Goal: Transaction & Acquisition: Purchase product/service

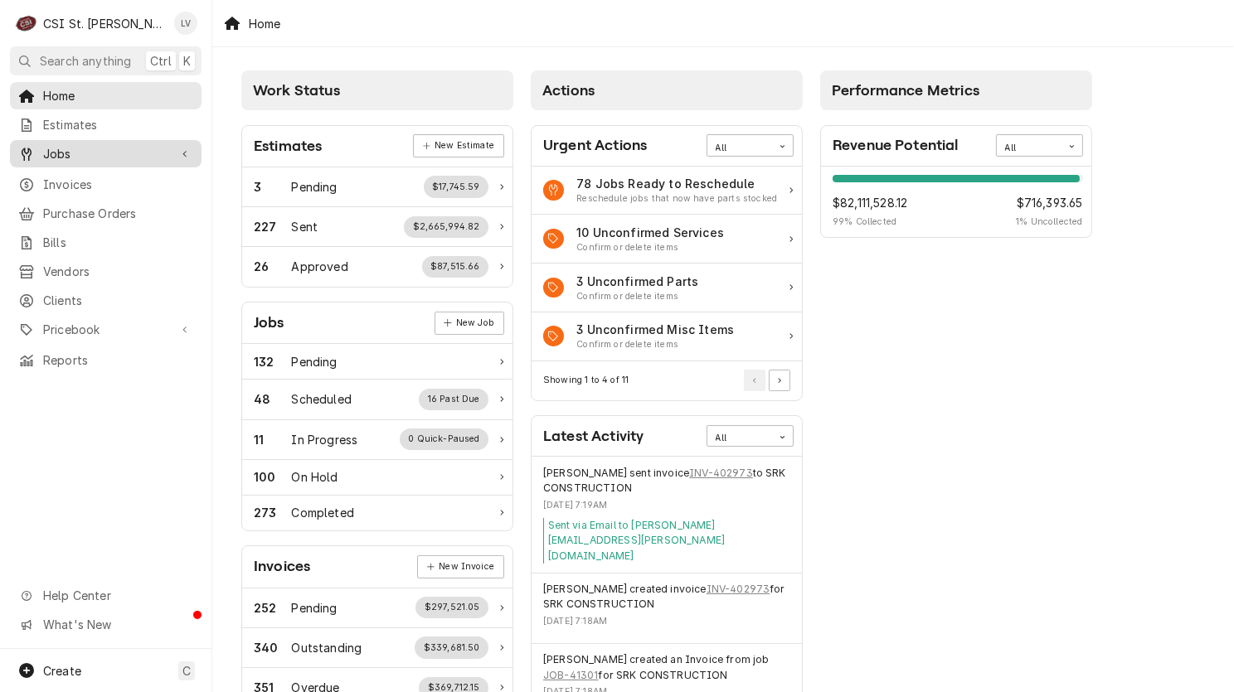
click at [58, 147] on span "Jobs" at bounding box center [105, 153] width 125 height 17
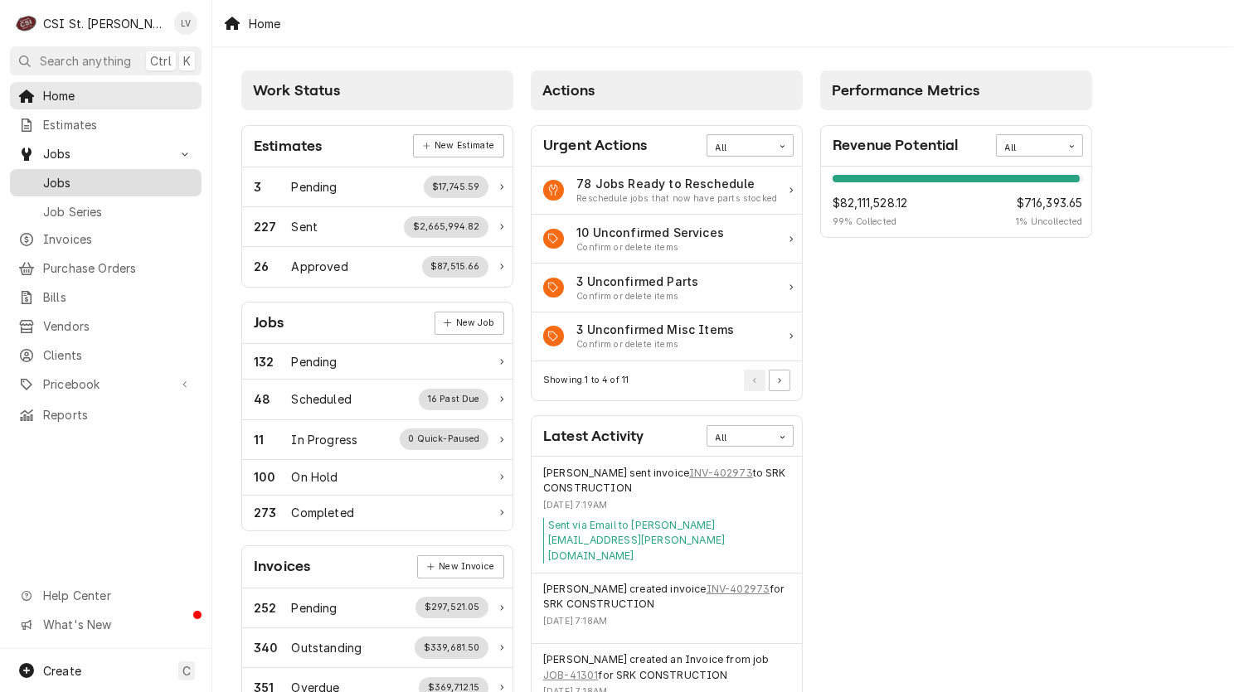
click at [56, 188] on link "Jobs" at bounding box center [106, 182] width 192 height 27
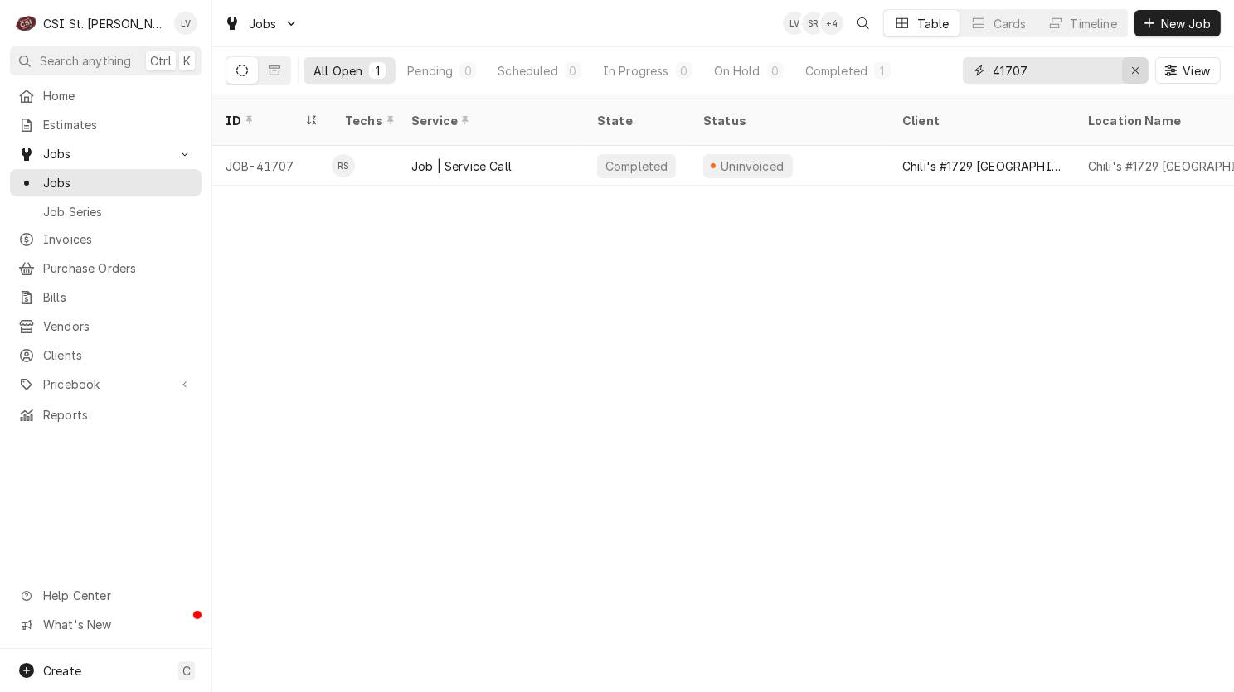
click at [1136, 67] on icon "Erase input" at bounding box center [1135, 71] width 9 height 12
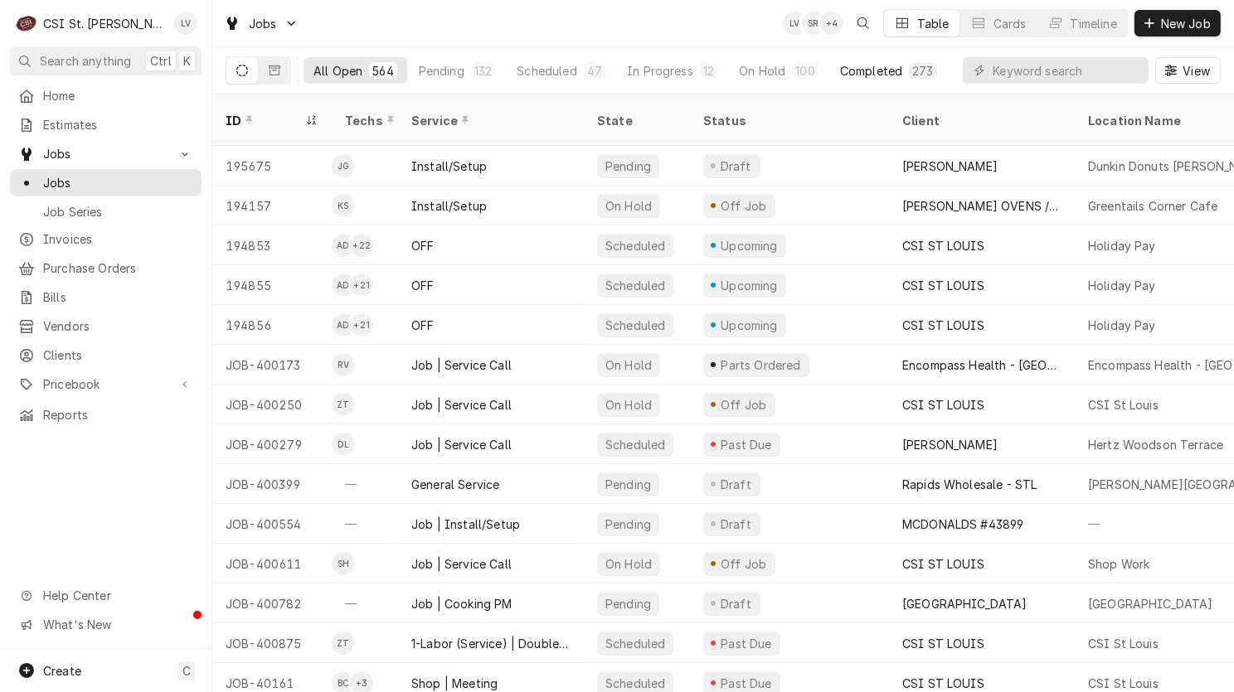
click at [855, 67] on div "Completed" at bounding box center [871, 70] width 62 height 17
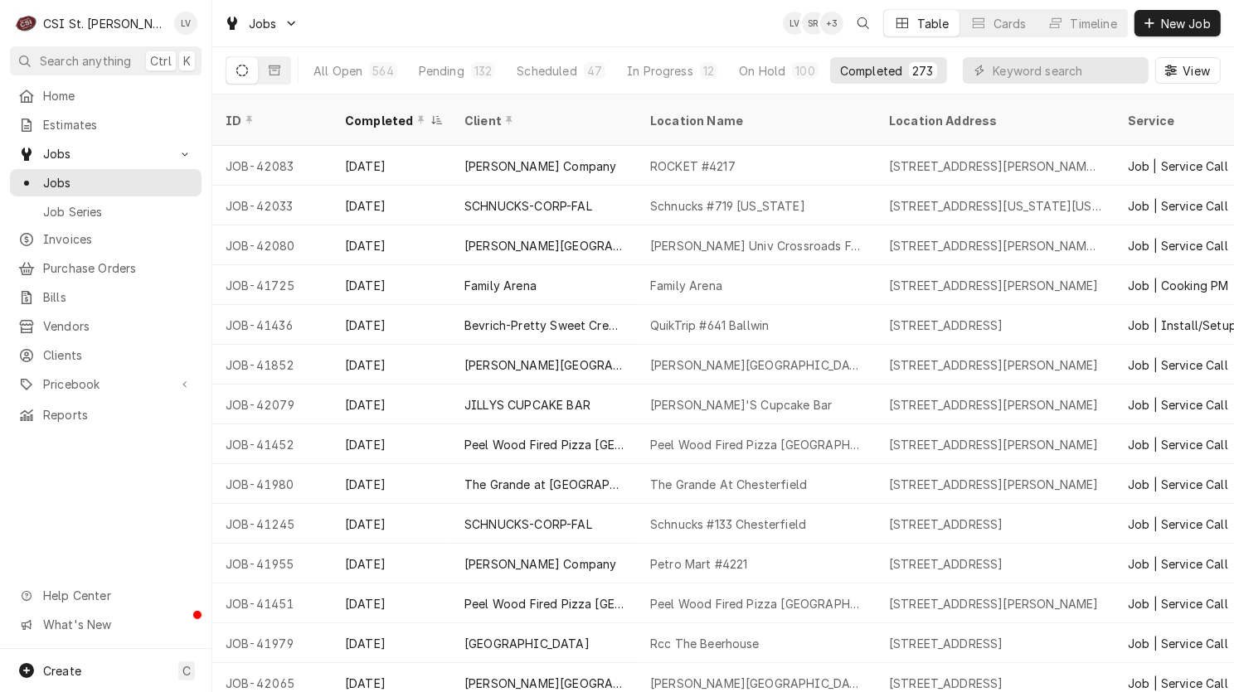
drag, startPoint x: 221, startPoint y: 223, endPoint x: 122, endPoint y: 482, distance: 277.9
click at [122, 482] on div "C CSI St. Louis LV Search anything Ctrl K Home Estimates Jobs Jobs Job Series I…" at bounding box center [617, 346] width 1234 height 692
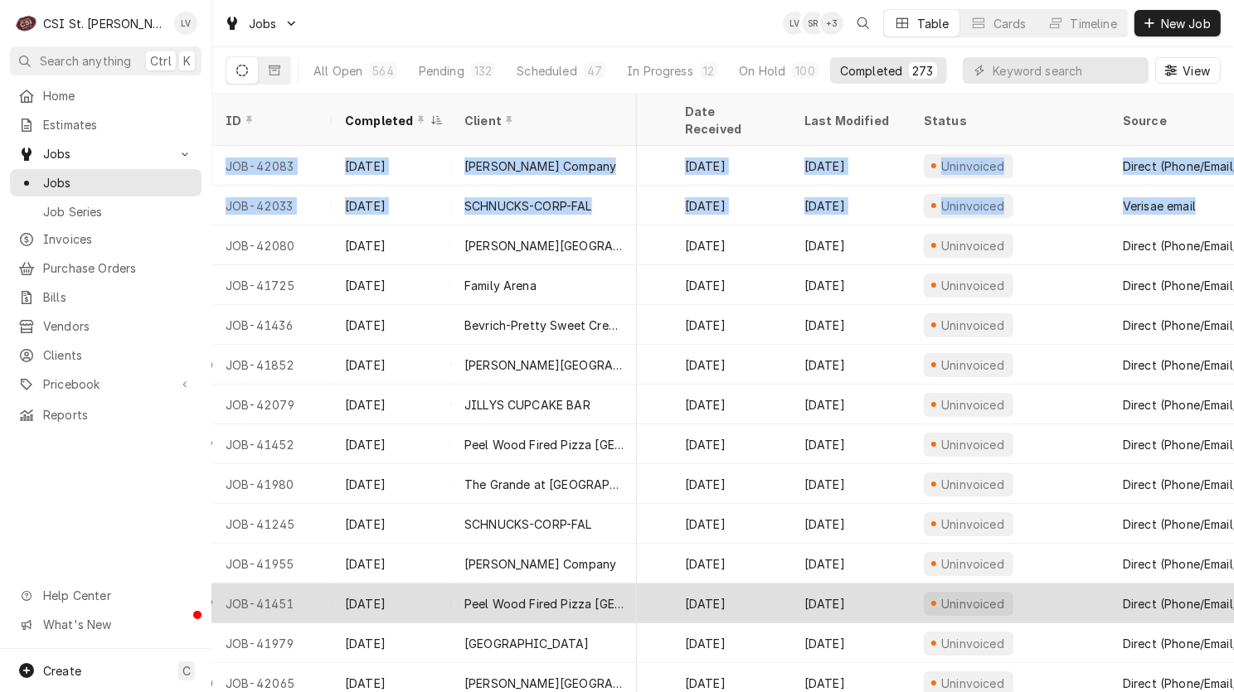
scroll to position [0, 788]
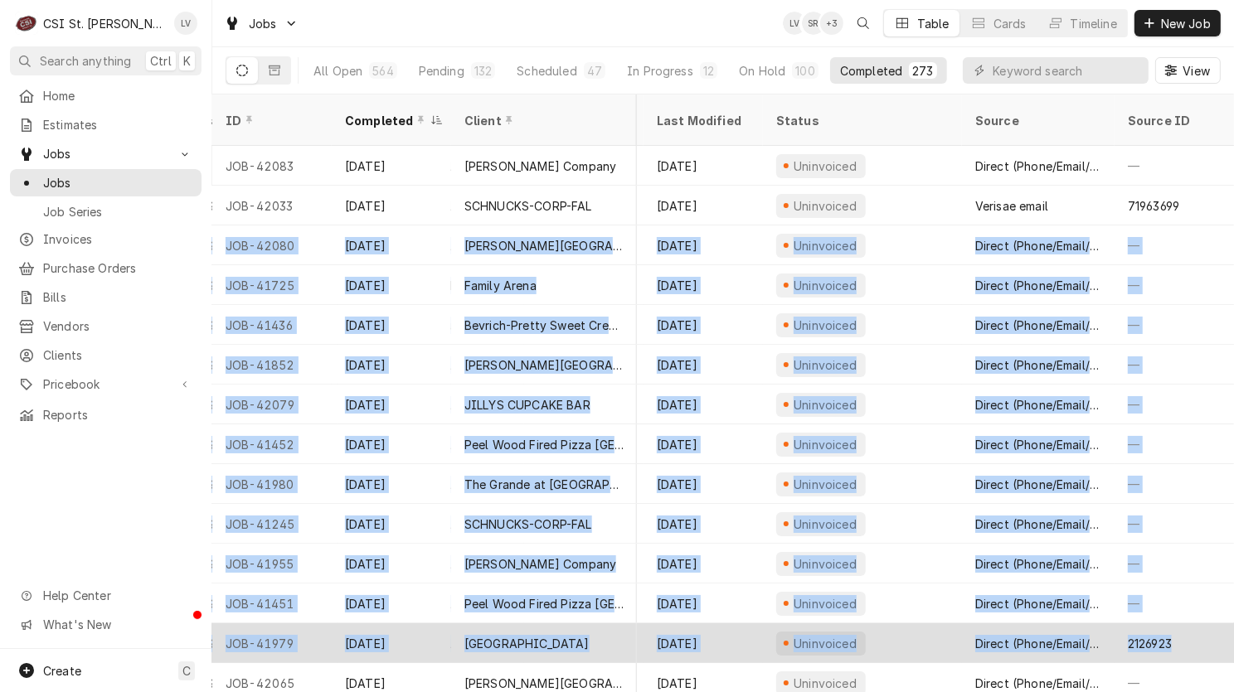
drag, startPoint x: 221, startPoint y: 219, endPoint x: 1202, endPoint y: 618, distance: 1059.5
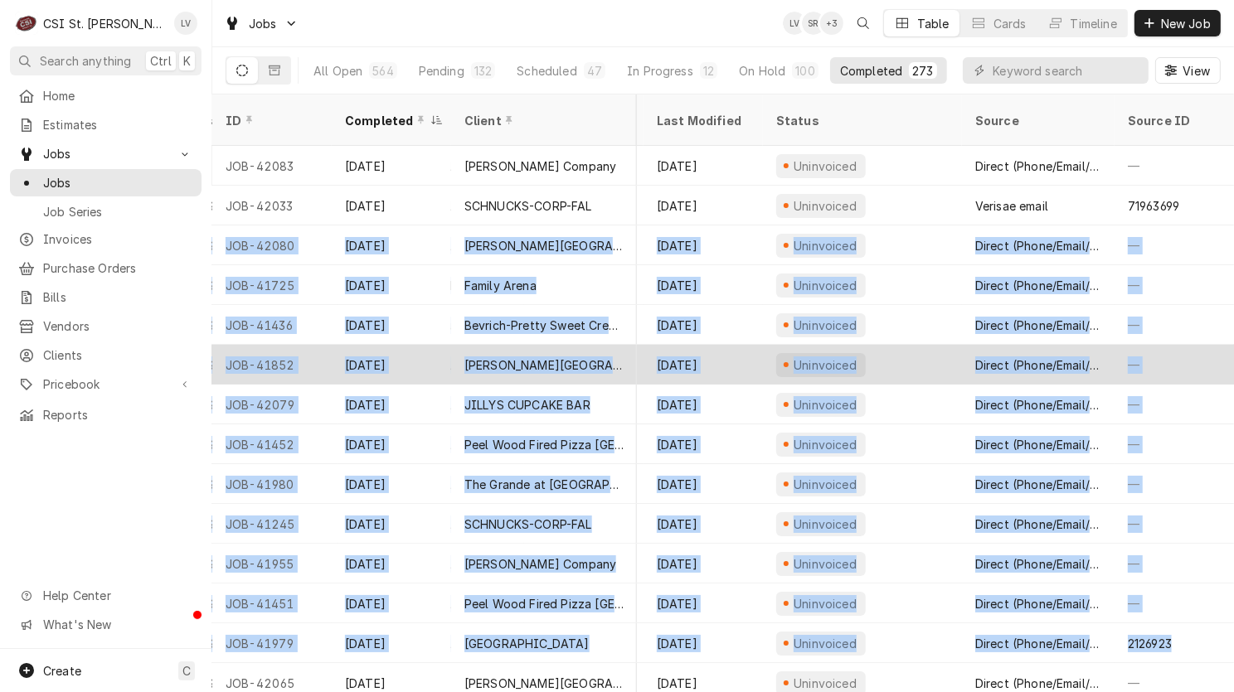
copy tbody "JOB-42080 Aug 15 Webster University Webster Univ Crossroads Food Court 175 Edga…"
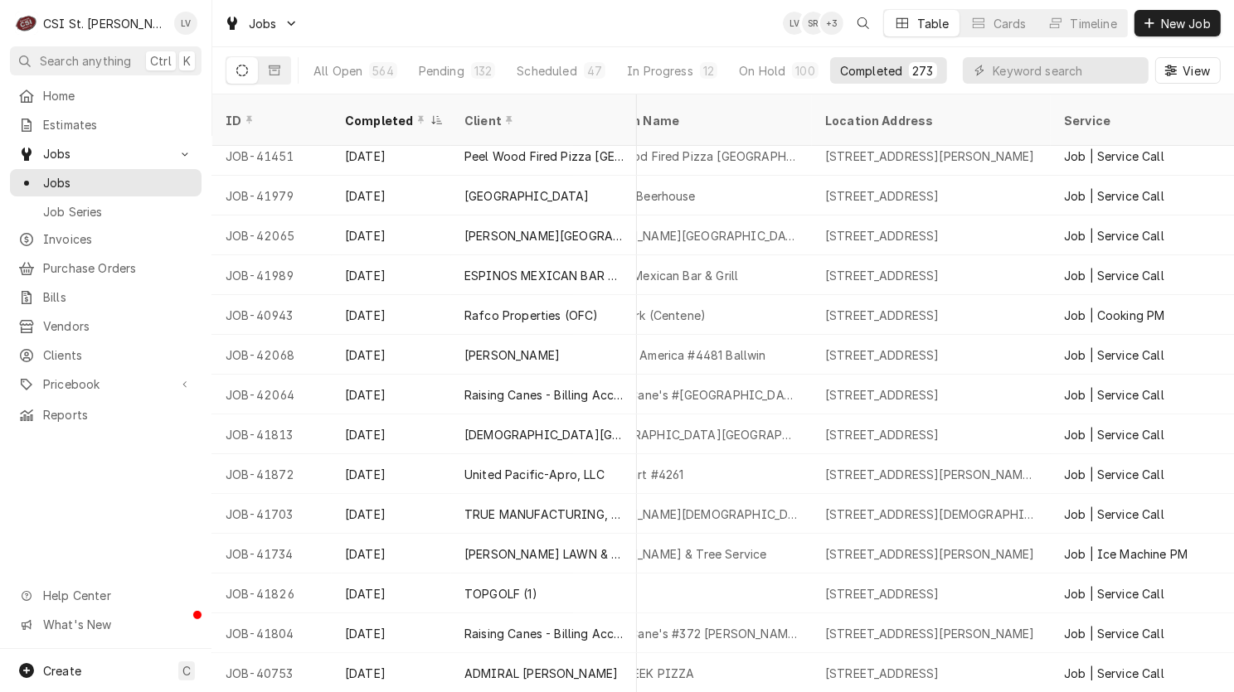
scroll to position [448, 0]
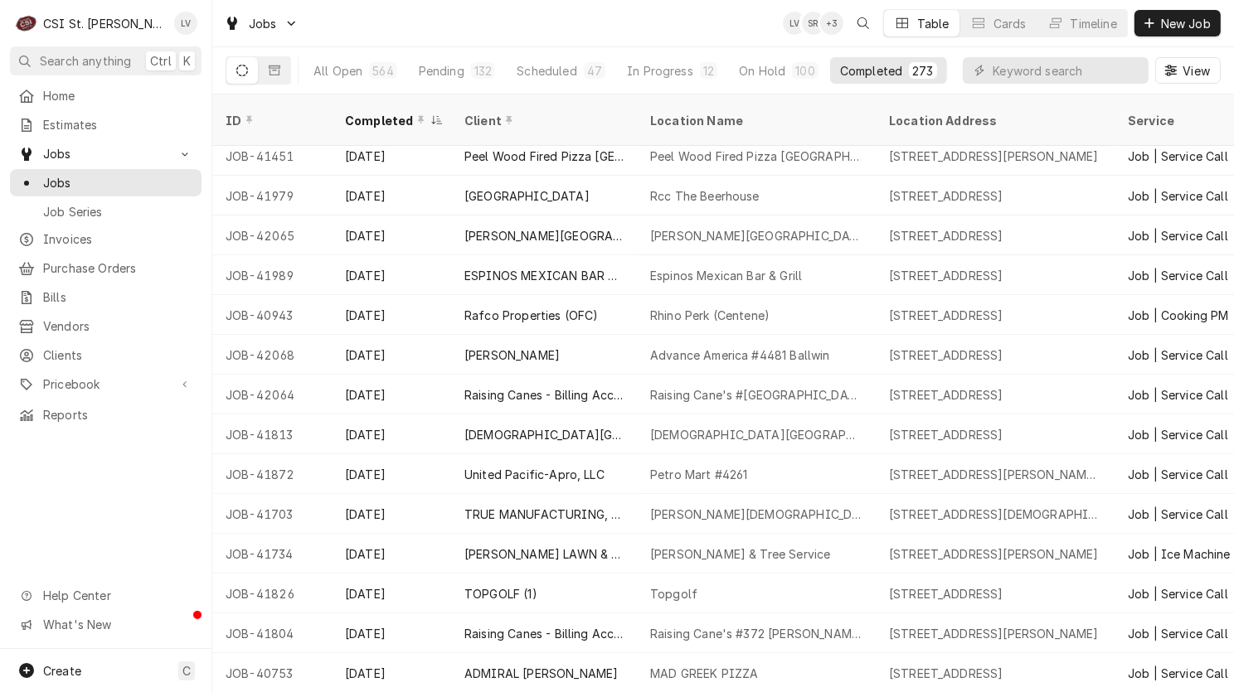
drag, startPoint x: 216, startPoint y: 215, endPoint x: 90, endPoint y: 491, distance: 303.1
click at [90, 491] on div "C CSI St. Louis LV Search anything Ctrl K Home Estimates Jobs Jobs Job Series I…" at bounding box center [617, 346] width 1234 height 692
drag, startPoint x: 230, startPoint y: 210, endPoint x: 143, endPoint y: 531, distance: 333.2
click at [143, 531] on div "C CSI St. Louis LV Search anything Ctrl K Home Estimates Jobs Jobs Job Series I…" at bounding box center [617, 346] width 1234 height 692
drag, startPoint x: 216, startPoint y: 212, endPoint x: 158, endPoint y: 421, distance: 216.8
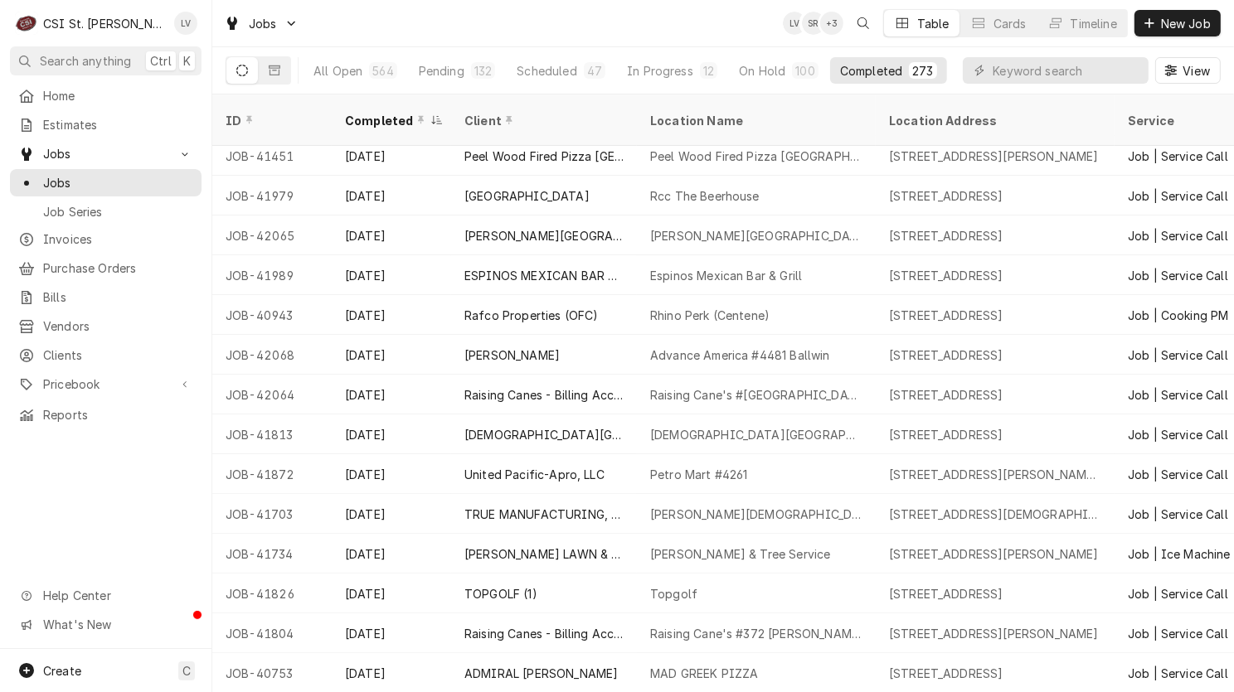
click at [158, 421] on div "C CSI St. Louis LV Search anything Ctrl K Home Estimates Jobs Jobs Job Series I…" at bounding box center [617, 346] width 1234 height 692
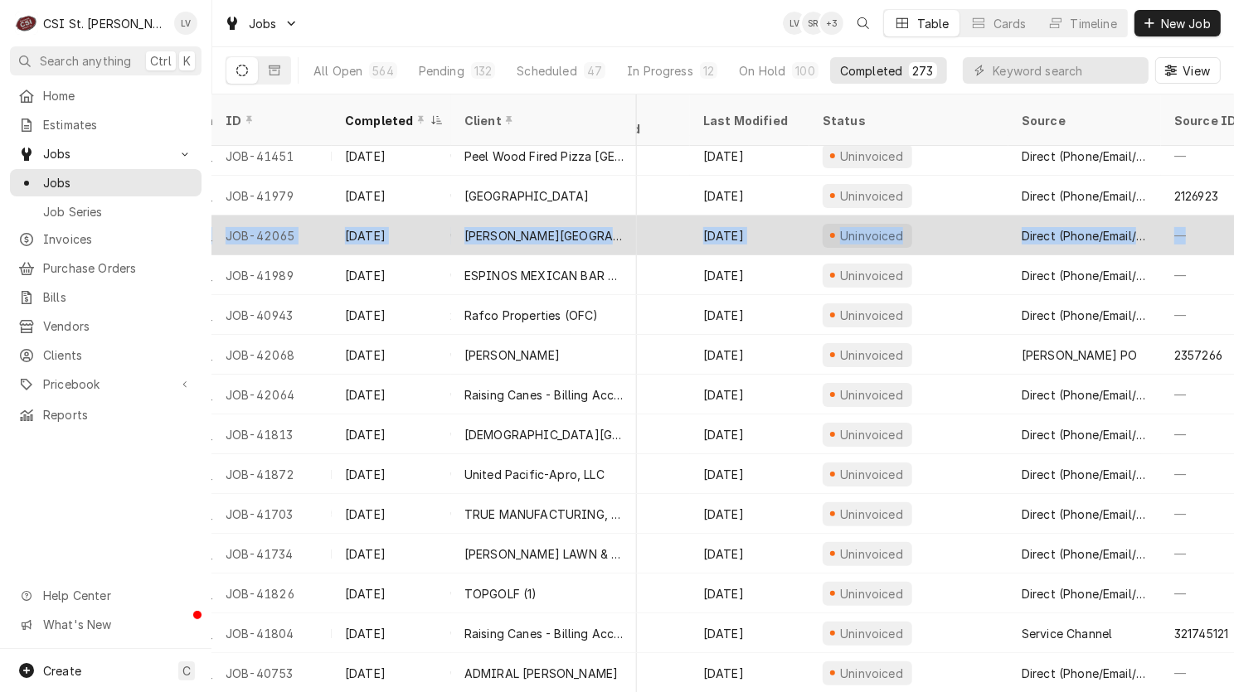
scroll to position [448, 788]
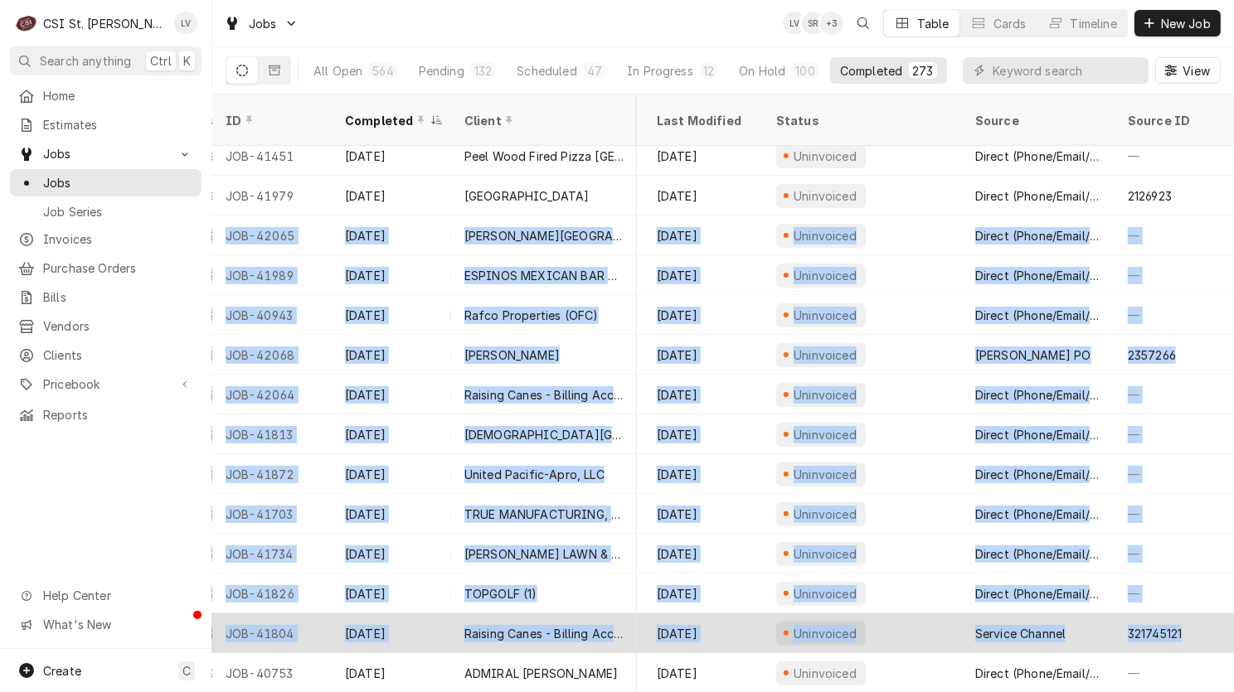
drag, startPoint x: 218, startPoint y: 214, endPoint x: 1187, endPoint y: 628, distance: 1054.0
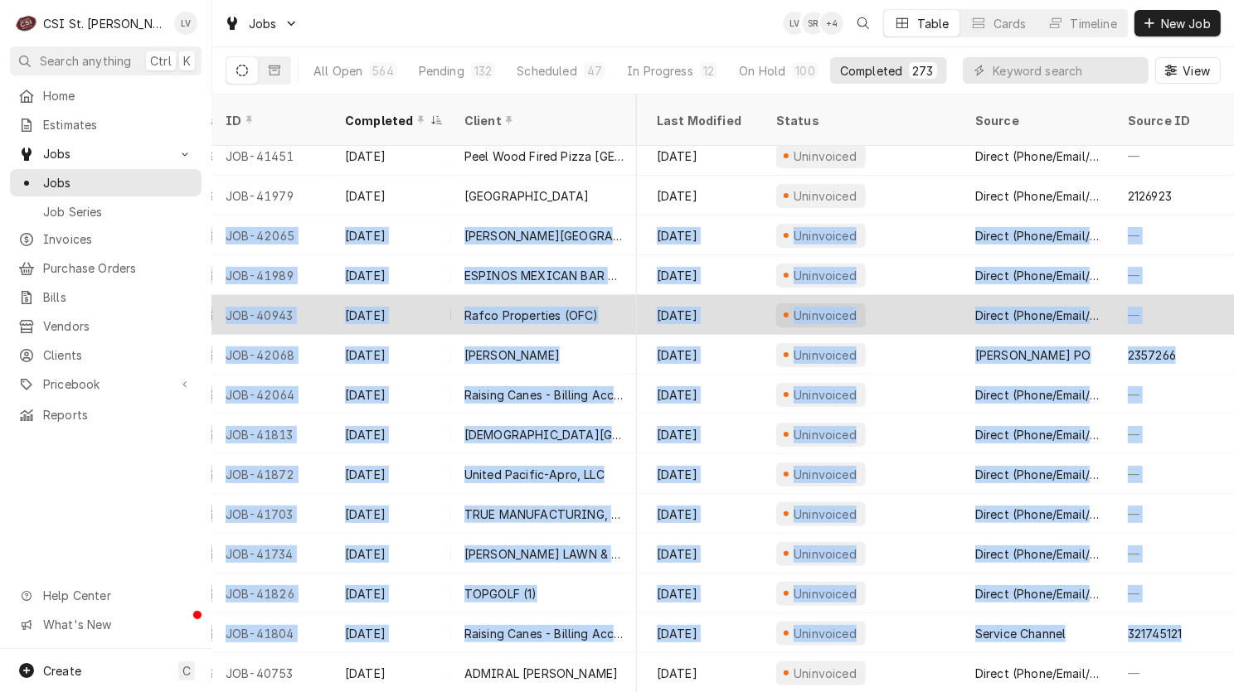
copy tbody "JOB-42065 Aug 15 Jennings School District Jennings Senior High School 8850 Coze…"
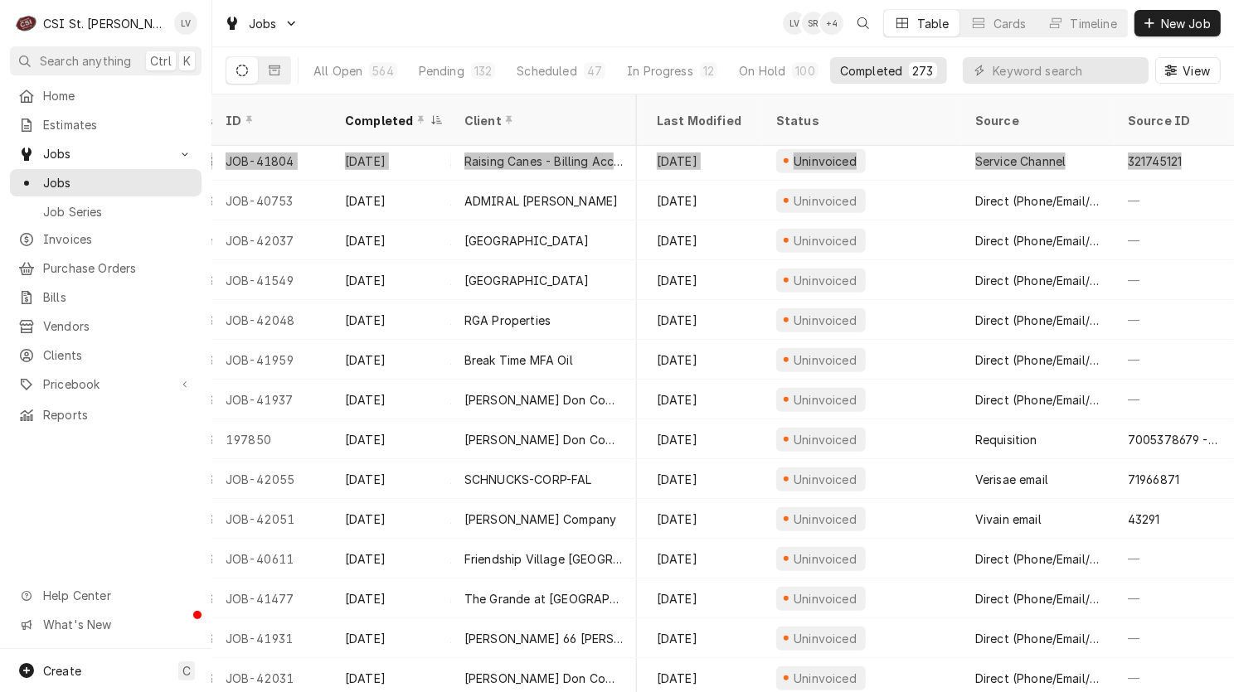
scroll to position [924, 788]
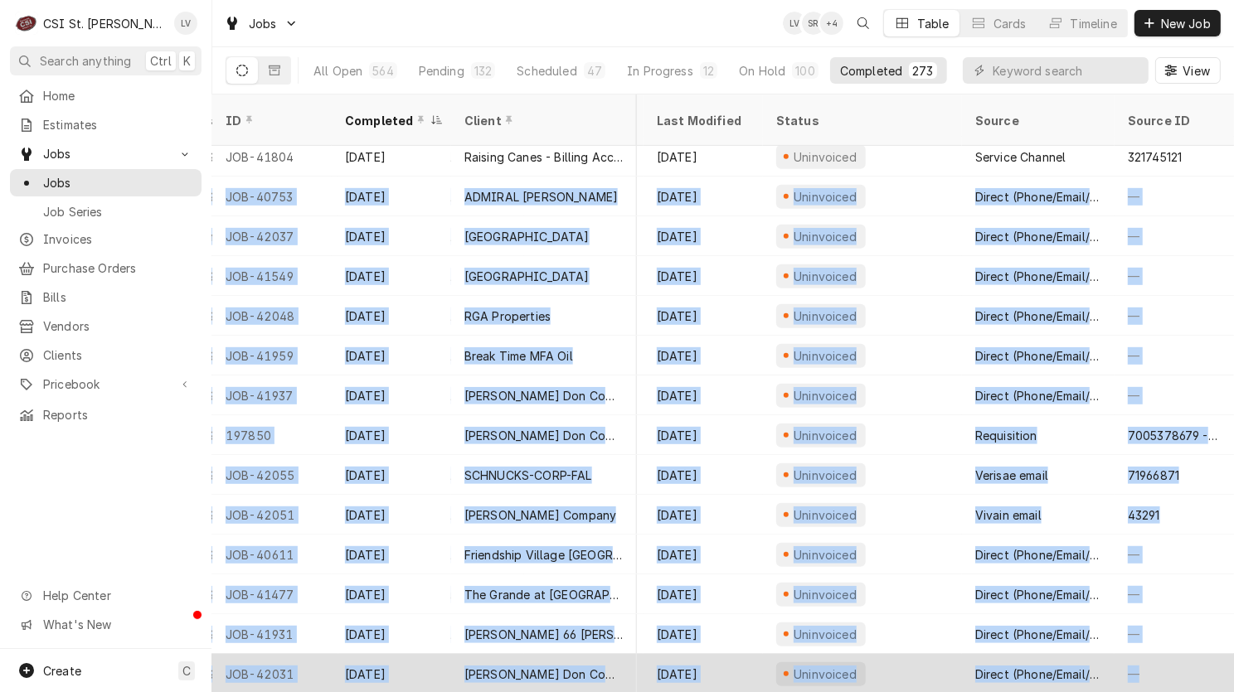
drag, startPoint x: 219, startPoint y: 172, endPoint x: 1145, endPoint y: 634, distance: 1035.1
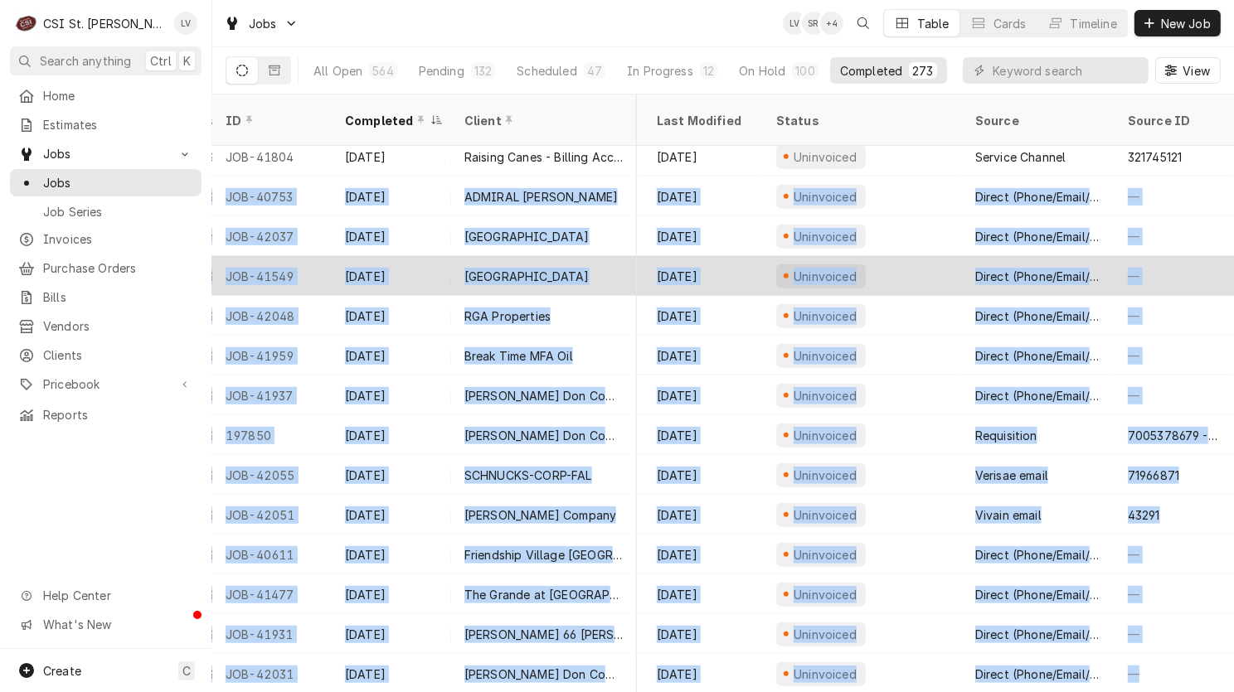
copy tbody "JOB-40753 Aug 15 ADMIRAL CRAFT MAD GREEK PIZZA 7576 Manchester Ave, Maplewood, …"
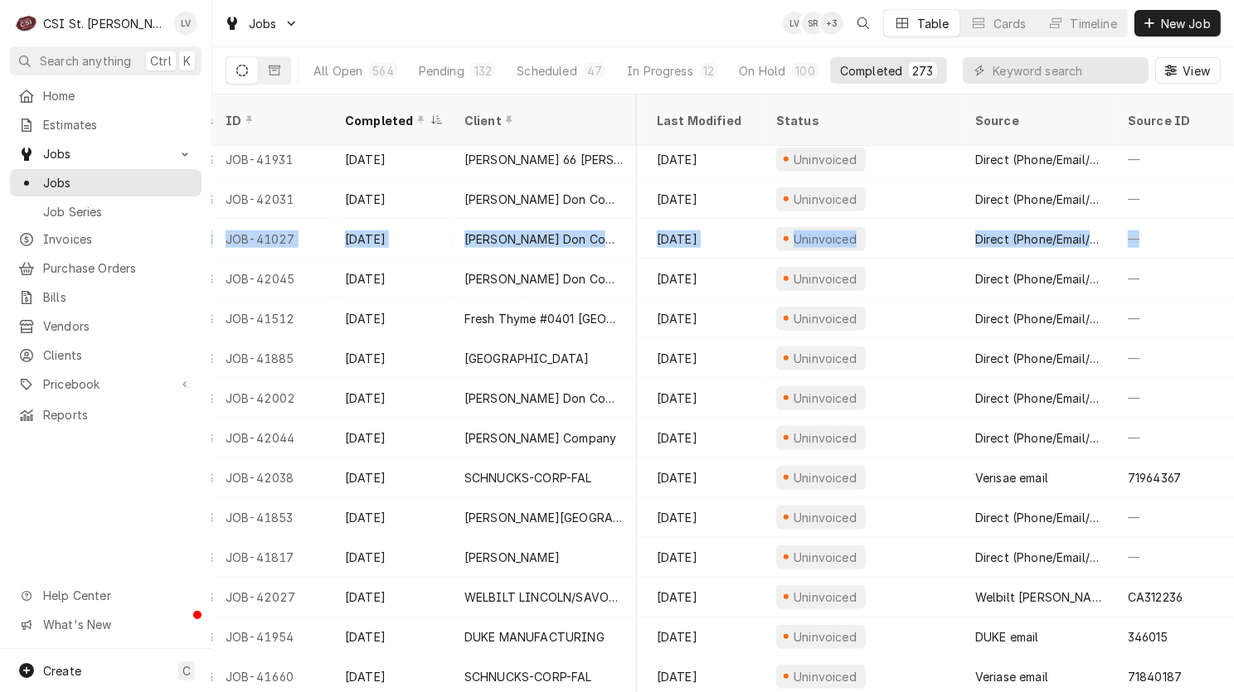
scroll to position [1399, 788]
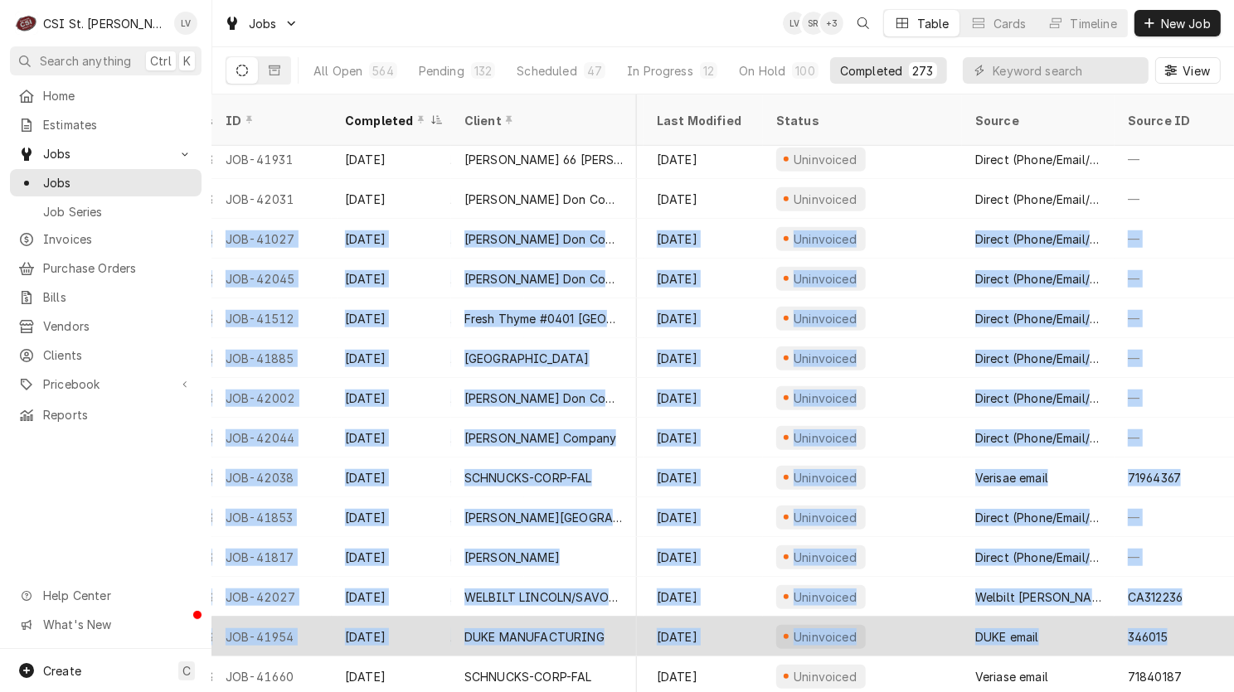
drag, startPoint x: 218, startPoint y: 215, endPoint x: 1161, endPoint y: 625, distance: 1028.8
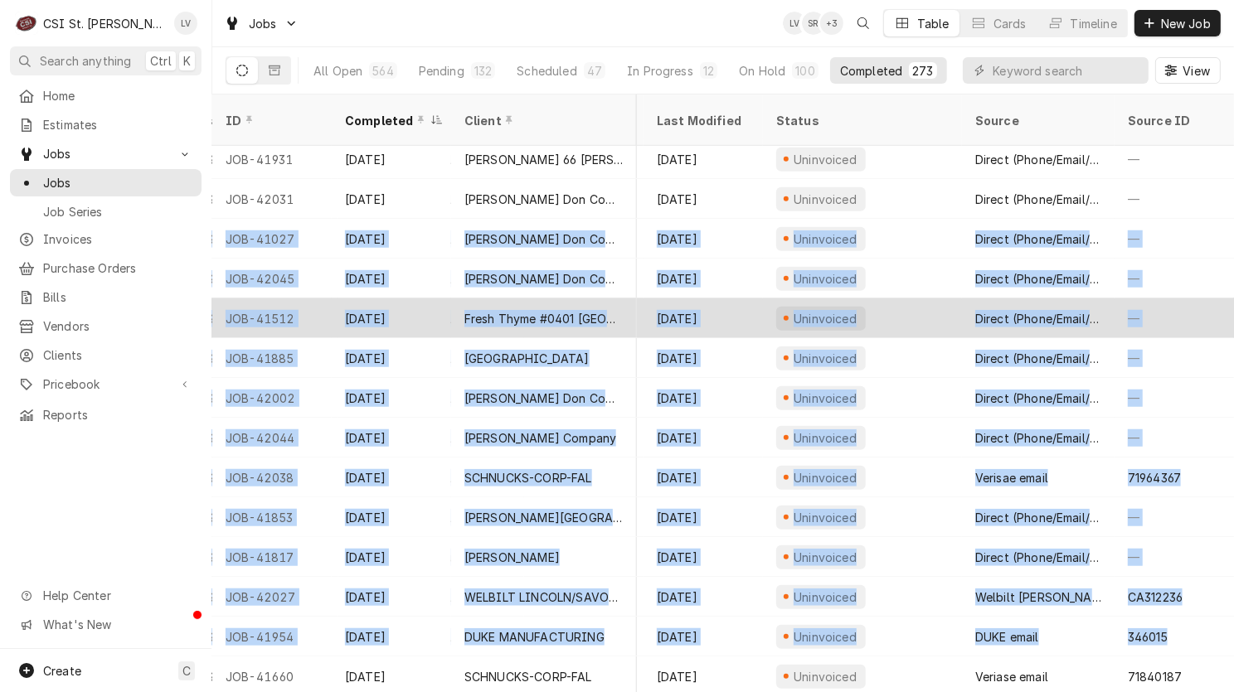
copy tbody "JOB-41027 Aug 14 Edward Don Company Warren Elementary 141 Weiss Rd, St Peters, …"
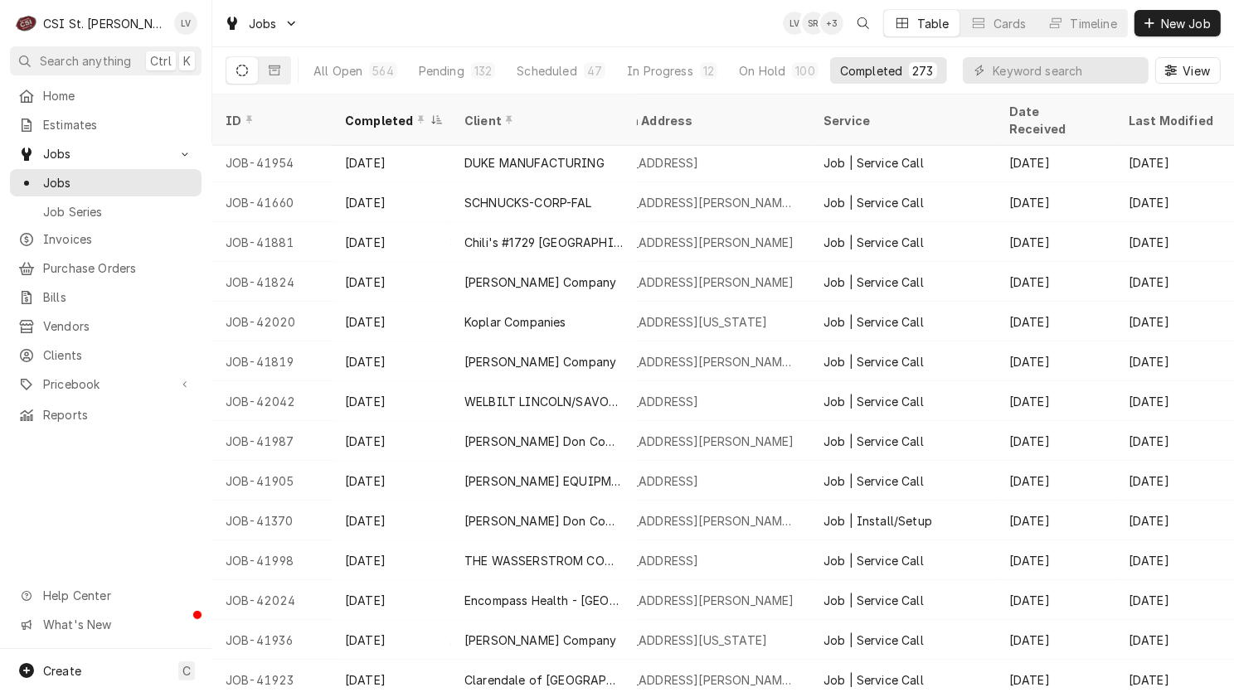
scroll to position [1874, 0]
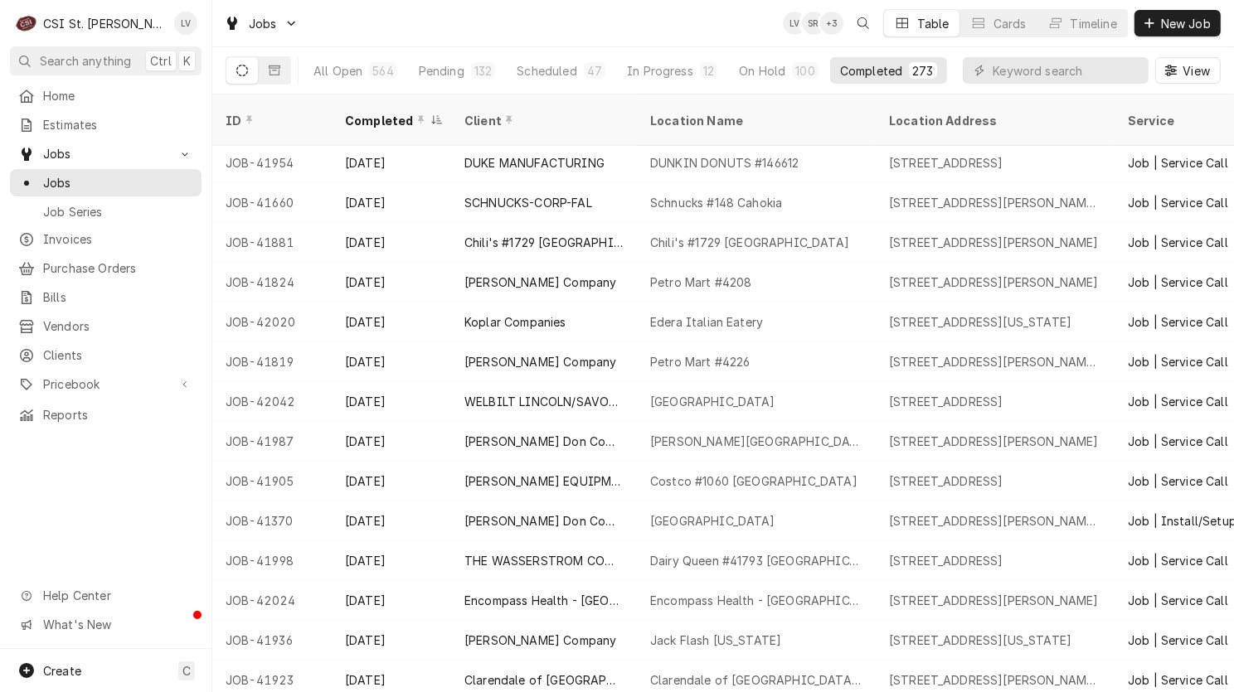
drag, startPoint x: 219, startPoint y: 177, endPoint x: 75, endPoint y: 501, distance: 354.5
click at [103, 478] on div "C CSI St. Louis LV Search anything Ctrl K Home Estimates Jobs Jobs Job Series I…" at bounding box center [617, 346] width 1234 height 692
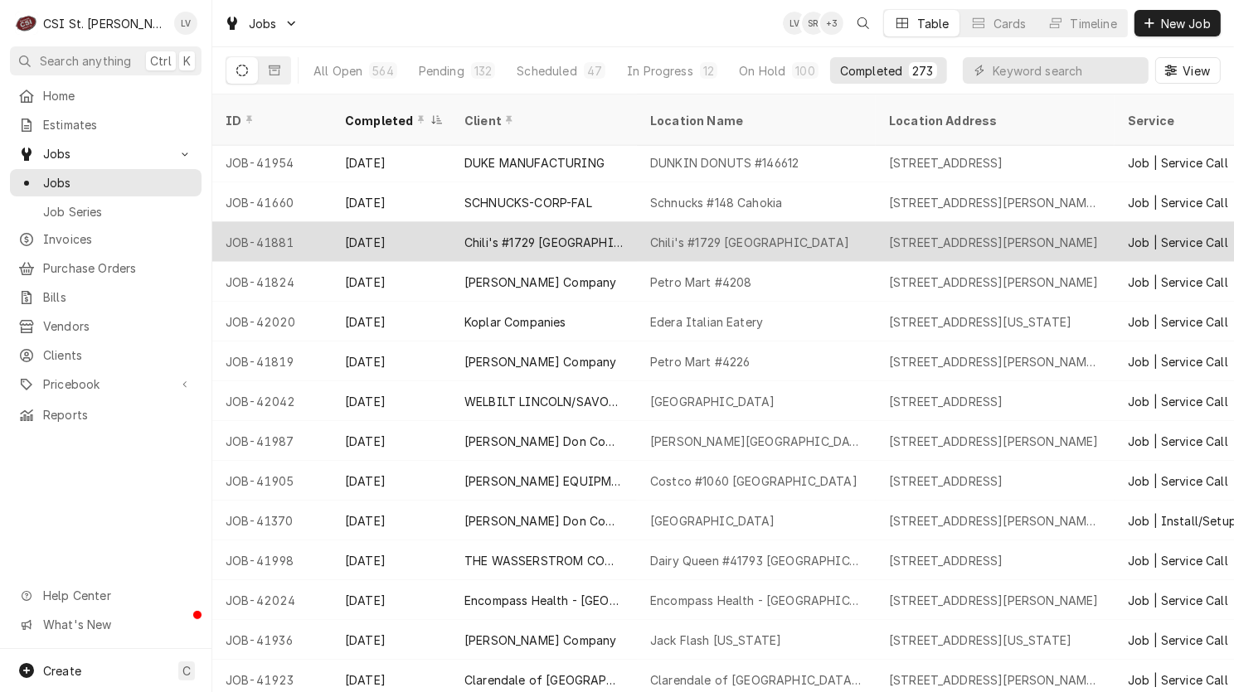
click at [215, 222] on div "JOB-41881" at bounding box center [271, 242] width 119 height 40
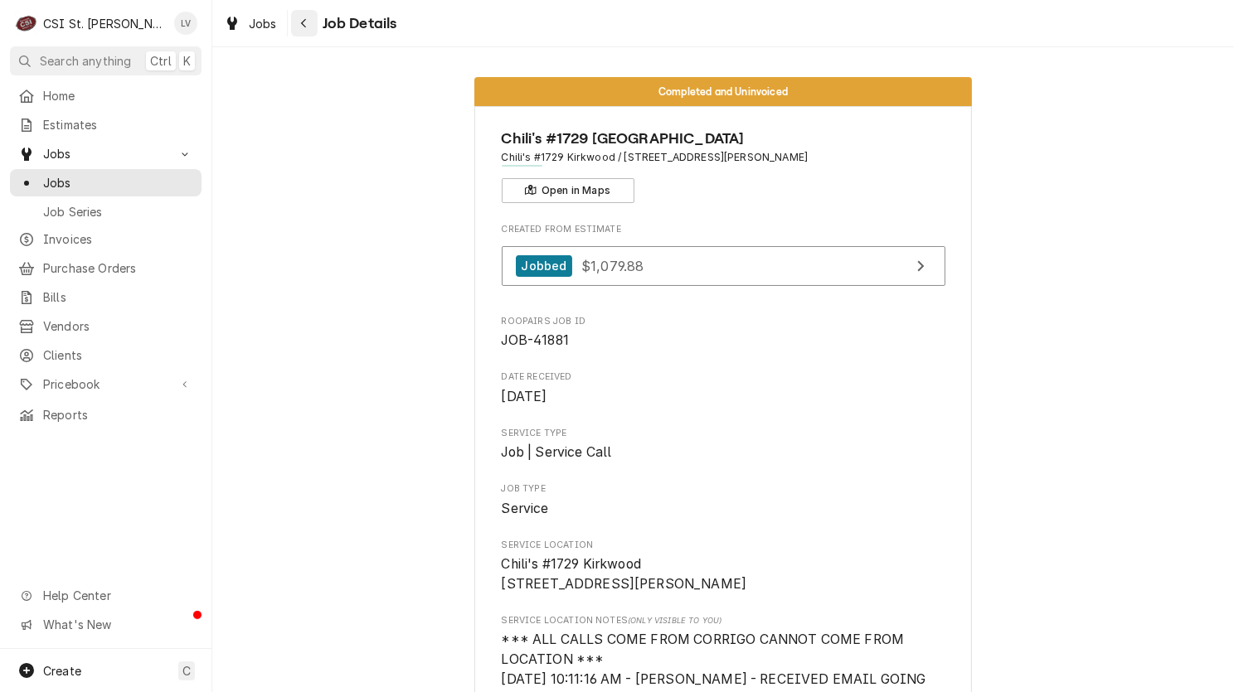
click at [298, 21] on div "Navigate back" at bounding box center [304, 23] width 17 height 17
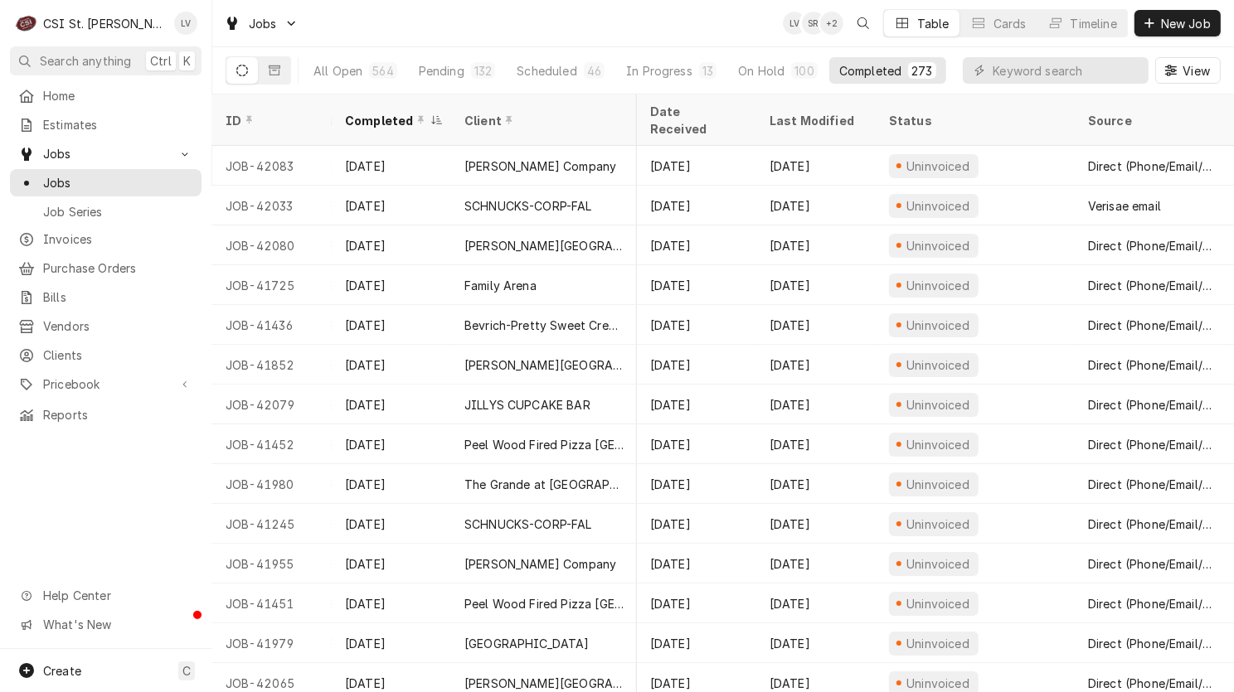
scroll to position [0, 788]
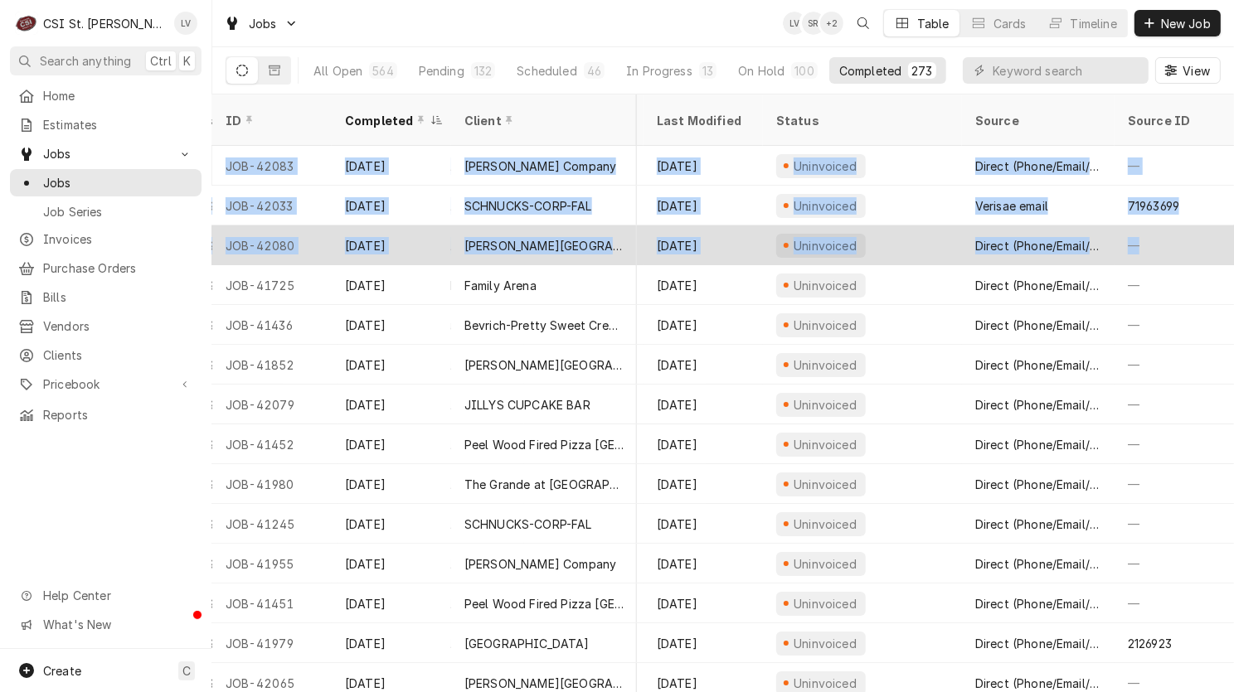
drag, startPoint x: 216, startPoint y: 140, endPoint x: 1177, endPoint y: 206, distance: 963.9
copy tbody "JOB-42083 Aug 16 Vivian Company ROCKET #4217 914 Bryan Rd, O'Fallon, MO 63366 J…"
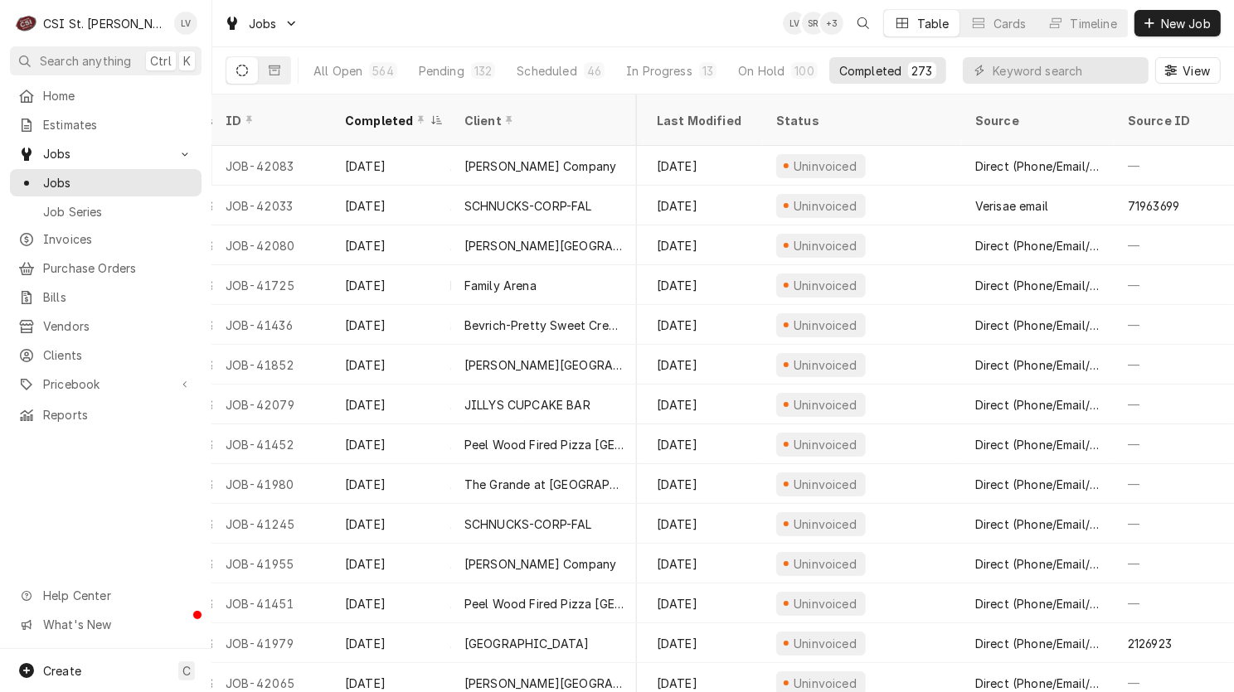
click at [104, 497] on div "Home Estimates Jobs Jobs Job Series Invoices Purchase Orders Bills Vendors Clie…" at bounding box center [105, 365] width 211 height 567
click at [1025, 75] on input "Dynamic Content Wrapper" at bounding box center [1066, 70] width 148 height 27
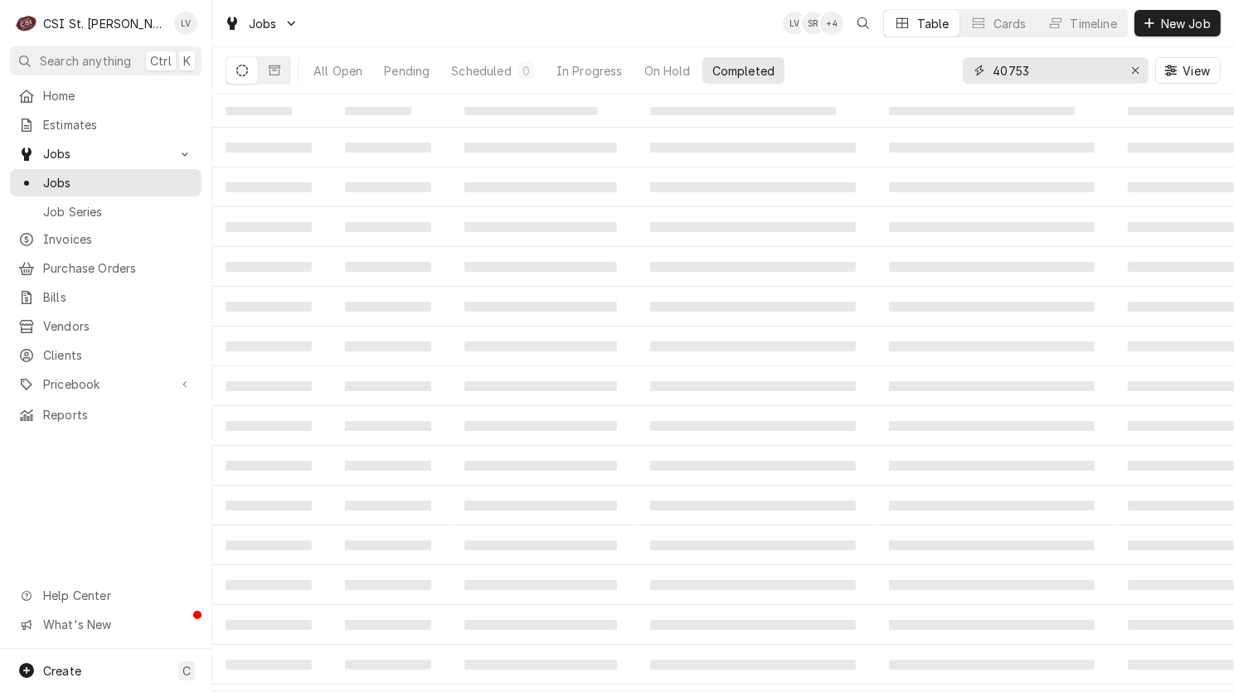
type input "40753"
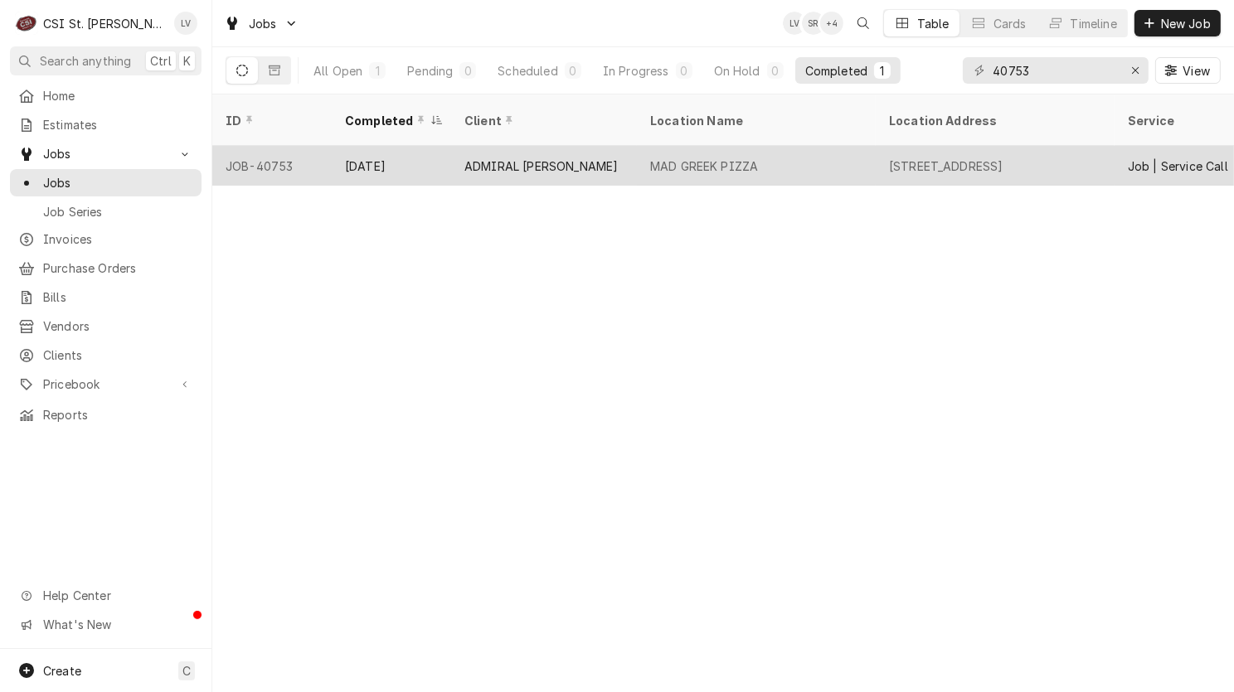
click at [598, 147] on div "ADMIRAL [PERSON_NAME]" at bounding box center [544, 166] width 186 height 40
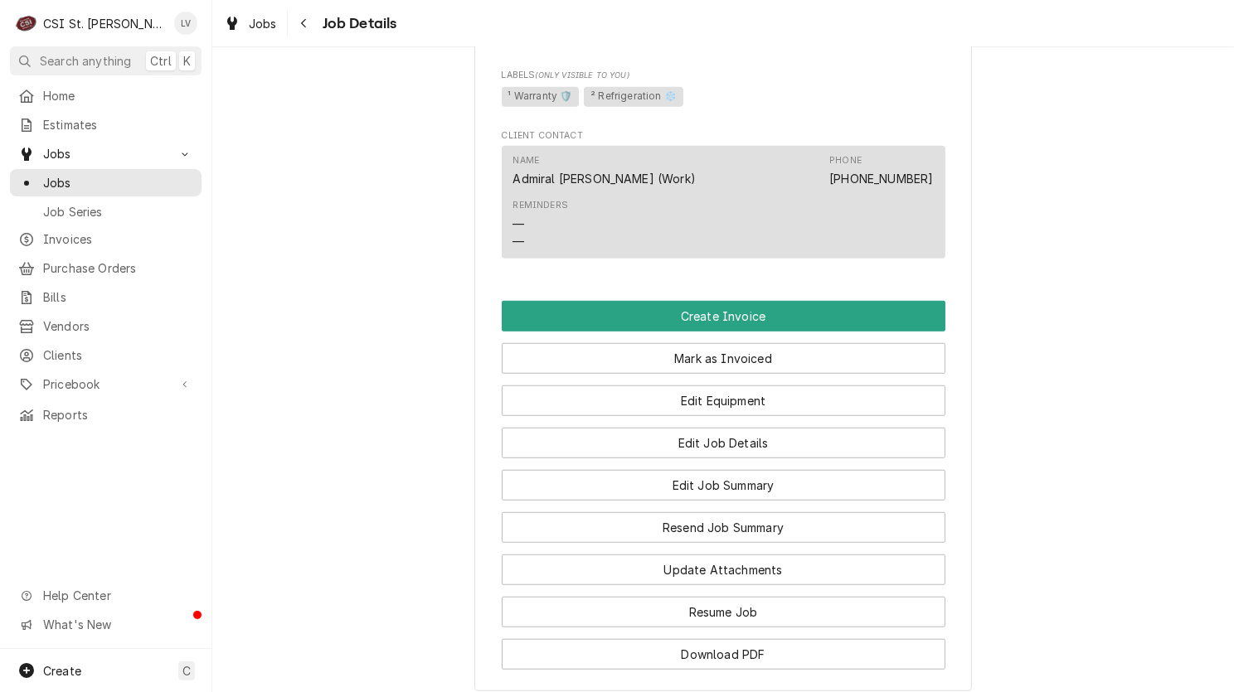
scroll to position [1161, 0]
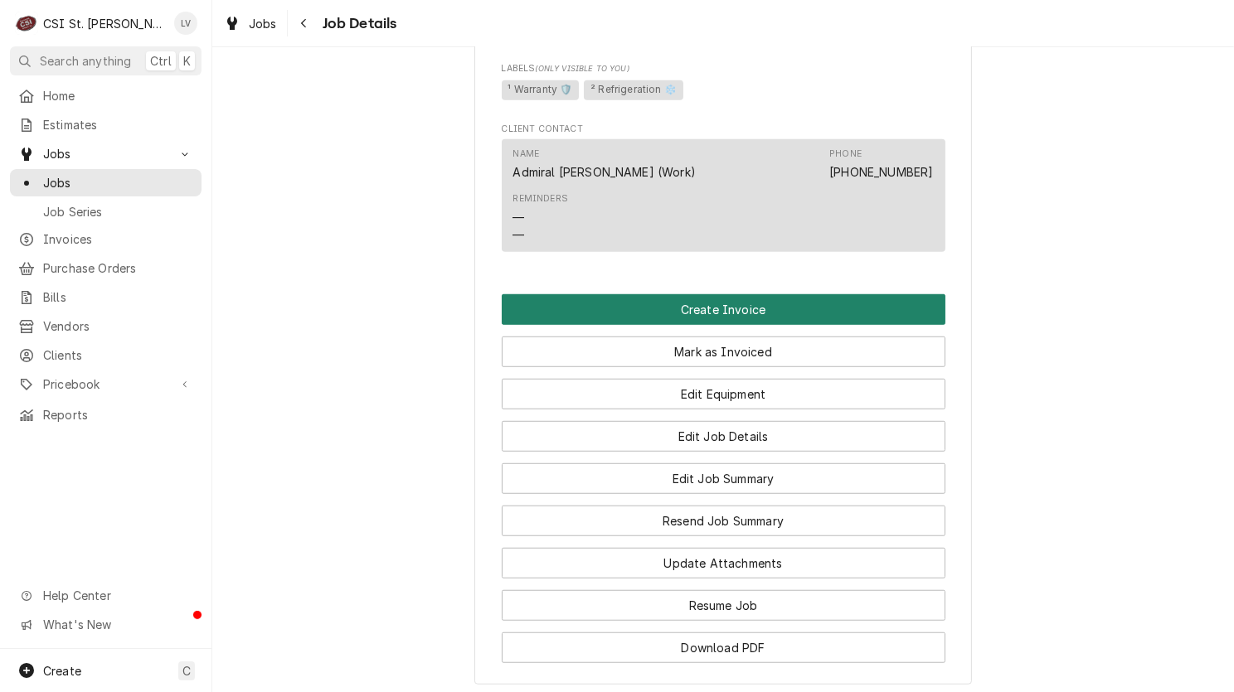
click at [729, 325] on button "Create Invoice" at bounding box center [724, 309] width 444 height 31
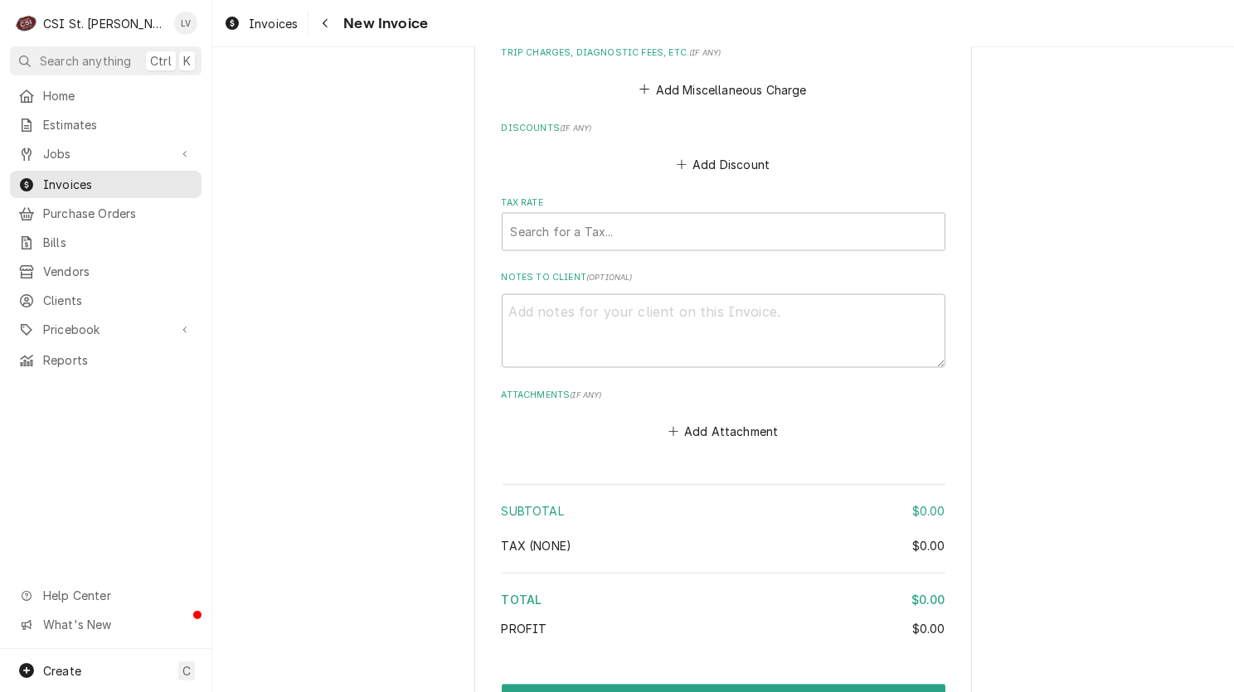
scroll to position [3096, 0]
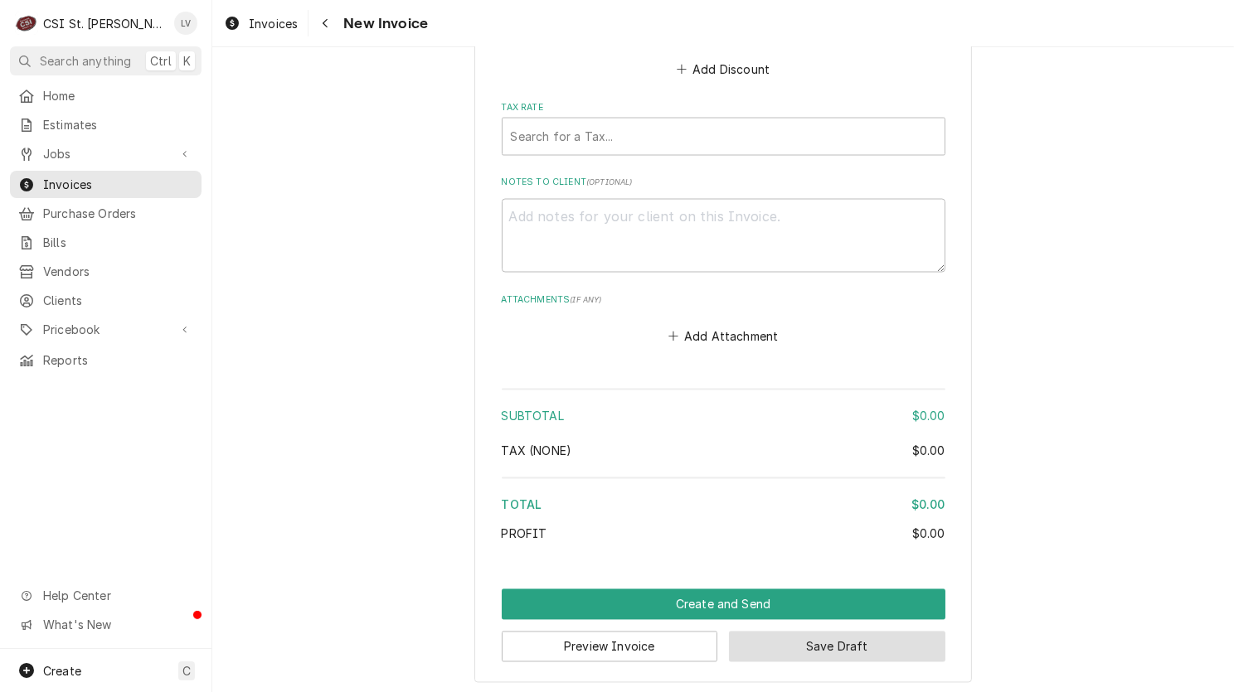
click at [838, 645] on button "Save Draft" at bounding box center [837, 647] width 216 height 31
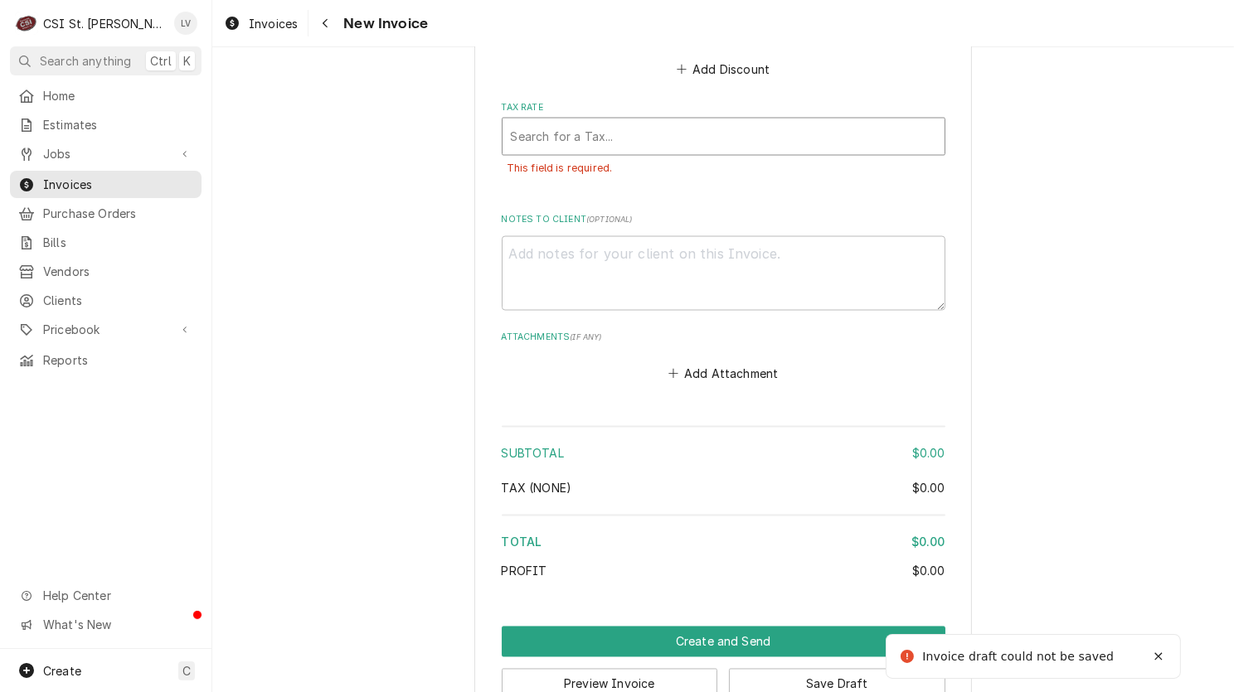
click at [551, 129] on div "Tax Rate" at bounding box center [723, 137] width 425 height 30
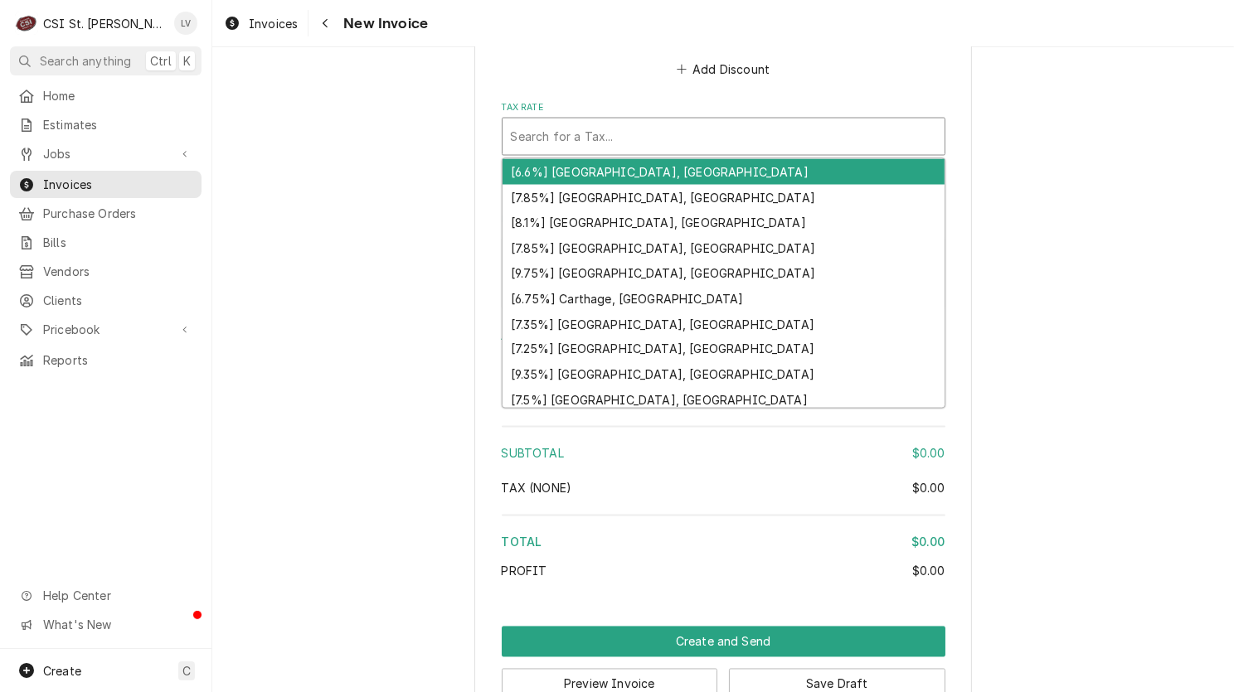
type textarea "x"
type input "m"
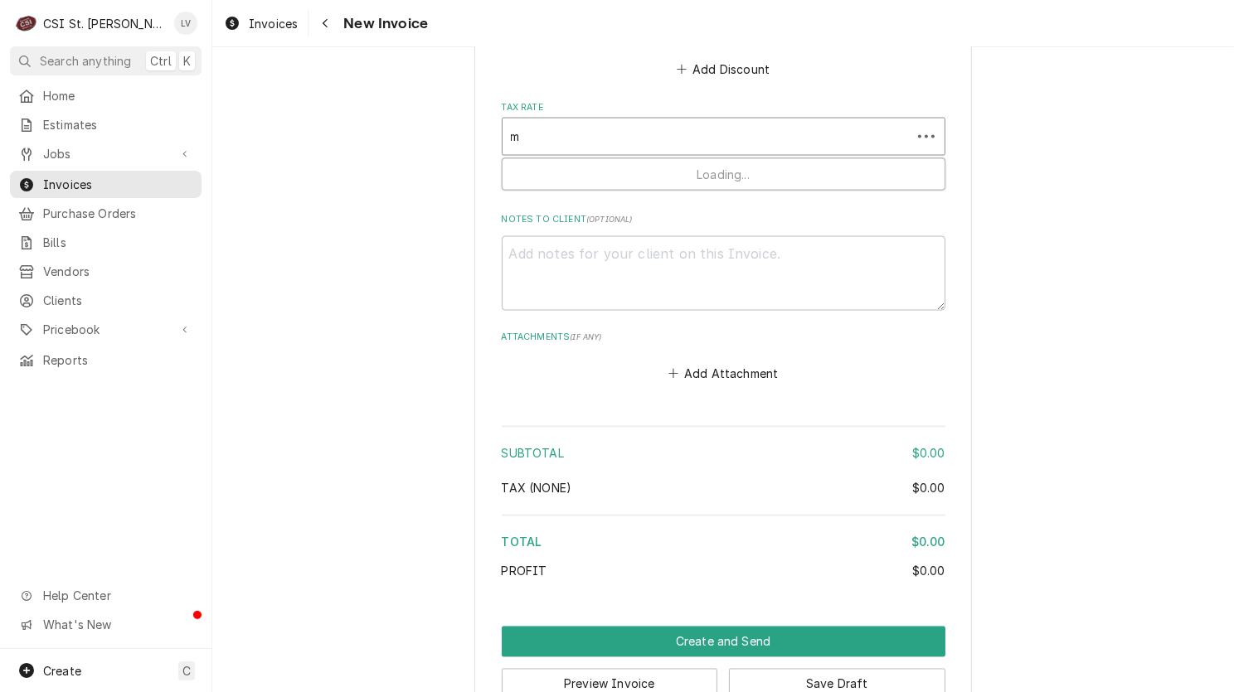
type textarea "x"
type input "mo"
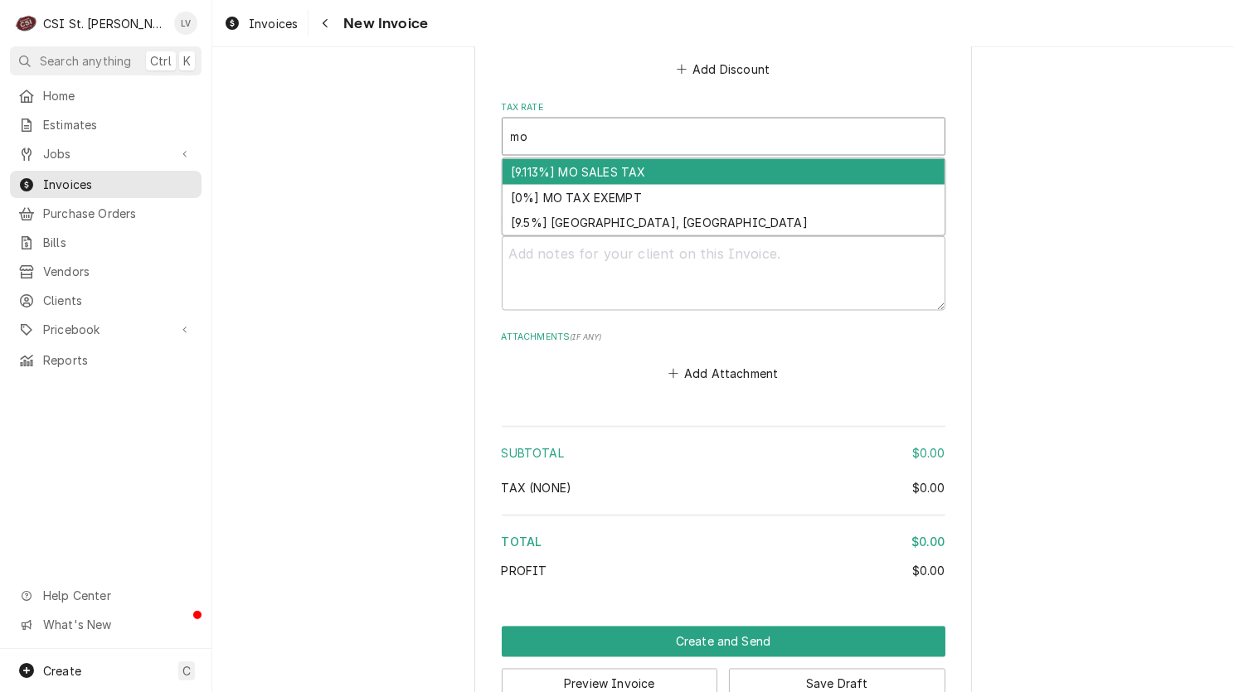
click at [559, 164] on div "[9.113%] MO SALES TAX" at bounding box center [723, 172] width 442 height 26
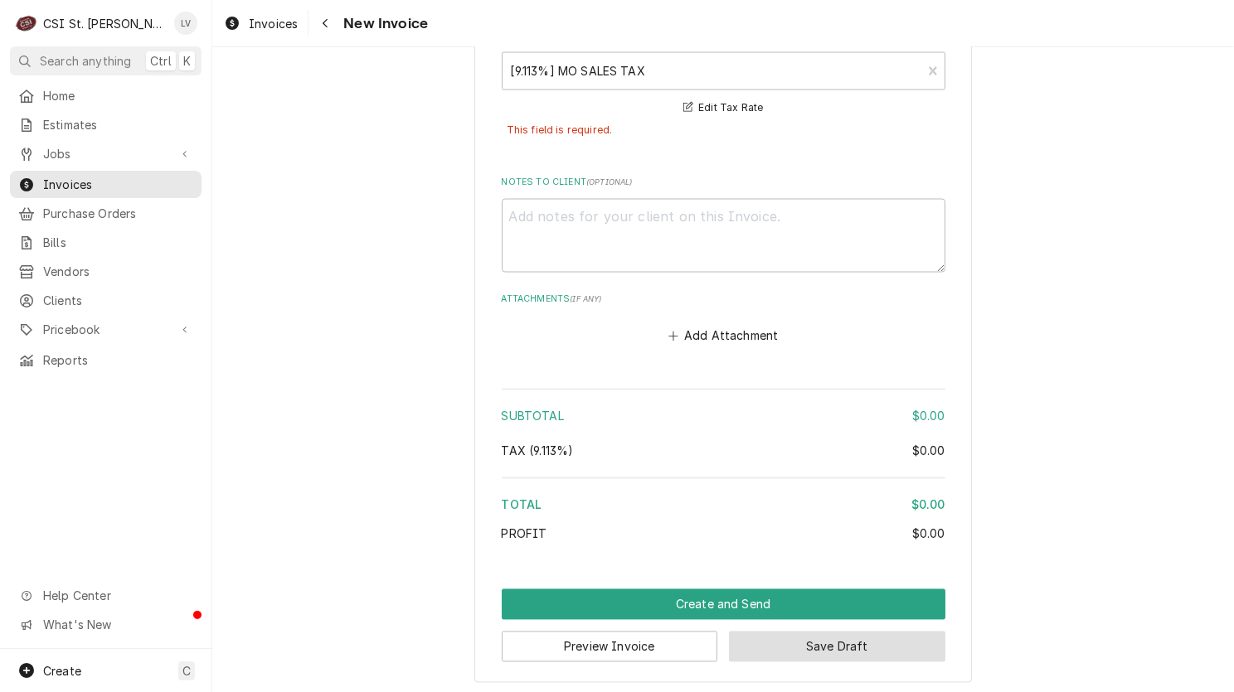
click at [864, 642] on button "Save Draft" at bounding box center [837, 647] width 216 height 31
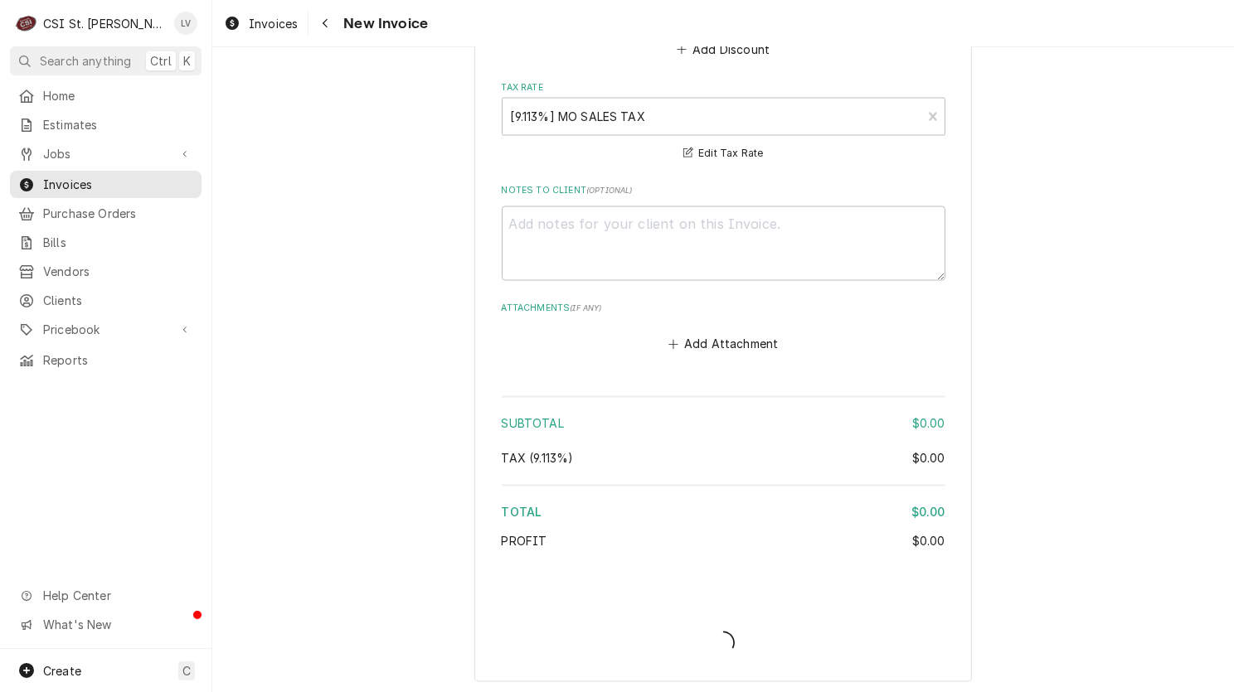
type textarea "x"
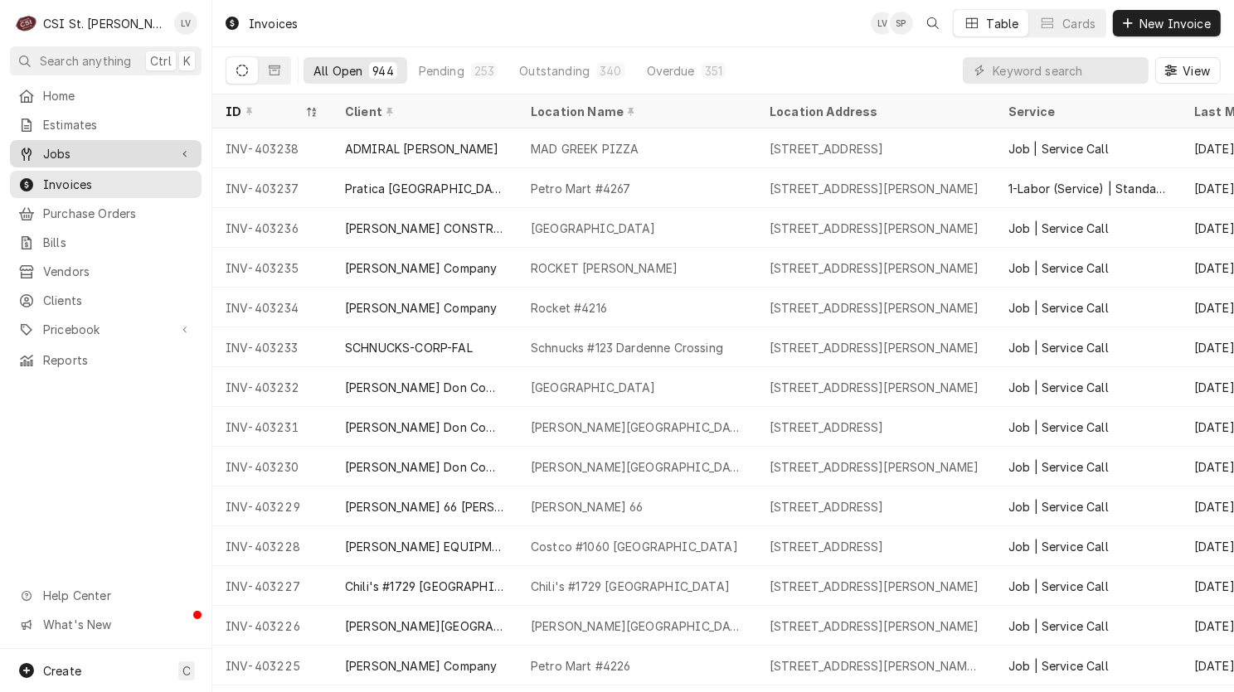
click at [10, 157] on link "Jobs" at bounding box center [106, 153] width 192 height 27
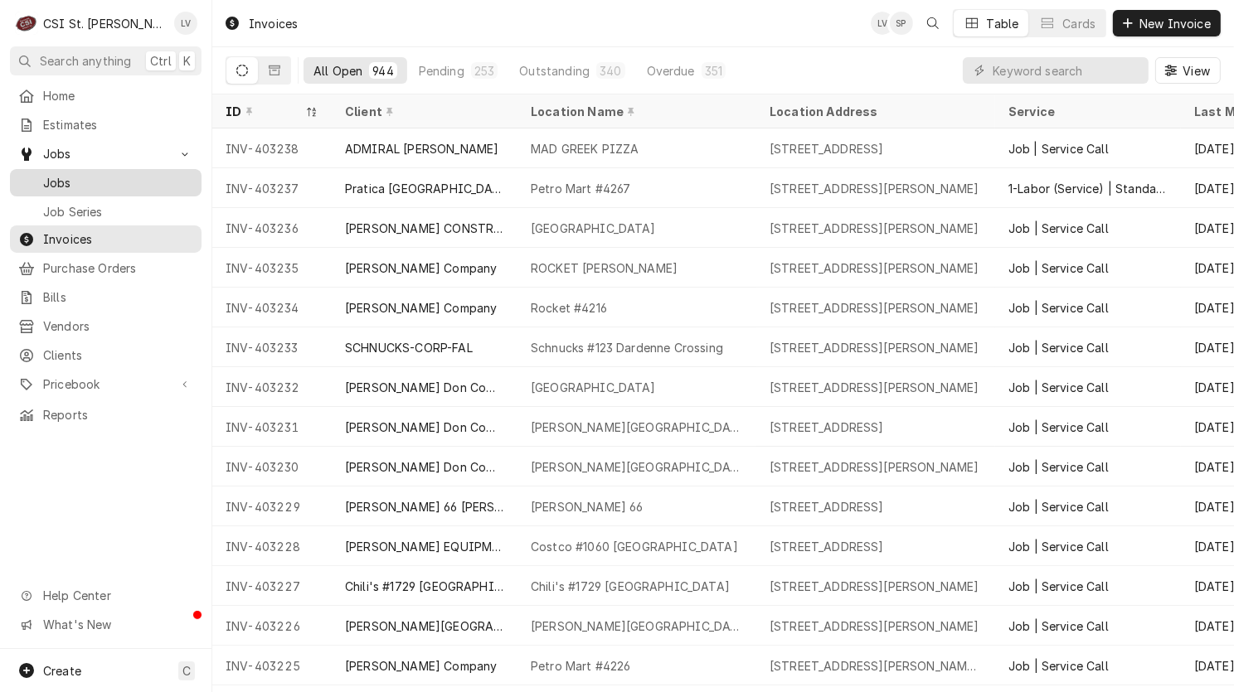
click at [61, 174] on span "Jobs" at bounding box center [118, 182] width 150 height 17
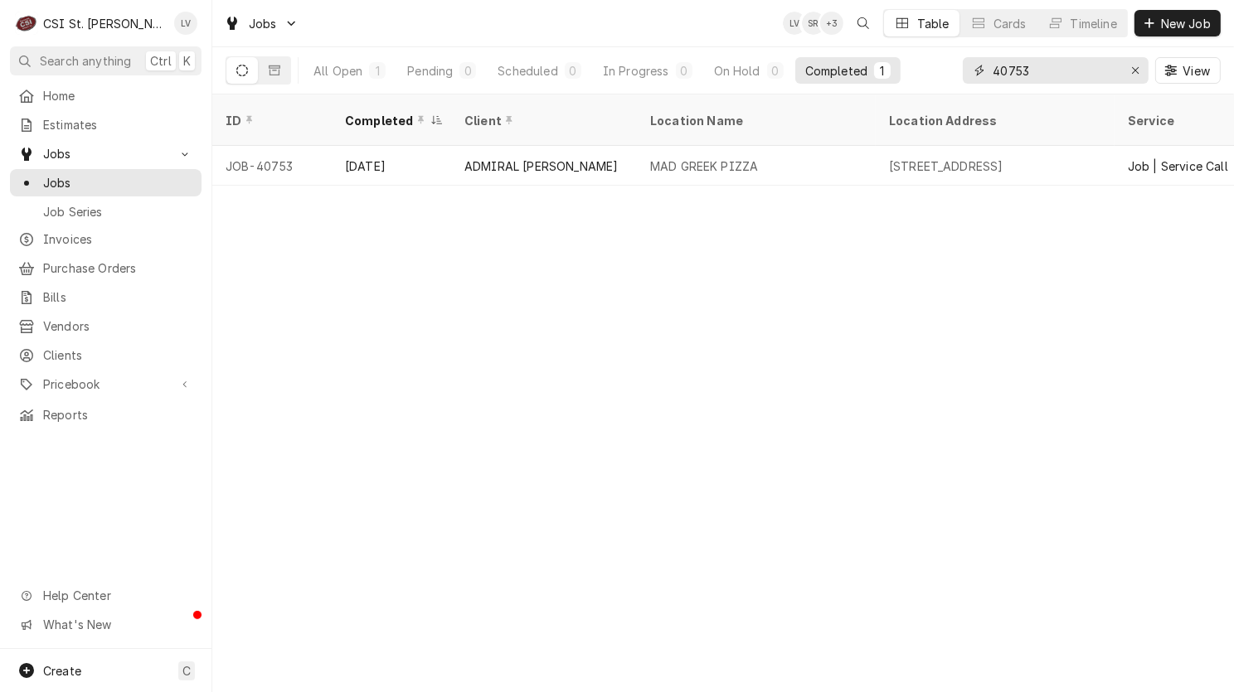
drag, startPoint x: 1044, startPoint y: 70, endPoint x: 955, endPoint y: 78, distance: 89.0
click at [955, 78] on div "All Open 1 Pending 0 Scheduled 0 In Progress 0 On Hold 0 Completed 1 40753 View" at bounding box center [722, 70] width 995 height 46
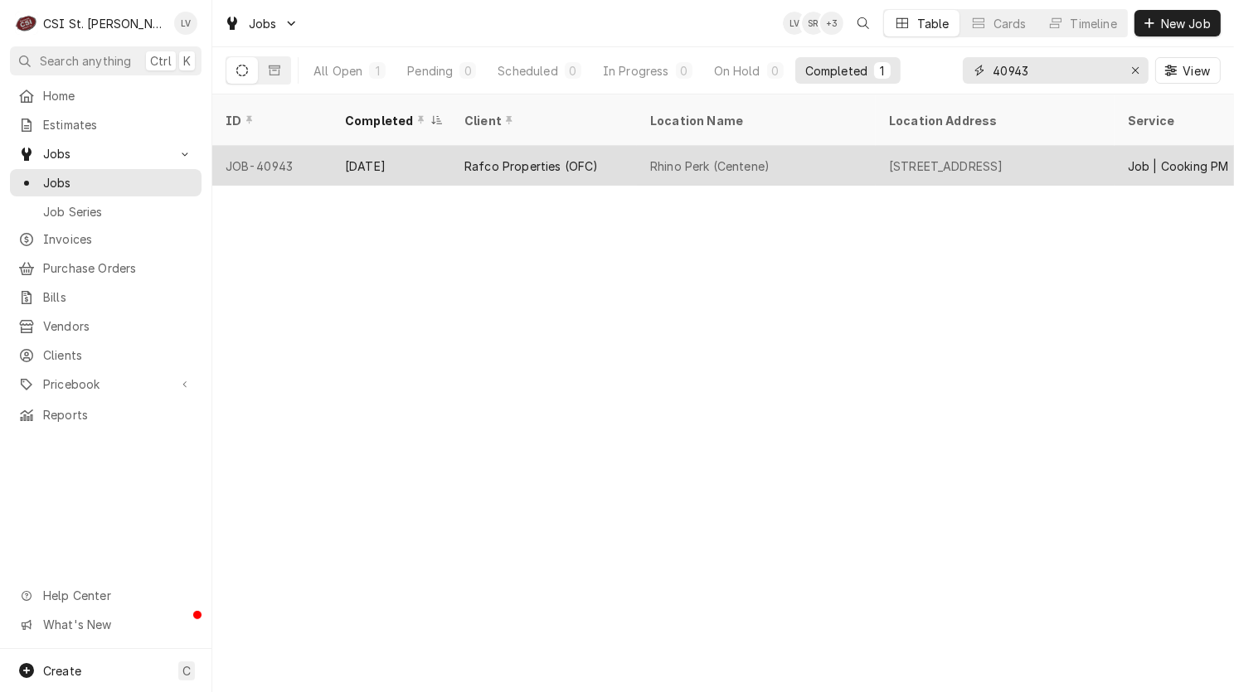
type input "40943"
click at [643, 153] on div "Rhino Perk (Centene)" at bounding box center [756, 166] width 239 height 40
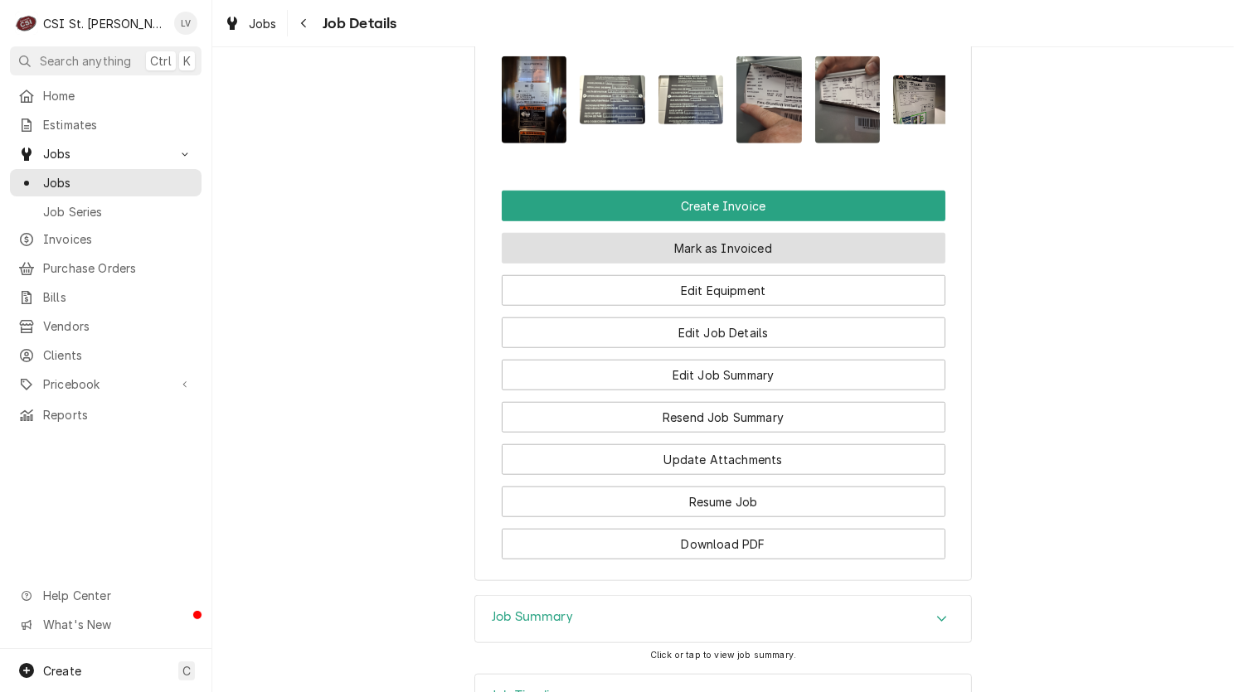
scroll to position [1575, 0]
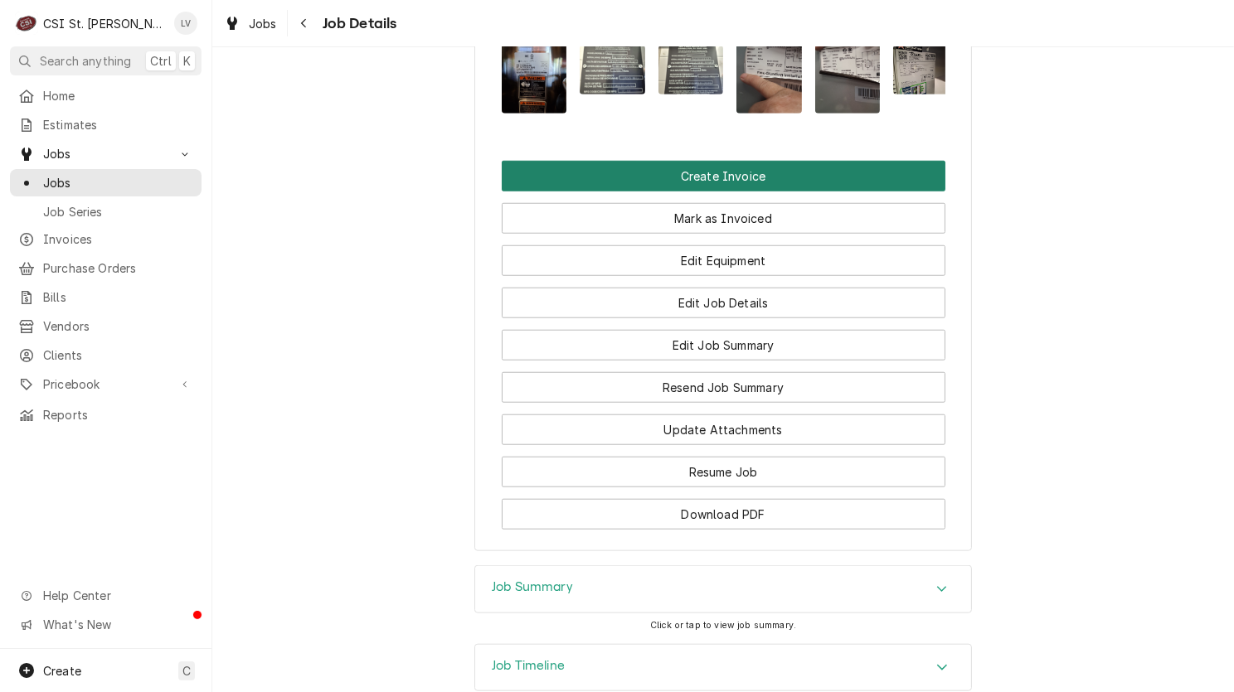
click at [740, 192] on button "Create Invoice" at bounding box center [724, 176] width 444 height 31
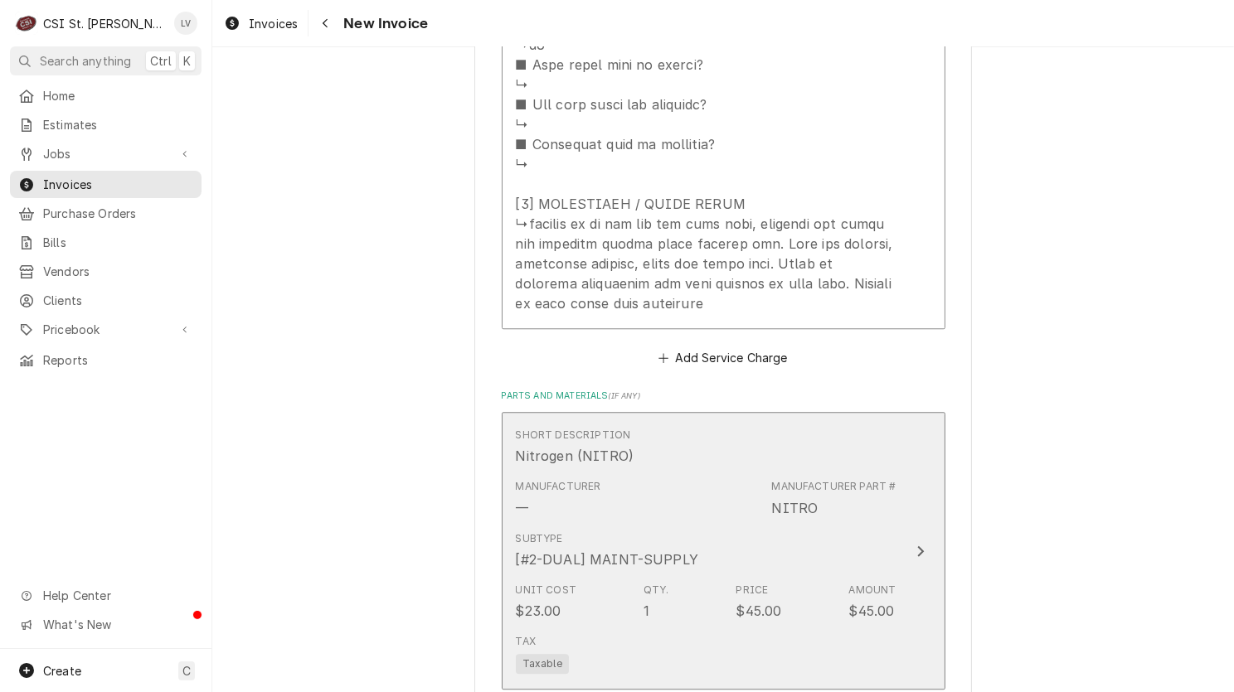
scroll to position [4891, 0]
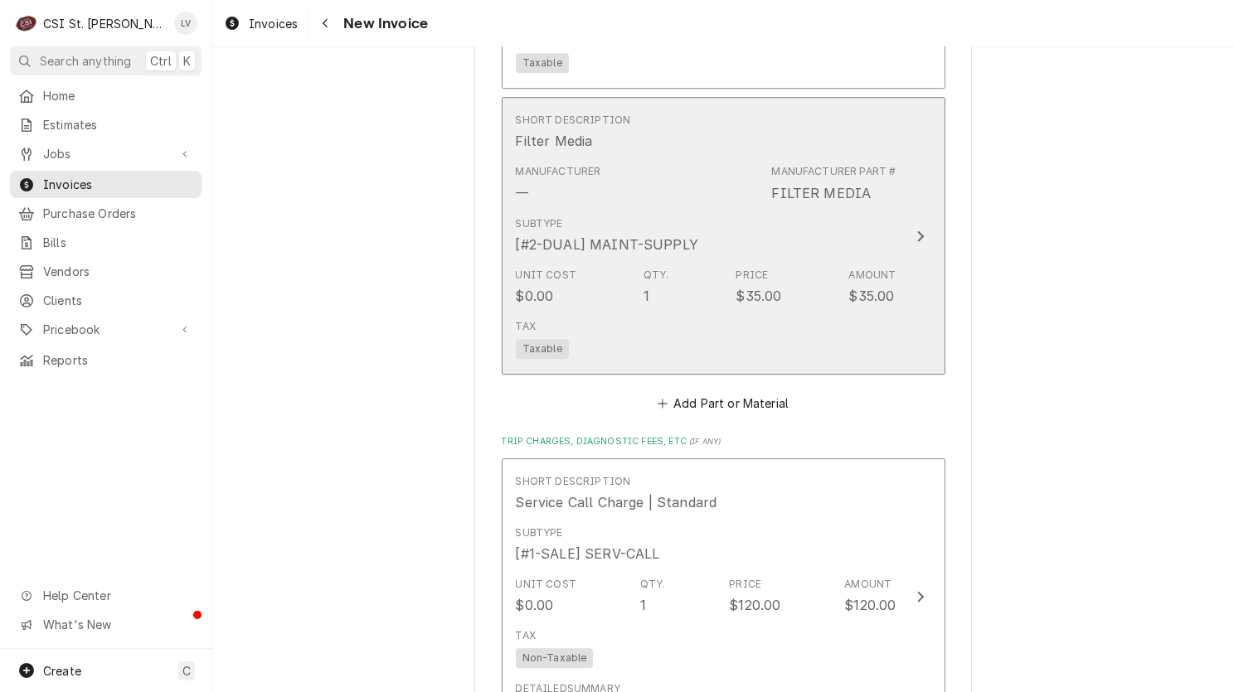
click at [774, 301] on div "Unit Cost $0.00 Qty. 1 Price $35.00 Amount $35.00" at bounding box center [706, 286] width 381 height 51
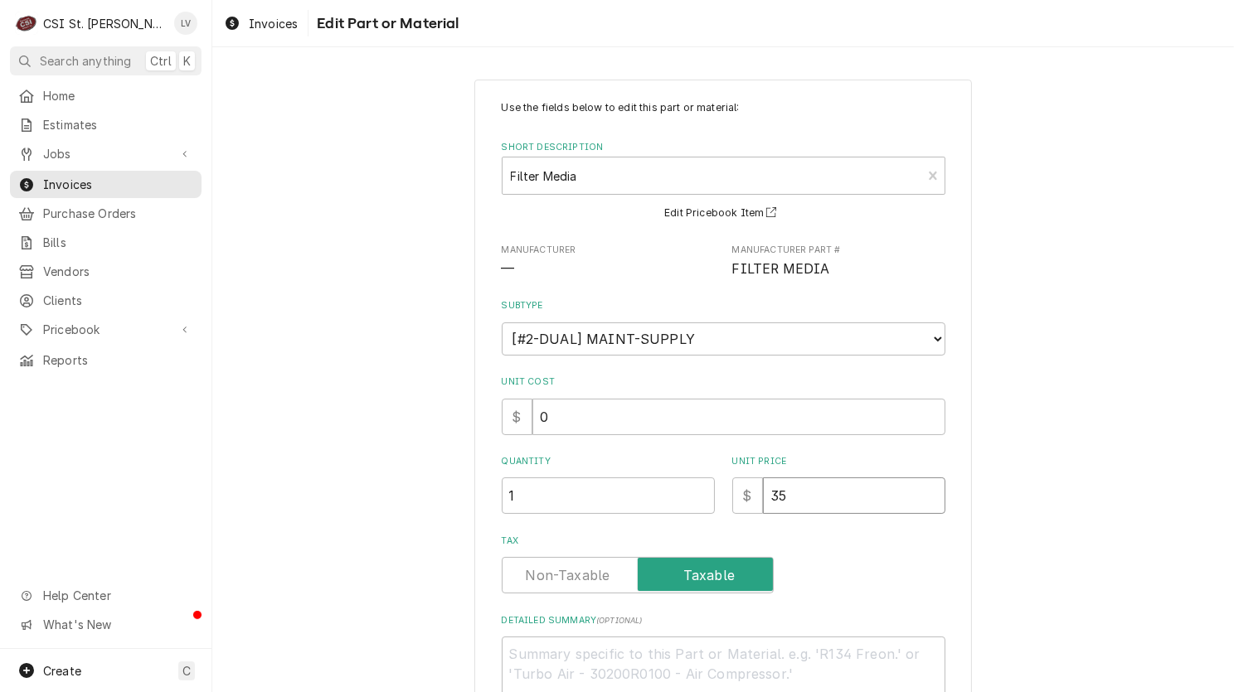
drag, startPoint x: 836, startPoint y: 506, endPoint x: 733, endPoint y: 505, distance: 103.6
click at [733, 505] on div "$ 35" at bounding box center [838, 496] width 213 height 36
type textarea "x"
type input "0"
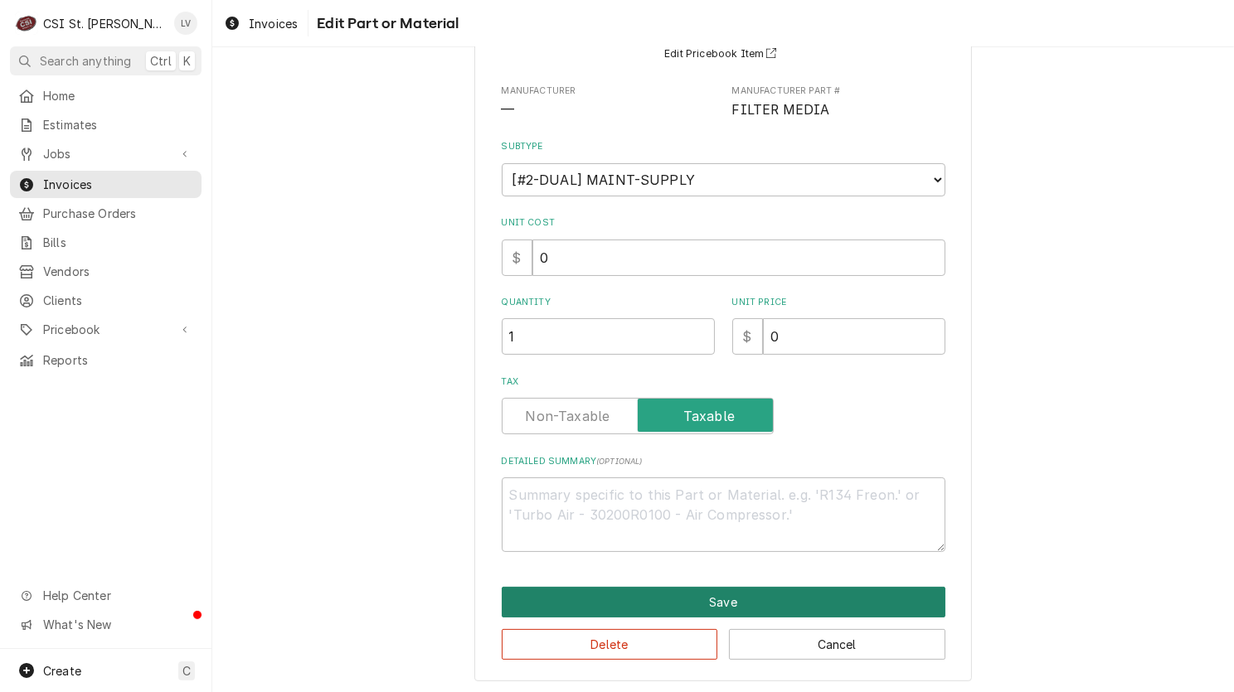
click at [635, 608] on button "Save" at bounding box center [724, 602] width 444 height 31
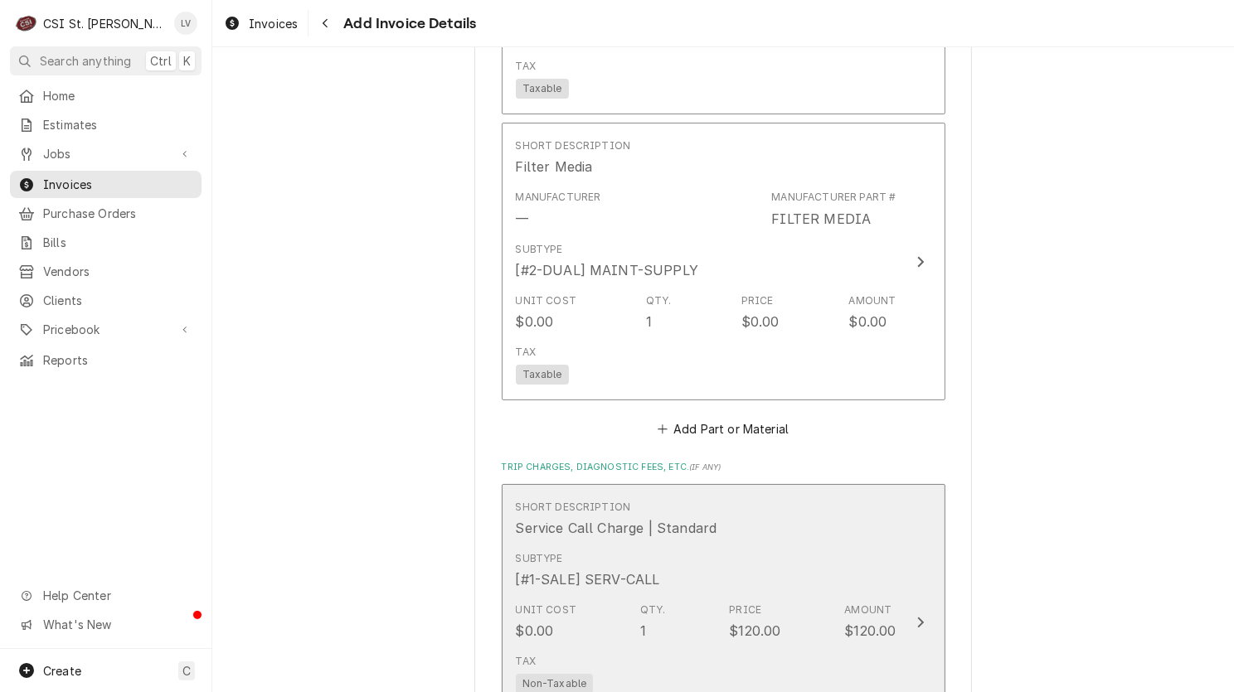
scroll to position [5274, 0]
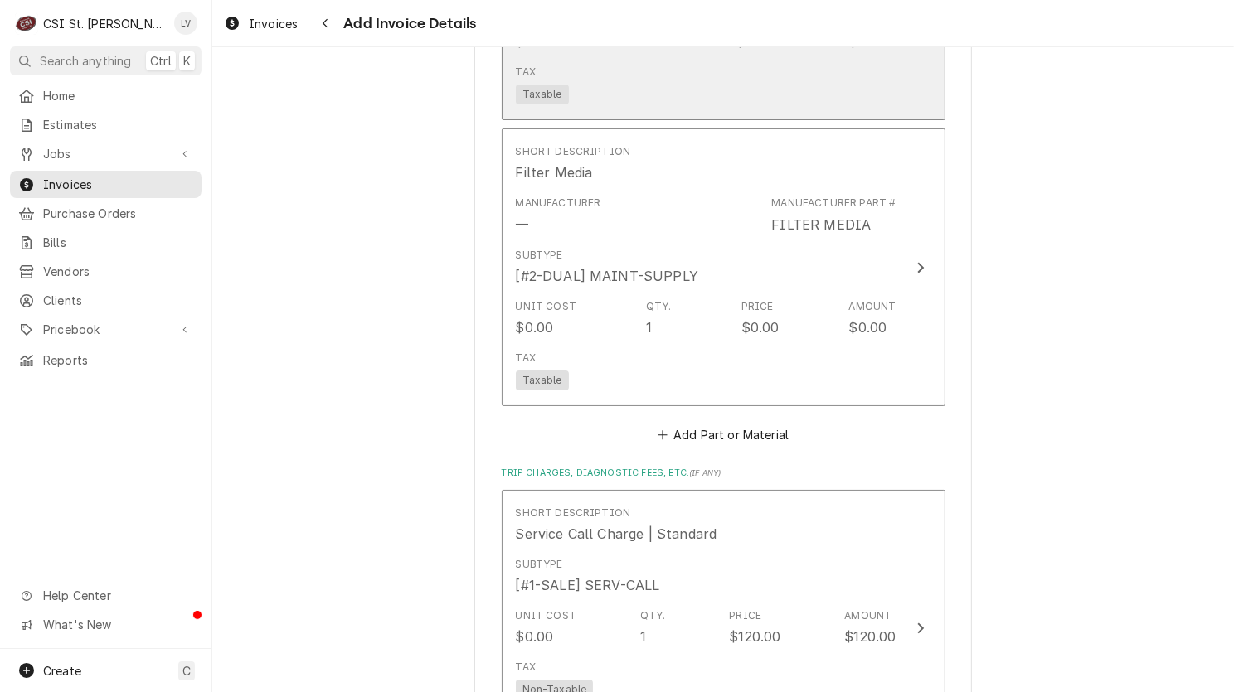
click at [783, 111] on div "Tax Taxable" at bounding box center [706, 84] width 381 height 53
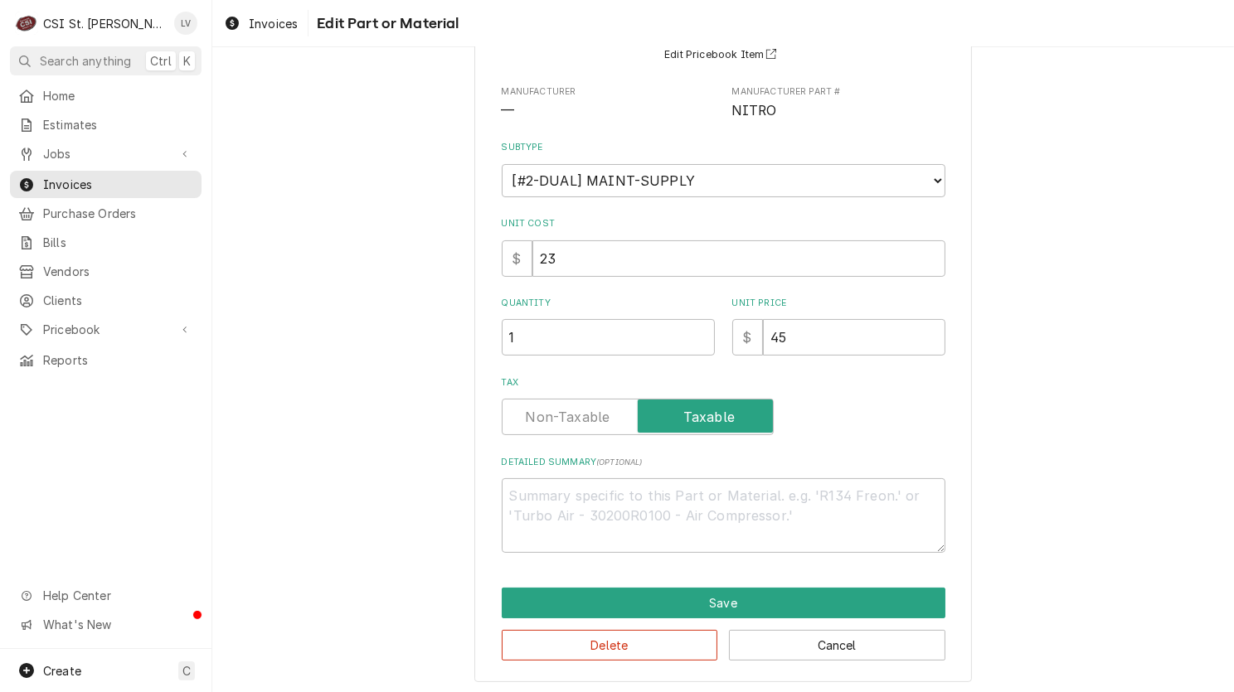
scroll to position [159, 0]
drag, startPoint x: 811, startPoint y: 341, endPoint x: 722, endPoint y: 345, distance: 88.8
click at [720, 350] on div "Quantity 1 Unit Price $ 45" at bounding box center [724, 325] width 444 height 59
type textarea "x"
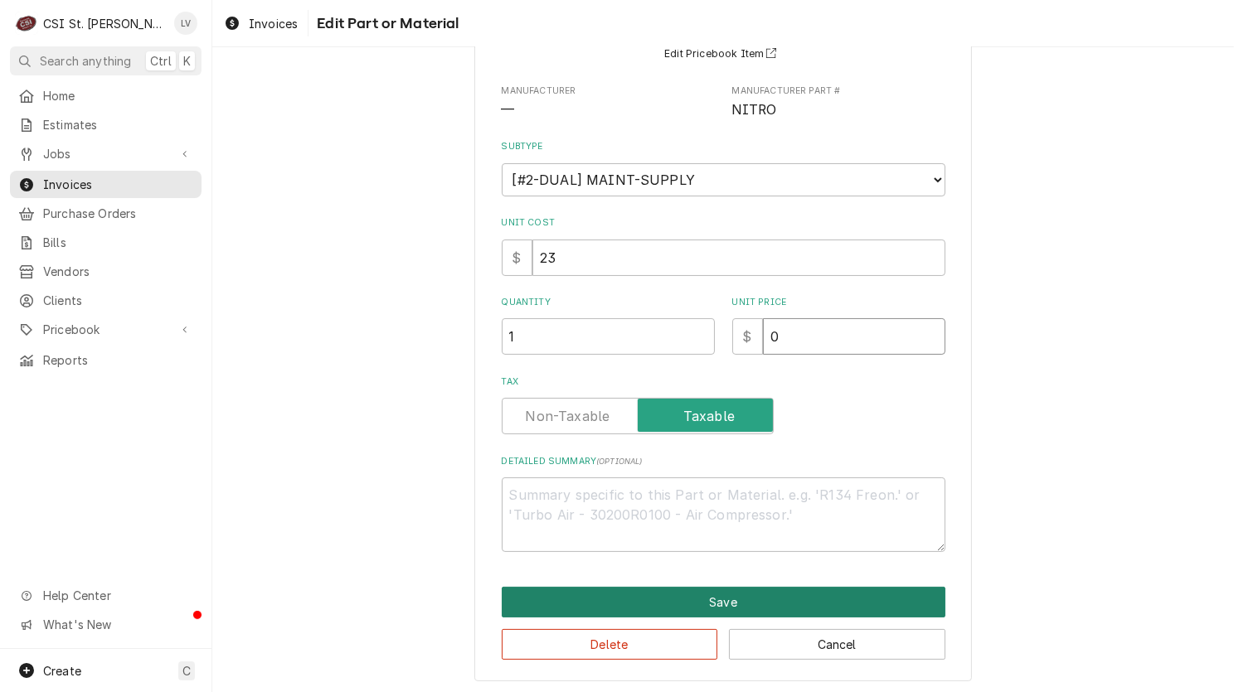
type input "0"
click at [737, 596] on button "Save" at bounding box center [724, 602] width 444 height 31
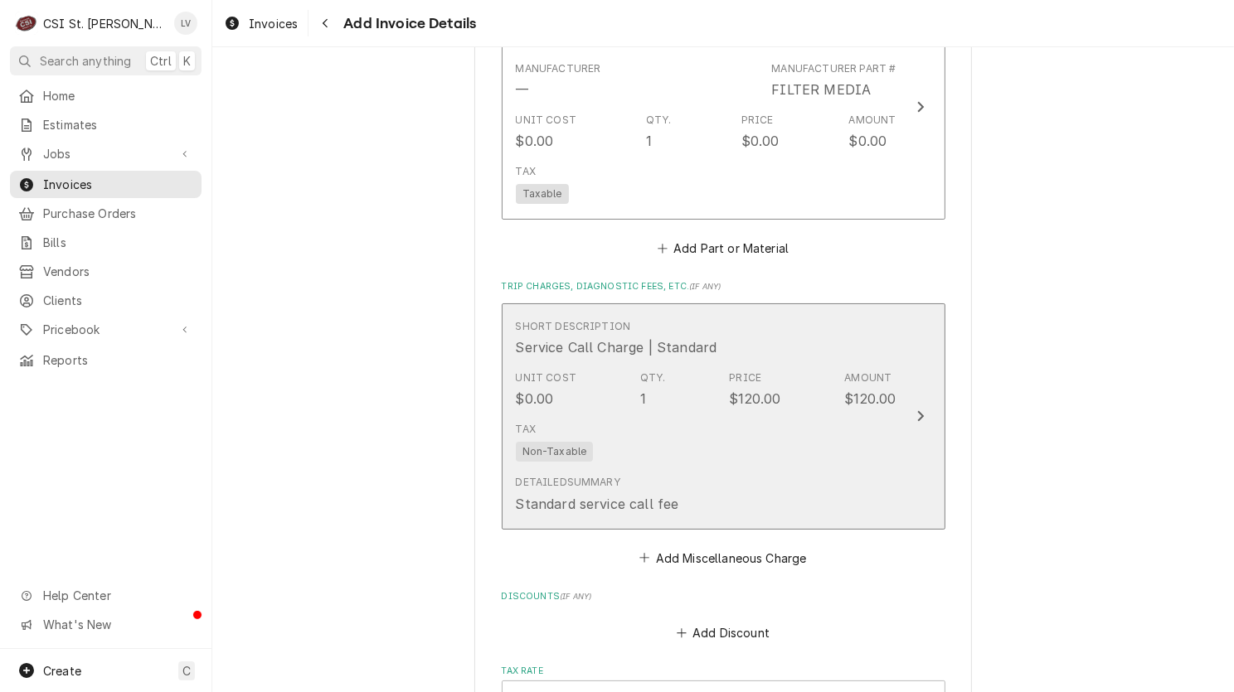
scroll to position [5409, 0]
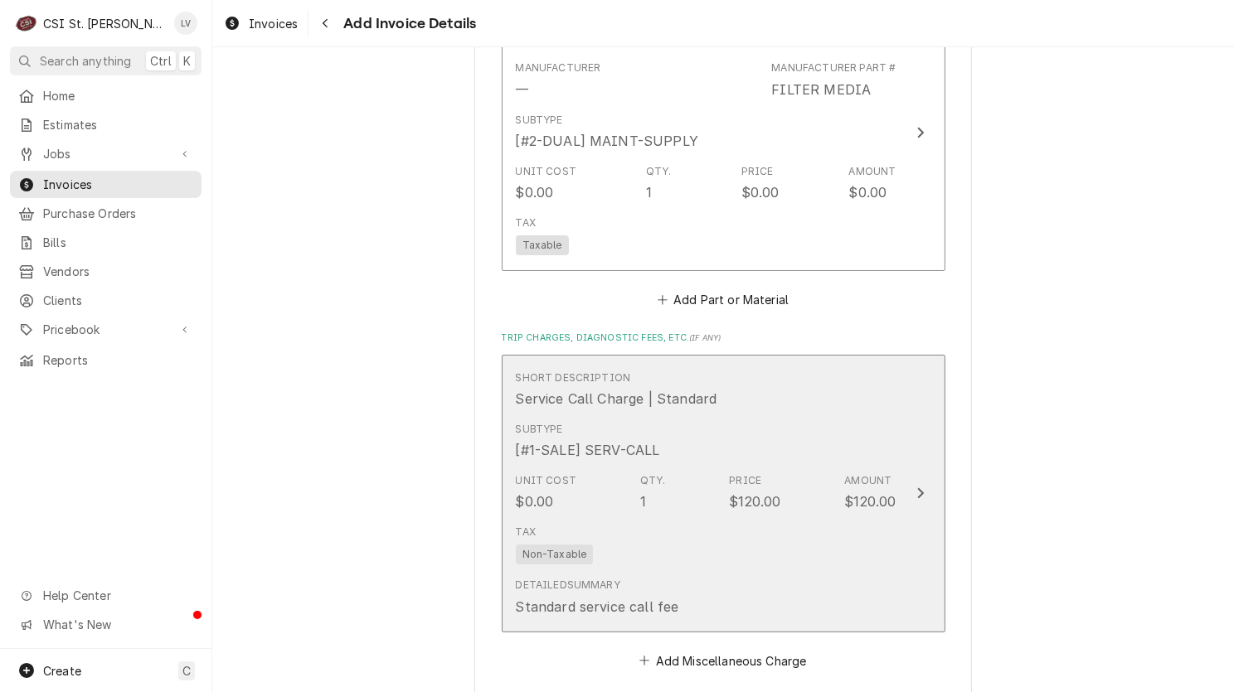
click at [819, 517] on div "Unit Cost $0.00 Qty. 1 Price $120.00 Amount $120.00" at bounding box center [706, 492] width 381 height 51
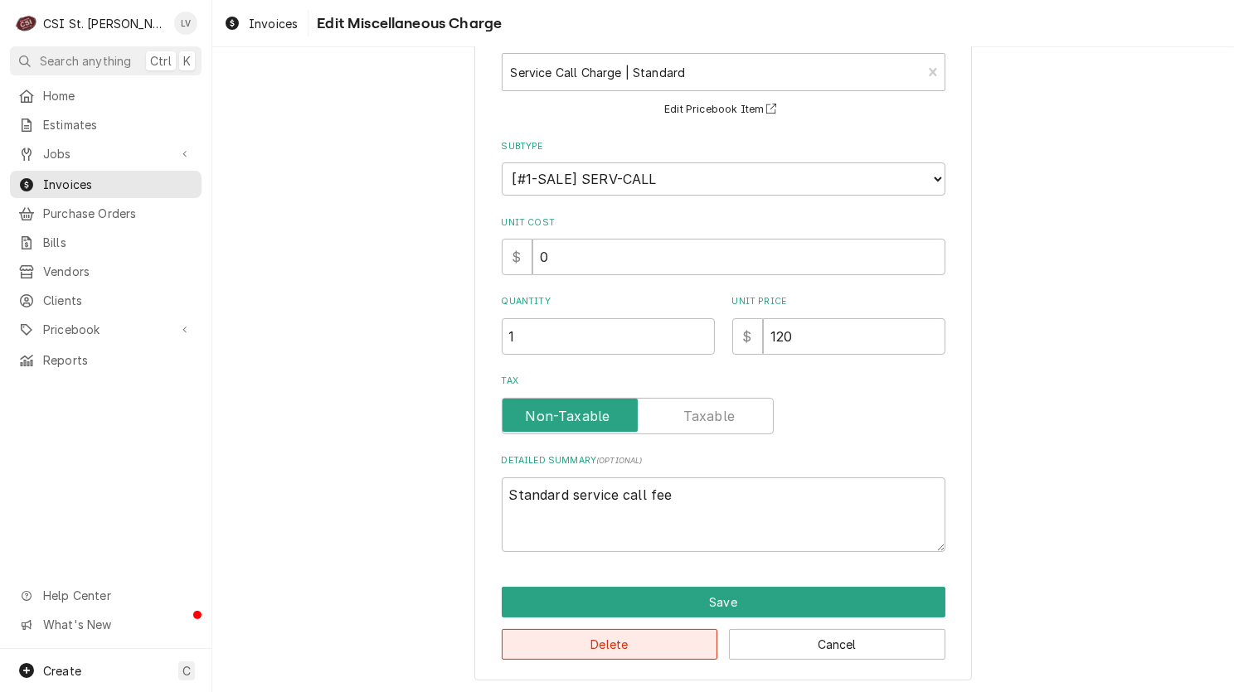
click at [608, 652] on button "Delete" at bounding box center [610, 644] width 216 height 31
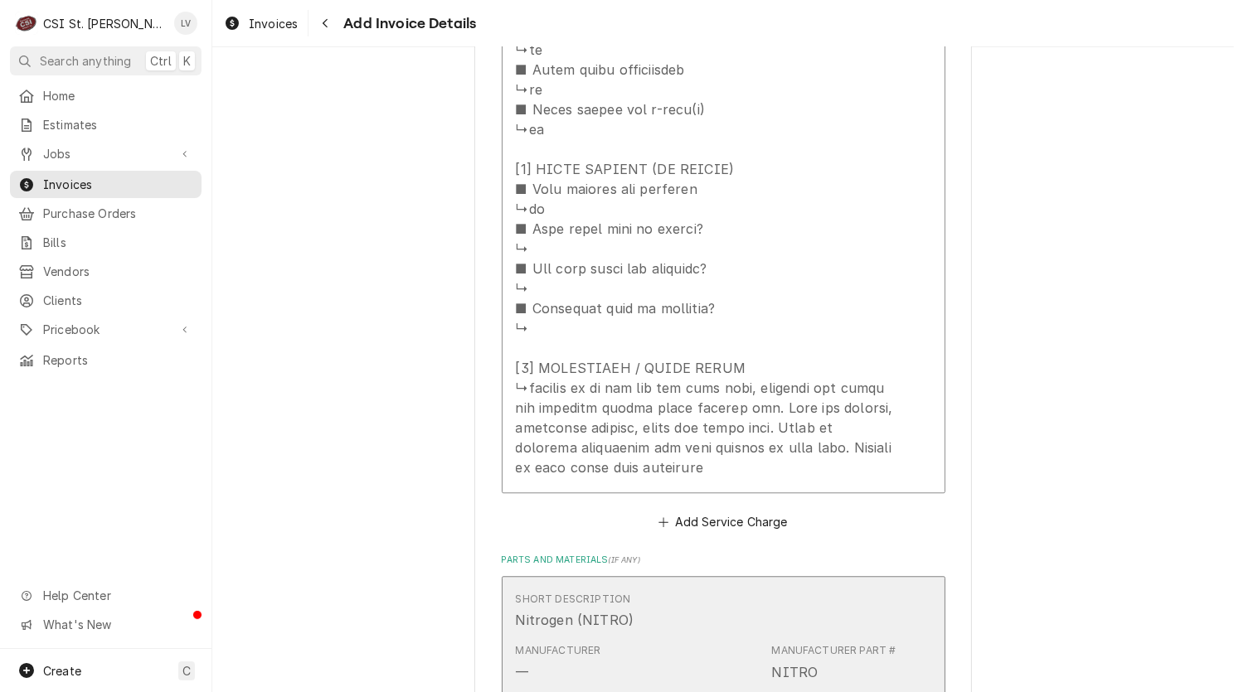
scroll to position [4518, 0]
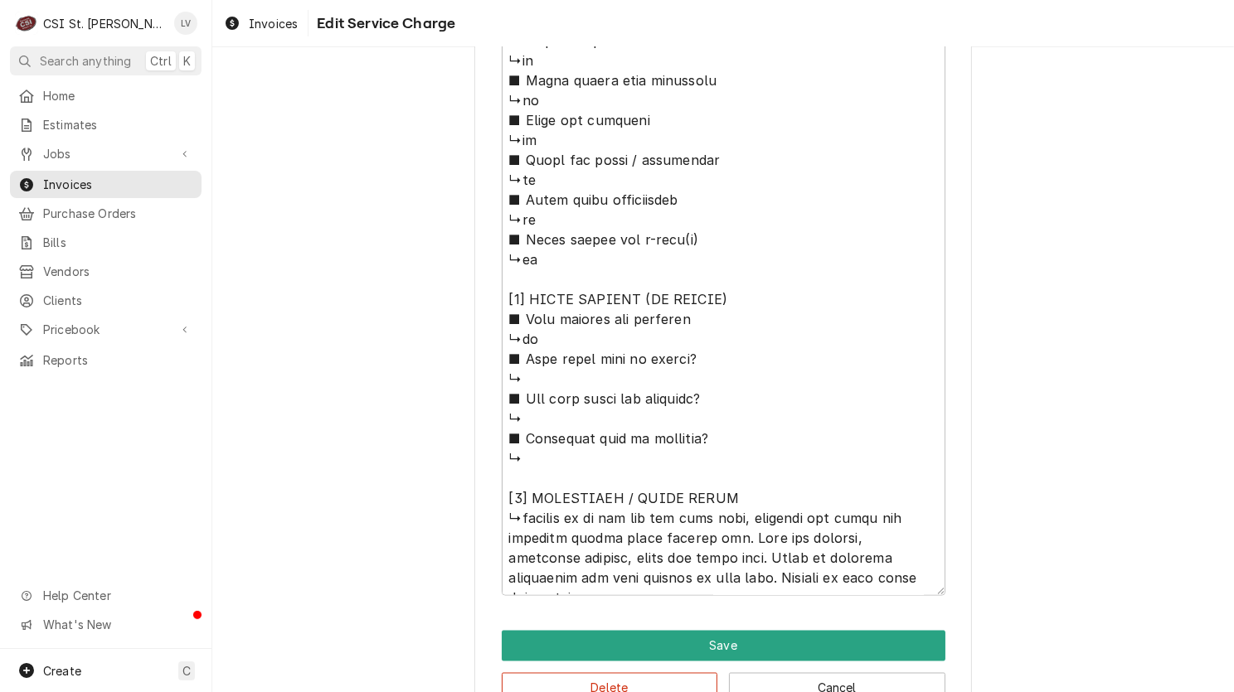
scroll to position [2945, 0]
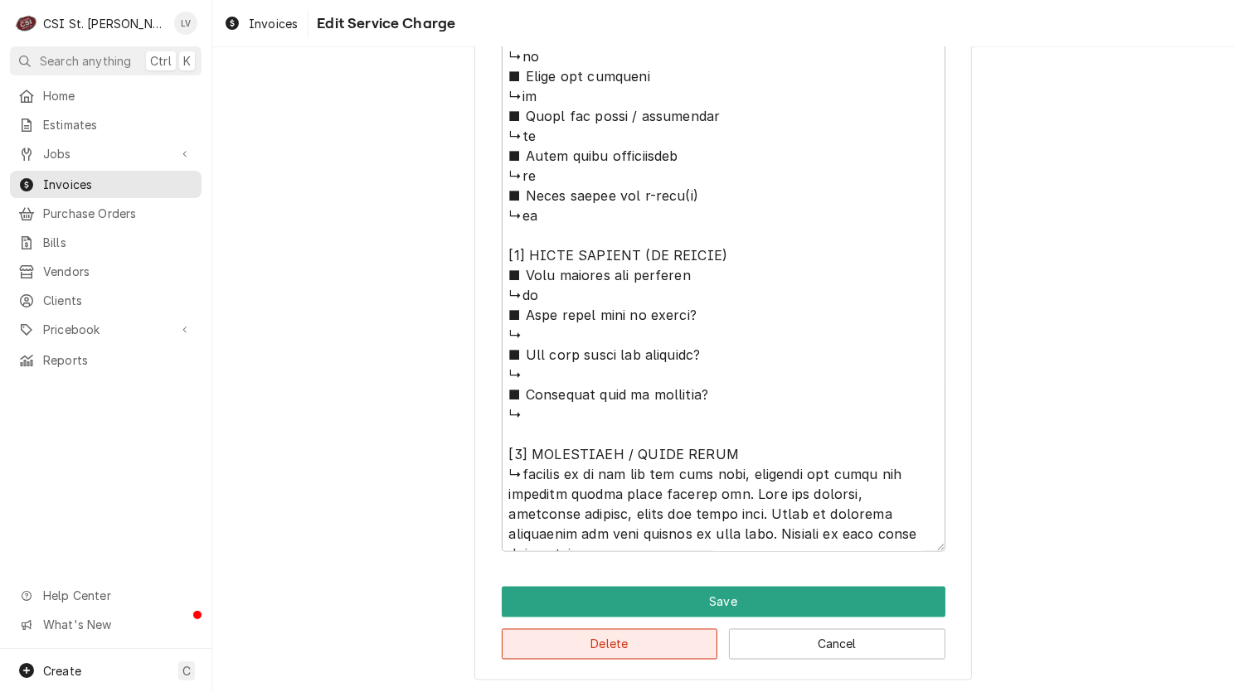
click at [640, 648] on button "Delete" at bounding box center [610, 644] width 216 height 31
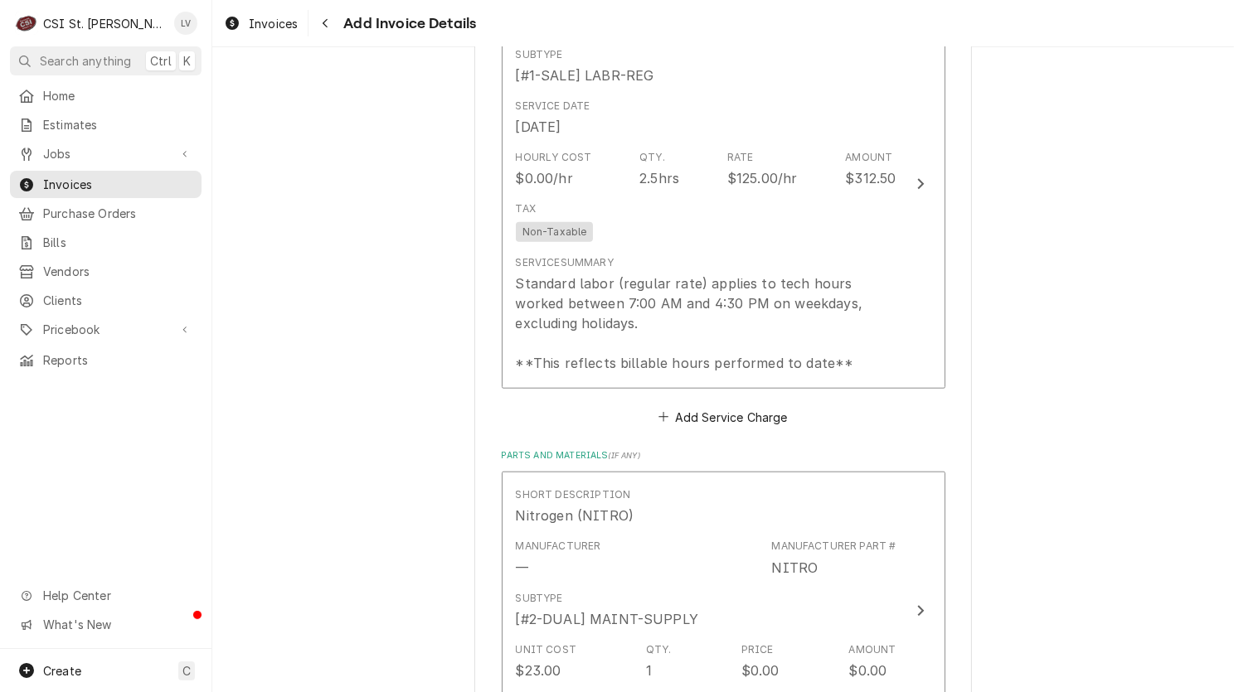
scroll to position [1487, 0]
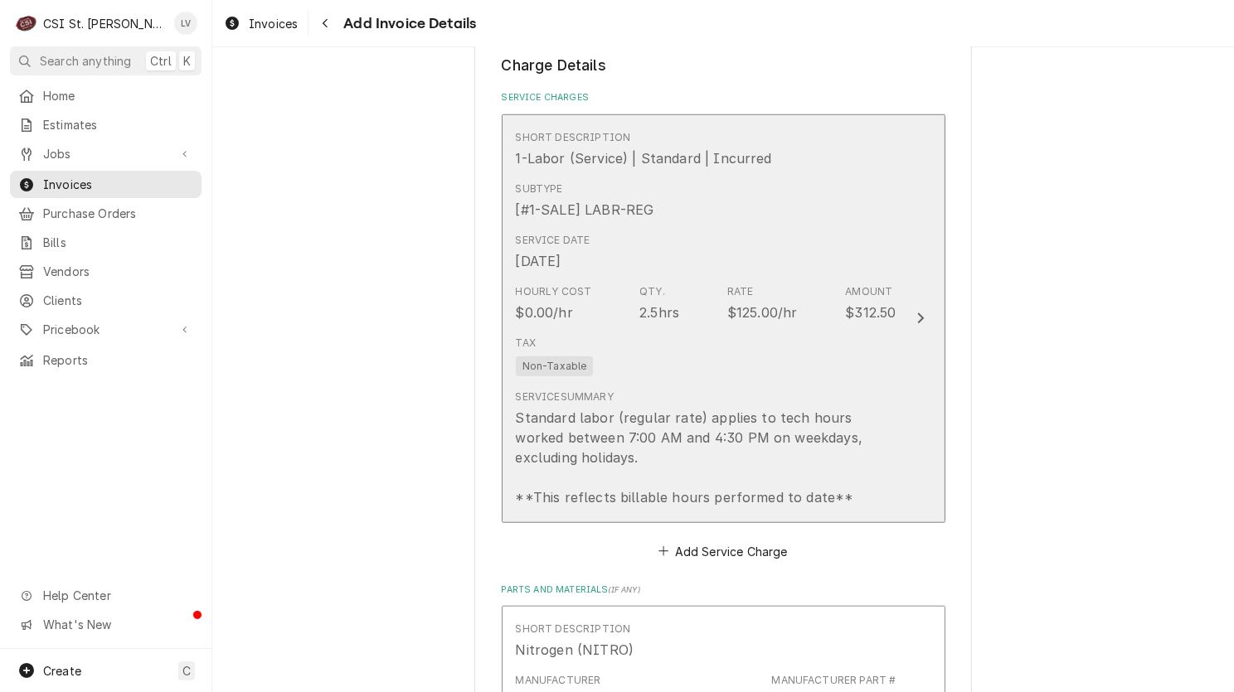
click at [775, 372] on div "Tax Non-Taxable" at bounding box center [706, 355] width 381 height 53
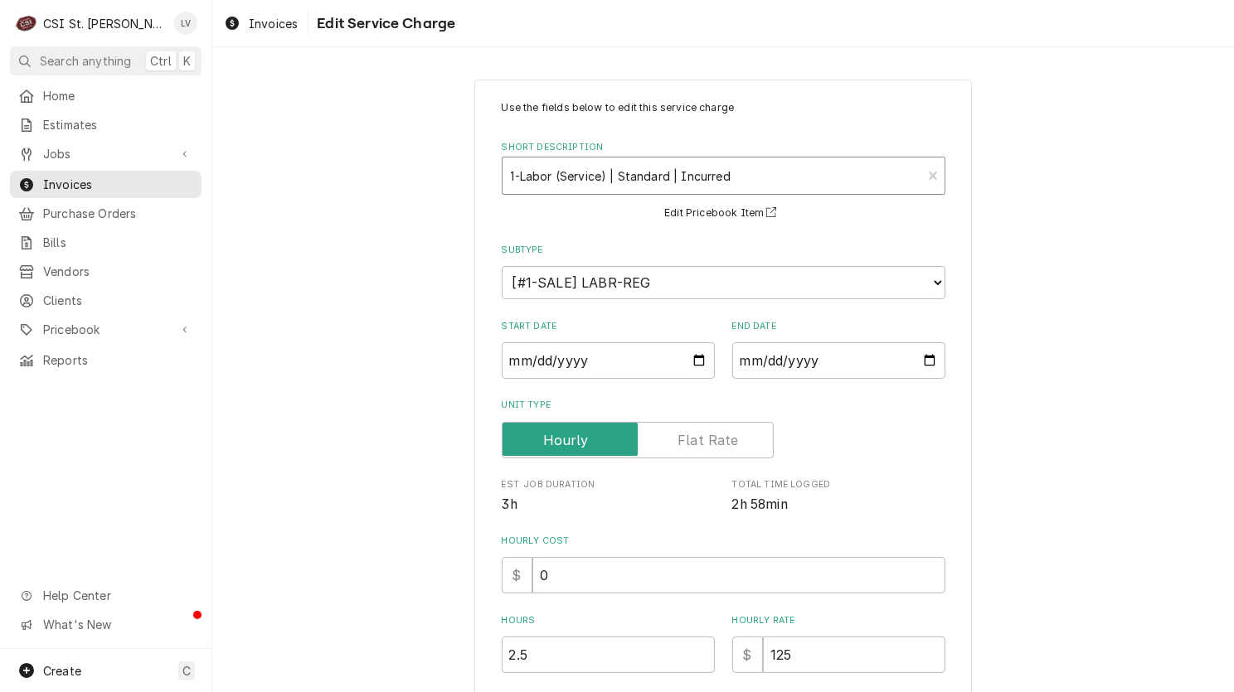
click at [553, 173] on div "Short Description" at bounding box center [712, 176] width 403 height 30
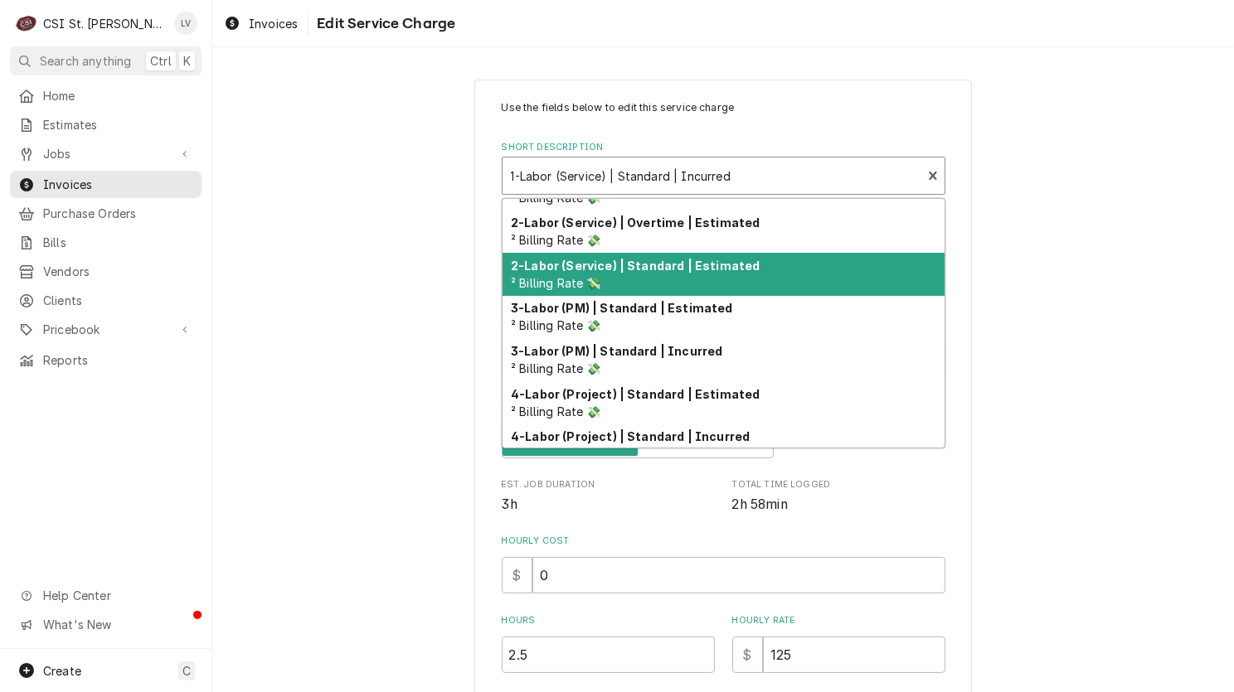
scroll to position [166, 0]
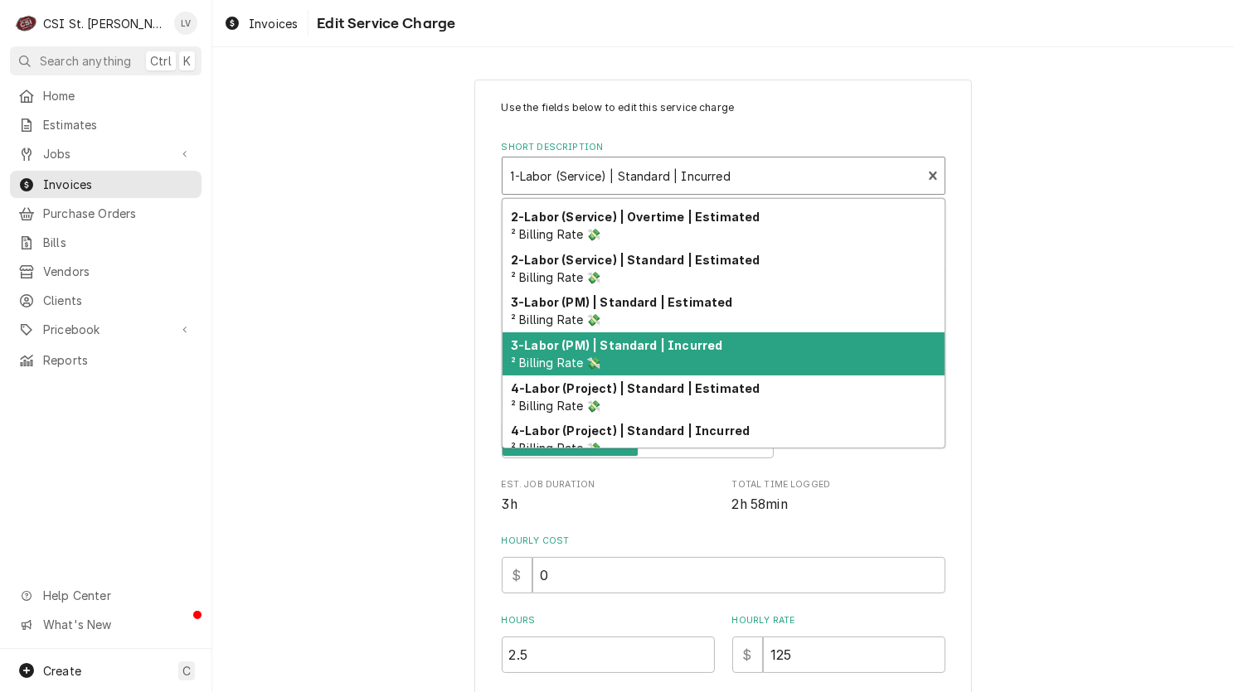
click at [552, 368] on span "² Billing Rate 💸" at bounding box center [556, 363] width 90 height 14
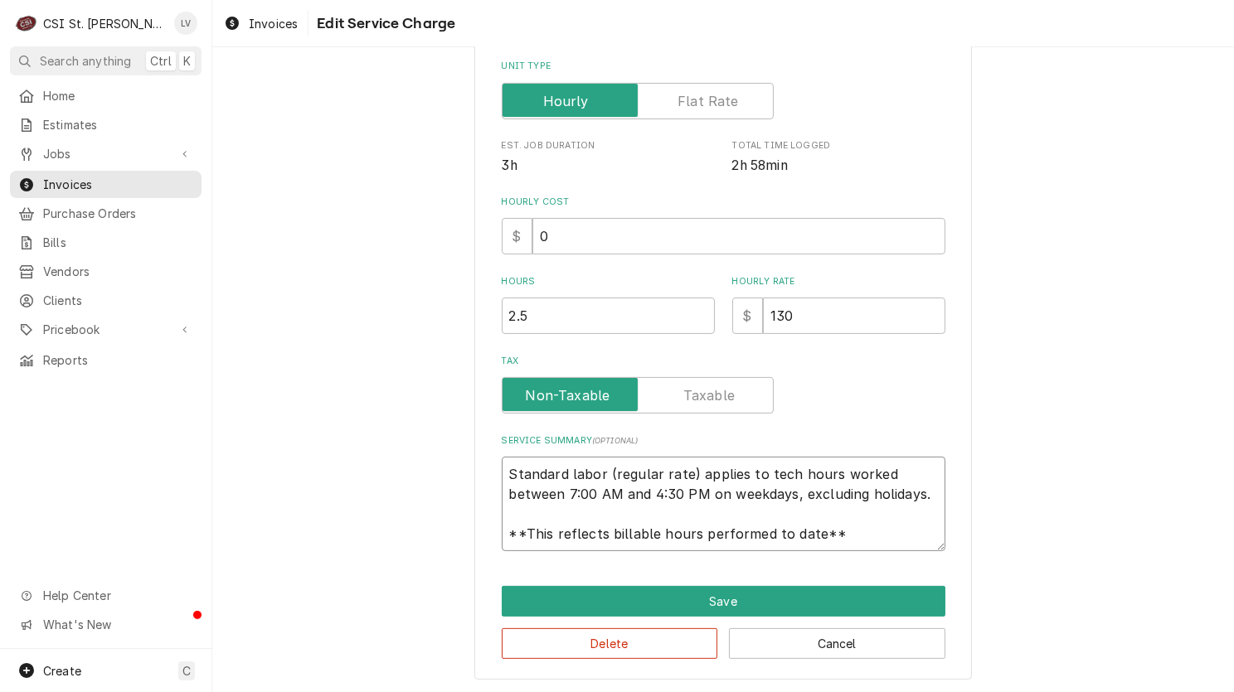
scroll to position [20, 0]
drag, startPoint x: 497, startPoint y: 473, endPoint x: 863, endPoint y: 555, distance: 375.5
click at [863, 555] on div "Use the fields below to edit this service charge Short Description 3-Labor (PM)…" at bounding box center [722, 211] width 497 height 940
paste textarea "Performed PM service on cooking, refrigeration, and ice machine equipment as pe…"
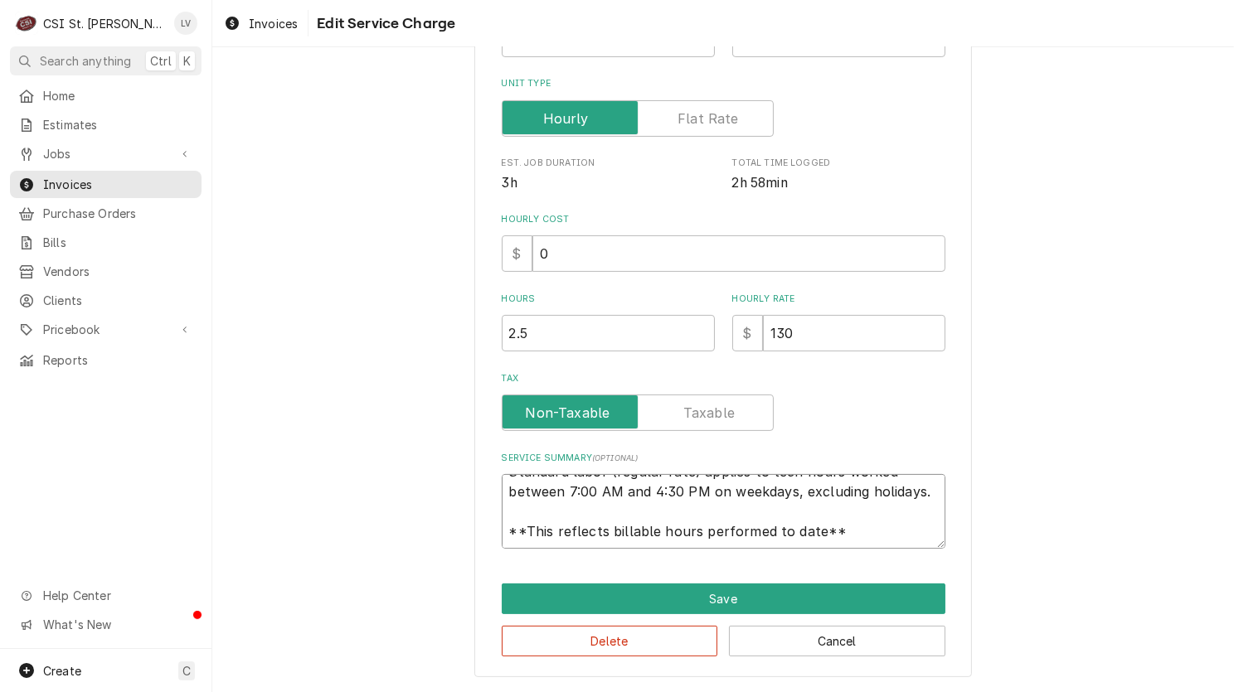
type textarea "x"
type textarea "Performed PM service on cooking, refrigeration, and ice machine equipment as pe…"
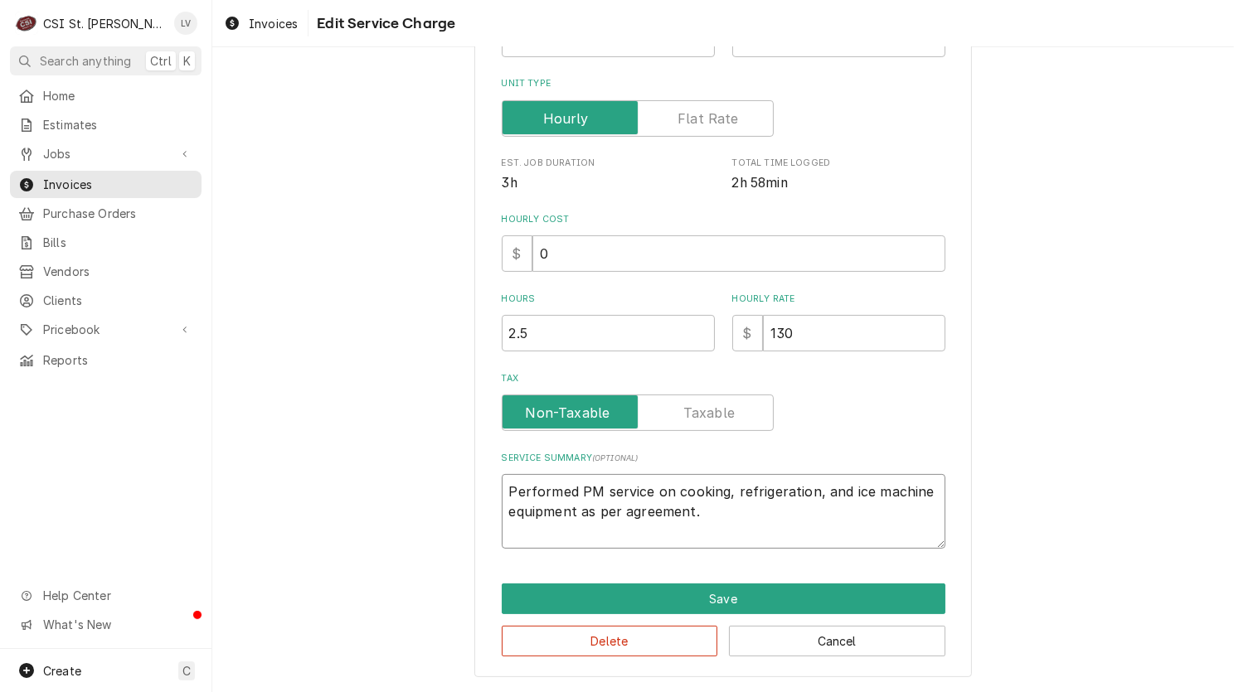
scroll to position [319, 0]
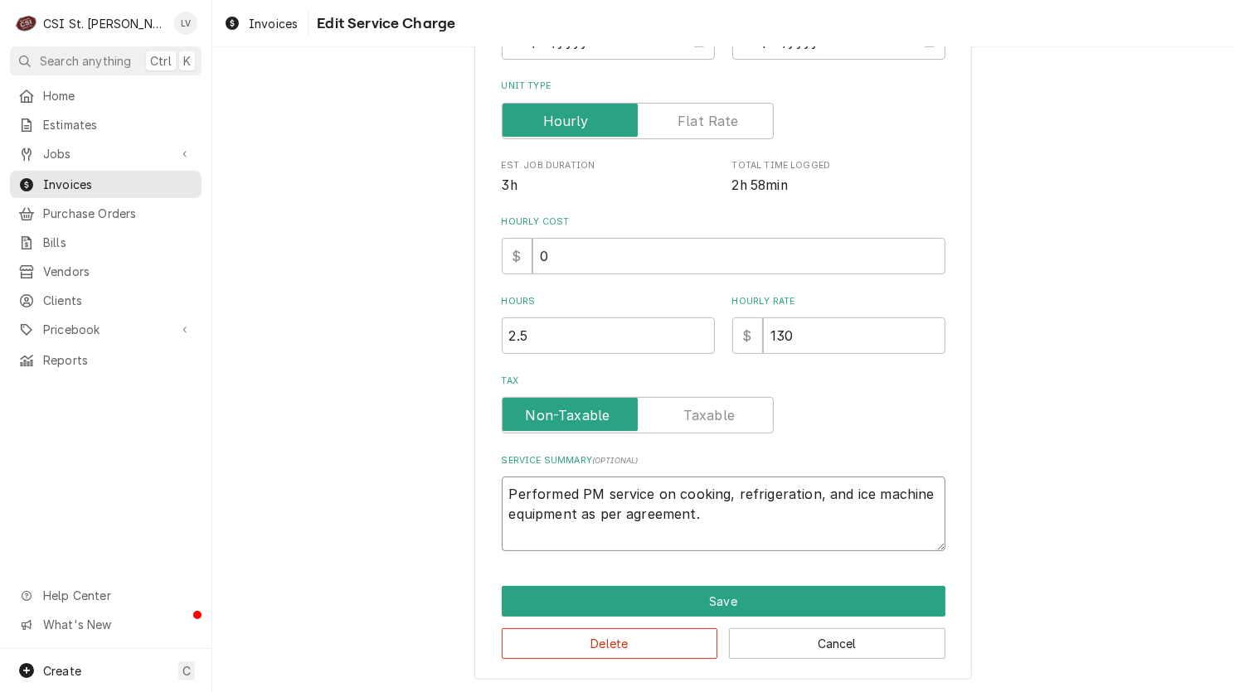
click at [722, 492] on textarea "Performed PM service on cooking, refrigeration, and ice machine equipment as pe…" at bounding box center [724, 514] width 444 height 75
type textarea "x"
type textarea "Performed PM service on cooking refrigeration, and ice machine equipment as per…"
type textarea "x"
type textarea "Performed PM service on cooking refrigeration, and ice machine equipment as per…"
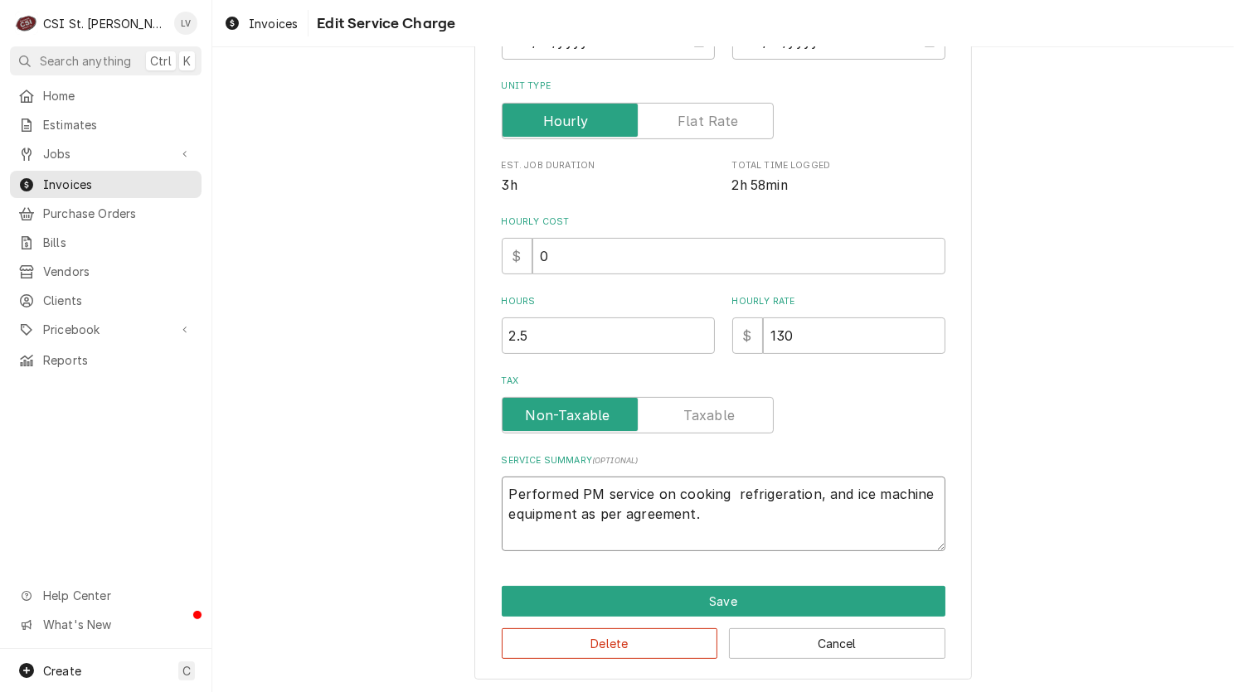
type textarea "x"
type textarea "Performed PM service on cooking a refrigeration, and ice machine equipment as p…"
type textarea "x"
type textarea "Performed PM service on cooking an refrigeration, and ice machine equipment as …"
type textarea "x"
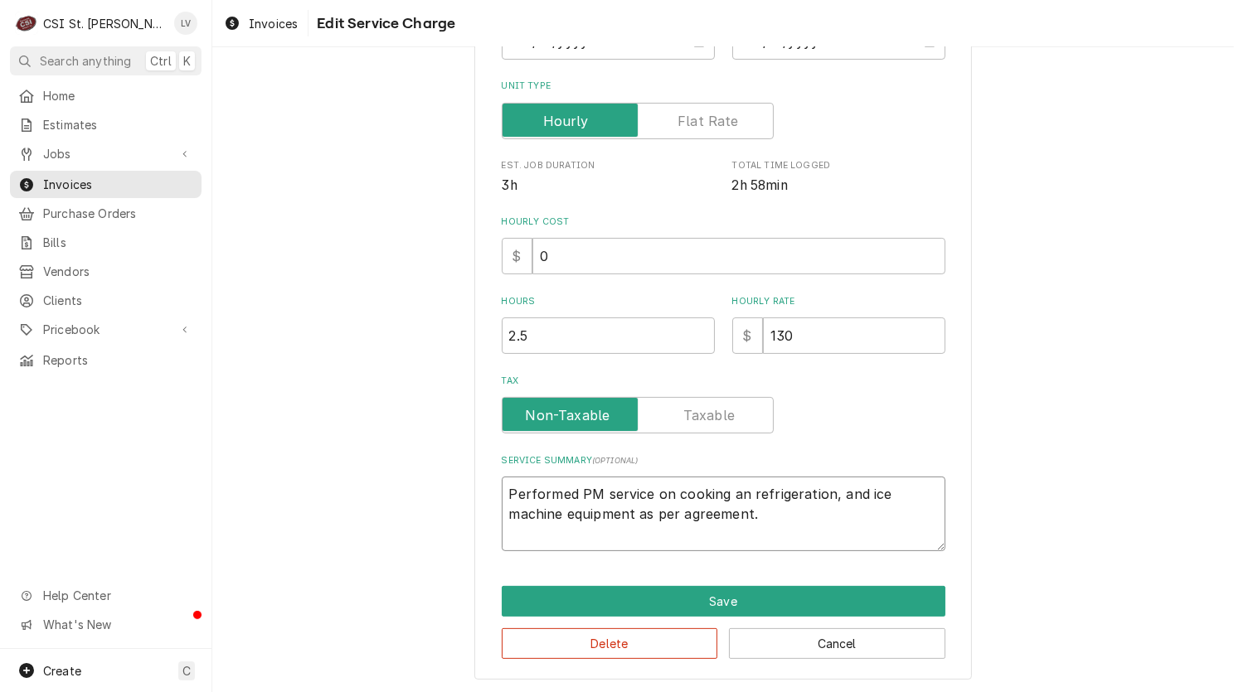
type textarea "Performed PM service on cooking and refrigeration, and ice machine equipment as…"
click at [830, 492] on textarea "Performed PM service on cooking and refrigeration, and ice machine equipment as…" at bounding box center [724, 514] width 444 height 75
type textarea "x"
type textarea "Performed PM service on cooking and refrigeration , and ice machine equipment a…"
type textarea "x"
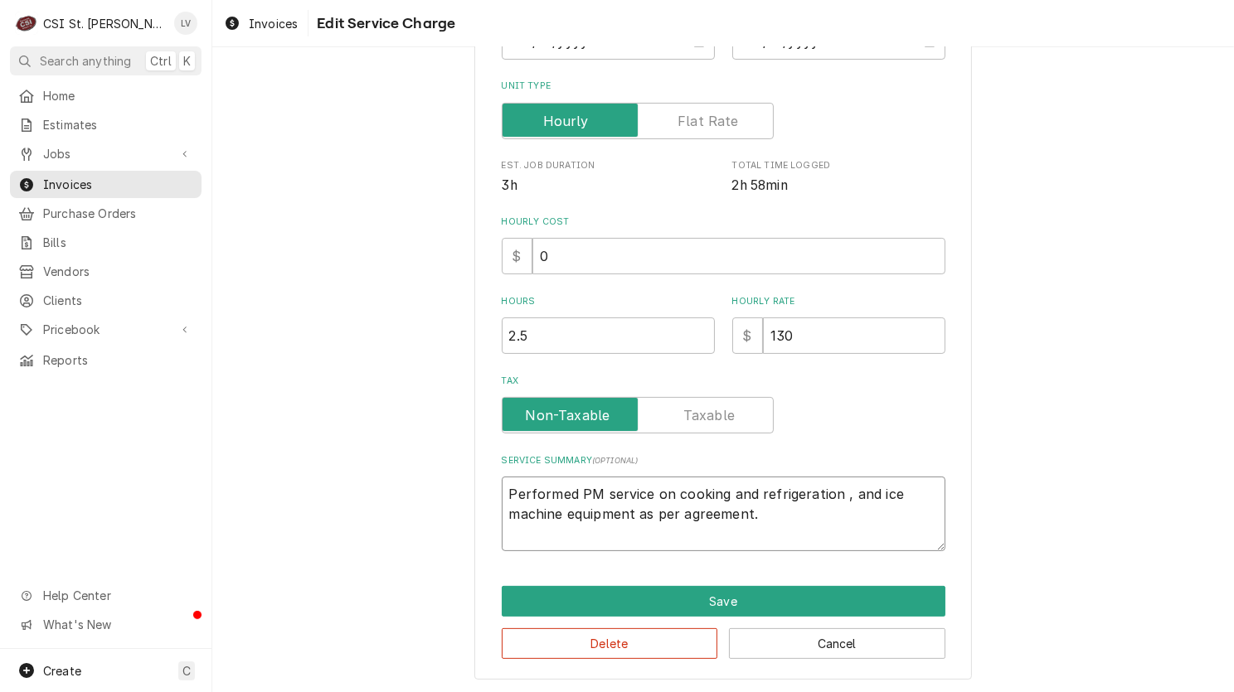
type textarea "Performed PM service on cooking and refrigeration and ice machine equipment as …"
type textarea "x"
type textarea "Performed PM service on cooking and refrigeration and ice machine equipment as …"
type textarea "x"
type textarea "Performed PM service on cooking and refrigeration nd ice machine equipment as p…"
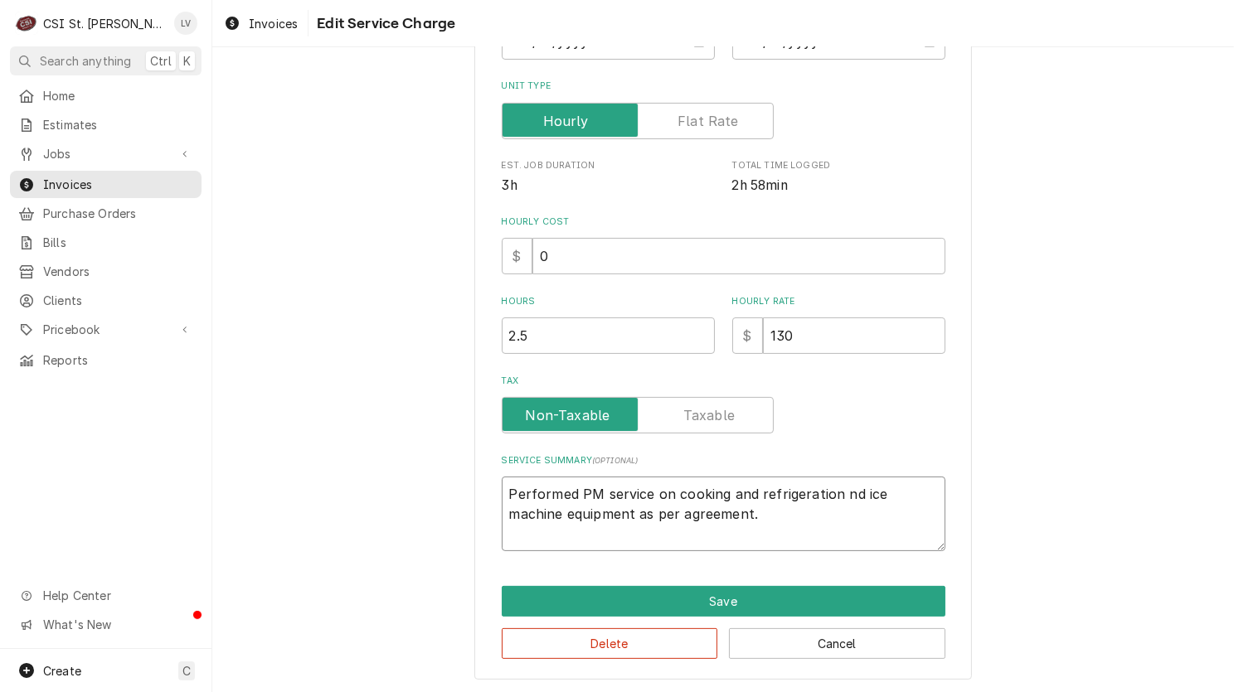
type textarea "x"
type textarea "Performed PM service on cooking and refrigeration d ice machine equipment as pe…"
type textarea "x"
type textarea "Performed PM service on cooking and refrigeration ice machine equipment as per …"
type textarea "x"
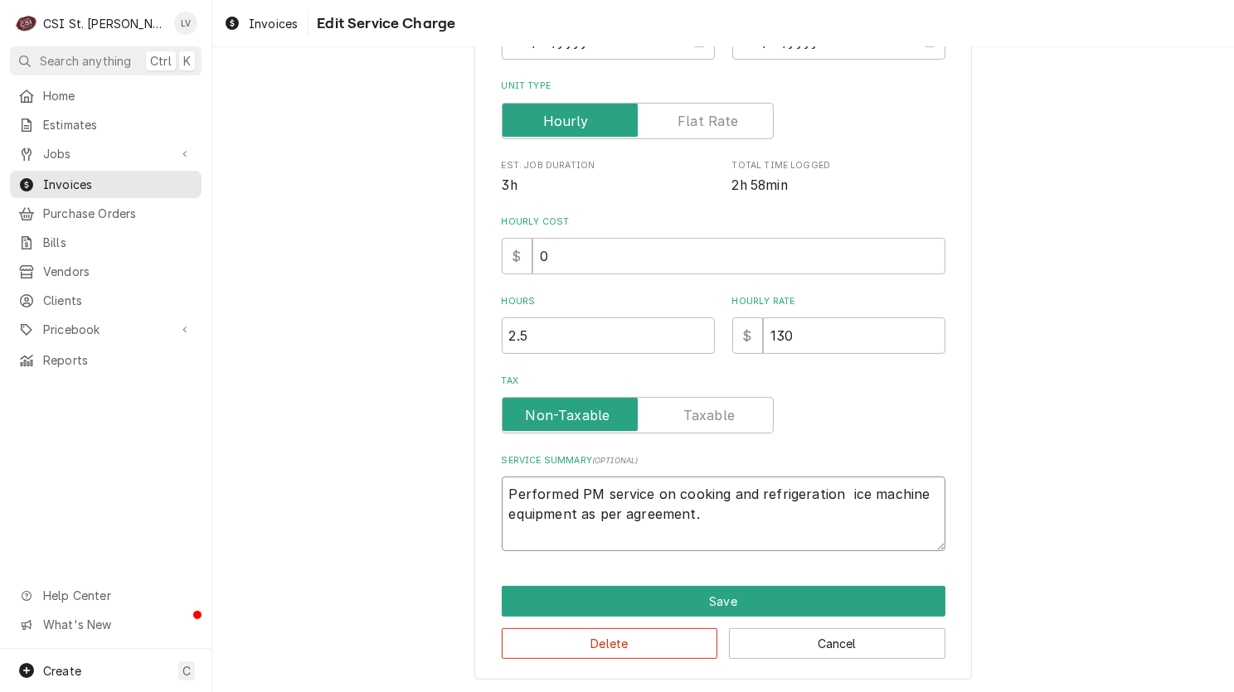
type textarea "Performed PM service on cooking and refrigeration ice machine equipment as per …"
type textarea "x"
type textarea "Performed PM service on cooking and refrigeration ce machine equipment as per a…"
type textarea "x"
type textarea "Performed PM service on cooking and refrigeration e machine equipment as per ag…"
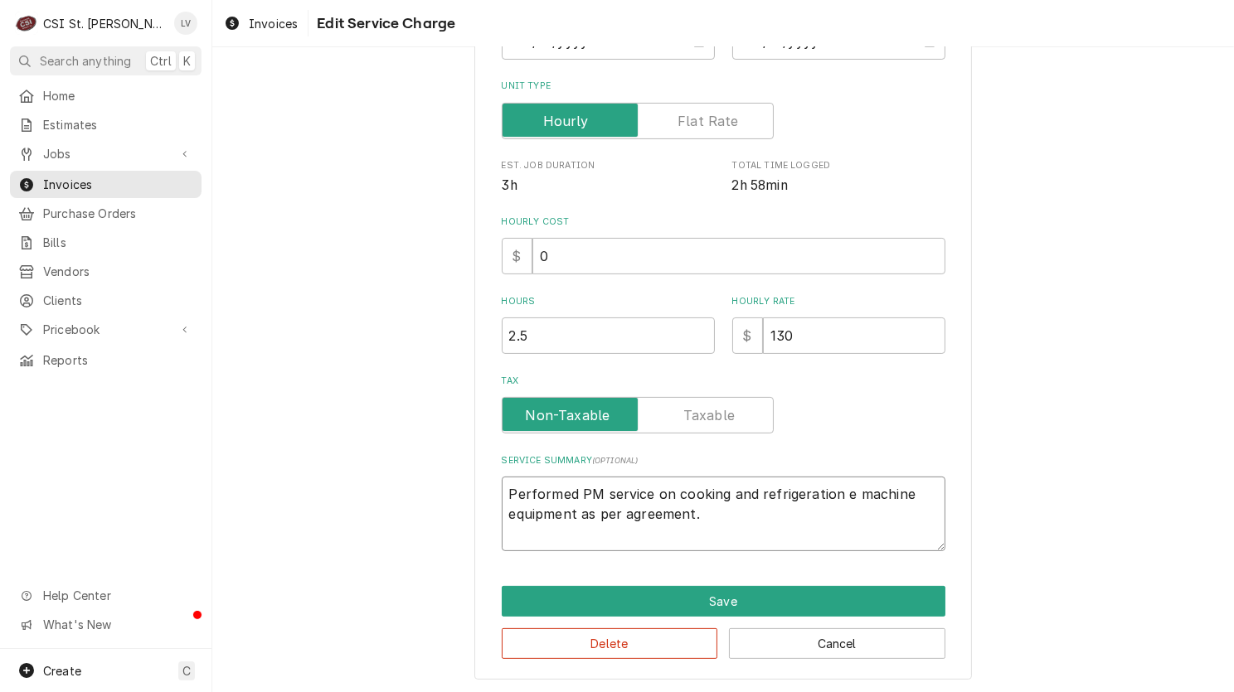
type textarea "x"
type textarea "Performed PM service on cooking and refrigeration machine equipment as per agre…"
type textarea "x"
type textarea "Performed PM service on cooking and refrigeration machine equipment as per agre…"
type textarea "x"
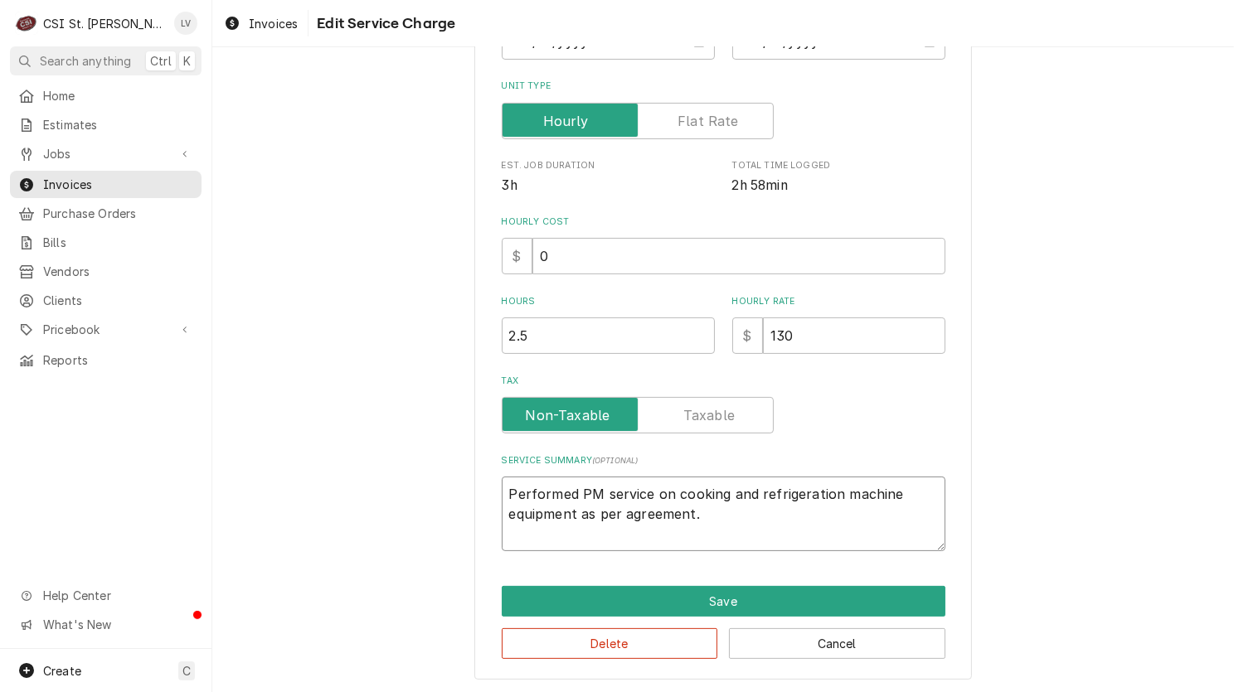
type textarea "Performed PM service on cooking and refrigeration achine equipment as per agree…"
type textarea "x"
type textarea "Performed PM service on cooking and refrigeration chine equipment as per agreem…"
type textarea "x"
type textarea "Performed PM service on cooking and refrigeration hine equipment as per agreeme…"
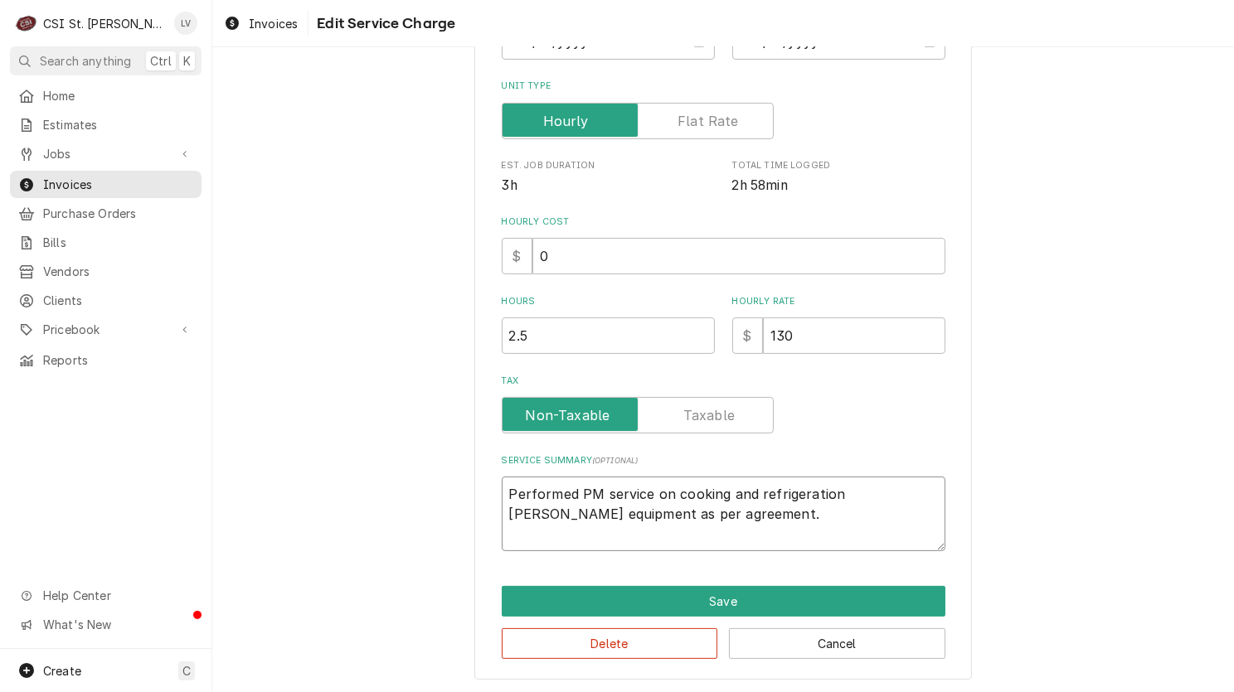
type textarea "x"
type textarea "Performed PM service on cooking and refrigeration ine equipment as per agreemen…"
type textarea "x"
type textarea "Performed PM service on cooking and refrigeration ne equipment as per agreement."
type textarea "x"
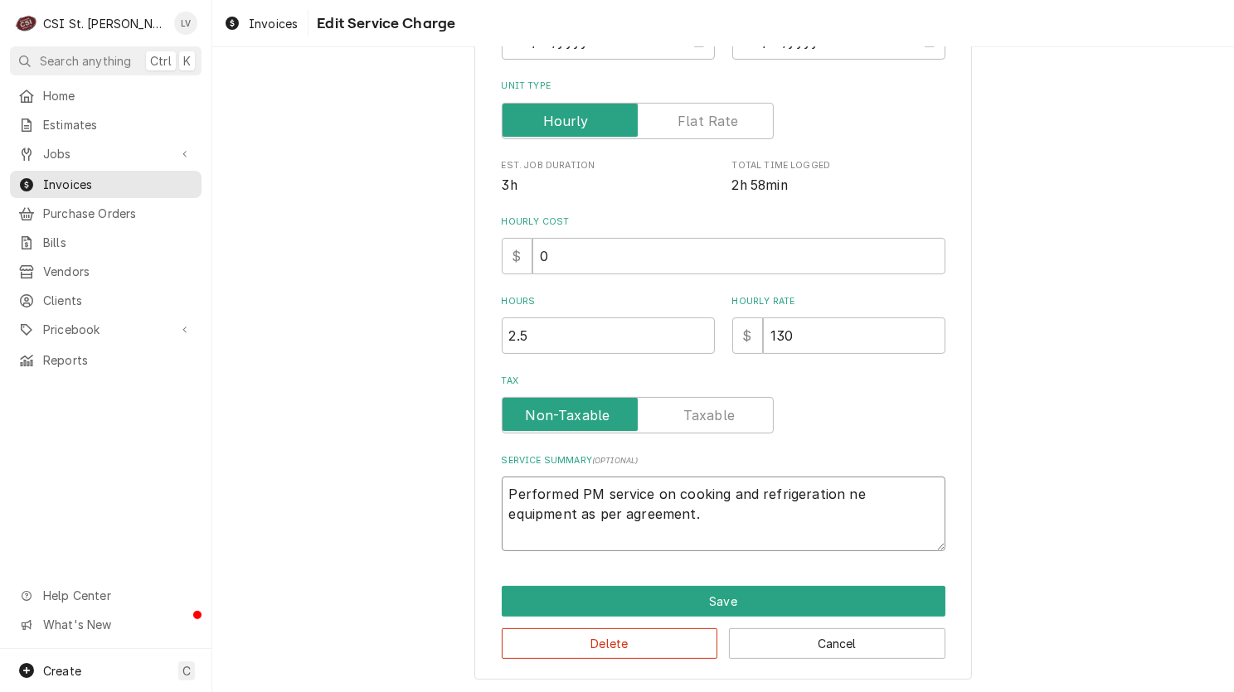
type textarea "Performed PM service on cooking and refrigeration e equipment as per agreement."
type textarea "x"
type textarea "Performed PM service on cooking and refrigeration equipment as per agreement."
type textarea "x"
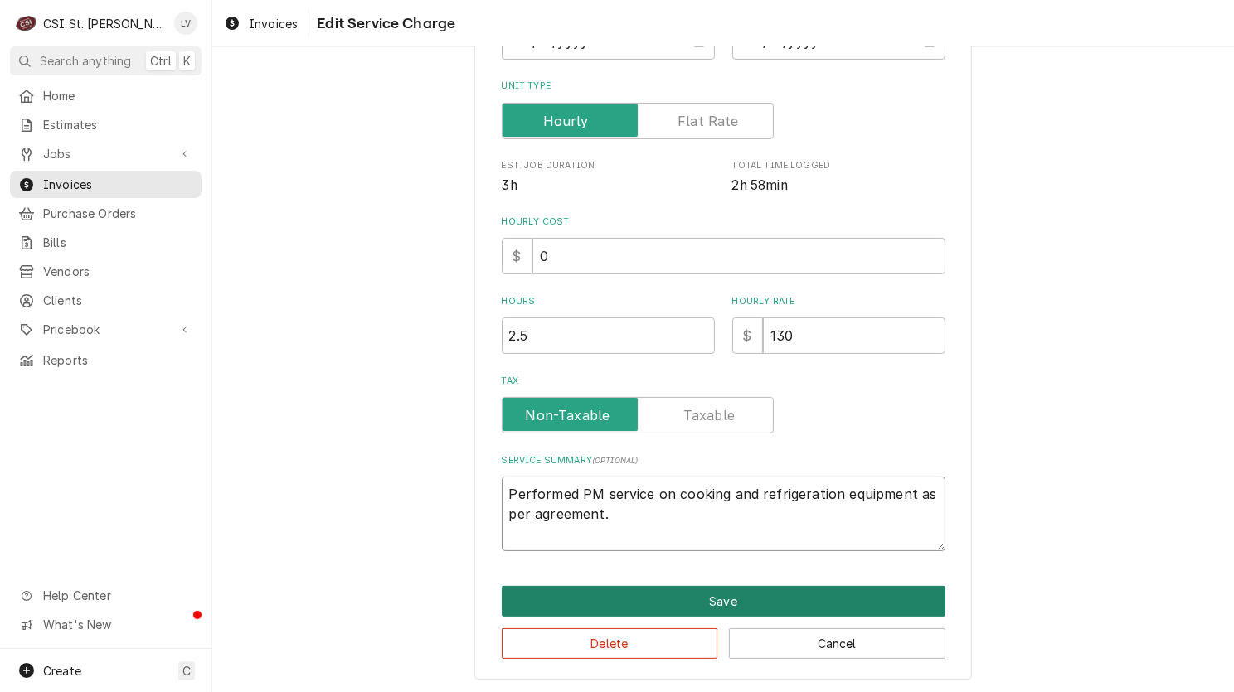
type textarea "Performed PM service on cooking and refrigeration equipment as per agreement."
click at [696, 592] on button "Save" at bounding box center [724, 601] width 444 height 31
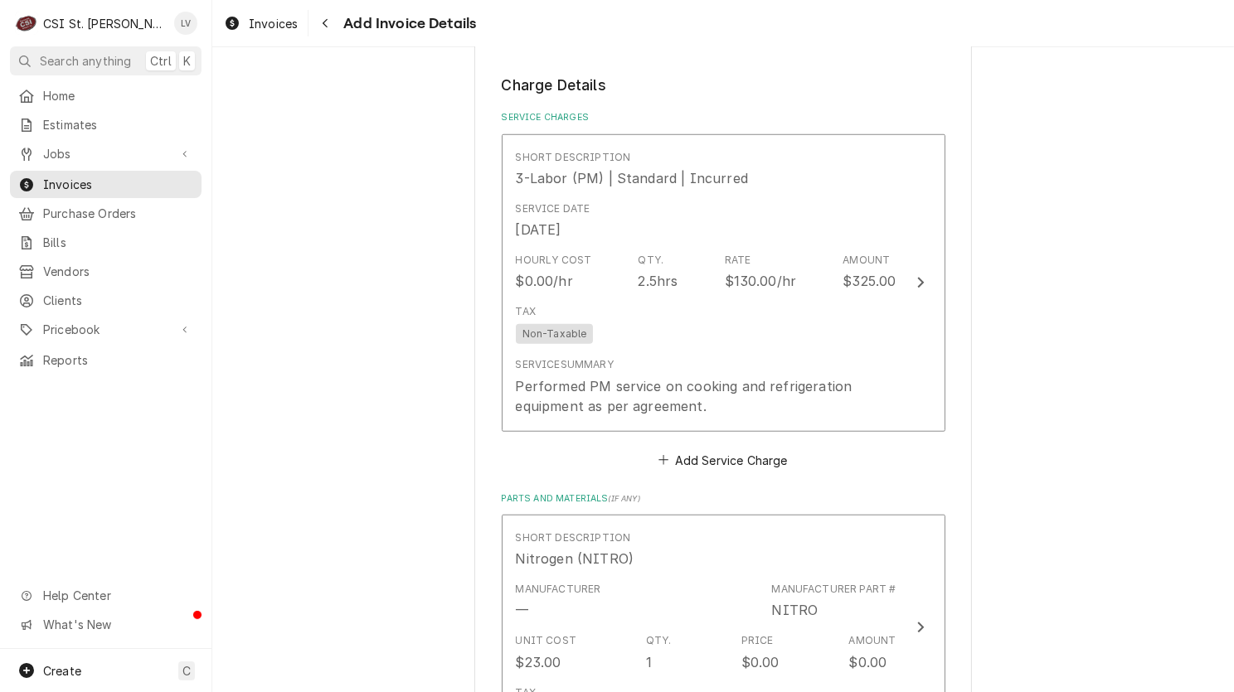
scroll to position [1467, 0]
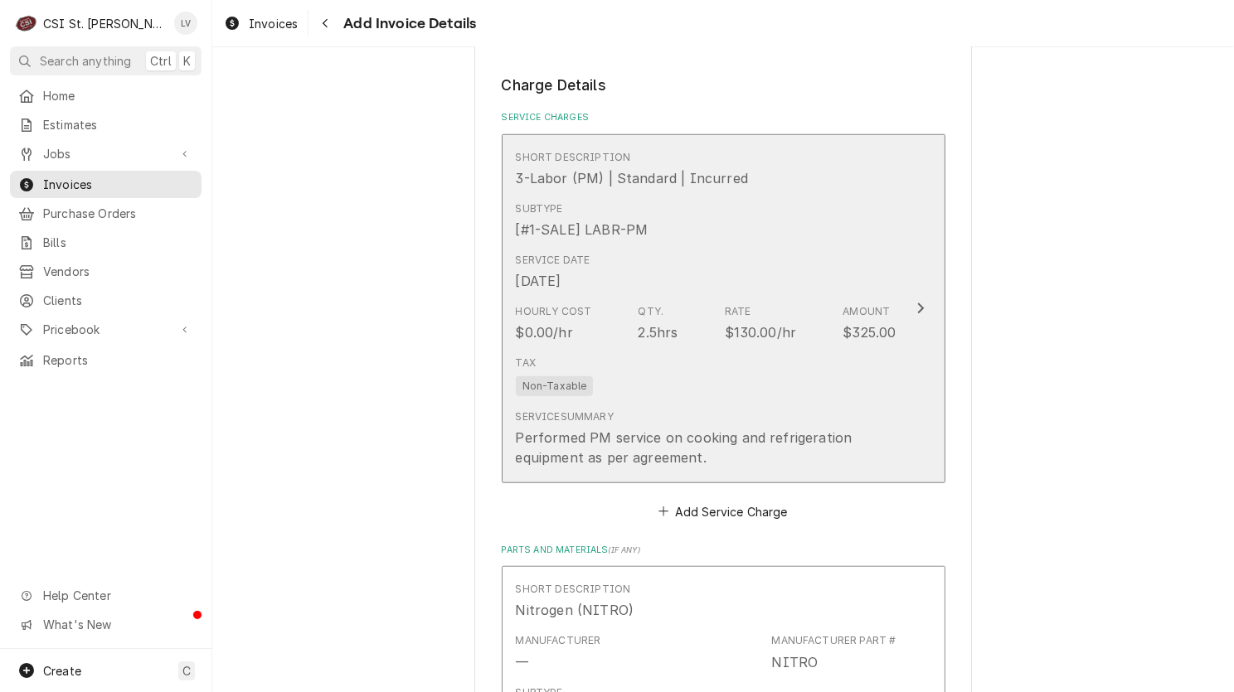
click at [774, 381] on div "Tax Non-Taxable" at bounding box center [706, 375] width 381 height 53
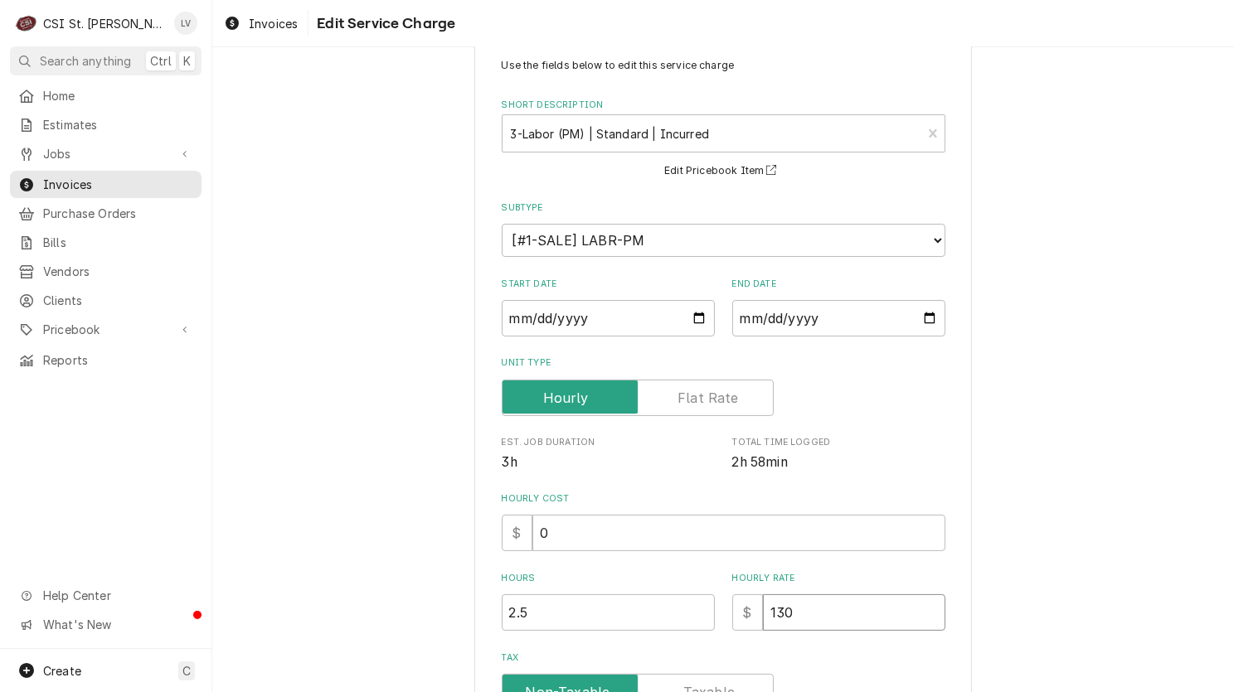
drag, startPoint x: 764, startPoint y: 672, endPoint x: 737, endPoint y: 680, distance: 27.8
click at [735, 686] on div "Use the fields below to edit this service charge Short Description 3-Labor (PM)…" at bounding box center [724, 443] width 444 height 770
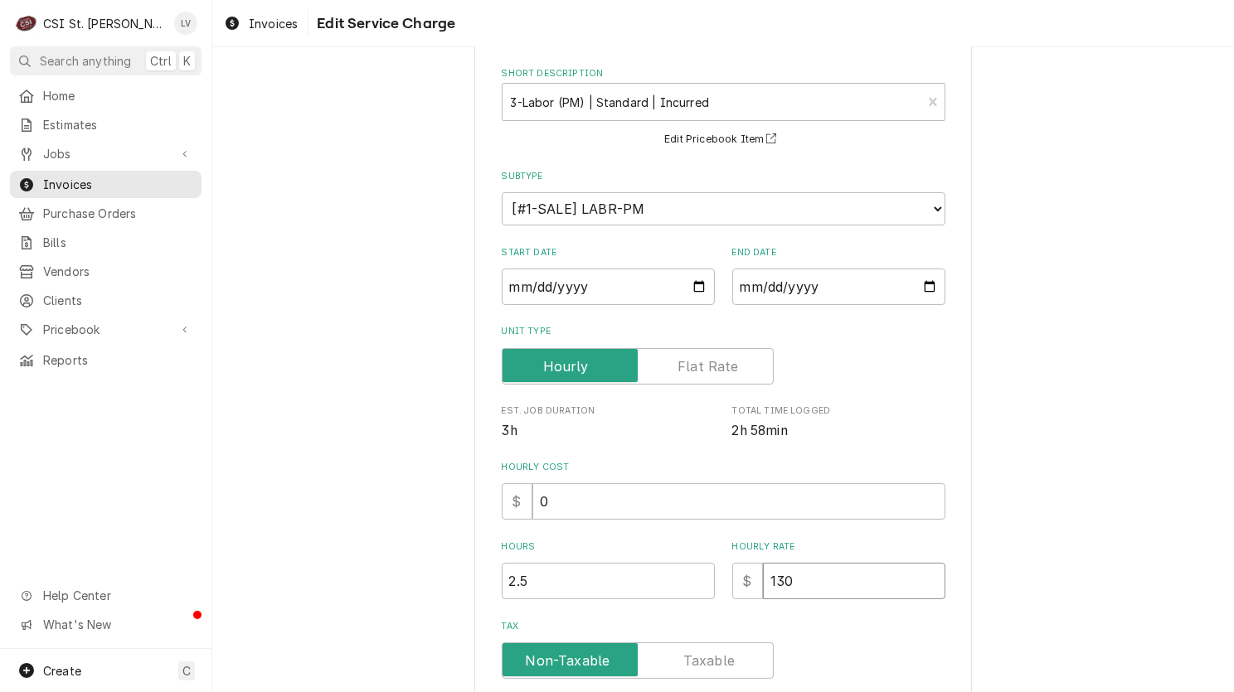
type textarea "x"
type input "0"
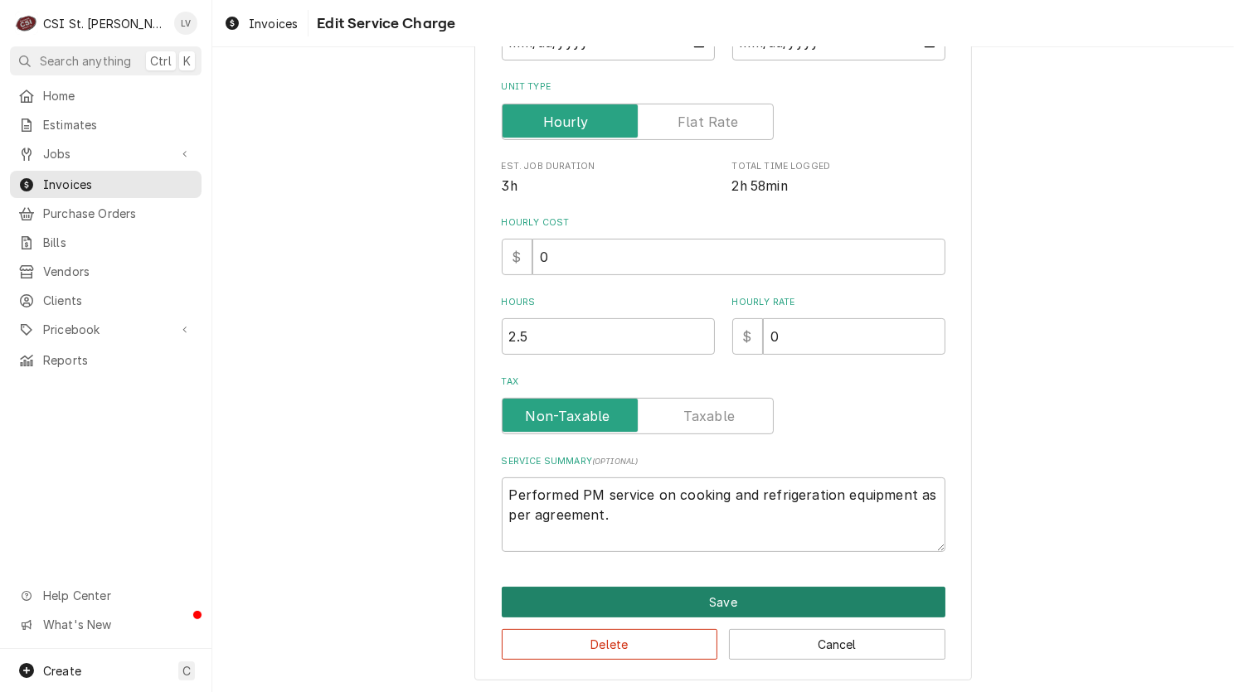
click at [707, 604] on button "Save" at bounding box center [724, 602] width 444 height 31
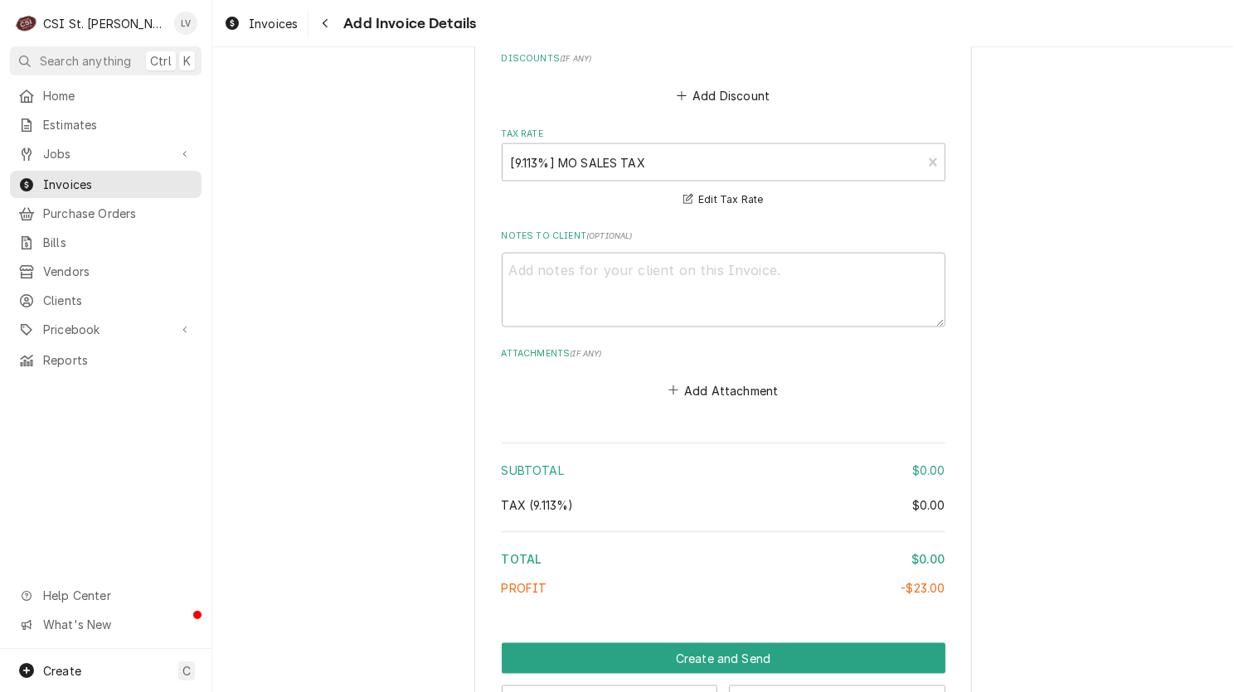
scroll to position [2753, 0]
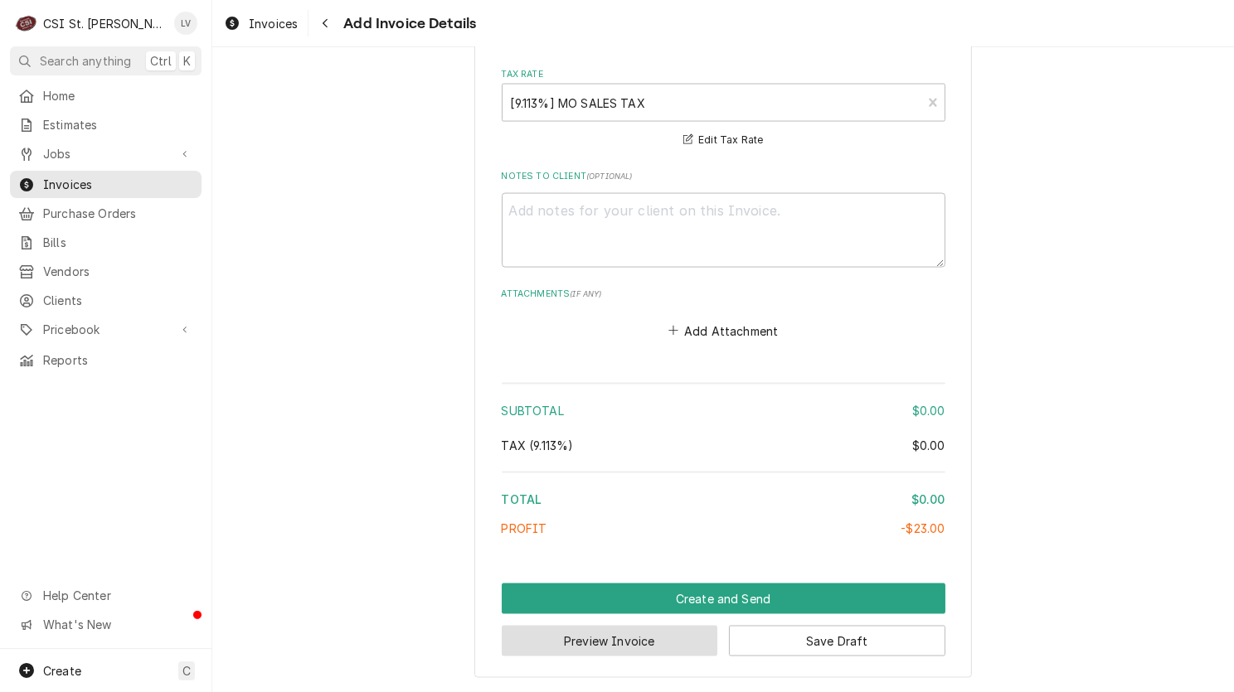
click at [584, 650] on button "Preview Invoice" at bounding box center [610, 641] width 216 height 31
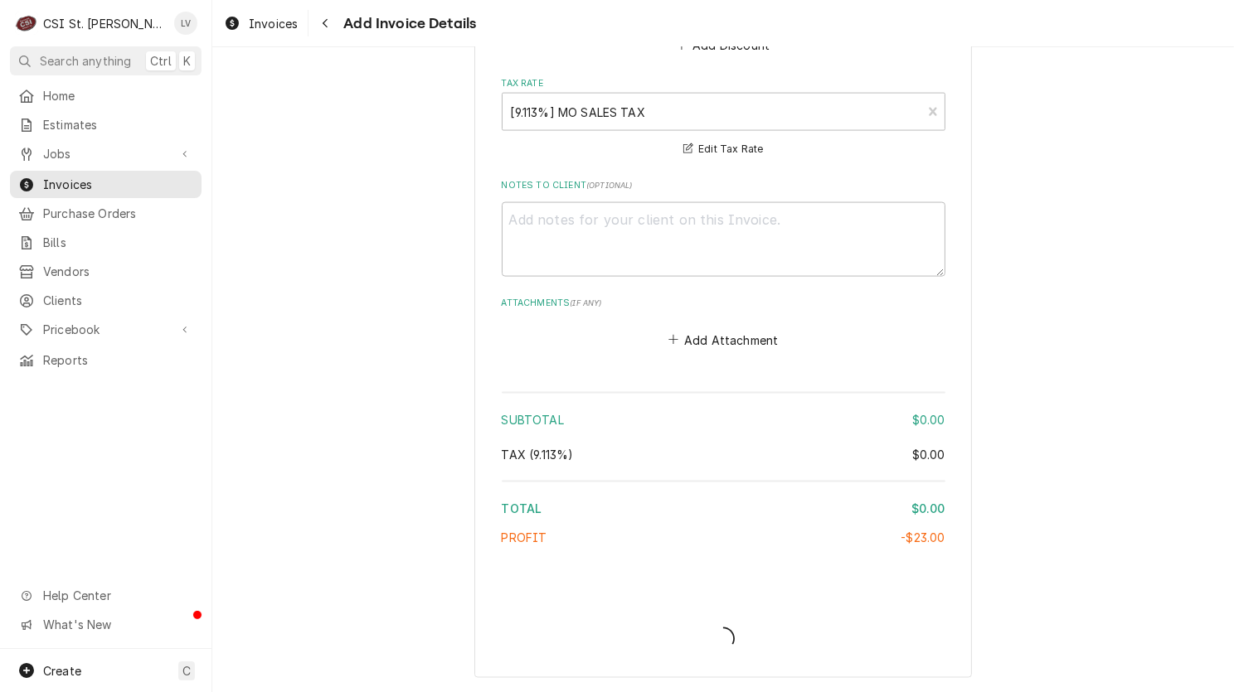
type textarea "x"
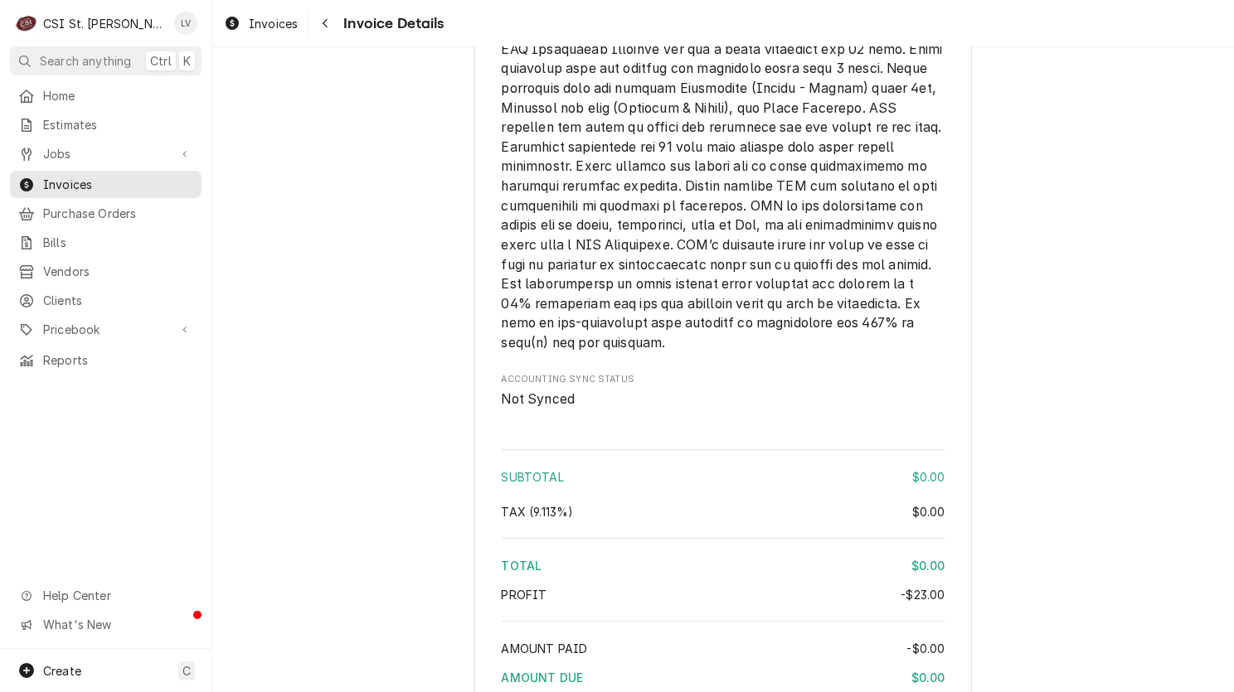
scroll to position [2677, 0]
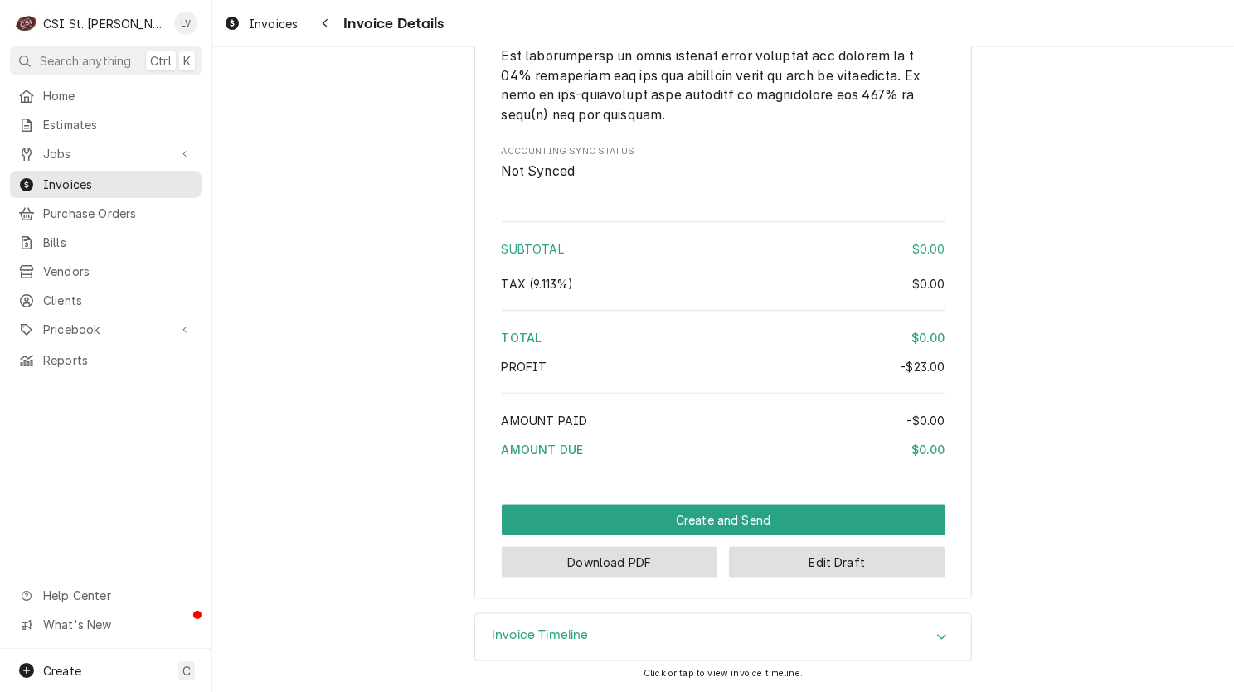
click at [604, 572] on button "Download PDF" at bounding box center [610, 562] width 216 height 31
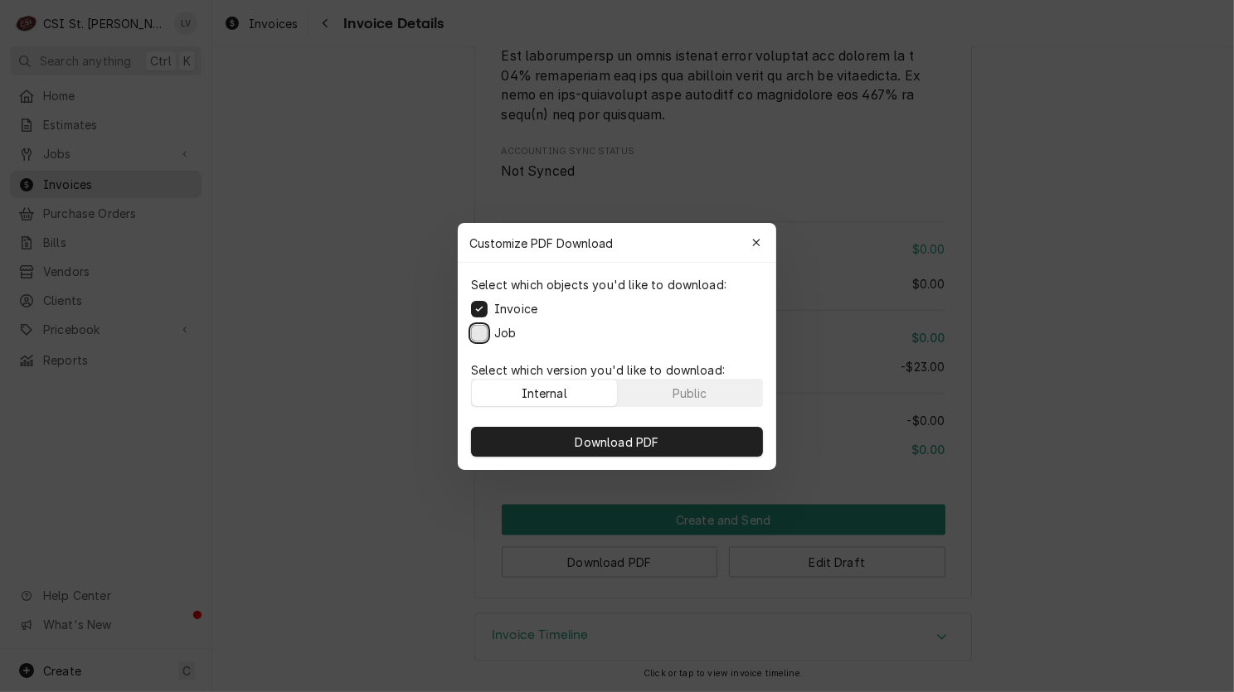
click at [473, 335] on button "Job" at bounding box center [479, 332] width 17 height 17
click at [647, 444] on span "Download PDF" at bounding box center [617, 441] width 90 height 17
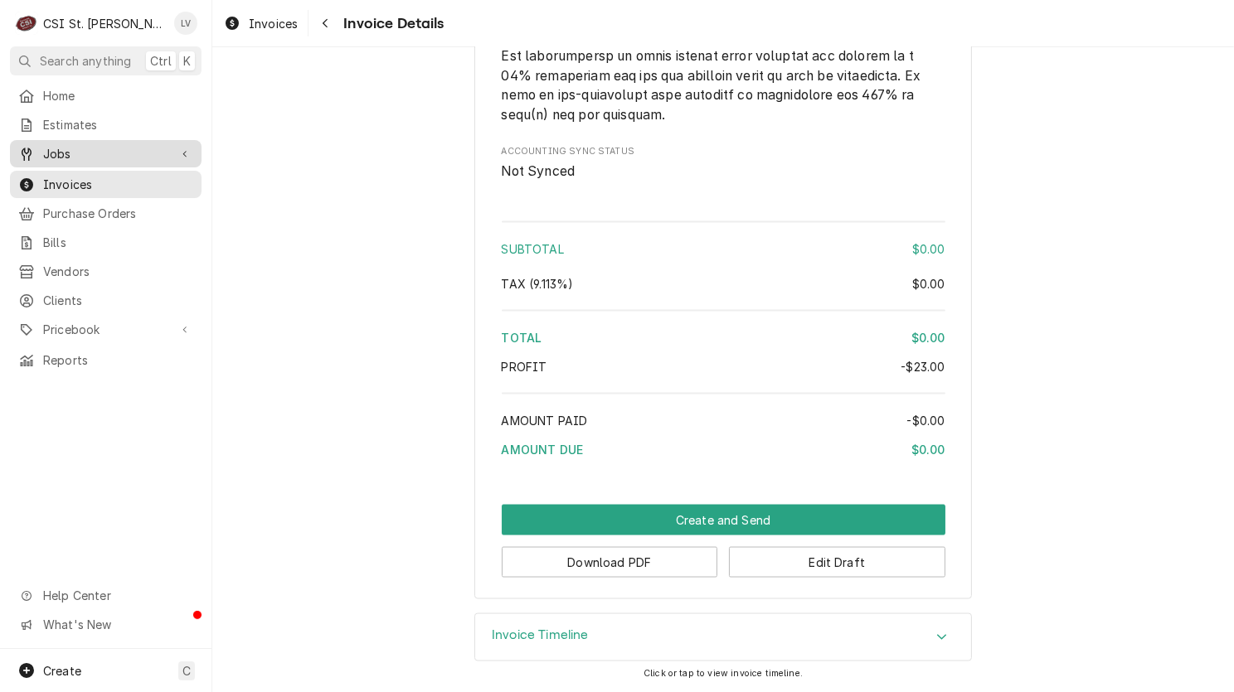
click at [38, 150] on div "Jobs" at bounding box center [93, 153] width 150 height 17
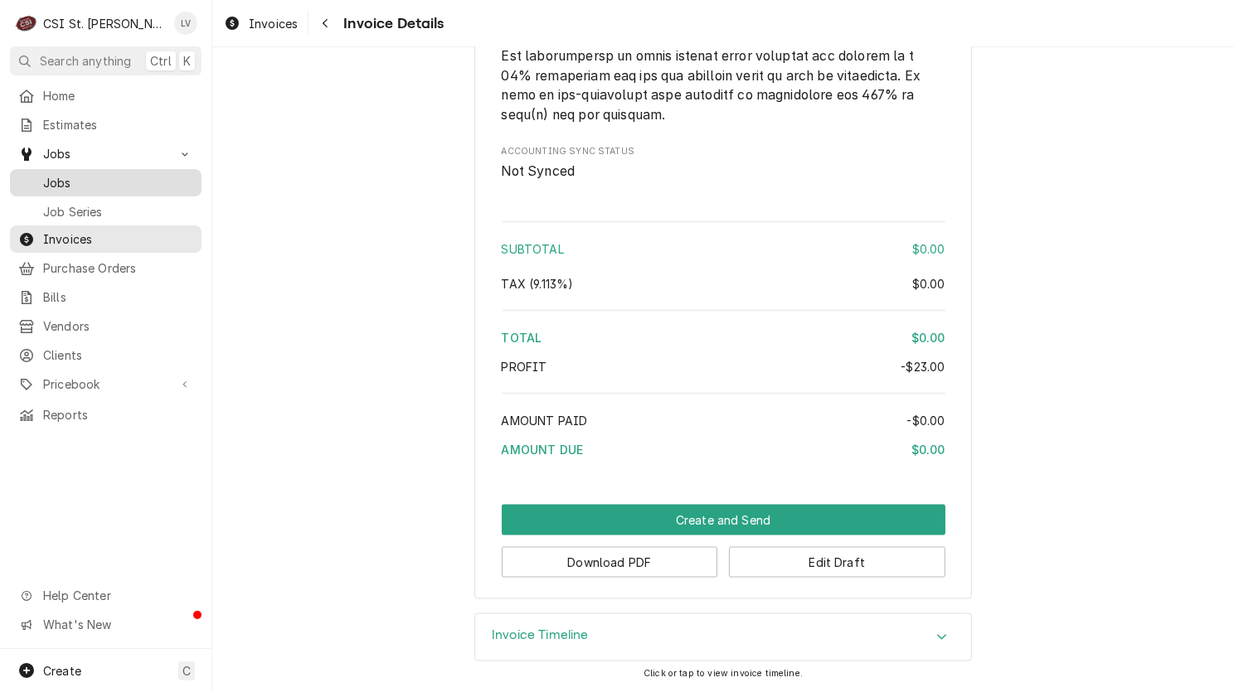
click at [56, 182] on span "Jobs" at bounding box center [118, 182] width 150 height 17
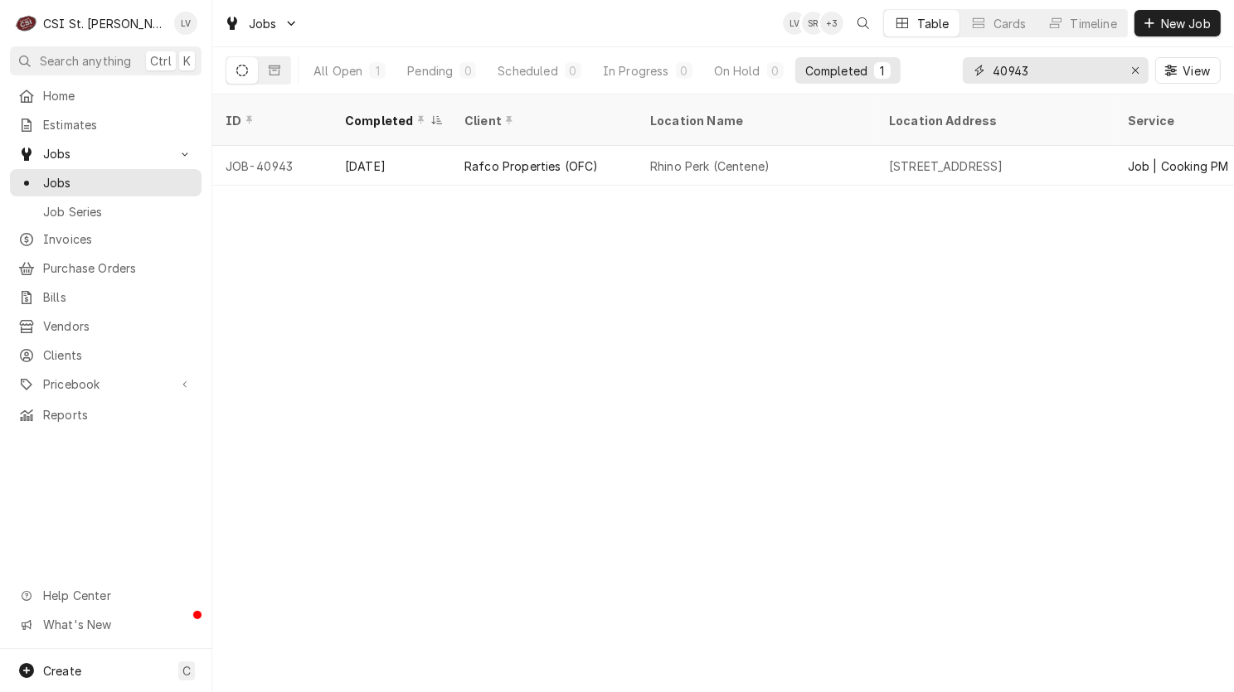
drag, startPoint x: 1051, startPoint y: 69, endPoint x: 958, endPoint y: 82, distance: 93.8
click at [958, 82] on div "All Open 1 Pending 0 Scheduled 0 In Progress 0 On Hold 0 Completed 1 40943 View" at bounding box center [722, 70] width 995 height 46
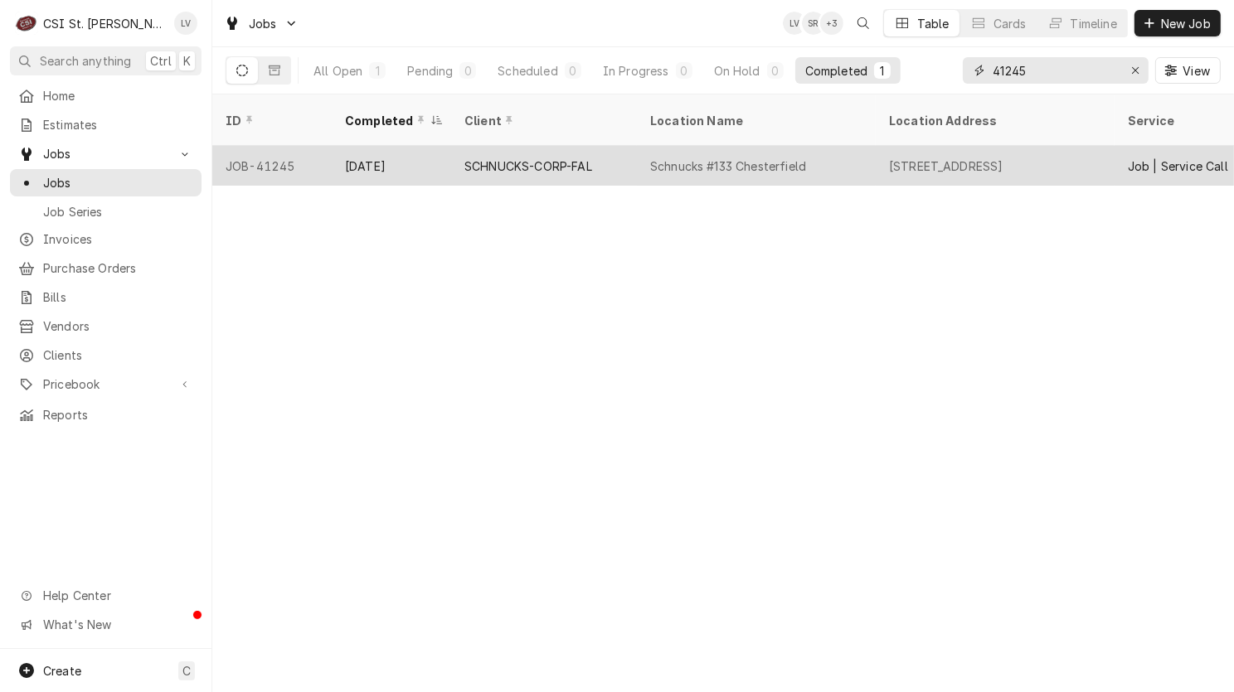
type input "41245"
click at [735, 158] on div "Schnucks #133 Chesterfield" at bounding box center [728, 166] width 156 height 17
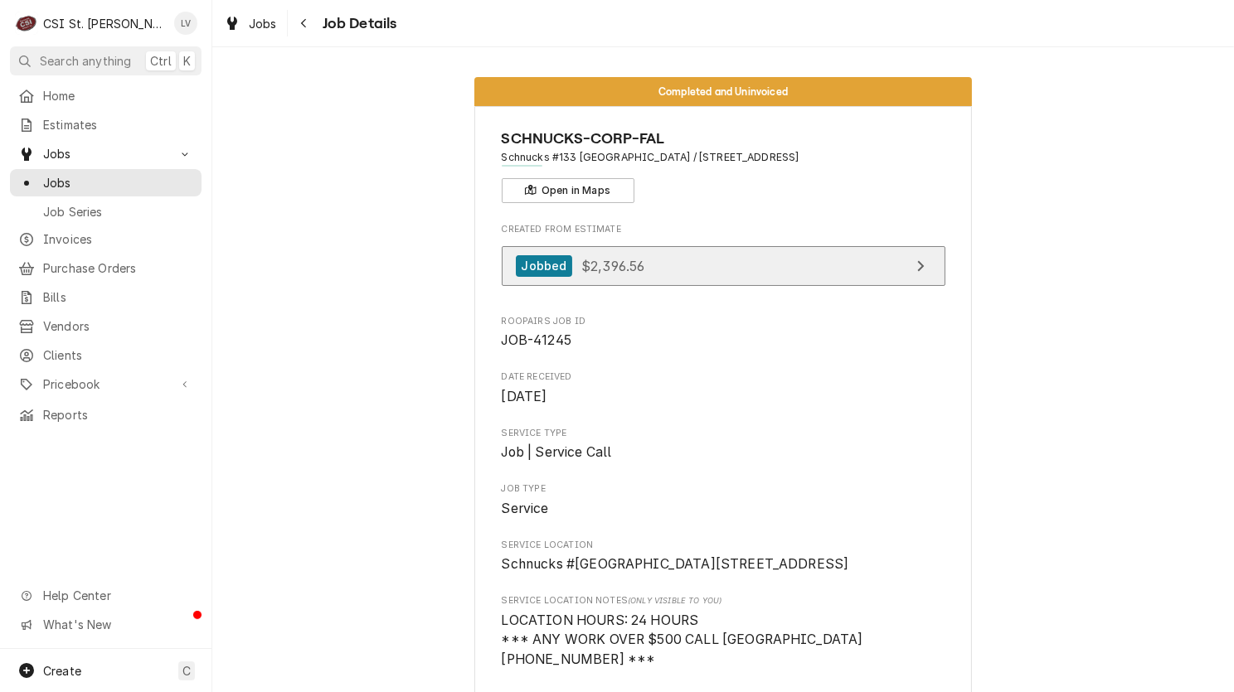
click at [630, 258] on span "$2,396.56" at bounding box center [612, 265] width 63 height 17
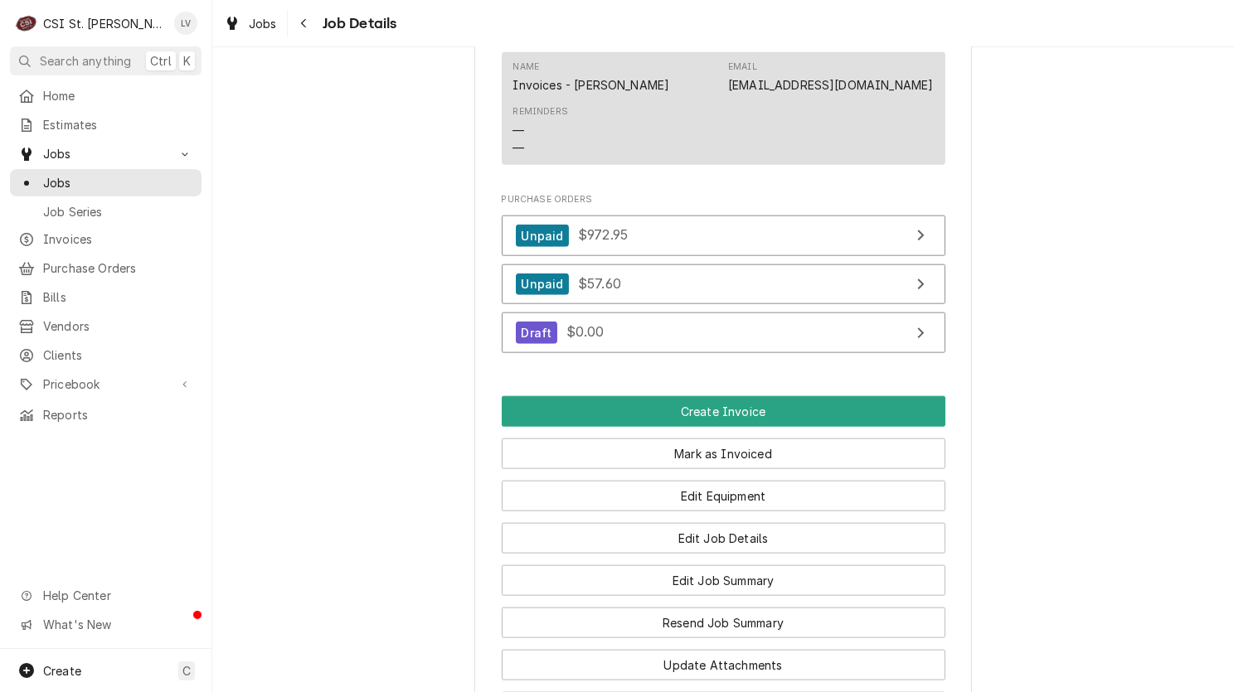
scroll to position [1990, 0]
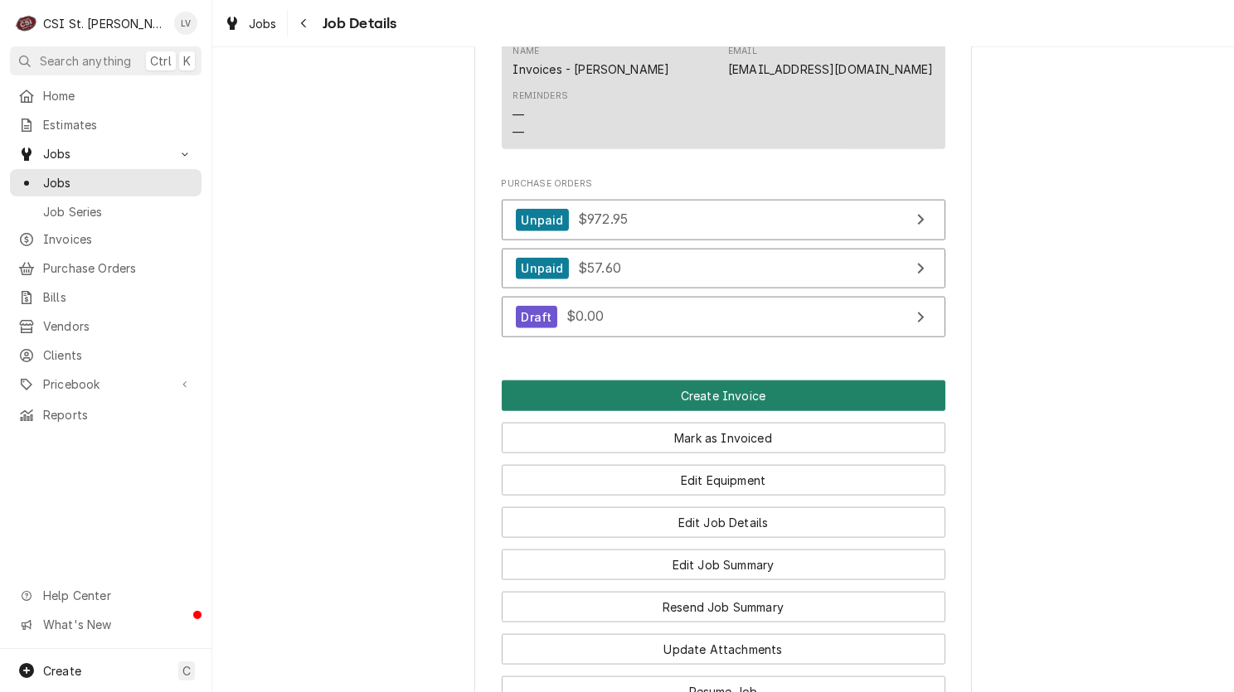
click at [657, 381] on button "Create Invoice" at bounding box center [724, 396] width 444 height 31
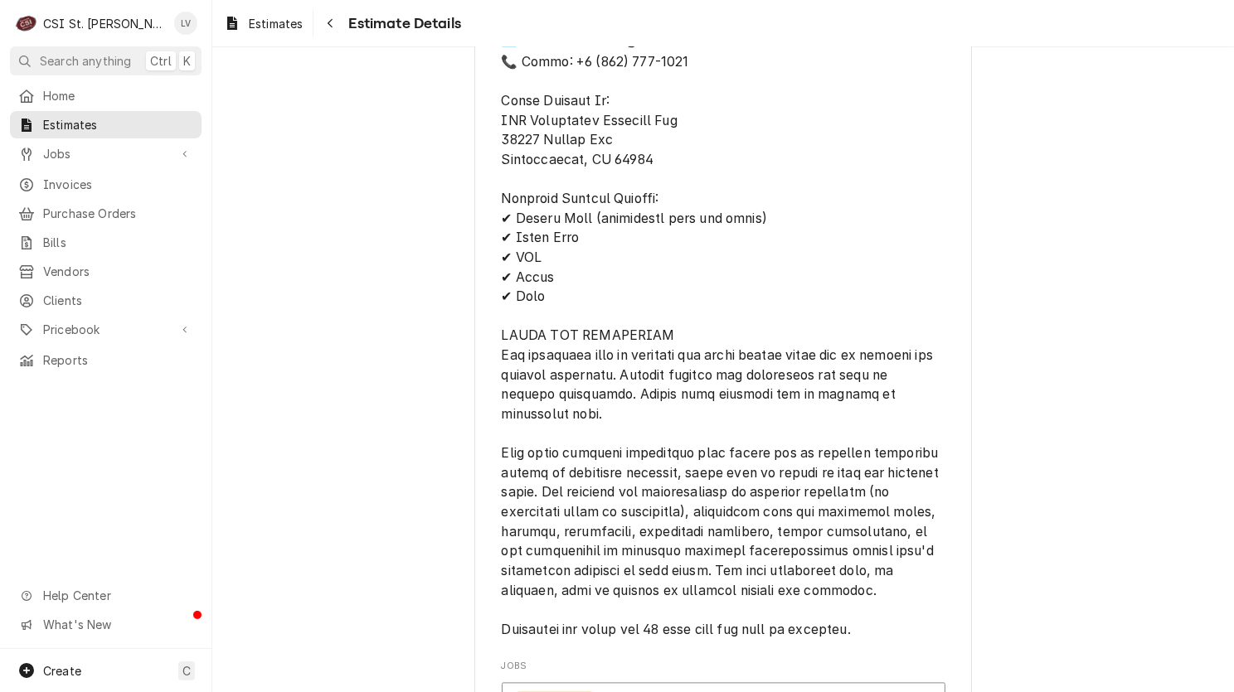
scroll to position [3979, 0]
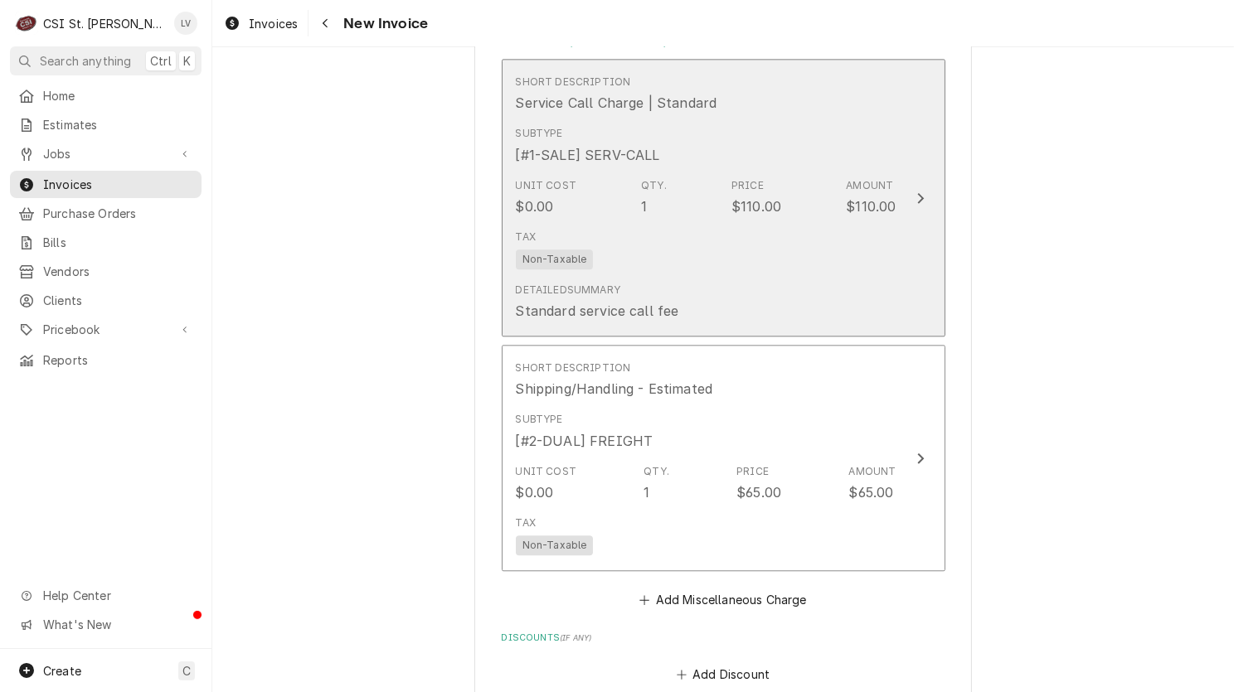
scroll to position [4394, 0]
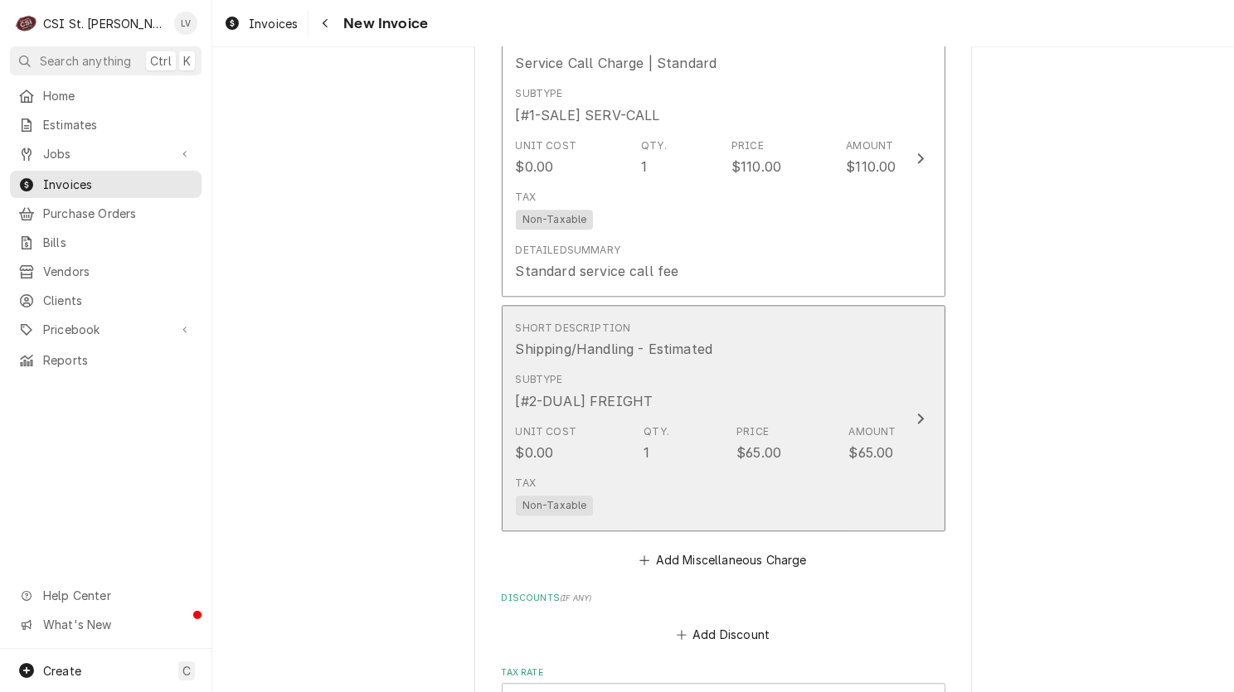
click at [681, 386] on div "Subtype [#2-DUAL] FREIGHT" at bounding box center [706, 391] width 381 height 51
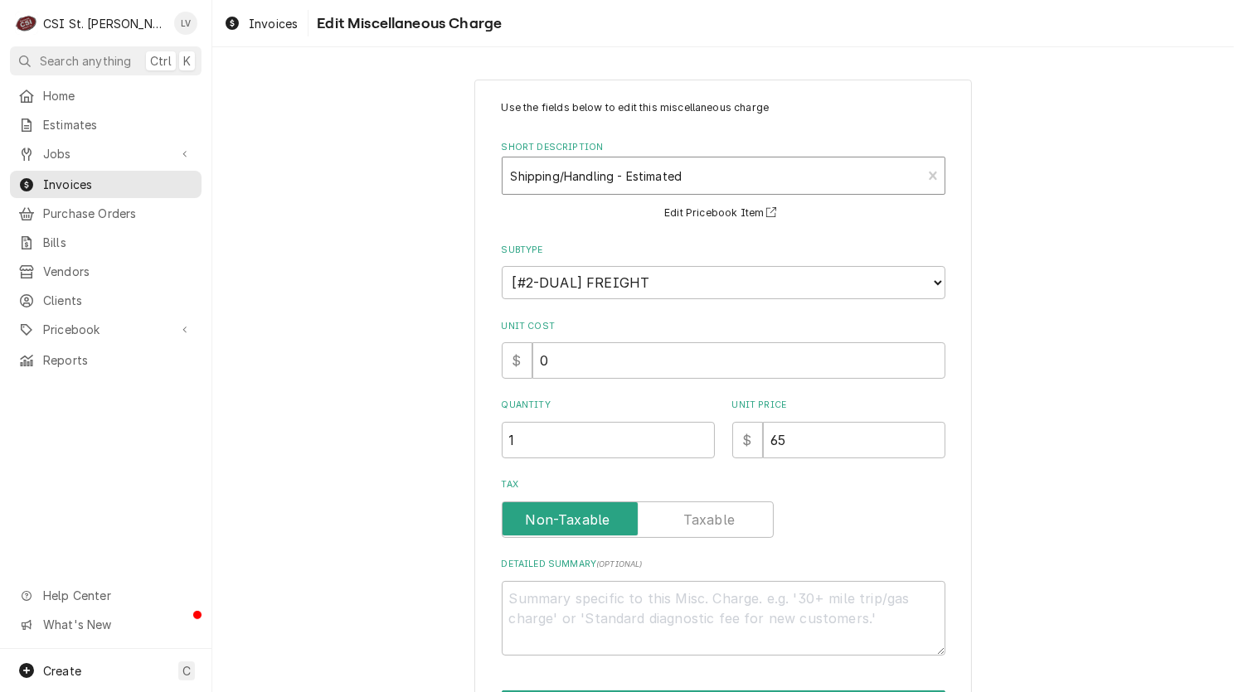
type textarea "x"
click at [599, 179] on div "Short Description" at bounding box center [712, 176] width 403 height 30
type input "ship"
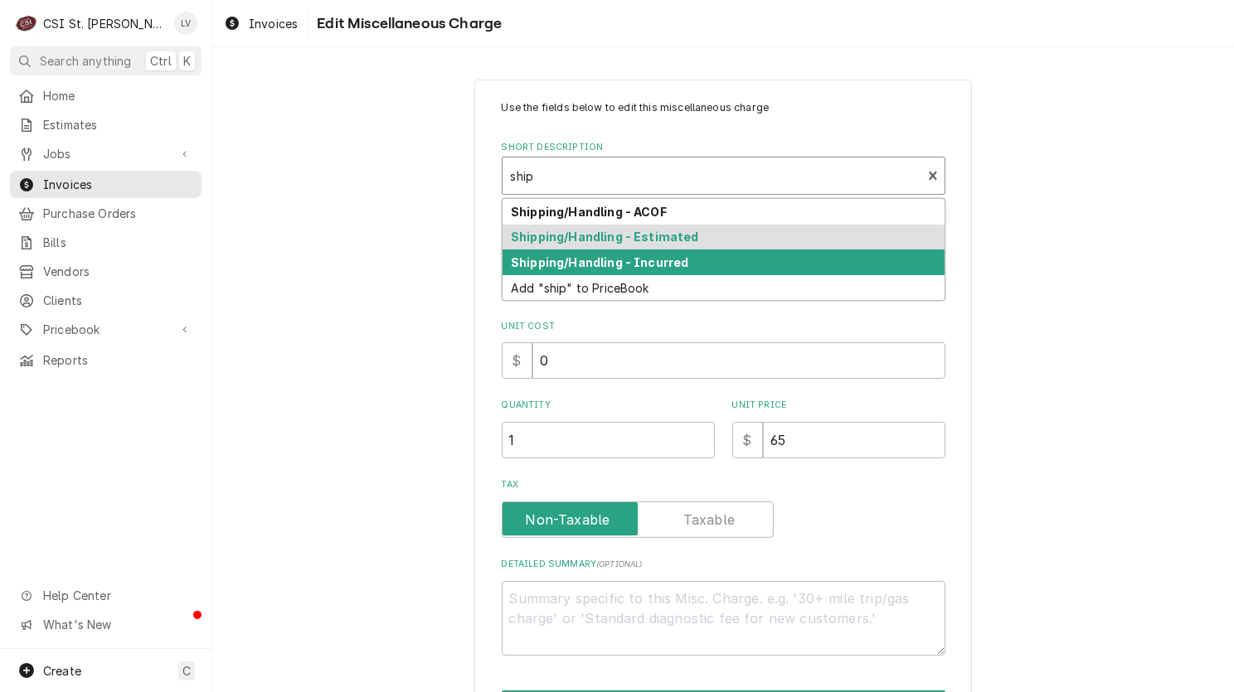
click at [587, 255] on strong "Shipping/Handling - Incurred" at bounding box center [599, 262] width 177 height 14
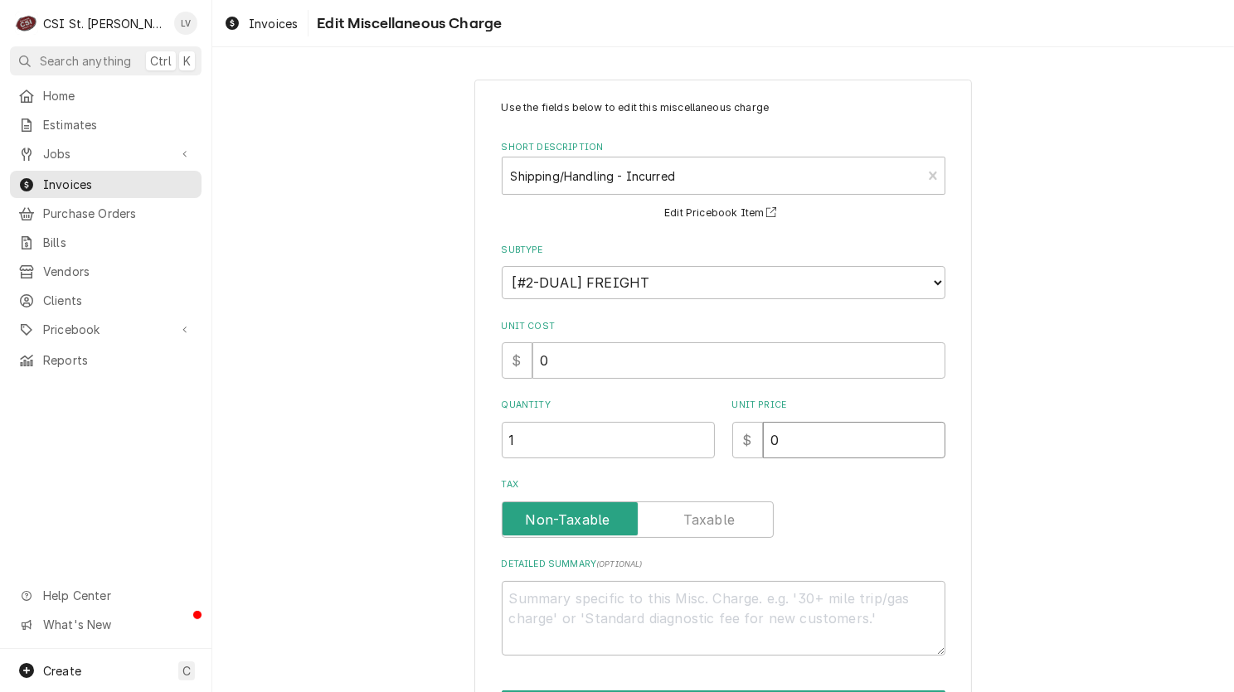
drag, startPoint x: 802, startPoint y: 447, endPoint x: 706, endPoint y: 453, distance: 96.3
click at [706, 453] on div "Quantity 1 Unit Price $ 0" at bounding box center [724, 428] width 444 height 59
type textarea "x"
type input "6"
type textarea "x"
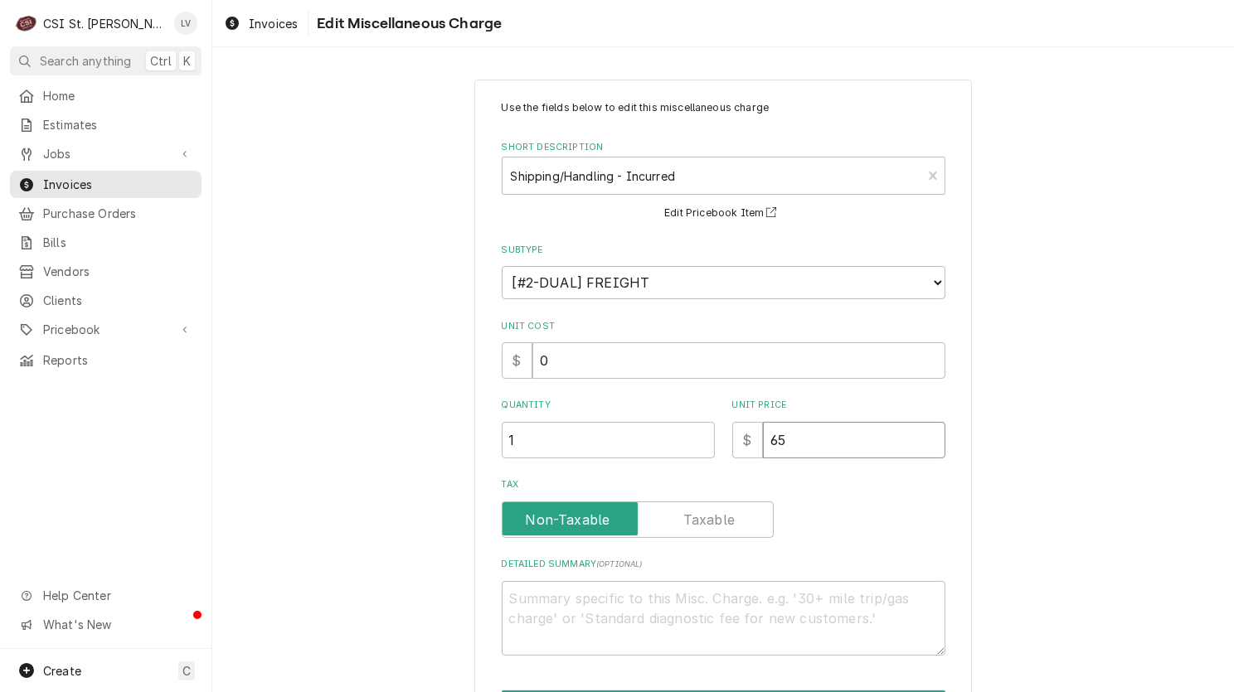
type input "65"
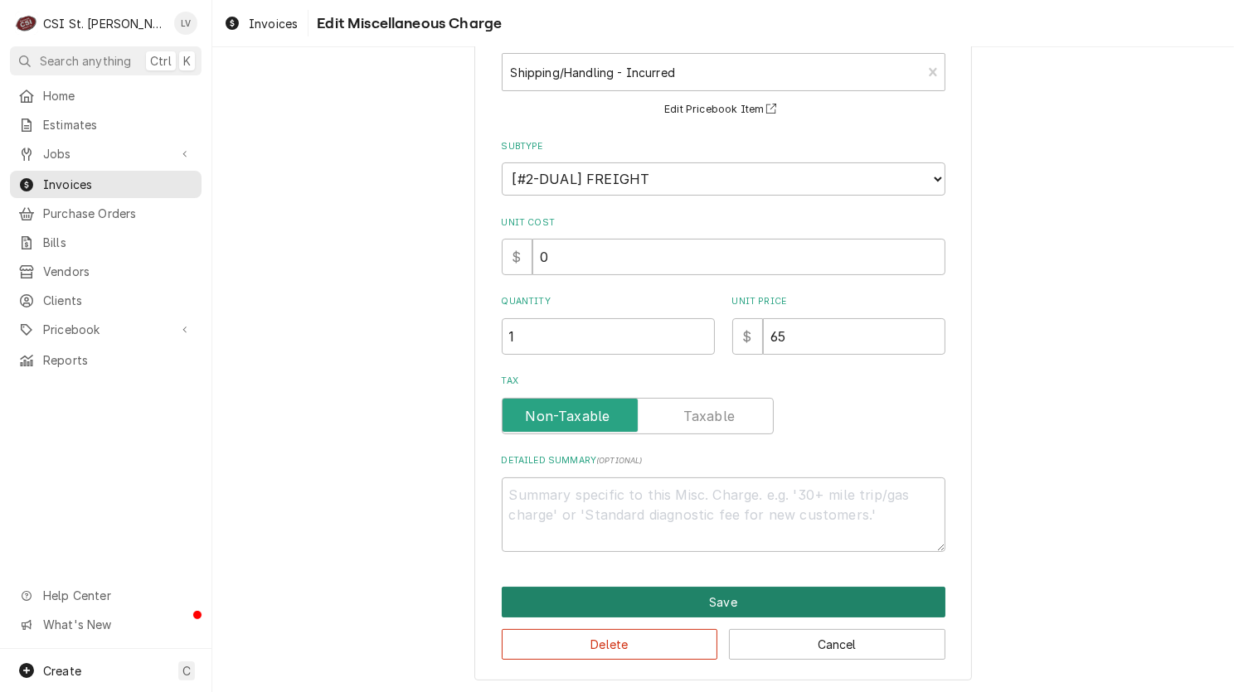
click at [659, 589] on button "Save" at bounding box center [724, 602] width 444 height 31
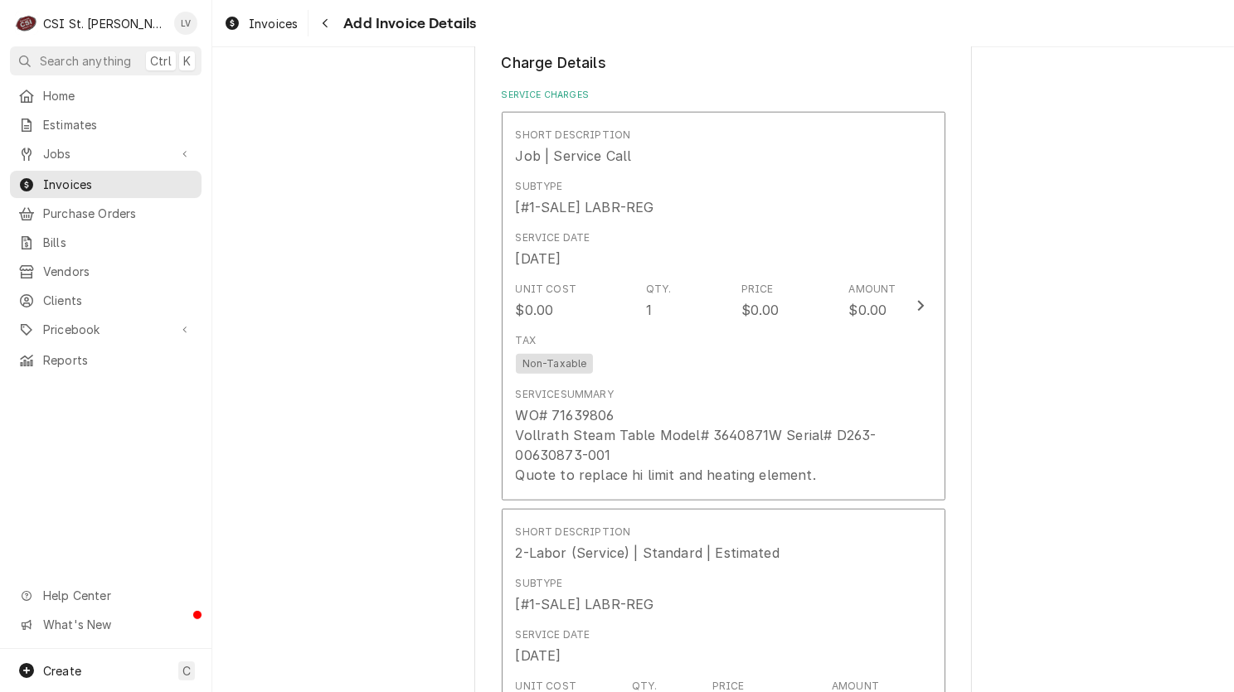
scroll to position [1966, 0]
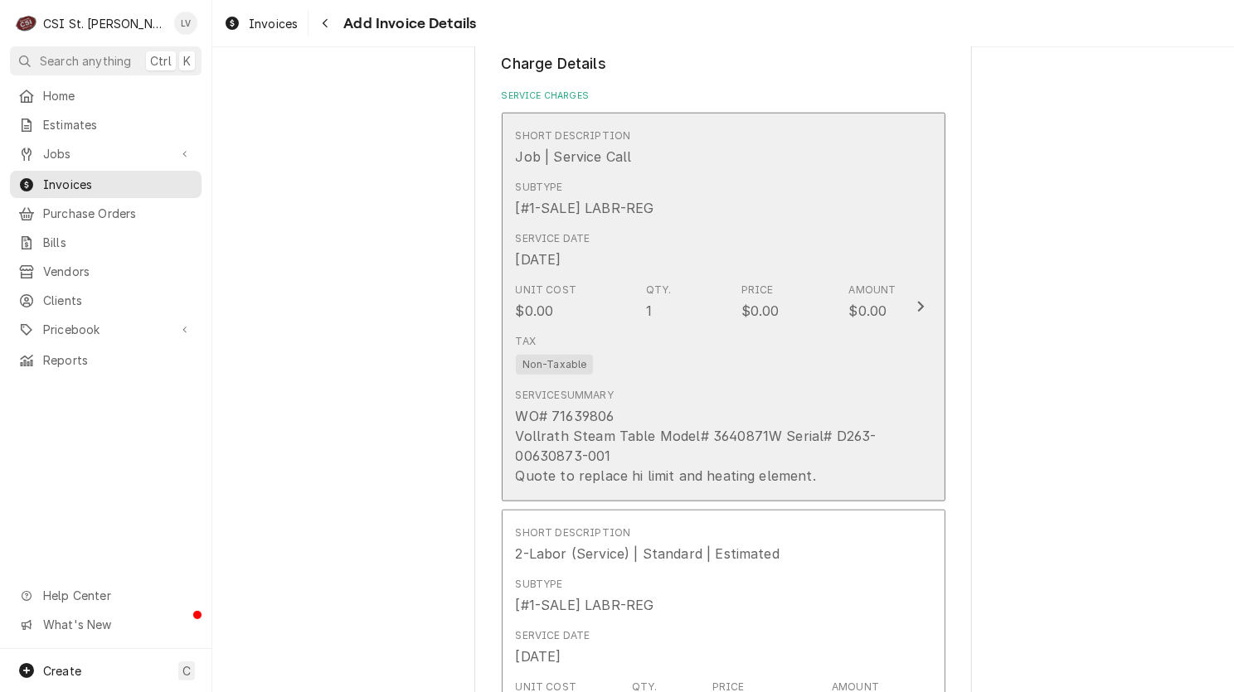
click at [725, 300] on div "Unit Cost $0.00 Qty. 1 Price $0.00 Amount $0.00" at bounding box center [706, 301] width 381 height 51
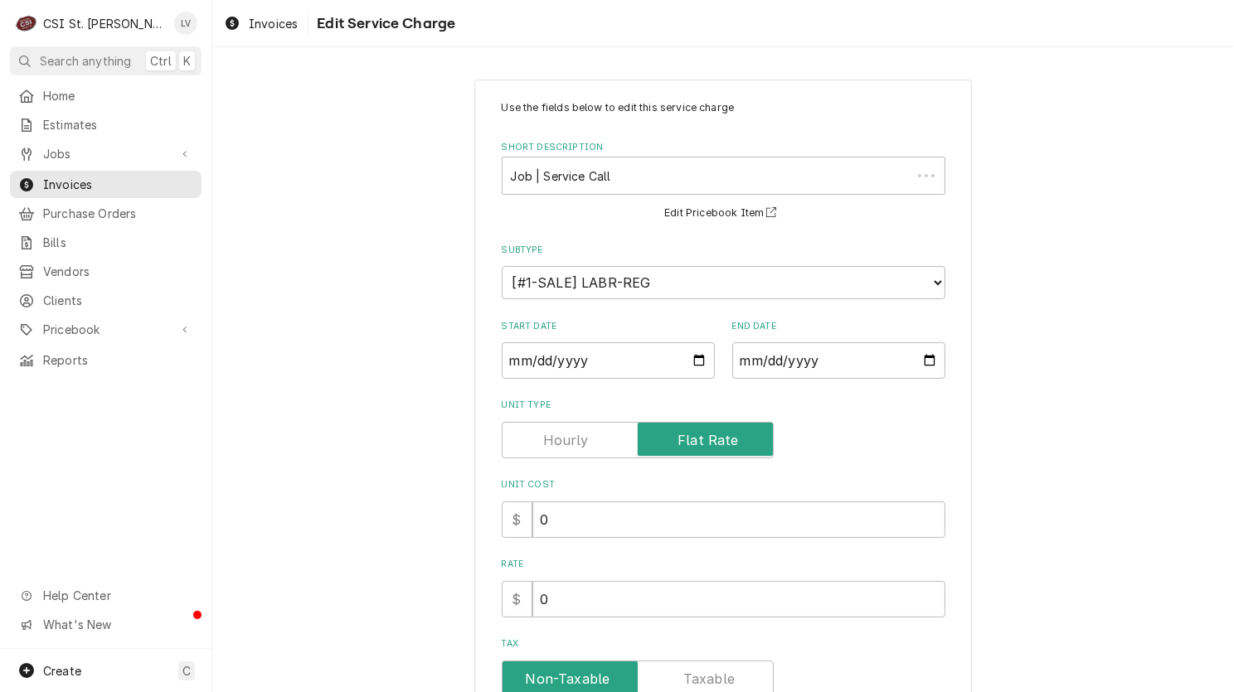
scroll to position [282, 0]
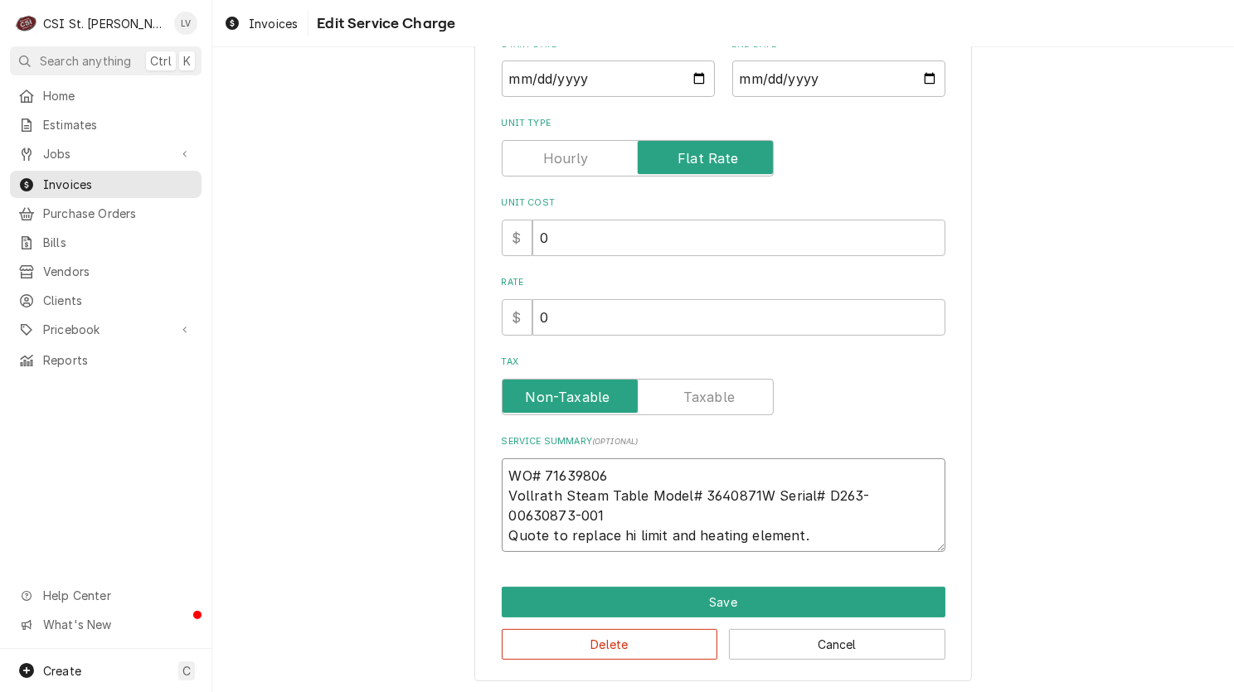
drag, startPoint x: 497, startPoint y: 477, endPoint x: 836, endPoint y: 539, distance: 343.9
click at [838, 542] on textarea "WO# 71639806 Vollrath Steam Table Model# 3640871W Serial# D263-00630873-001 Quo…" at bounding box center [724, 505] width 444 height 95
click at [611, 646] on button "Delete" at bounding box center [610, 644] width 216 height 31
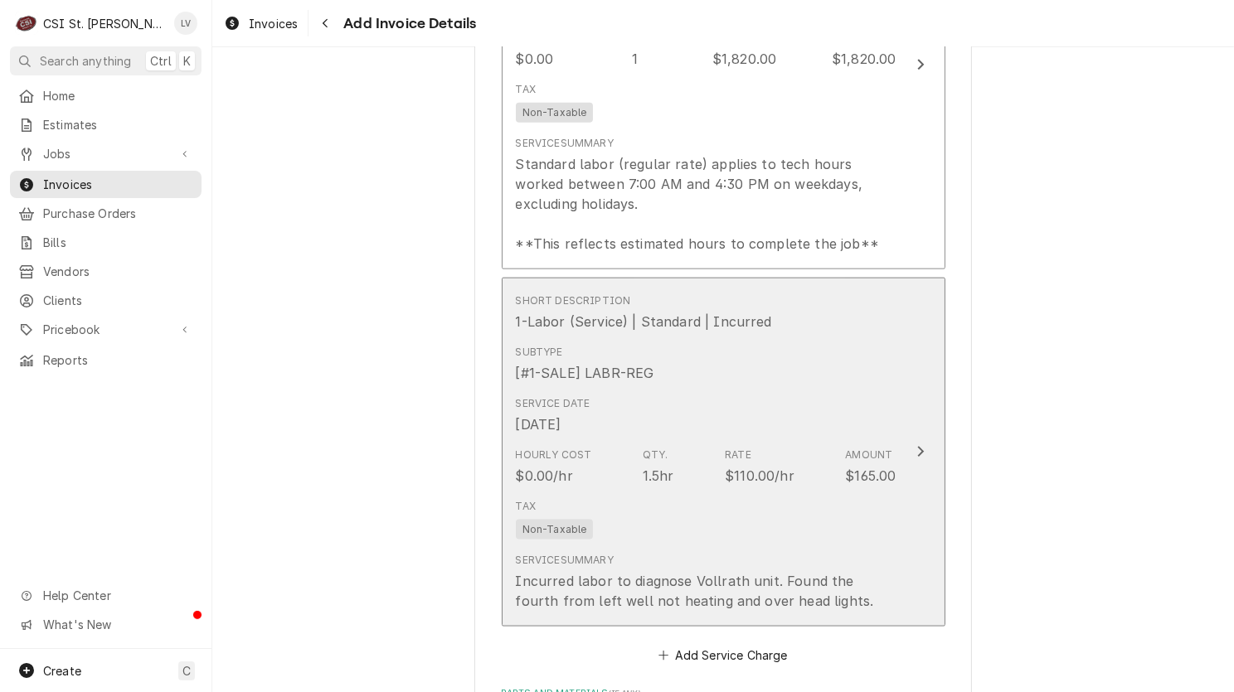
scroll to position [2278, 0]
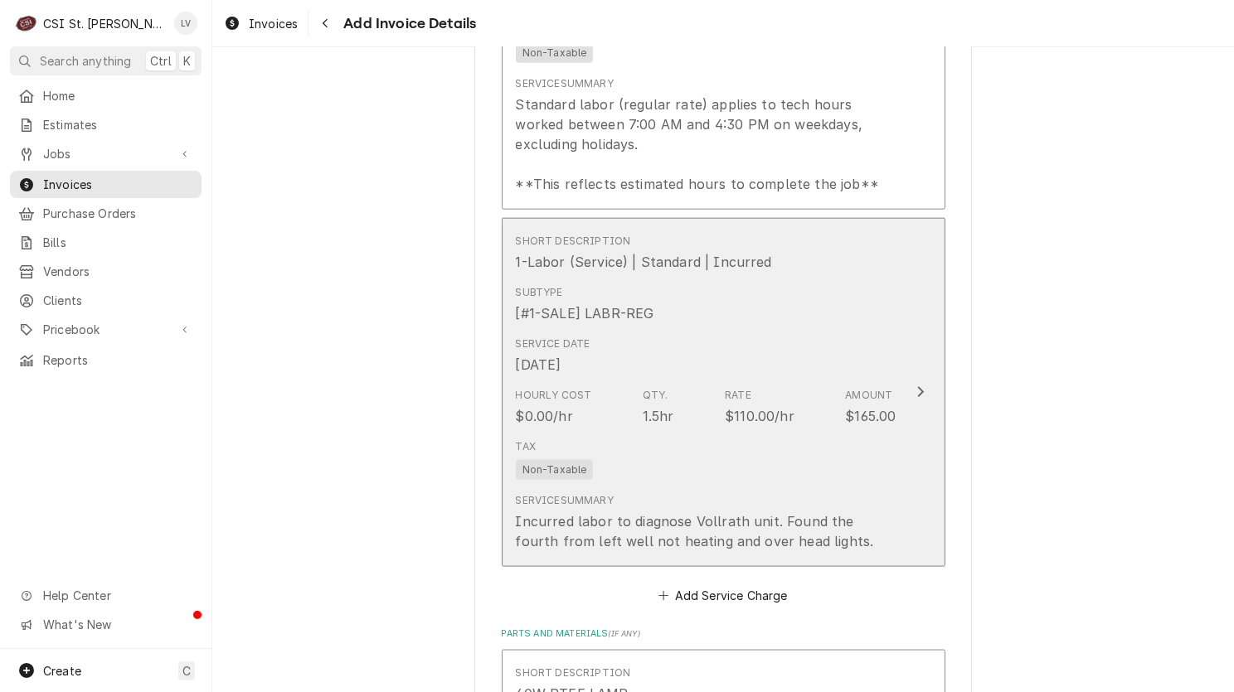
click at [822, 512] on div "Incurred labor to diagnose Vollrath unit. Found the fourth from left well not h…" at bounding box center [706, 532] width 381 height 40
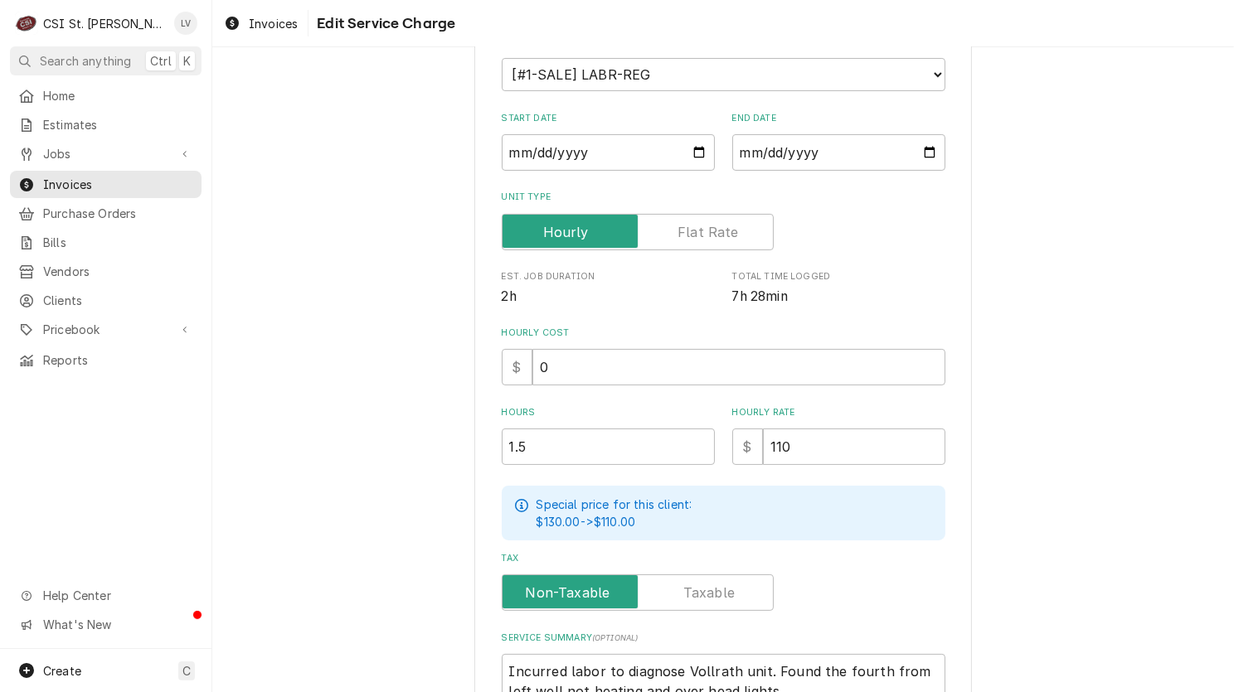
scroll to position [383, 0]
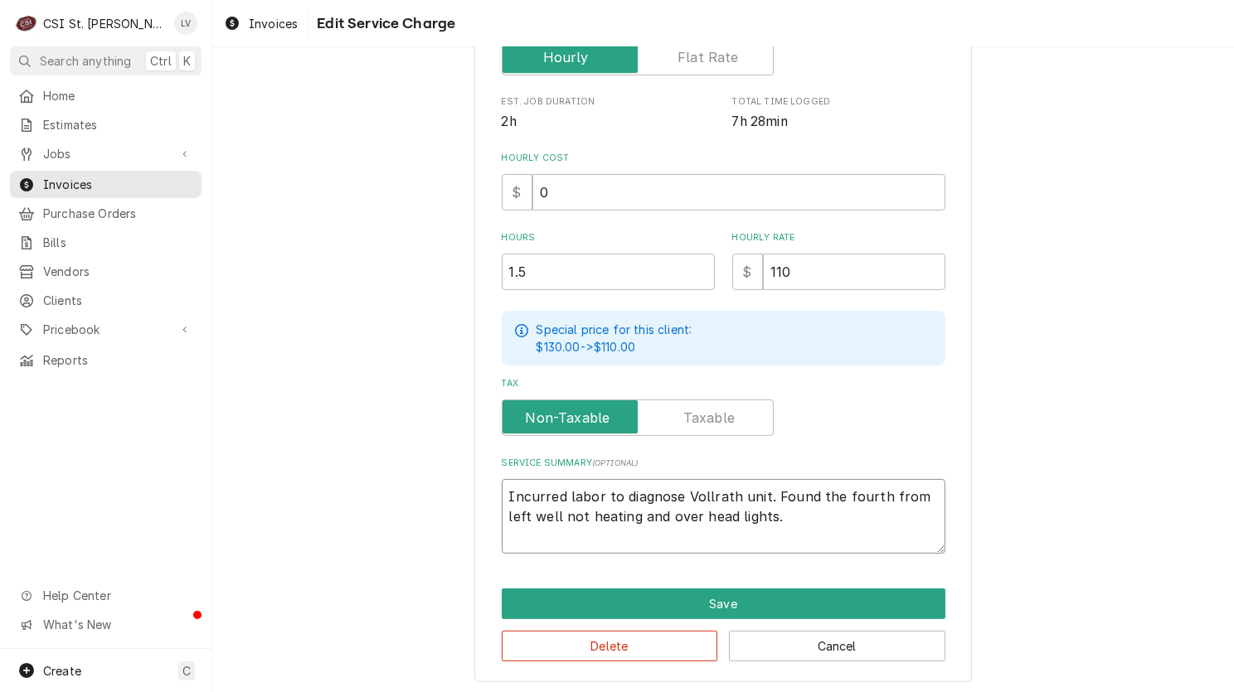
click at [502, 488] on textarea "Incurred labor to diagnose Vollrath unit. Found the fourth from left well not h…" at bounding box center [724, 516] width 444 height 75
click at [754, 512] on textarea "Incurred labor to diagnose Vollrath unit. Found the fourth from left well not h…" at bounding box center [724, 516] width 444 height 75
type textarea "x"
type textarea "Incurred labor to diagnose Vollrath unit. Found the fourth from left well not h…"
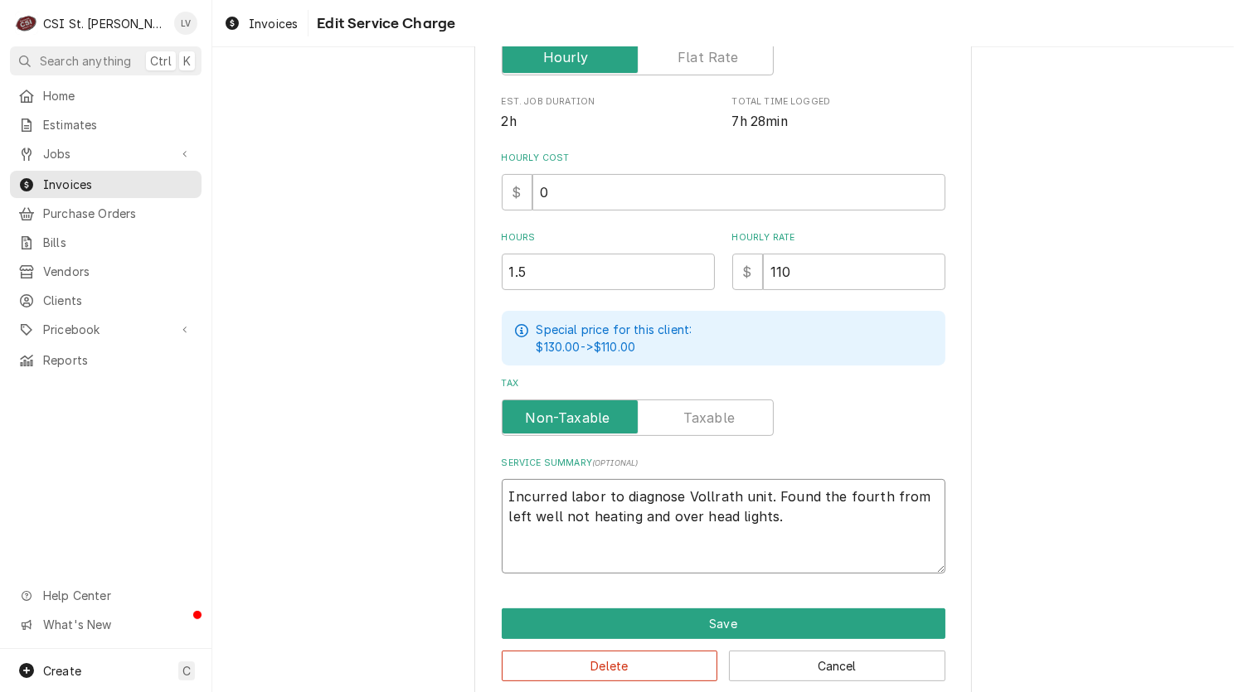
type textarea "x"
type textarea "Incurred labor to diagnose Vollrath unit. Found the fourth from left well not h…"
paste textarea "WO# 71639806 Vollrath Steam Table Model# 3640871W Serial# D263-00630873-001 Quo…"
type textarea "x"
type textarea "Incurred labor to diagnose Vollrath unit. Found the fourth from left well not h…"
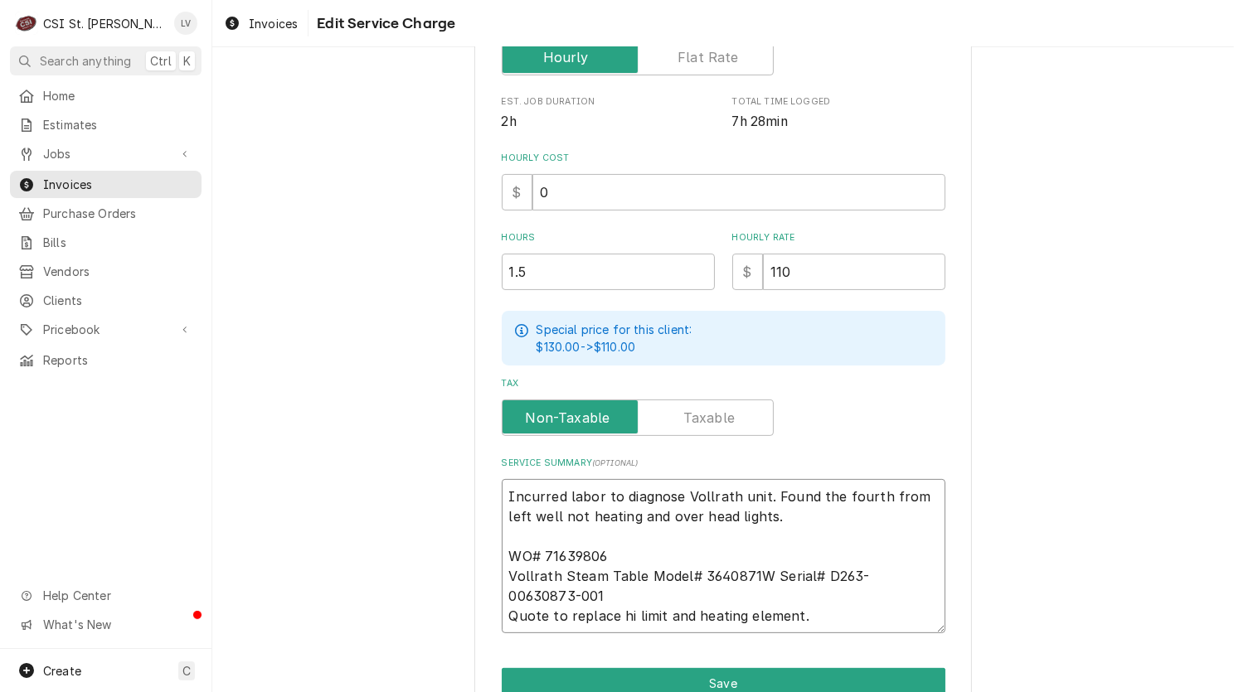
drag, startPoint x: 528, startPoint y: 594, endPoint x: 492, endPoint y: 554, distance: 54.0
click at [492, 554] on div "Use the fields below to edit this service charge Short Description 1-Labor (Ser…" at bounding box center [722, 230] width 497 height 1066
type textarea "x"
type textarea "Incurred labor to diagnose Vollrath unit. Found the fourth from left well not h…"
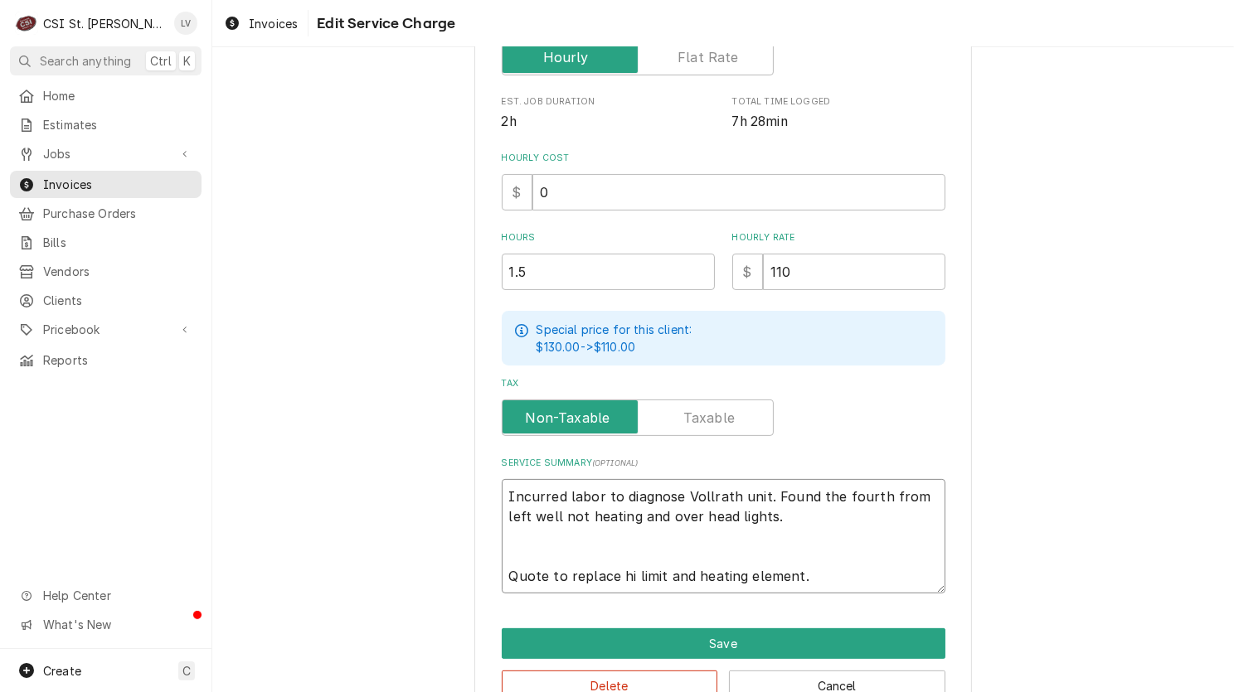
click at [502, 488] on textarea "Incurred labor to diagnose Vollrath unit. Found the fourth from left well not h…" at bounding box center [724, 536] width 444 height 114
type textarea "x"
type textarea "Incurred labor to diagnose Vollrath unit. Found the fourth from left well not h…"
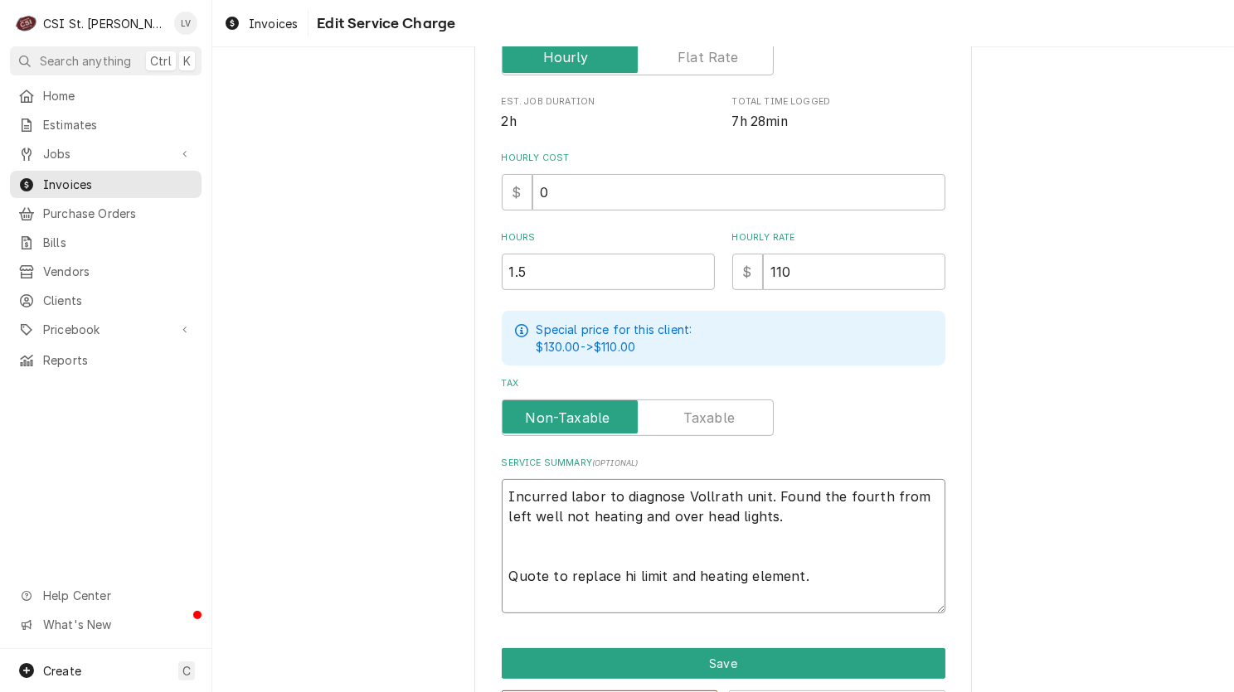
type textarea "x"
type textarea "Incurred labor to diagnose Vollrath unit. Found the fourth from left well not h…"
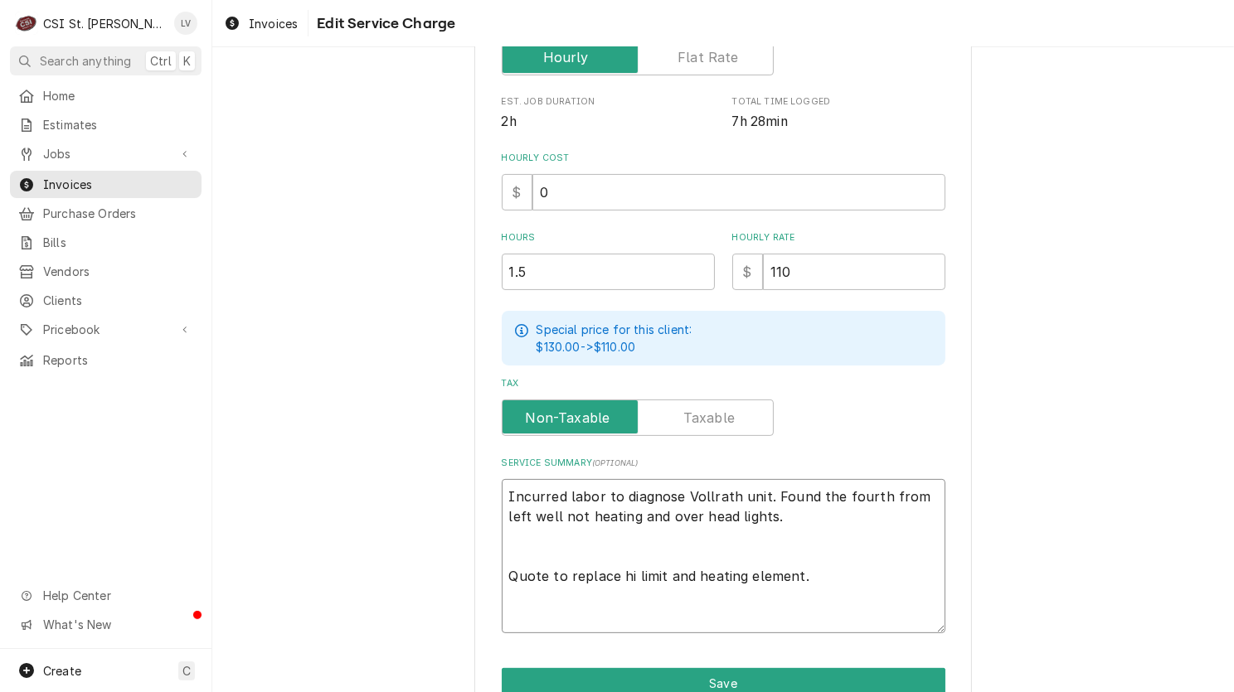
paste textarea "WO# 71639806 Vollrath Steam Table Model# 3640871W Serial# D263-00630873-001"
type textarea "x"
type textarea "WO# 71639806 Vollrath Steam Table Model# 3640871W Serial# D263-00630873-001 Inc…"
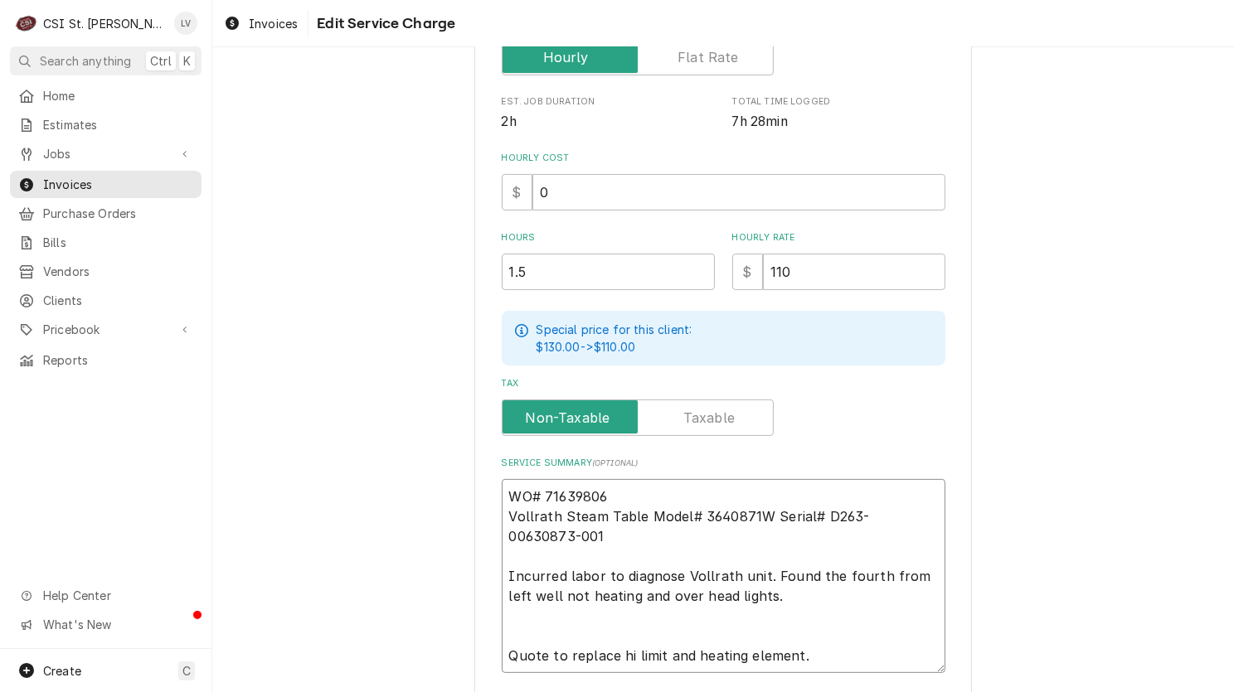
drag, startPoint x: 557, startPoint y: 512, endPoint x: 643, endPoint y: 507, distance: 86.4
click at [643, 507] on textarea "WO# 71639806 Vollrath Steam Table Model# 3640871W Serial# D263-00630873-001 Inc…" at bounding box center [724, 576] width 444 height 194
type textarea "x"
type textarea "WO# 71639806 Vollrath Model# 3640871W Serial# D263-00630873-001 Incurred labor …"
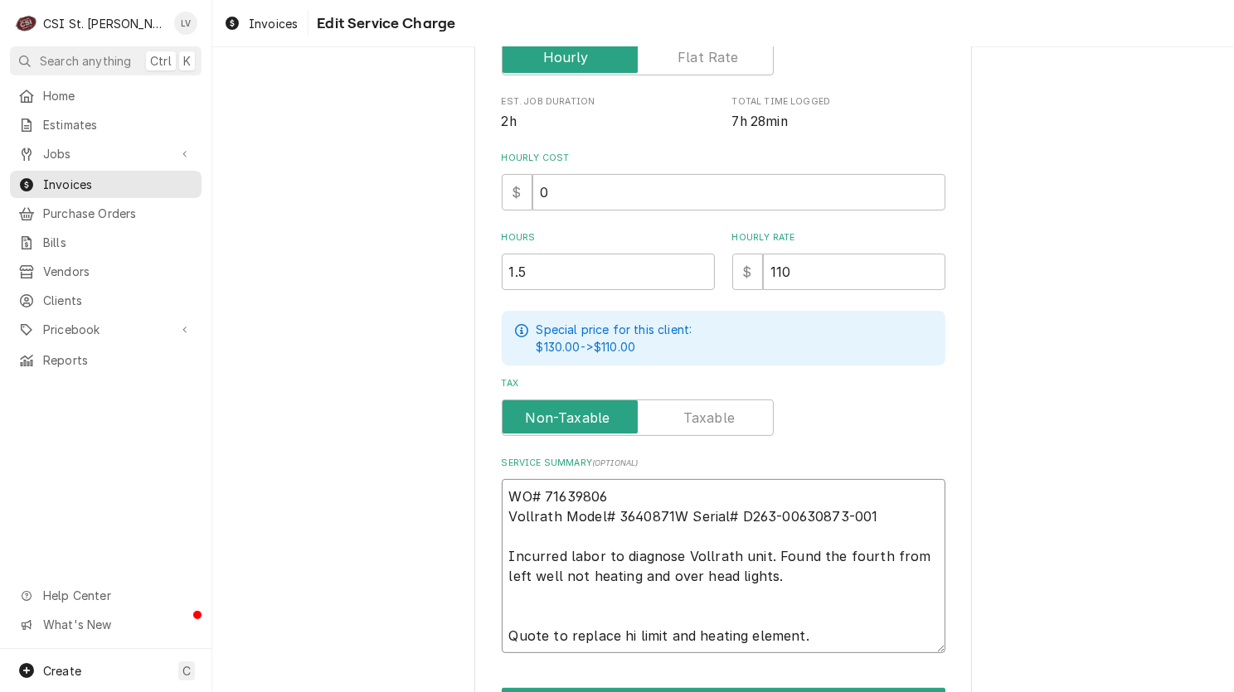
type textarea "x"
type textarea "WO# 71639806 Vollrath /Model# 3640871W Serial# D263-00630873-001 Incurred labor…"
type textarea "x"
type textarea "WO# 71639806 Vollrath / Model# 3640871W Serial# D263-00630873-001 Incurred labo…"
click at [608, 513] on textarea "WO# 71639806 Vollrath / Model# 3640871W Serial# D263-00630873-001 Incurred labo…" at bounding box center [724, 566] width 444 height 174
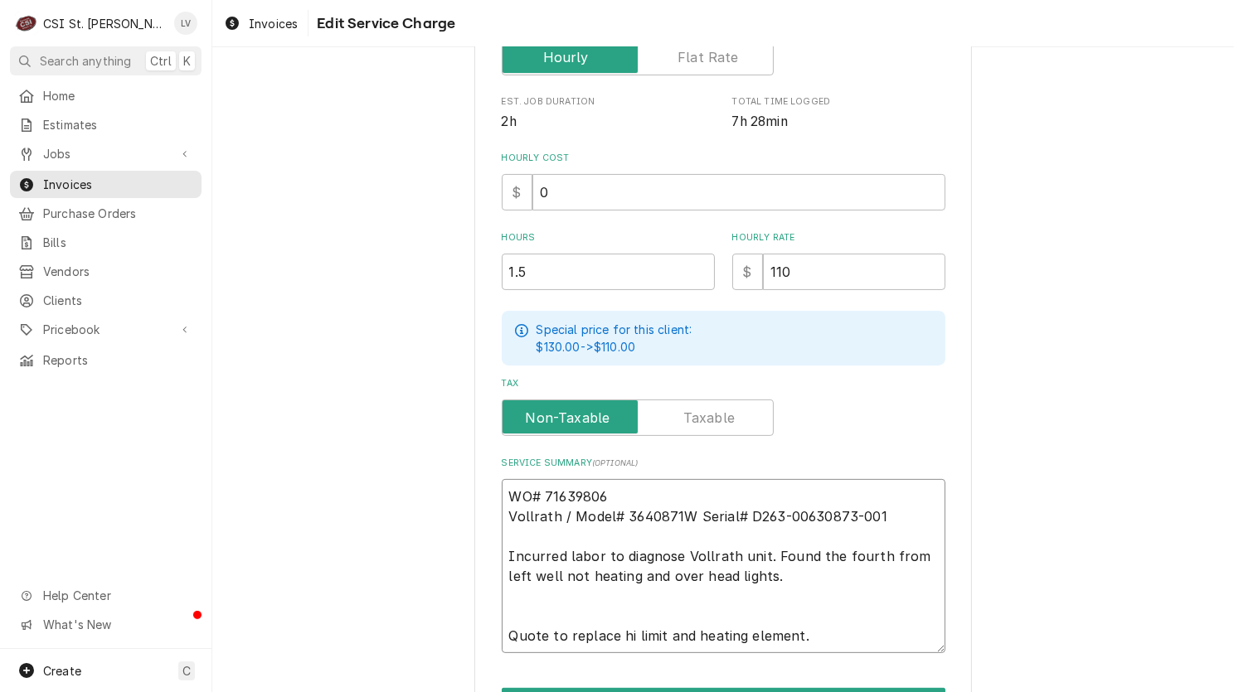
type textarea "x"
type textarea "WO# 71639806 Vollrath / Model 3640871W Serial# D263-00630873-001 Incurred labor…"
type textarea "x"
type textarea "WO# 71639806 Vollrath / Model: 3640871W Serial# D263-00630873-001 Incurred labo…"
click at [686, 513] on textarea "WO# 71639806 Vollrath / Model: 3640871W Serial# D263-00630873-001 Incurred labo…" at bounding box center [724, 566] width 444 height 174
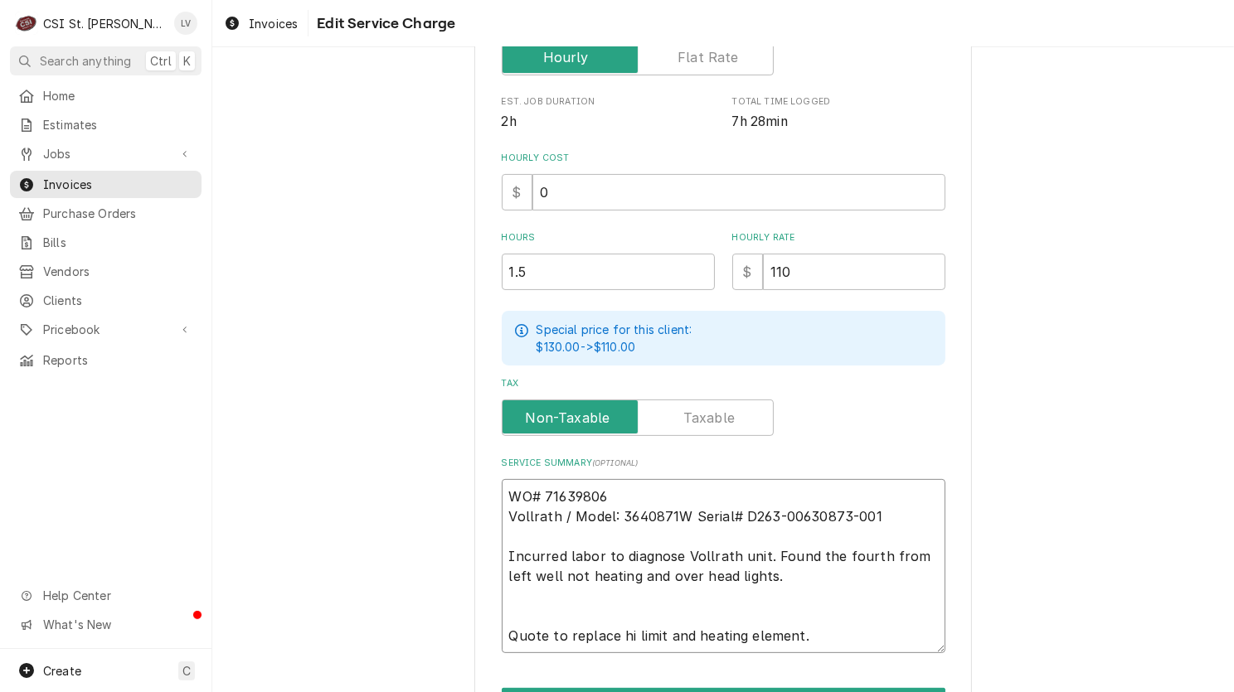
type textarea "x"
type textarea "WO# 71639806 Vollrath / Model: 3640871W /Serial# D263-00630873-001 Incurred lab…"
type textarea "x"
type textarea "WO# 71639806 Vollrath / Model: 3640871W / Serial# D263-00630873-001 Incurred la…"
click at [731, 511] on textarea "WO# 71639806 Vollrath / Model: 3640871W / Serial# D263-00630873-001 Incurred la…" at bounding box center [724, 566] width 444 height 174
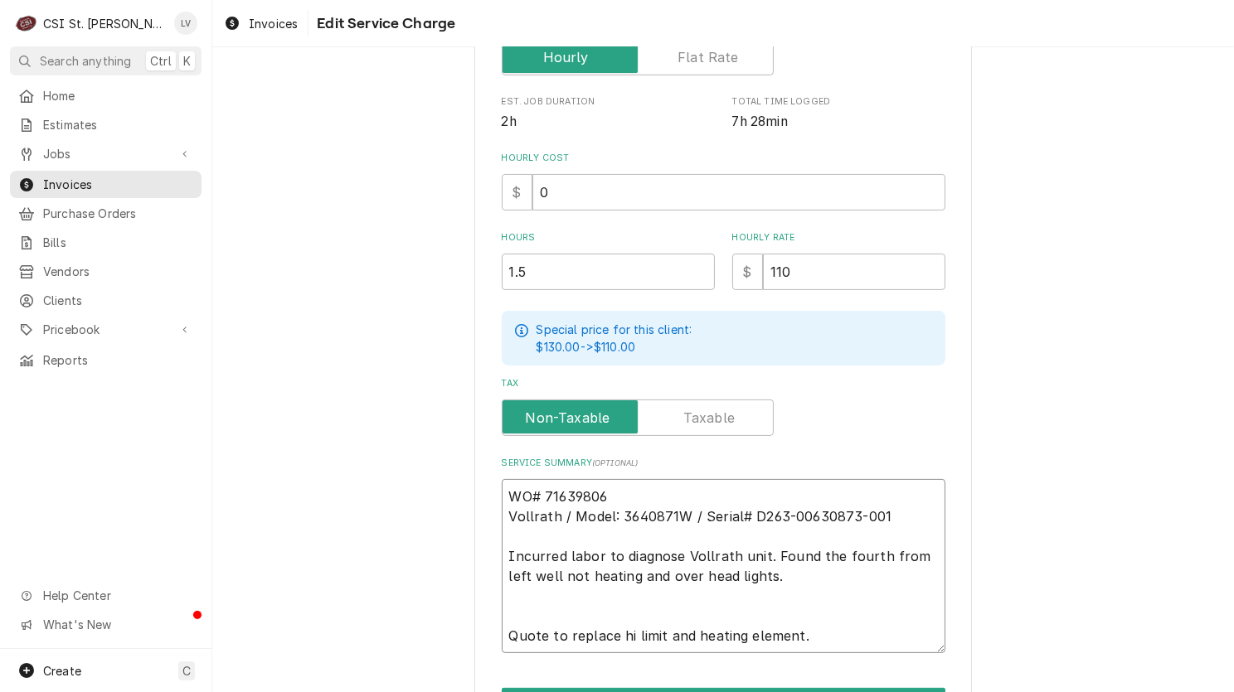
type textarea "x"
type textarea "WO# 71639806 Vollrath / Model: 3640871W / Serial:# D263-00630873-001 Incurred l…"
type textarea "x"
type textarea "WO# 71639806 Vollrath / Model: 3640871W / Serial: # D263-00630873-001 Incurred …"
type textarea "x"
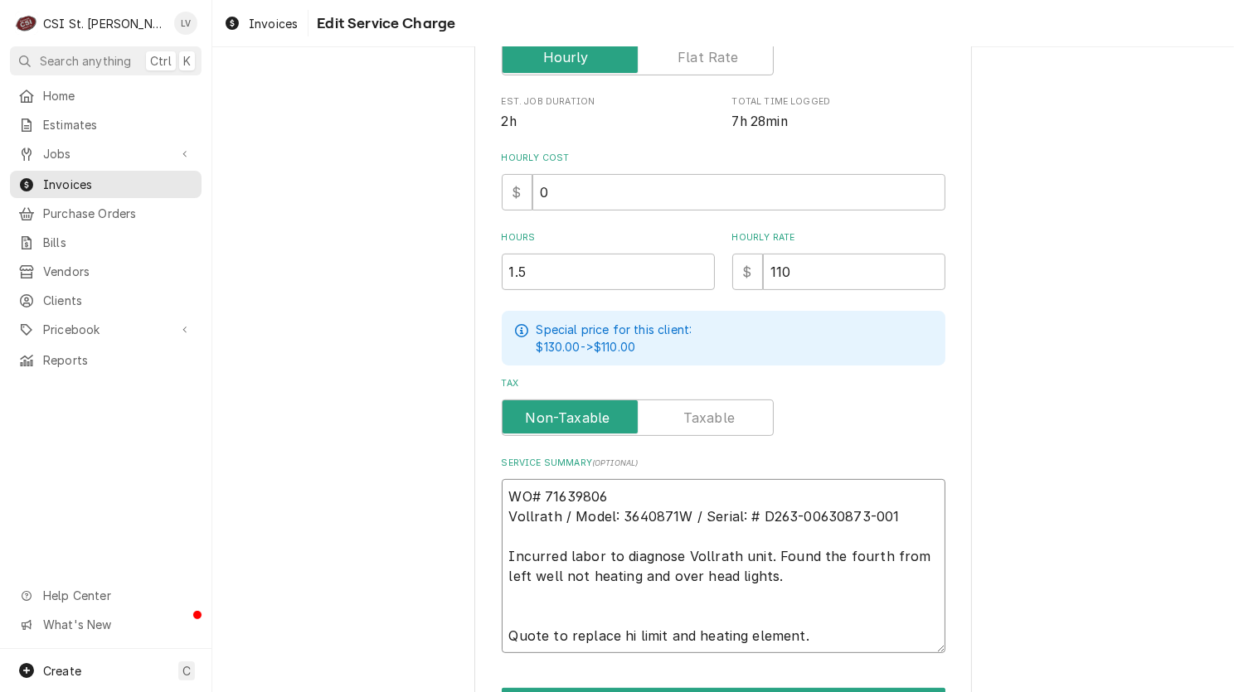
type textarea "WO# 71639806 Vollrath / Model: 3640871W / Serial: D263-00630873-001 Incurred la…"
type textarea "x"
type textarea "WO# 71639806 Vollrath / Model: 3640871W / Serial: D263-00630873-001 Incurred la…"
click at [887, 513] on textarea "WO# 71639806 Vollrath / Model: 3640871W / Serial: D263-00630873-001 Incurred la…" at bounding box center [724, 566] width 444 height 174
type textarea "x"
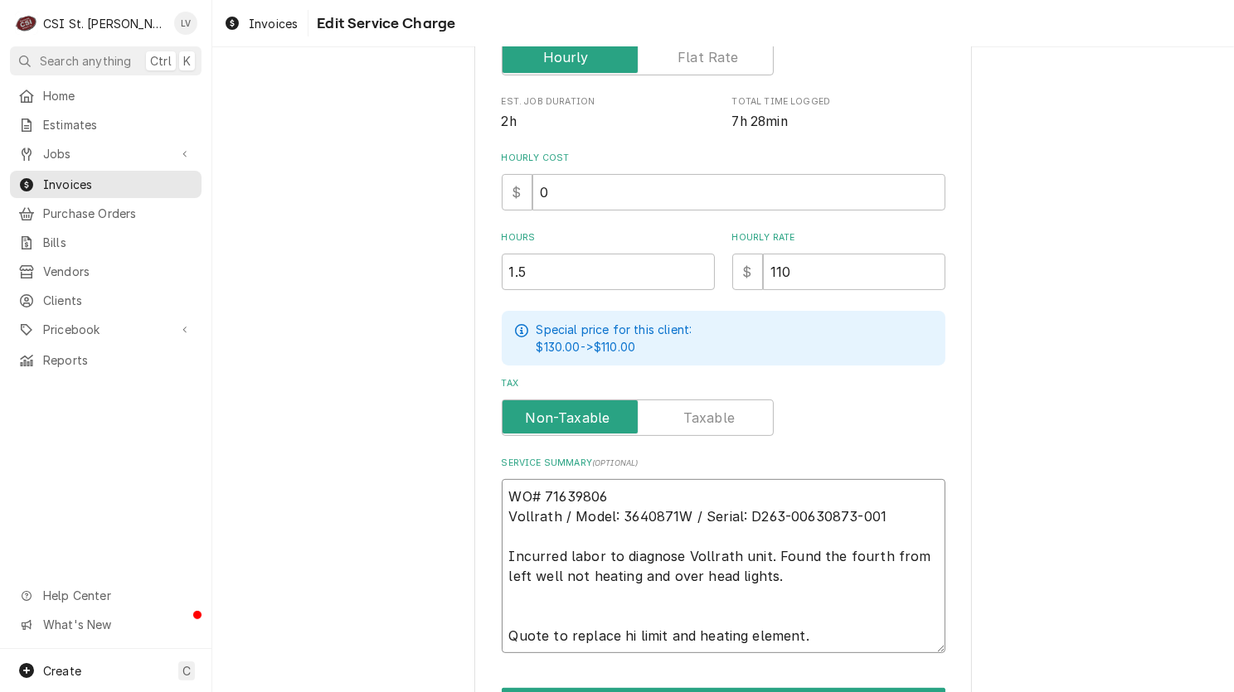
type textarea "WO# 71639806 Vollrath / Model: 3640871W / Serial: D263-00630873-001 Incurred la…"
type textarea "x"
type textarea "WO# 71639806 Vollrath / Model: 3640871W / Serial: D263-00630873-001 ( Incurred …"
type textarea "x"
type textarea "WO# 71639806 Vollrath / Model: 3640871W / Serial: D263-00630873-001 (s Incurred…"
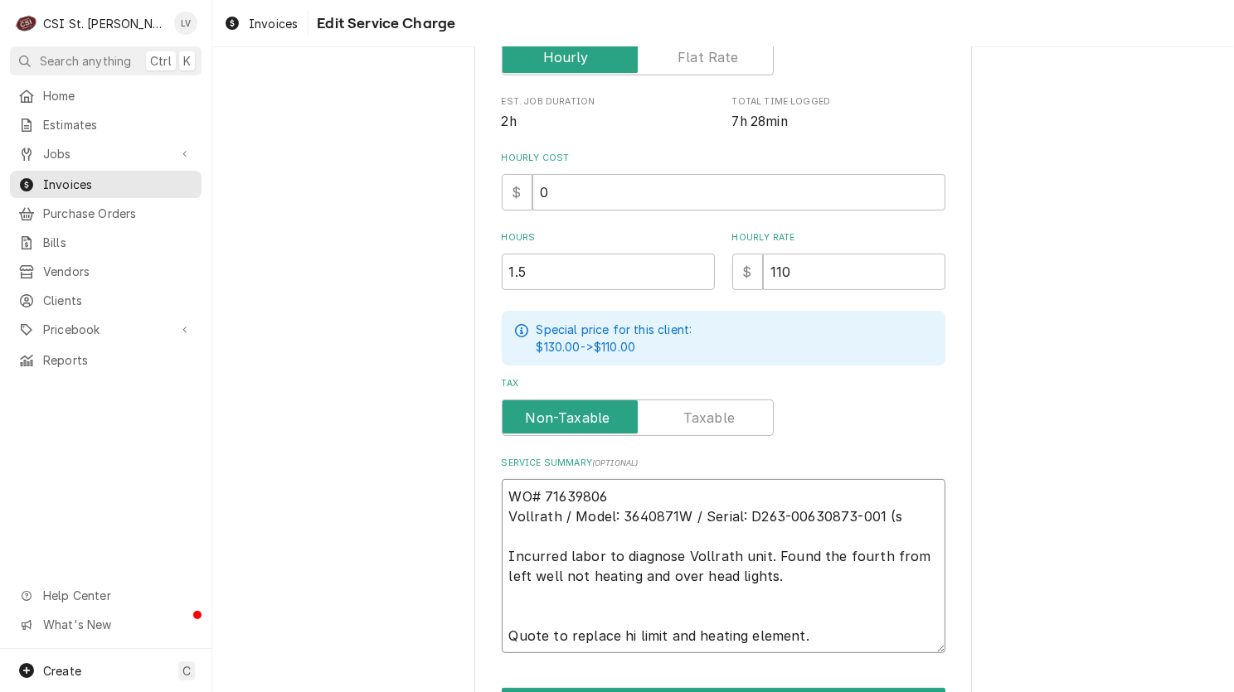
type textarea "x"
type textarea "WO# 71639806 Vollrath / Model: 3640871W / Serial: D263-00630873-001 (st Incurre…"
type textarea "x"
type textarea "WO# 71639806 Vollrath / Model: 3640871W / Serial: D263-00630873-001 (ste Incurr…"
type textarea "x"
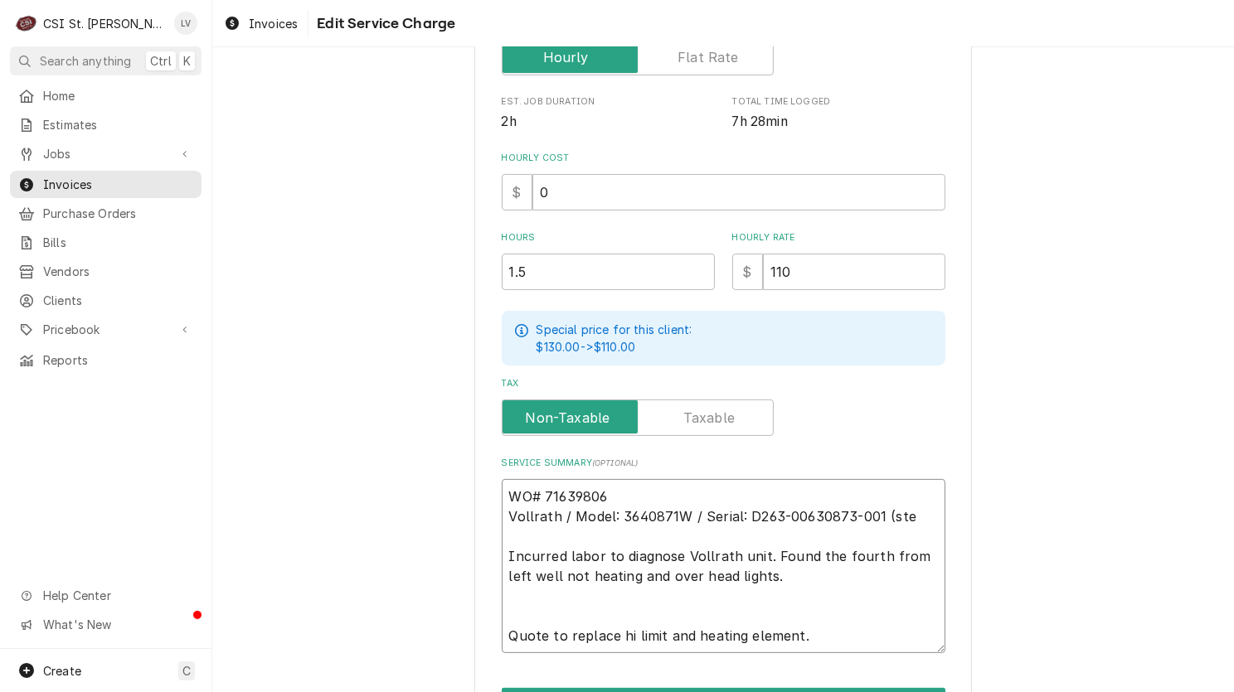
type textarea "WO# 71639806 Vollrath / Model: 3640871W / Serial: D263-00630873-001 (stea Incur…"
type textarea "x"
type textarea "WO# 71639806 Vollrath / Model: 3640871W / Serial: D263-00630873-001 (steam Incu…"
type textarea "x"
type textarea "WO# 71639806 Vollrath / Model: 3640871W / Serial: D263-00630873-001 (steam Incu…"
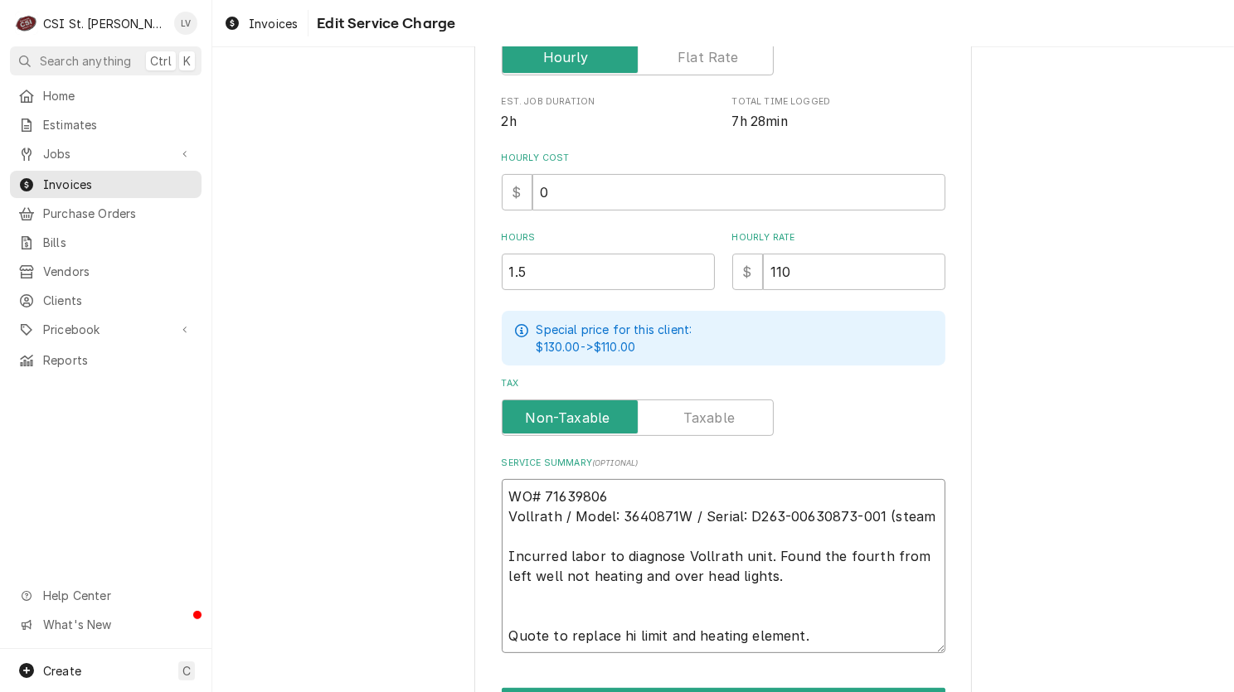
type textarea "x"
type textarea "WO# 71639806 Vollrath / Model: 3640871W / Serial: D263-00630873-001 (steam t In…"
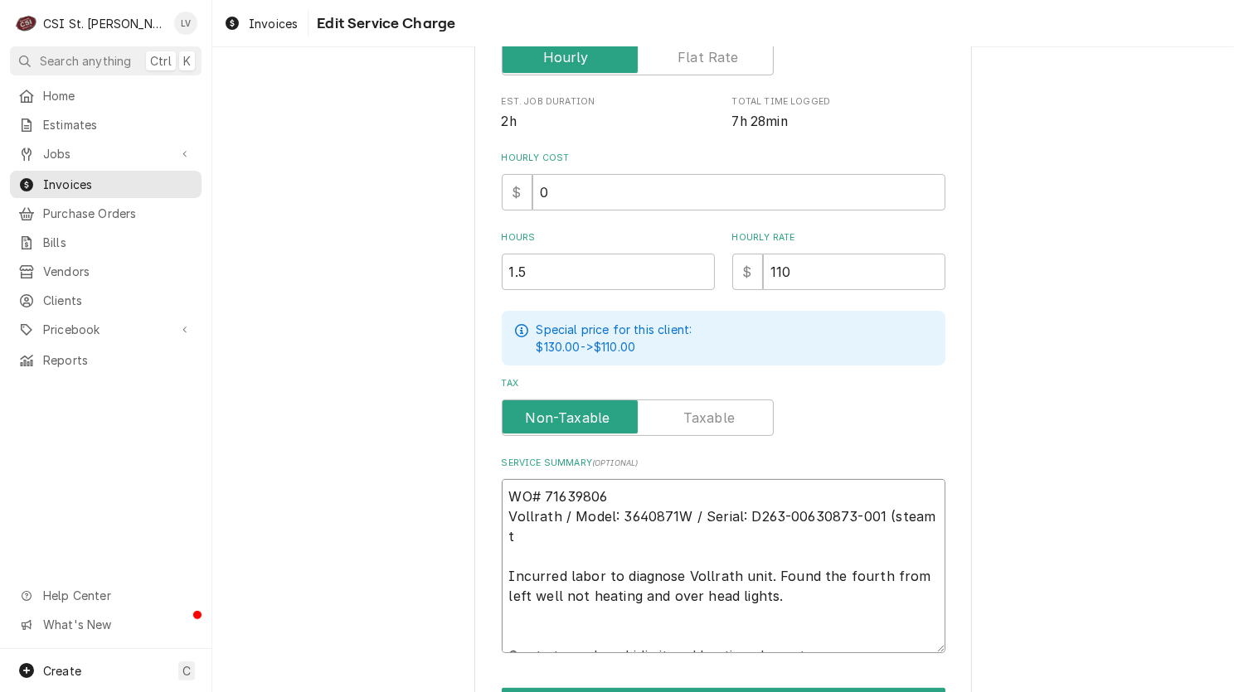
type textarea "x"
type textarea "WO# 71639806 Vollrath / Model: 3640871W / Serial: D263-00630873-001 (steam ta I…"
type textarea "x"
type textarea "WO# 71639806 Vollrath / Model: 3640871W / Serial: D263-00630873-001 (steam tabl…"
type textarea "x"
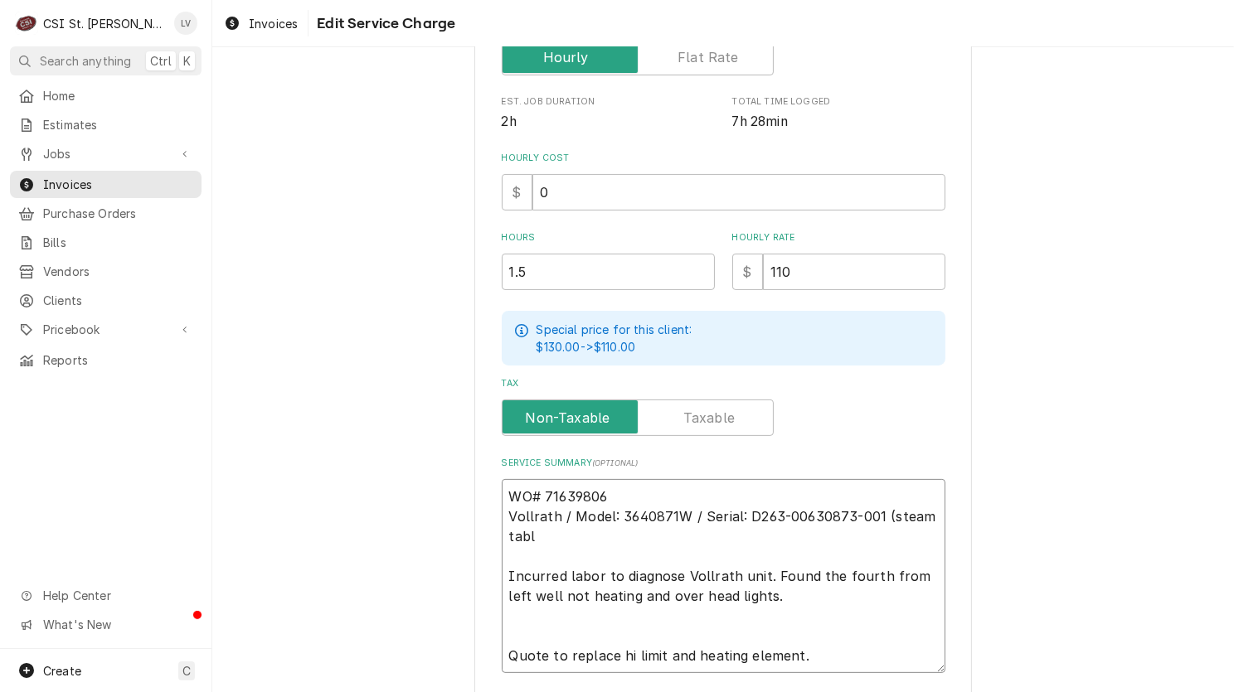
type textarea "WO# 71639806 Vollrath / Model: 3640871W / Serial: D263-00630873-001 (steam tabl…"
type textarea "x"
type textarea "WO# 71639806 Vollrath / Model: 3640871W / Serial: D263-00630873-001 (steam tabl…"
drag, startPoint x: 502, startPoint y: 619, endPoint x: 662, endPoint y: 654, distance: 163.7
click at [503, 619] on textarea "WO# 71639806 Vollrath / Model: 3640871W / Serial: D263-00630873-001 (steam tabl…" at bounding box center [724, 576] width 444 height 194
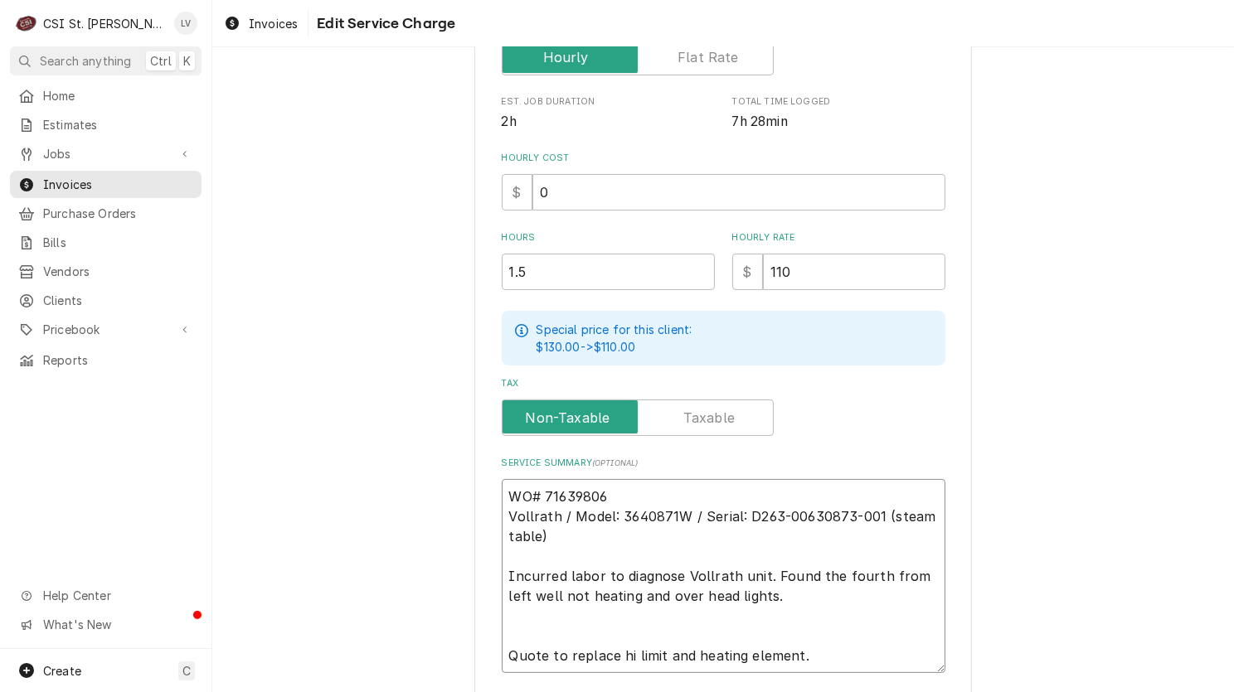
type textarea "x"
type textarea "WO# 71639806 Vollrath / Model: 3640871W / Serial: D263-00630873-001 (steam tabl…"
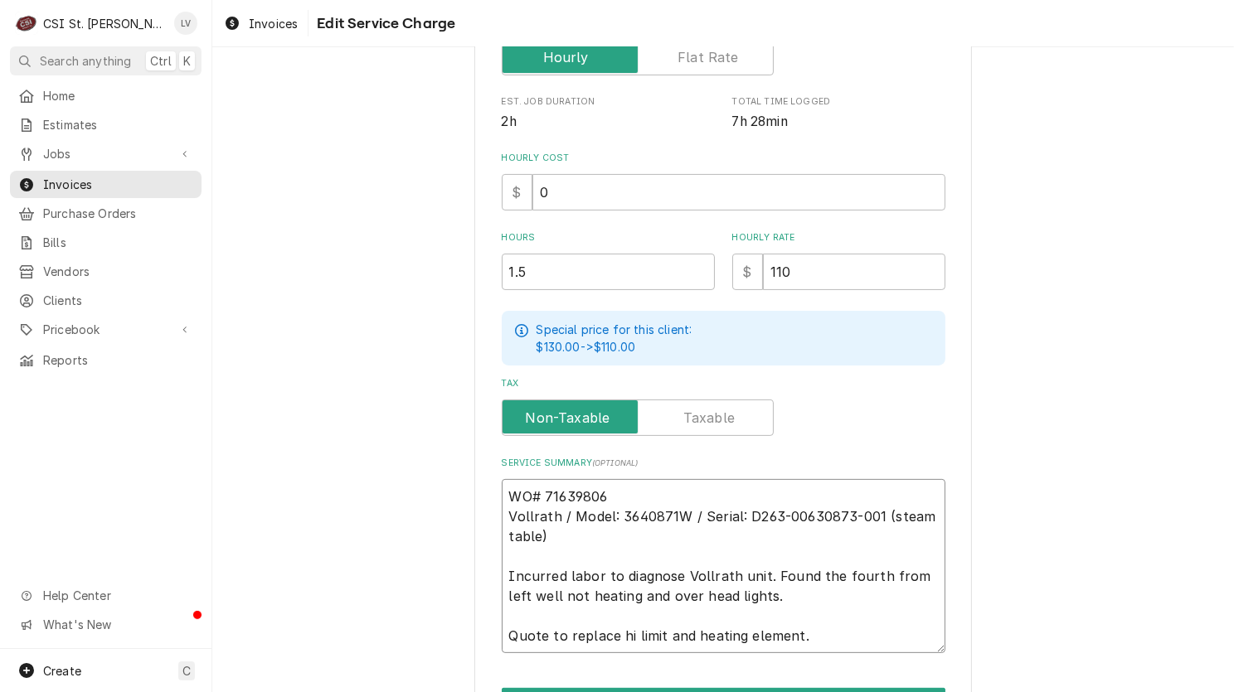
click at [502, 630] on textarea "WO# 71639806 Vollrath / Model: 3640871W / Serial: D263-00630873-001 (steam tabl…" at bounding box center [724, 566] width 444 height 174
type textarea "x"
type textarea "WO# 71639806 Vollrath / Model: 3640871W / Serial: D263-00630873-001 (steam tabl…"
type textarea "x"
type textarea "WO# 71639806 Vollrath / Model: 3640871W / Serial: D263-00630873-001 (steam tabl…"
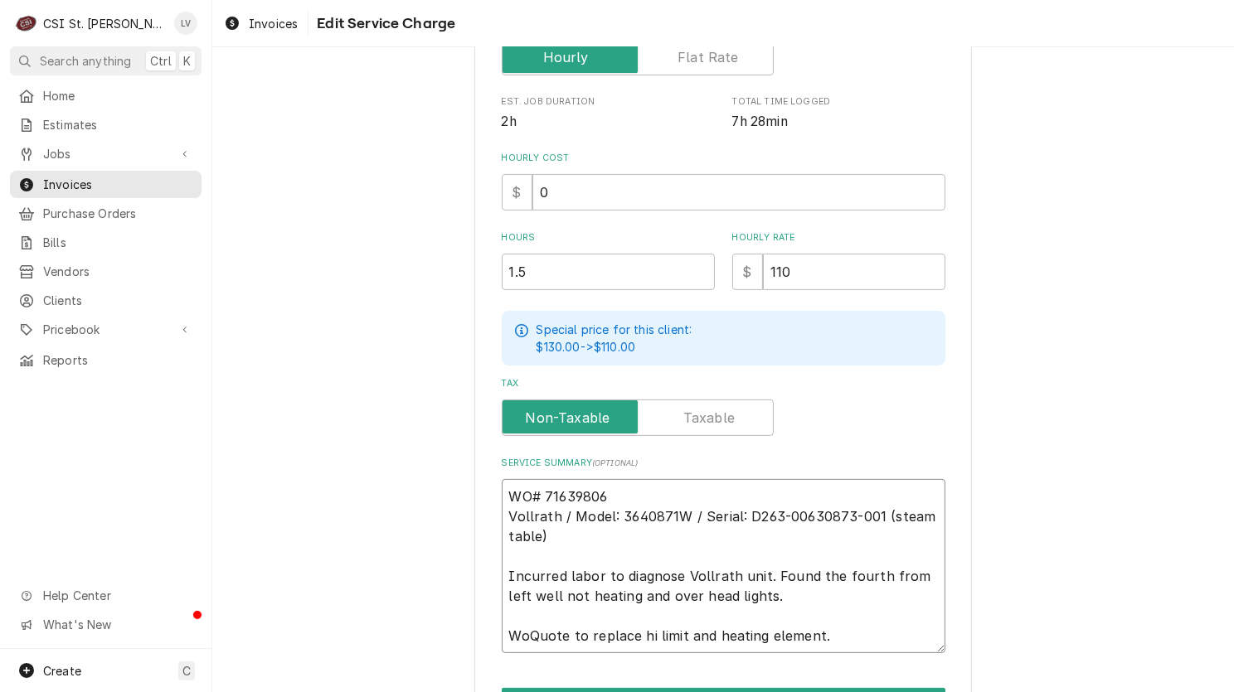
type textarea "x"
type textarea "WO# 71639806 Vollrath / Model: 3640871W / Serial: D263-00630873-001 (steam tabl…"
type textarea "x"
type textarea "WO# 71639806 Vollrath / Model: 3640871W / Serial: D263-00630873-001 (steam tabl…"
type textarea "x"
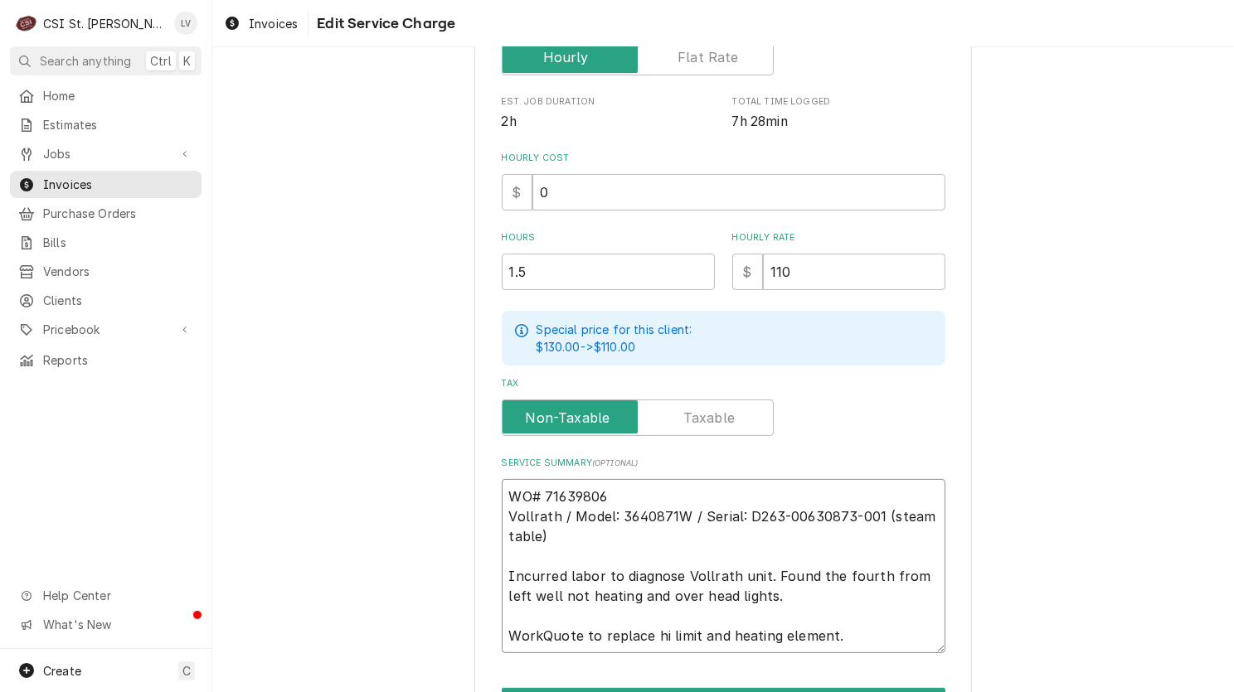
type textarea "WO# 71639806 Vollrath / Model: 3640871W / Serial: D263-00630873-001 (steam tabl…"
type textarea "x"
type textarea "WO# 71639806 Vollrath / Model: 3640871W / Serial: D263-00630873-001 (steam tabl…"
type textarea "x"
type textarea "WO# 71639806 Vollrath / Model: 3640871W / Serial: D263-00630873-001 (steam tabl…"
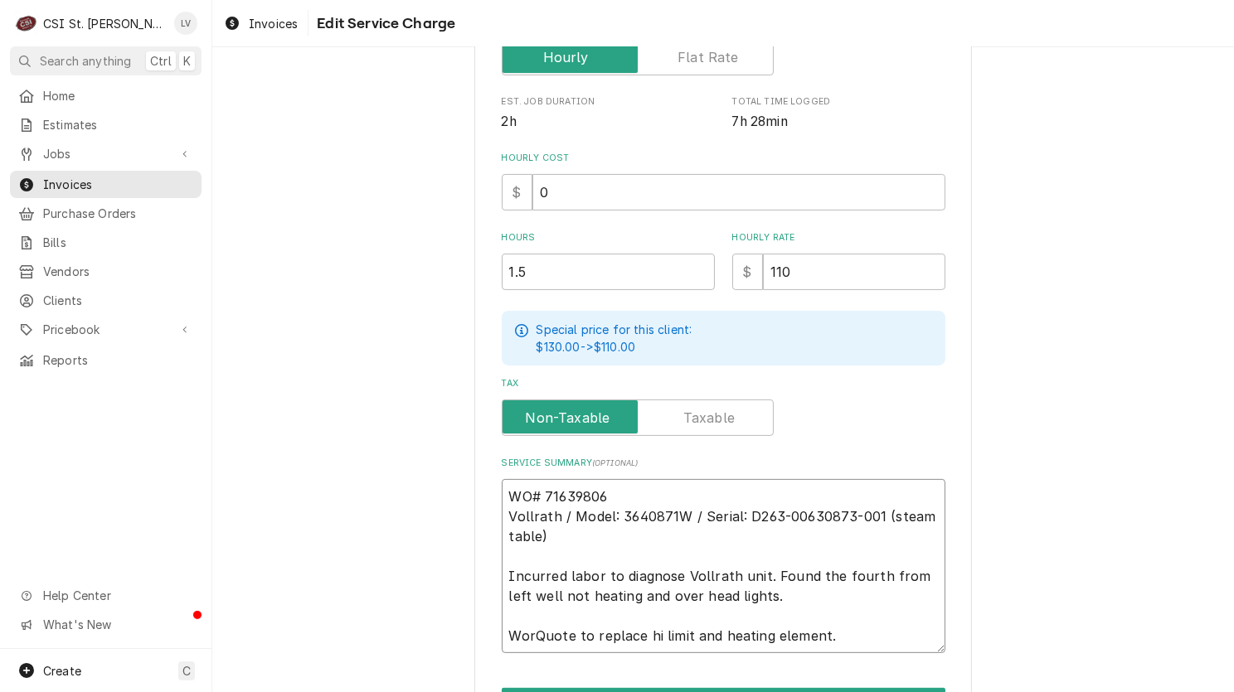
type textarea "x"
type textarea "WO# 71639806 Vollrath / Model: 3640871W / Serial: D263-00630873-001 (steam tabl…"
type textarea "x"
type textarea "WO# 71639806 Vollrath / Model: 3640871W / Serial: D263-00630873-001 (steam tabl…"
type textarea "x"
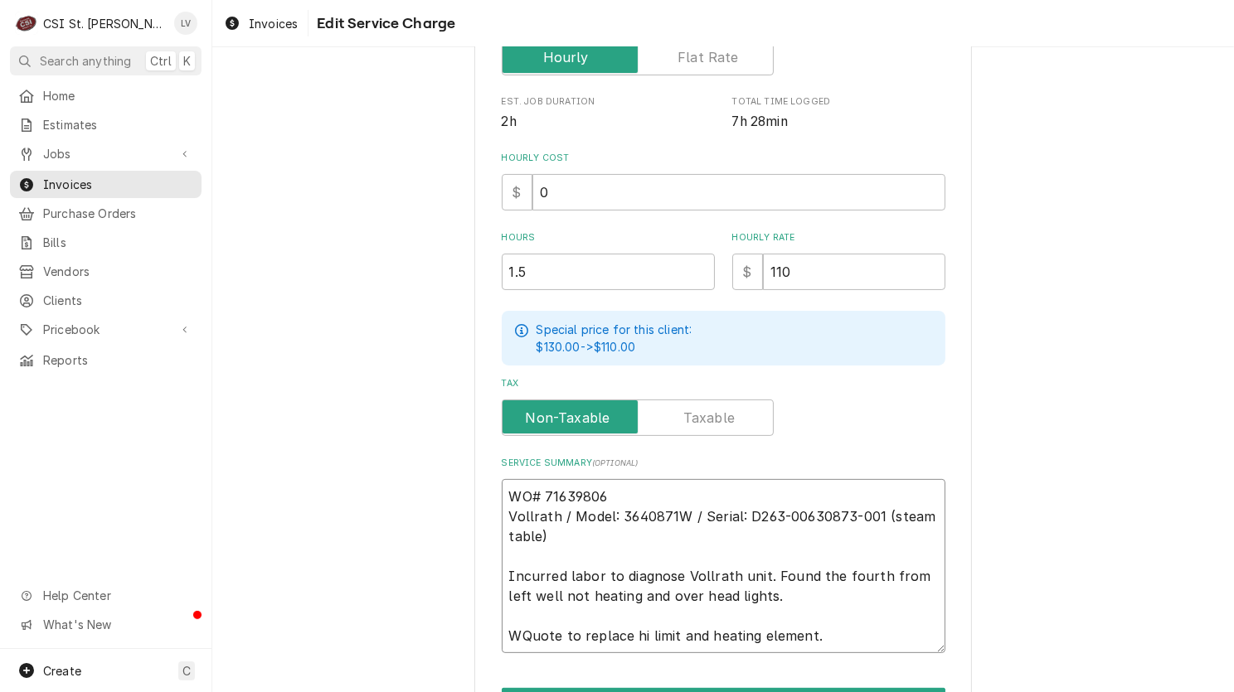
type textarea "WO# 71639806 Vollrath / Model: 3640871W / Serial: D263-00630873-001 (steam tabl…"
type textarea "x"
type textarea "WO# 71639806 Vollrath / Model: 3640871W / Serial: D263-00630873-001 (steam tabl…"
type textarea "x"
type textarea "WO# 71639806 Vollrath / Model: 3640871W / Serial: D263-00630873-001 (steam tabl…"
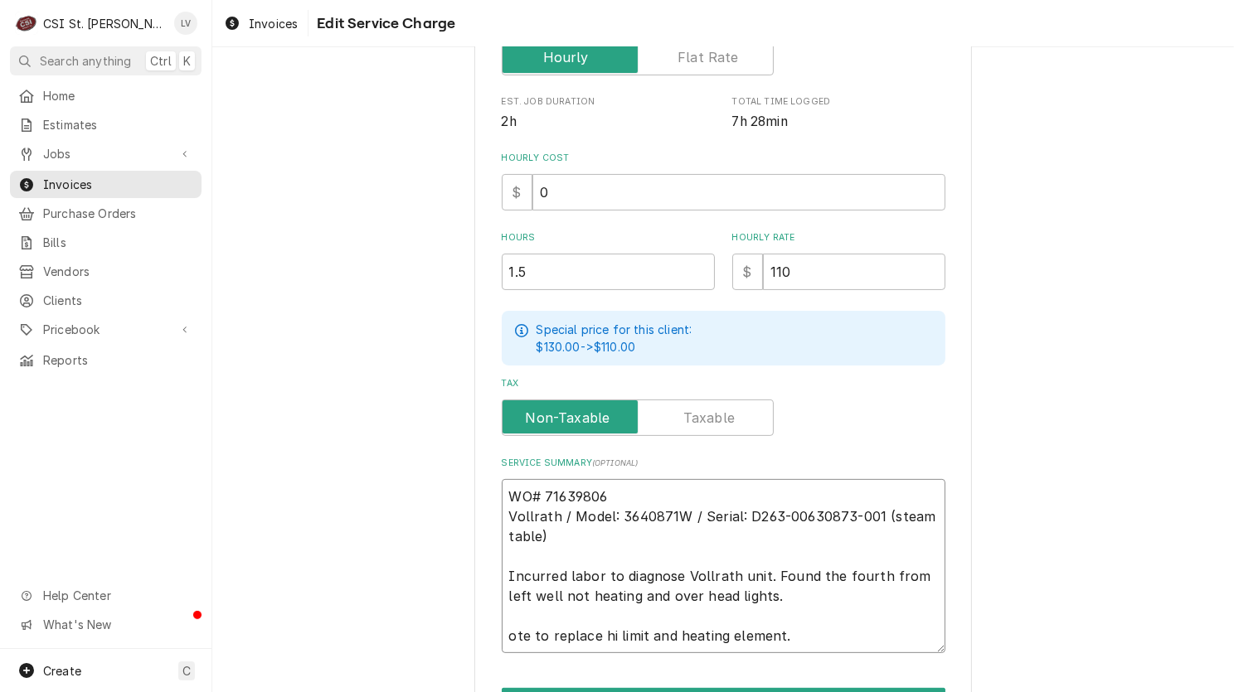
type textarea "x"
type textarea "WO# 71639806 Vollrath / Model: 3640871W / Serial: D263-00630873-001 (steam tabl…"
type textarea "x"
type textarea "WO# 71639806 Vollrath / Model: 3640871W / Serial: D263-00630873-001 (steam tabl…"
type textarea "x"
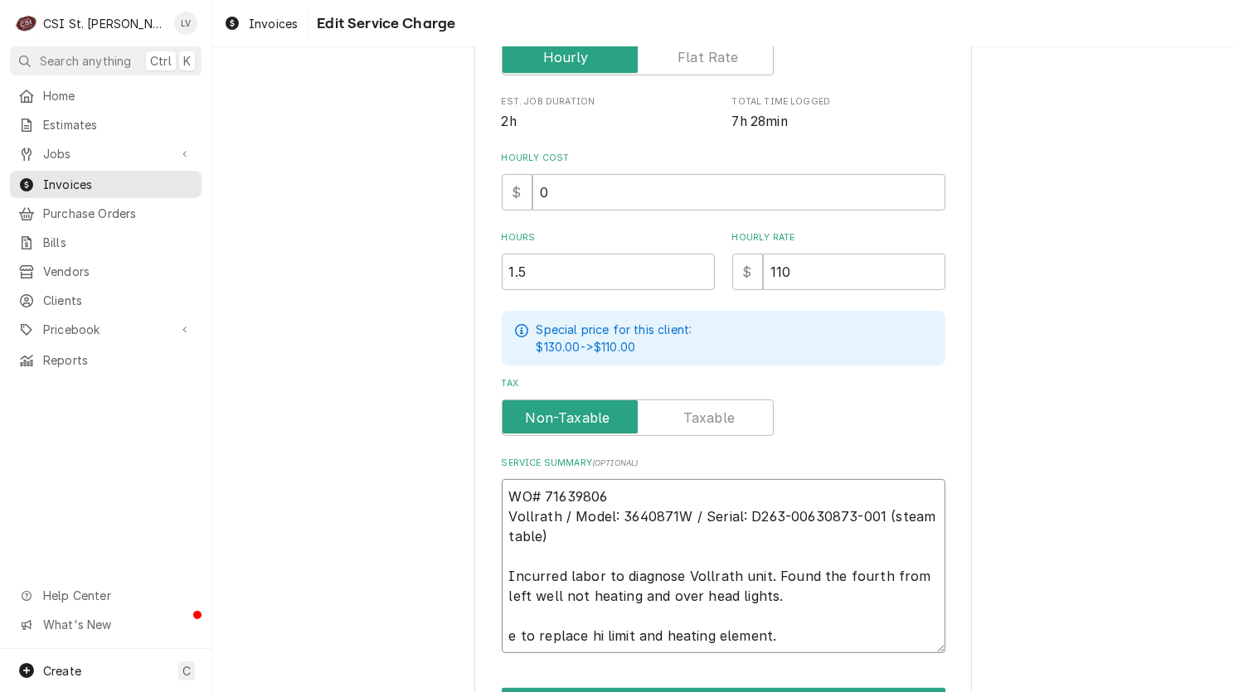
type textarea "WO# 71639806 Vollrath / Model: 3640871W / Serial: D263-00630873-001 (steam tabl…"
type textarea "x"
type textarea "WO# 71639806 Vollrath / Model: 3640871W / Serial: D263-00630873-001 (steam tabl…"
type textarea "x"
type textarea "WO# 71639806 Vollrath / Model: 3640871W / Serial: D263-00630873-001 (steam tabl…"
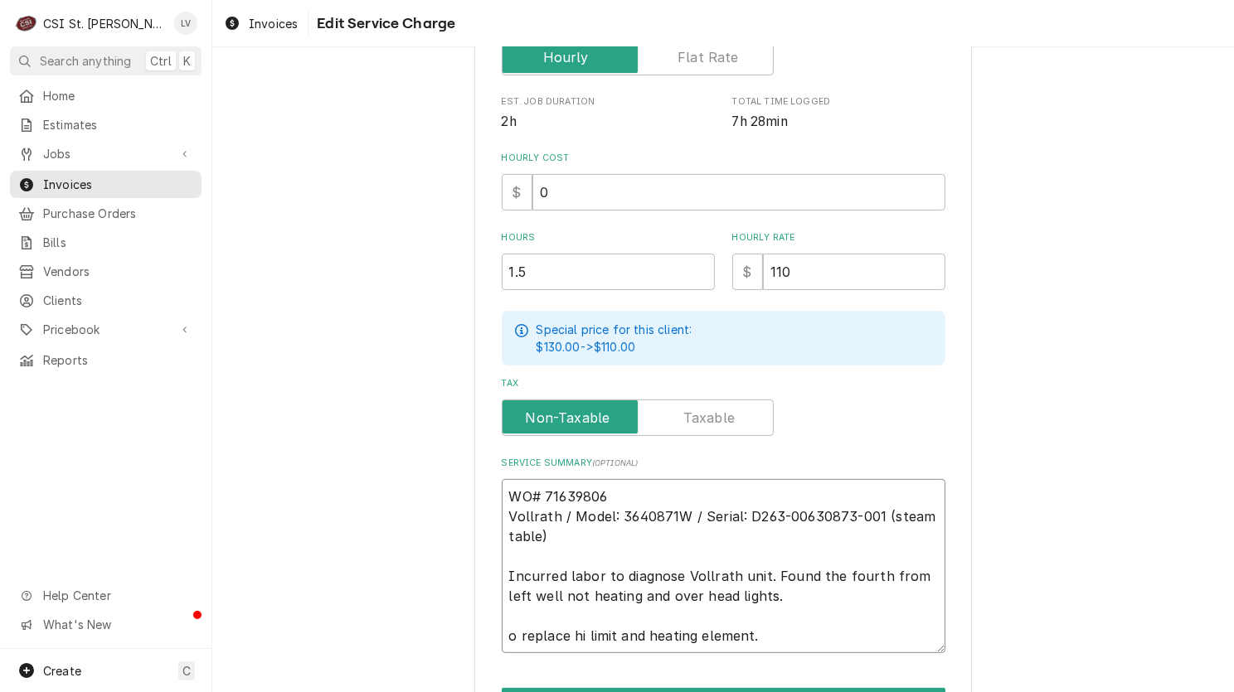
type textarea "x"
type textarea "WO# 71639806 Vollrath / Model: 3640871W / Serial: D263-00630873-001 (steam tabl…"
type textarea "x"
type textarea "WO# 71639806 Vollrath / Model: 3640871W / Serial: D263-00630873-001 (steam tabl…"
type textarea "x"
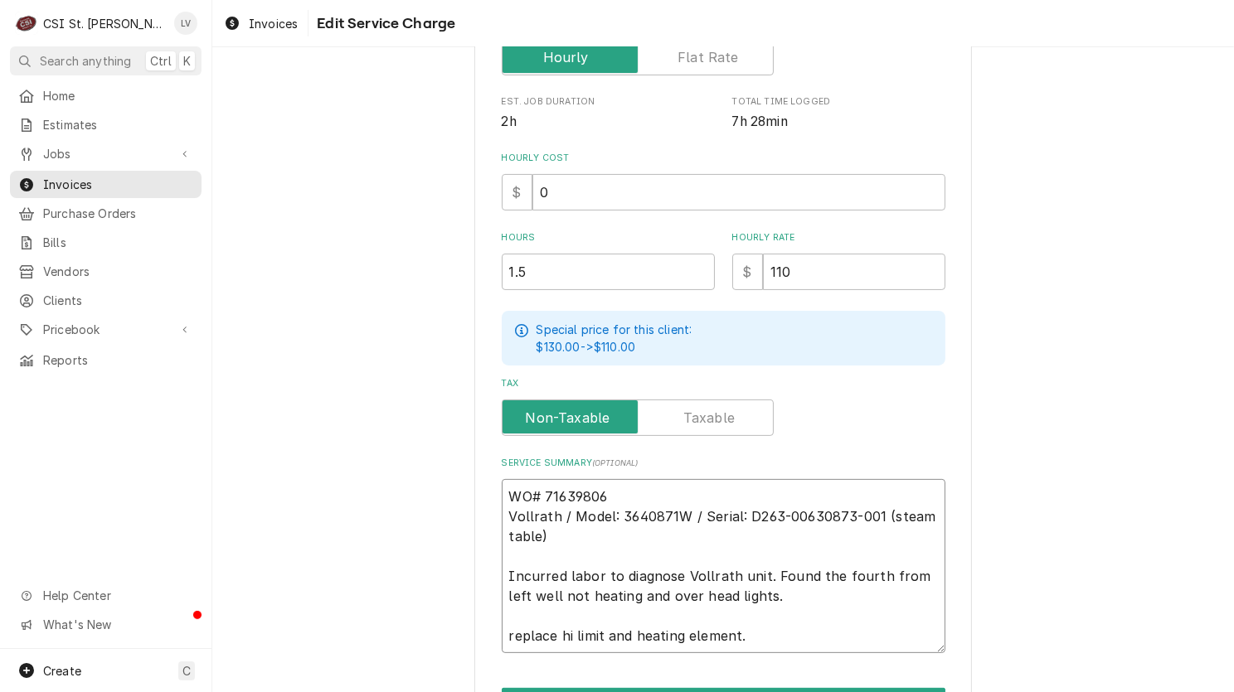
type textarea "WO# 71639806 Vollrath / Model: 3640871W / Serial: D263-00630873-001 (steam tabl…"
type textarea "x"
type textarea "WO# 71639806 Vollrath / Model: 3640871W / Serial: D263-00630873-001 (steam tabl…"
type textarea "x"
type textarea "WO# 71639806 Vollrath / Model: 3640871W / Serial: D263-00630873-001 (steam tabl…"
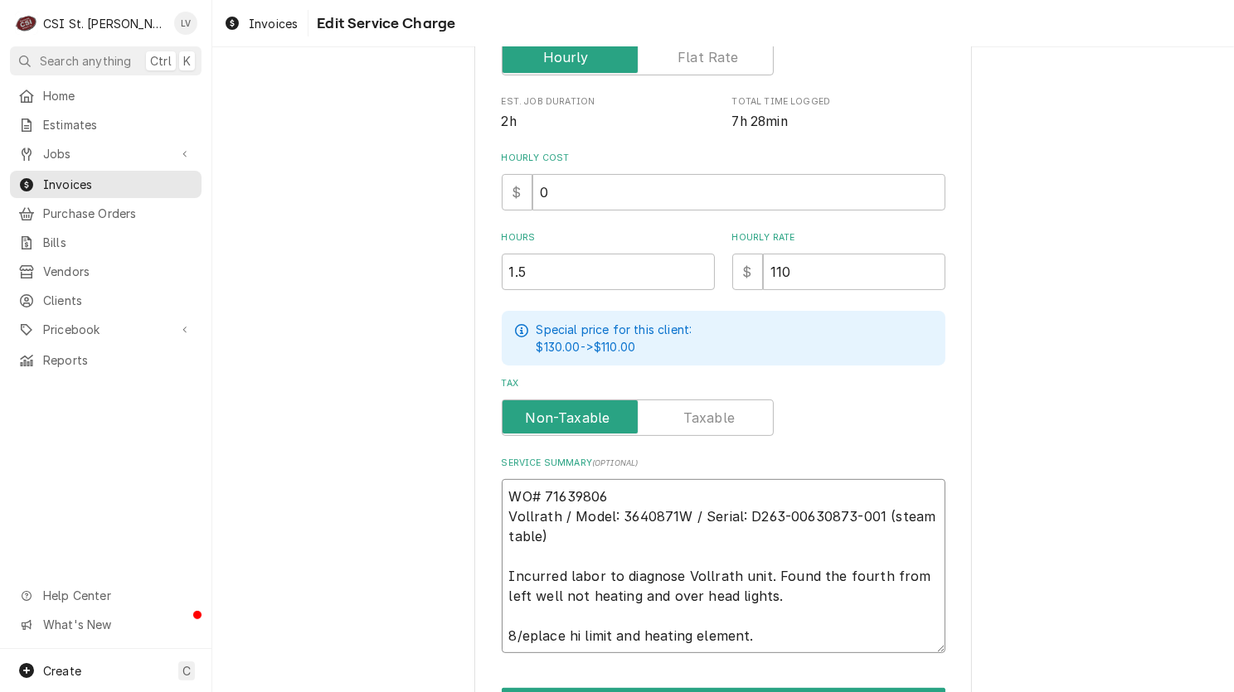
type textarea "x"
type textarea "WO# 71639806 Vollrath / Model: 3640871W / Serial: D263-00630873-001 (steam tabl…"
type textarea "x"
type textarea "WO# 71639806 Vollrath / Model: 3640871W / Serial: D263-00630873-001 (steam tabl…"
type textarea "x"
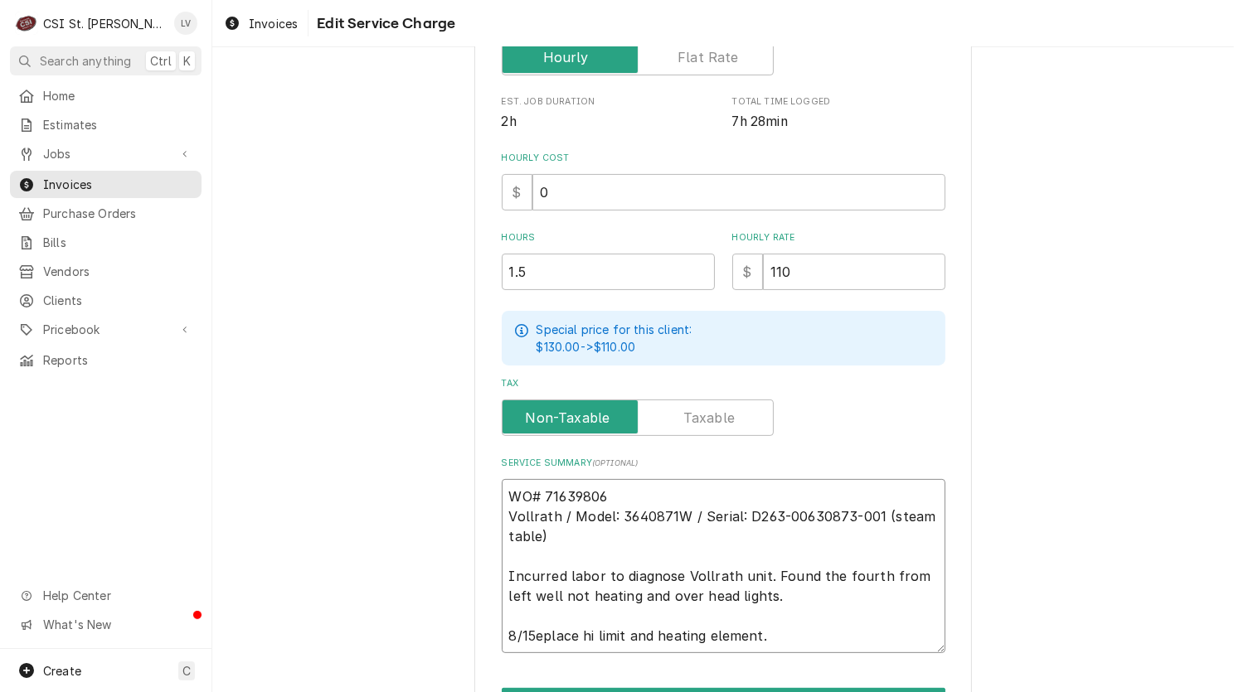
type textarea "WO# 71639806 Vollrath / Model: 3640871W / Serial: D263-00630873-001 (steam tabl…"
type textarea "x"
type textarea "WO# 71639806 Vollrath / Model: 3640871W / Serial: D263-00630873-001 (steam tabl…"
type textarea "x"
type textarea "WO# 71639806 Vollrath / Model: 3640871W / Serial: D263-00630873-001 (steam tabl…"
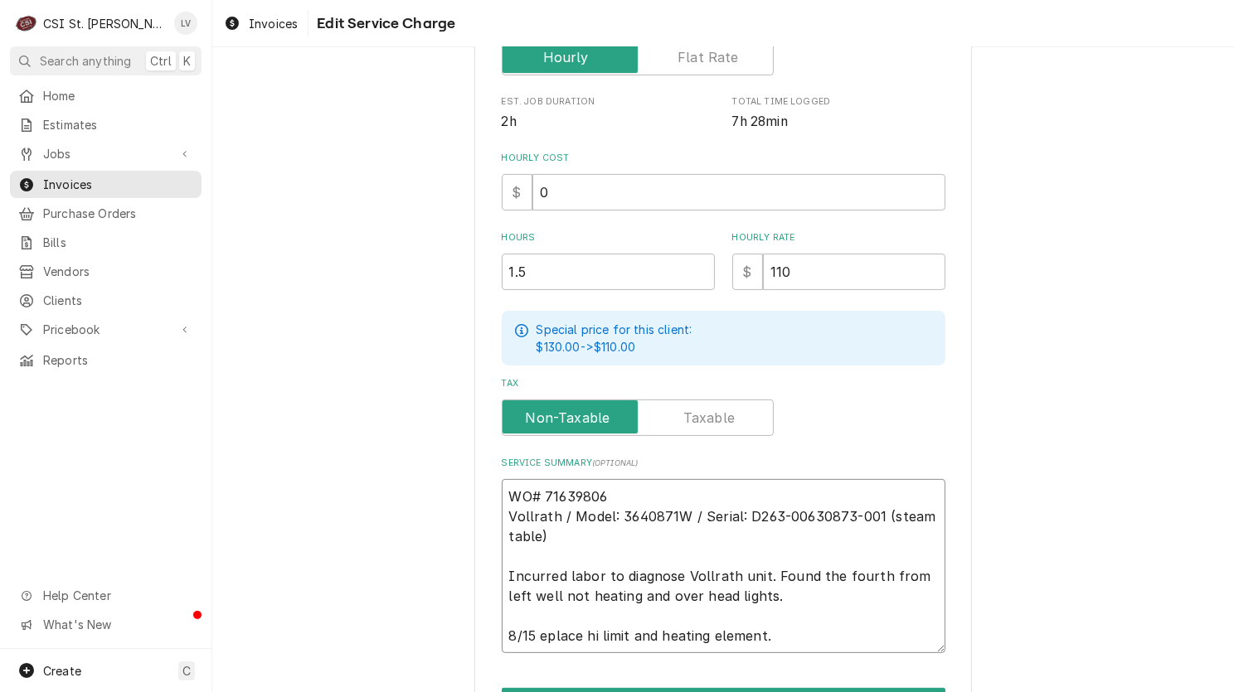
type textarea "x"
type textarea "WO# 71639806 Vollrath / Model: 3640871W / Serial: D263-00630873-001 (steam tabl…"
type textarea "x"
type textarea "WO# 71639806 Vollrath / Model: 3640871W / Serial: D263-00630873-001 (steam tabl…"
type textarea "x"
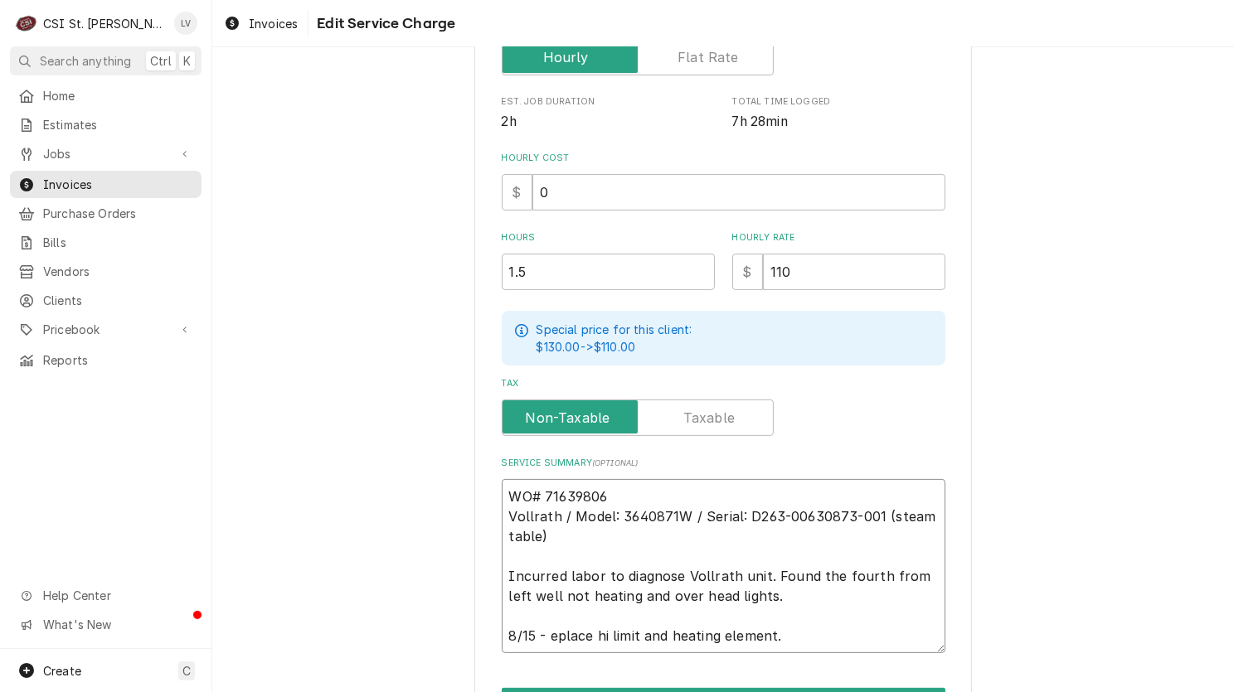
type textarea "WO# 71639806 Vollrath / Model: 3640871W / Serial: D263-00630873-001 (steam tabl…"
type textarea "x"
type textarea "WO# 71639806 Vollrath / Model: 3640871W / Serial: D263-00630873-001 (steam tabl…"
type textarea "x"
type textarea "WO# 71639806 Vollrath / Model: 3640871W / Serial: D263-00630873-001 (steam tabl…"
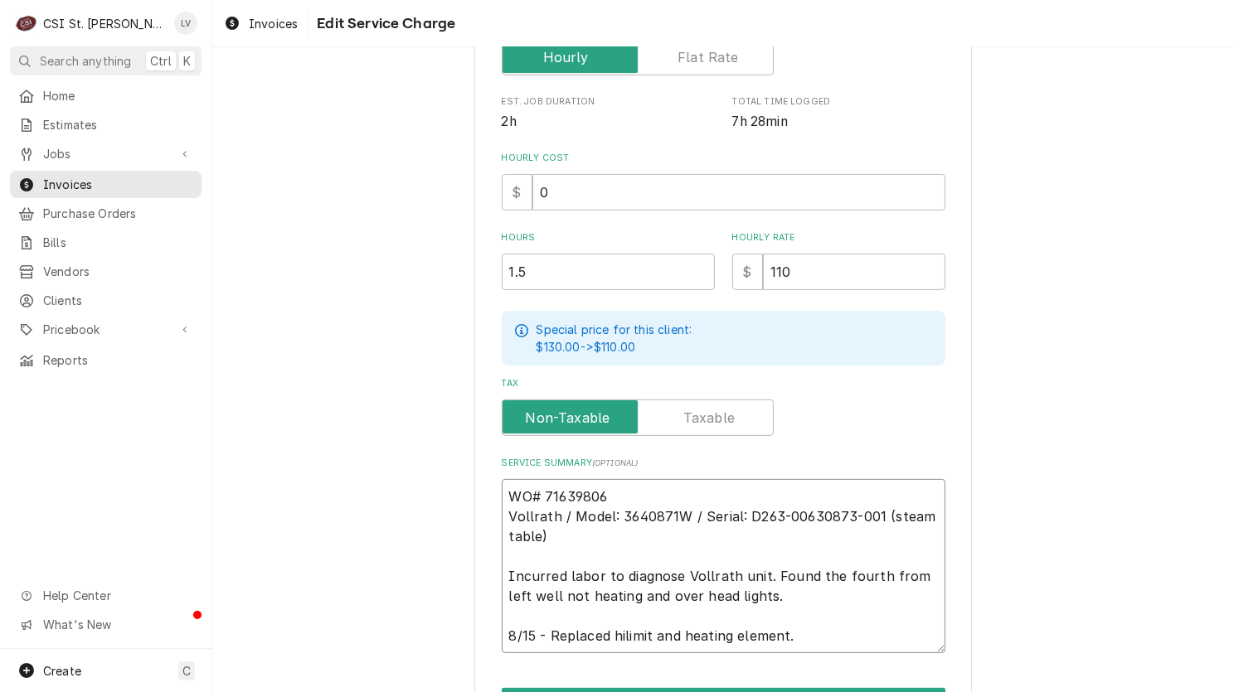
type textarea "x"
type textarea "WO# 71639806 Vollrath / Model: 3640871W / Serial: D263-00630873-001 (steam tabl…"
click at [800, 631] on textarea "WO# 71639806 Vollrath / Model: 3640871W / Serial: D263-00630873-001 (steam tabl…" at bounding box center [724, 566] width 444 height 174
type textarea "x"
type textarea "WO# 71639806 Vollrath / Model: 3640871W / Serial: D263-00630873-001 (steam tabl…"
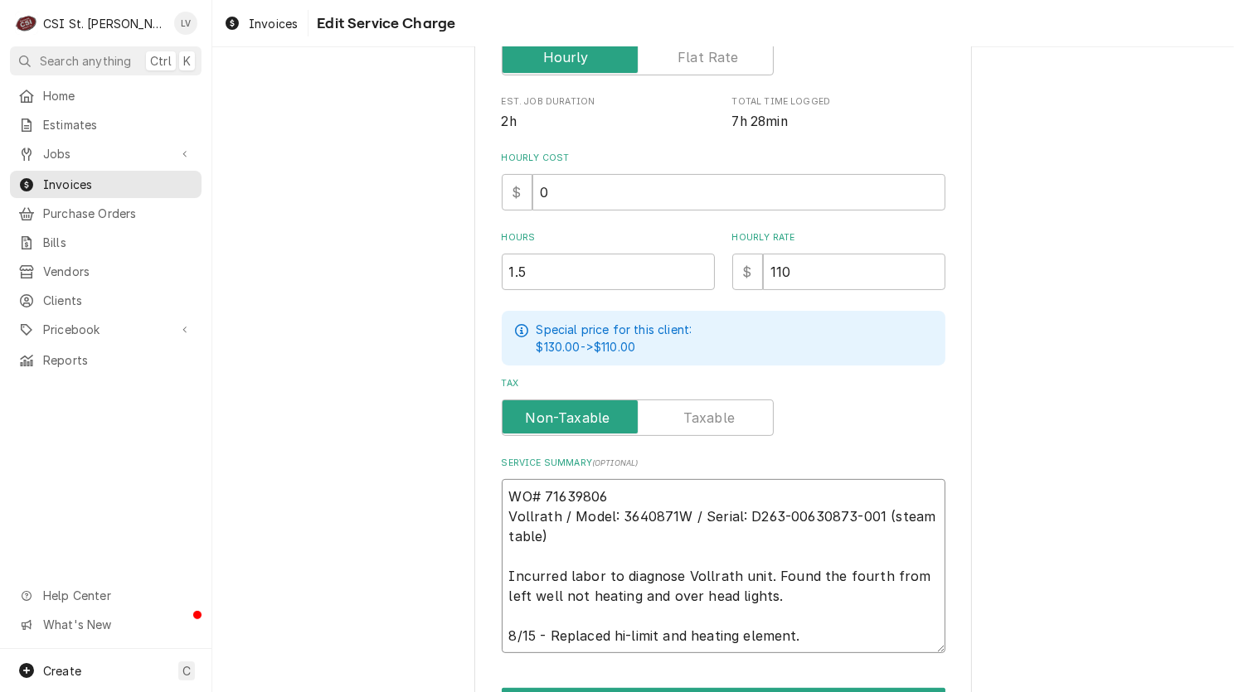
type textarea "x"
type textarea "WO# 71639806 Vollrath / Model: 3640871W / Serial: D263-00630873-001 (steam tabl…"
type textarea "x"
type textarea "WO# 71639806 Vollrath / Model: 3640871W / Serial: D263-00630873-001 (steam tabl…"
type textarea "x"
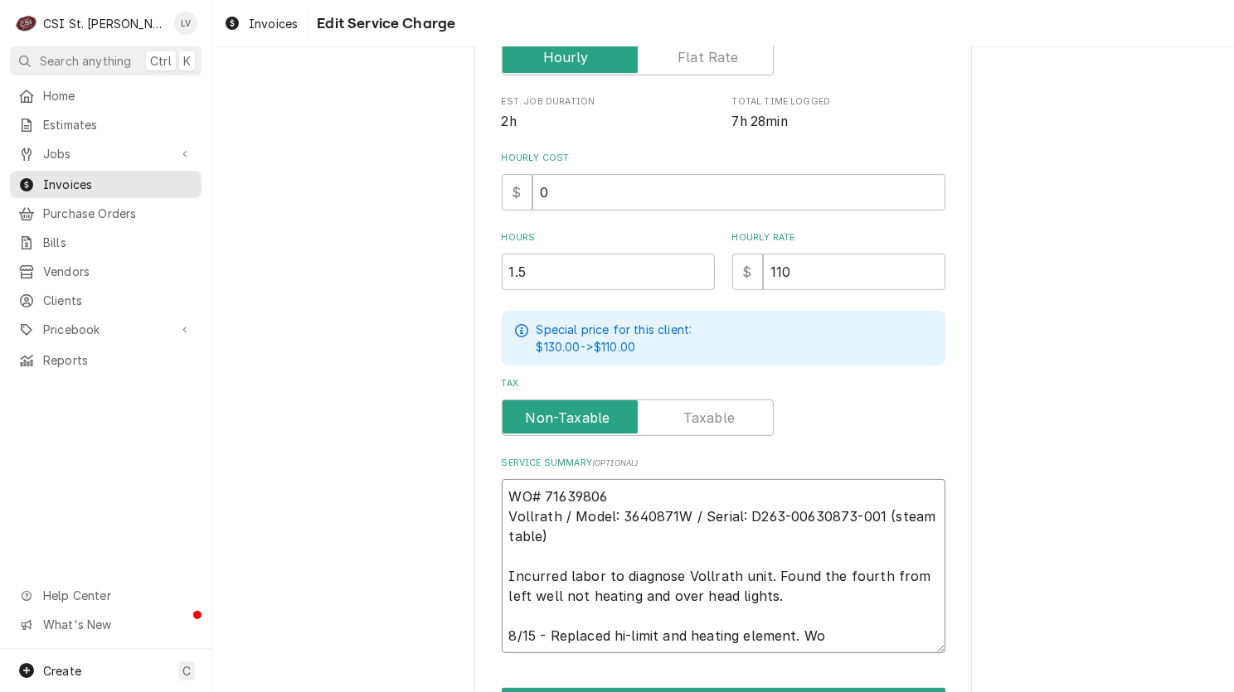
type textarea "WO# 71639806 Vollrath / Model: 3640871W / Serial: D263-00630873-001 (steam tabl…"
type textarea "x"
type textarea "WO# 71639806 Vollrath / Model: 3640871W / Serial: D263-00630873-001 (steam tabl…"
type textarea "x"
type textarea "WO# 71639806 Vollrath / Model: 3640871W / Serial: D263-00630873-001 (steam tabl…"
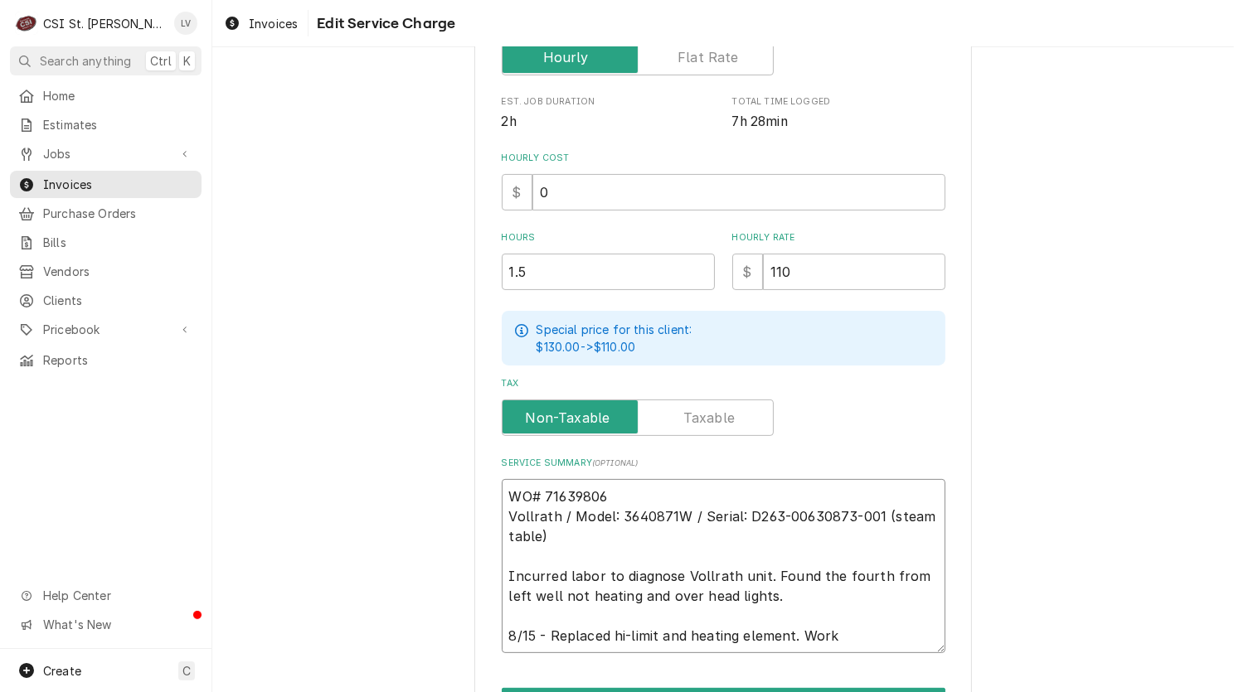
type textarea "x"
type textarea "WO# 71639806 Vollrath / Model: 3640871W / Serial: D263-00630873-001 (steam tabl…"
type textarea "x"
type textarea "WO# 71639806 Vollrath / Model: 3640871W / Serial: D263-00630873-001 (steam tabl…"
type textarea "x"
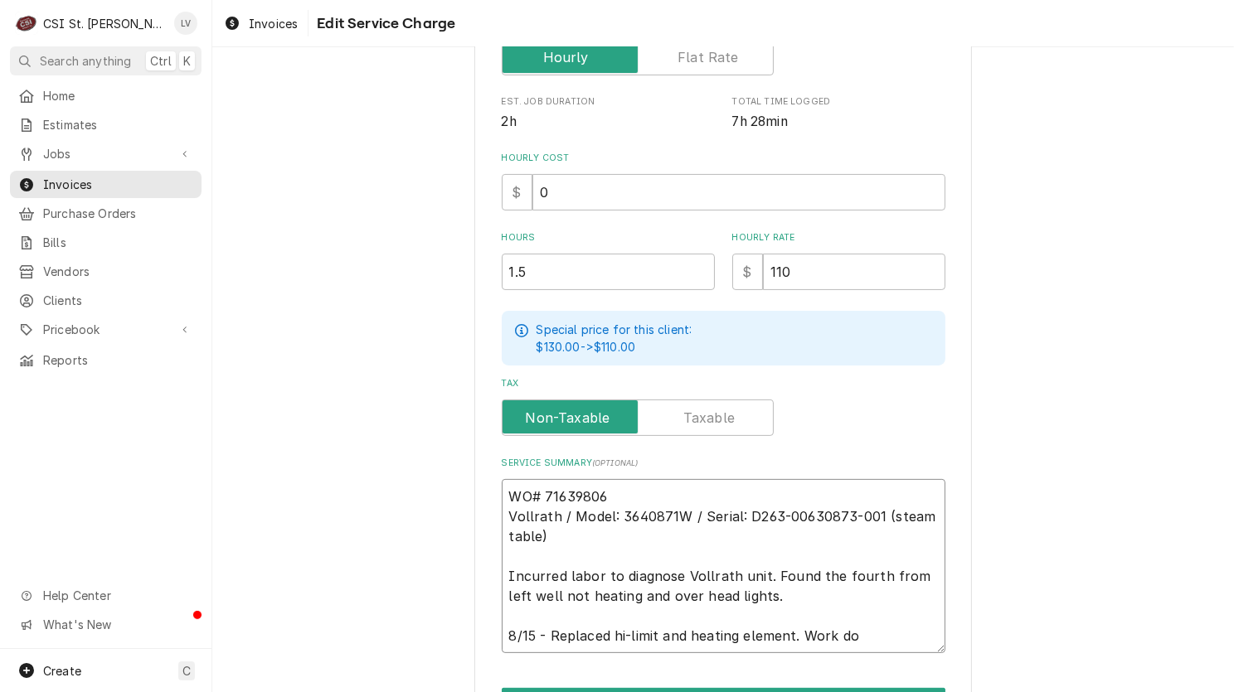
type textarea "WO# 71639806 Vollrath / Model: 3640871W / Serial: D263-00630873-001 (steam tabl…"
type textarea "x"
type textarea "WO# 71639806 Vollrath / Model: 3640871W / Serial: D263-00630873-001 (steam tabl…"
type textarea "x"
type textarea "WO# 71639806 Vollrath / Model: 3640871W / Serial: D263-00630873-001 (steam tabl…"
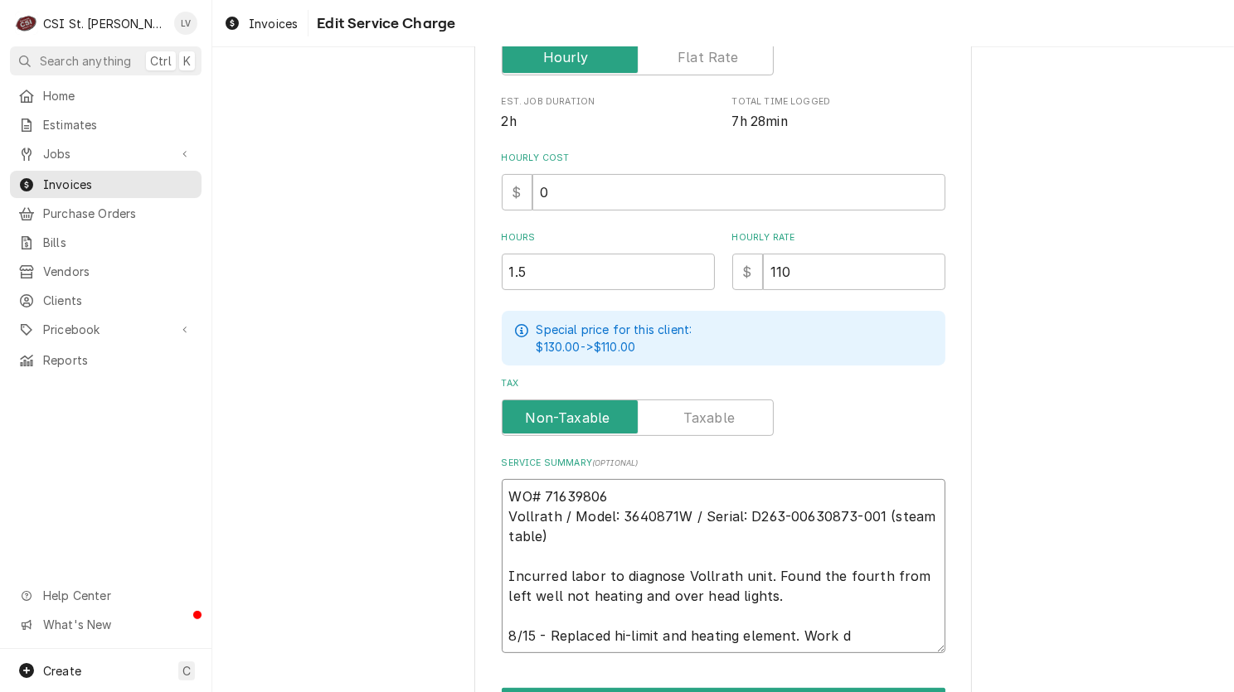
type textarea "x"
type textarea "WO# 71639806 Vollrath / Model: 3640871W / Serial: D263-00630873-001 (steam tabl…"
type textarea "x"
type textarea "WO# 71639806 Vollrath / Model: 3640871W / Serial: D263-00630873-001 (steam tabl…"
type textarea "x"
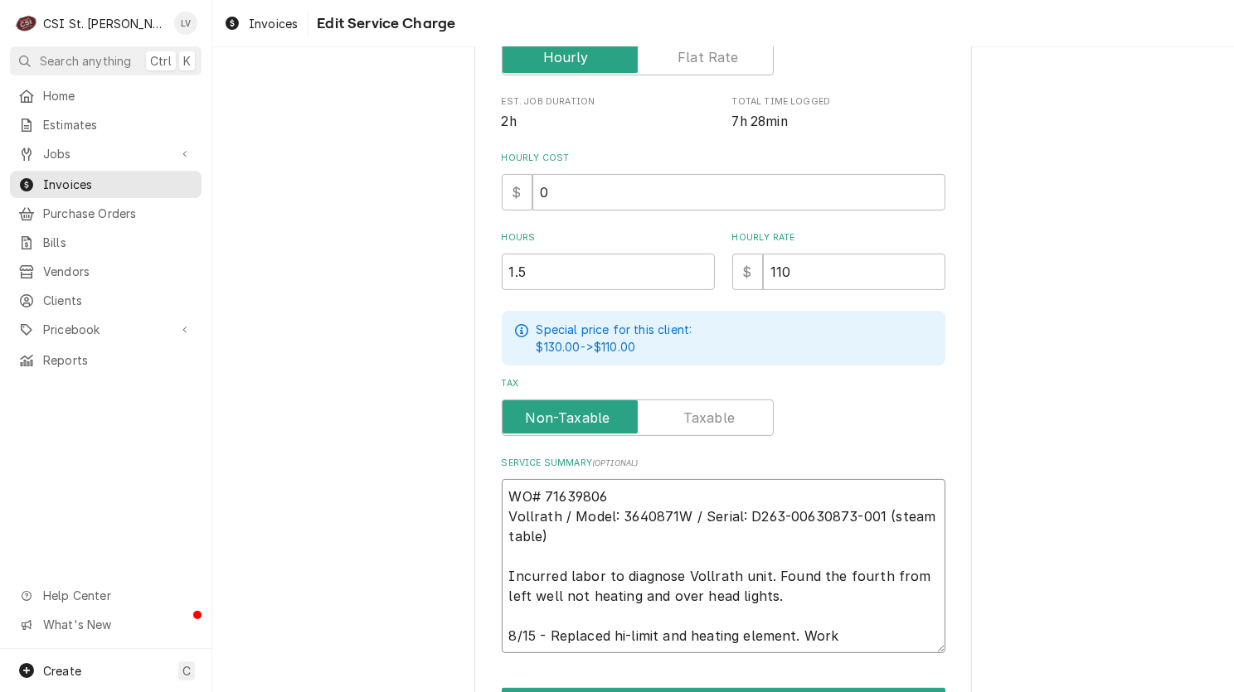
type textarea "WO# 71639806 Vollrath / Model: 3640871W / Serial: D263-00630873-001 (steam tabl…"
type textarea "x"
type textarea "WO# 71639806 Vollrath / Model: 3640871W / Serial: D263-00630873-001 (steam tabl…"
type textarea "x"
type textarea "WO# 71639806 Vollrath / Model: 3640871W / Serial: D263-00630873-001 (steam tabl…"
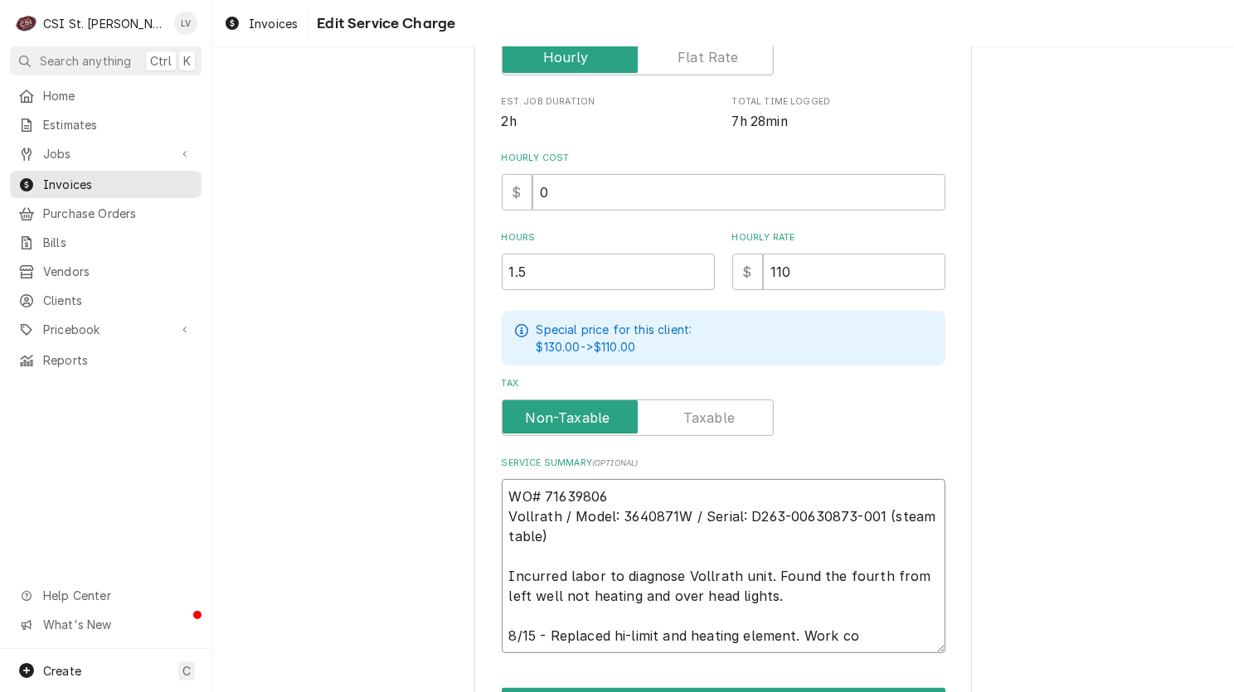
type textarea "x"
type textarea "WO# 71639806 Vollrath / Model: 3640871W / Serial: D263-00630873-001 (steam tabl…"
type textarea "x"
type textarea "WO# 71639806 Vollrath / Model: 3640871W / Serial: D263-00630873-001 (steam tabl…"
type textarea "x"
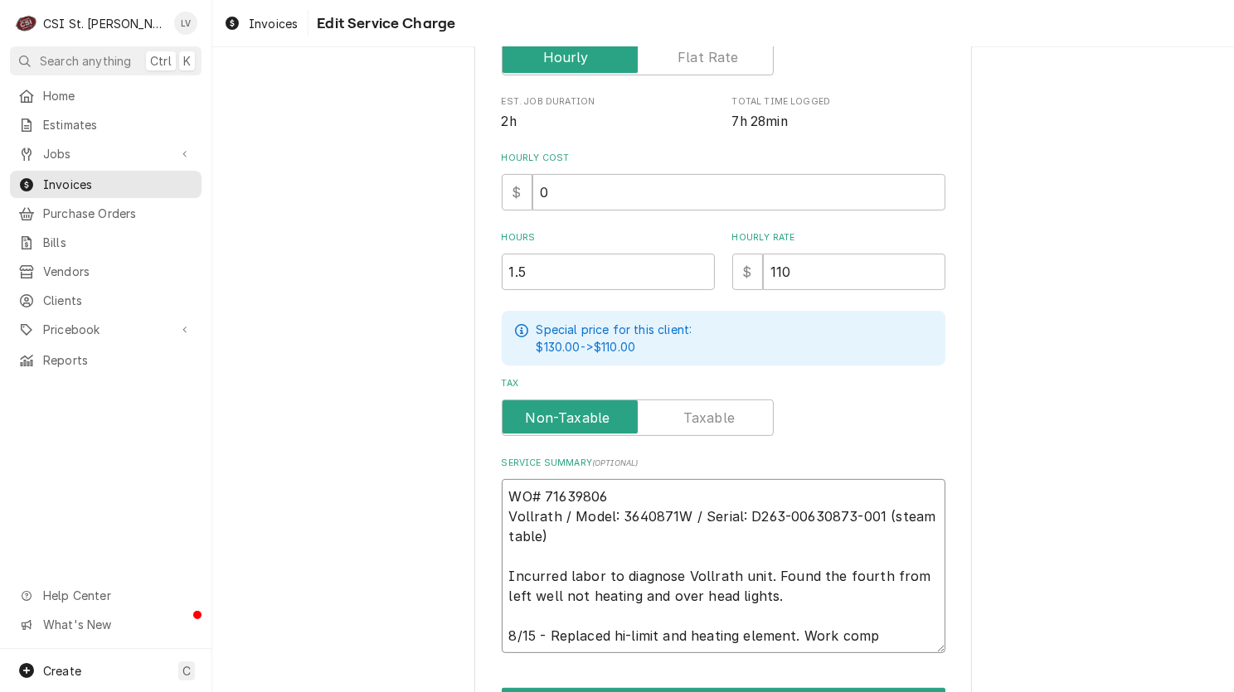
type textarea "WO# 71639806 Vollrath / Model: 3640871W / Serial: D263-00630873-001 (steam tabl…"
type textarea "x"
type textarea "WO# 71639806 Vollrath / Model: 3640871W / Serial: D263-00630873-001 (steam tabl…"
type textarea "x"
type textarea "WO# 71639806 Vollrath / Model: 3640871W / Serial: D263-00630873-001 (steam tabl…"
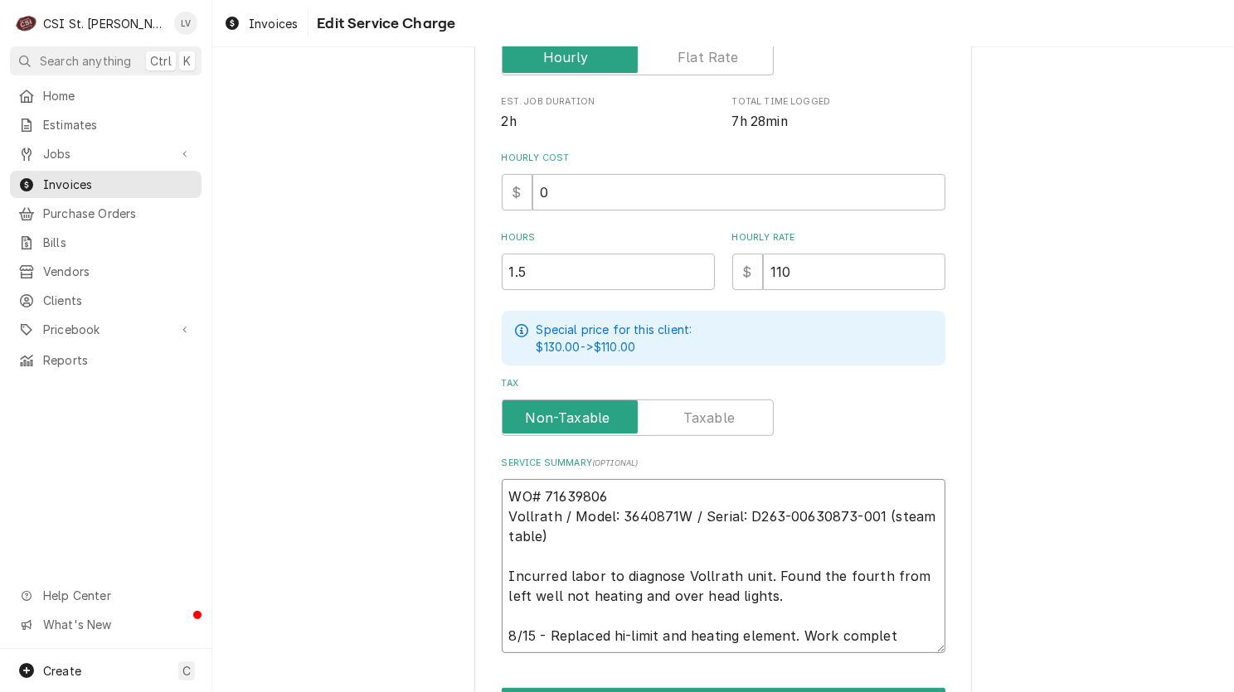
type textarea "x"
type textarea "WO# 71639806 Vollrath / Model: 3640871W / Serial: D263-00630873-001 (steam tabl…"
type textarea "x"
type textarea "WO# 71639806 Vollrath / Model: 3640871W / Serial: D263-00630873-001 (steam tabl…"
type textarea "x"
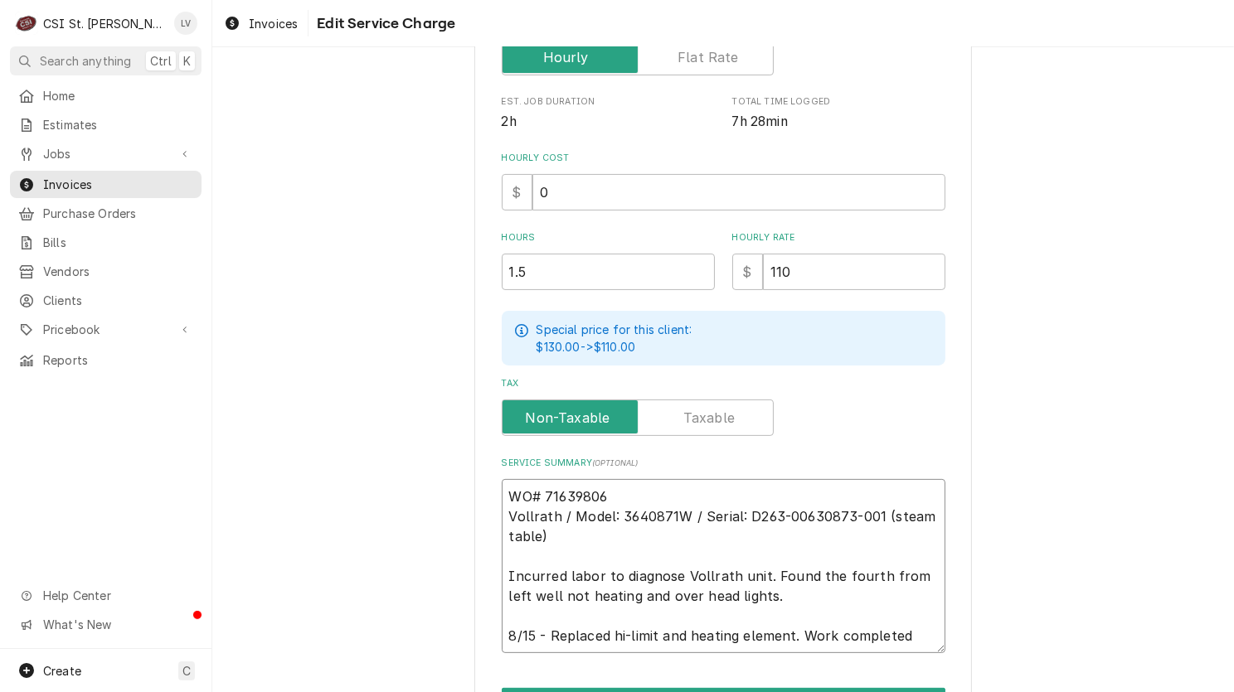
type textarea "WO# 71639806 Vollrath / Model: 3640871W / Serial: D263-00630873-001 (steam tabl…"
type textarea "x"
type textarea "WO# 71639806 Vollrath / Model: 3640871W / Serial: D263-00630873-001 (steam tabl…"
type textarea "x"
type textarea "WO# 71639806 Vollrath / Model: 3640871W / Serial: D263-00630873-001 (steam tabl…"
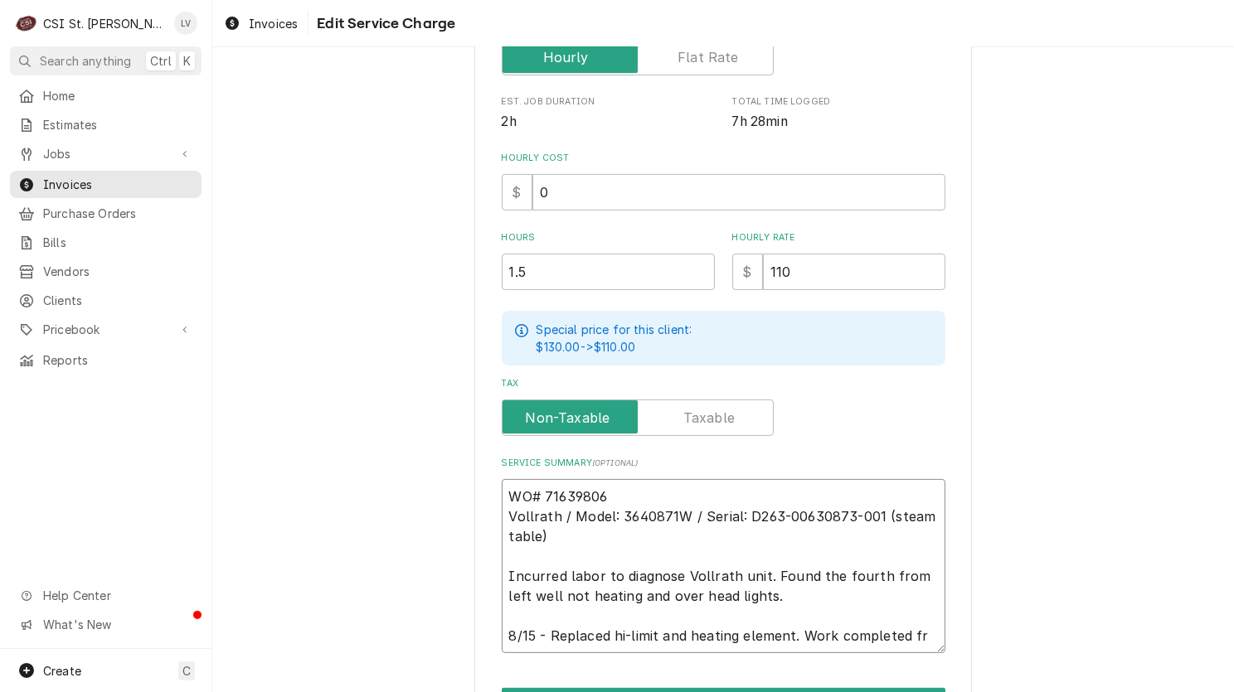
type textarea "x"
type textarea "WO# 71639806 Vollrath / Model: 3640871W / Serial: D263-00630873-001 (steam tabl…"
type textarea "x"
type textarea "WO# 71639806 Vollrath / Model: 3640871W / Serial: D263-00630873-001 (steam tabl…"
type textarea "x"
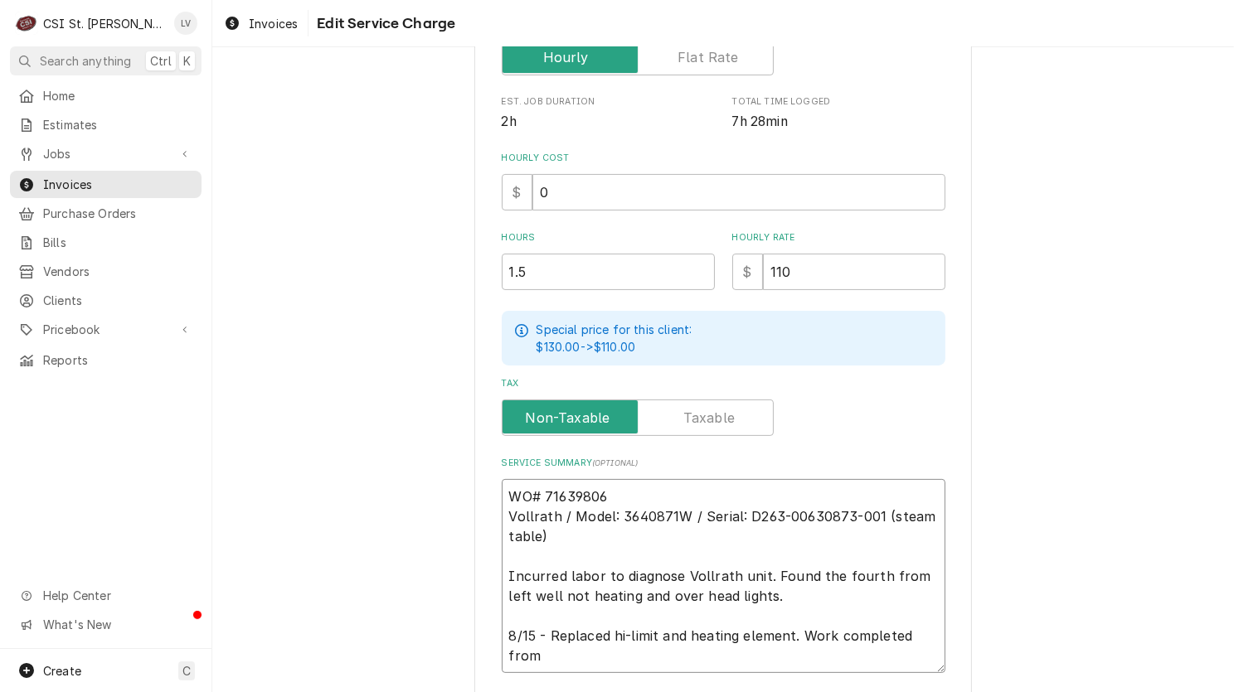
type textarea "WO# 71639806 Vollrath / Model: 3640871W / Serial: D263-00630873-001 (steam tabl…"
type textarea "x"
type textarea "WO# 71639806 Vollrath / Model: 3640871W / Serial: D263-00630873-001 (steam tabl…"
type textarea "x"
type textarea "WO# 71639806 Vollrath / Model: 3640871W / Serial: D263-00630873-001 (steam tabl…"
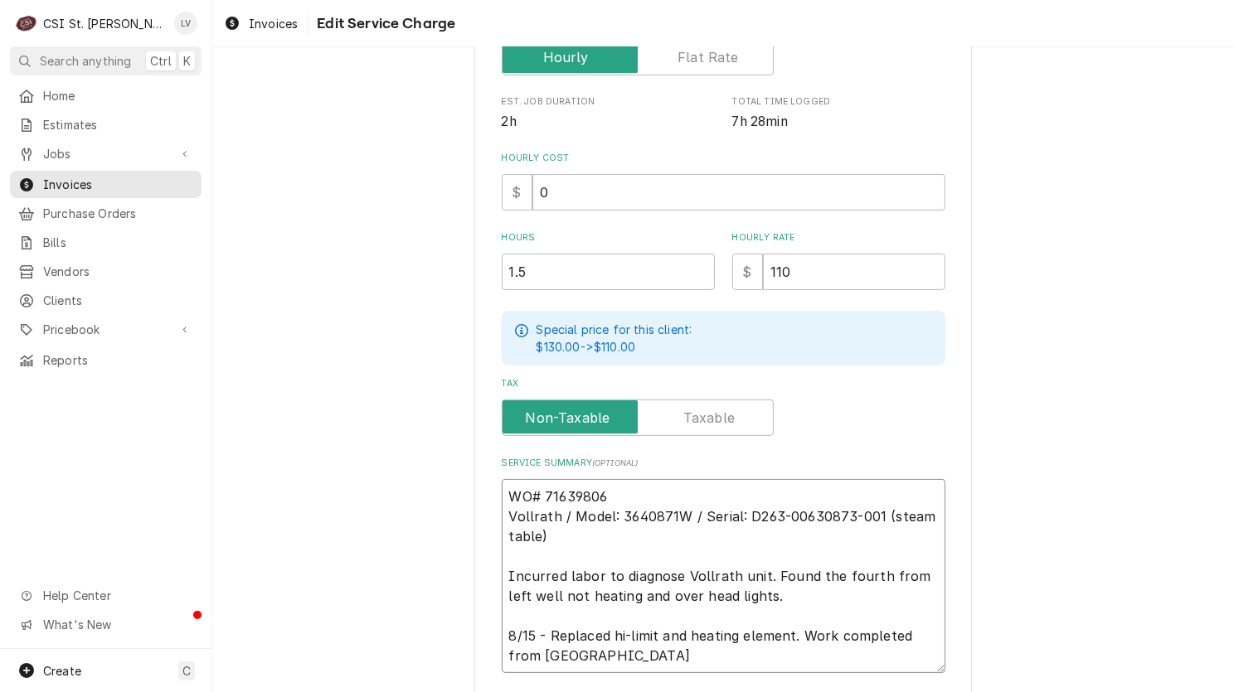
type textarea "x"
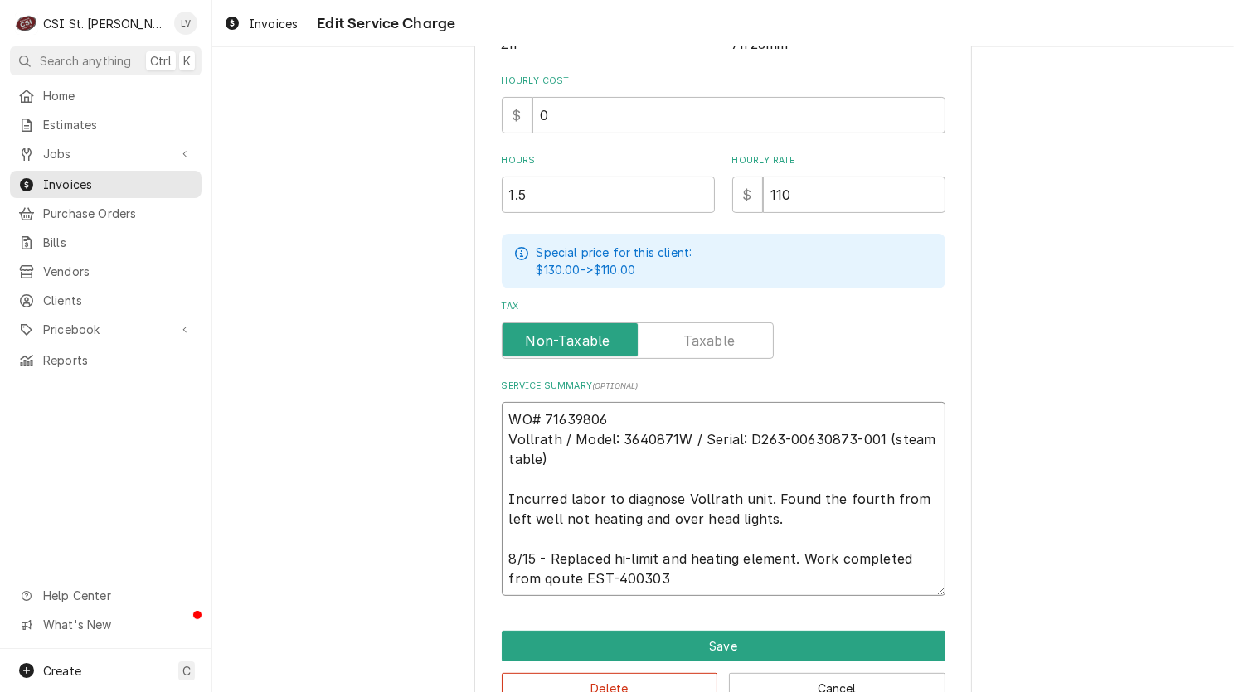
scroll to position [502, 0]
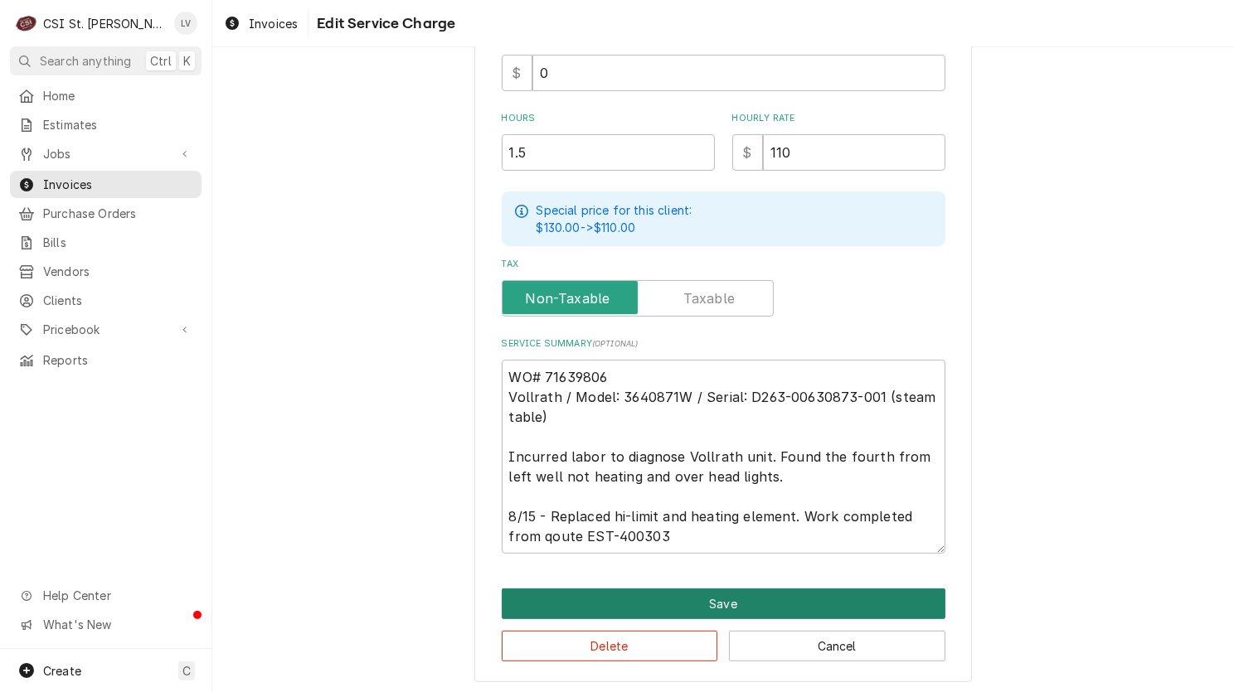
click at [730, 597] on button "Save" at bounding box center [724, 604] width 444 height 31
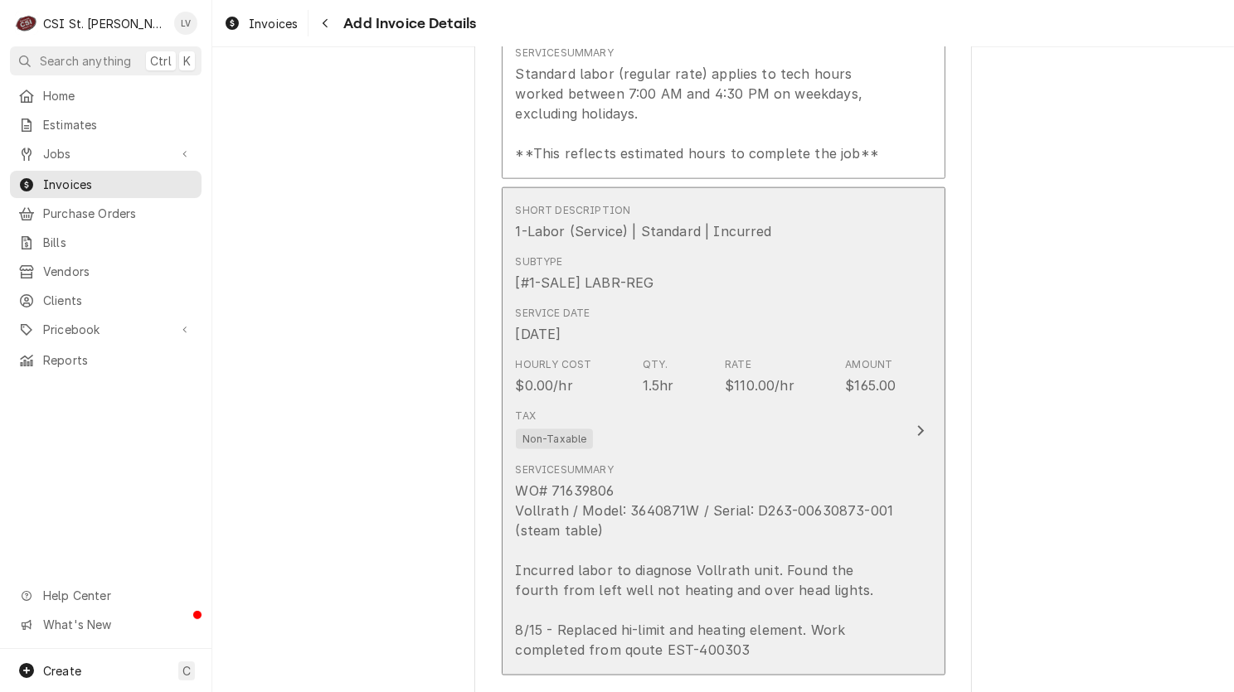
scroll to position [1977, 0]
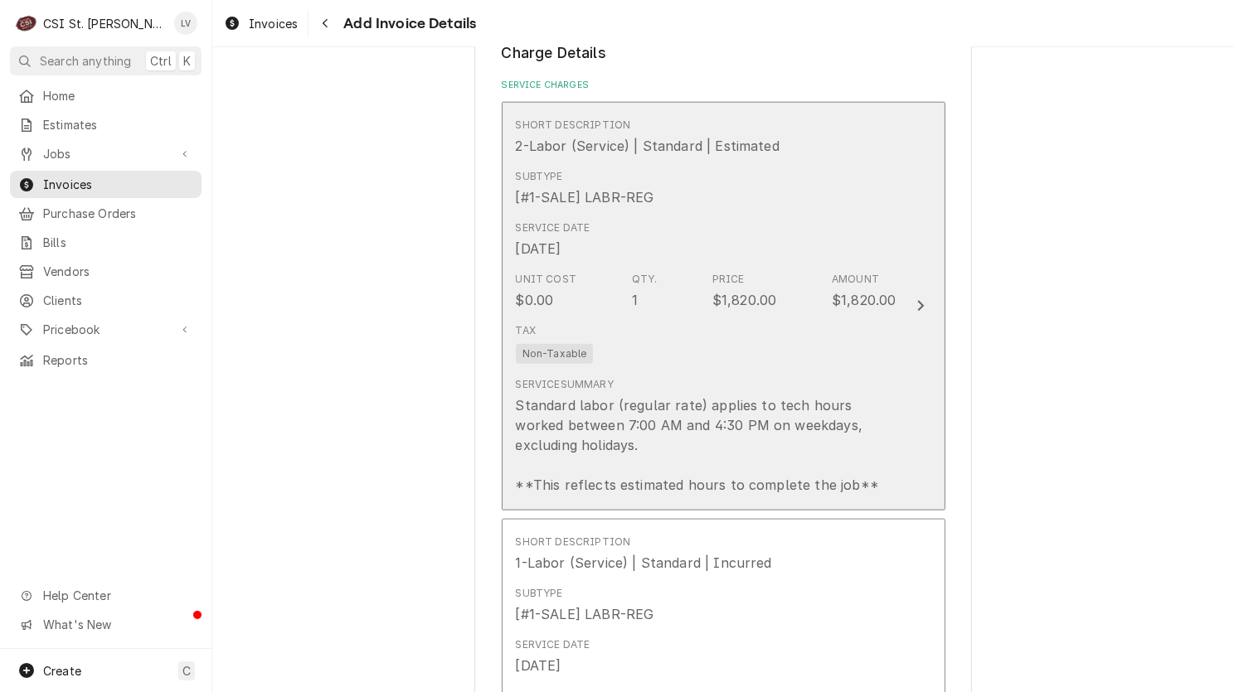
click at [622, 317] on div "Tax Non-Taxable" at bounding box center [706, 343] width 381 height 53
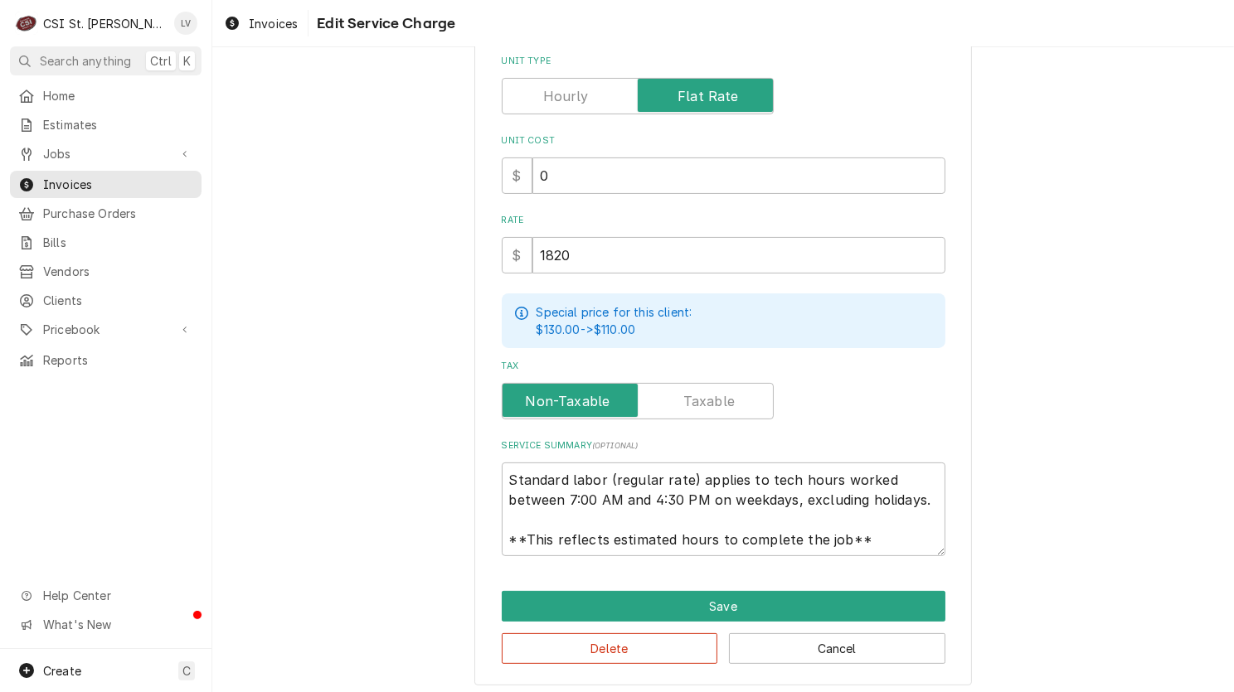
scroll to position [347, 0]
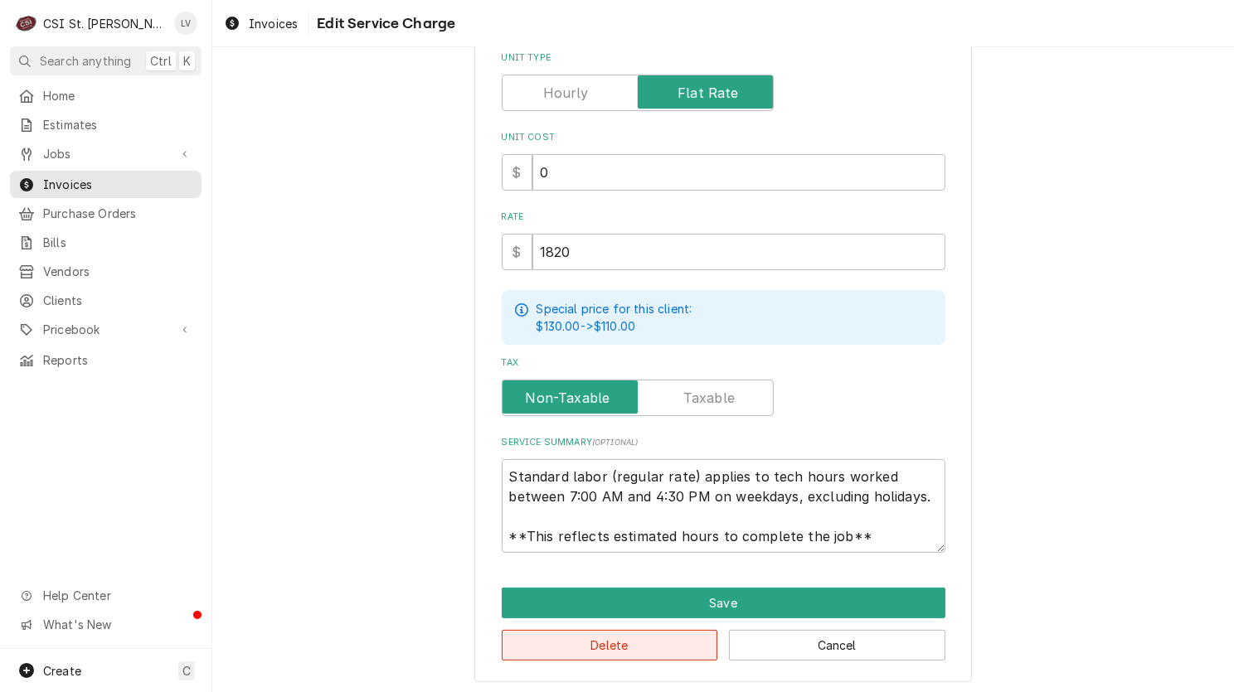
click at [609, 646] on button "Delete" at bounding box center [610, 645] width 216 height 31
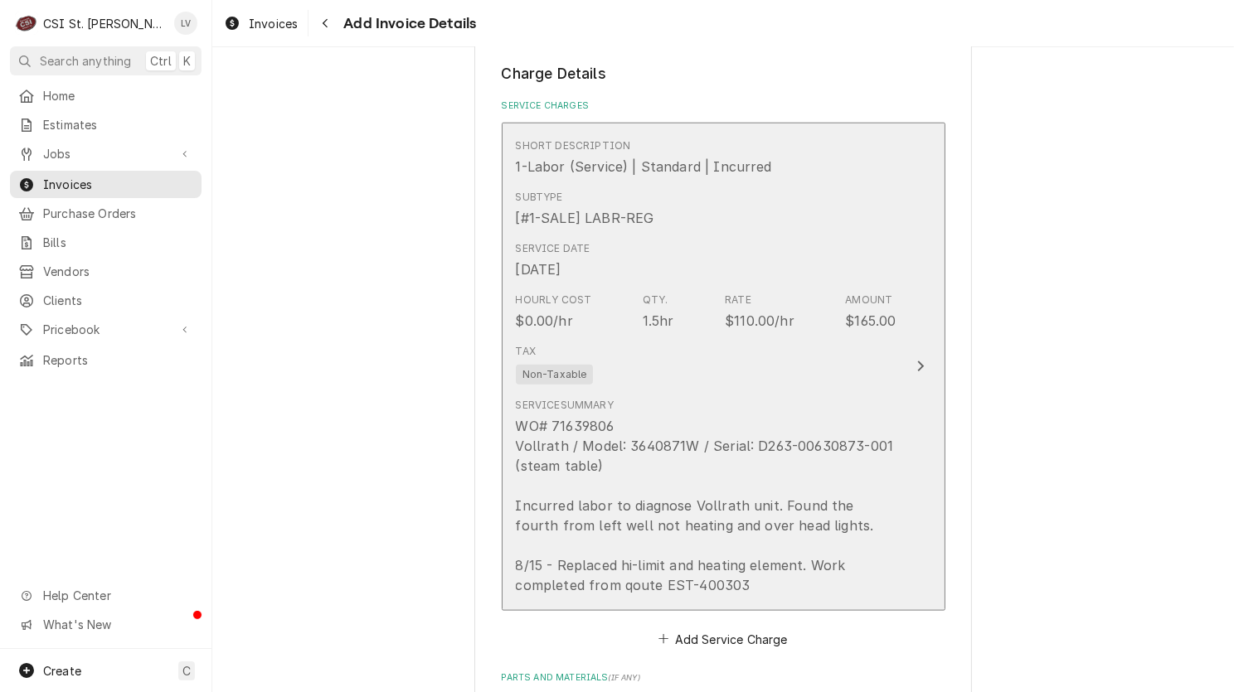
click at [584, 437] on div "WO# 71639806 Vollrath / Model: 3640871W / Serial: D263-00630873-001 (steam tabl…" at bounding box center [706, 505] width 381 height 179
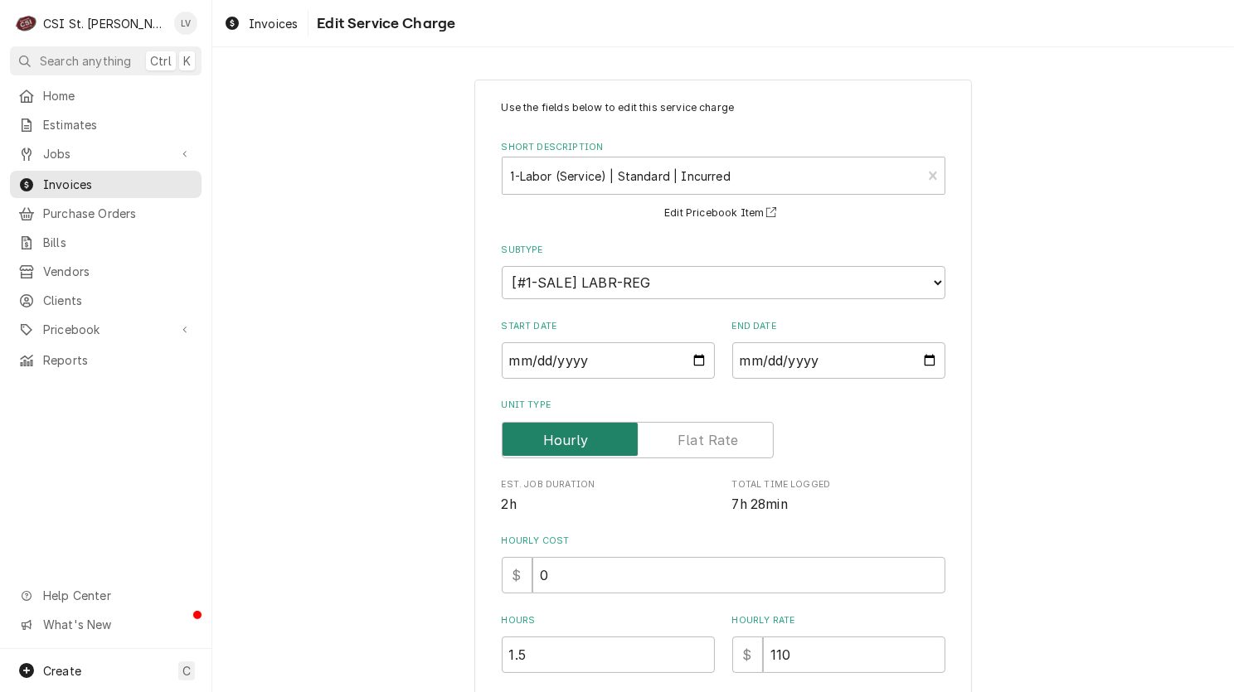
click at [698, 449] on input "Unit Type" at bounding box center [637, 440] width 257 height 36
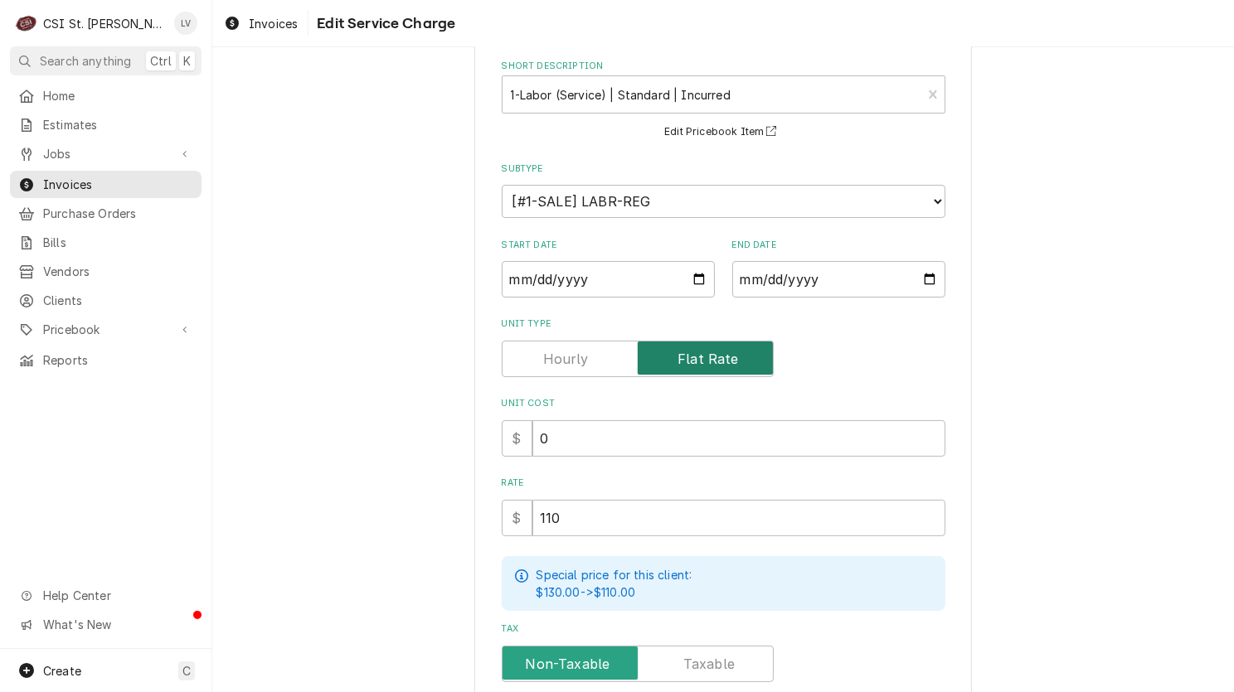
scroll to position [332, 0]
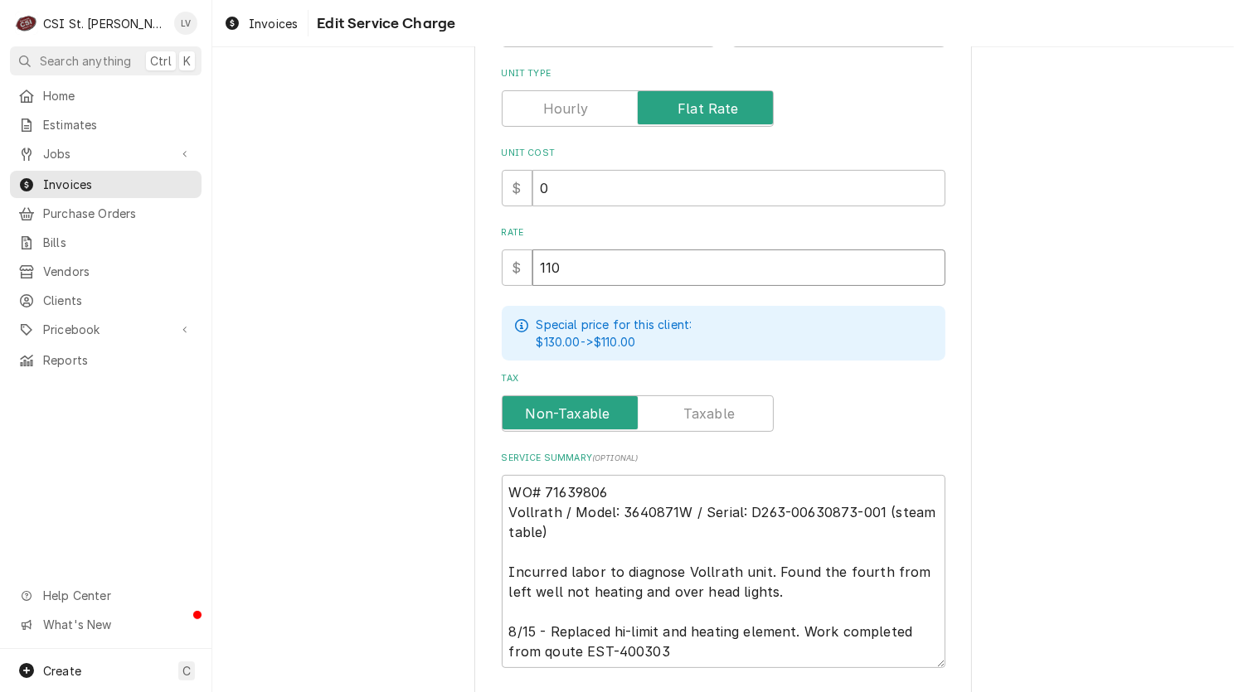
drag, startPoint x: 572, startPoint y: 269, endPoint x: 482, endPoint y: 269, distance: 90.4
click at [482, 269] on div "Use the fields below to edit this service charge Short Description 1-Labor (Ser…" at bounding box center [722, 273] width 497 height 1050
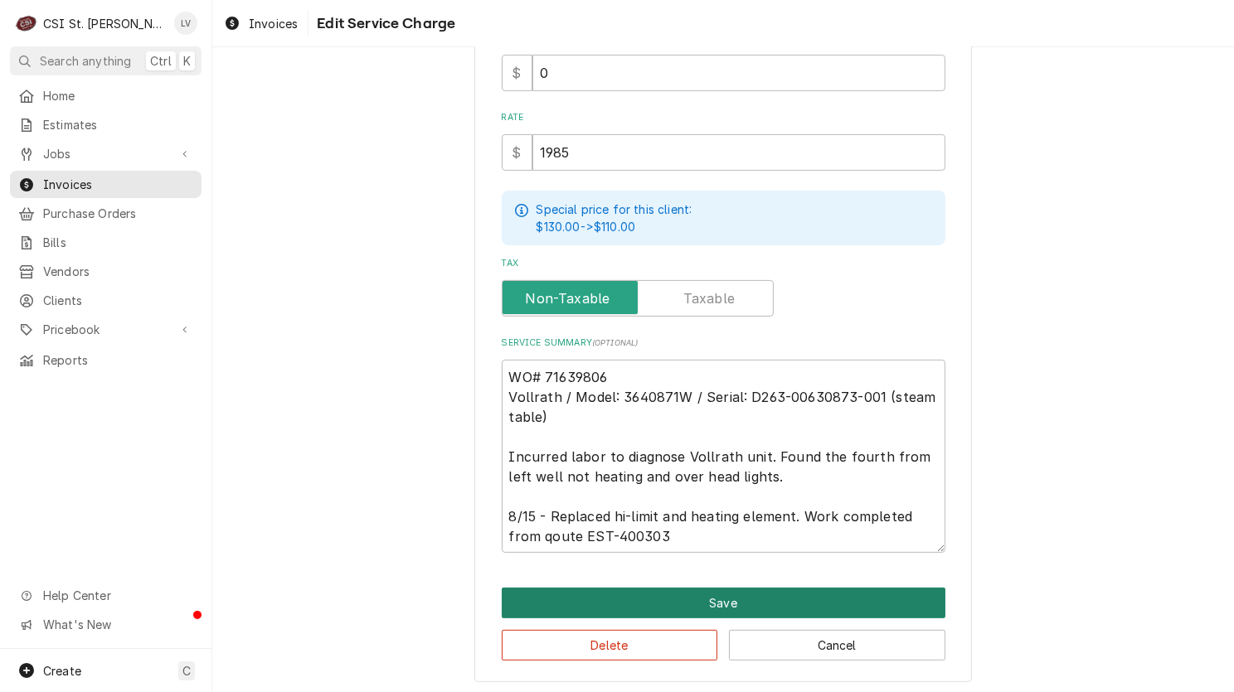
click at [663, 599] on button "Save" at bounding box center [724, 603] width 444 height 31
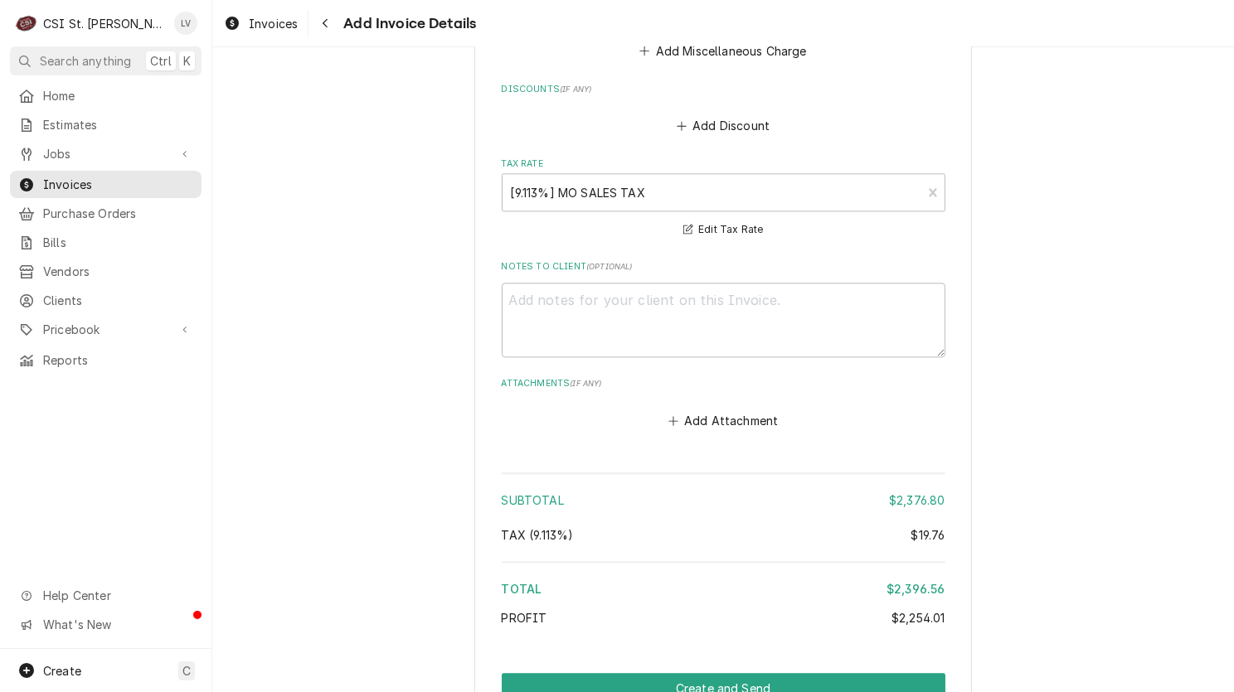
scroll to position [4289, 0]
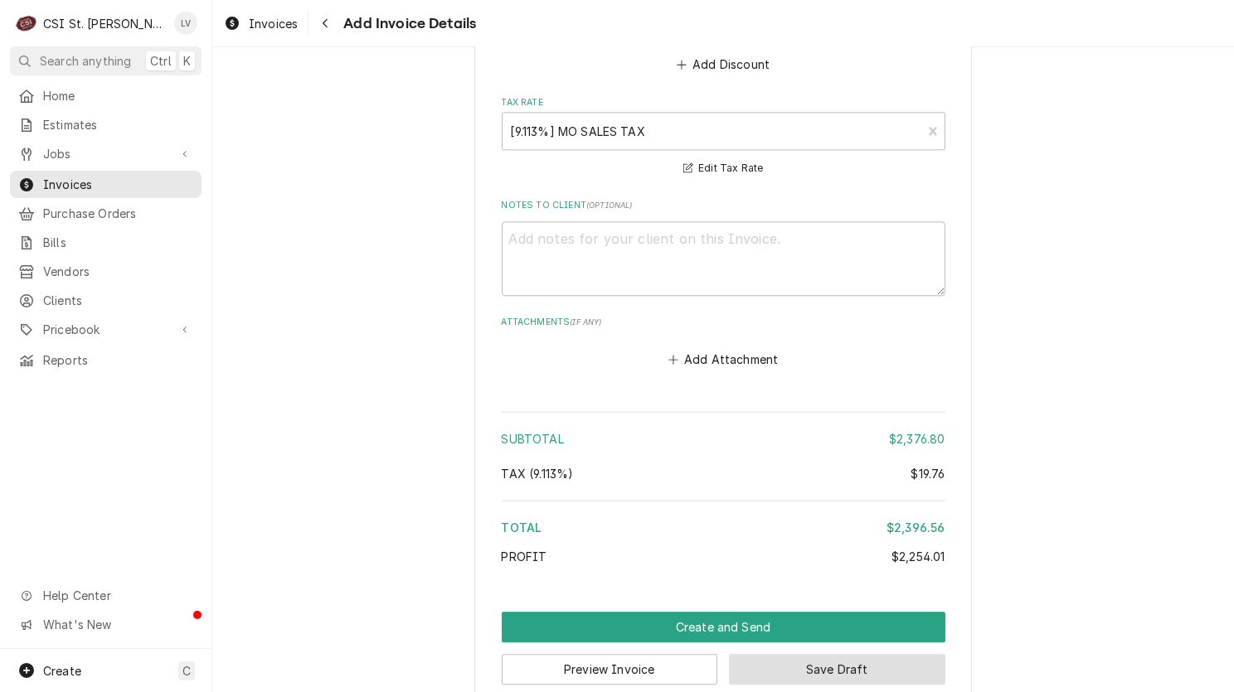
click at [852, 654] on button "Save Draft" at bounding box center [837, 669] width 216 height 31
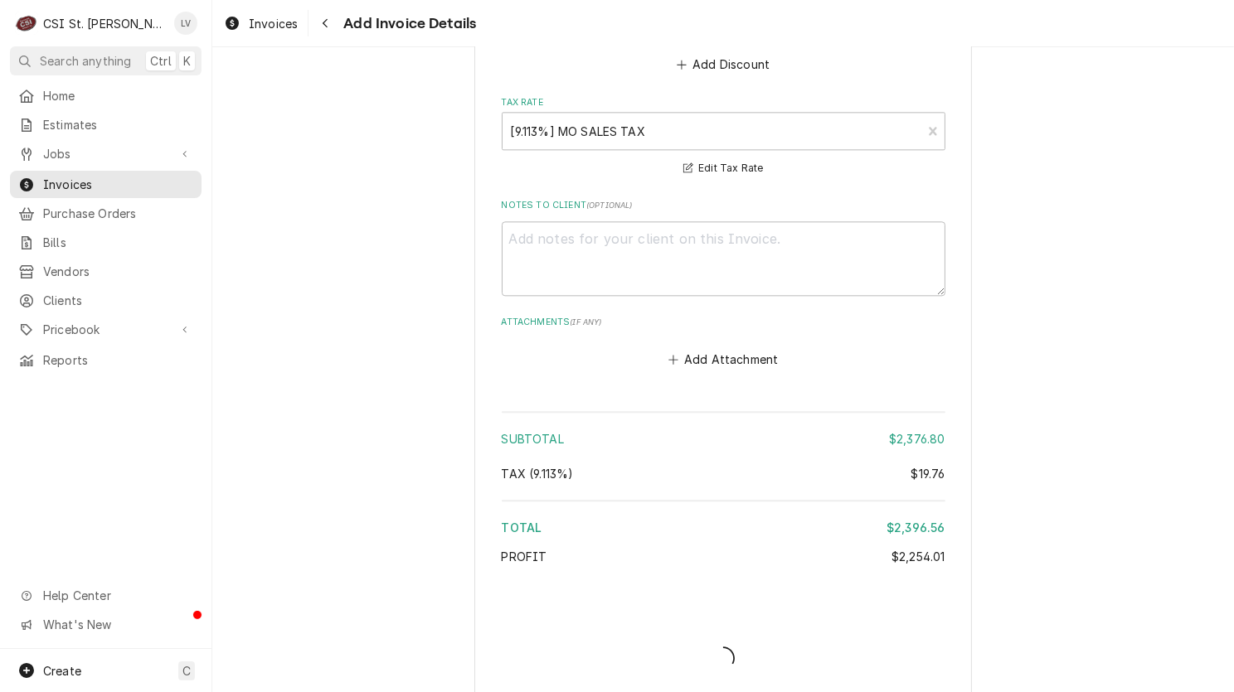
scroll to position [4281, 0]
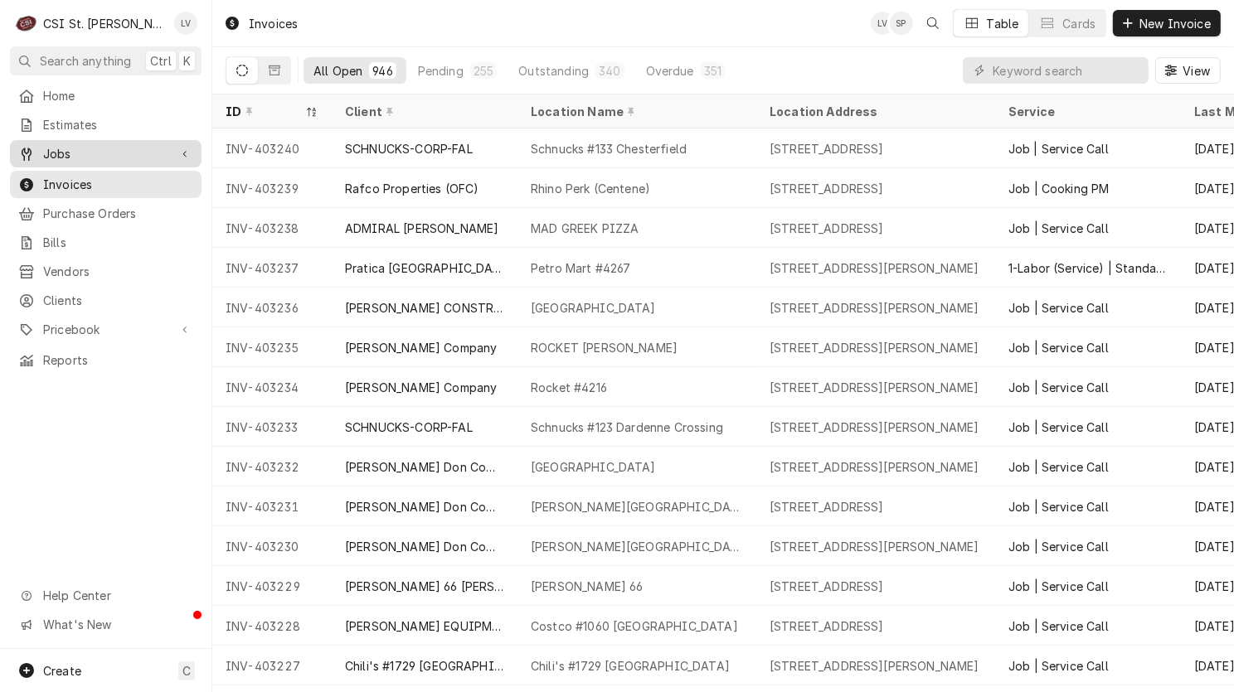
click at [49, 148] on span "Jobs" at bounding box center [105, 153] width 125 height 17
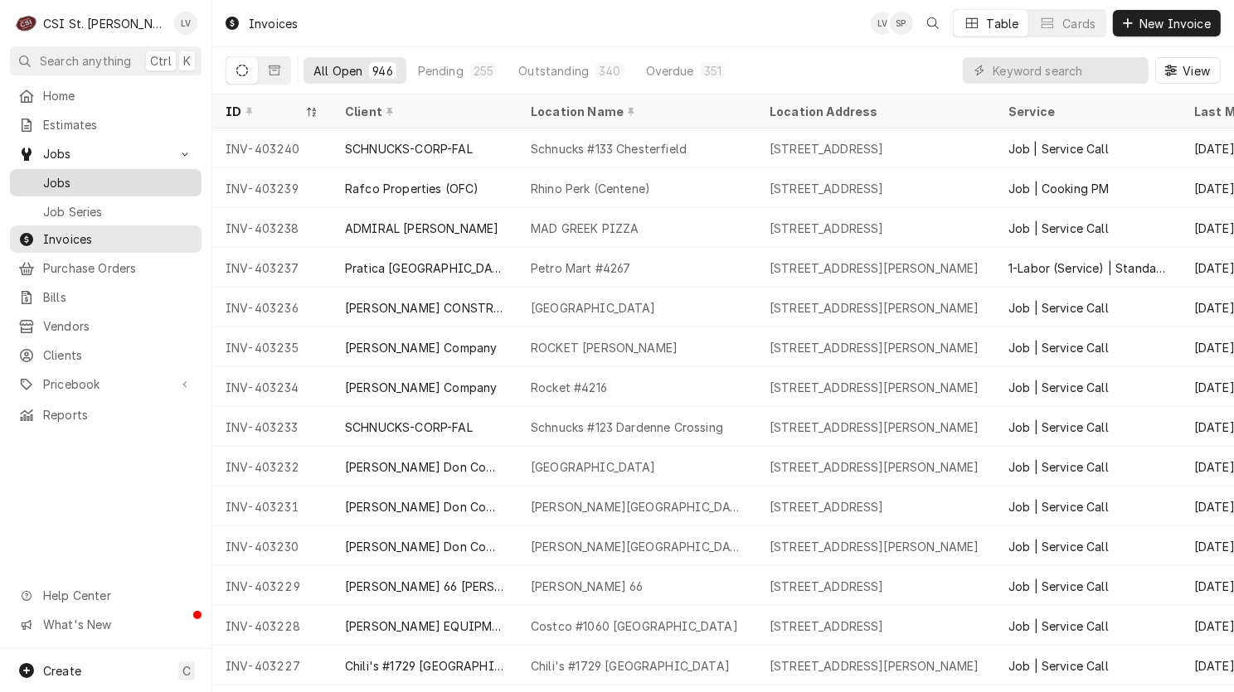
click at [49, 184] on span "Jobs" at bounding box center [118, 182] width 150 height 17
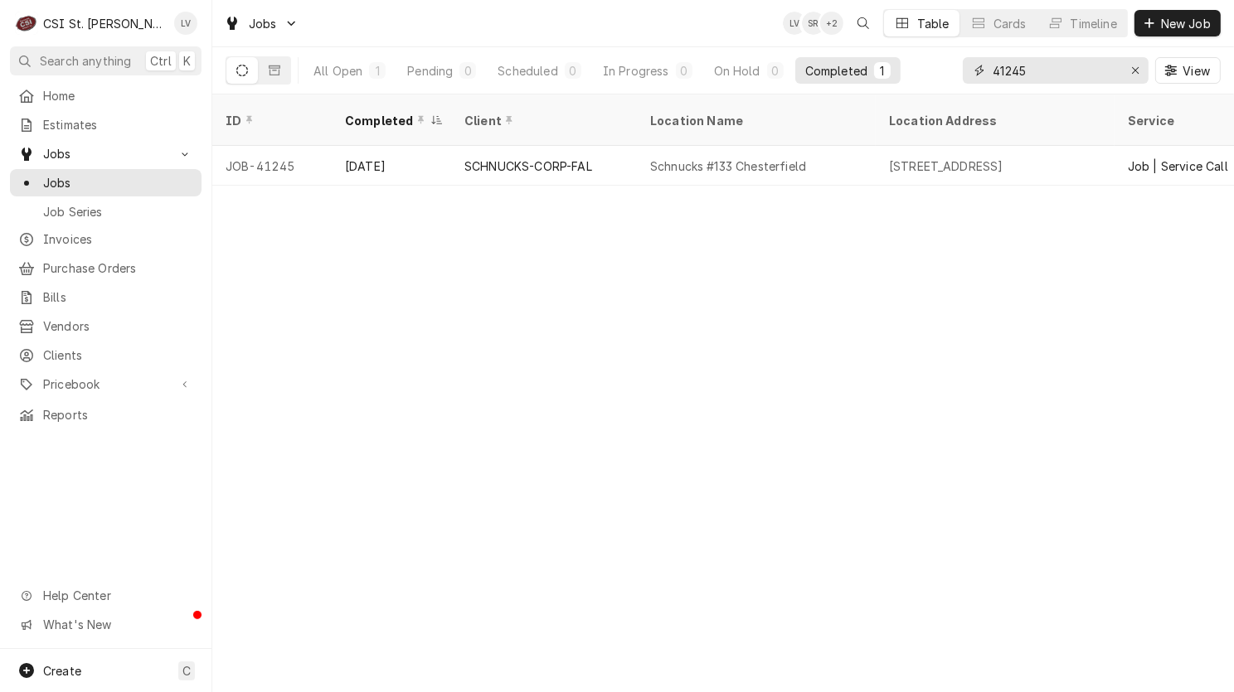
drag, startPoint x: 1035, startPoint y: 67, endPoint x: 975, endPoint y: 61, distance: 60.8
click at [975, 61] on div "41245" at bounding box center [1055, 70] width 186 height 27
type input "41436"
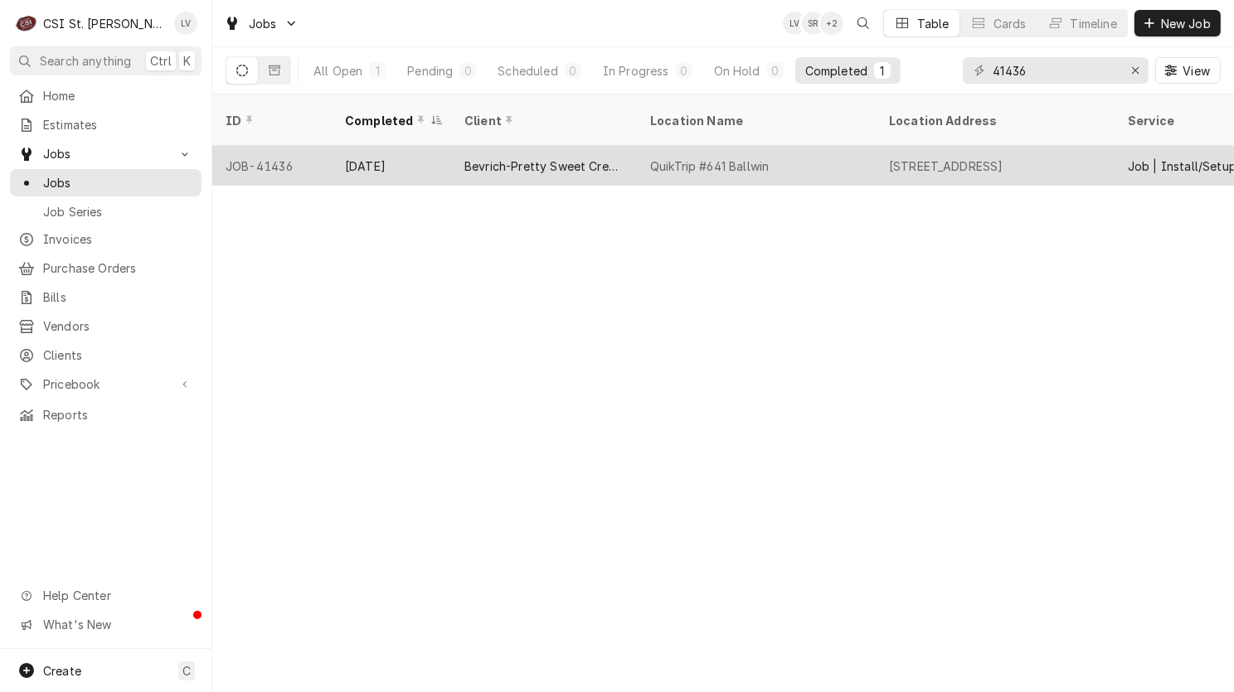
click at [685, 160] on div "QuikTrip #641 Ballwin" at bounding box center [756, 166] width 239 height 40
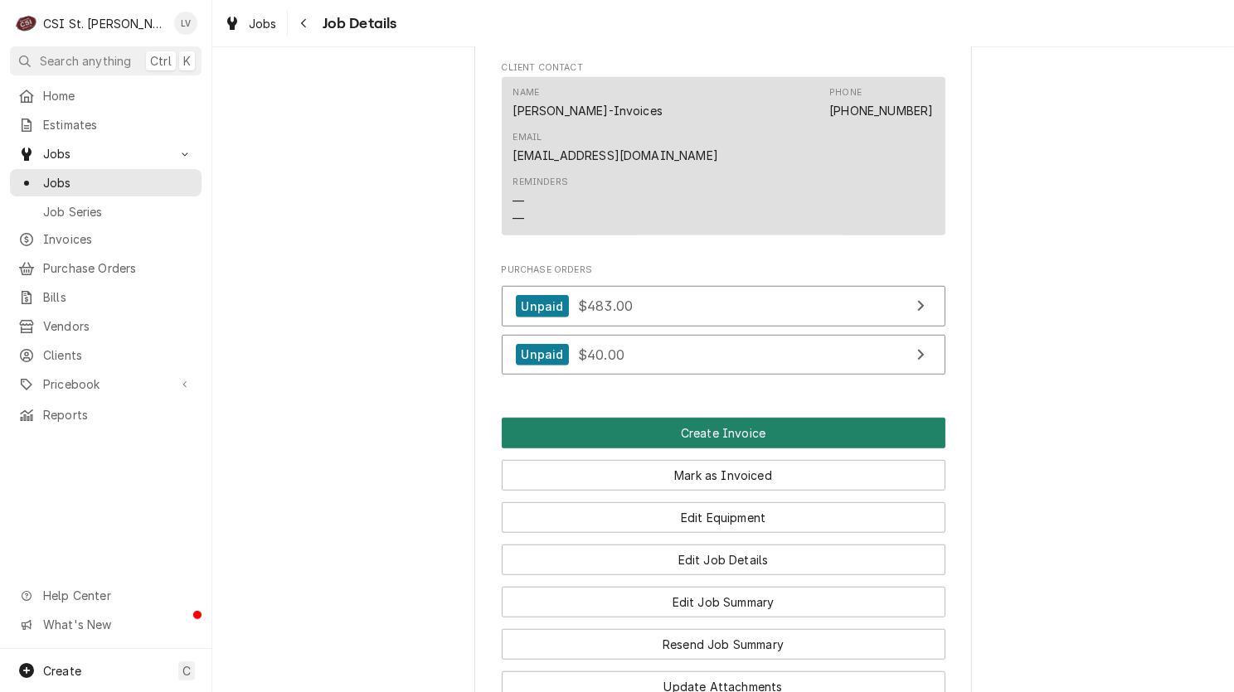
scroll to position [1161, 0]
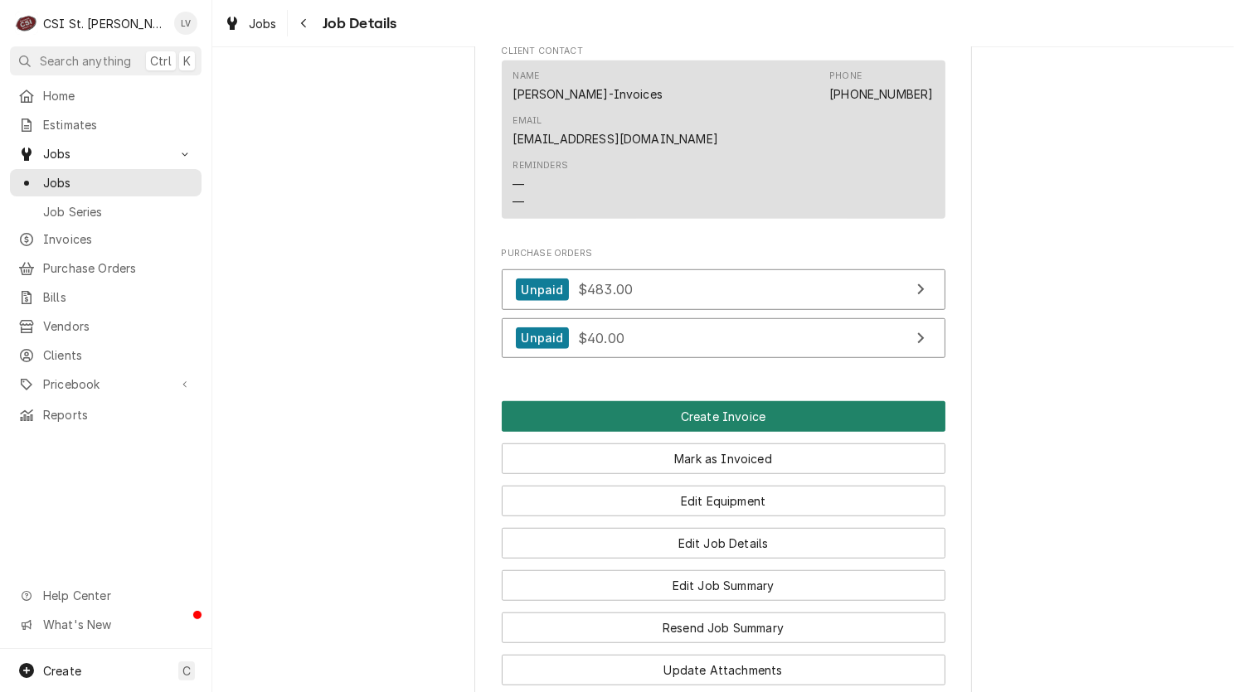
click at [756, 401] on button "Create Invoice" at bounding box center [724, 416] width 444 height 31
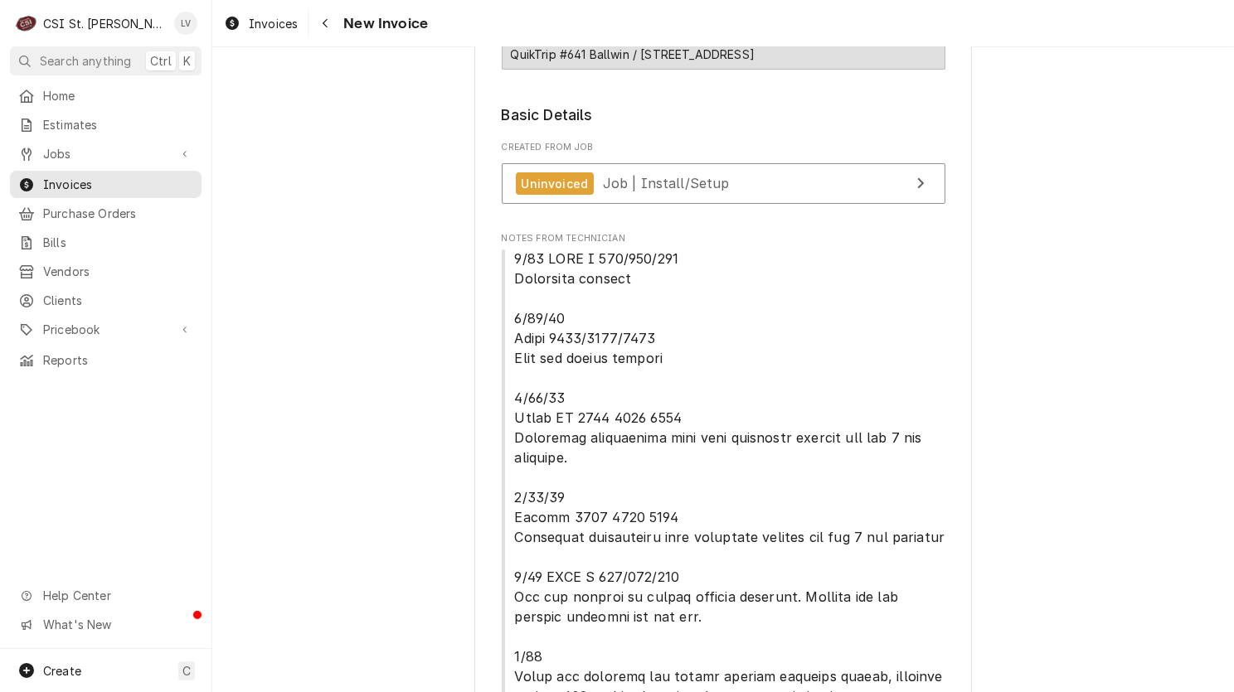
scroll to position [332, 0]
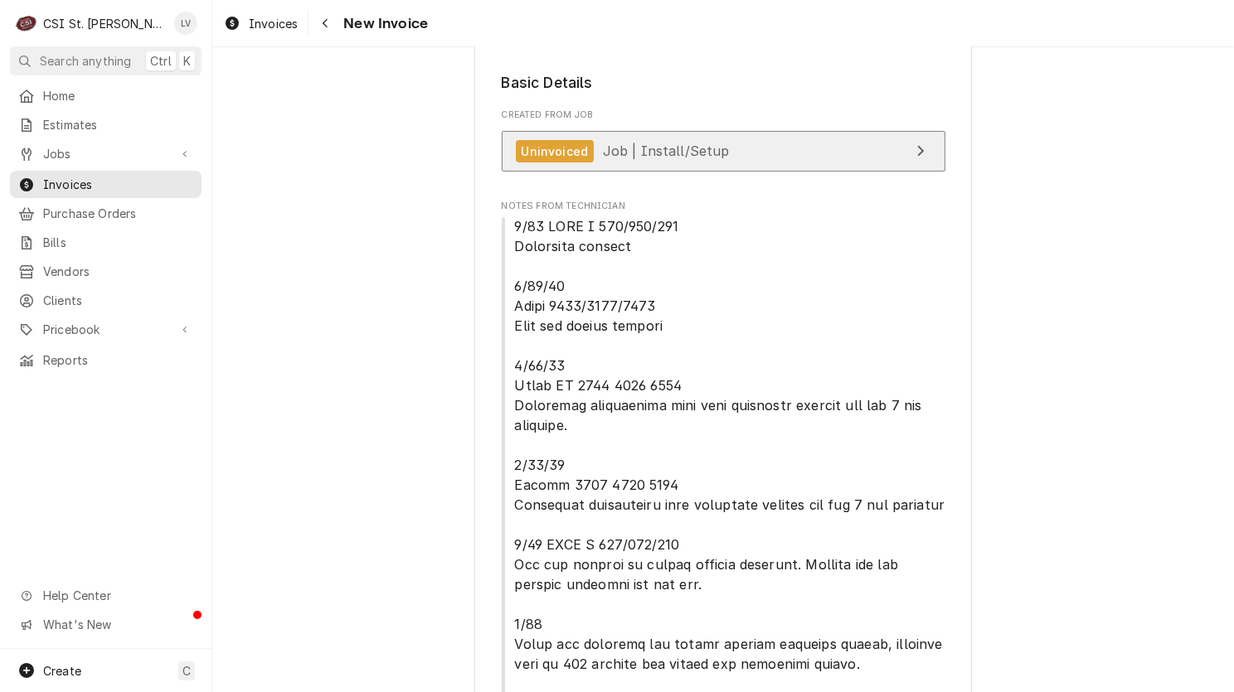
click at [701, 162] on link "Uninvoiced Job | Install/Setup" at bounding box center [724, 151] width 444 height 41
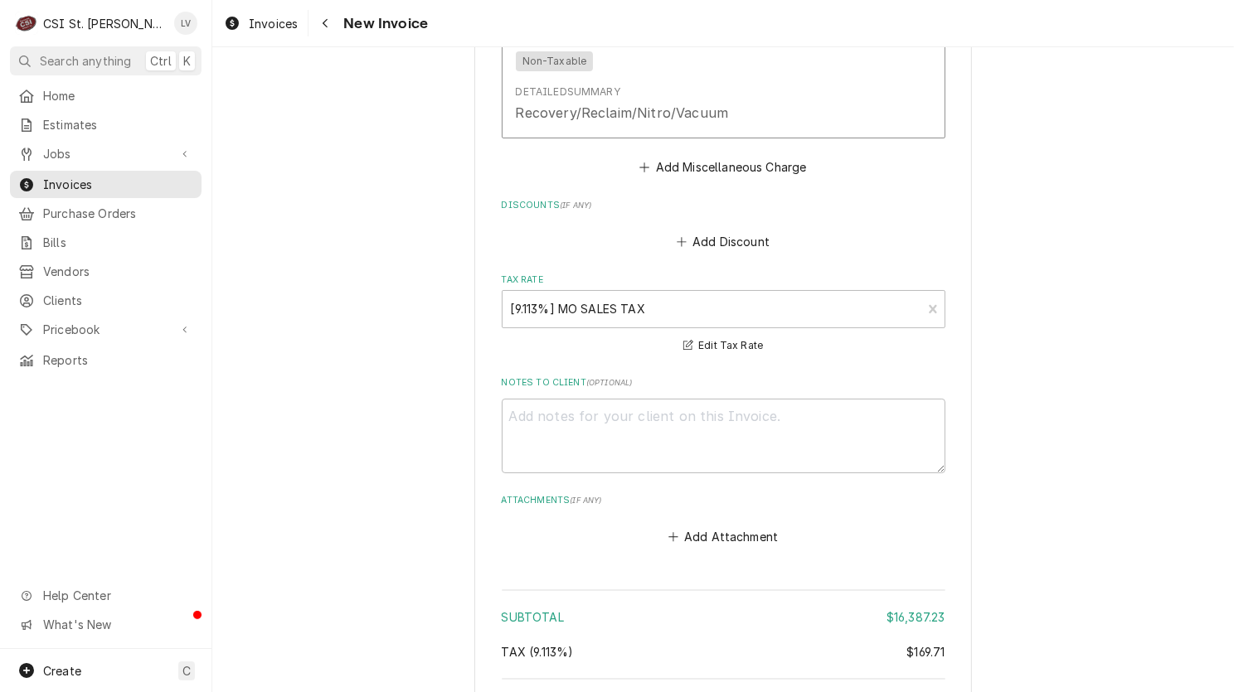
scroll to position [8254, 0]
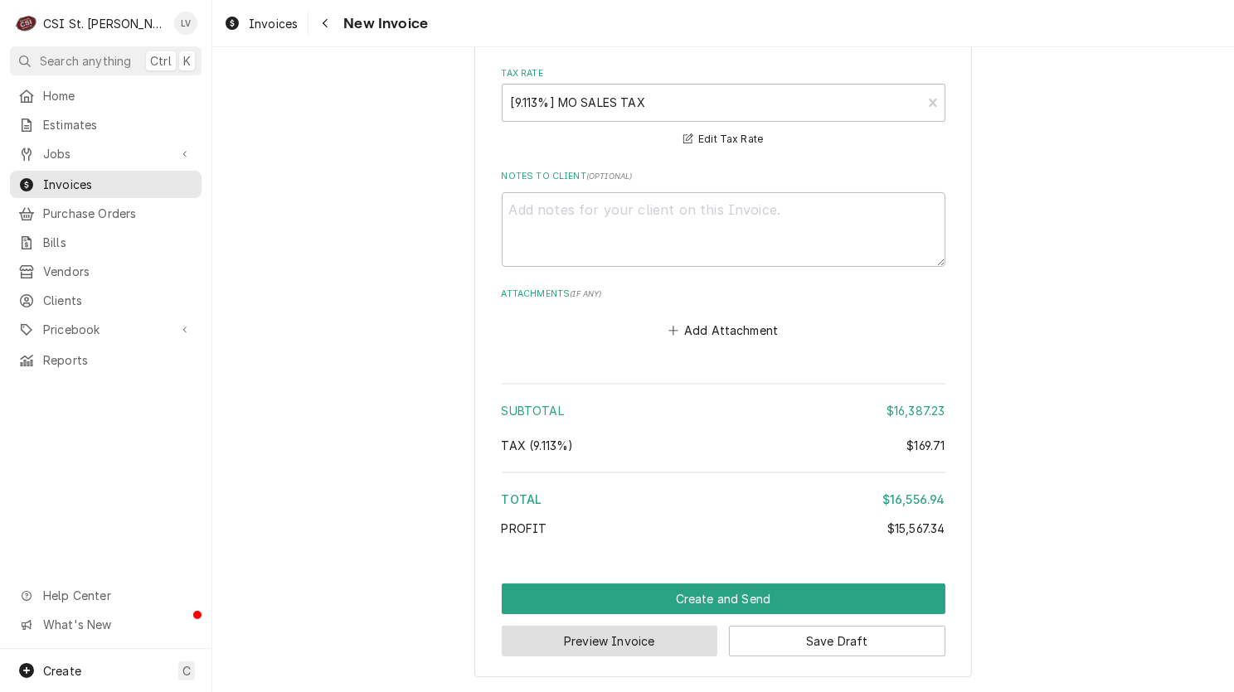
click at [623, 647] on button "Preview Invoice" at bounding box center [610, 641] width 216 height 31
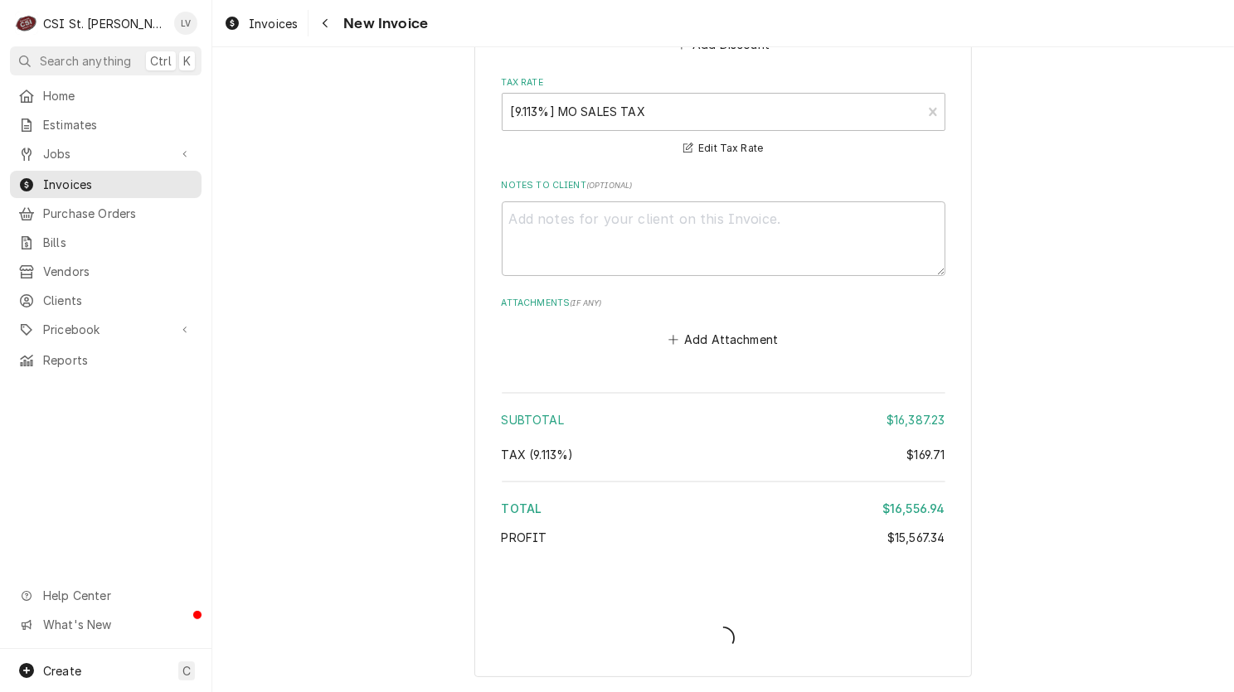
type textarea "x"
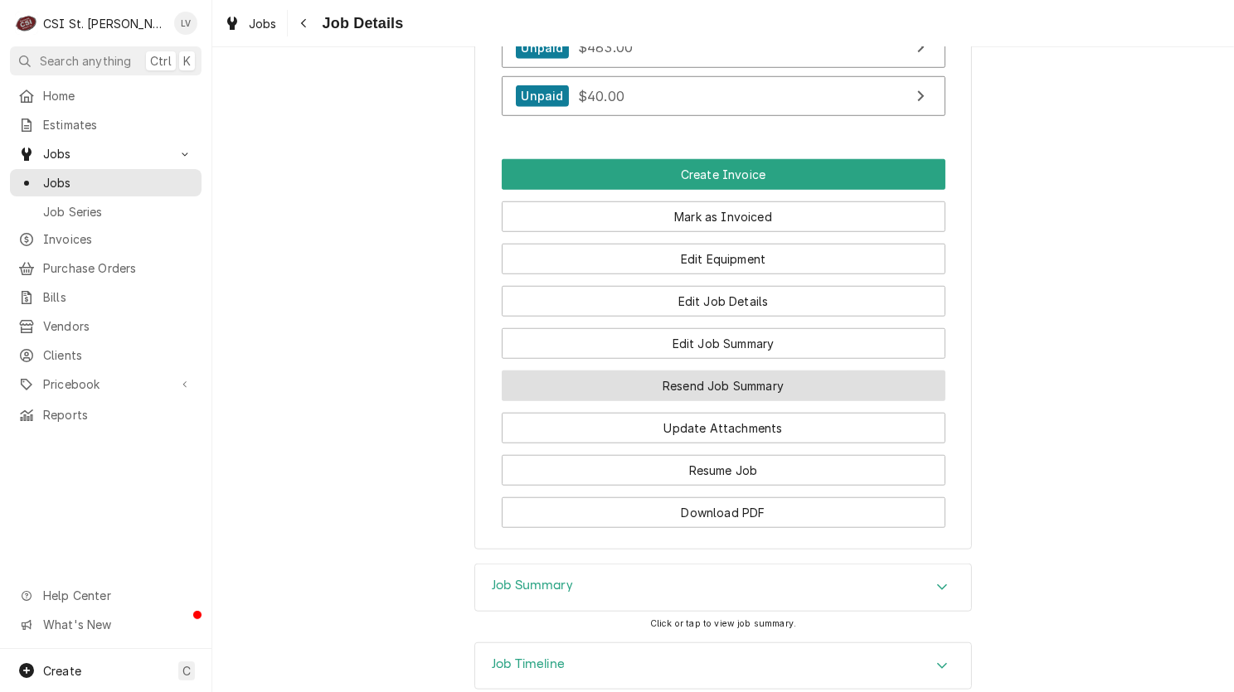
scroll to position [1409, 0]
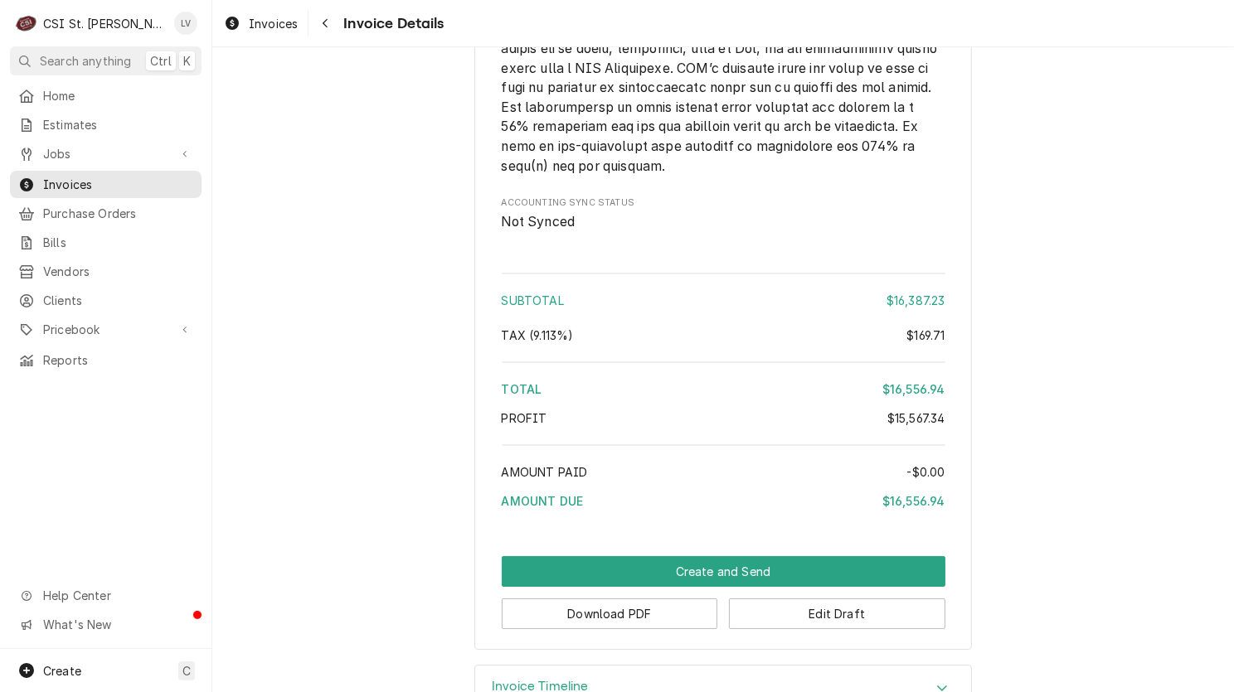
scroll to position [6406, 0]
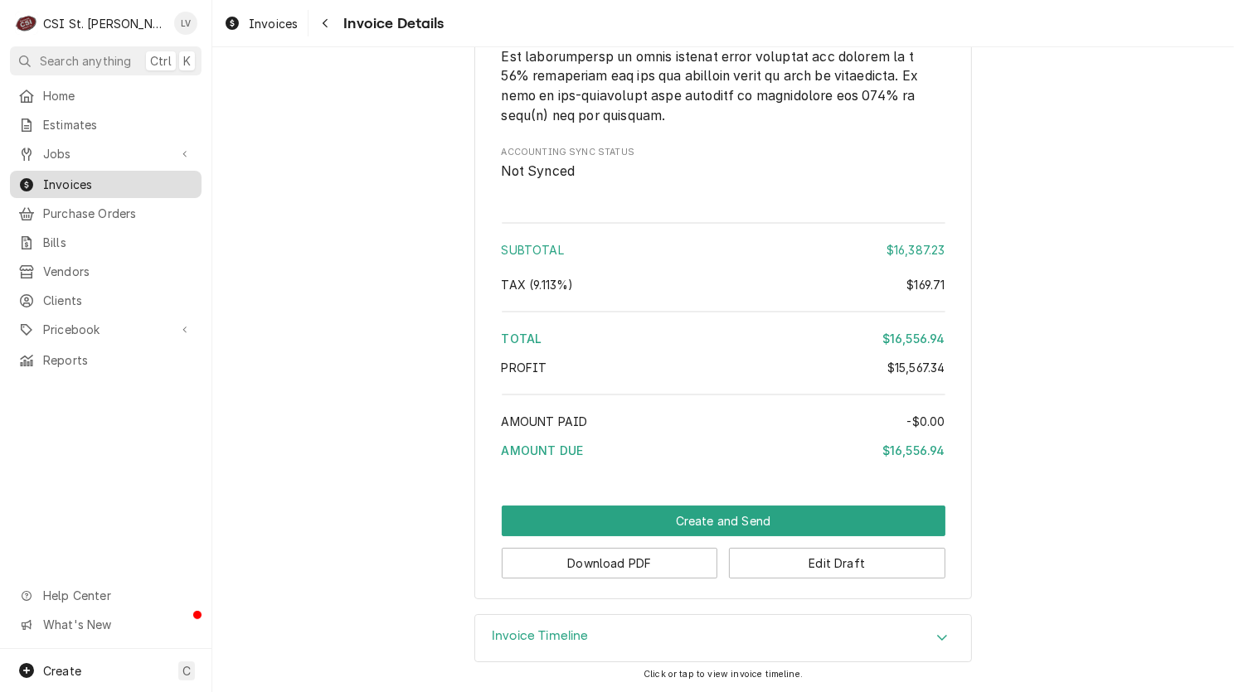
click at [49, 180] on span "Invoices" at bounding box center [118, 184] width 150 height 17
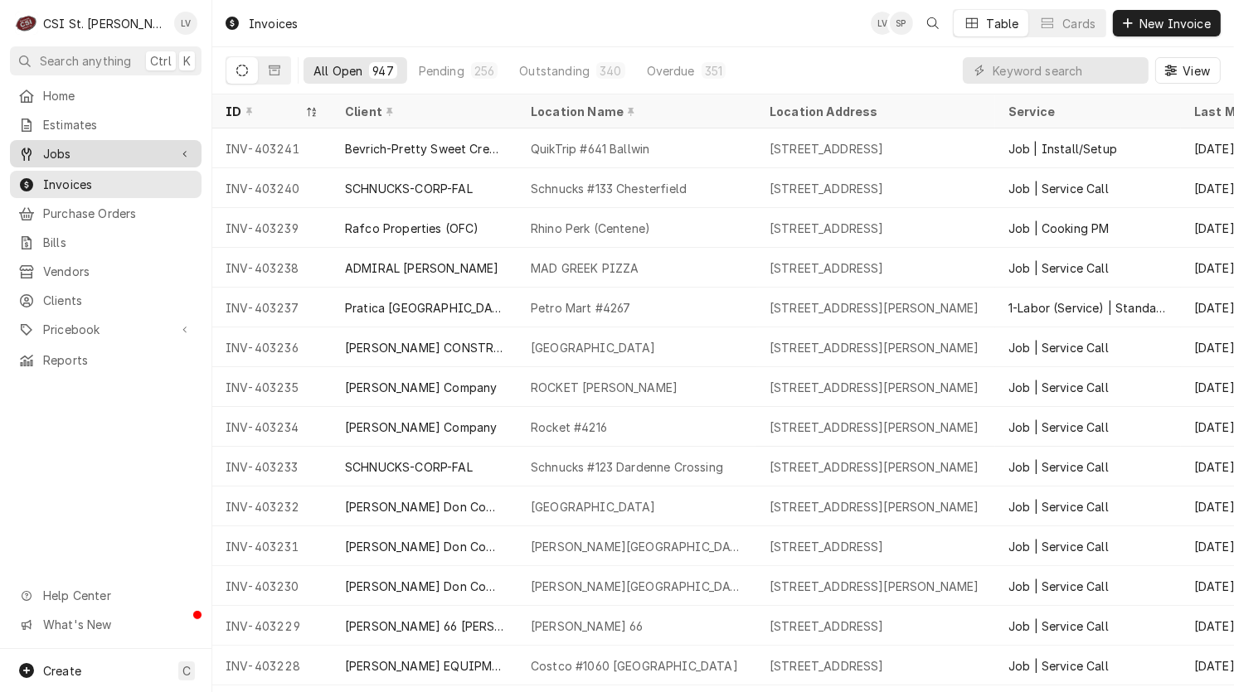
click at [105, 148] on span "Jobs" at bounding box center [105, 153] width 125 height 17
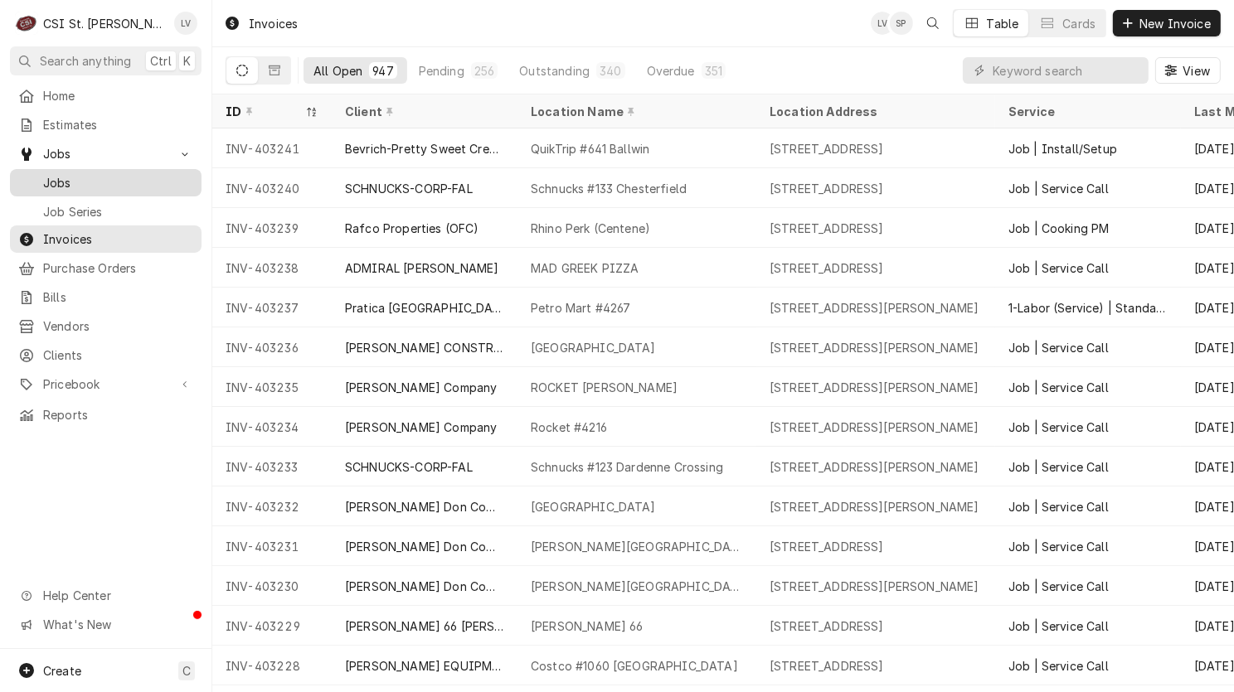
click at [92, 174] on span "Jobs" at bounding box center [118, 182] width 150 height 17
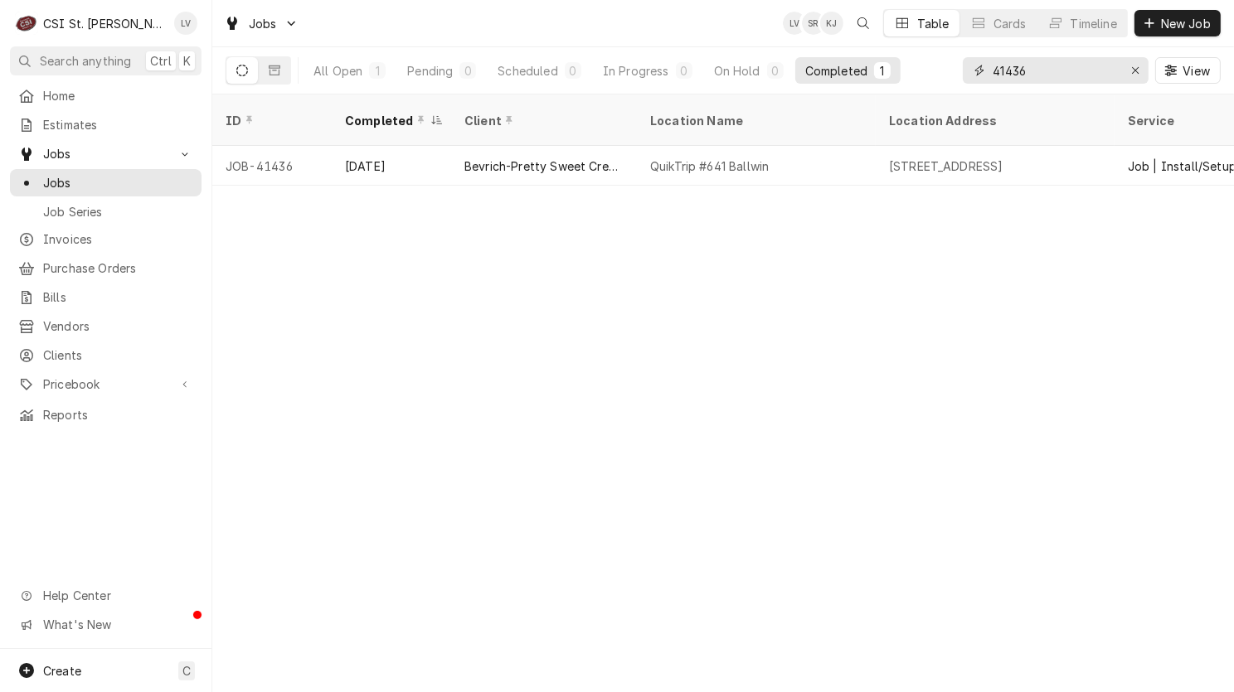
drag, startPoint x: 1036, startPoint y: 66, endPoint x: 942, endPoint y: 70, distance: 94.6
click at [942, 70] on div "All Open 1 Pending 0 Scheduled 0 In Progress 0 On Hold 0 Completed 1 41436 View" at bounding box center [722, 70] width 995 height 46
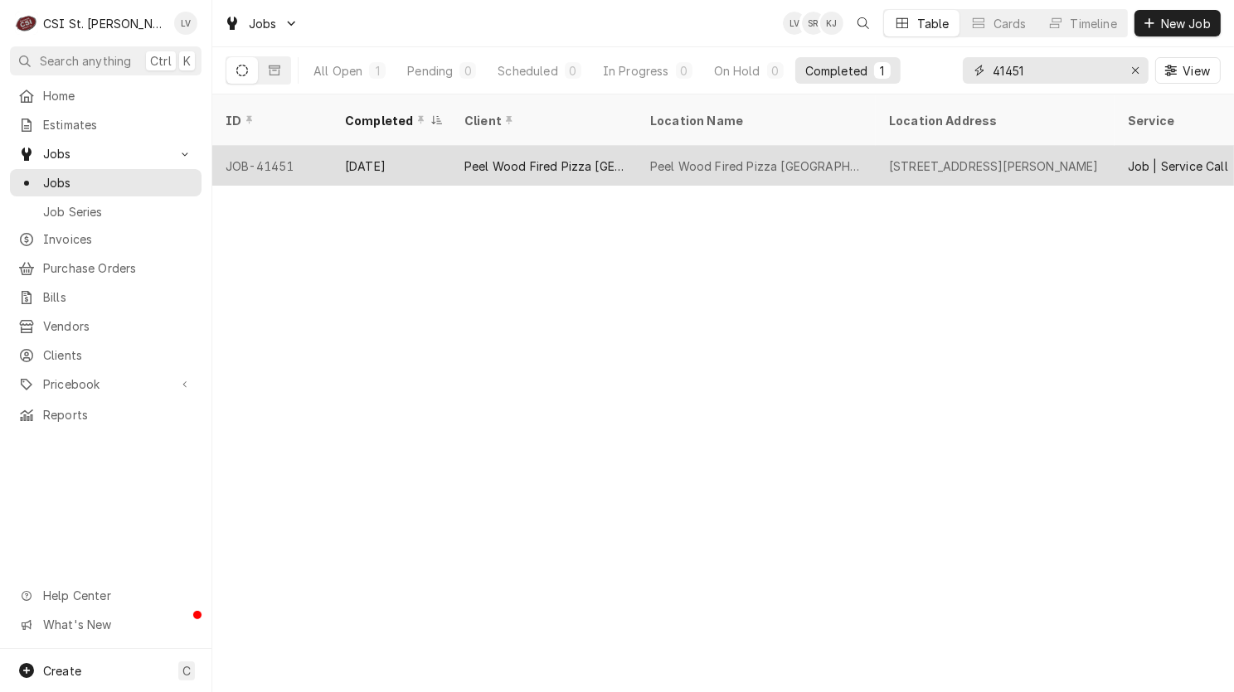
type input "41451"
click at [677, 162] on div "Peel Wood Fired Pizza [GEOGRAPHIC_DATA]" at bounding box center [756, 166] width 239 height 40
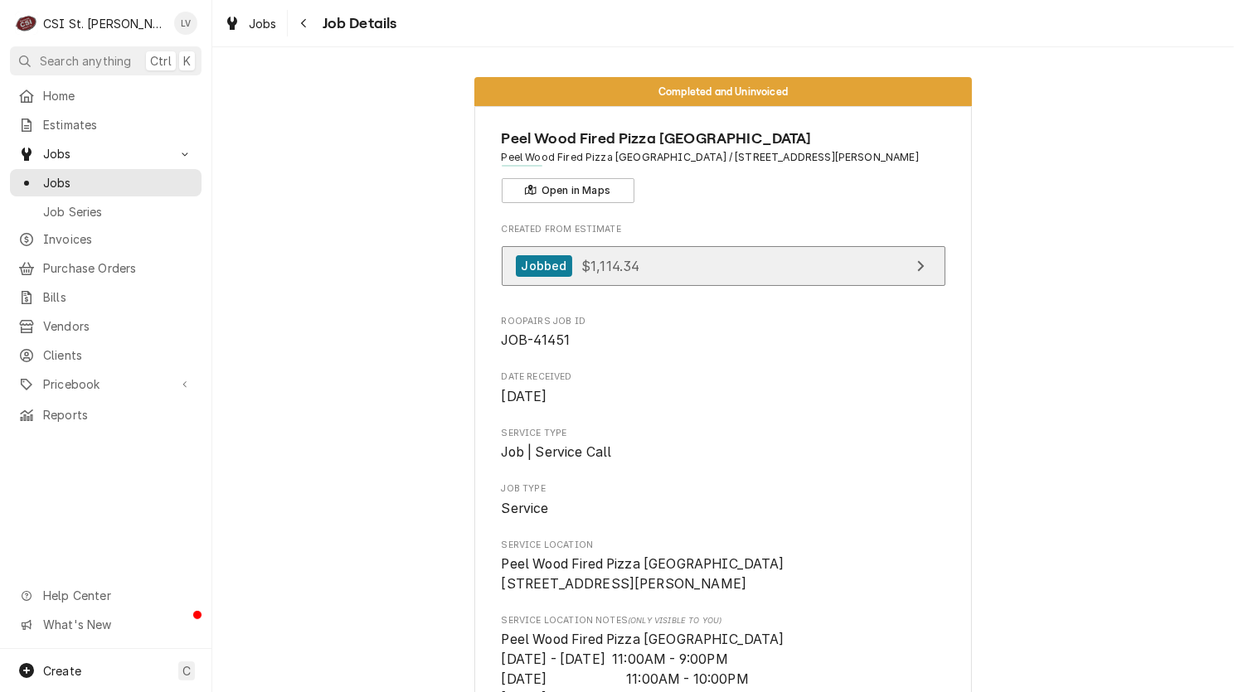
click at [704, 284] on link "Jobbed $1,114.34" at bounding box center [724, 266] width 444 height 41
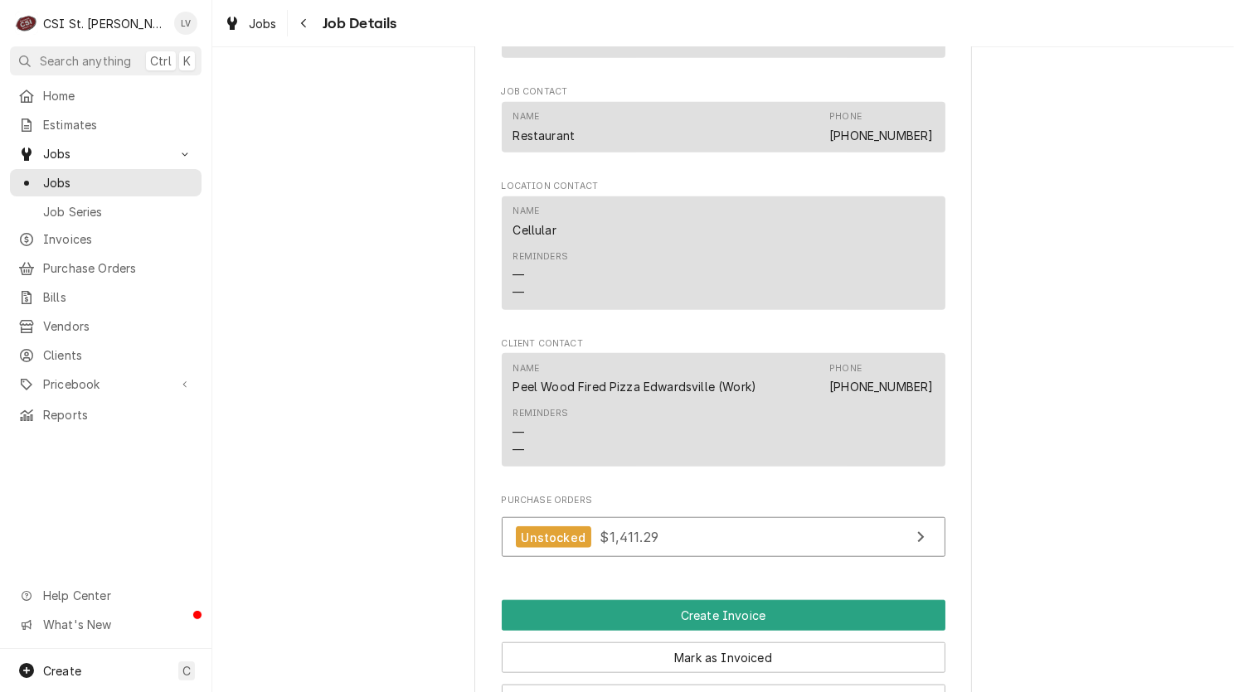
scroll to position [1741, 0]
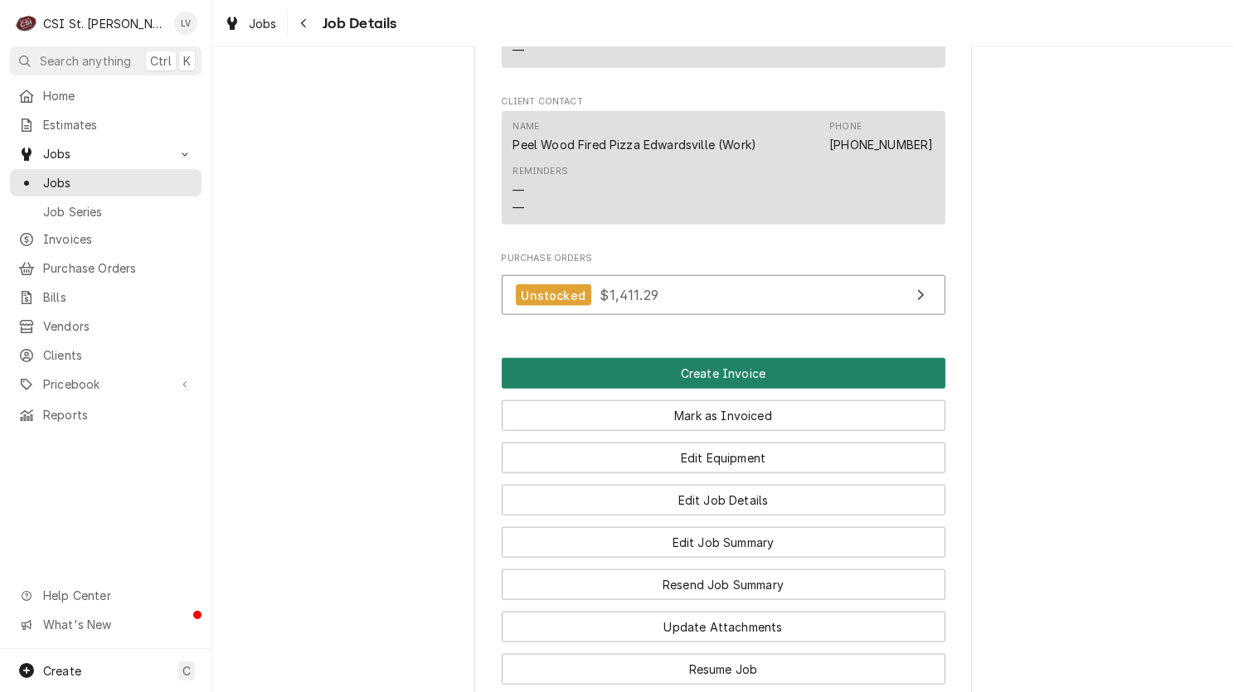
click at [672, 389] on button "Create Invoice" at bounding box center [724, 373] width 444 height 31
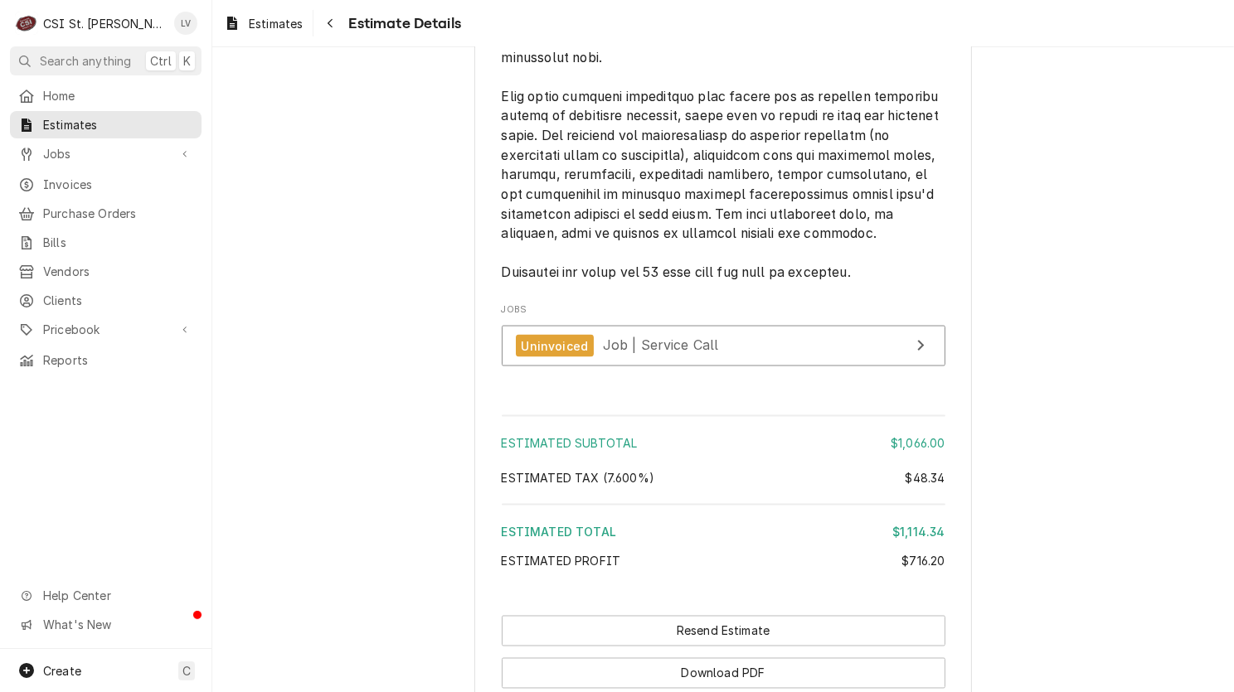
scroll to position [2967, 0]
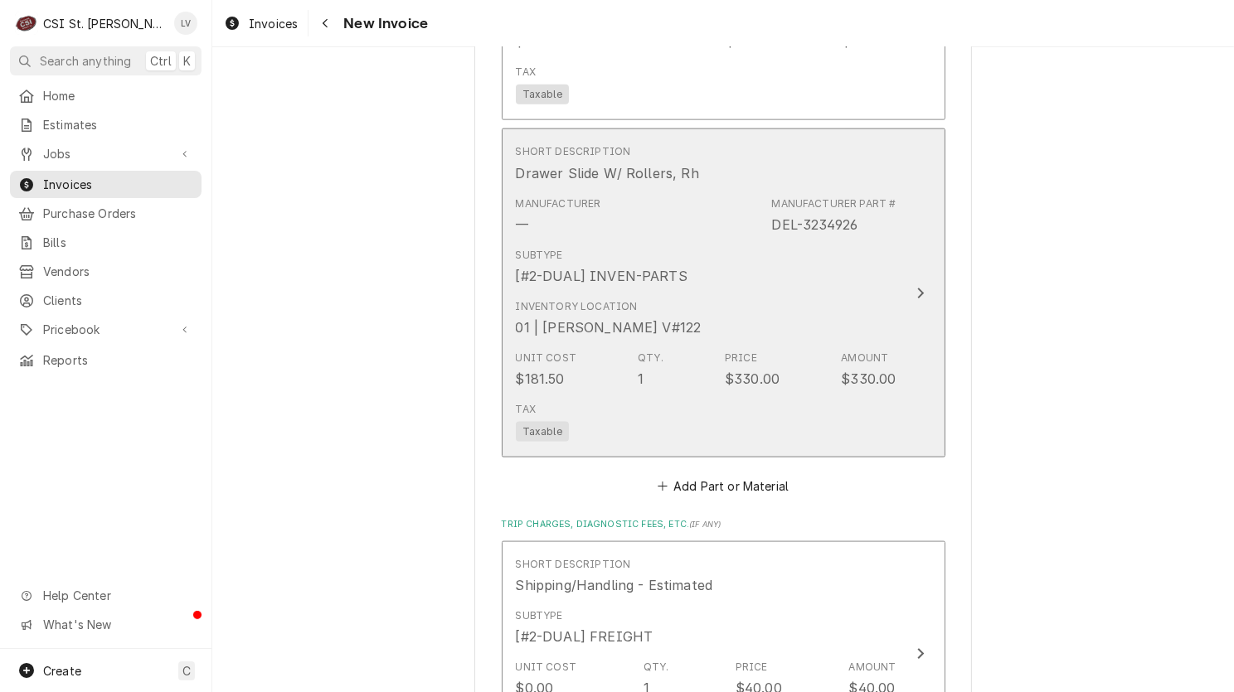
scroll to position [2594, 0]
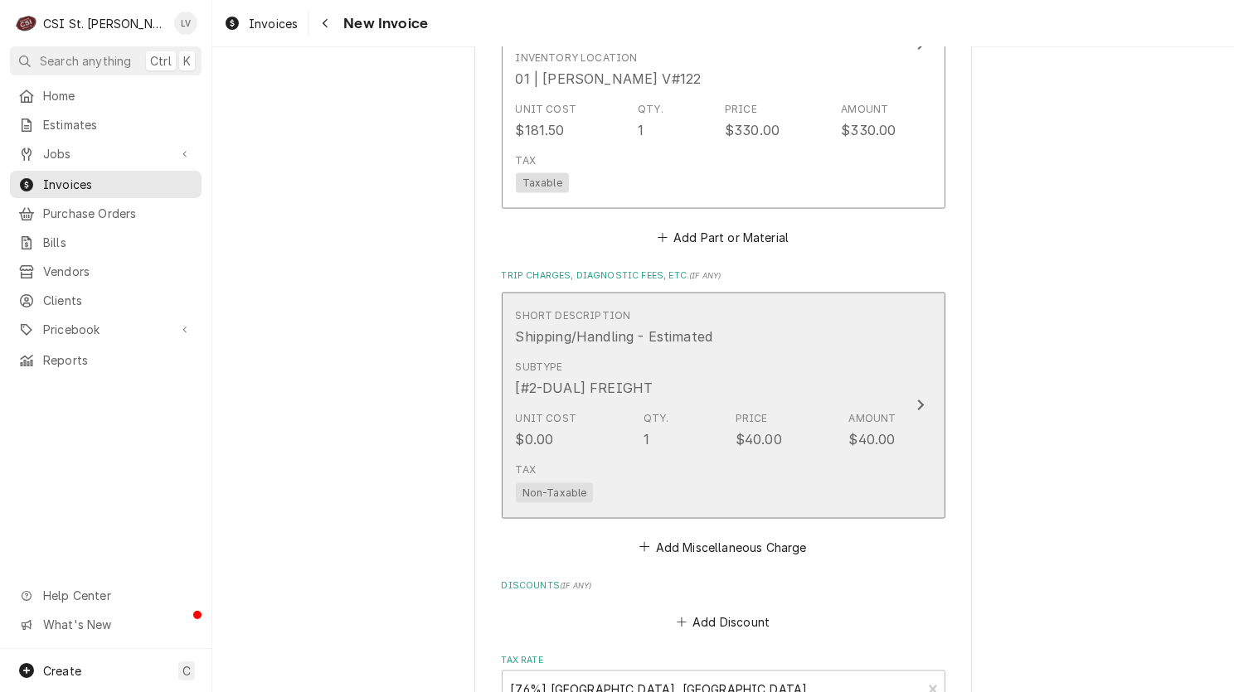
click at [707, 447] on div "Unit Cost $0.00 Qty. 1 Price $40.00 Amount $40.00" at bounding box center [706, 430] width 381 height 51
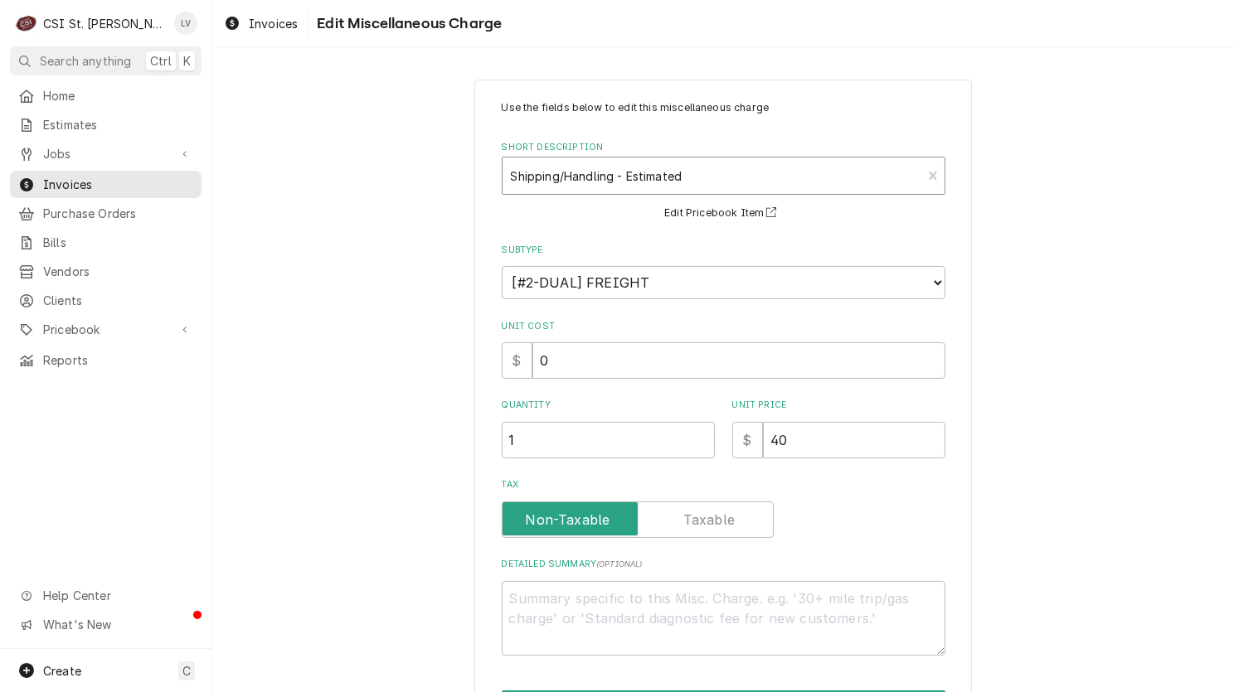
type textarea "x"
click at [575, 167] on div "Short Description" at bounding box center [712, 176] width 403 height 30
type input "ship"
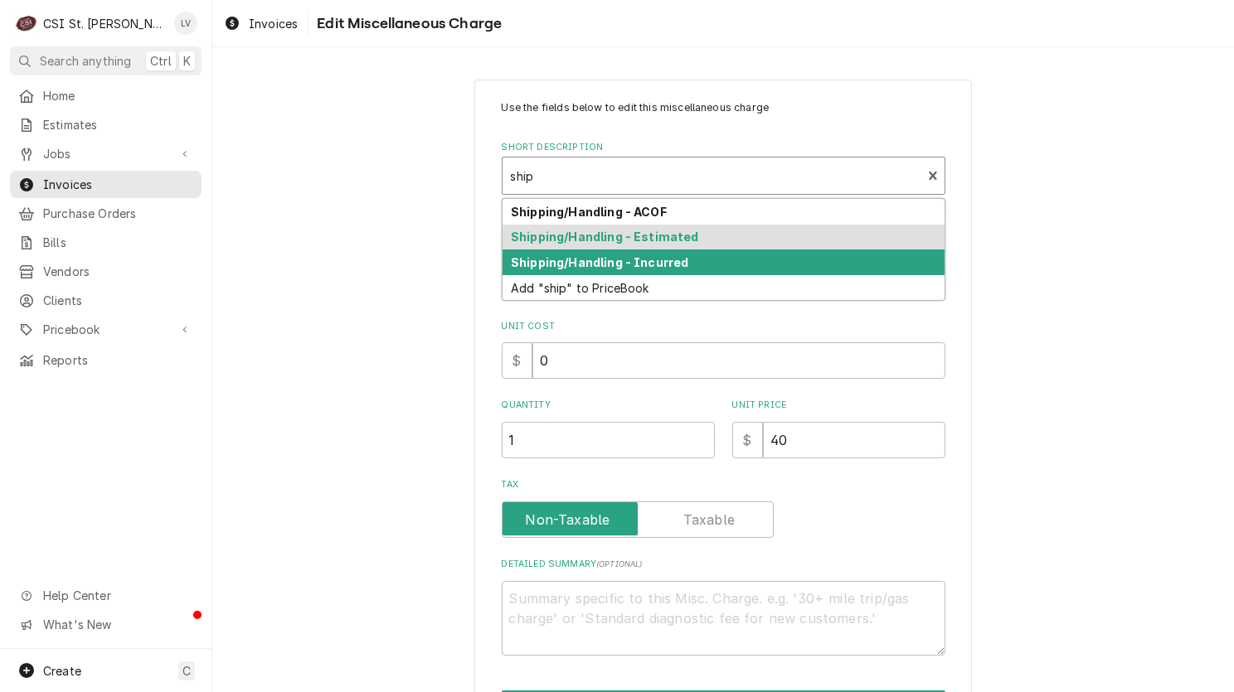
click at [564, 264] on strong "Shipping/Handling - Incurred" at bounding box center [599, 262] width 177 height 14
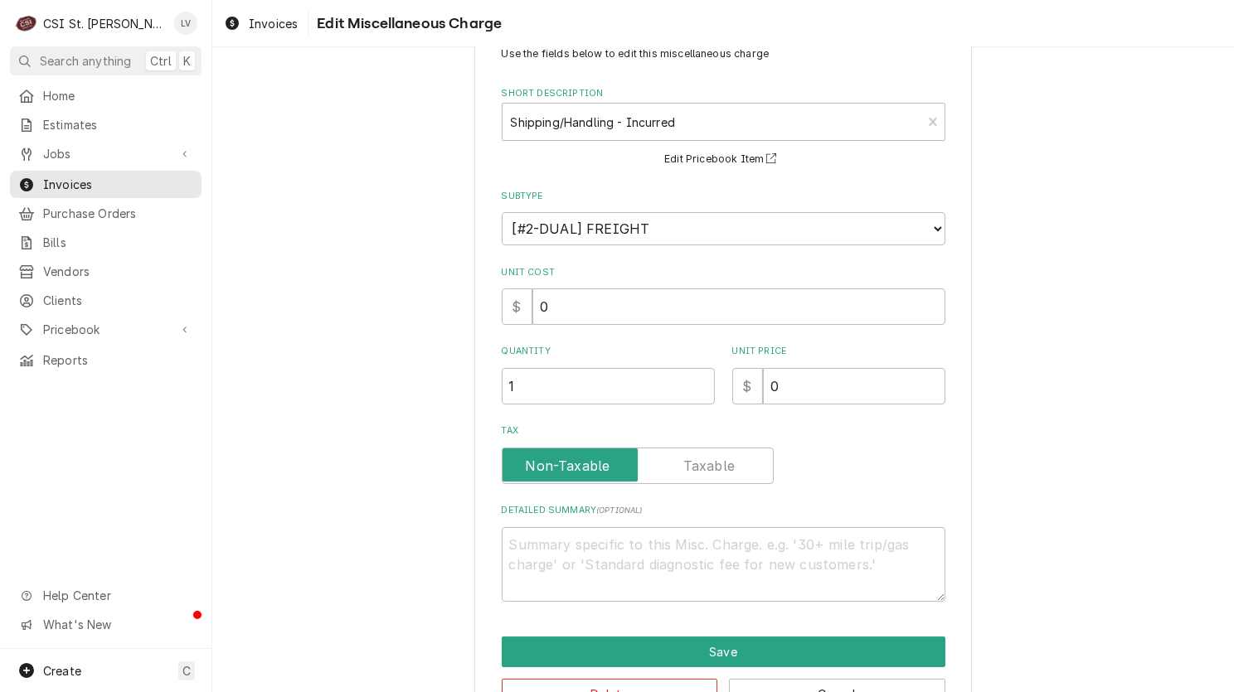
scroll to position [104, 0]
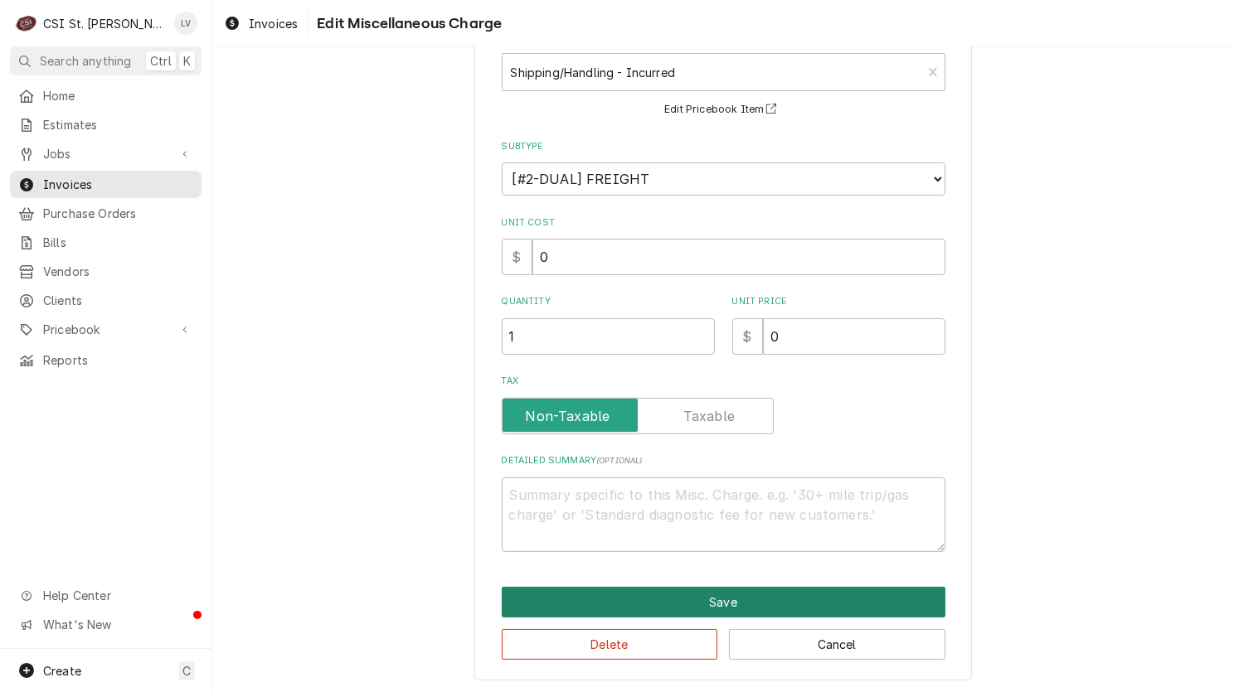
click at [619, 604] on button "Save" at bounding box center [724, 602] width 444 height 31
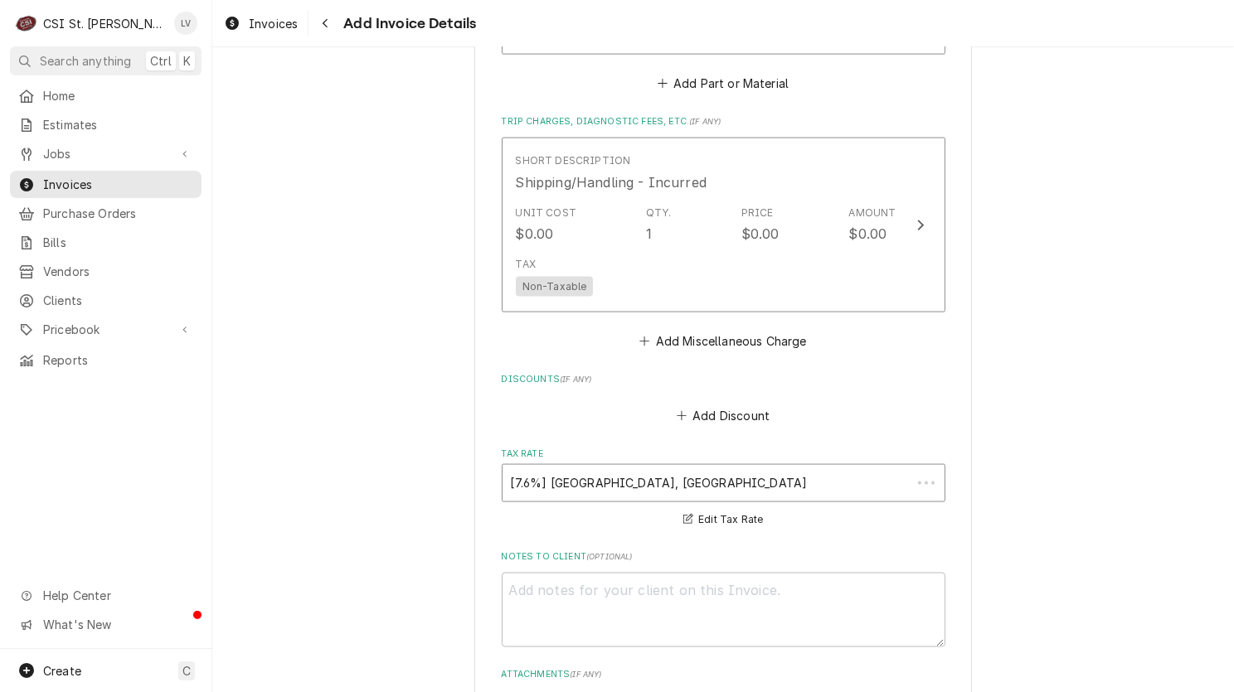
scroll to position [2727, 0]
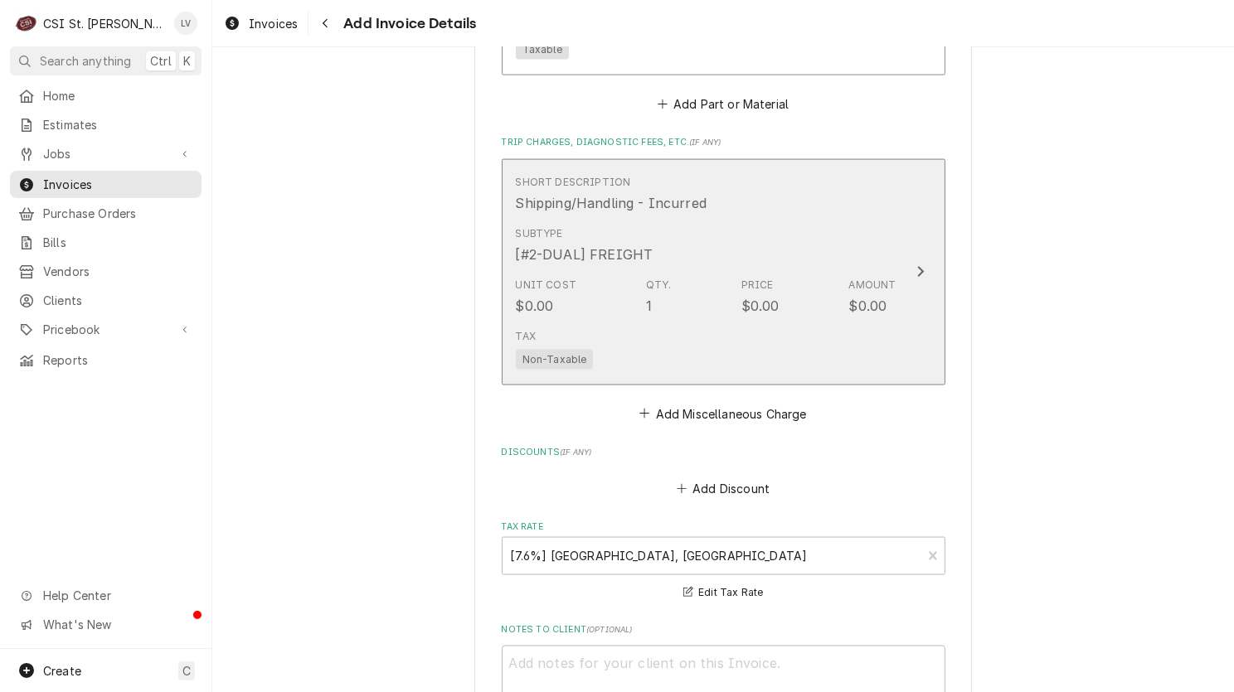
click at [667, 330] on div "Tax Non-Taxable" at bounding box center [706, 348] width 381 height 53
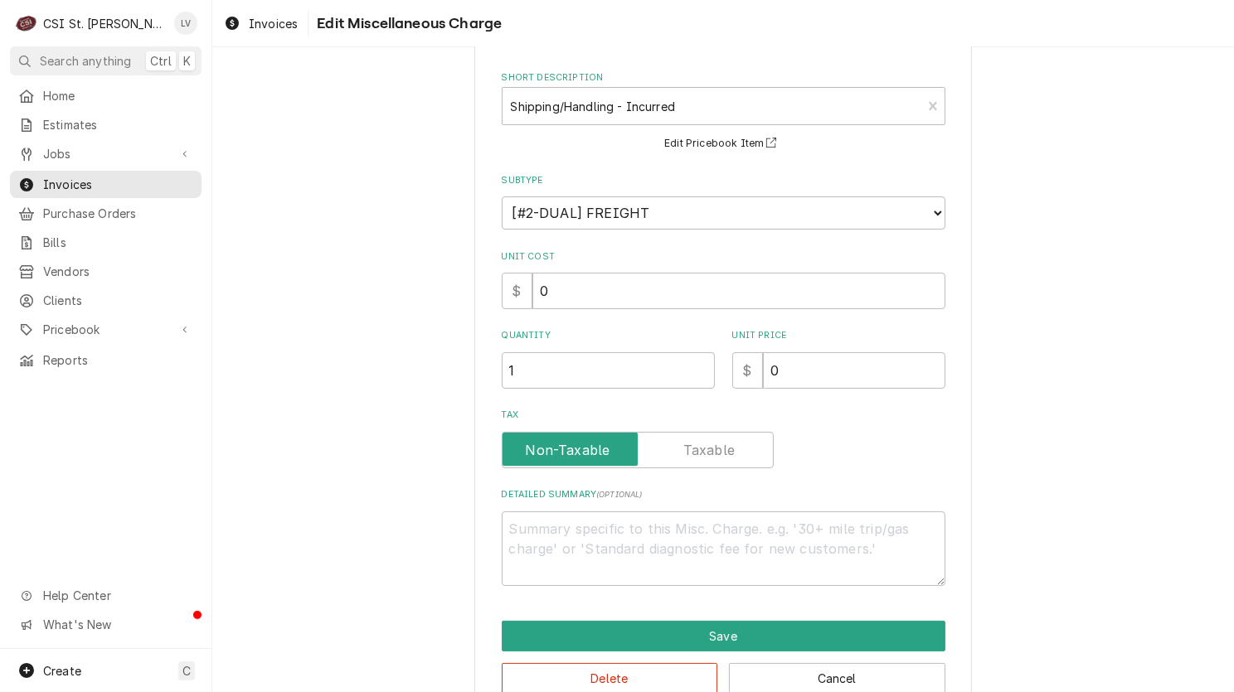
scroll to position [104, 0]
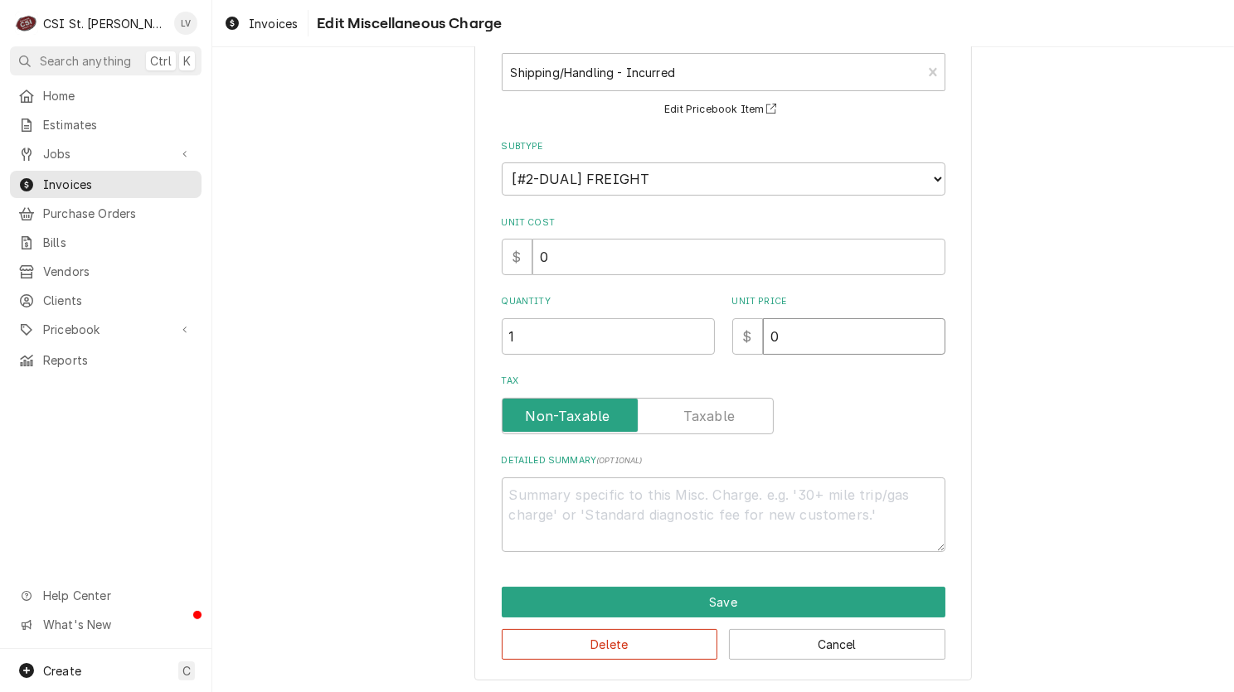
drag, startPoint x: 804, startPoint y: 334, endPoint x: 743, endPoint y: 339, distance: 61.5
click at [743, 339] on div "$ 0" at bounding box center [838, 336] width 213 height 36
type textarea "x"
type input "4"
type textarea "x"
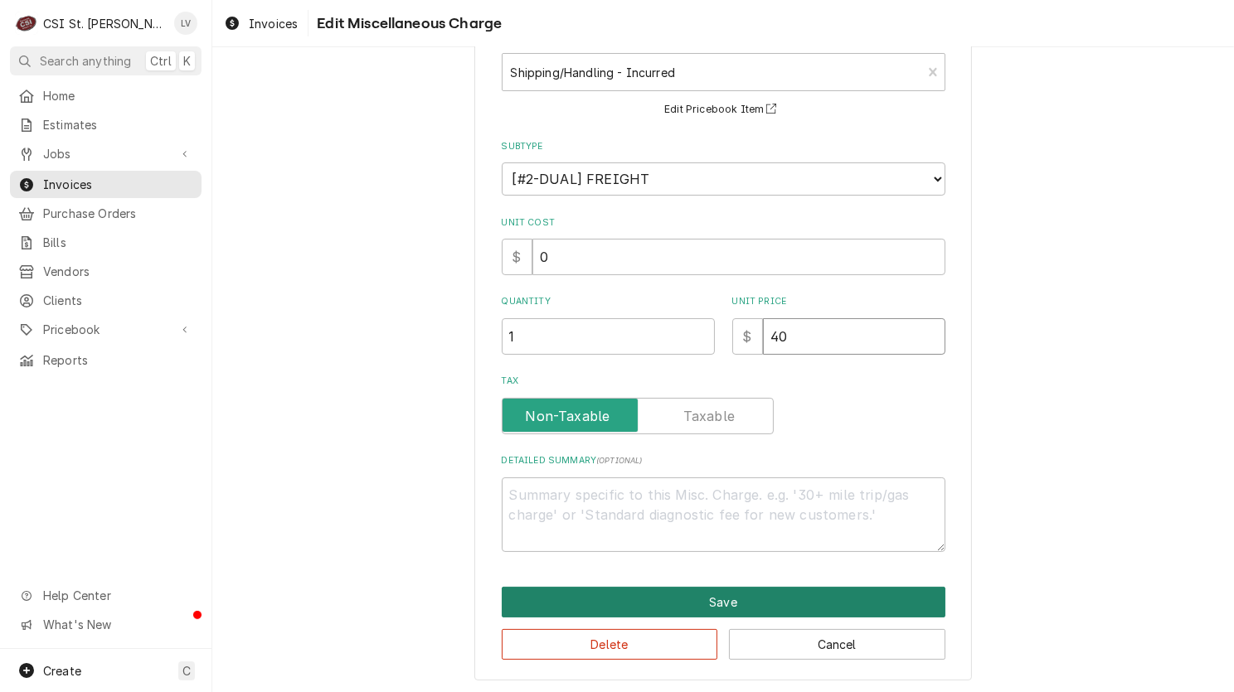
type input "40"
click at [638, 597] on button "Save" at bounding box center [724, 602] width 444 height 31
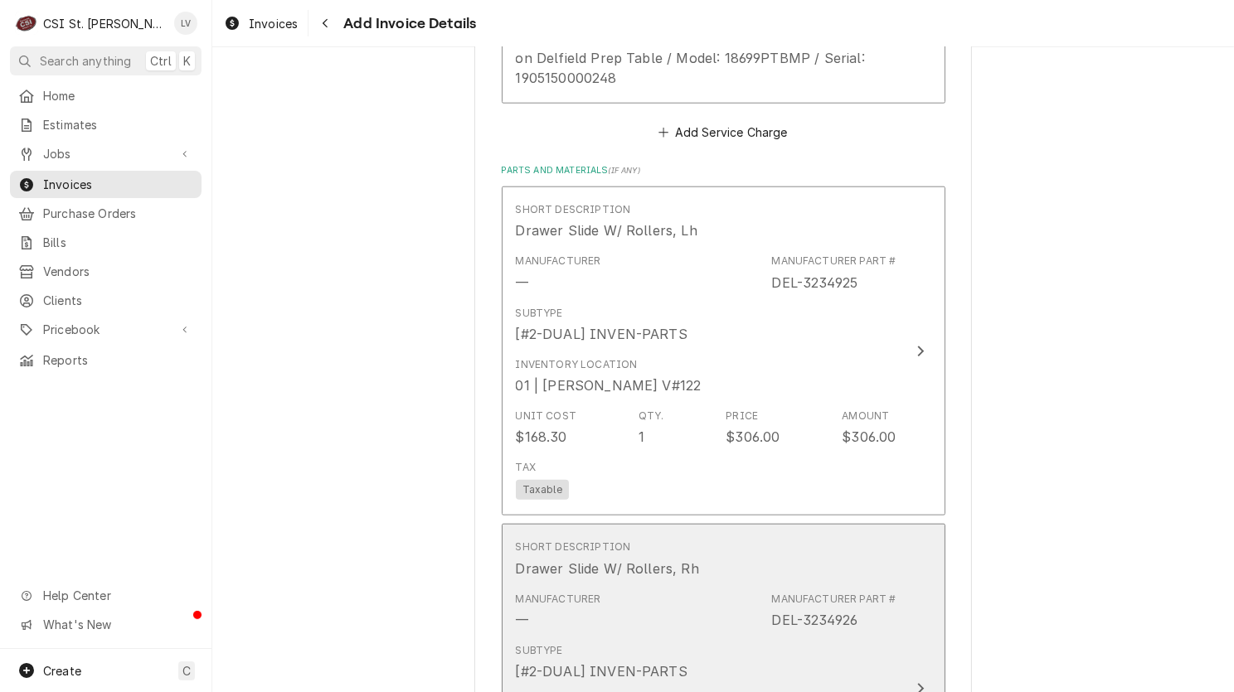
scroll to position [1535, 0]
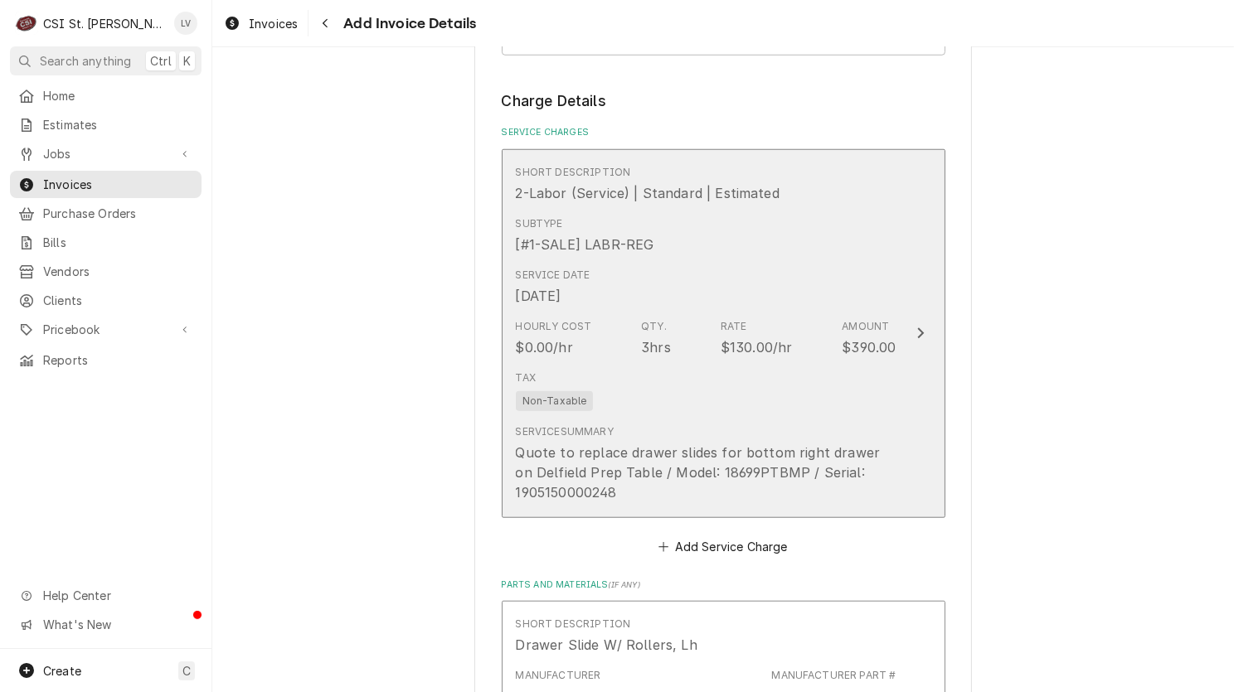
click at [652, 364] on div "Tax Non-Taxable" at bounding box center [706, 390] width 381 height 53
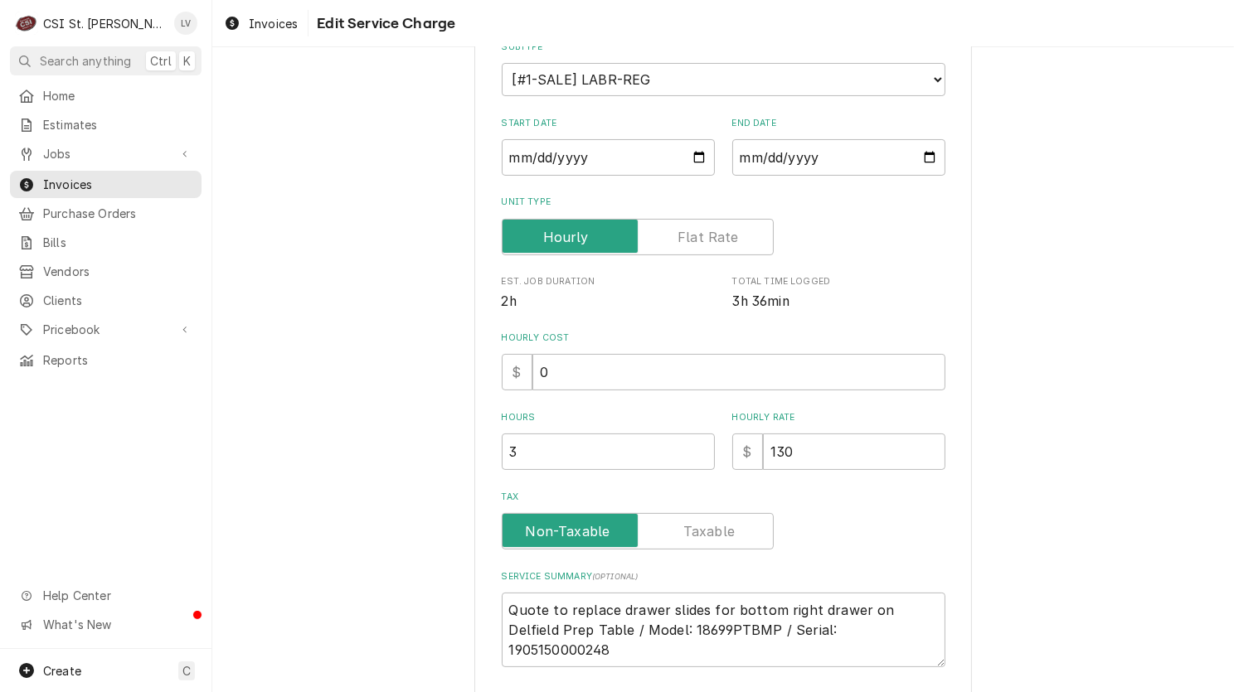
scroll to position [318, 0]
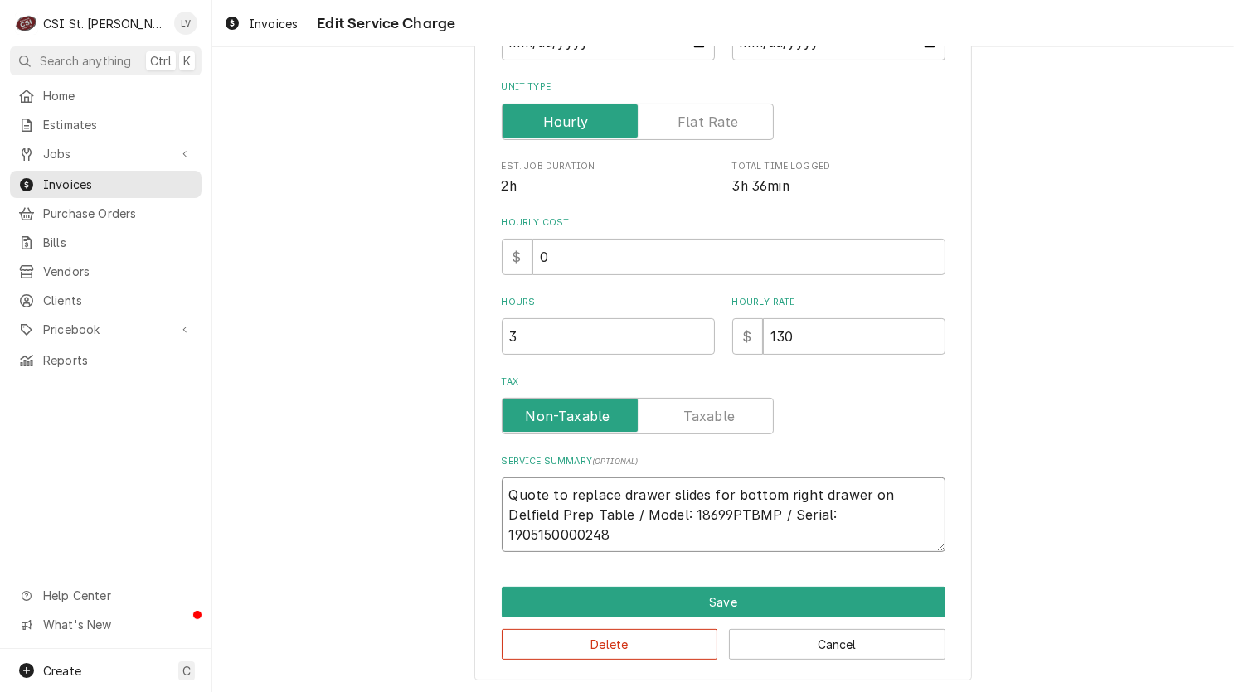
drag, startPoint x: 899, startPoint y: 508, endPoint x: 455, endPoint y: 478, distance: 444.5
click at [455, 478] on div "Use the fields below to edit this service charge Short Description 2-Labor (Ser…" at bounding box center [722, 220] width 1021 height 949
type textarea "x"
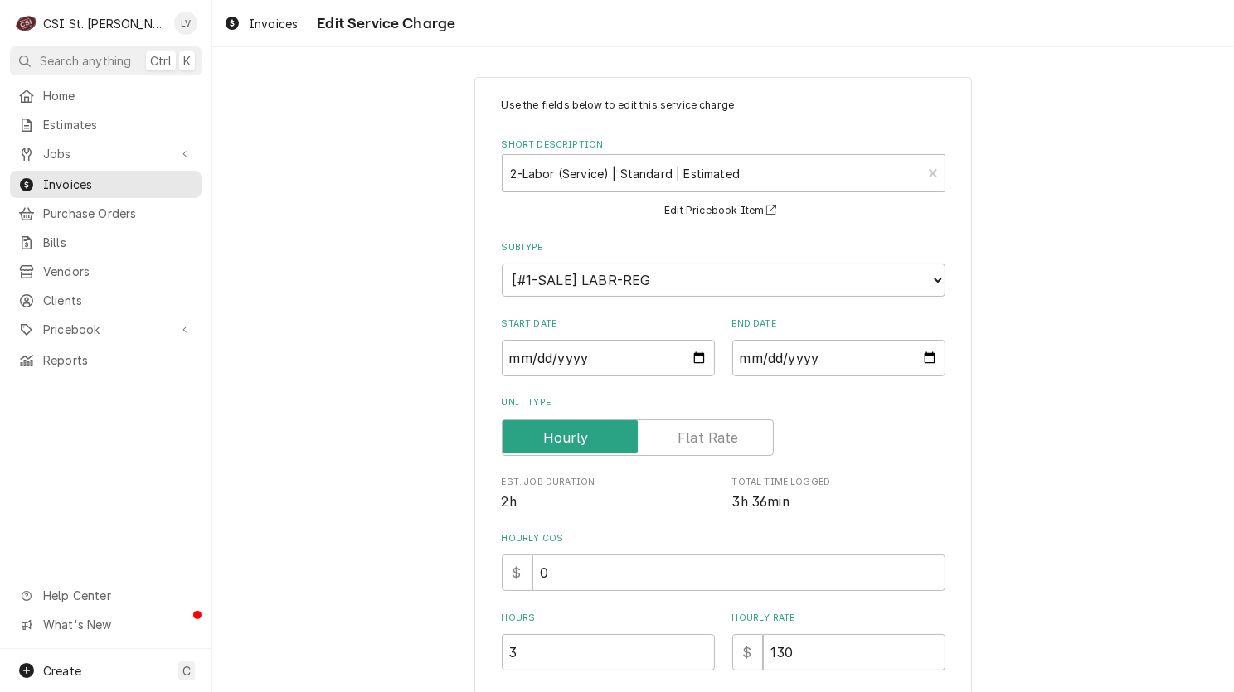
scroll to position [0, 0]
click at [578, 176] on div "Short Description" at bounding box center [712, 176] width 403 height 30
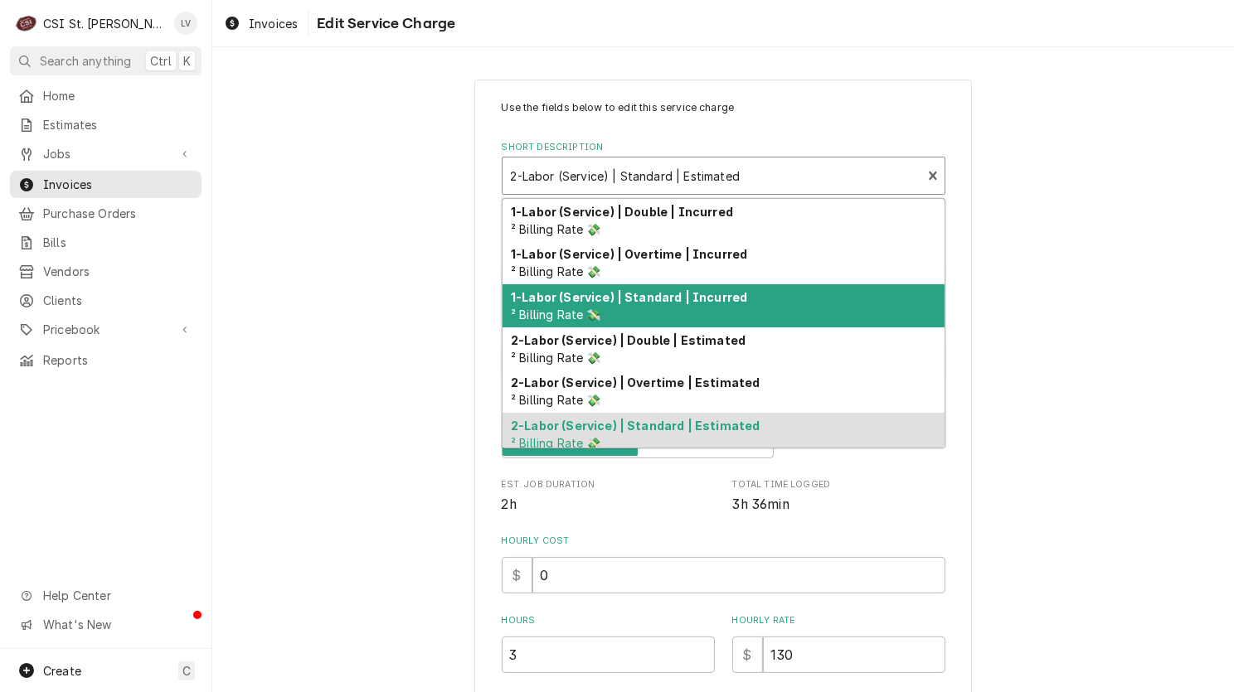
click at [638, 316] on div "1-Labor (Service) | Standard | Incurred ² Billing Rate 💸" at bounding box center [723, 305] width 442 height 43
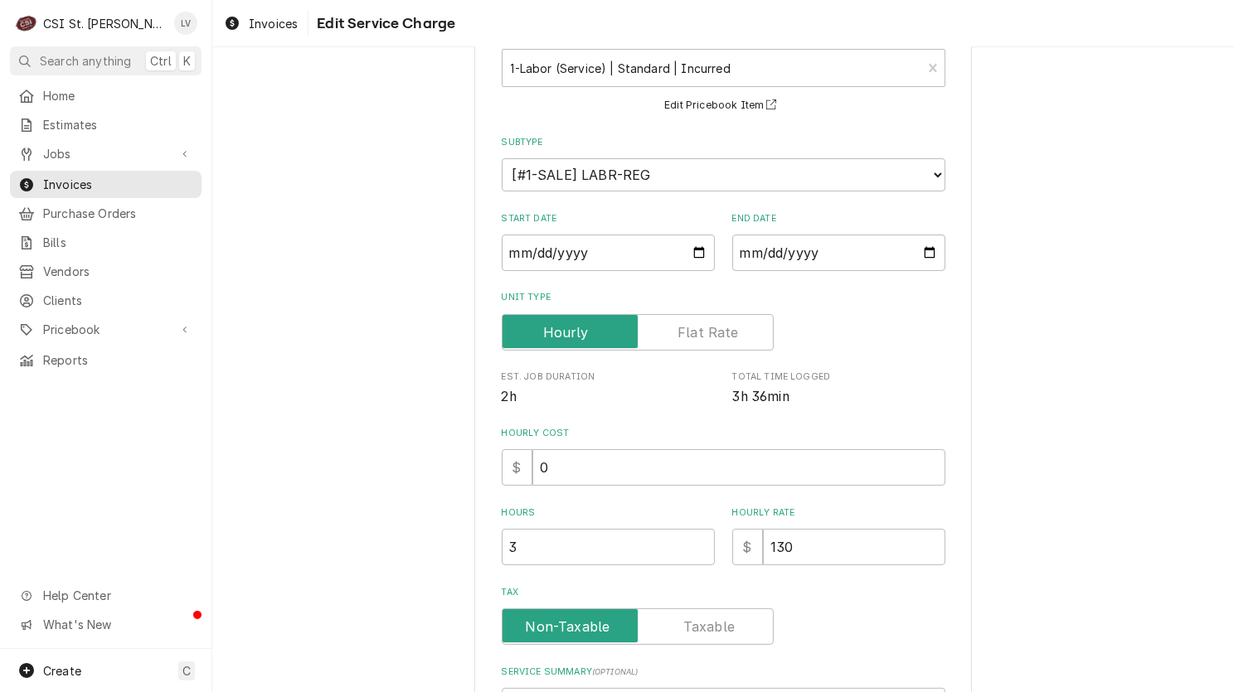
scroll to position [83, 0]
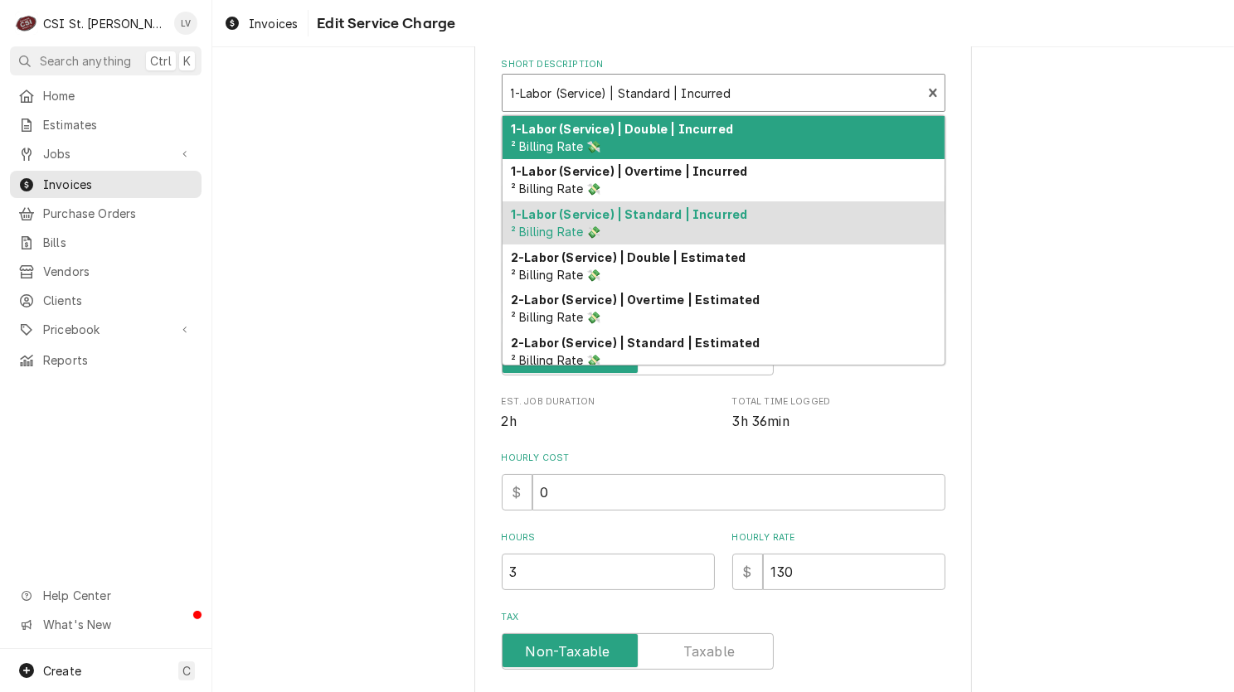
click at [599, 91] on div "Short Description" at bounding box center [712, 93] width 403 height 30
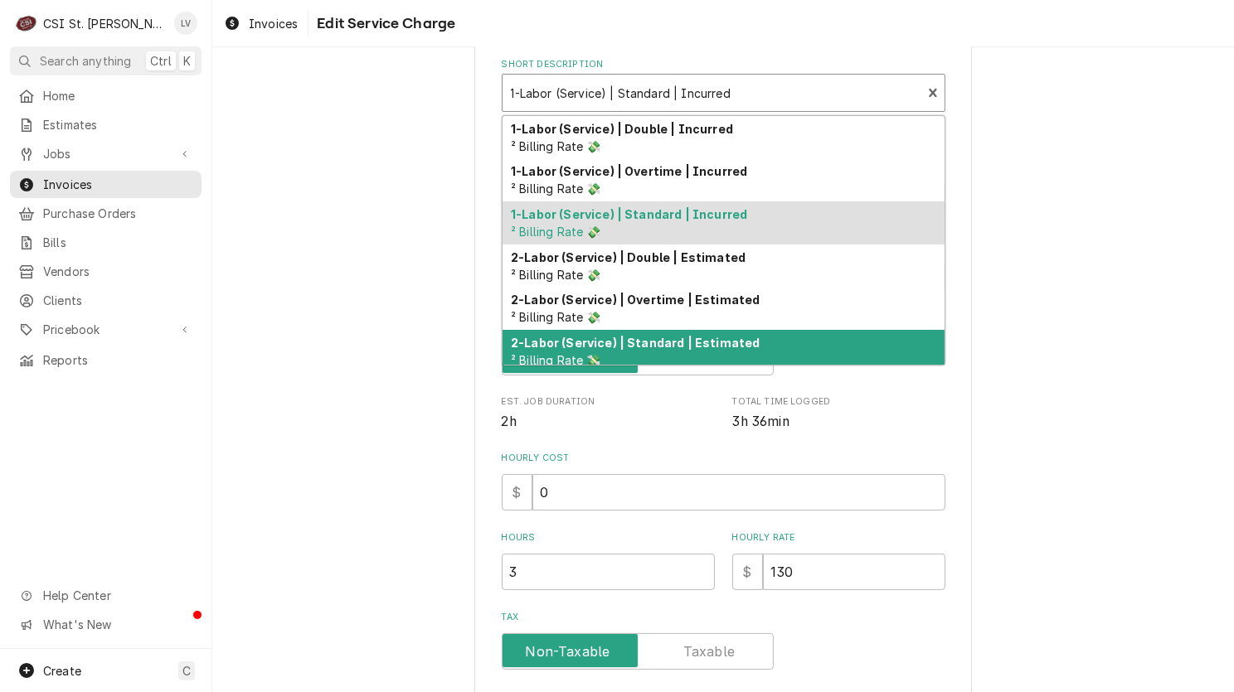
click at [657, 352] on div "2-Labor (Service) | Standard | Estimated ² Billing Rate 💸" at bounding box center [723, 351] width 442 height 43
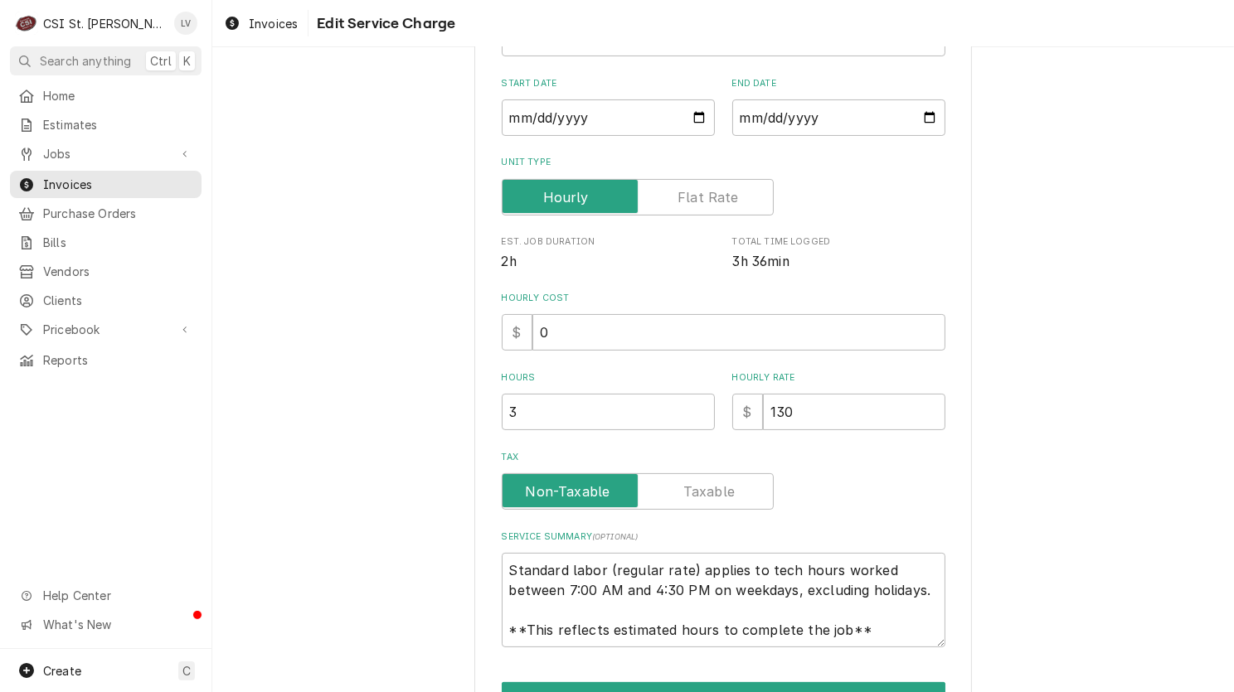
scroll to position [0, 0]
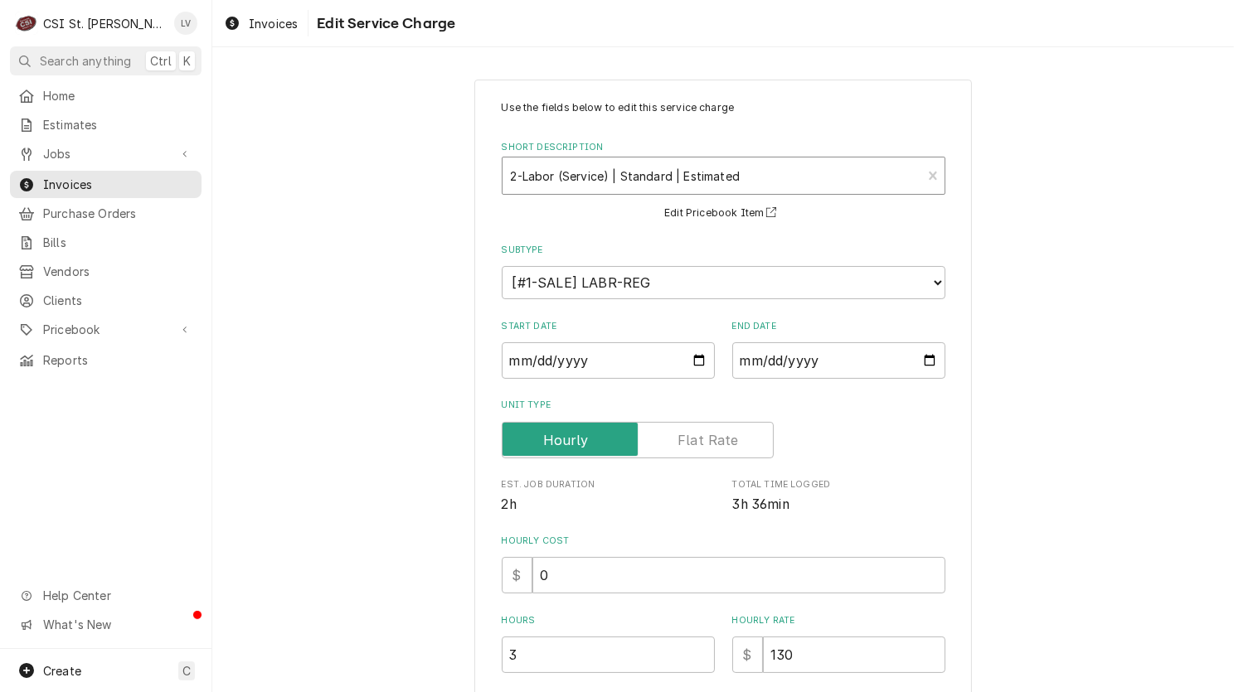
click at [629, 158] on div "2-Labor (Service) | Standard | Estimated ² Billing Rate 💸" at bounding box center [711, 176] width 419 height 36
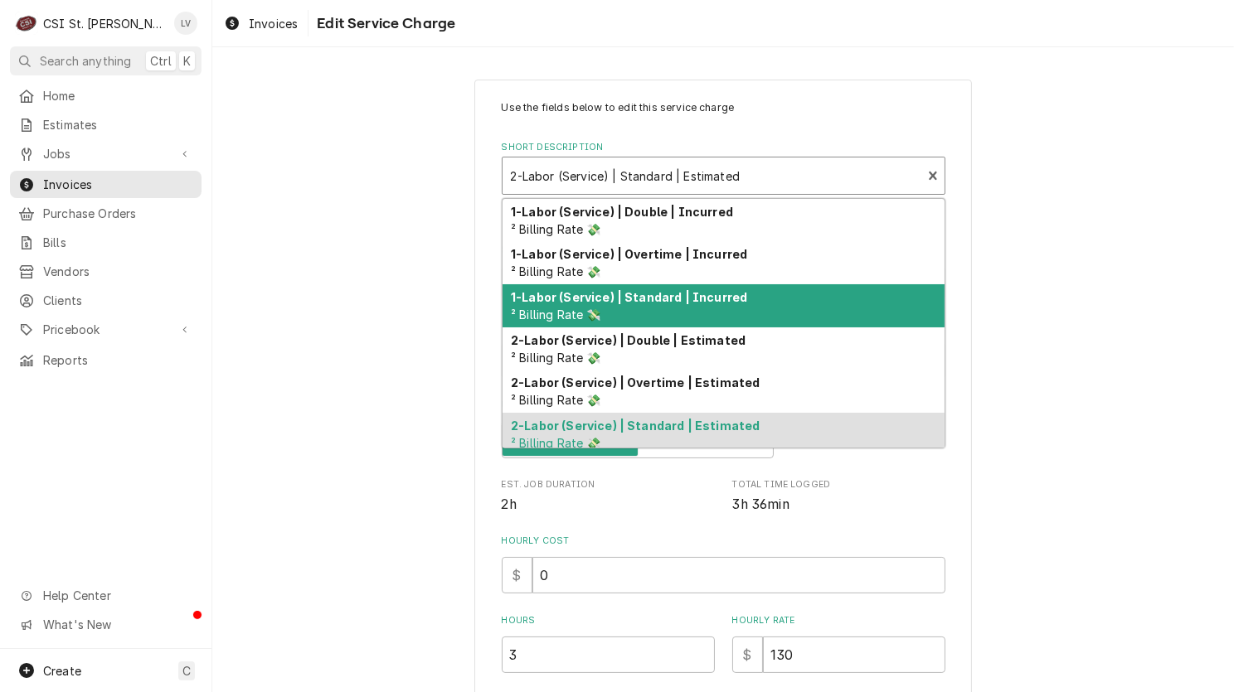
click at [647, 295] on strong "1-Labor (Service) | Standard | Incurred" at bounding box center [629, 297] width 236 height 14
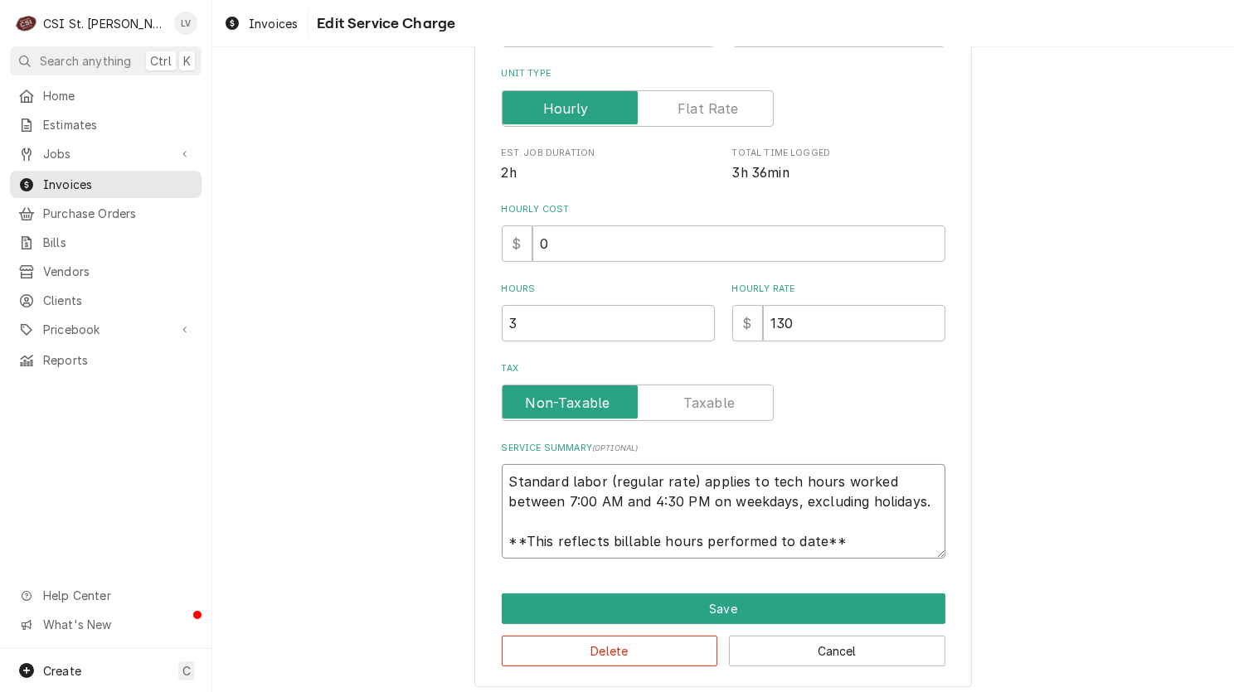
scroll to position [20, 0]
drag, startPoint x: 501, startPoint y: 479, endPoint x: 910, endPoint y: 560, distance: 417.5
click at [910, 560] on div "Use the fields below to edit this service charge Short Description 1-Labor (Ser…" at bounding box center [722, 218] width 497 height 940
paste textarea "Quote to replace drawer slides for bottom right drawer on Delfield Prep Table /…"
type textarea "x"
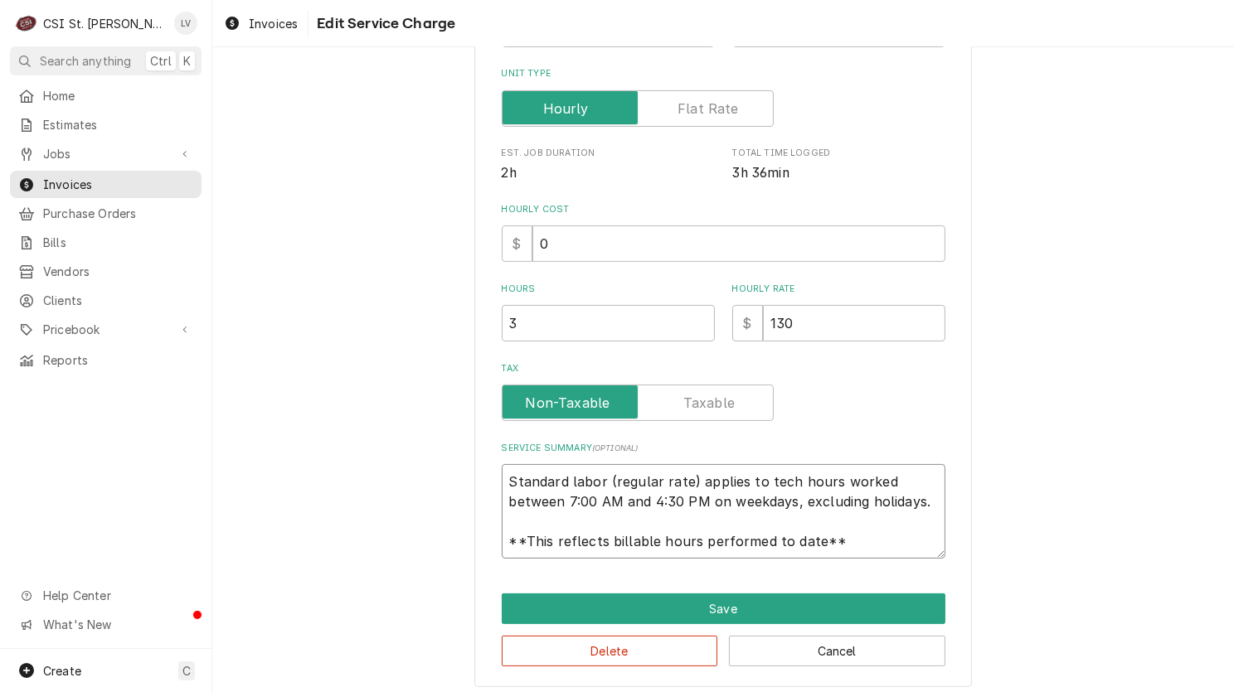
type textarea "Quote to replace drawer slides for bottom right drawer on Delfield Prep Table /…"
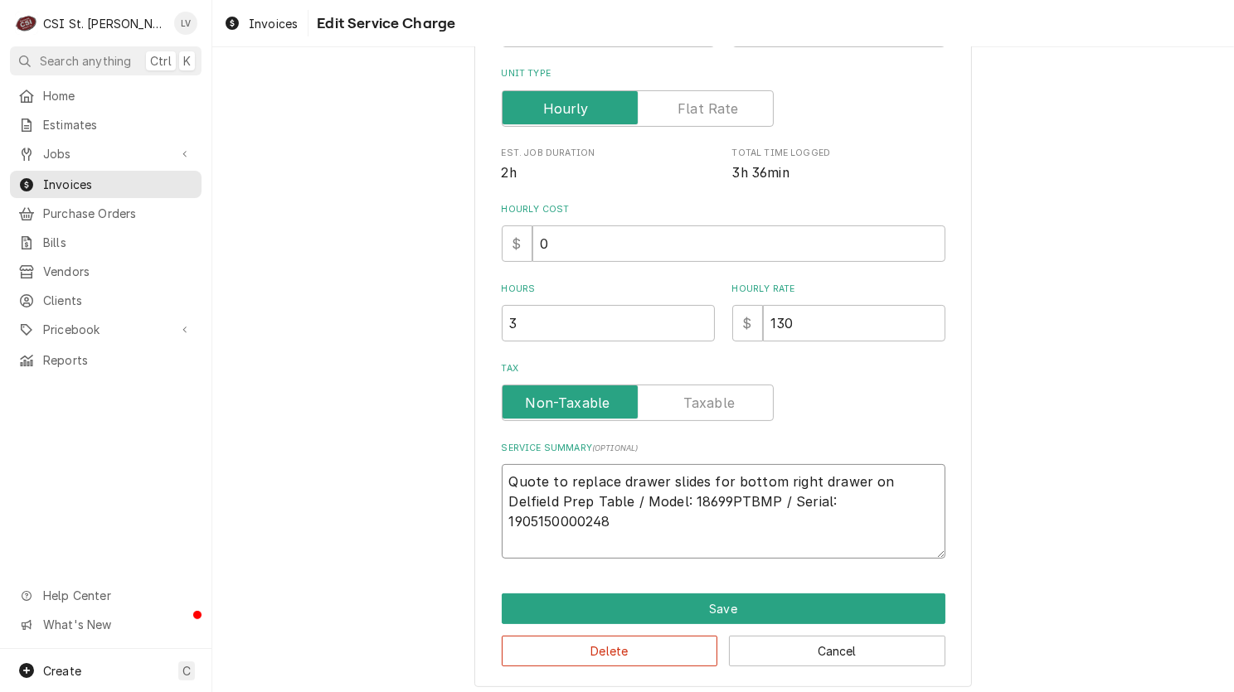
scroll to position [319, 0]
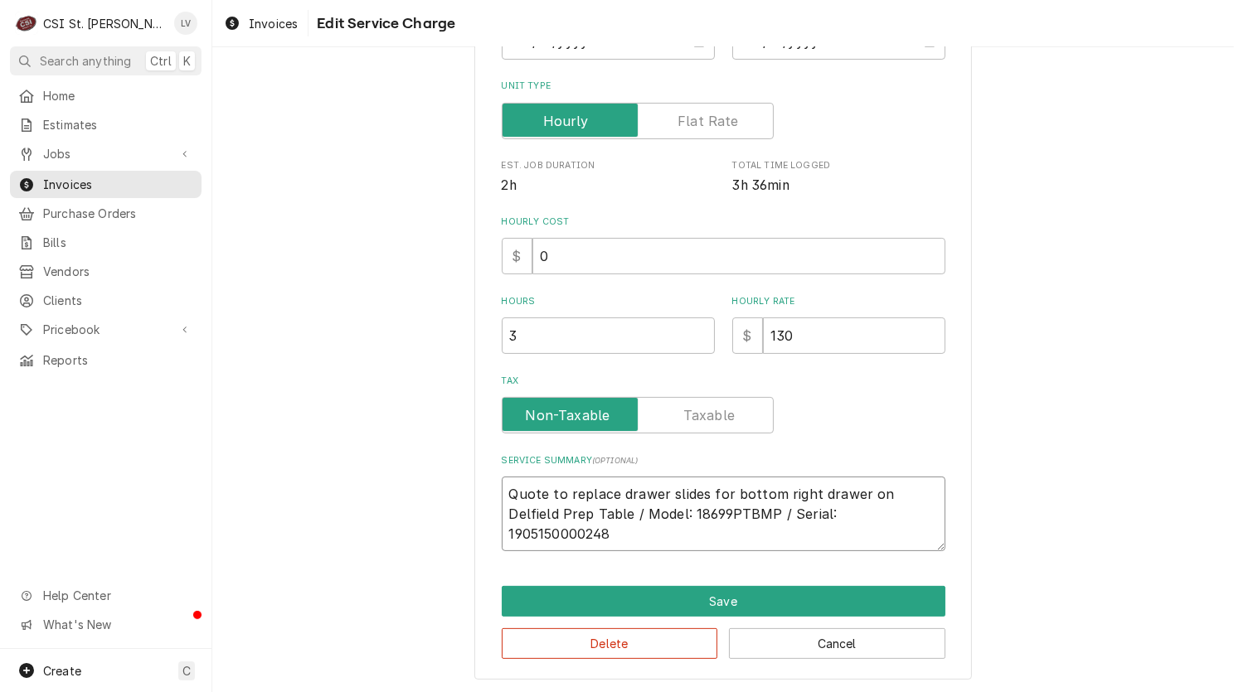
click at [502, 491] on textarea "Quote to replace drawer slides for bottom right drawer on Delfield Prep Table /…" at bounding box center [724, 514] width 444 height 75
type textarea "x"
type textarea "uote to replace drawer slides for bottom right drawer on Delfield Prep Table / …"
type textarea "x"
type textarea "ote to replace drawer slides for bottom right drawer on Delfield Prep Table / M…"
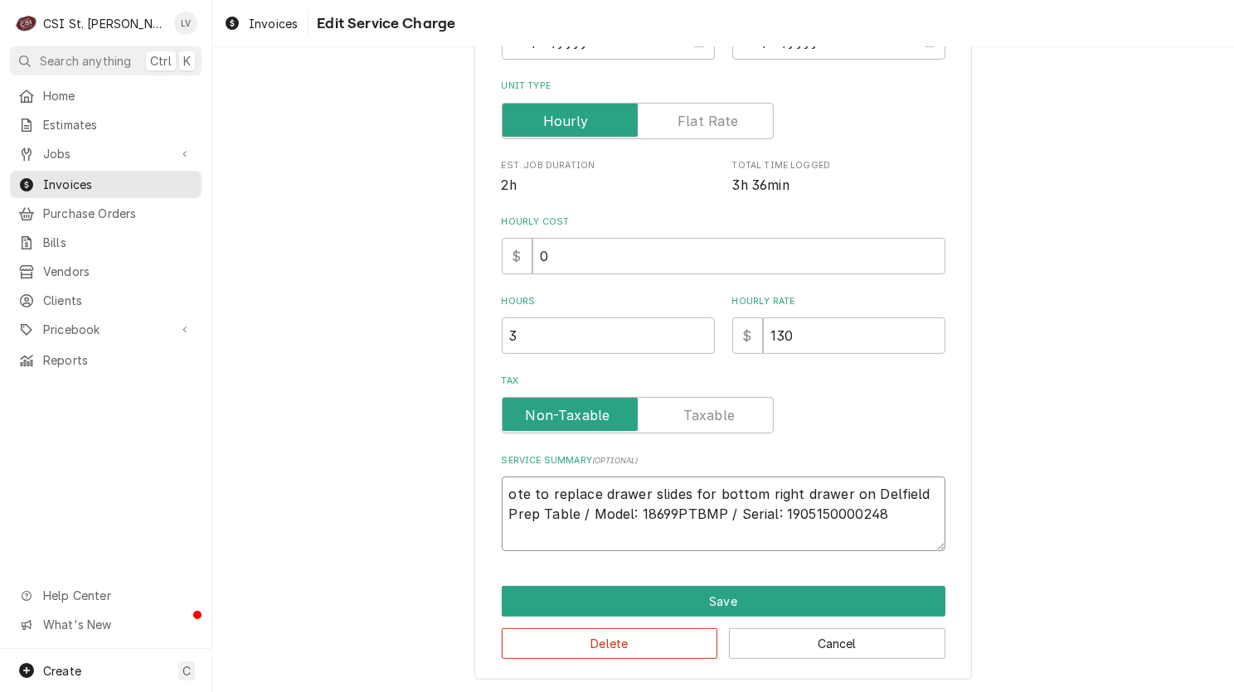
type textarea "x"
type textarea "te to replace drawer slides for bottom right drawer on Delfield Prep Table / Mo…"
type textarea "x"
type textarea "e to replace drawer slides for bottom right drawer on Delfield Prep Table / Mod…"
type textarea "x"
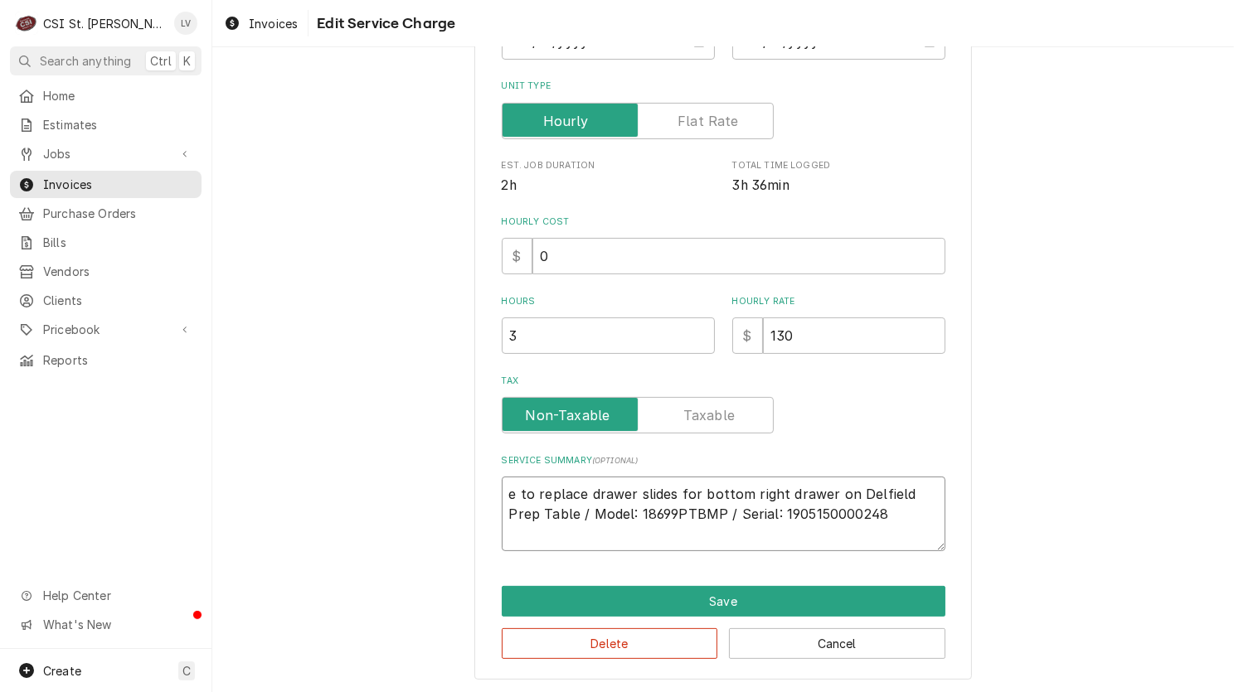
type textarea "to replace drawer slides for bottom right drawer on Delfield Prep Table / Model…"
type textarea "x"
type textarea "to replace drawer slides for bottom right drawer on Delfield Prep Table / Model…"
type textarea "x"
type textarea "o replace drawer slides for bottom right drawer on Delfield Prep Table / Model:…"
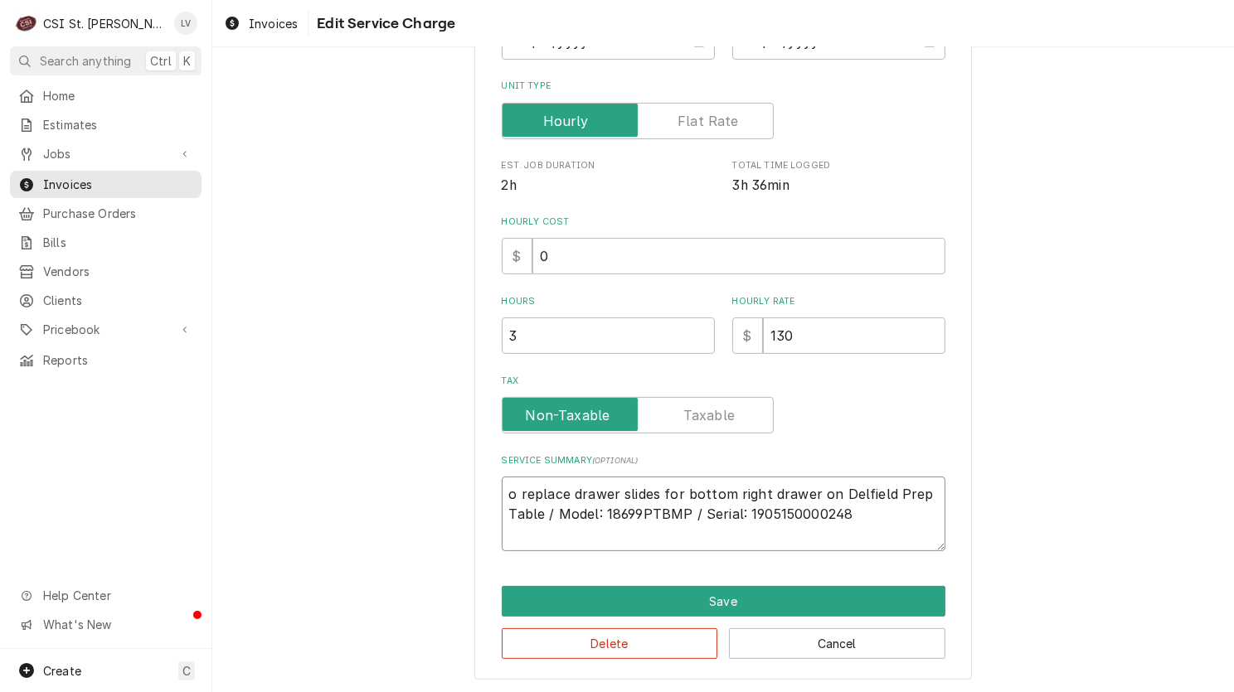
type textarea "x"
type textarea "replace drawer slides for bottom right drawer on Delfield Prep Table / Model: 1…"
type textarea "x"
type textarea "replace drawer slides for bottom right drawer on Delfield Prep Table / Model: 1…"
type textarea "x"
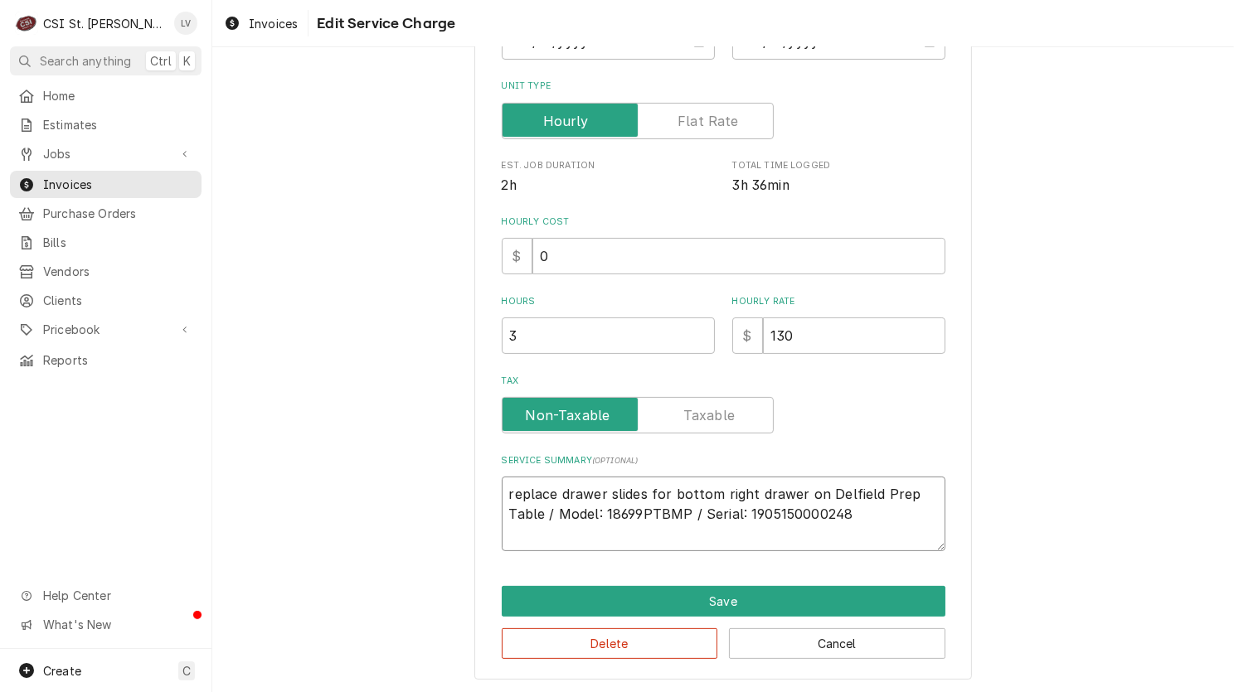
type textarea "eplace drawer slides for bottom right drawer on Delfield Prep Table / Model: 18…"
type textarea "x"
type textarea "Replace drawer slides for bottom right drawer on Delfield Prep Table / Model: 1…"
type textarea "x"
type textarea "Replaced drawer slides for bottom right drawer on Delfield Prep Table / Model: …"
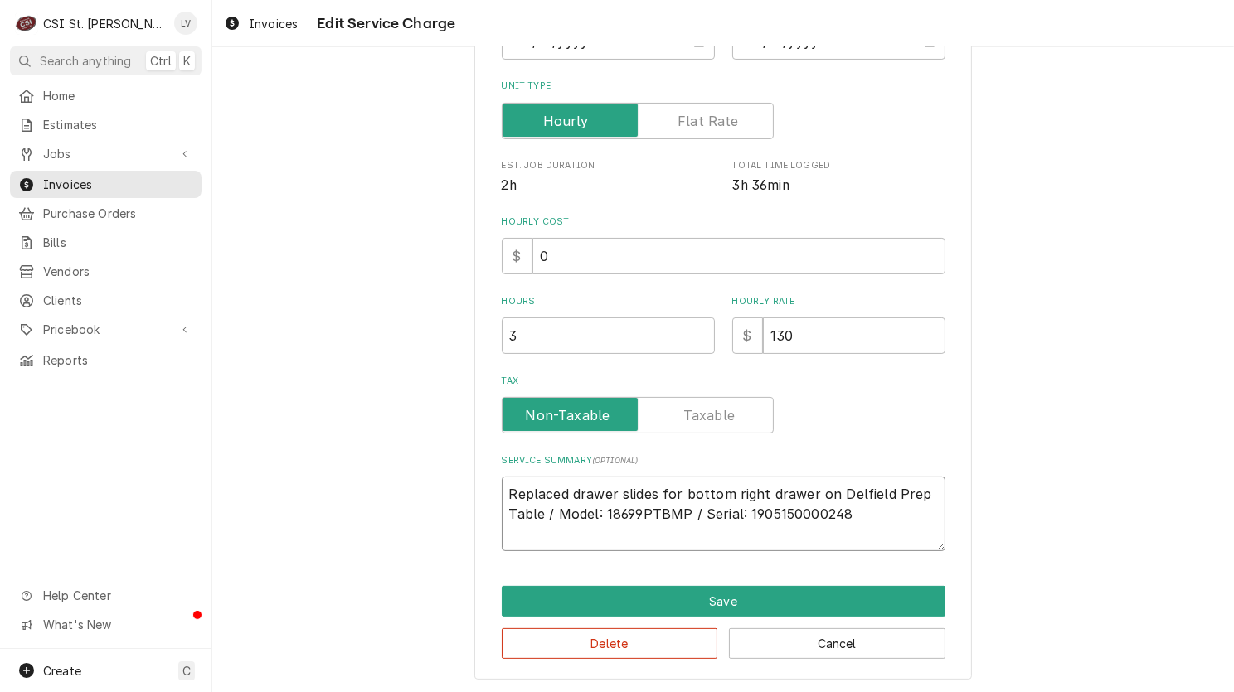
click at [502, 489] on textarea "Replaced drawer slides for bottom right drawer on Delfield Prep Table / Model: …" at bounding box center [724, 514] width 444 height 75
type textarea "x"
type textarea "Replaced drawer slides for bottom right drawer on Delfield Prep Table / Model: …"
type textarea "x"
type textarea "Replaced drawer slides for bottom right drawer on Delfield Prep Table / Model: …"
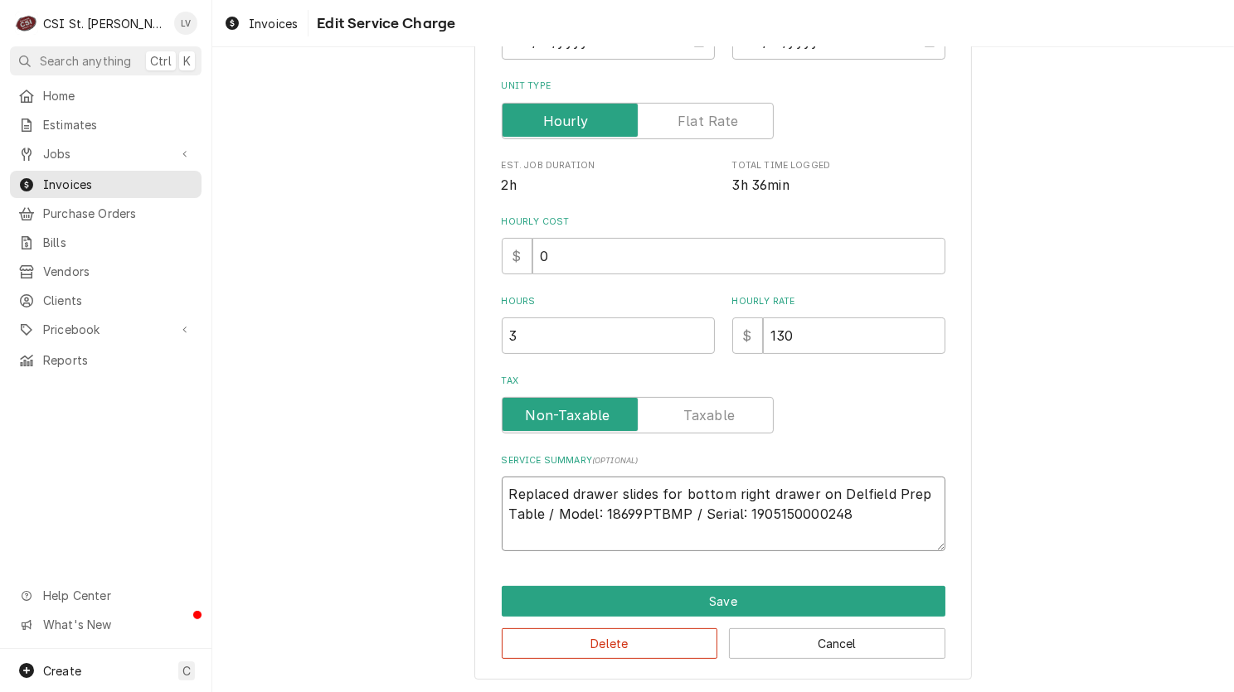
scroll to position [332, 0]
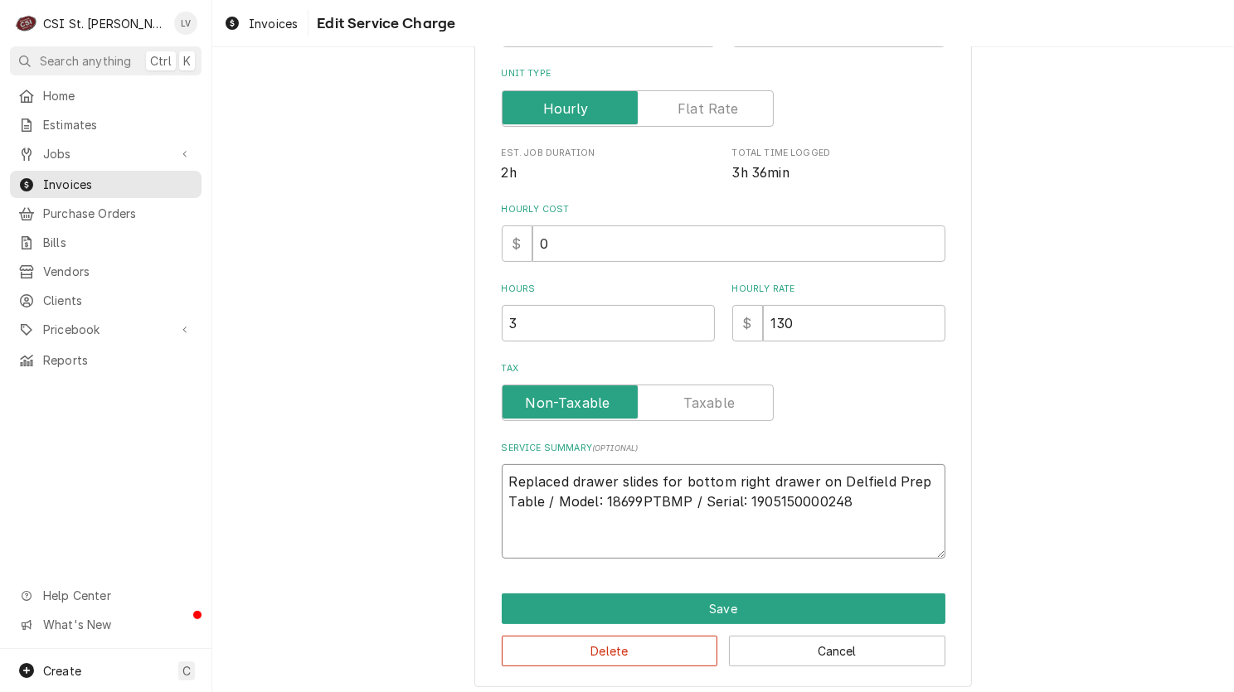
type textarea "x"
type textarea "W Replaced drawer slides for bottom right drawer on Delfield Prep Table / Model…"
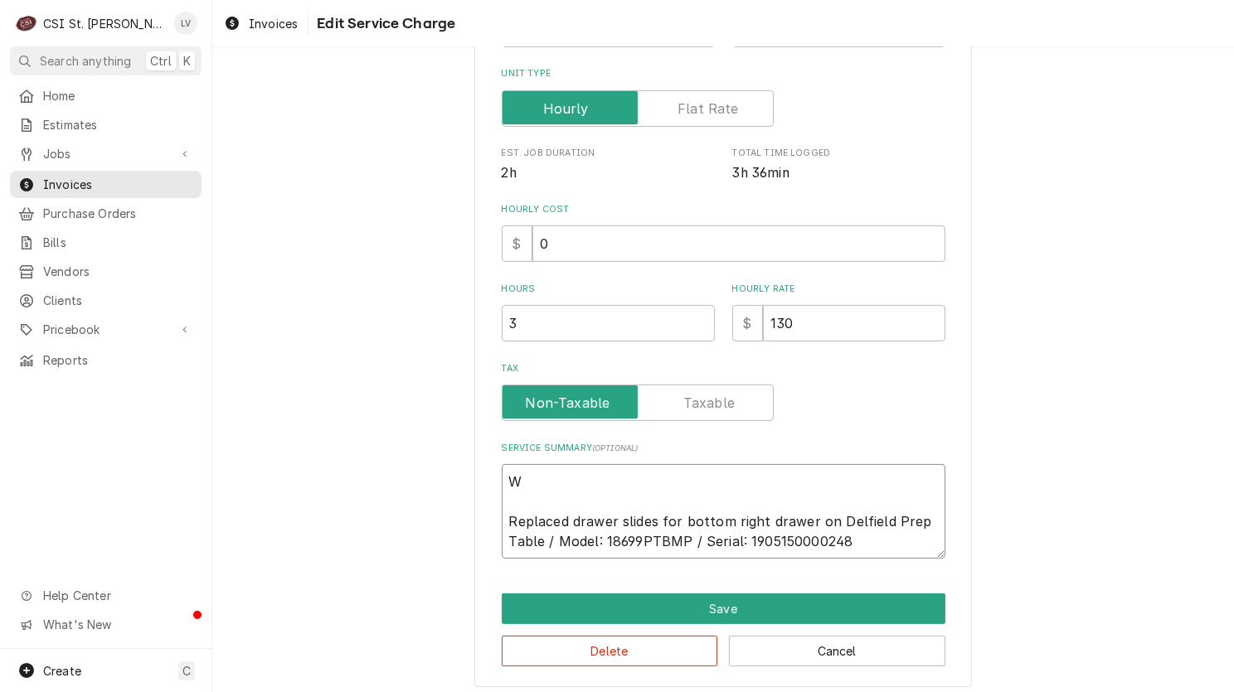
type textarea "x"
type textarea "Wo Replaced drawer slides for bottom right drawer on Delfield Prep Table / Mode…"
type textarea "x"
type textarea "Wok Replaced drawer slides for bottom right drawer on Delfield Prep Table / Mod…"
type textarea "x"
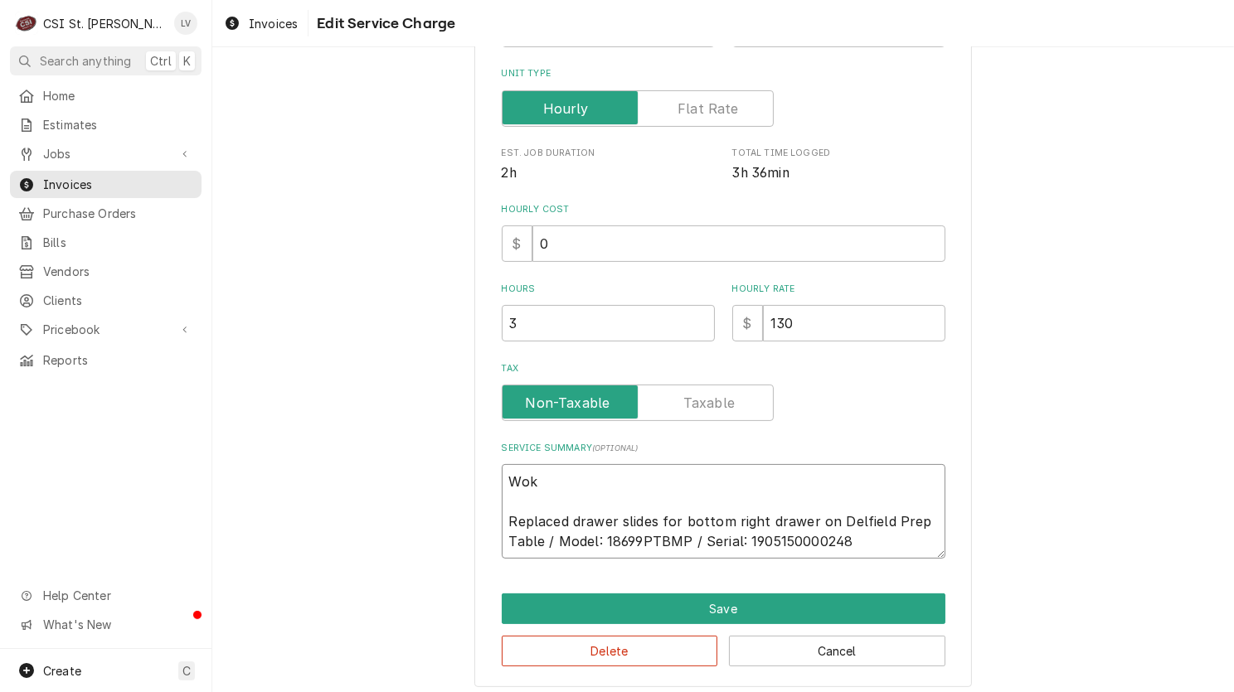
type textarea "Wo Replaced drawer slides for bottom right drawer on Delfield Prep Table / Mode…"
type textarea "x"
type textarea "Wor Replaced drawer slides for bottom right drawer on Delfield Prep Table / Mod…"
type textarea "x"
type textarea "Work Replaced drawer slides for bottom right drawer on Delfield Prep Table / Mo…"
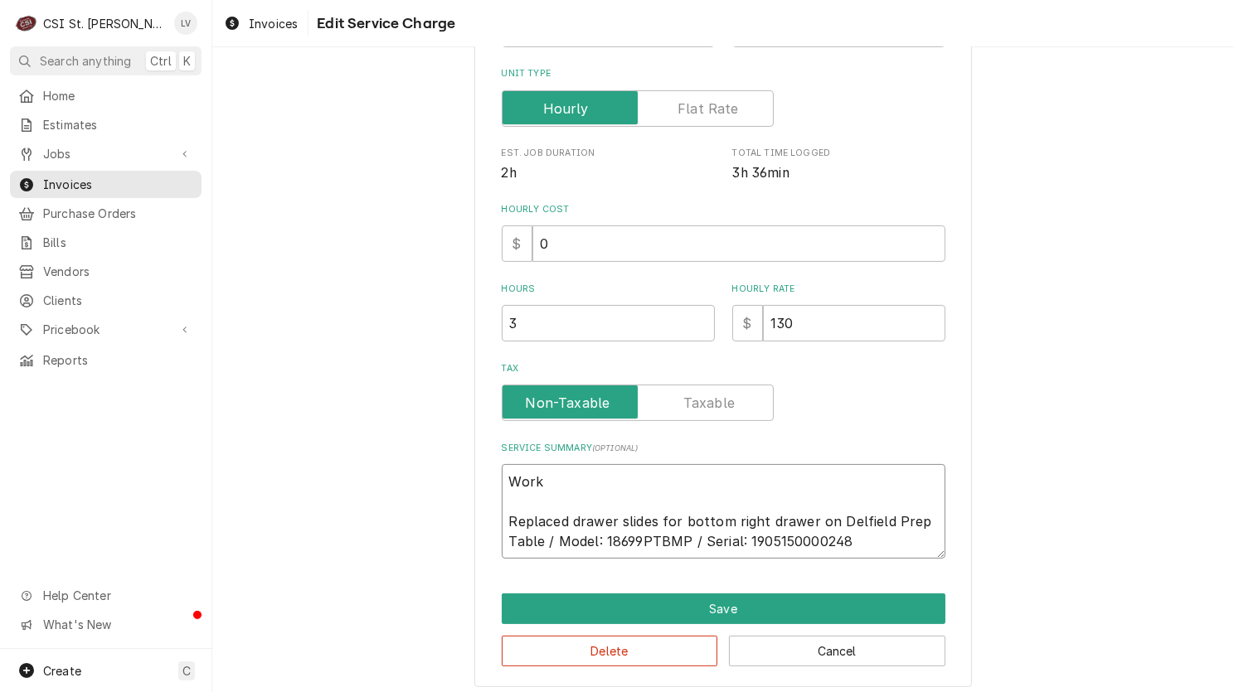
type textarea "x"
type textarea "Work Replaced drawer slides for bottom right drawer on Delfield Prep Table / Mo…"
type textarea "x"
type textarea "Work c Replaced drawer slides for bottom right drawer on Delfield Prep Table / …"
type textarea "x"
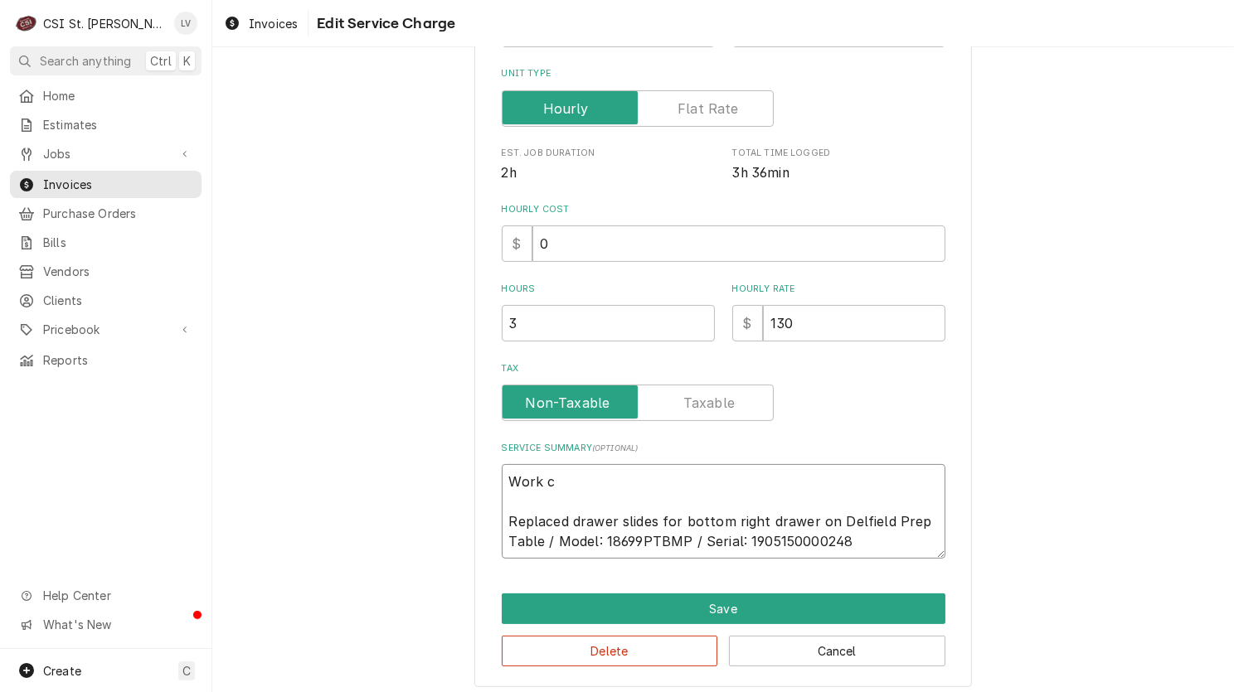
type textarea "Work co Replaced drawer slides for bottom right drawer on Delfield Prep Table /…"
type textarea "x"
type textarea "Work com Replaced drawer slides for bottom right drawer on Delfield Prep Table …"
type textarea "x"
type textarea "Work comp Replaced drawer slides for bottom right drawer on Delfield Prep Table…"
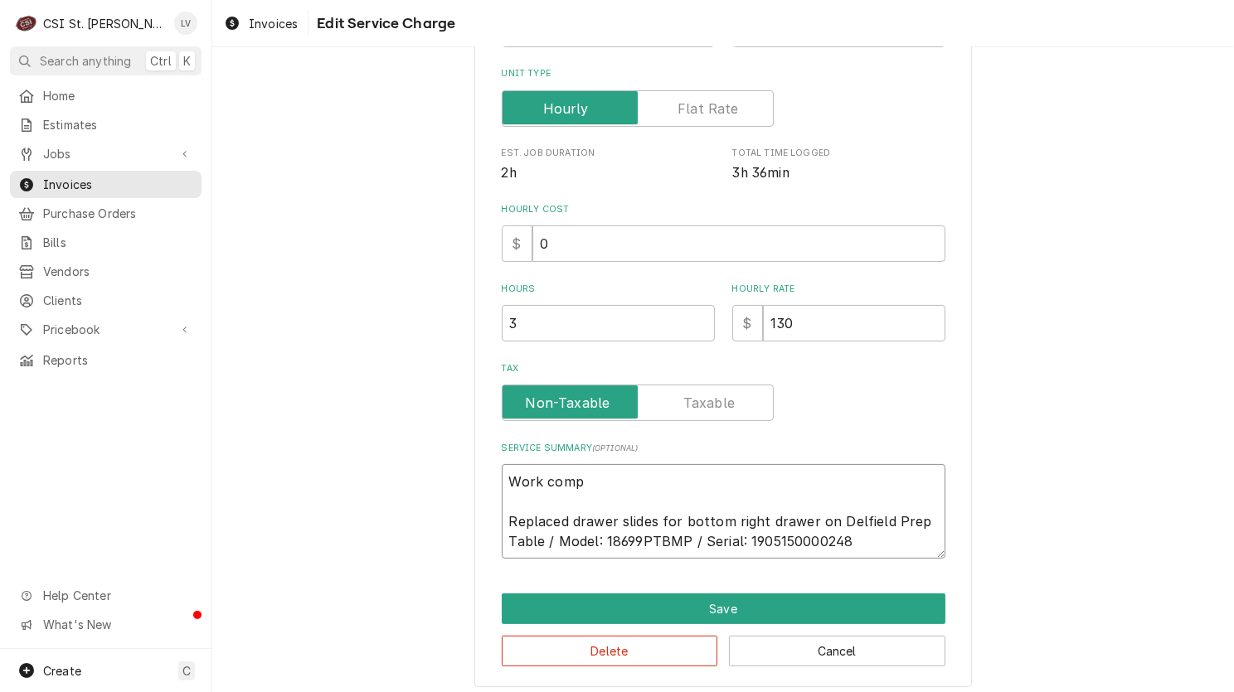
type textarea "x"
type textarea "Work compl Replaced drawer slides for bottom right drawer on Delfield Prep Tabl…"
type textarea "x"
type textarea "Work comple Replaced drawer slides for bottom right drawer on Delfield Prep Tab…"
type textarea "x"
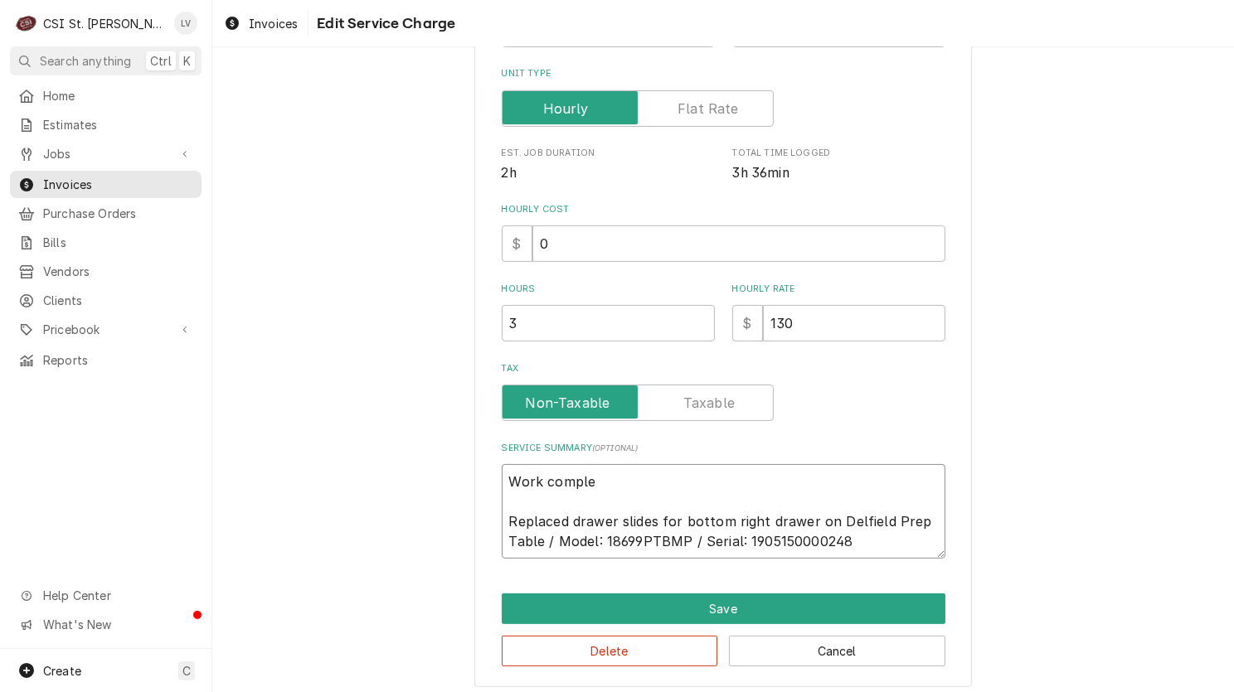
type textarea "Work complet Replaced drawer slides for bottom right drawer on Delfield Prep Ta…"
type textarea "x"
type textarea "Work complete Replaced drawer slides for bottom right drawer on Delfield Prep T…"
type textarea "x"
type textarea "Work completed Replaced drawer slides for bottom right drawer on Delfield Prep …"
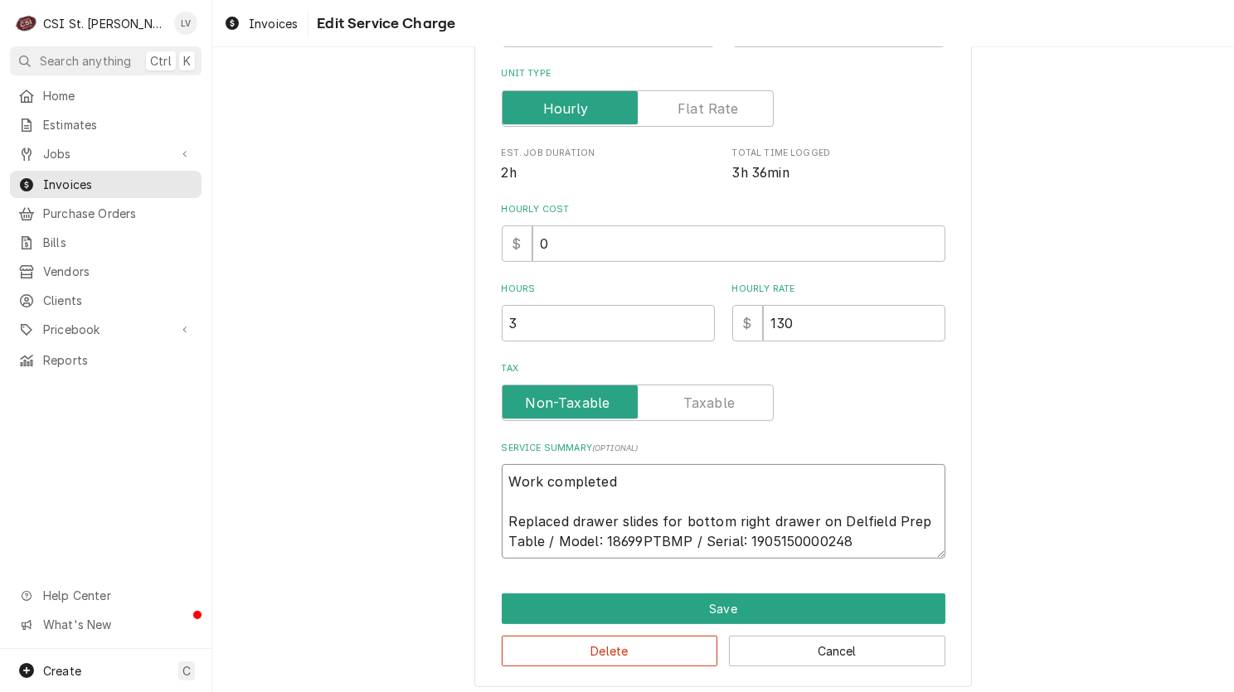
type textarea "x"
type textarea "Work completed Replaced drawer slides for bottom right drawer on Delfield Prep …"
type textarea "x"
type textarea "Work completed f Replaced drawer slides for bottom right drawer on Delfield Pre…"
type textarea "x"
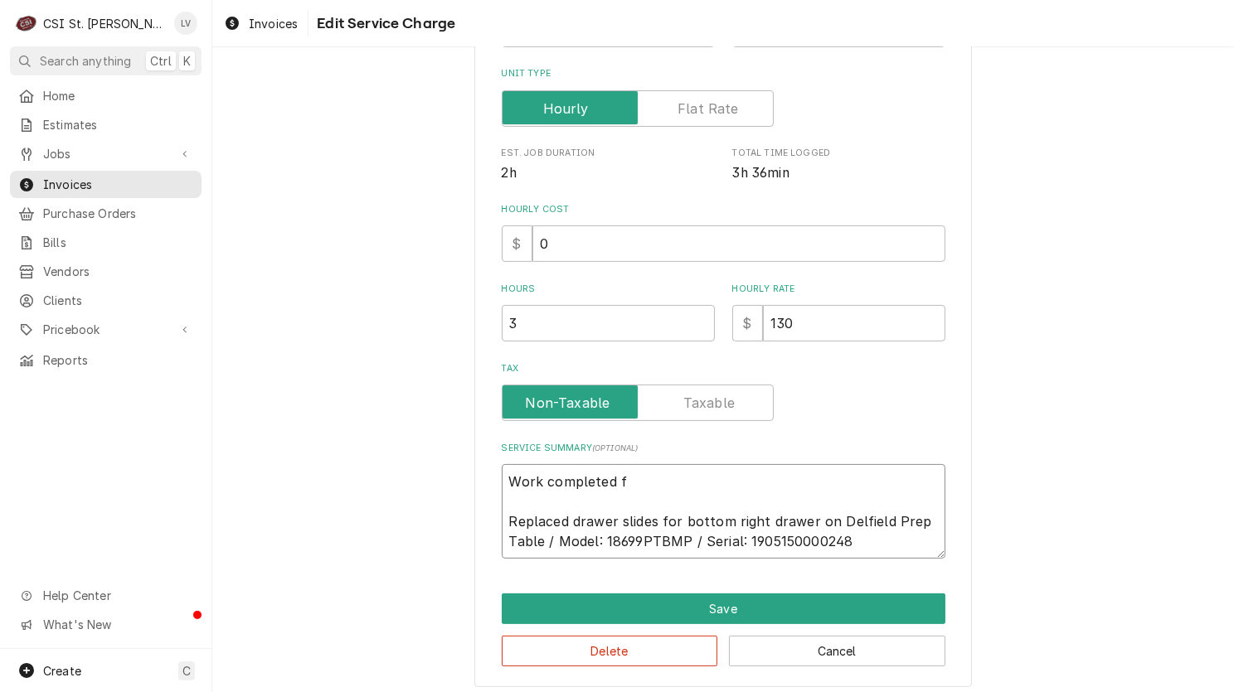
type textarea "Work completed fr Replaced drawer slides for bottom right drawer on Delfield Pr…"
type textarea "x"
type textarea "Work completed fro Replaced drawer slides for bottom right drawer on Delfield P…"
type textarea "x"
type textarea "Work completed from Replaced drawer slides for bottom right drawer on Delfield …"
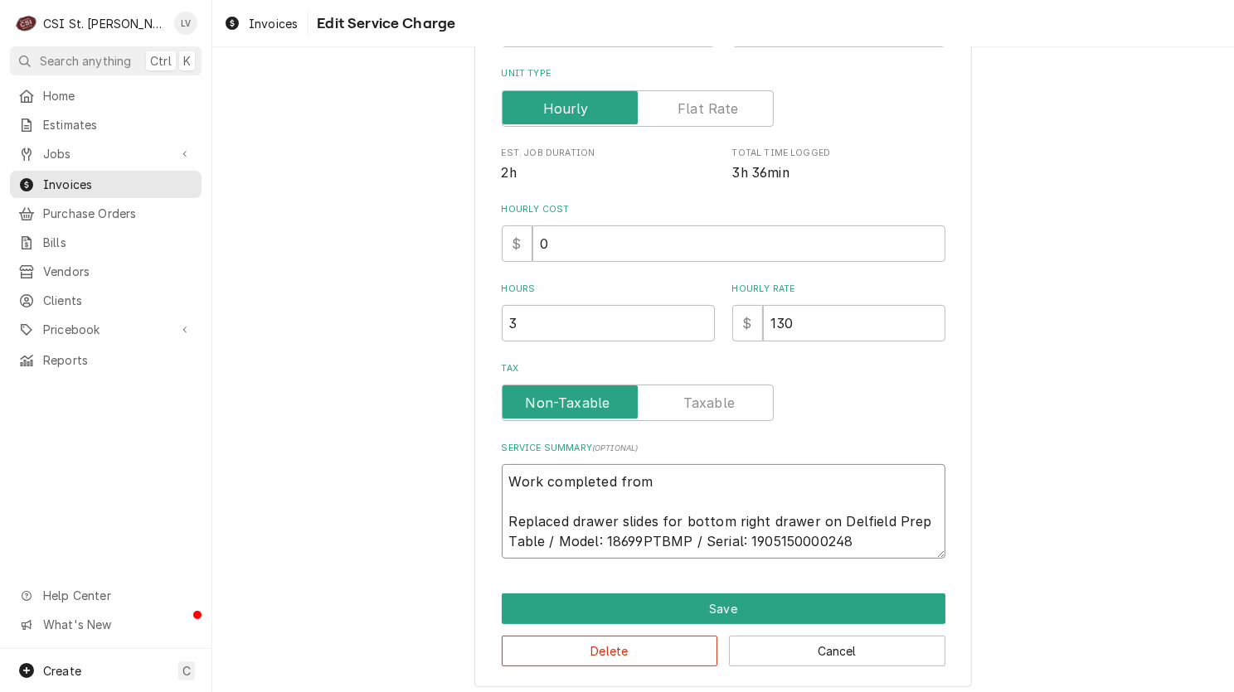
type textarea "x"
type textarea "Work completed from Replaced drawer slides for bottom right drawer on Delfield …"
type textarea "x"
type textarea "Work completed from q Replaced drawer slides for bottom right drawer on Delfiel…"
type textarea "x"
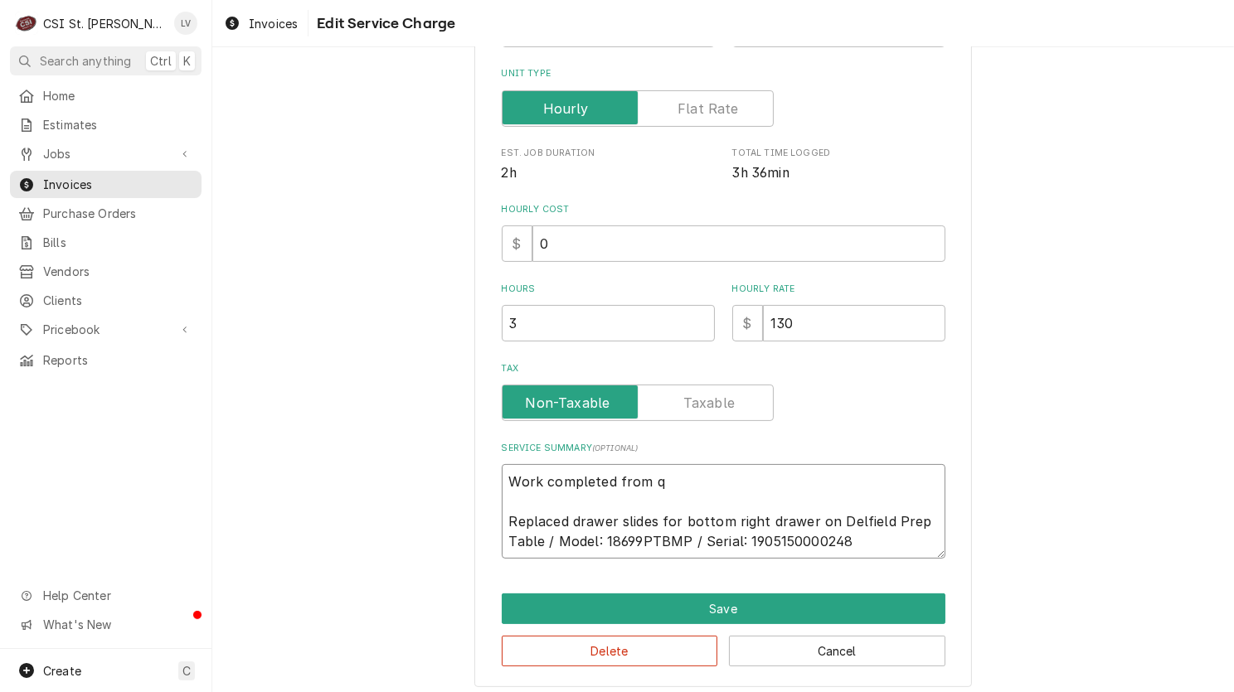
type textarea "Work completed from qu Replaced drawer slides for bottom right drawer on Delfie…"
type textarea "x"
type textarea "Work completed from quo Replaced drawer slides for bottom right drawer on Delfi…"
type textarea "x"
type textarea "Work completed from quot Replaced drawer slides for bottom right drawer on Delf…"
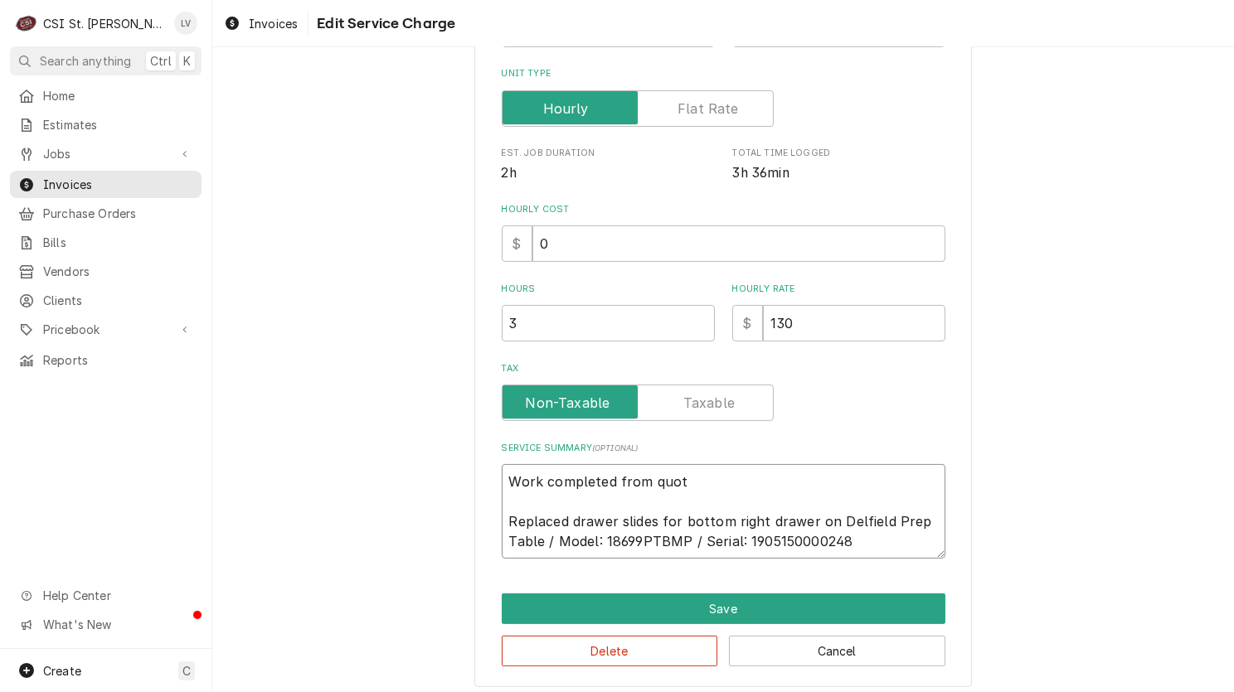
type textarea "x"
type textarea "Work completed from quote Replaced drawer slides for bottom right drawer on Del…"
type textarea "x"
type textarea "Work completed from quote Replaced drawer slides for bottom right drawer on Del…"
type textarea "x"
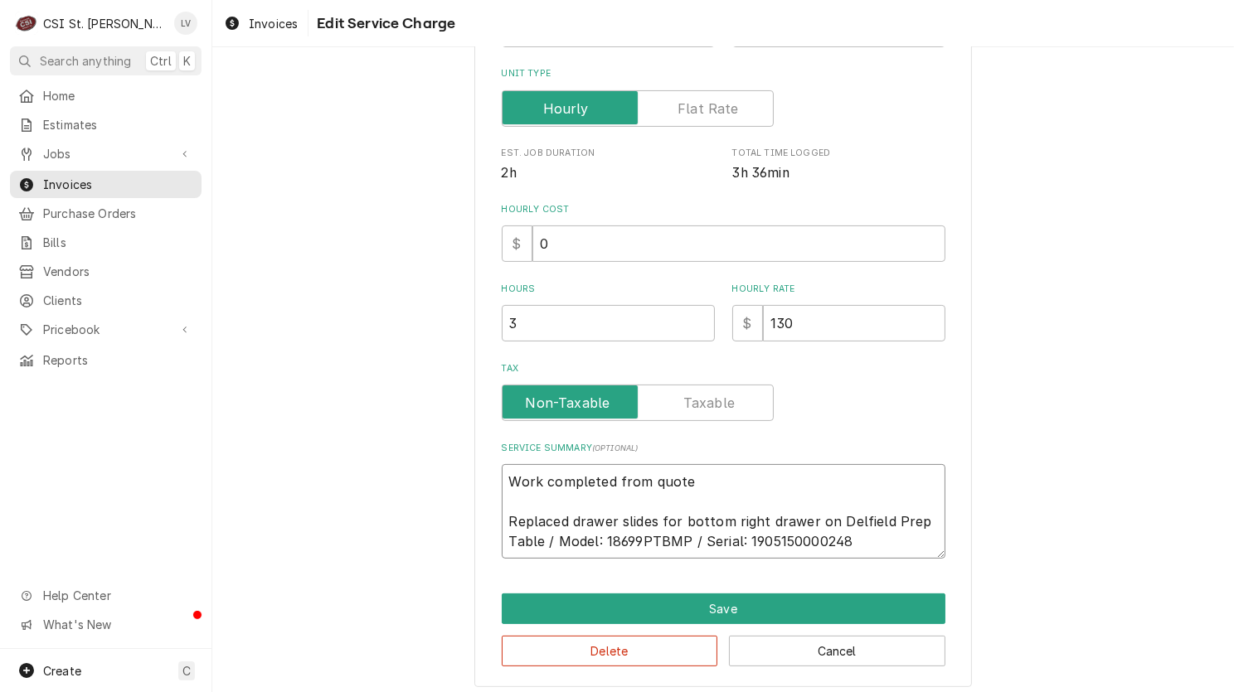
type textarea "Work completed from quote S Replaced drawer slides for bottom right drawer on D…"
type textarea "x"
type textarea "Work completed from quote SE Replaced drawer slides for bottom right drawer on …"
type textarea "x"
type textarea "Work completed from quote SET Replaced drawer slides for bottom right drawer on…"
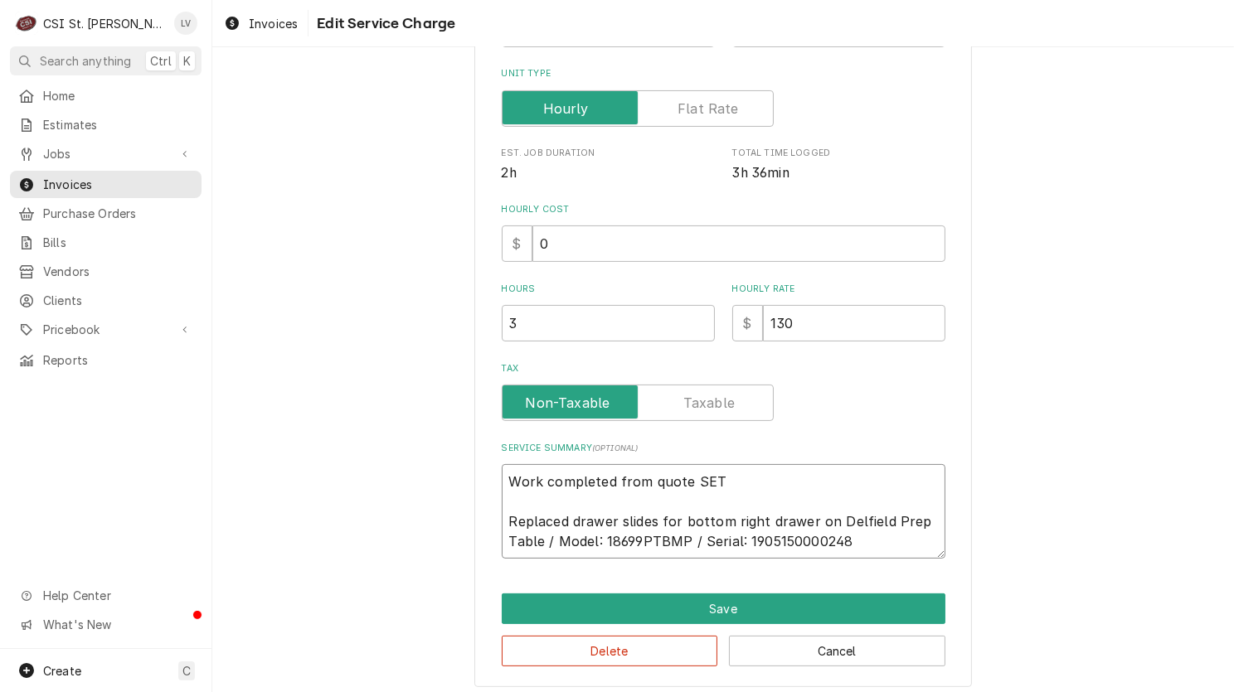
type textarea "x"
type textarea "Work completed from quote SE Replaced drawer slides for bottom right drawer on …"
type textarea "x"
type textarea "Work completed from quote S Replaced drawer slides for bottom right drawer on D…"
type textarea "x"
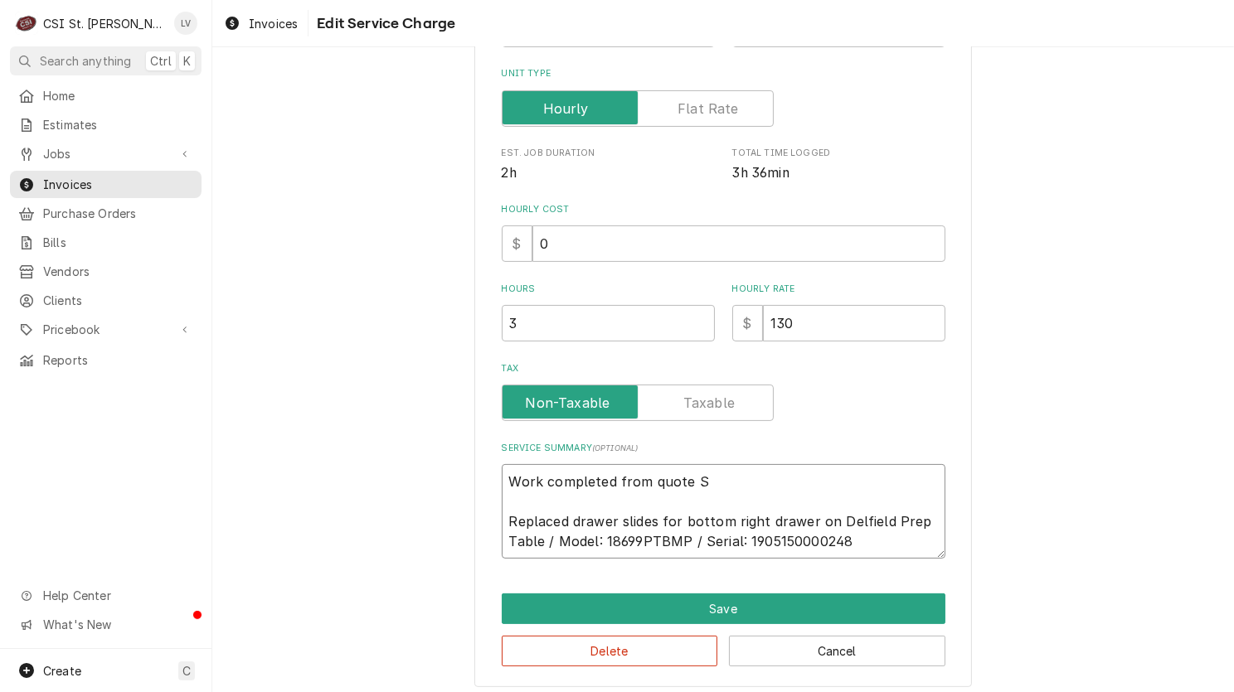
type textarea "Work completed from quote Replaced drawer slides for bottom right drawer on Del…"
type textarea "x"
type textarea "Work completed from quote E Replaced drawer slides for bottom right drawer on D…"
type textarea "x"
type textarea "Work completed from quote ES Replaced drawer slides for bottom right drawer on …"
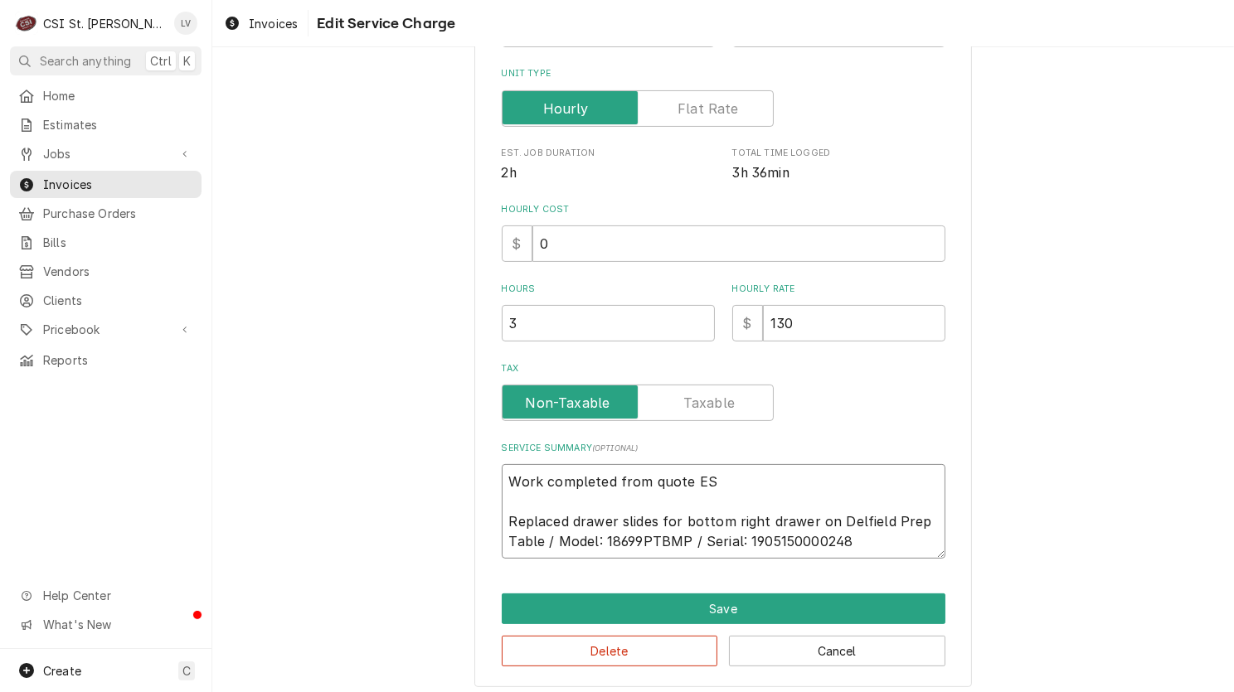
type textarea "x"
type textarea "Work completed from quote EST Replaced drawer slides for bottom right drawer on…"
type textarea "x"
type textarea "Work completed from quote EST- Replaced drawer slides for bottom right drawer o…"
type textarea "x"
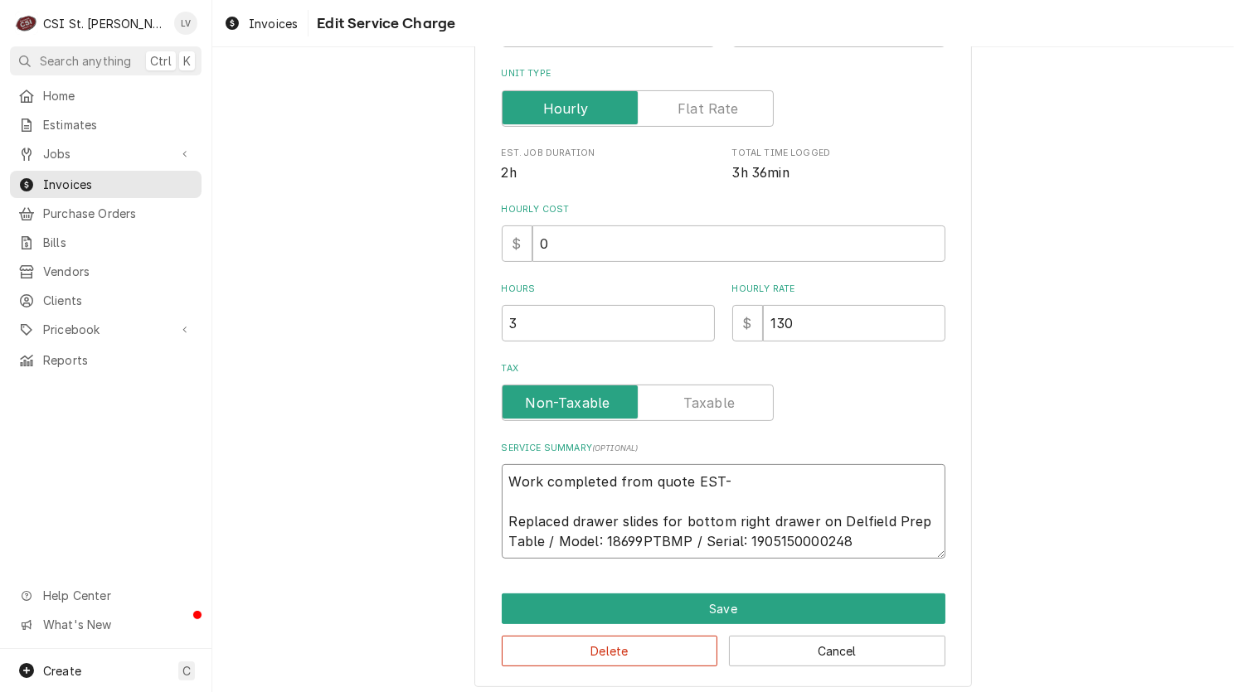
type textarea "Work completed from quote EST-4 Replaced drawer slides for bottom right drawer …"
type textarea "x"
type textarea "Work completed from quote EST-40 Replaced drawer slides for bottom right drawer…"
type textarea "x"
type textarea "Work completed from quote EST-400 Replaced drawer slides for bottom right drawe…"
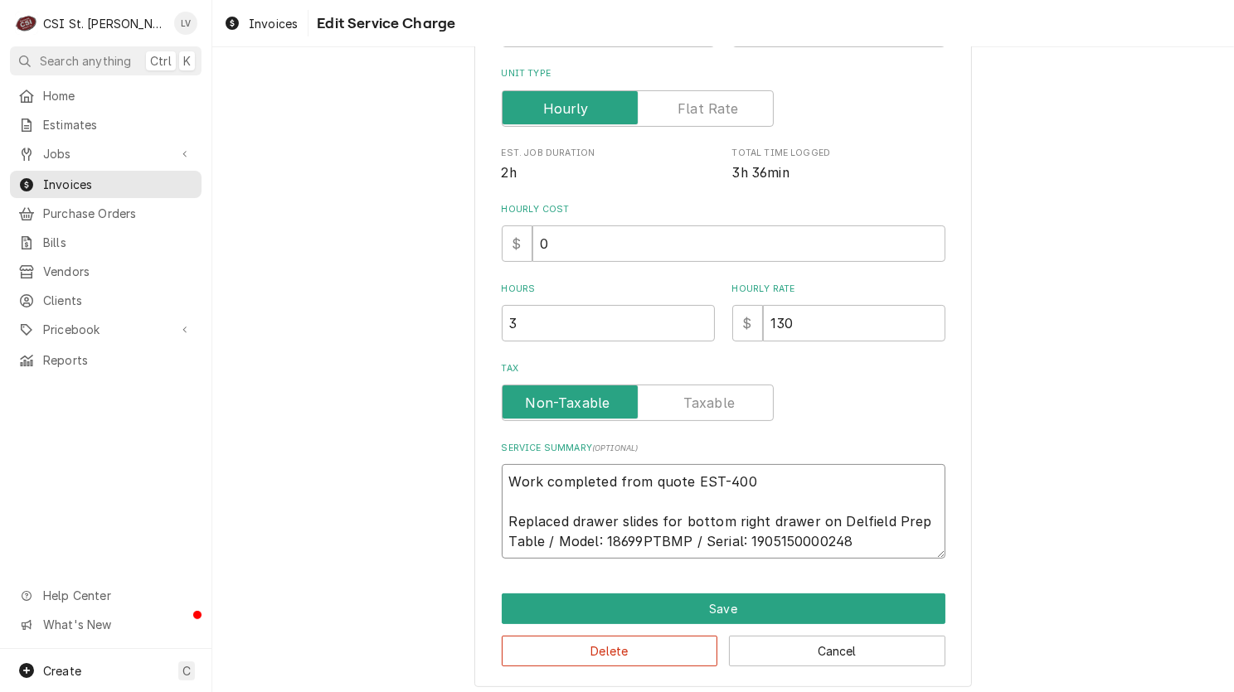
type textarea "x"
type textarea "Work completed from quote EST-4004 Replaced drawer slides for bottom right draw…"
type textarea "x"
type textarea "Work completed from quote EST-40046 Replaced drawer slides for bottom right dra…"
type textarea "x"
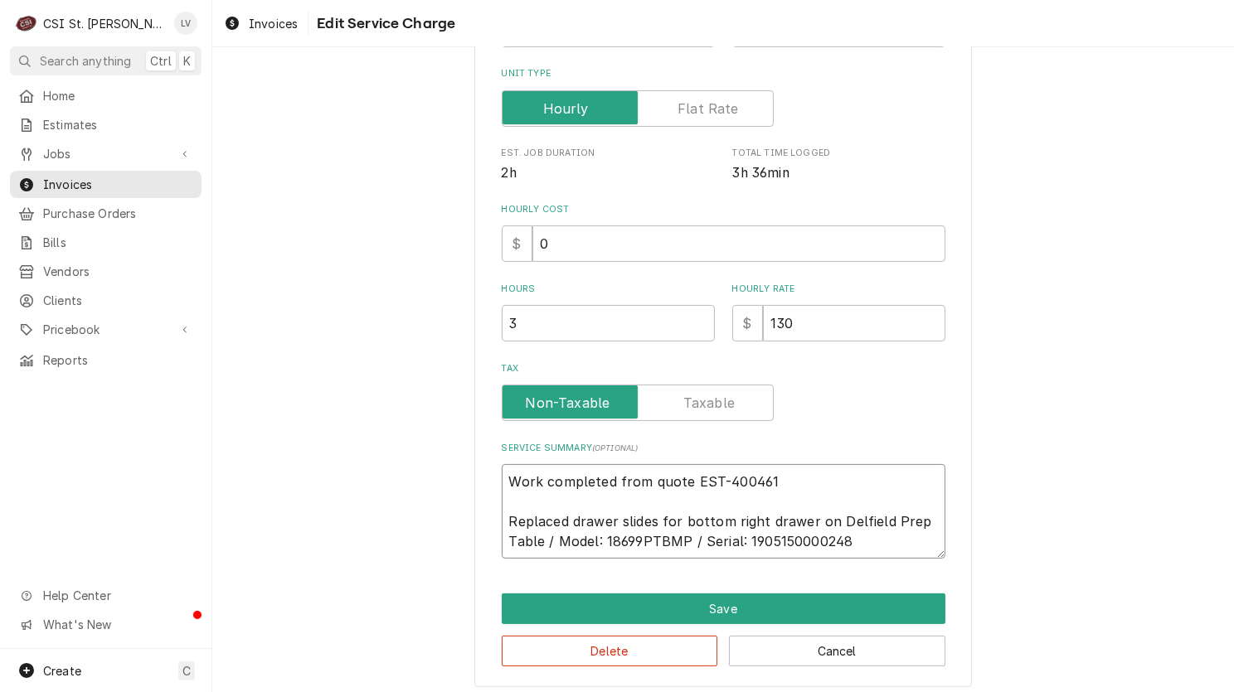
type textarea "Work completed from quote EST-400461 Replaced drawer slides for bottom right dr…"
click at [699, 624] on div "Delete Cancel" at bounding box center [724, 645] width 444 height 42
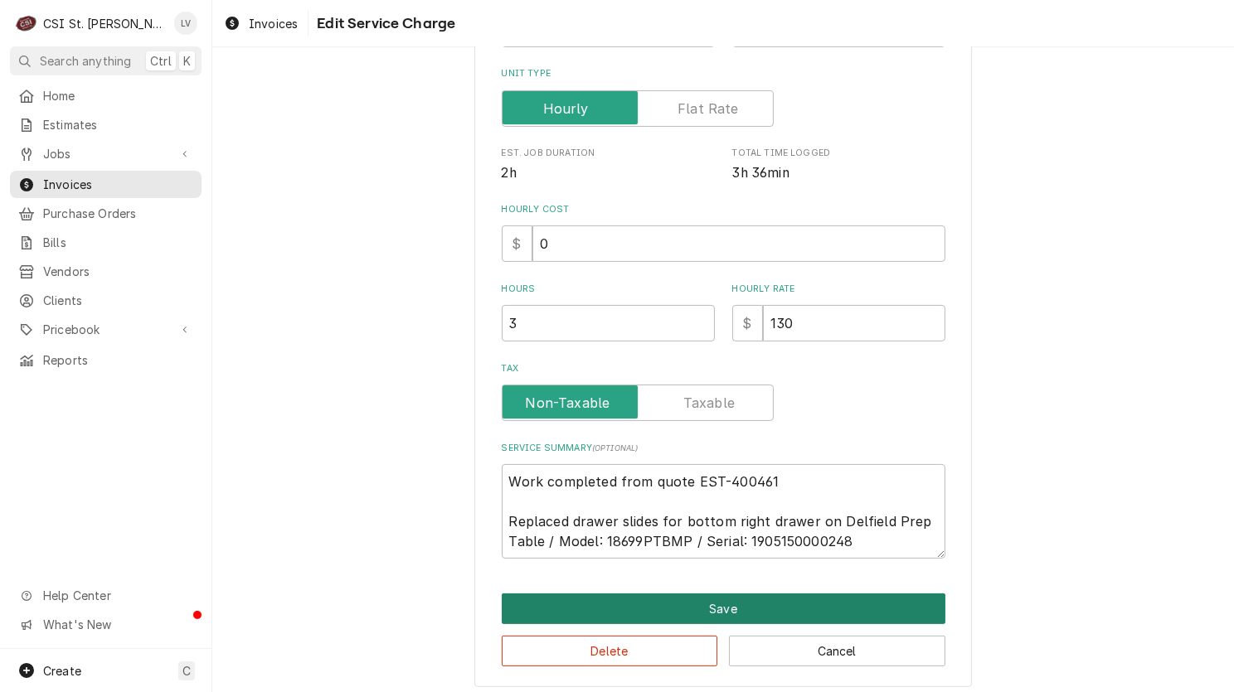
click at [921, 618] on button "Save" at bounding box center [724, 609] width 444 height 31
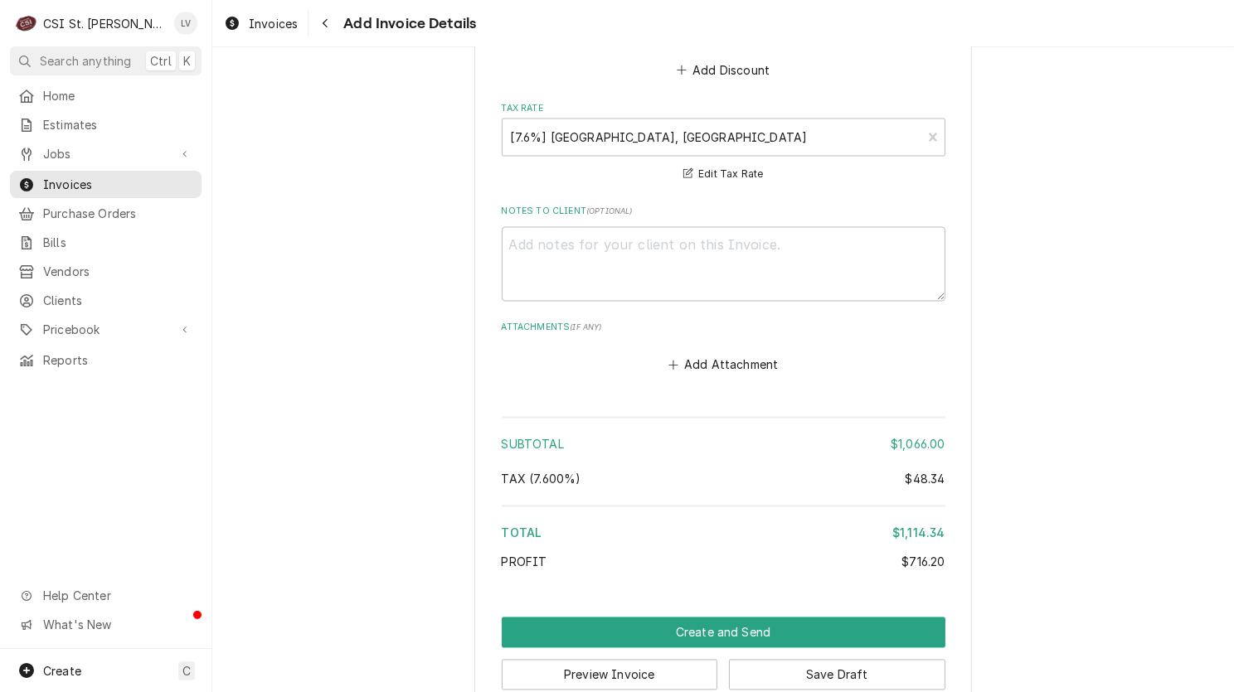
scroll to position [3193, 0]
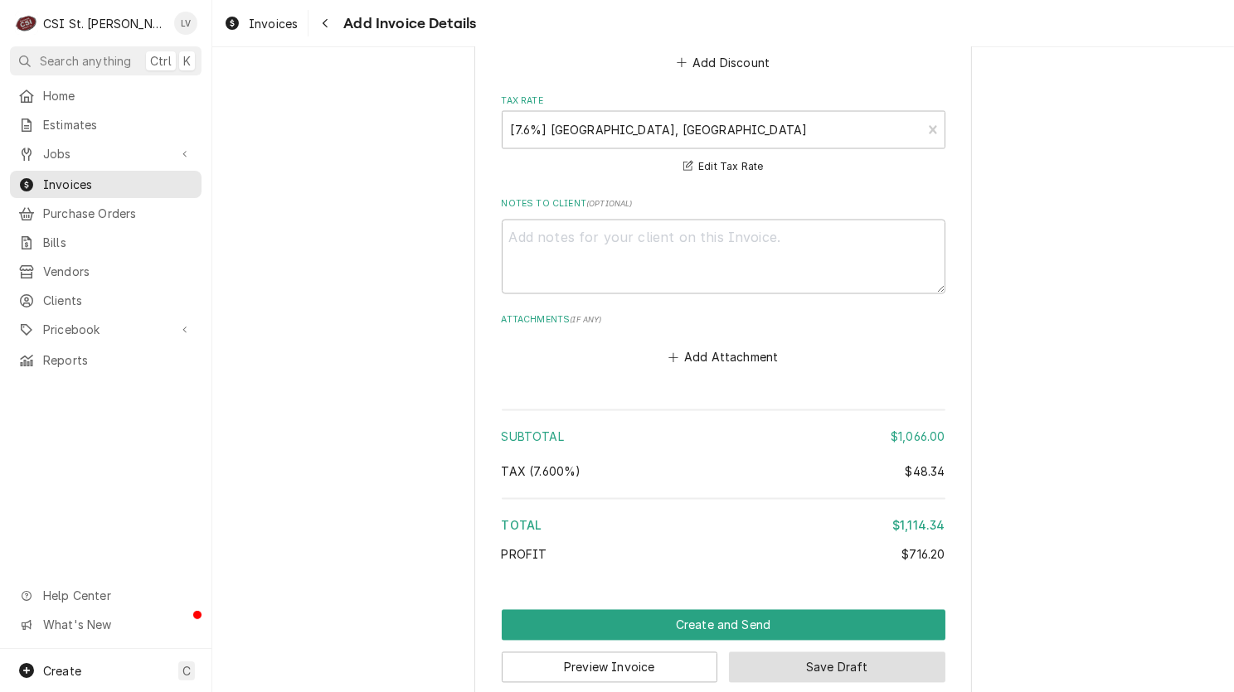
click at [849, 652] on button "Save Draft" at bounding box center [837, 667] width 216 height 31
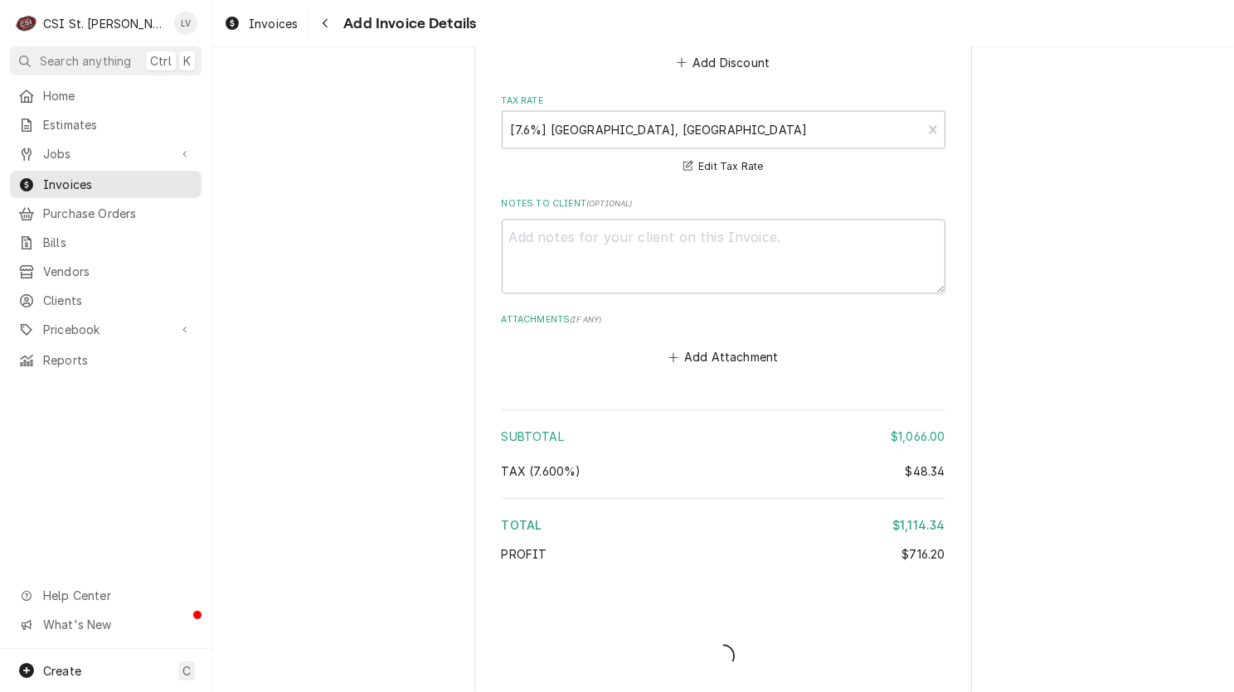
scroll to position [3185, 0]
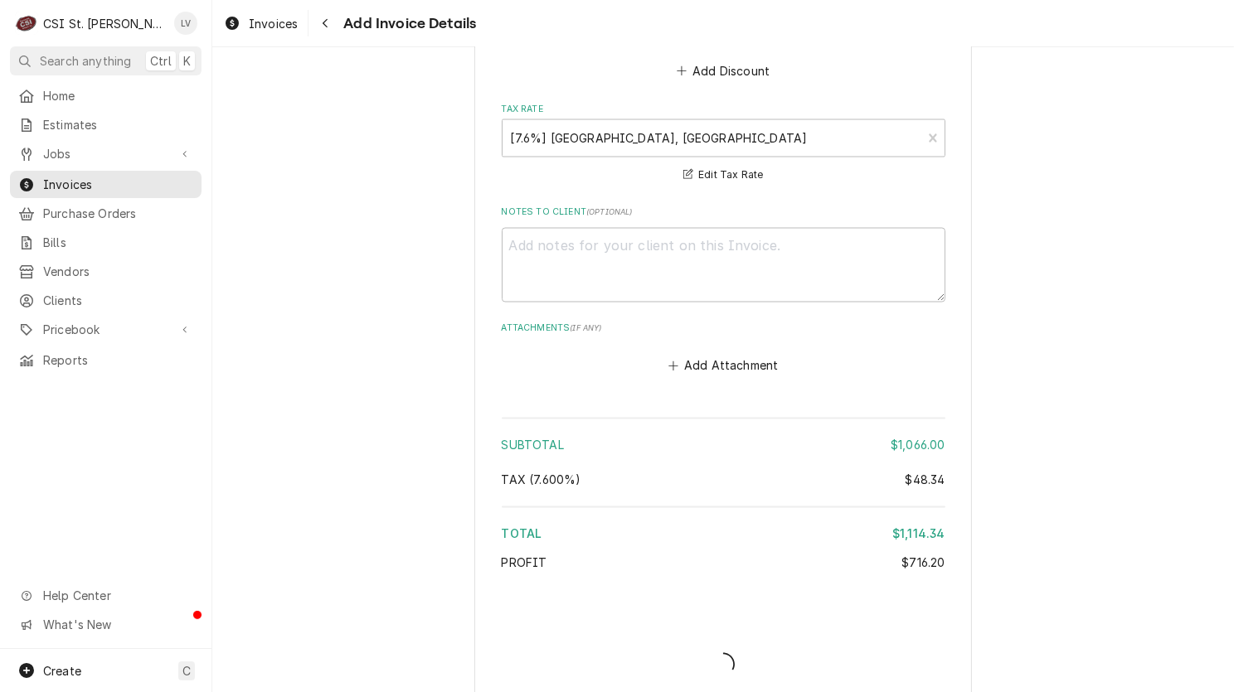
type textarea "x"
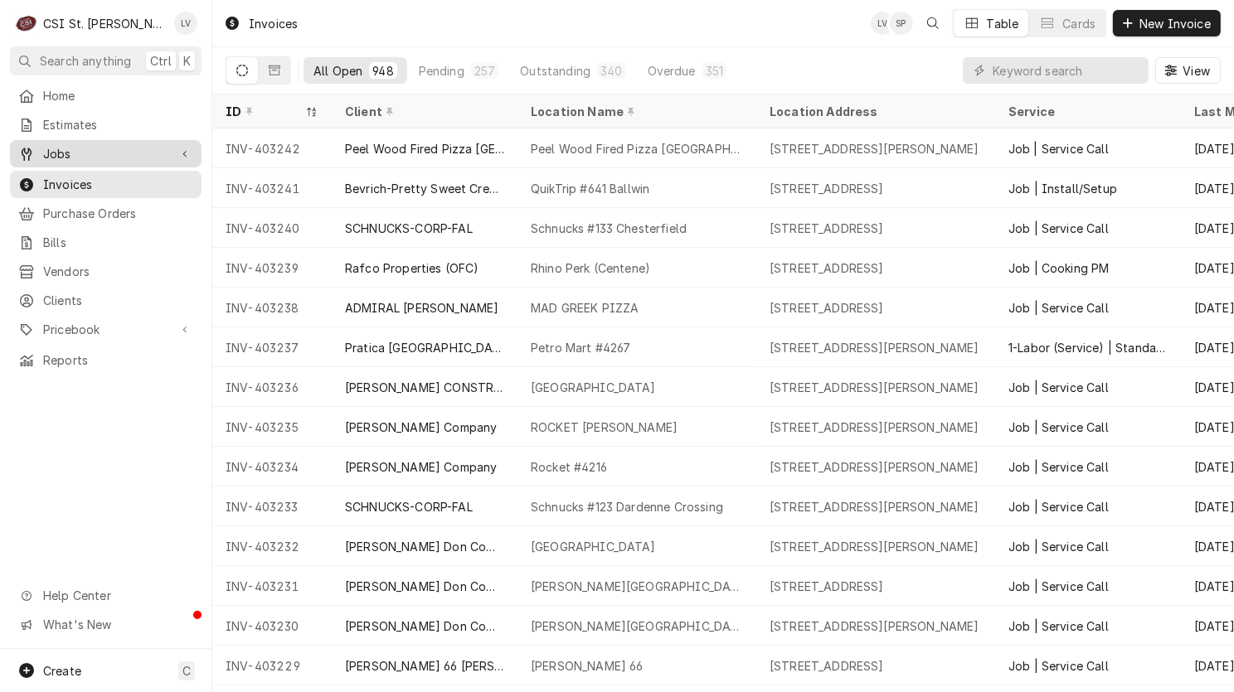
click at [56, 151] on span "Jobs" at bounding box center [105, 153] width 125 height 17
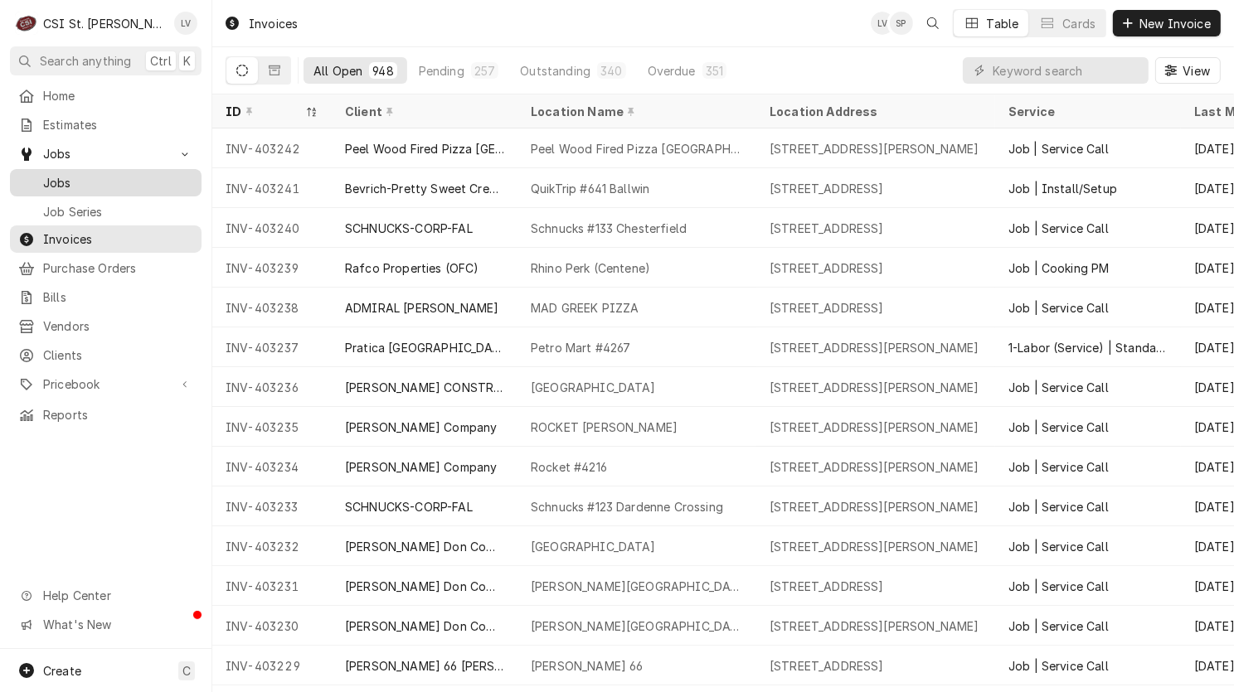
click at [59, 182] on span "Jobs" at bounding box center [118, 182] width 150 height 17
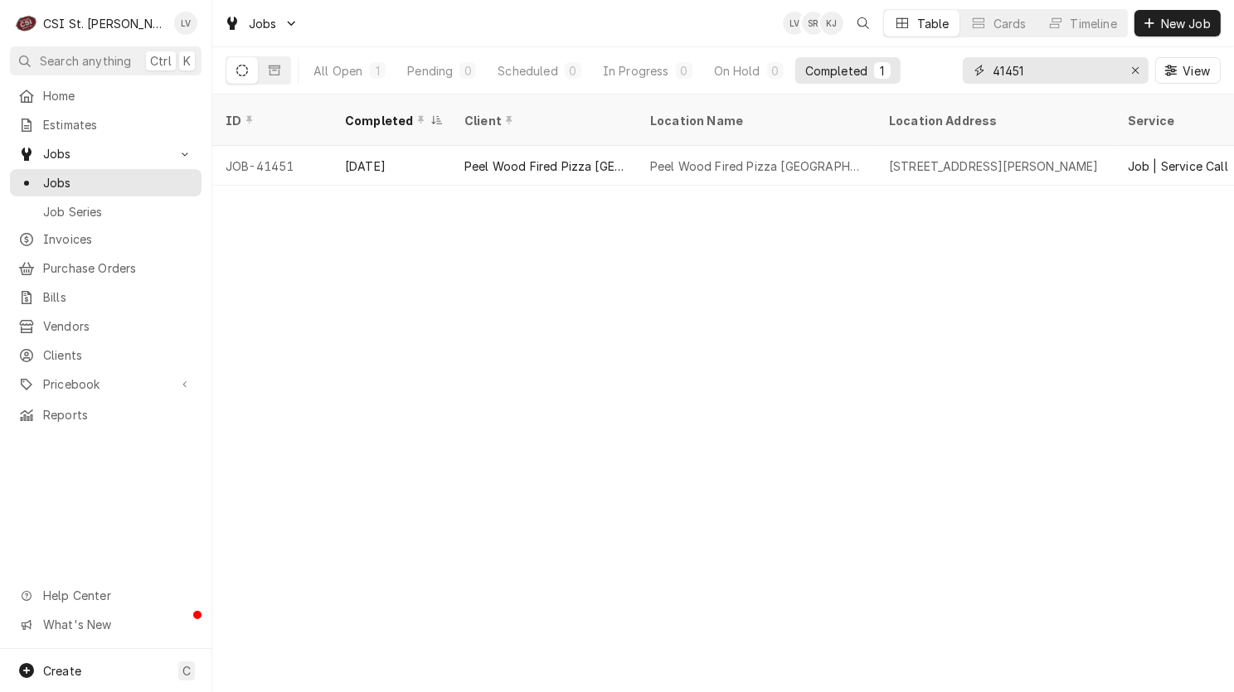
drag, startPoint x: 1037, startPoint y: 69, endPoint x: 928, endPoint y: 75, distance: 109.6
click at [928, 75] on div "All Open 1 Pending 0 Scheduled 0 In Progress 0 On Hold 0 Completed 1 41451 View" at bounding box center [722, 70] width 995 height 46
type input "41452"
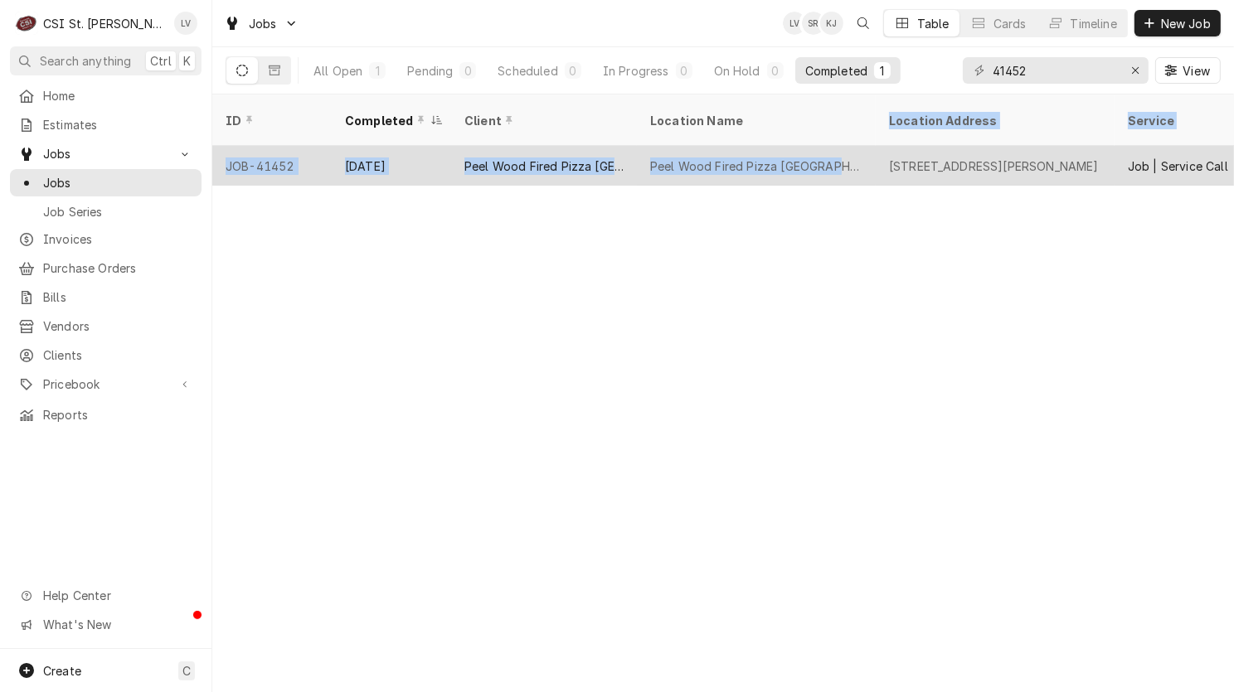
click at [815, 133] on table "ID Completed Client Location Name Location Address Service Date Received Last M…" at bounding box center [722, 140] width 1021 height 91
click at [390, 148] on div "Aug 15" at bounding box center [391, 166] width 119 height 40
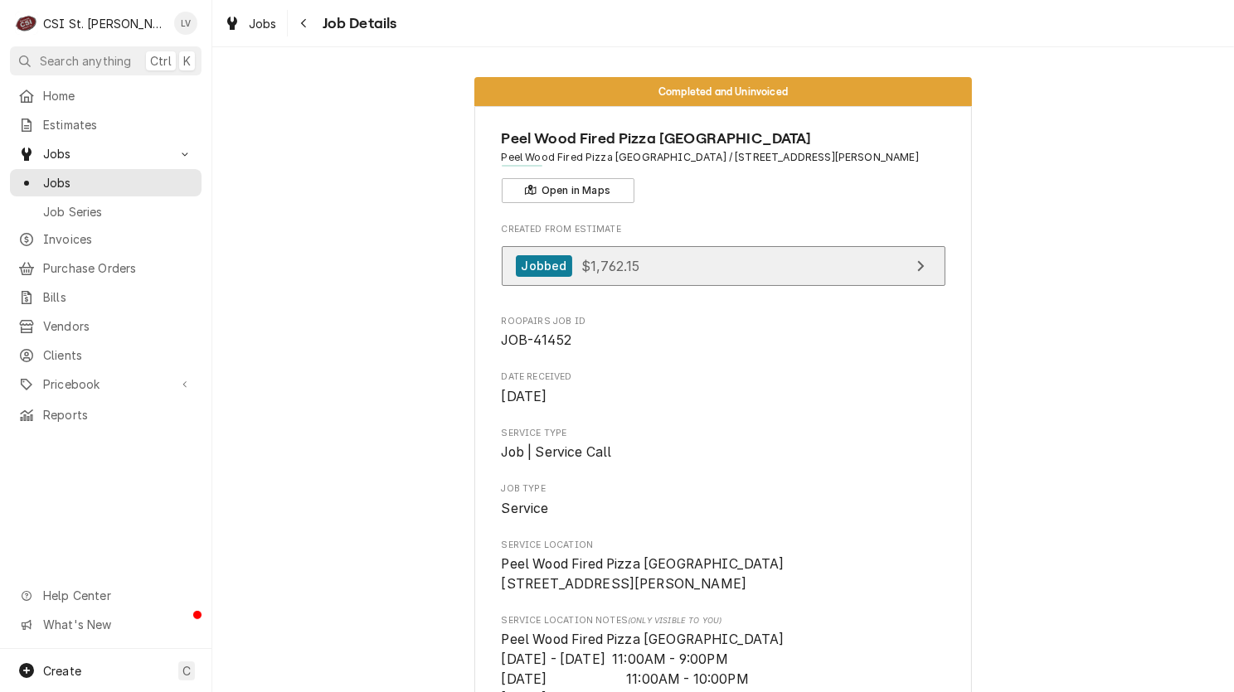
click at [619, 263] on span "$1,762.15" at bounding box center [610, 265] width 58 height 17
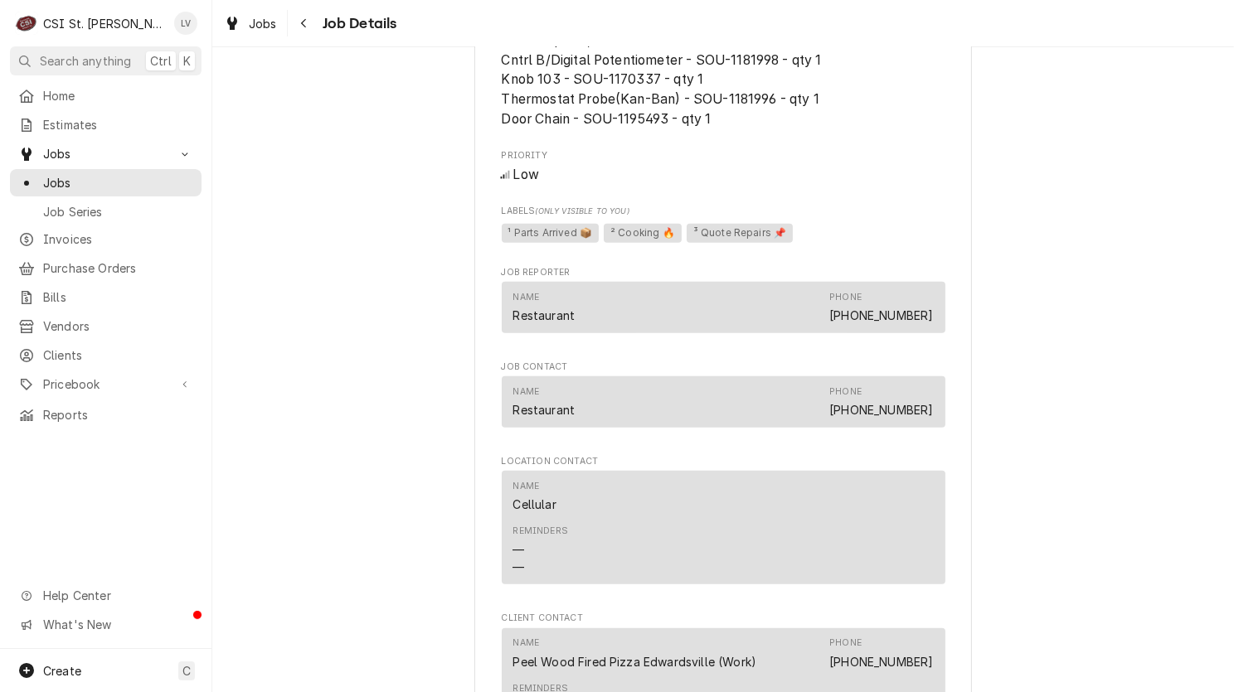
scroll to position [1658, 0]
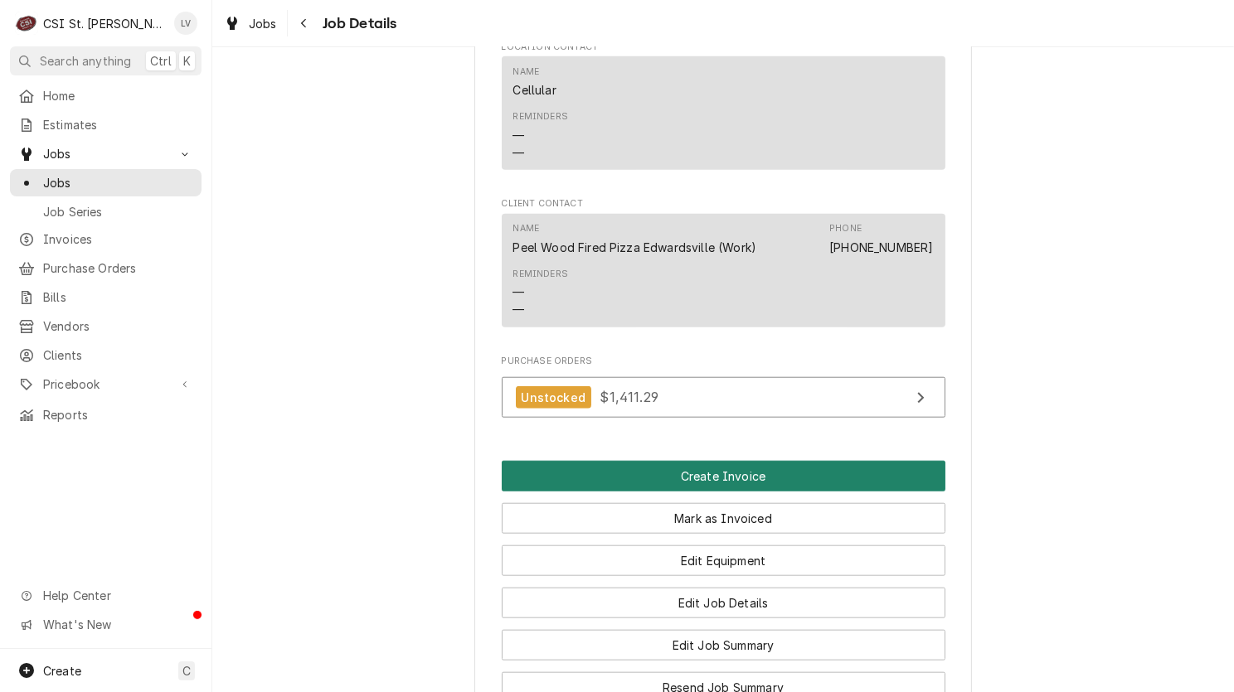
click at [548, 488] on button "Create Invoice" at bounding box center [724, 476] width 444 height 31
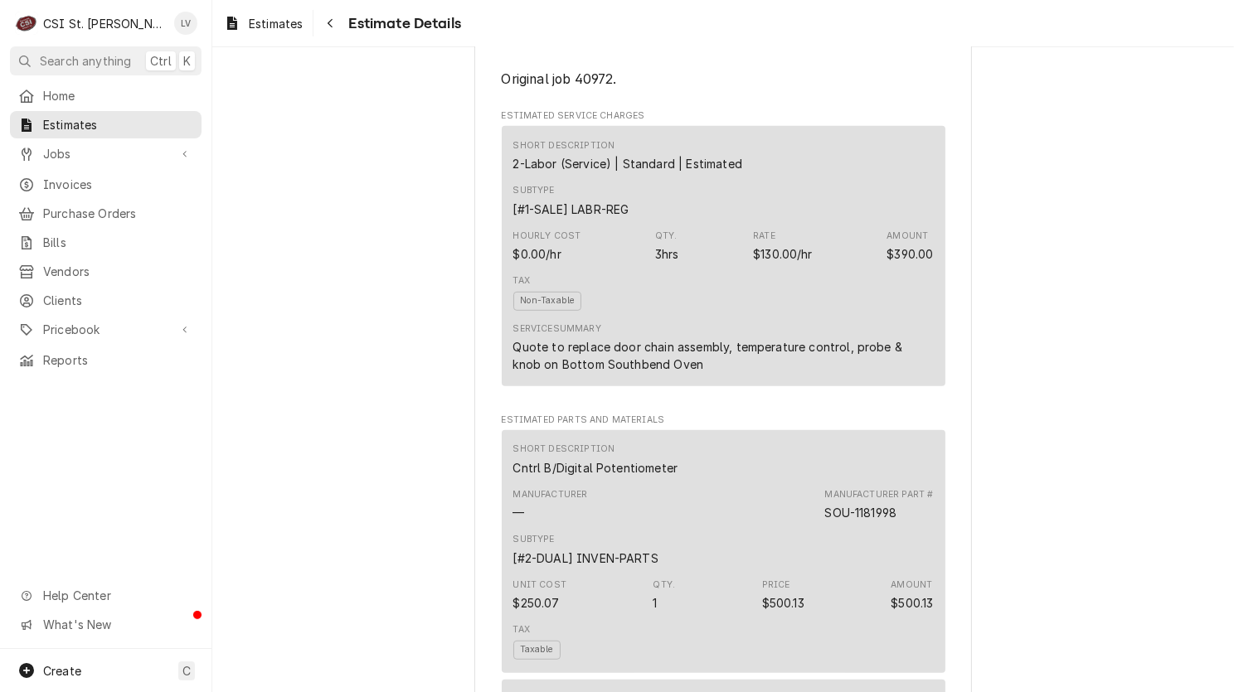
scroll to position [912, 0]
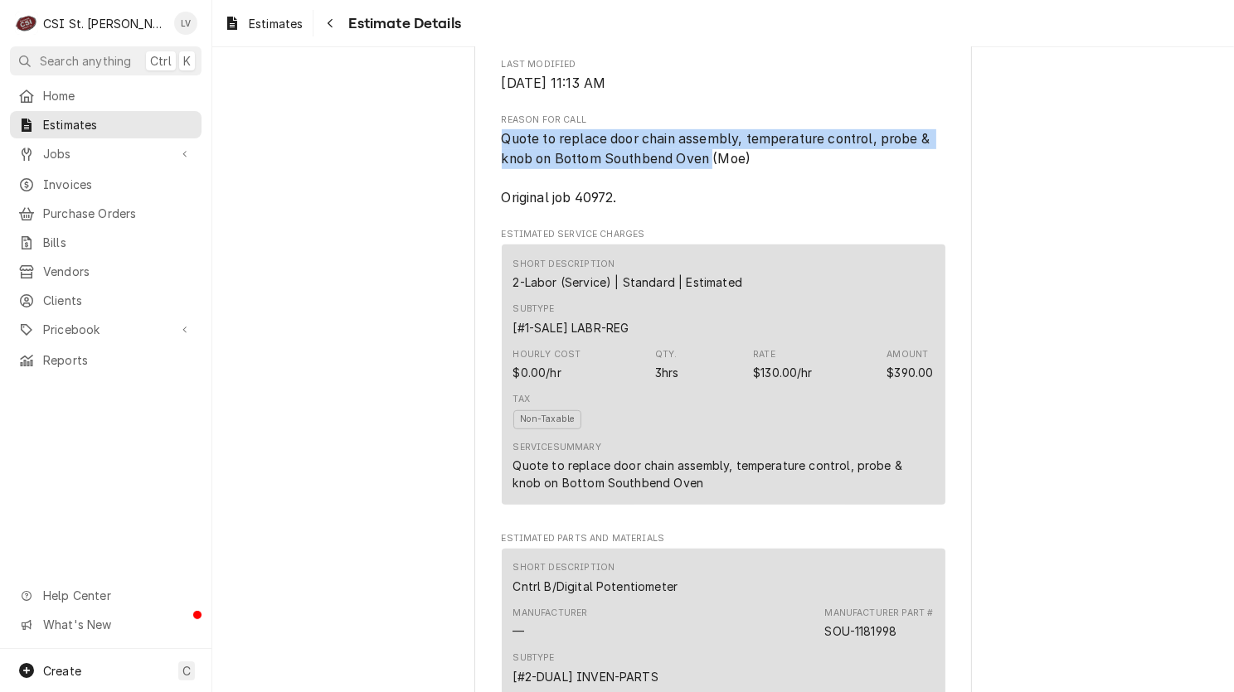
drag, startPoint x: 496, startPoint y: 196, endPoint x: 706, endPoint y: 212, distance: 211.2
click at [706, 206] on span "Quote to replace door chain assembly, temperature control, probe & knob on Bott…" at bounding box center [718, 168] width 432 height 75
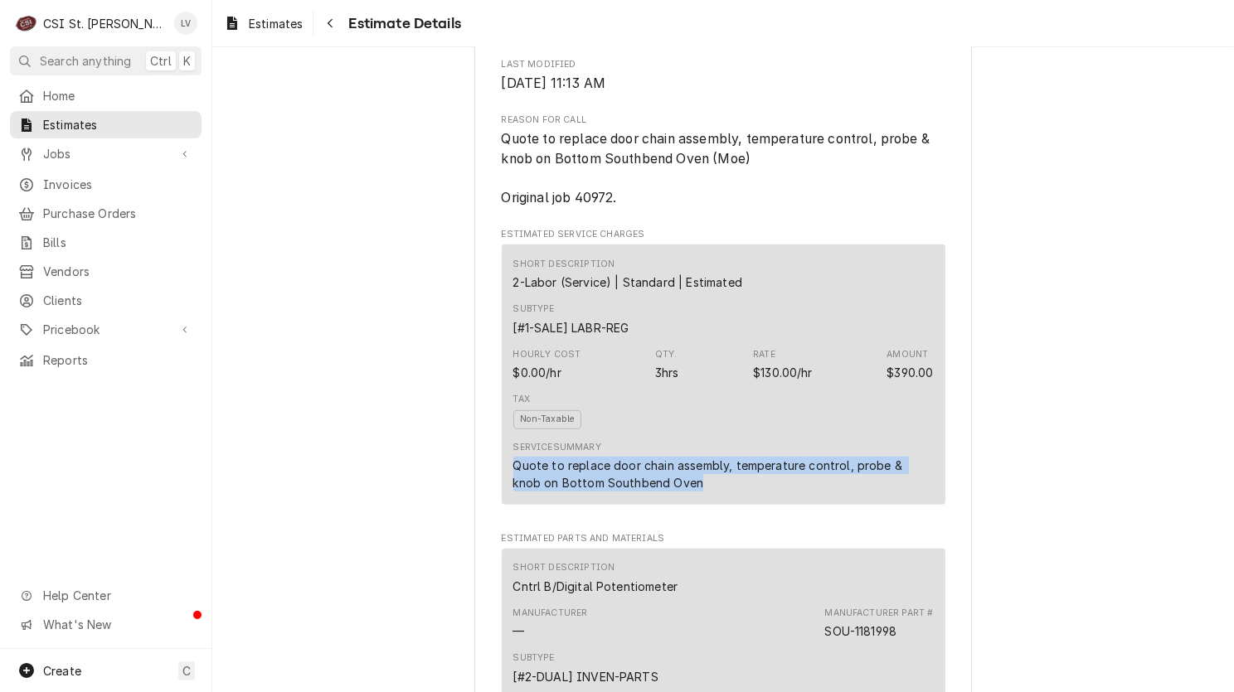
drag, startPoint x: 680, startPoint y: 533, endPoint x: 500, endPoint y: 521, distance: 180.3
click at [502, 505] on div "Short Description 2-Labor (Service) | Standard | Estimated Subtype [#1-SALE] LA…" at bounding box center [724, 375] width 444 height 260
copy div "Quote to replace door chain assembly, temperature control, probe & knob on Bott…"
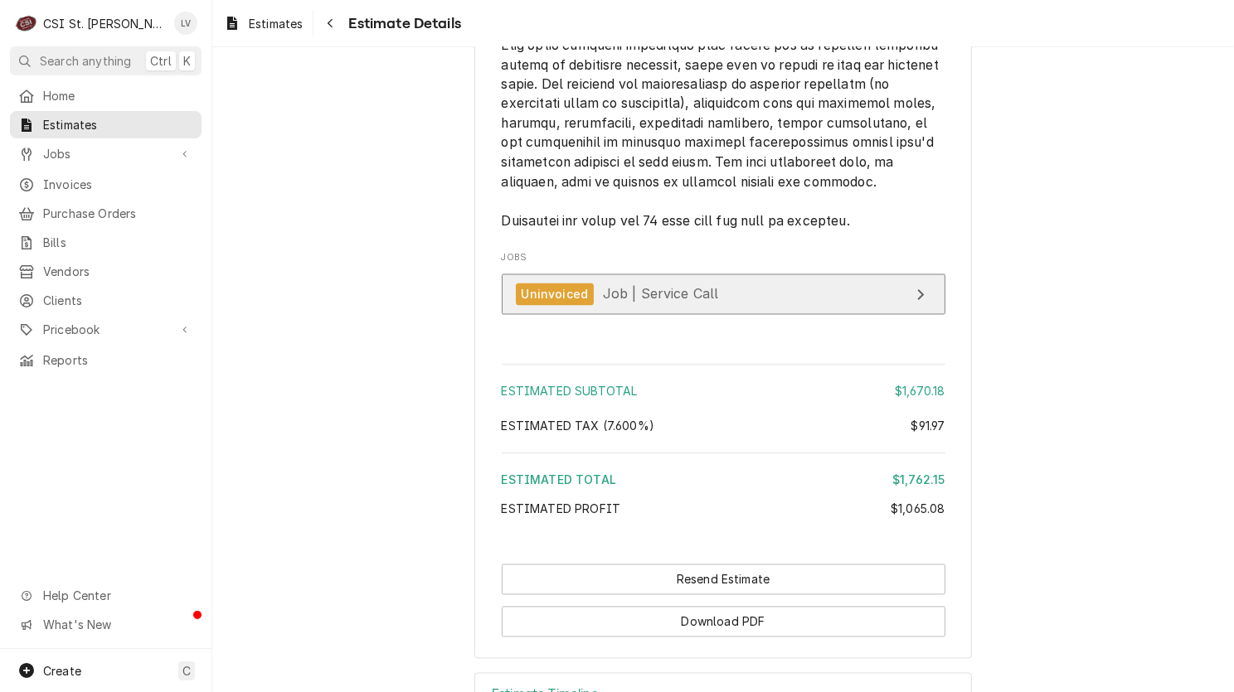
scroll to position [3465, 0]
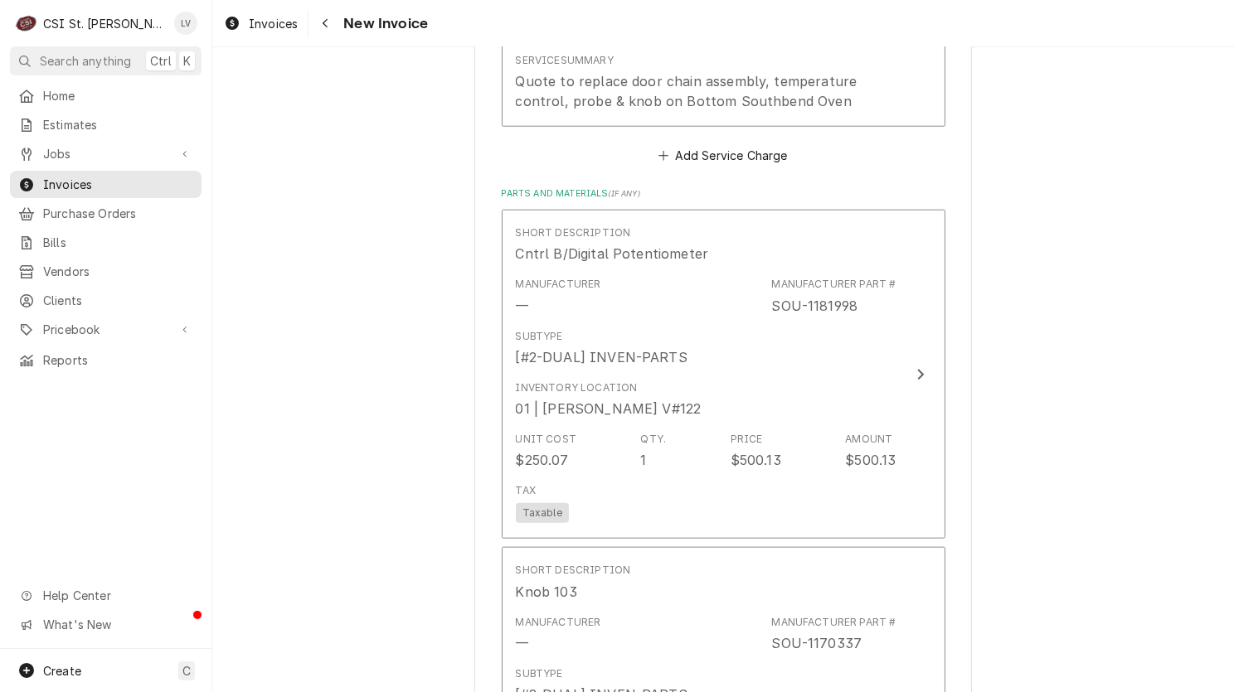
scroll to position [1575, 0]
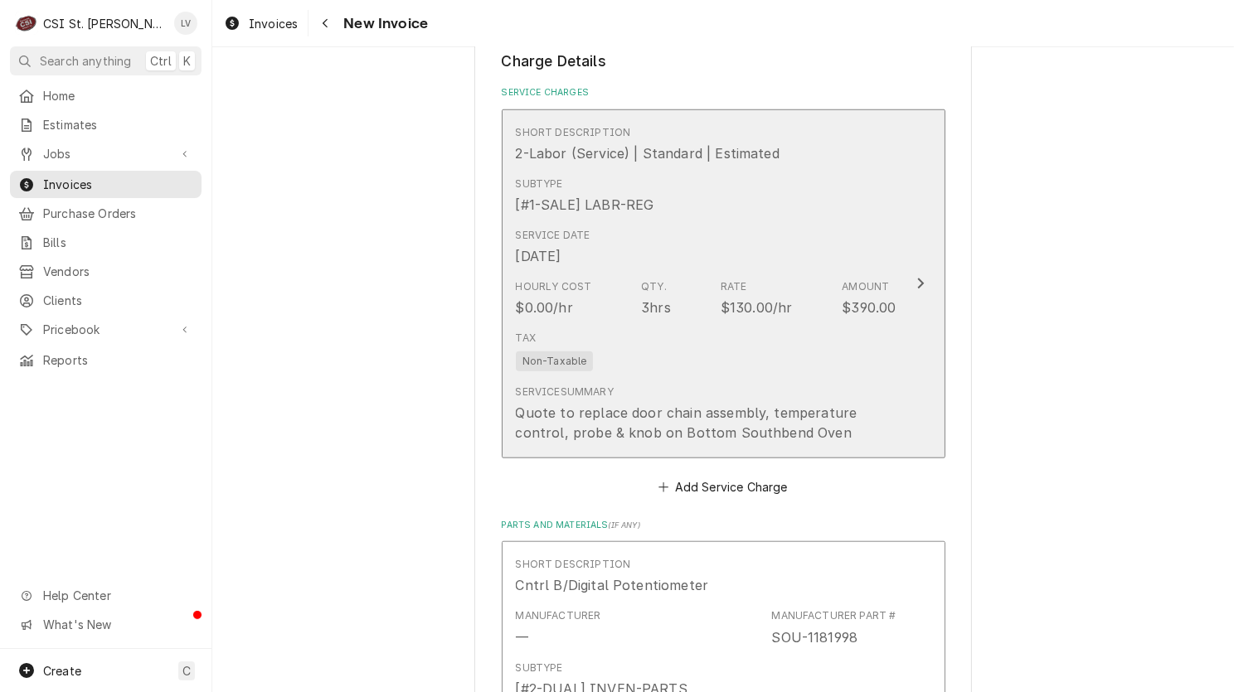
click at [674, 325] on div "Tax Non-Taxable" at bounding box center [706, 350] width 381 height 53
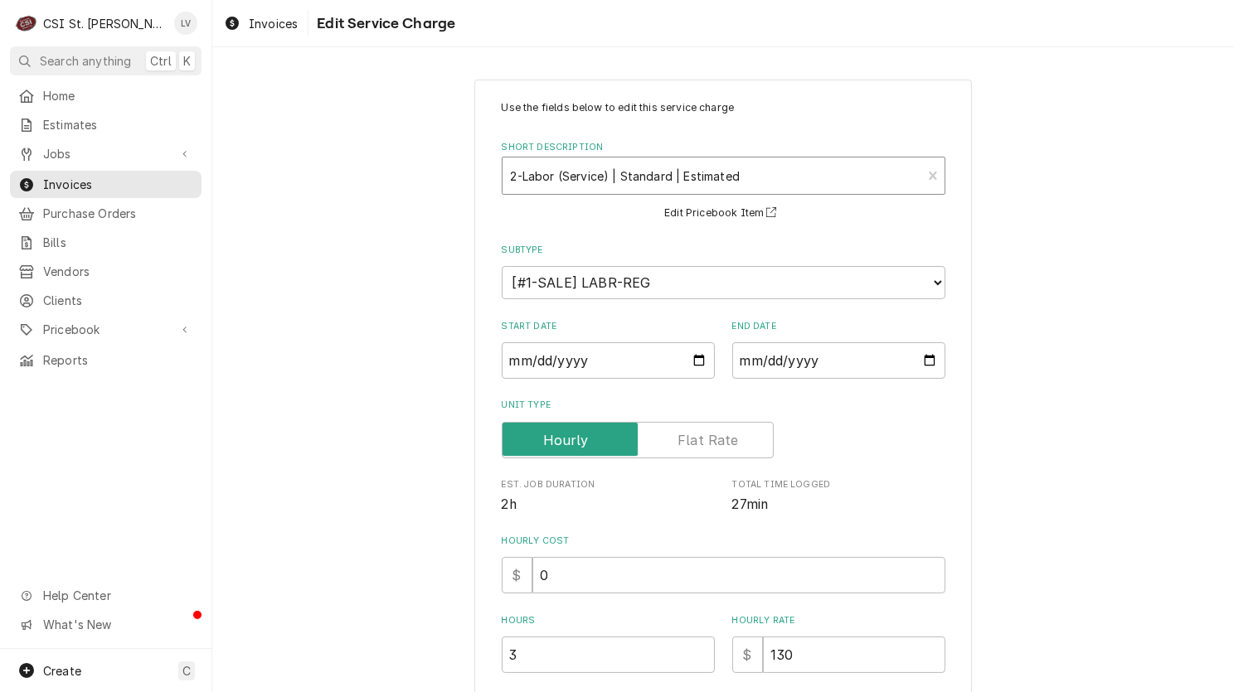
click at [634, 182] on div "Short Description" at bounding box center [712, 176] width 403 height 30
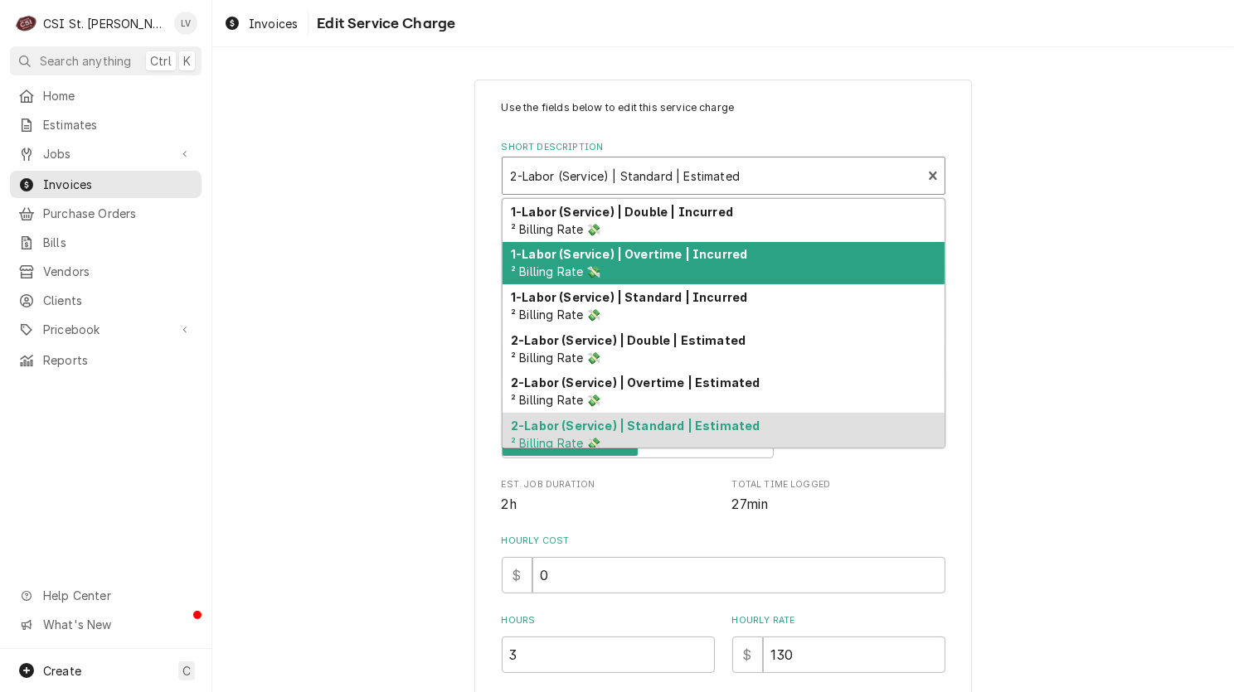
click at [630, 278] on div "1-Labor (Service) | Overtime | Incurred ² Billing Rate 💸" at bounding box center [723, 263] width 442 height 43
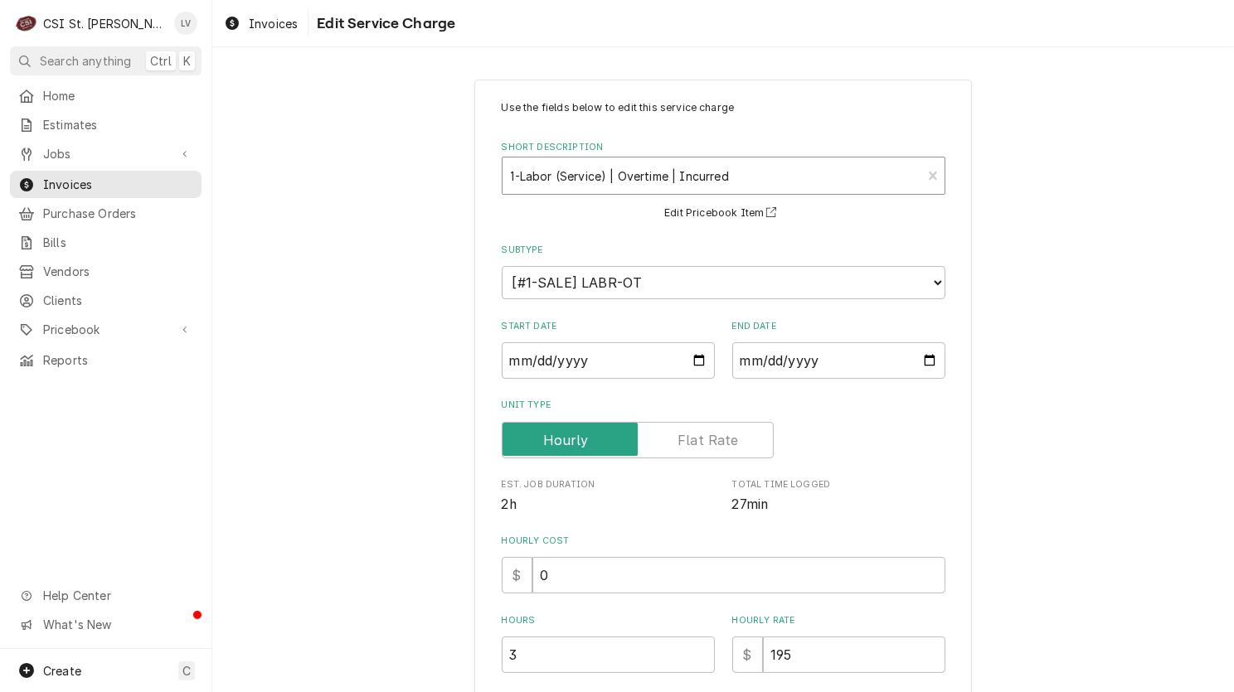
click at [622, 182] on div "Short Description" at bounding box center [712, 176] width 403 height 30
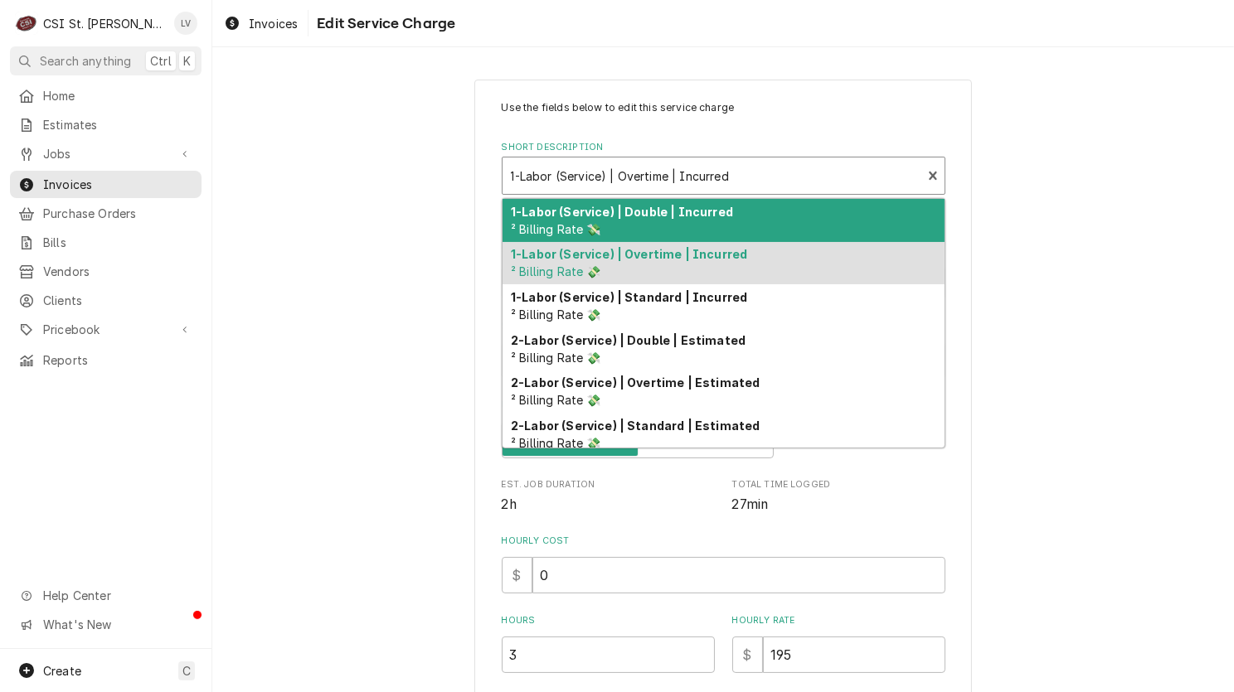
click at [607, 291] on div "1-Labor (Service) | Double | Incurred ² Billing Rate 💸 1-Labor (Service) | Over…" at bounding box center [723, 323] width 442 height 249
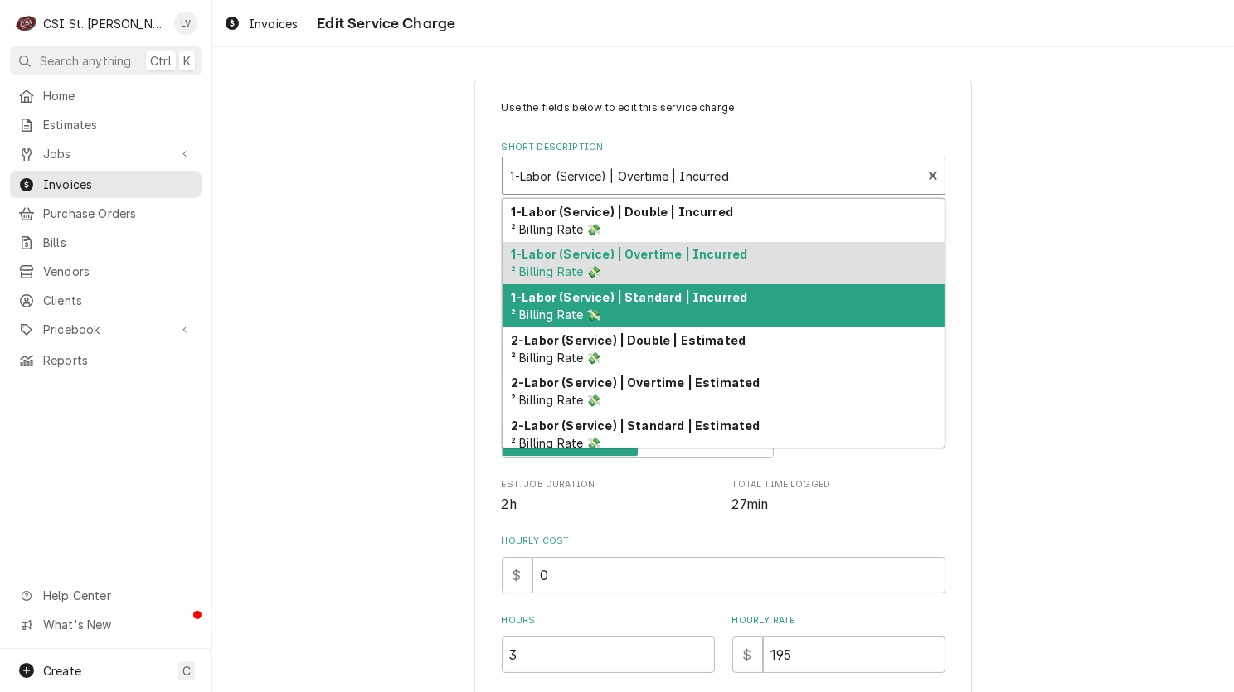
click at [604, 304] on div "1-Labor (Service) | Standard | Incurred ² Billing Rate 💸" at bounding box center [723, 305] width 442 height 43
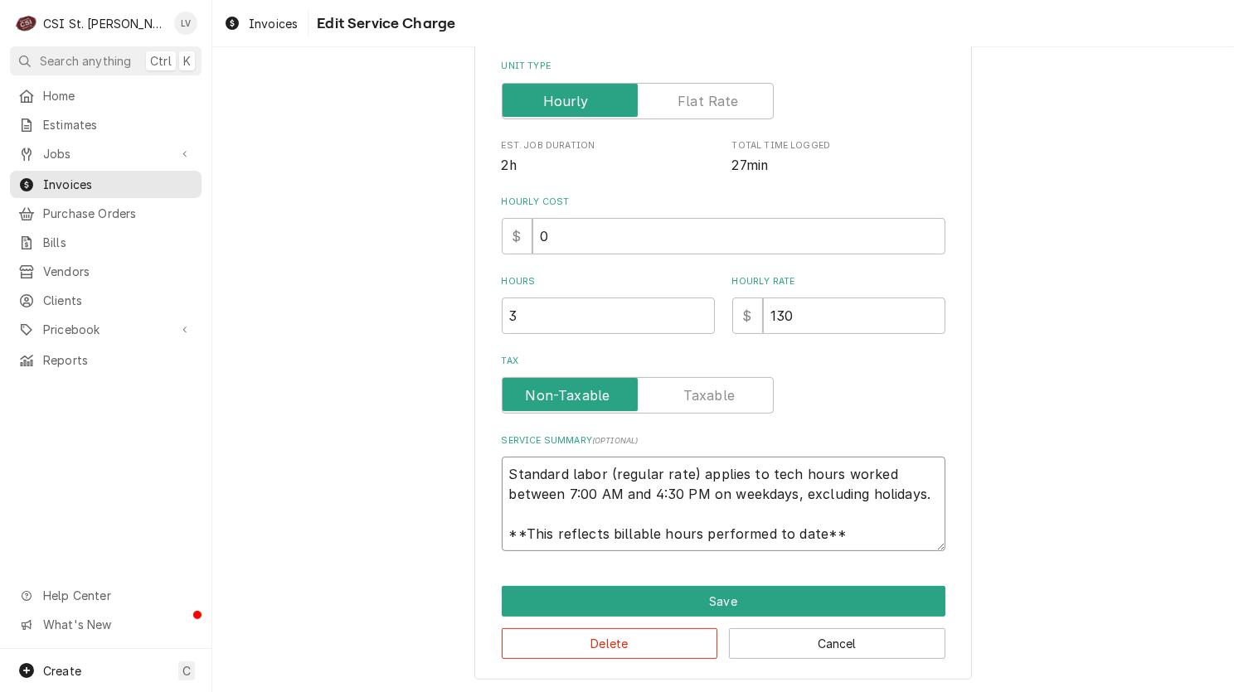
scroll to position [20, 0]
drag, startPoint x: 499, startPoint y: 470, endPoint x: 930, endPoint y: 555, distance: 439.3
click at [930, 555] on div "Use the fields below to edit this service charge Short Description 1-Labor (Ser…" at bounding box center [722, 211] width 497 height 940
type textarea "x"
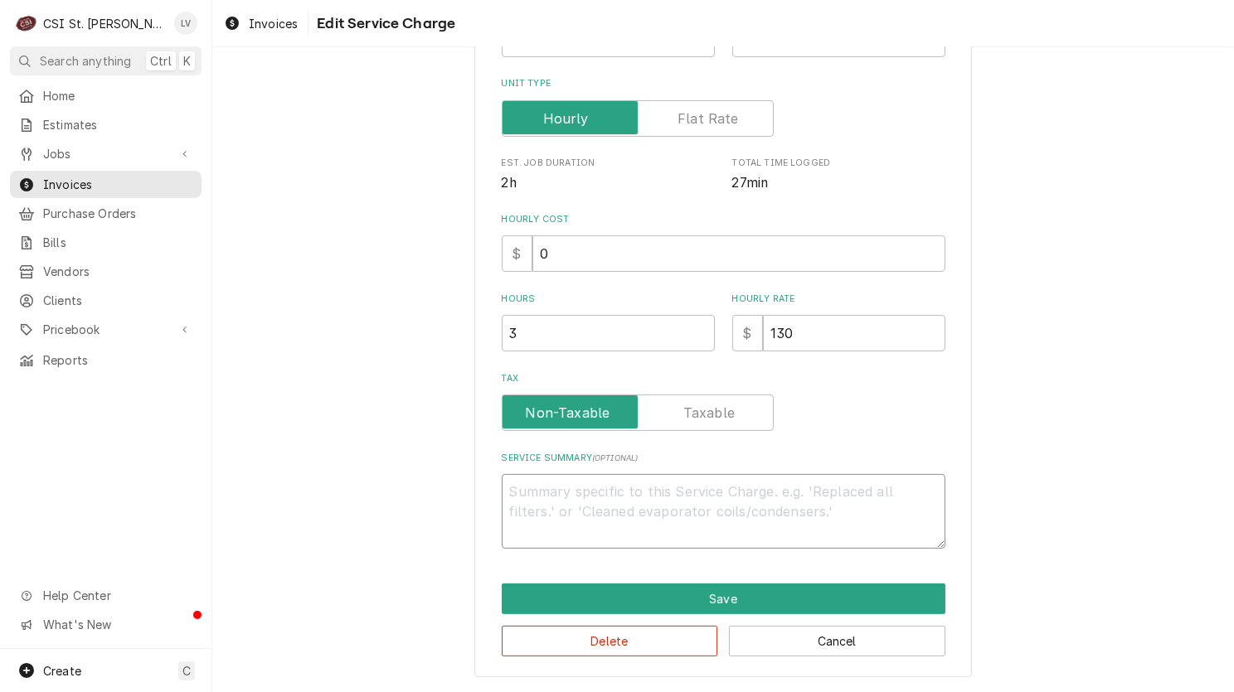
scroll to position [319, 0]
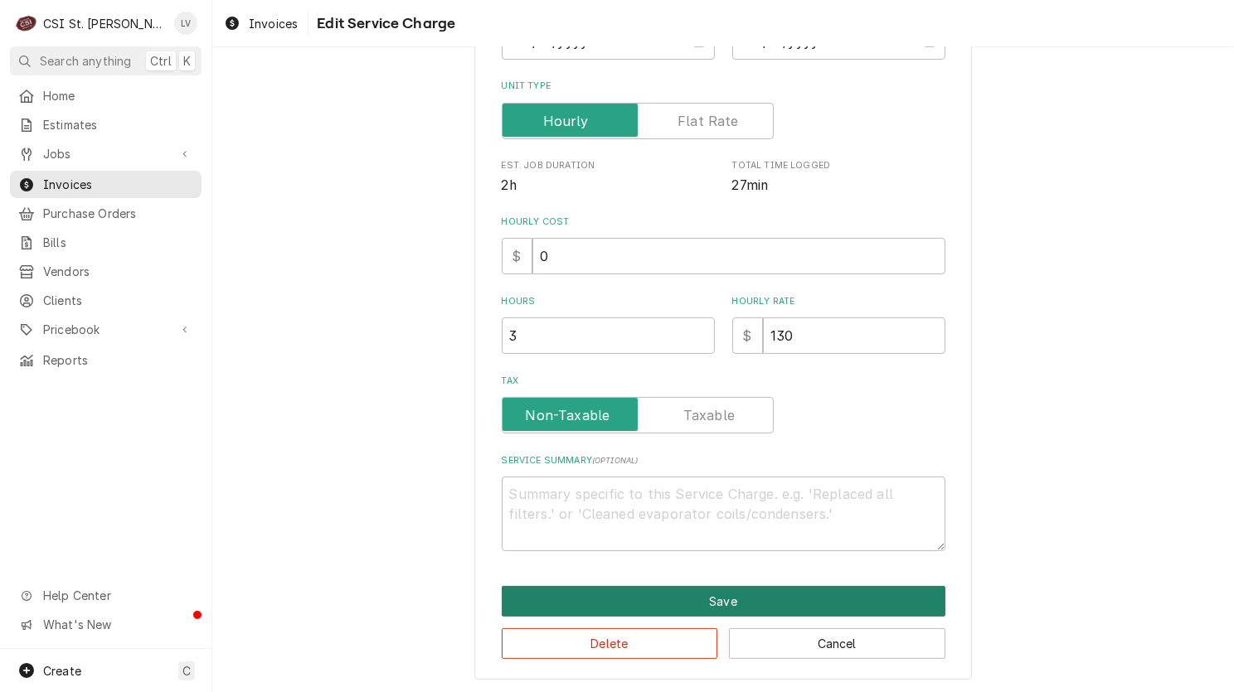
click at [730, 589] on button "Save" at bounding box center [724, 601] width 444 height 31
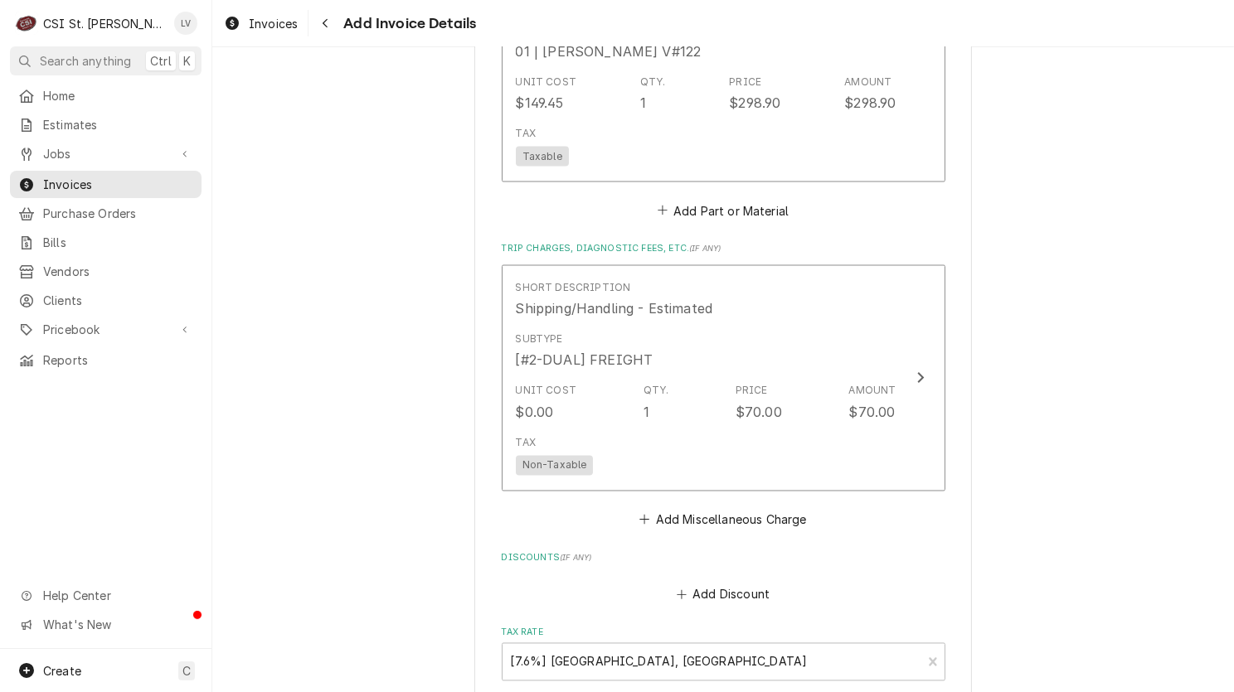
scroll to position [3212, 0]
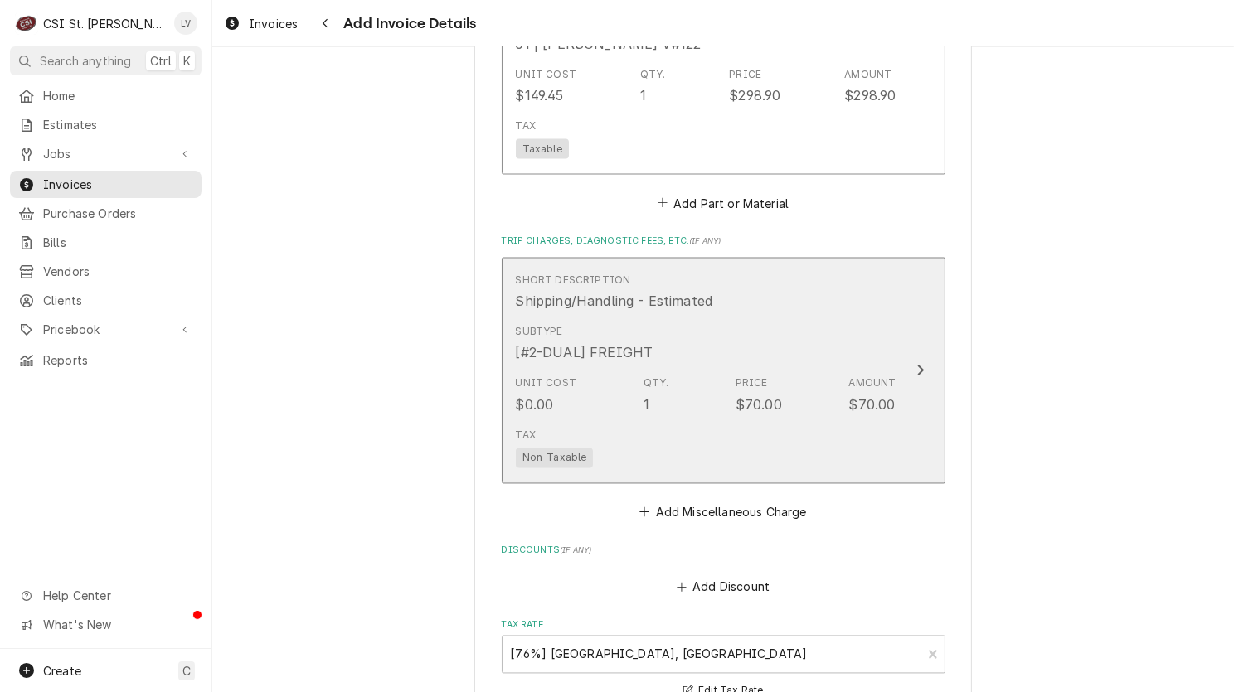
click at [715, 433] on div "Tax Non-Taxable" at bounding box center [706, 448] width 381 height 53
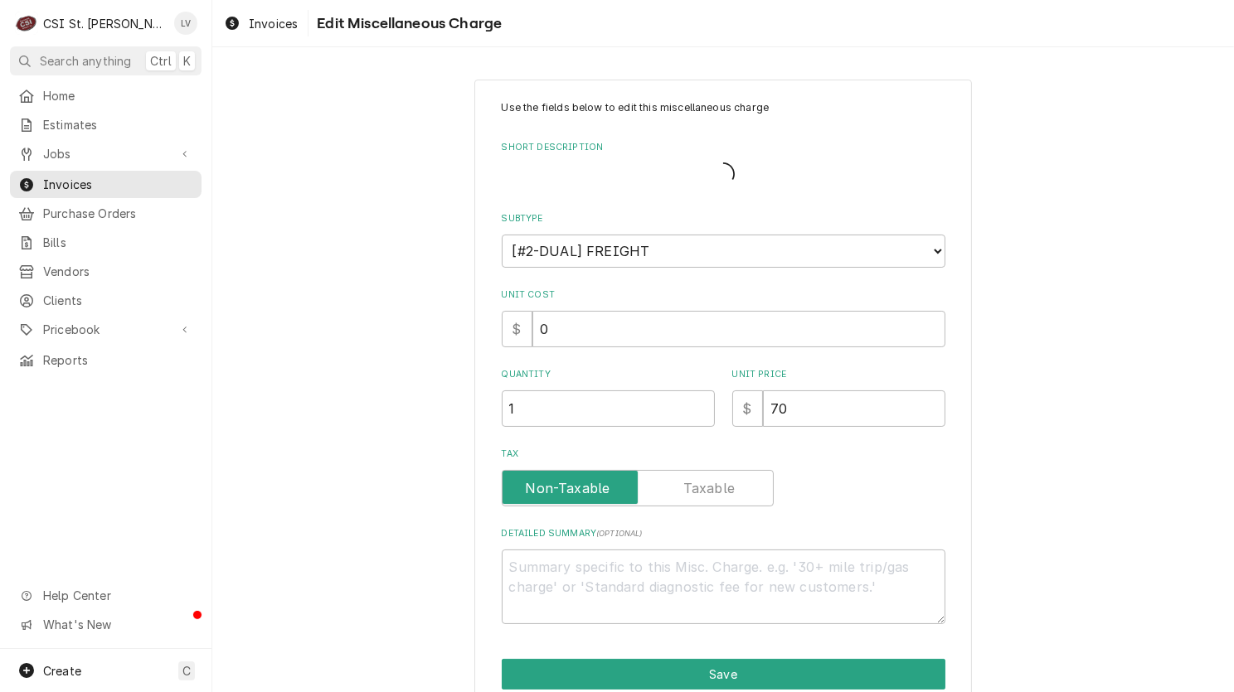
type textarea "x"
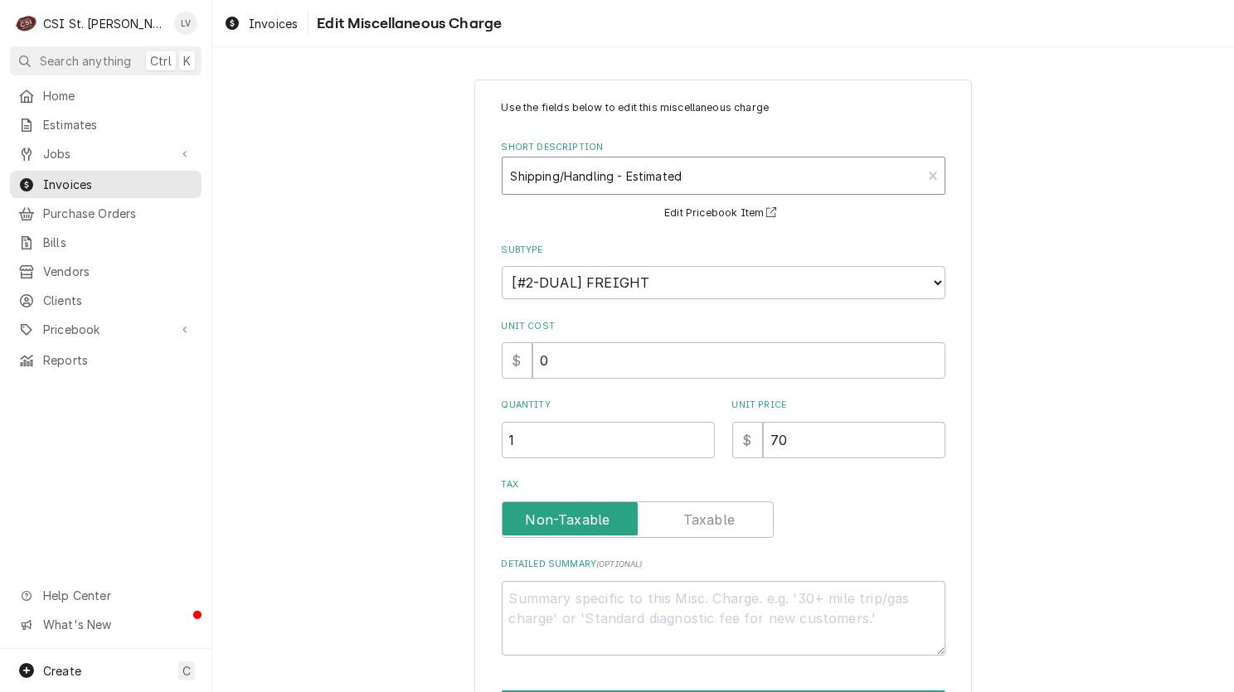
click at [581, 183] on div "Short Description" at bounding box center [712, 176] width 403 height 30
type input "ship"
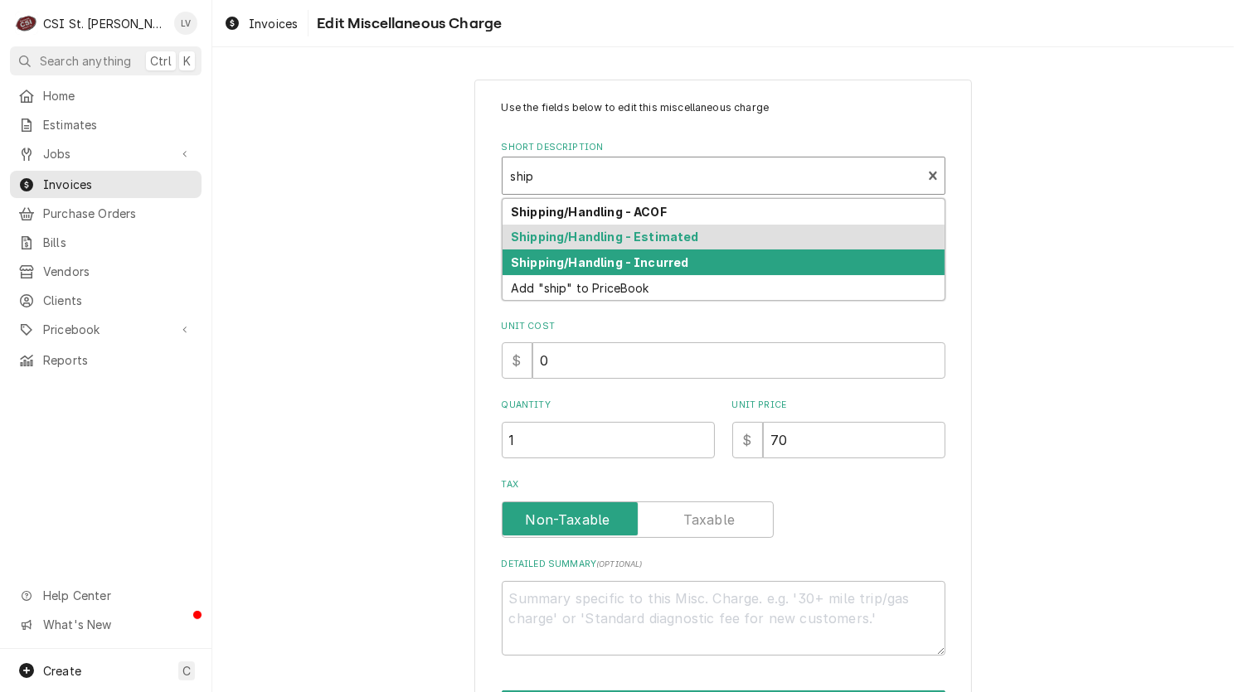
click at [572, 262] on strong "Shipping/Handling - Incurred" at bounding box center [599, 262] width 177 height 14
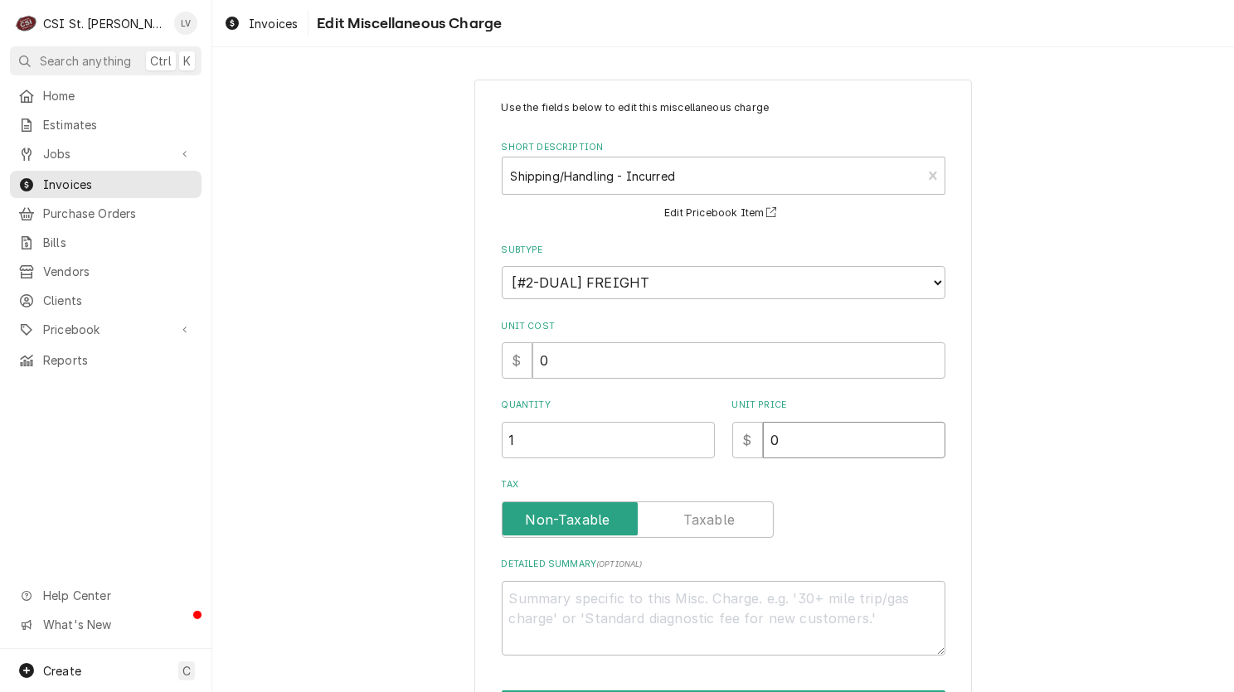
drag, startPoint x: 811, startPoint y: 432, endPoint x: 741, endPoint y: 454, distance: 73.1
click at [741, 454] on div "$ 0" at bounding box center [838, 440] width 213 height 36
type textarea "x"
type input "7"
type textarea "x"
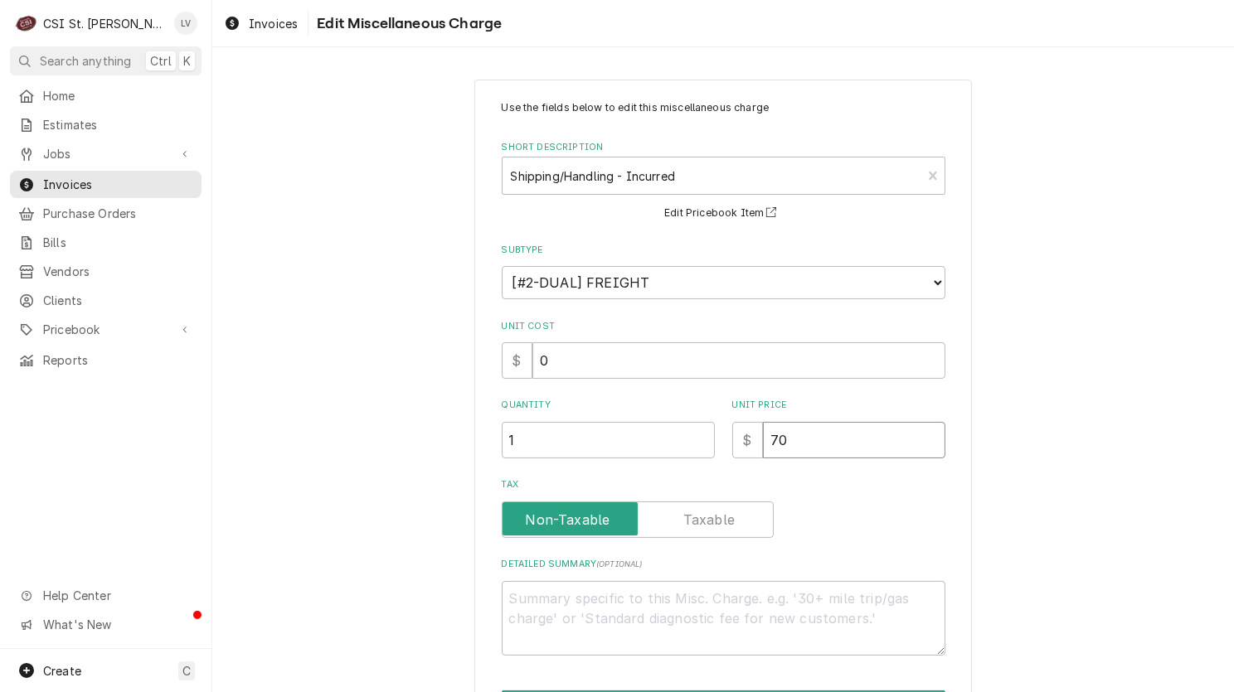
type input "70"
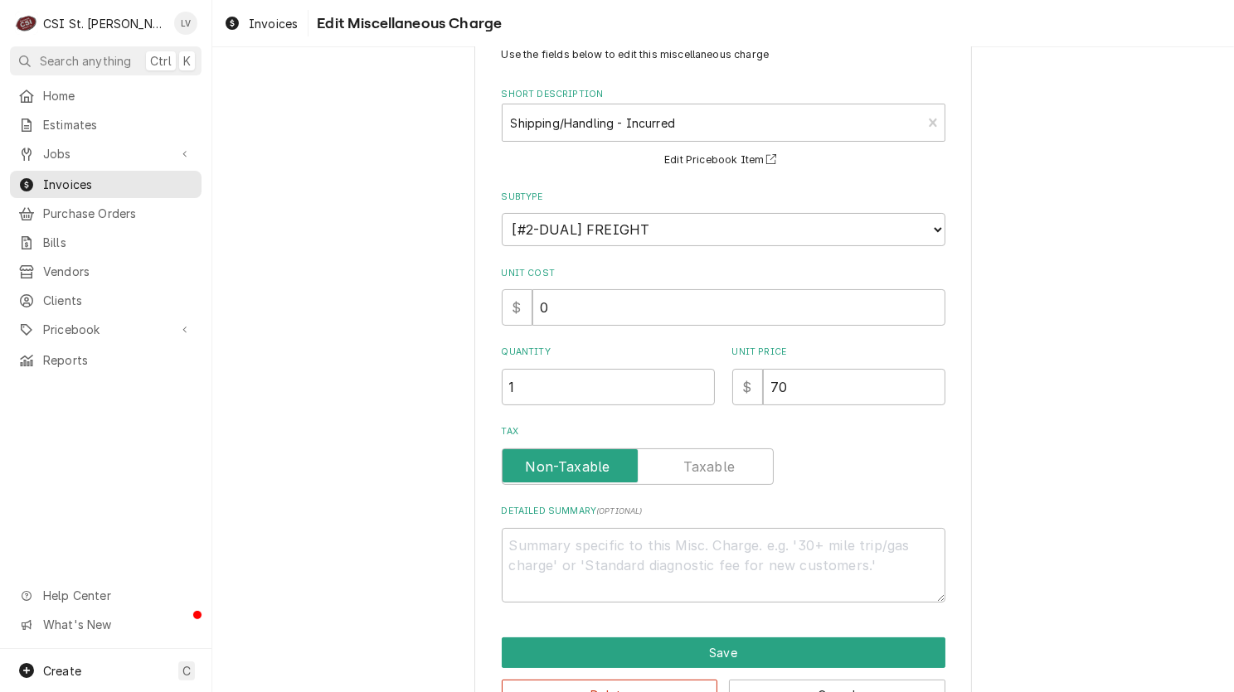
scroll to position [104, 0]
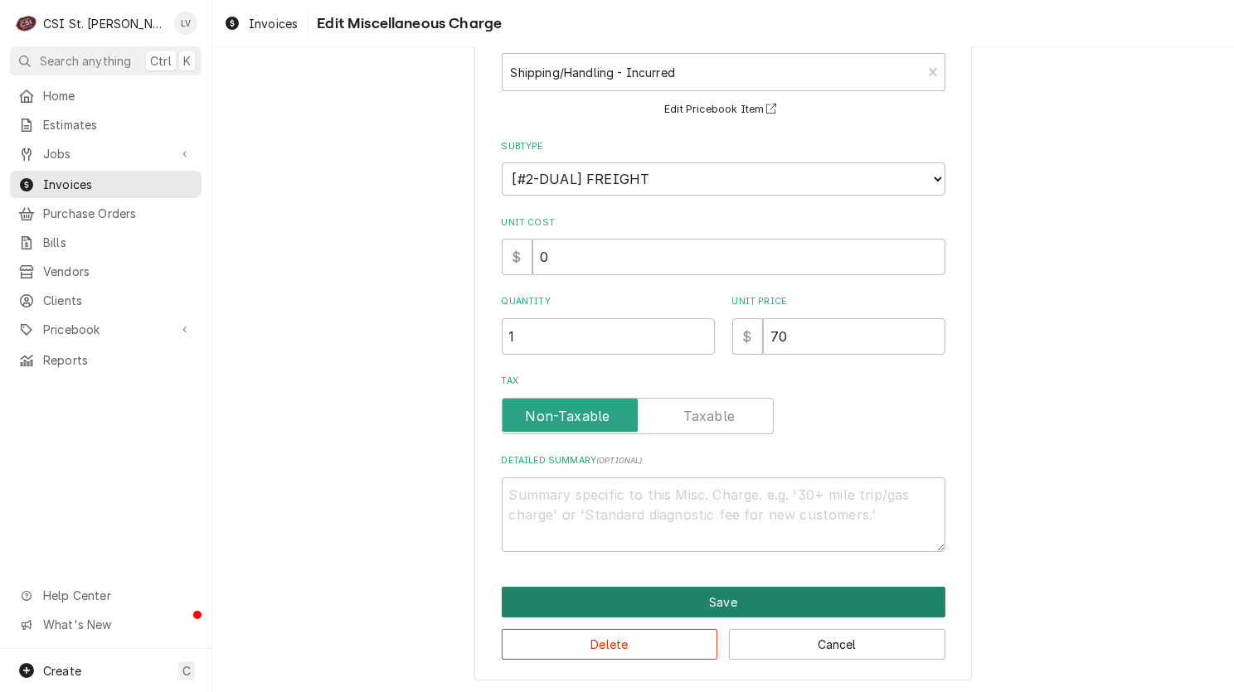
click at [676, 608] on button "Save" at bounding box center [724, 602] width 444 height 31
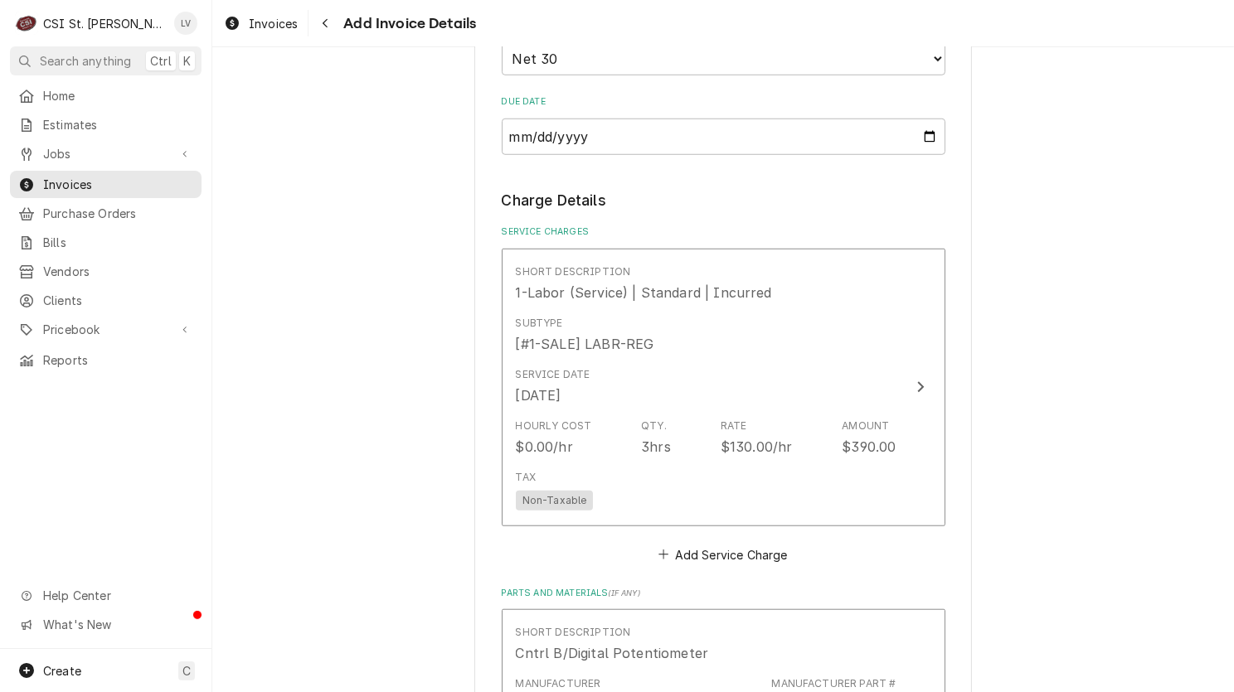
scroll to position [1627, 0]
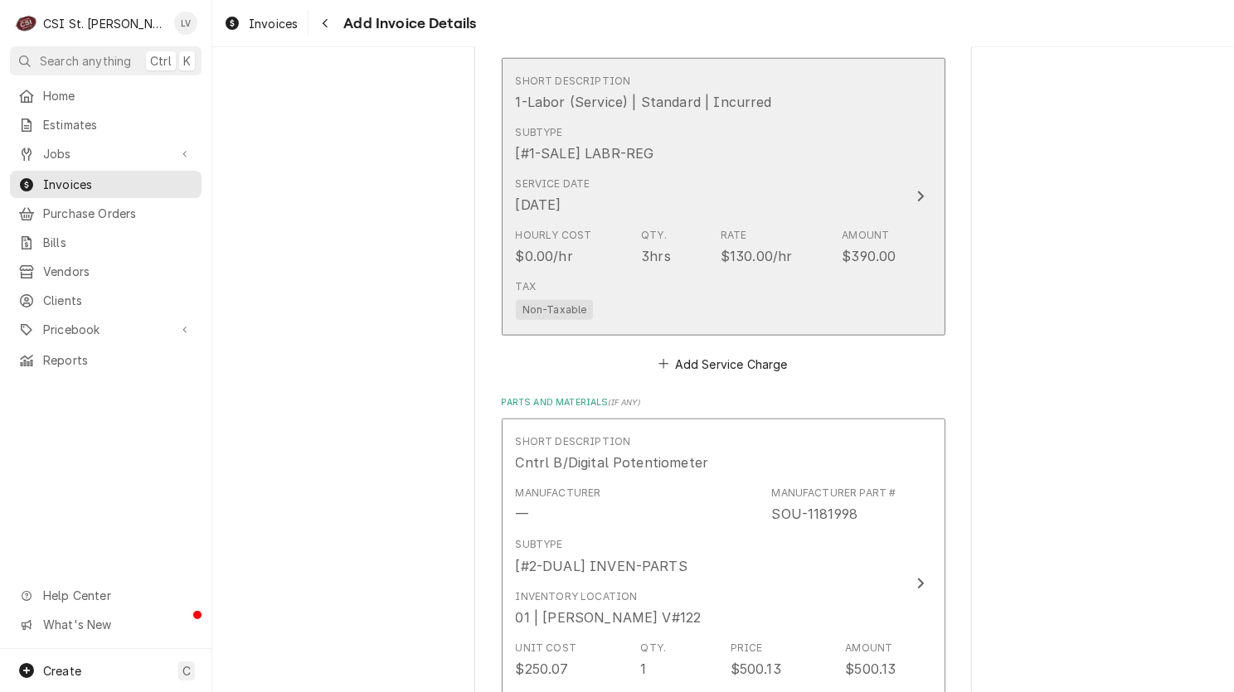
click at [681, 242] on div "Hourly Cost $0.00/hr Qty. 3hrs Rate $130.00/hr Amount $390.00" at bounding box center [706, 246] width 381 height 51
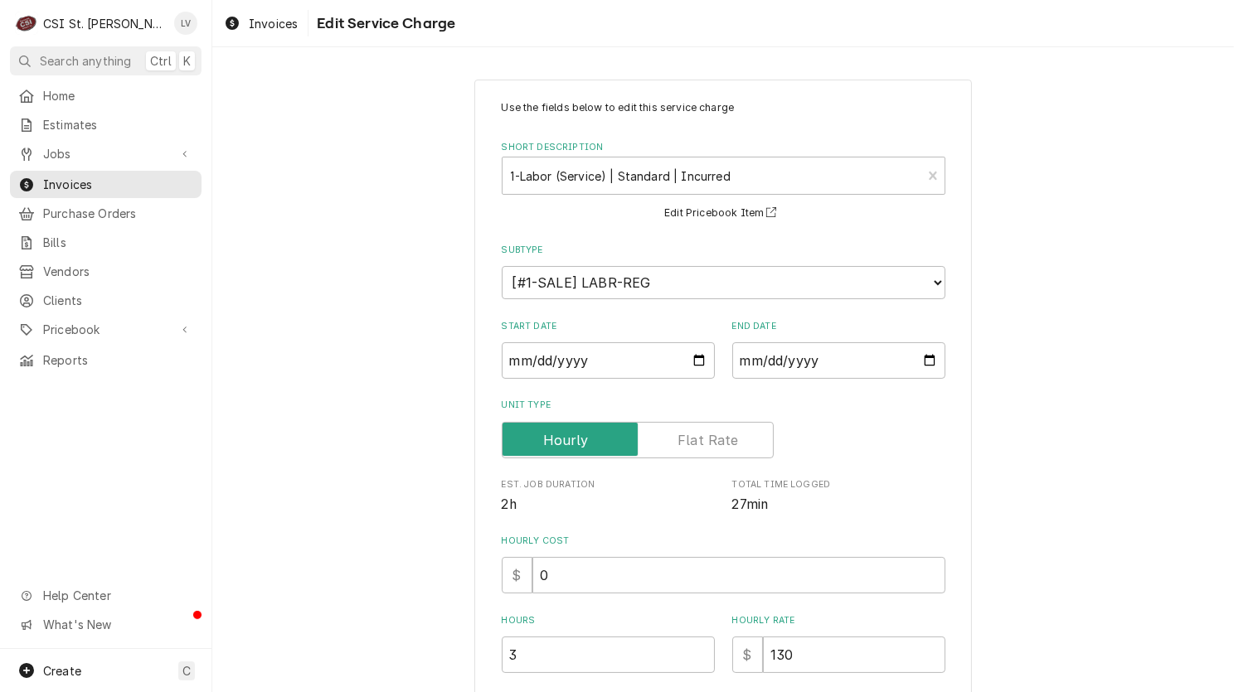
scroll to position [318, 0]
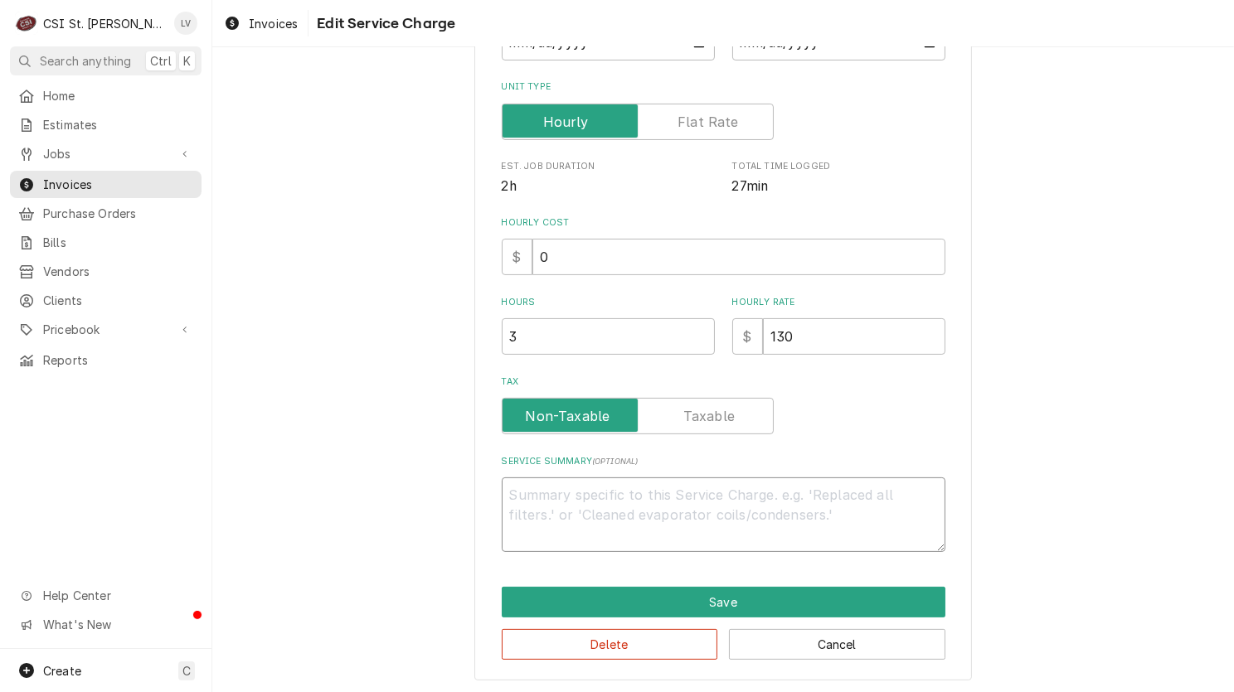
click at [510, 495] on textarea "Service Summary ( optional )" at bounding box center [724, 515] width 444 height 75
paste textarea "Quote to replace door chain assembly, temperature control, probe & knob on Bott…"
type textarea "x"
type textarea "Quote to replace door chain assembly, temperature control, probe & knob on Bott…"
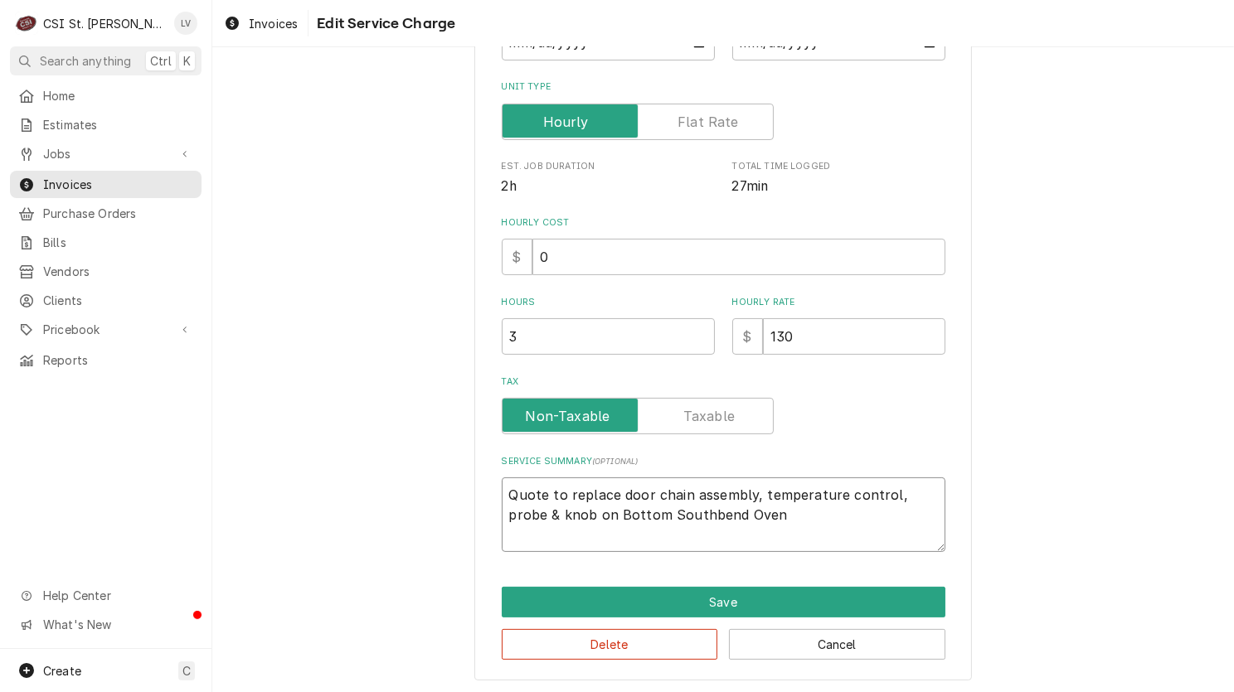
click at [502, 491] on textarea "Quote to replace door chain assembly, temperature control, probe & knob on Bott…" at bounding box center [724, 515] width 444 height 75
type textarea "x"
type textarea "Quote to replace door chain assembly, temperature control, probe & knob on Bott…"
type textarea "x"
type textarea "Quote to replace door chain assembly, temperature control, probe & knob on Bott…"
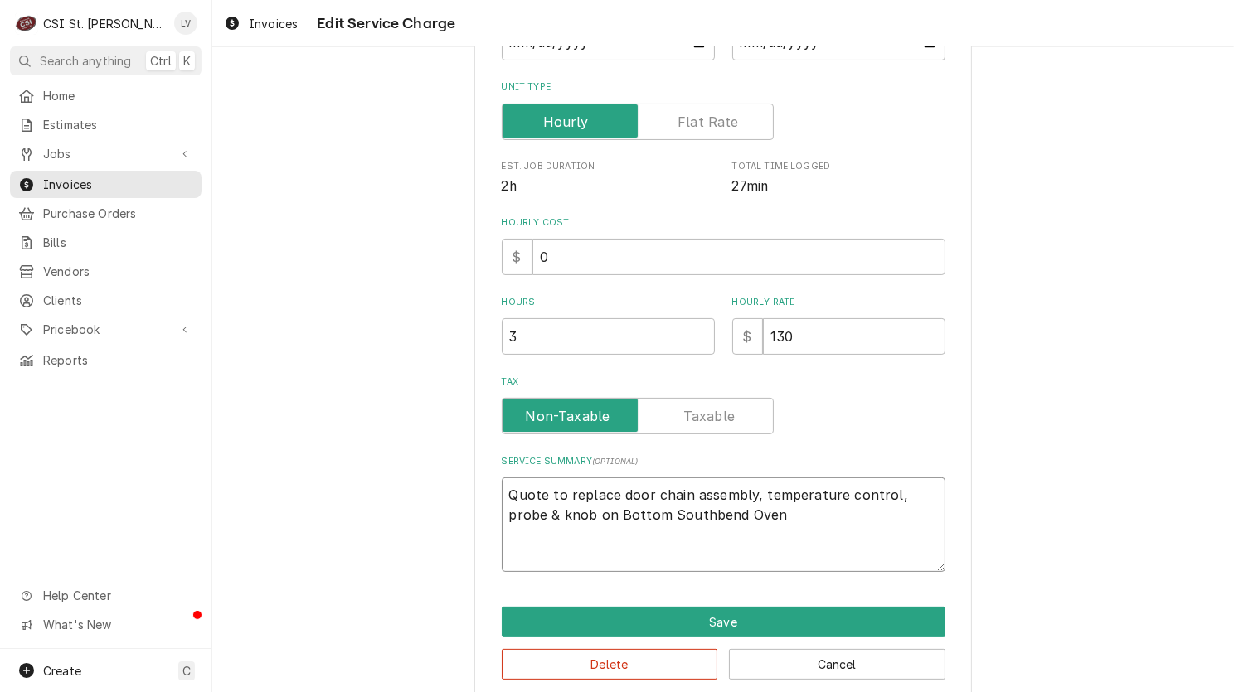
type textarea "x"
type textarea "W Quote to replace door chain assembly, temperature control, probe & knob on Bo…"
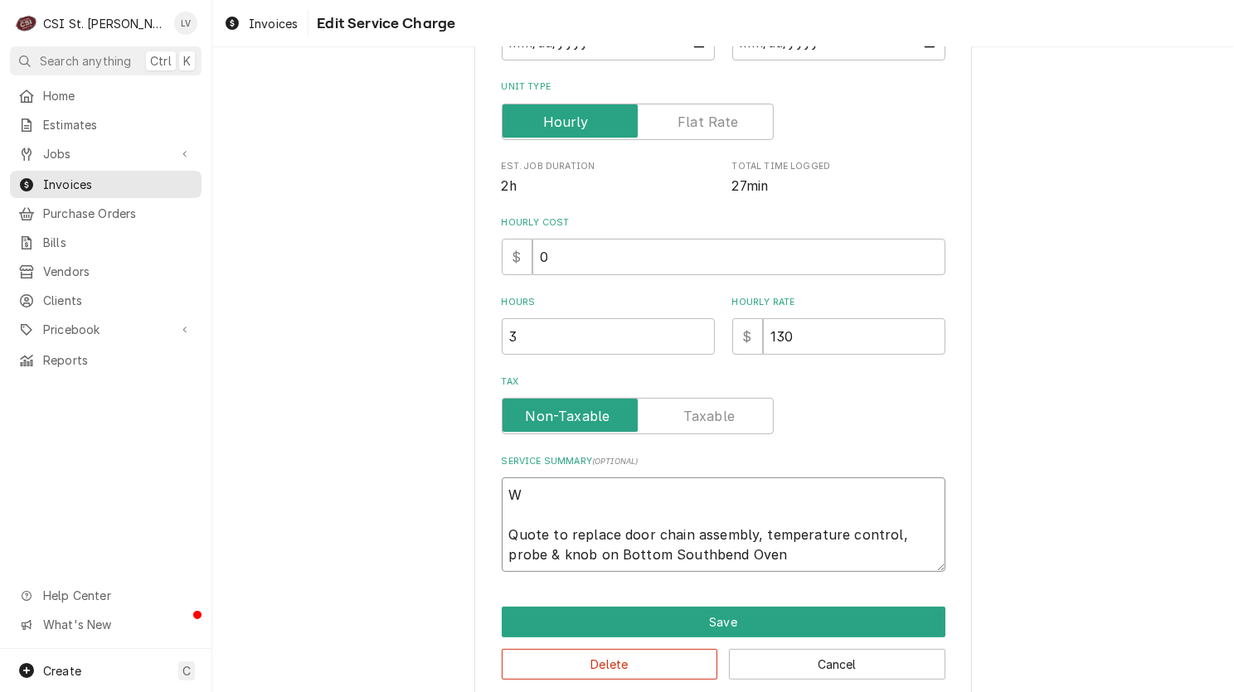
type textarea "x"
type textarea "Wo Quote to replace door chain assembly, temperature control, probe & knob on B…"
type textarea "x"
type textarea "Wok Quote to replace door chain assembly, temperature control, probe & knob on …"
type textarea "x"
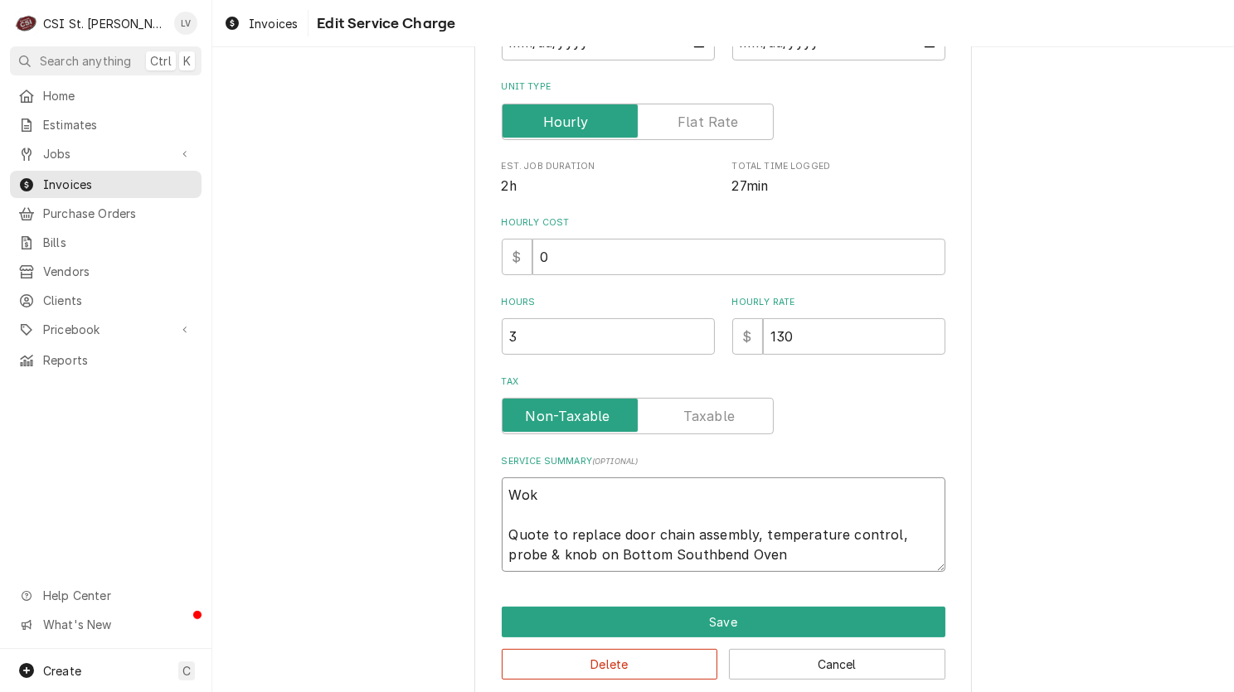
type textarea "Wo Quote to replace door chain assembly, temperature control, probe & knob on B…"
type textarea "x"
type textarea "Wor Quote to replace door chain assembly, temperature control, probe & knob on …"
type textarea "x"
type textarea "Work Quote to replace door chain assembly, temperature control, probe & knob on…"
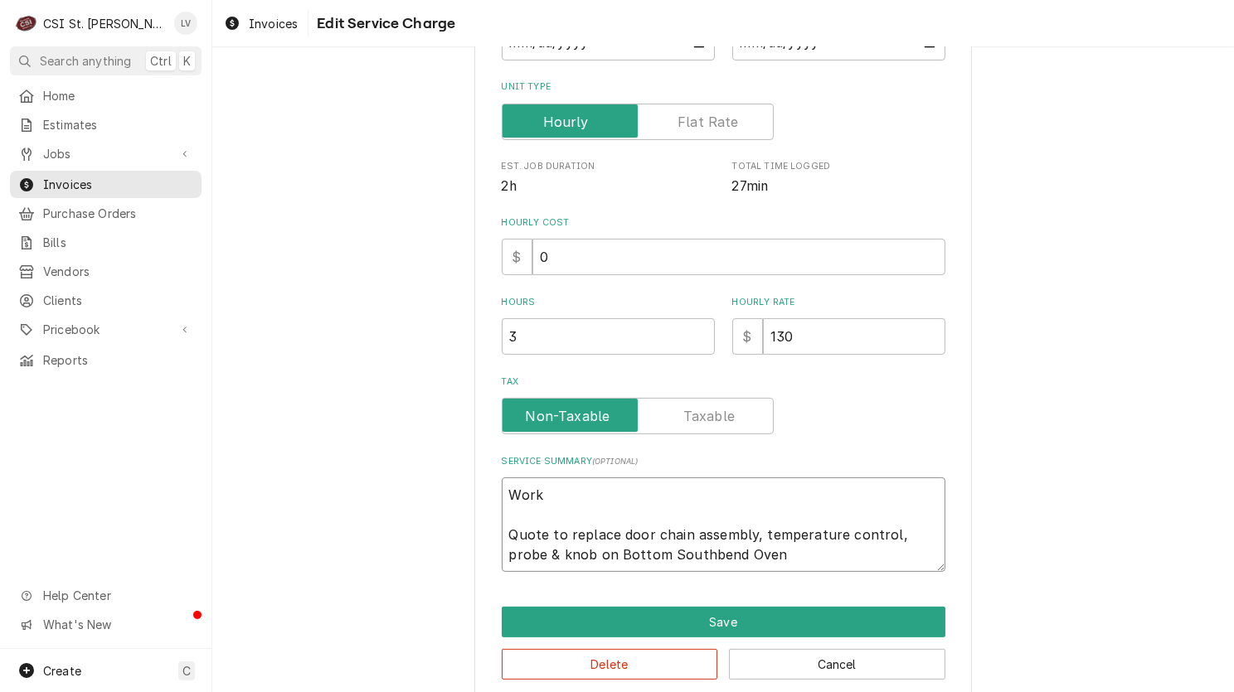
type textarea "x"
type textarea "Work Quote to replace door chain assembly, temperature control, probe & knob on…"
type textarea "x"
type textarea "Work c Quote to replace door chain assembly, temperature control, probe & knob …"
type textarea "x"
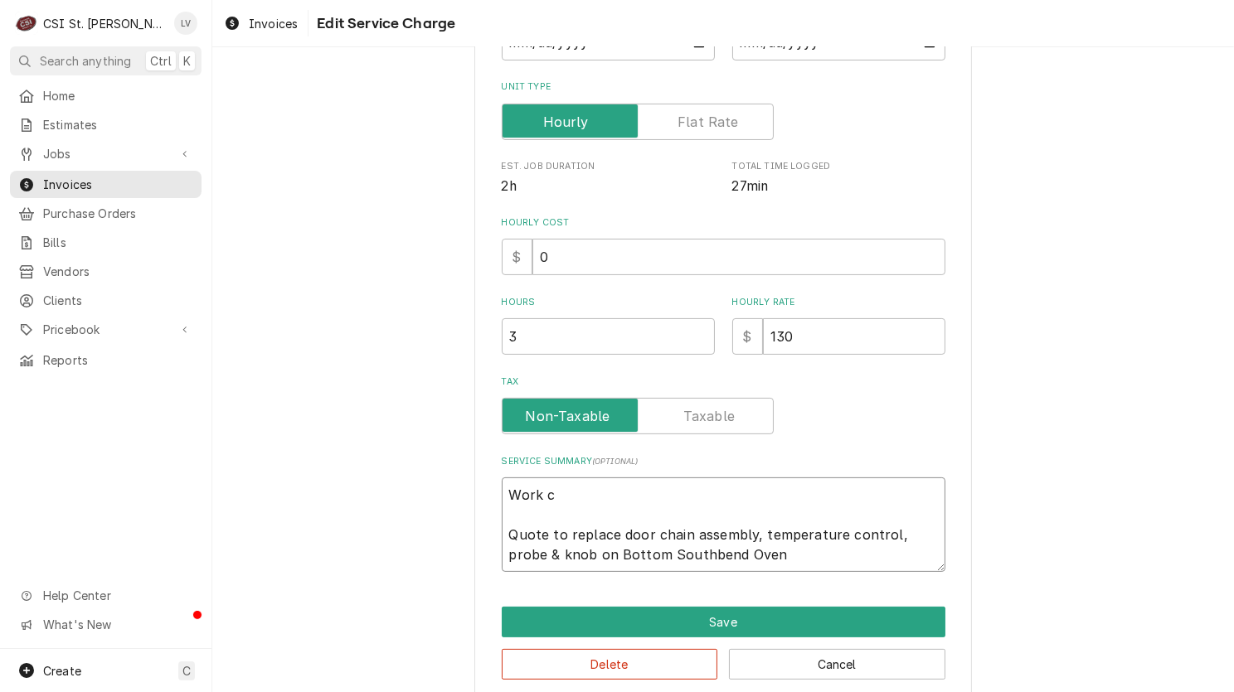
type textarea "Work co Quote to replace door chain assembly, temperature control, probe & knob…"
type textarea "x"
type textarea "Work com Quote to replace door chain assembly, temperature control, probe & kno…"
type textarea "x"
type textarea "Work comp Quote to replace door chain assembly, temperature control, probe & kn…"
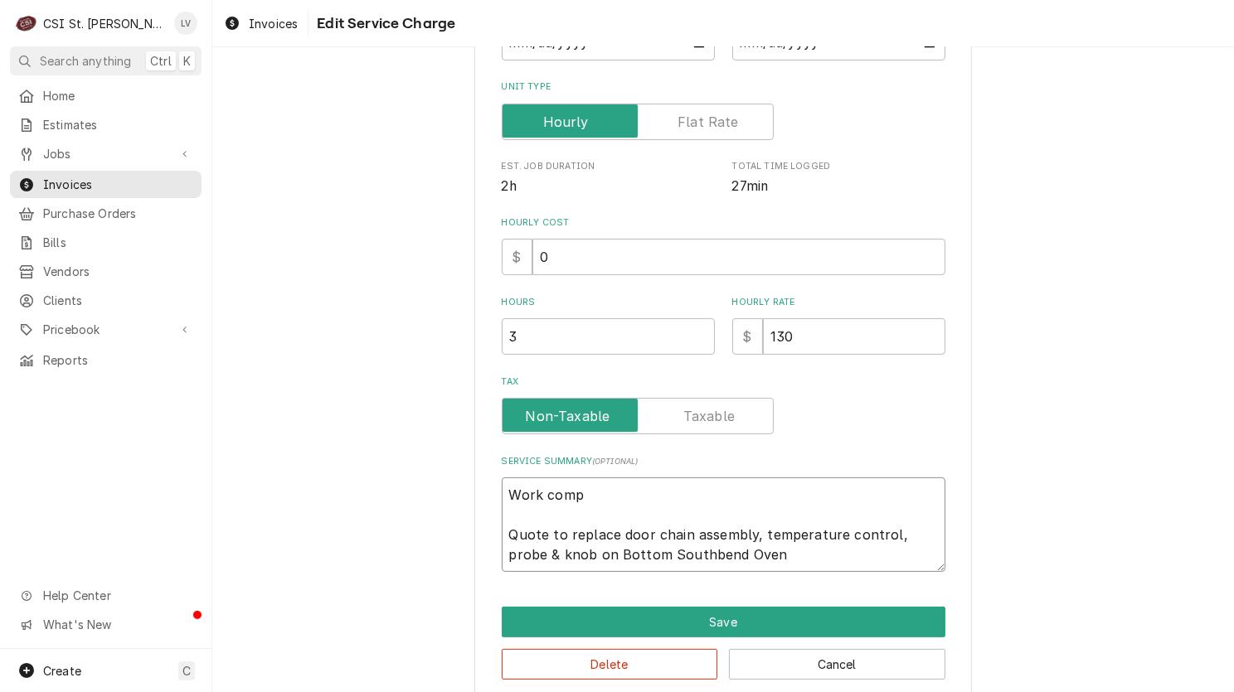
type textarea "x"
type textarea "Work compl Quote to replace door chain assembly, temperature control, probe & k…"
type textarea "x"
type textarea "Work comple Quote to replace door chain assembly, temperature control, probe & …"
type textarea "x"
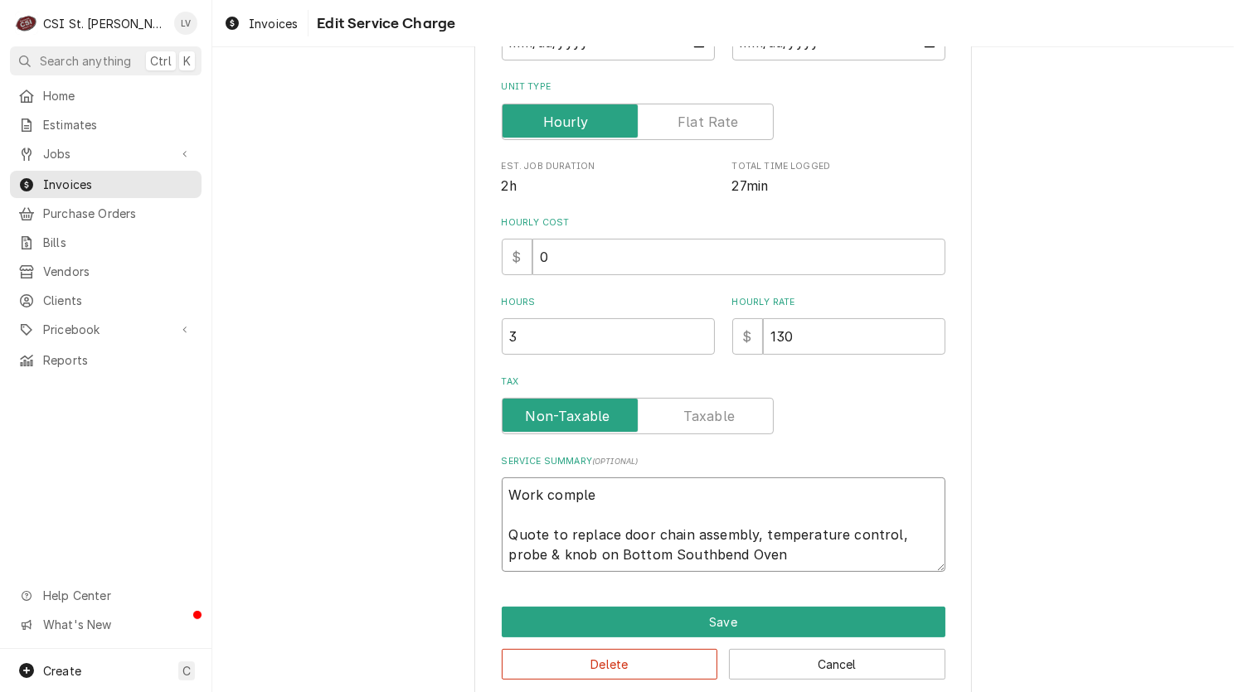
type textarea "Work complet Quote to replace door chain assembly, temperature control, probe &…"
type textarea "x"
type textarea "Work complete Quote to replace door chain assembly, temperature control, probe …"
type textarea "x"
type textarea "Work completed Quote to replace door chain assembly, temperature control, probe…"
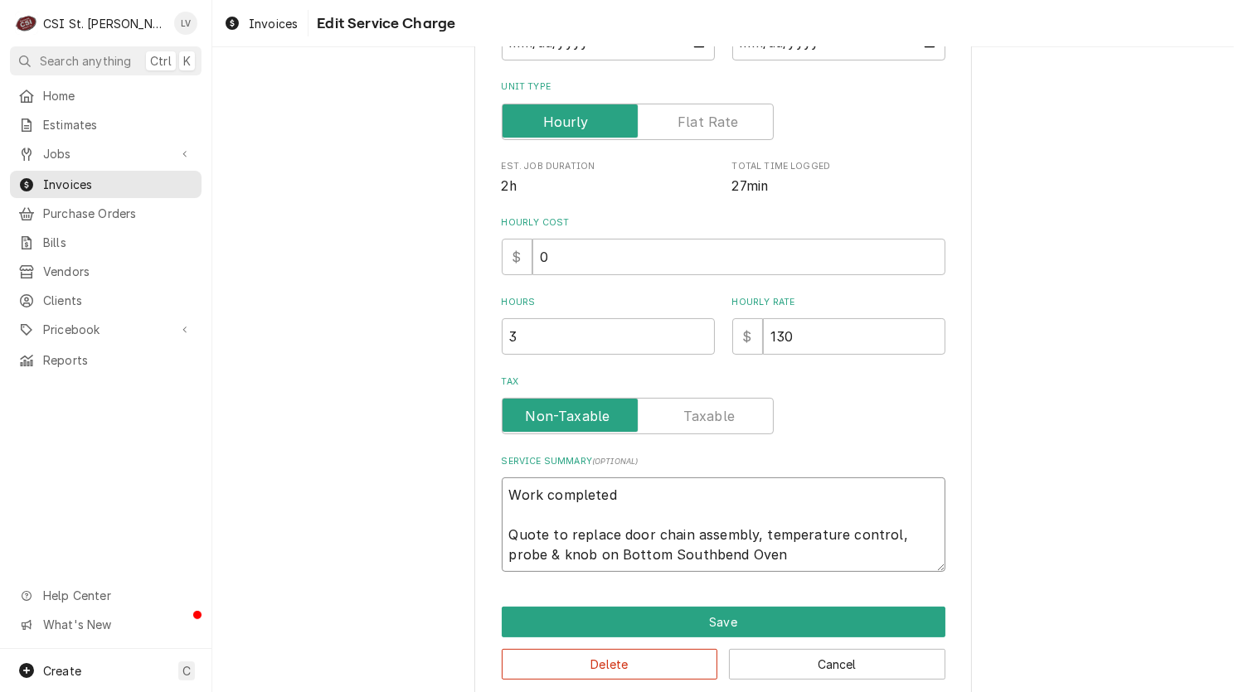
type textarea "x"
type textarea "Work completed Quote to replace door chain assembly, temperature control, probe…"
type textarea "x"
type textarea "Work completed f Quote to replace door chain assembly, temperature control, pro…"
type textarea "x"
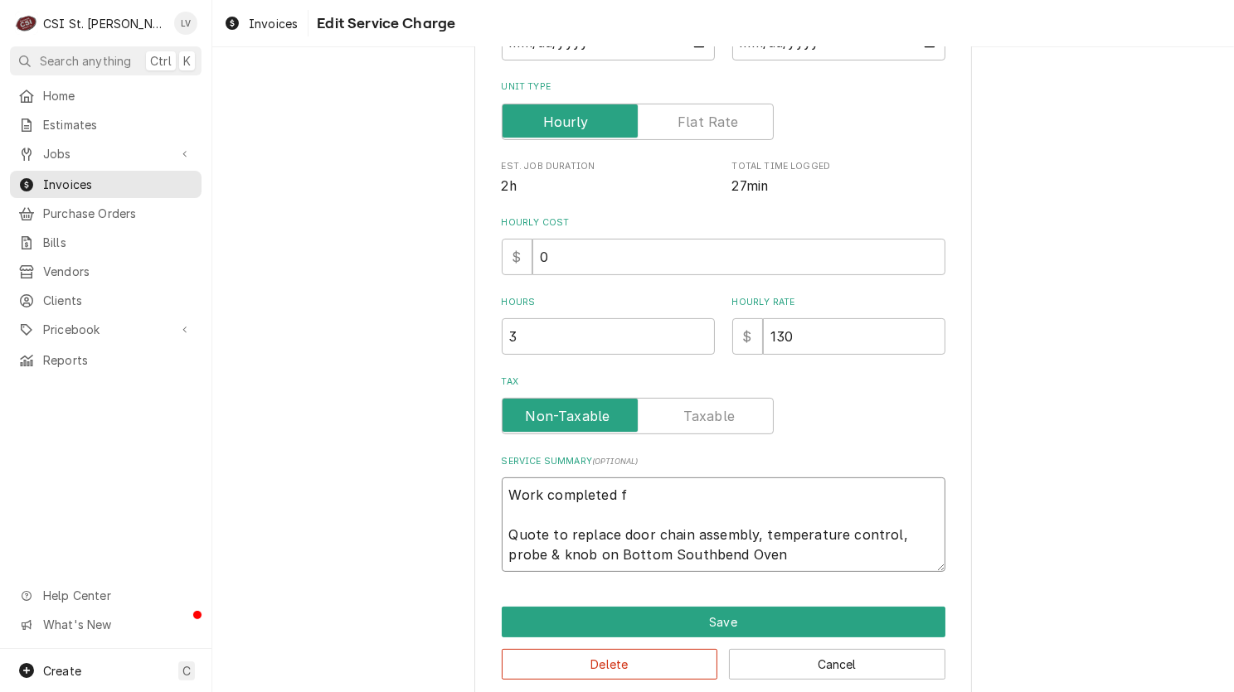
type textarea "Work completed fr Quote to replace door chain assembly, temperature control, pr…"
type textarea "x"
type textarea "Work completed fro Quote to replace door chain assembly, temperature control, p…"
type textarea "x"
type textarea "Work completed from Quote to replace door chain assembly, temperature control, …"
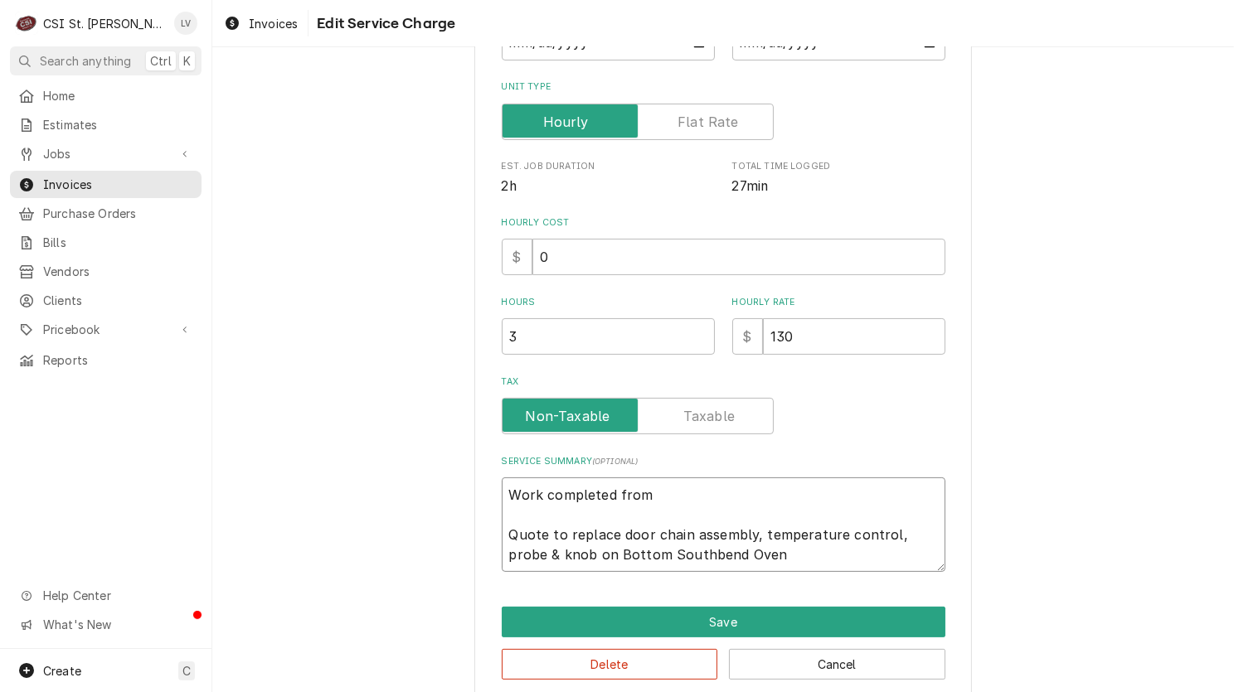
type textarea "x"
type textarea "Work completed from Quote to replace door chain assembly, temperature control, …"
type textarea "x"
type textarea "Work completed from E Quote to replace door chain assembly, temperature control…"
type textarea "x"
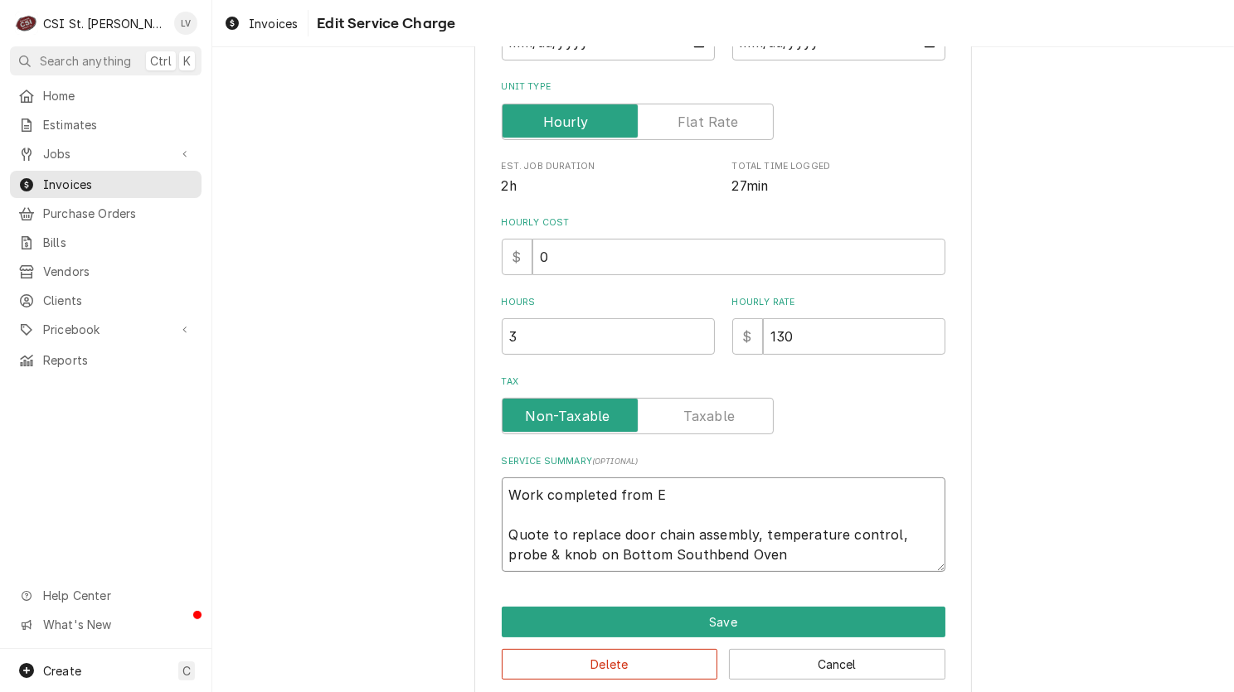
type textarea "Work completed from Quote to replace door chain assembly, temperature control, …"
type textarea "x"
type textarea "Work completed from q Quote to replace door chain assembly, temperature control…"
type textarea "x"
type textarea "Work completed from qu Quote to replace door chain assembly, temperature contro…"
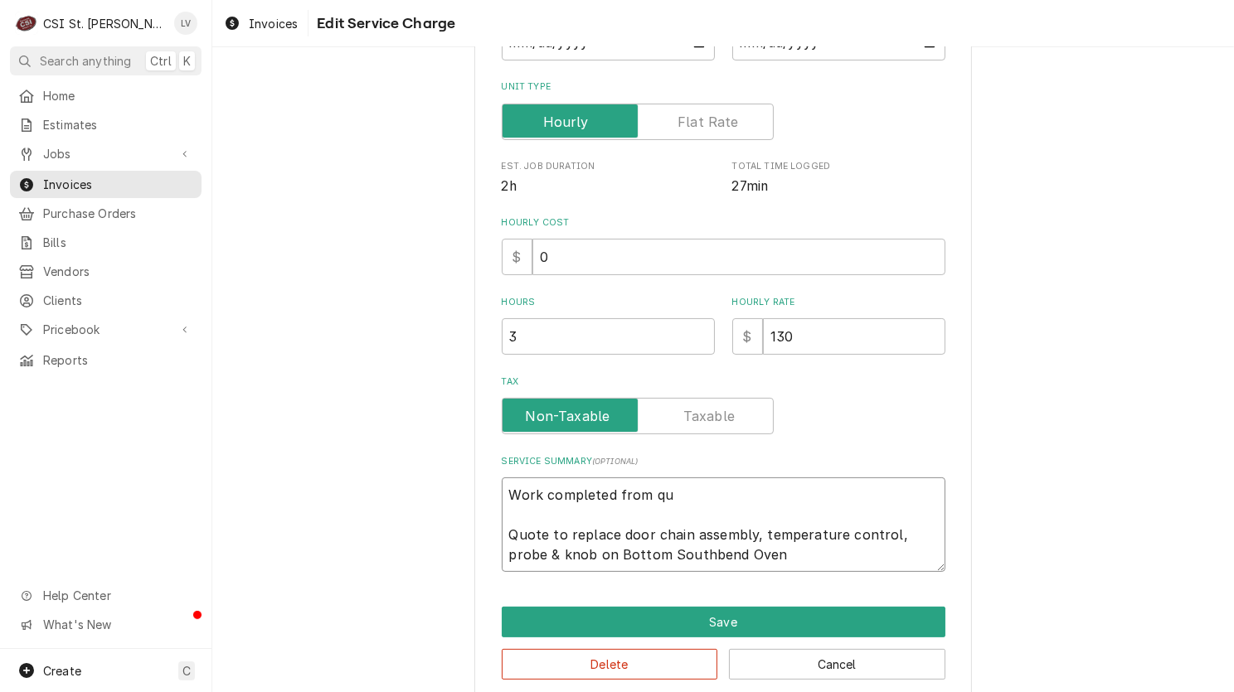
type textarea "x"
type textarea "Work completed from quo Quote to replace door chain assembly, temperature contr…"
type textarea "x"
type textarea "Work completed from quot Quote to replace door chain assembly, temperature cont…"
type textarea "x"
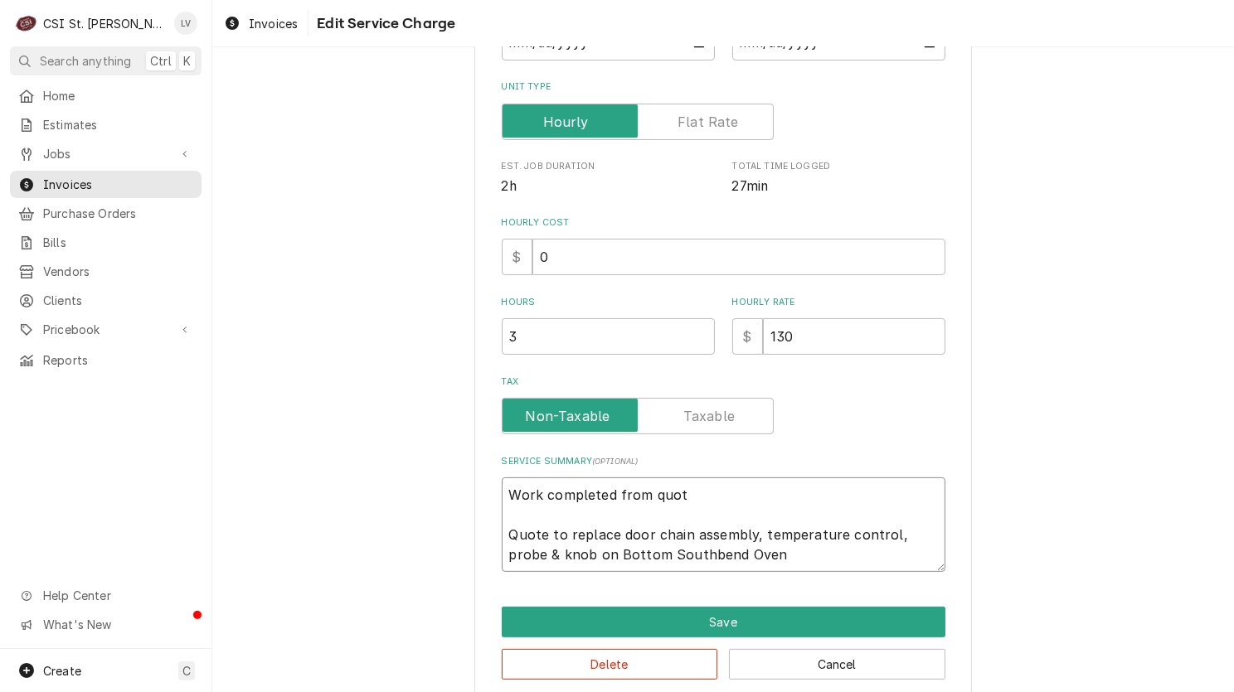
type textarea "Work completed from quote Quote to replace door chain assembly, temperature con…"
type textarea "x"
type textarea "Work completed from quote Quote to replace door chain assembly, temperature con…"
type textarea "x"
type textarea "Work completed from quote E Quote to replace door chain assembly, temperature c…"
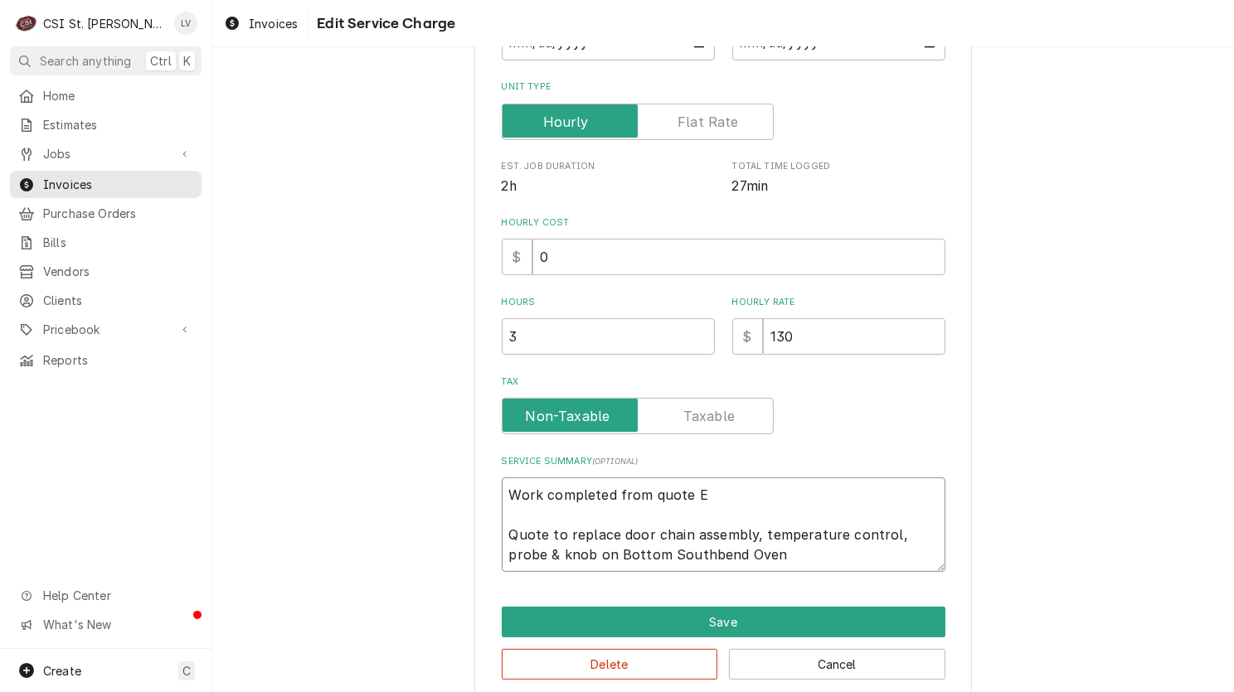
type textarea "x"
type textarea "Work completed from quote ES Quote to replace door chain assembly, temperature …"
type textarea "x"
type textarea "Work completed from quote EST Quote to replace door chain assembly, temperature…"
type textarea "x"
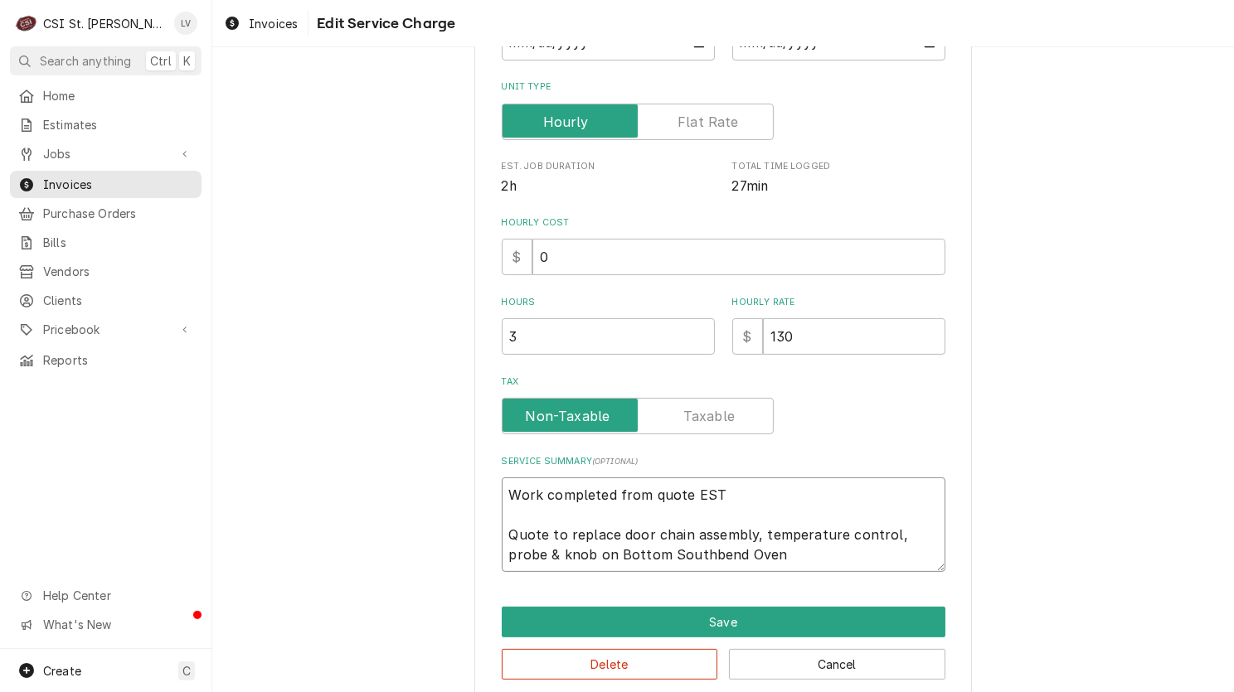
type textarea "Work completed from quote ESTR Quote to replace door chain assembly, temperatur…"
type textarea "x"
type textarea "Work completed from quote EST Quote to replace door chain assembly, temperature…"
type textarea "x"
type textarea "Work completed from quote EST- Quote to replace door chain assembly, temperatur…"
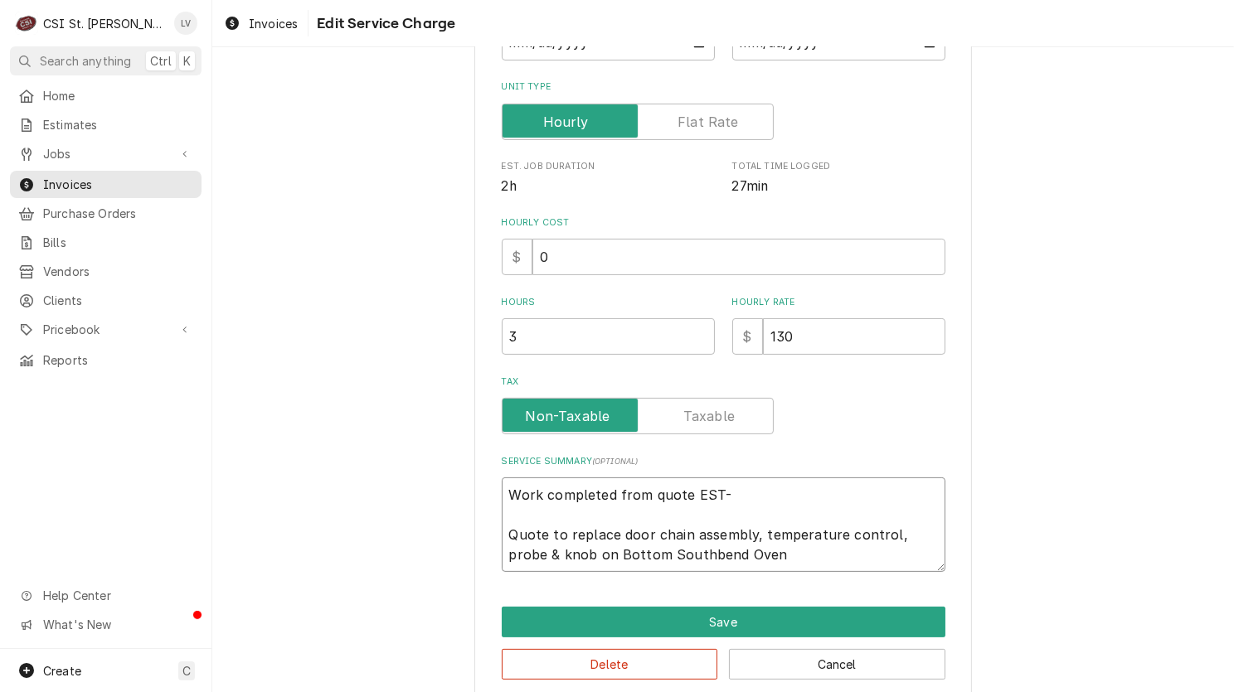
type textarea "x"
type textarea "Work completed from quote EST-4 Quote to replace door chain assembly, temperatu…"
type textarea "x"
type textarea "Work completed from quote EST-40 Quote to replace door chain assembly, temperat…"
type textarea "x"
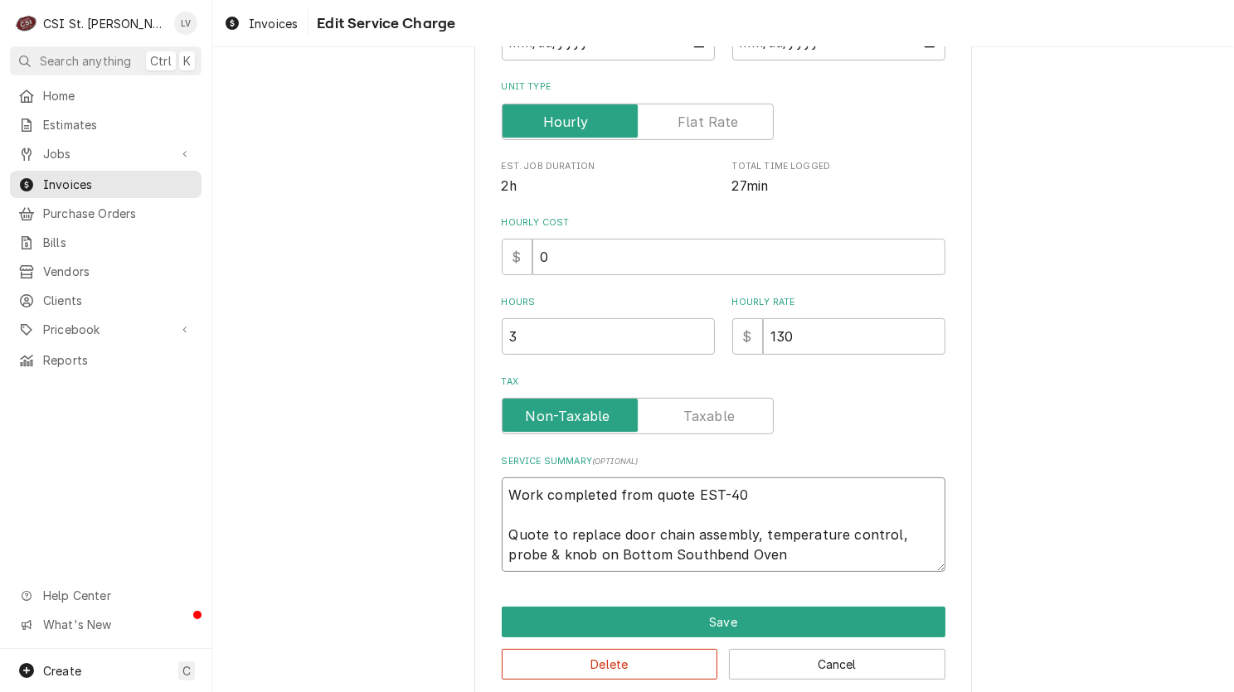
type textarea "Work completed from quote EST-400 Quote to replace door chain assembly, tempera…"
type textarea "x"
type textarea "Work completed from quote EST-4004 Quote to replace door chain assembly, temper…"
type textarea "x"
type textarea "Work completed from quote EST-40046 Quote to replace door chain assembly, tempe…"
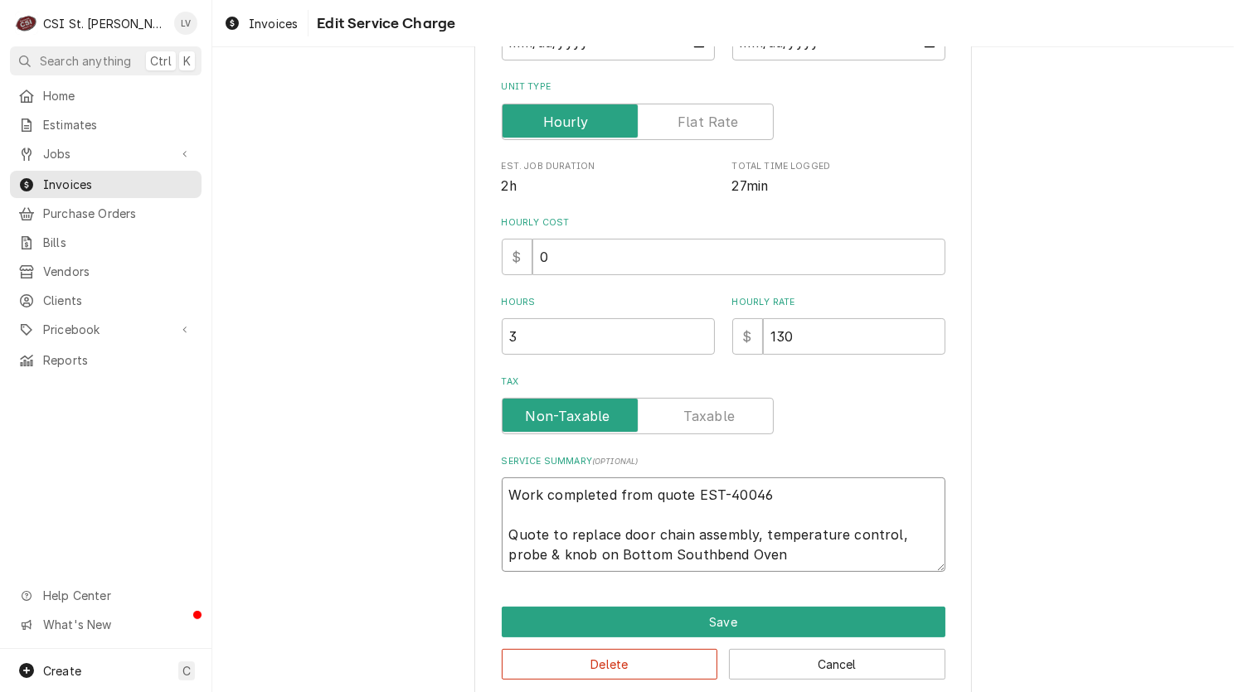
type textarea "x"
type textarea "Work completed from quote EST-400462 Quote to replace door chain assembly, temp…"
drag, startPoint x: 501, startPoint y: 530, endPoint x: 565, endPoint y: 529, distance: 64.7
click at [565, 529] on textarea "Work completed from quote EST-400462 Quote to replace door chain assembly, temp…" at bounding box center [724, 525] width 444 height 95
type textarea "x"
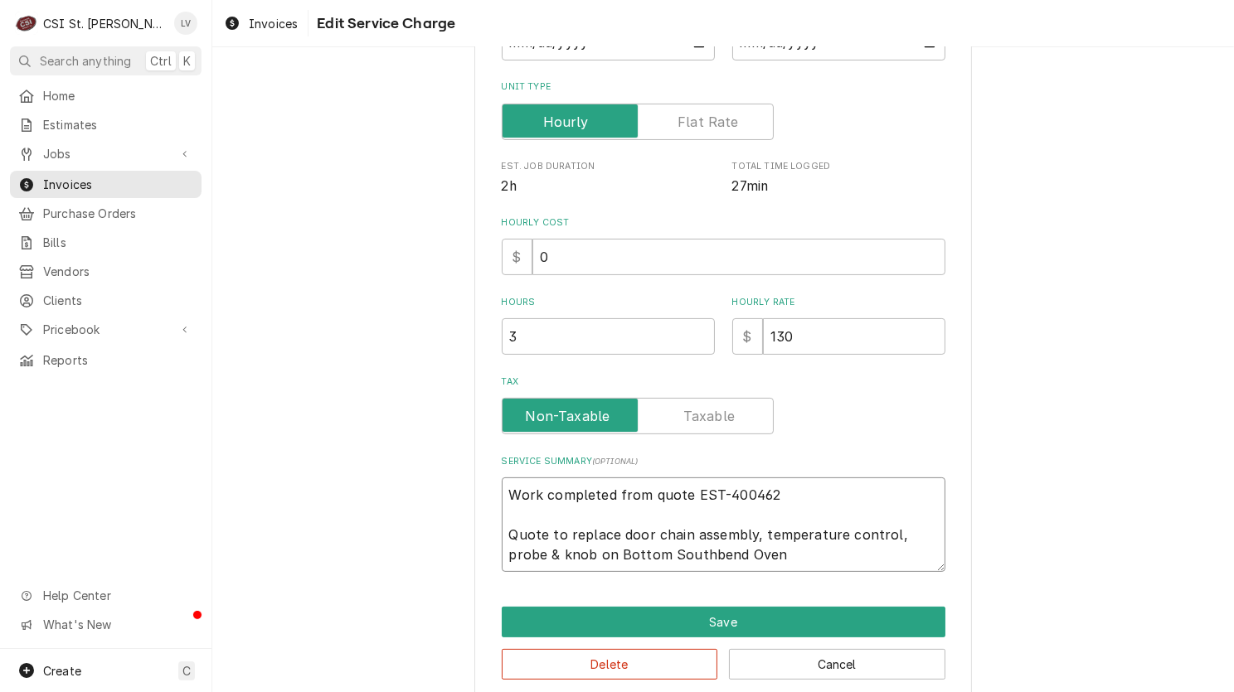
type textarea "Work completed from quote EST-400462 eplace door chain assembly, temperature co…"
type textarea "x"
type textarea "Work completed from quote EST-400462 Replace door chain assembly, temperature c…"
type textarea "x"
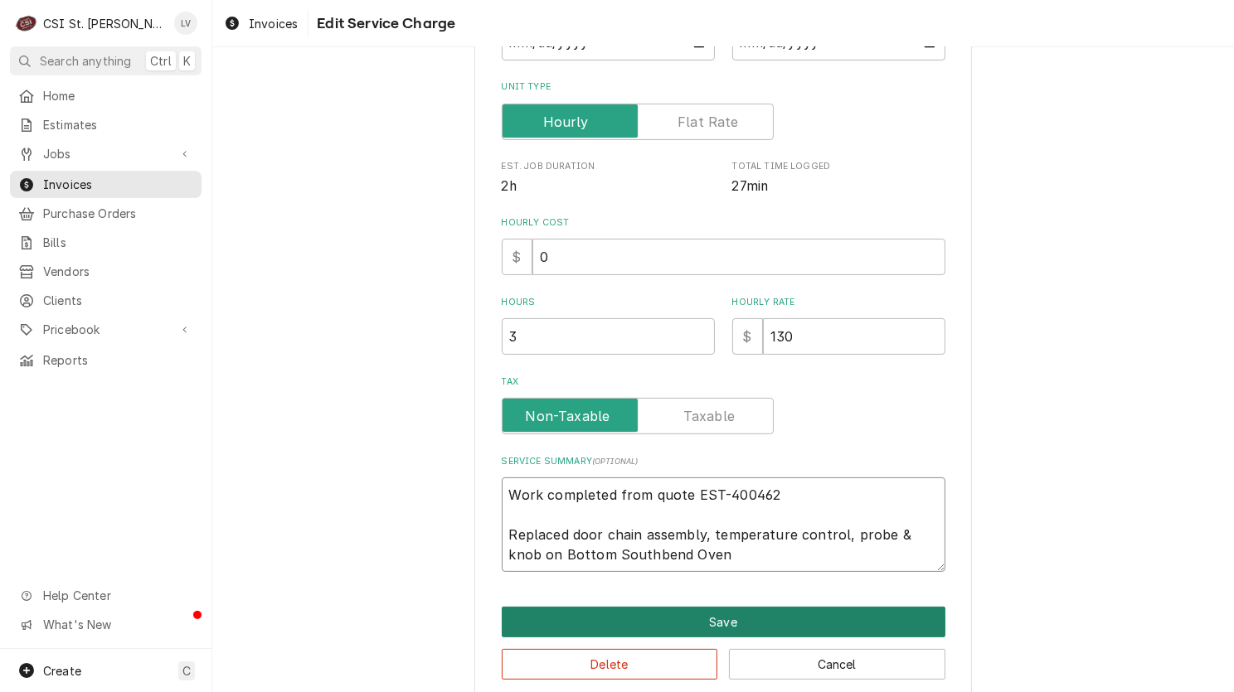
type textarea "Work completed from quote EST-400462 Replaced door chain assembly, temperature …"
click at [749, 613] on button "Save" at bounding box center [724, 622] width 444 height 31
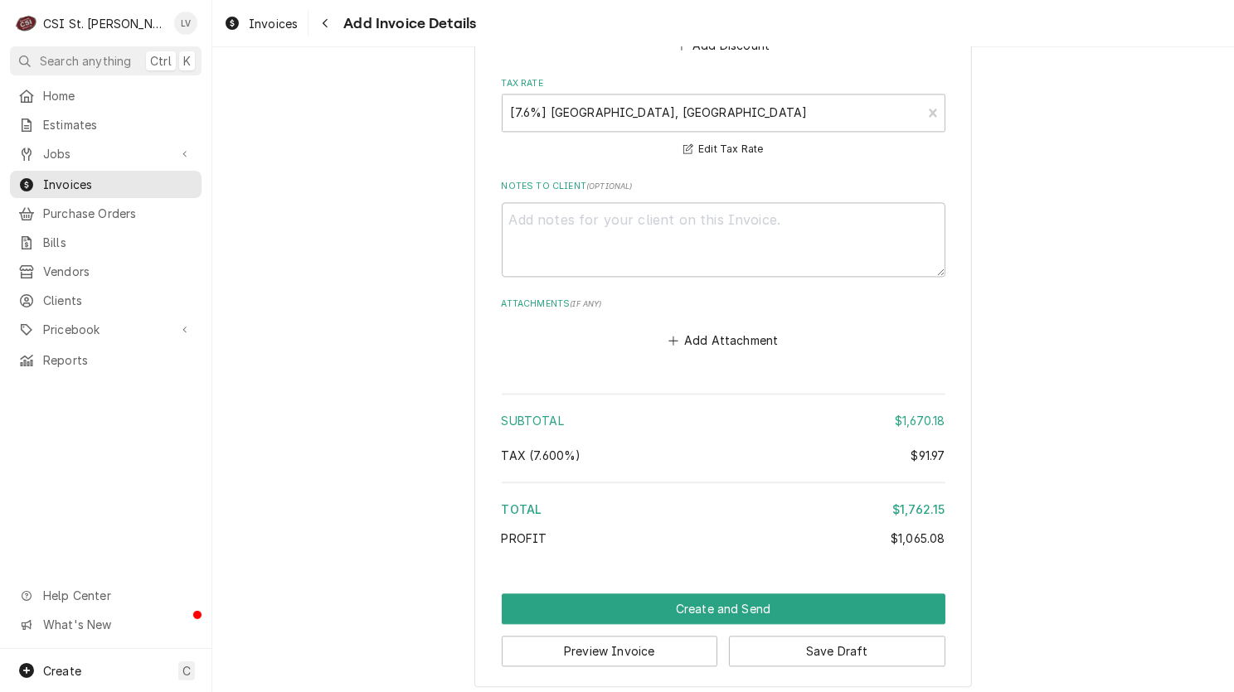
scroll to position [3867, 0]
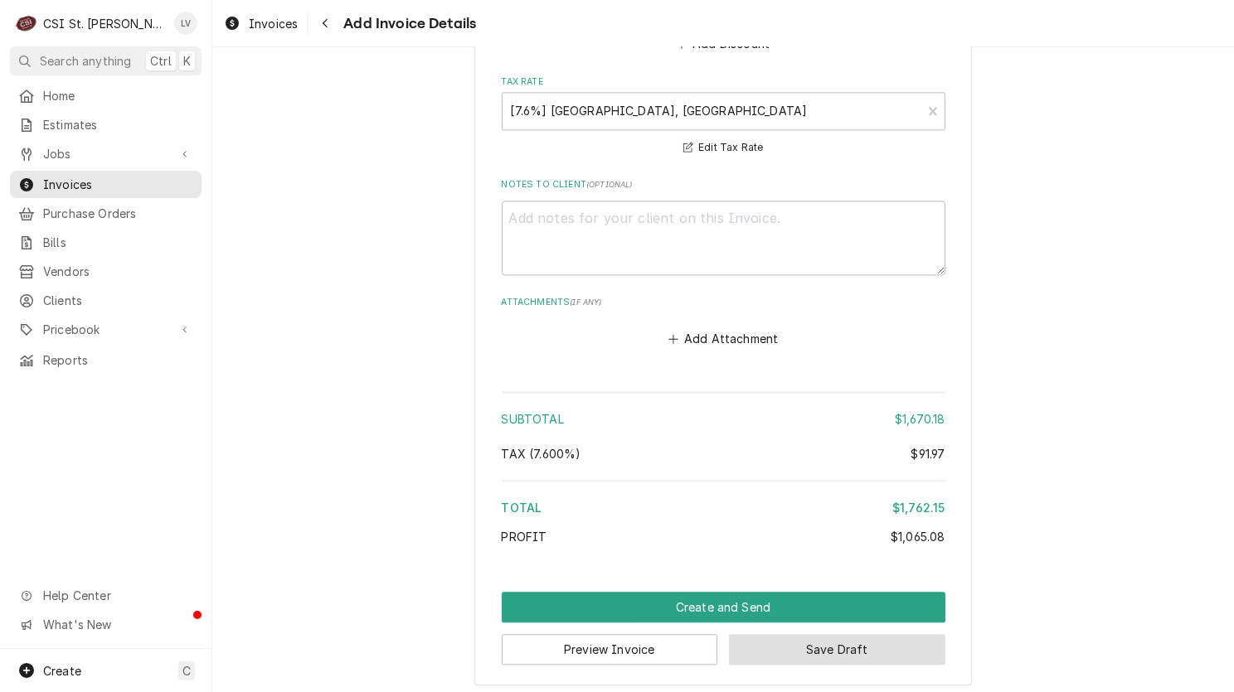
click at [779, 644] on button "Save Draft" at bounding box center [837, 649] width 216 height 31
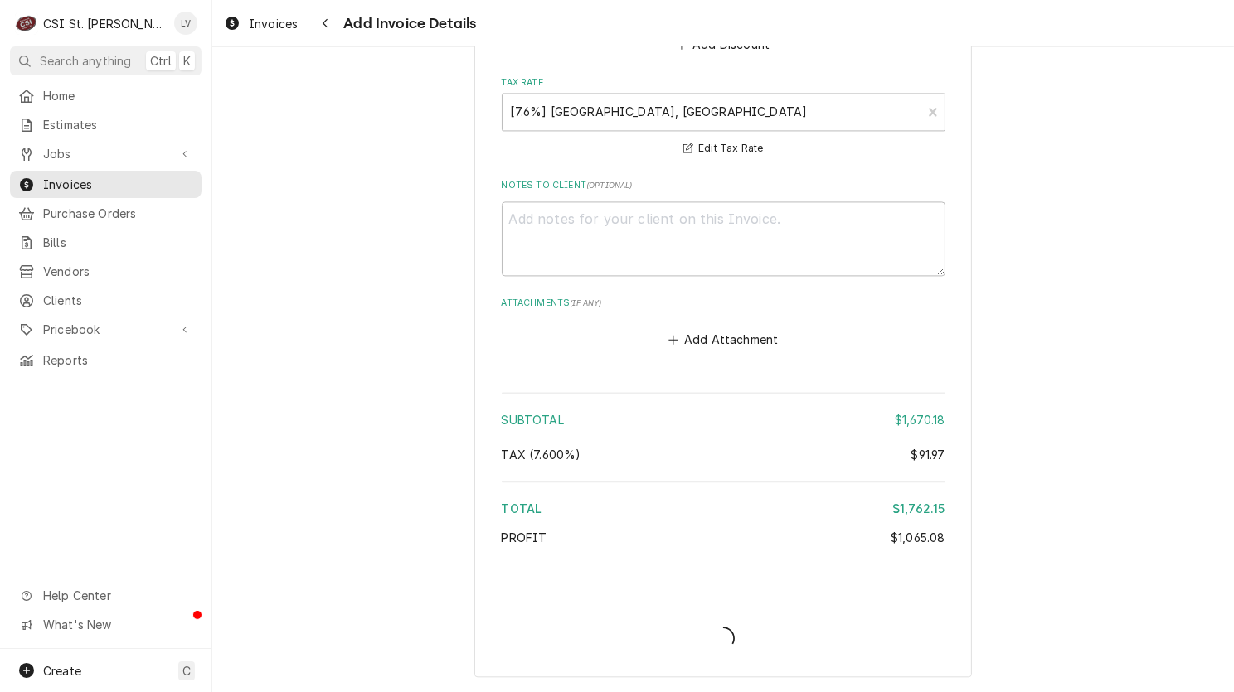
scroll to position [3859, 0]
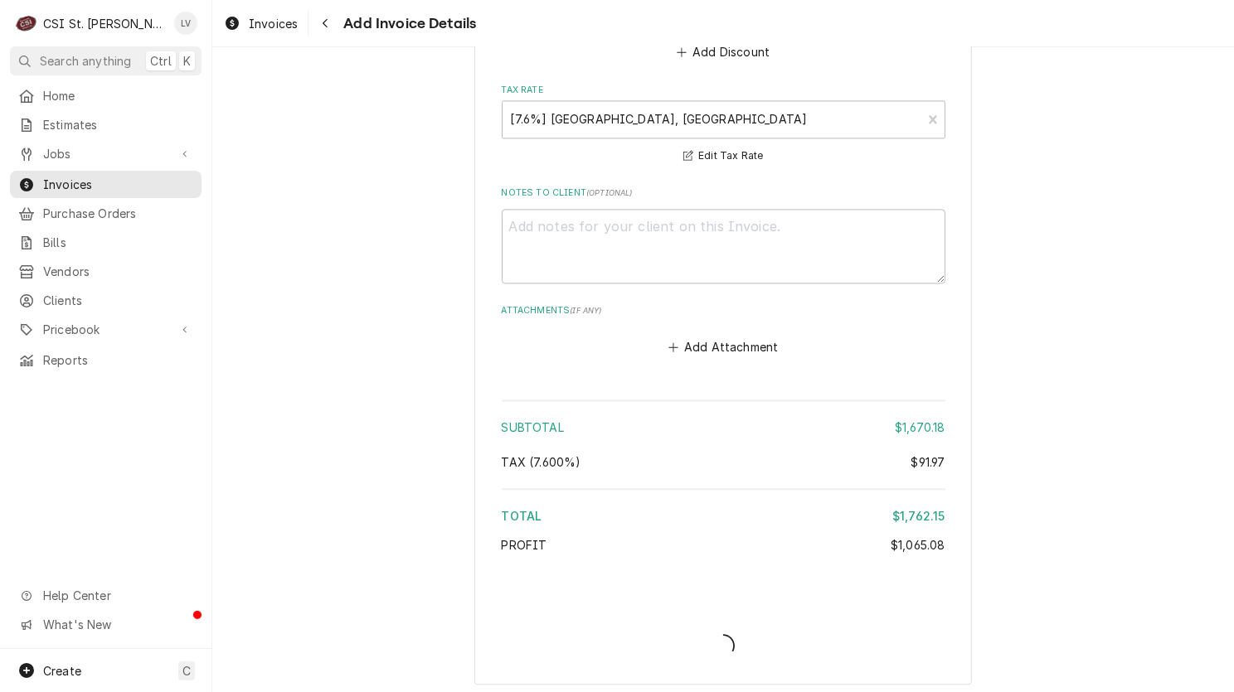
type textarea "x"
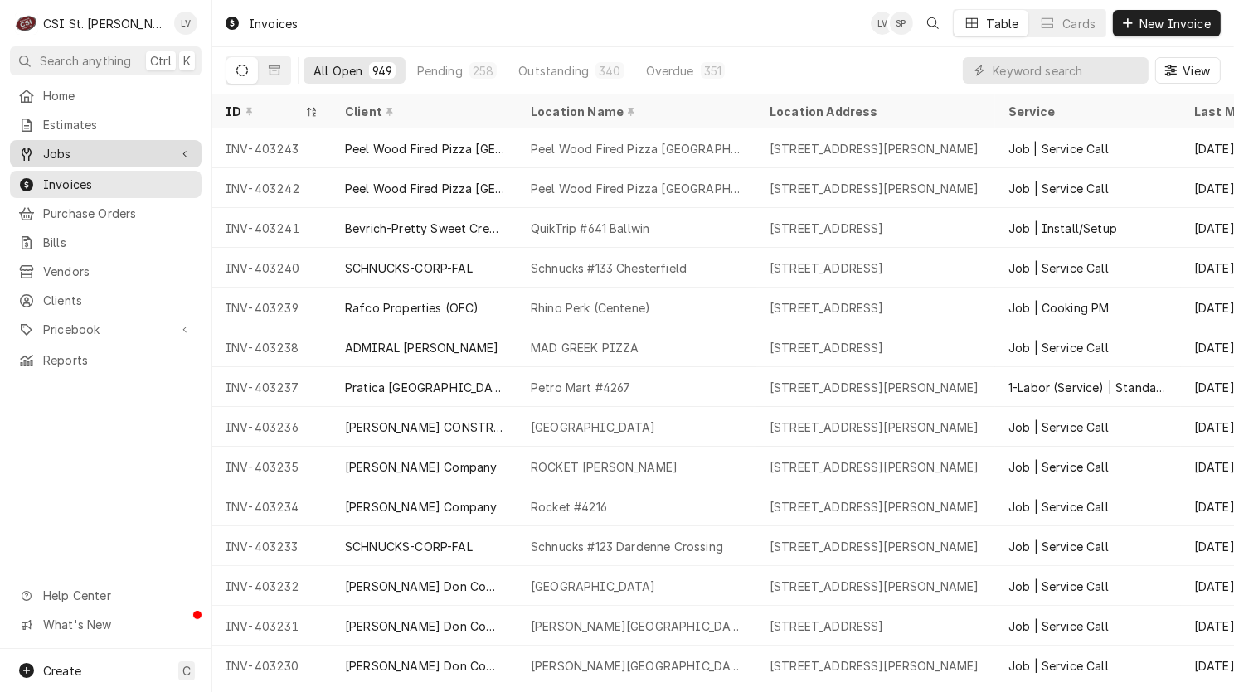
click at [64, 158] on div "Jobs" at bounding box center [105, 153] width 185 height 21
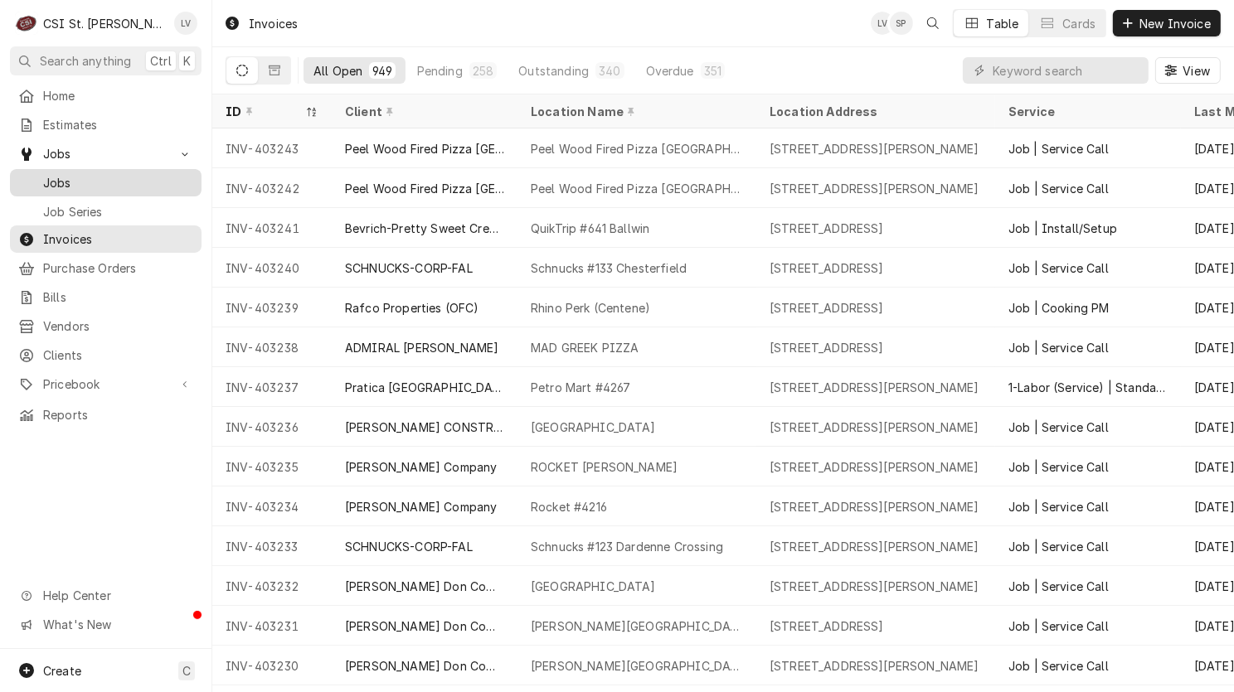
click at [58, 174] on span "Jobs" at bounding box center [118, 182] width 150 height 17
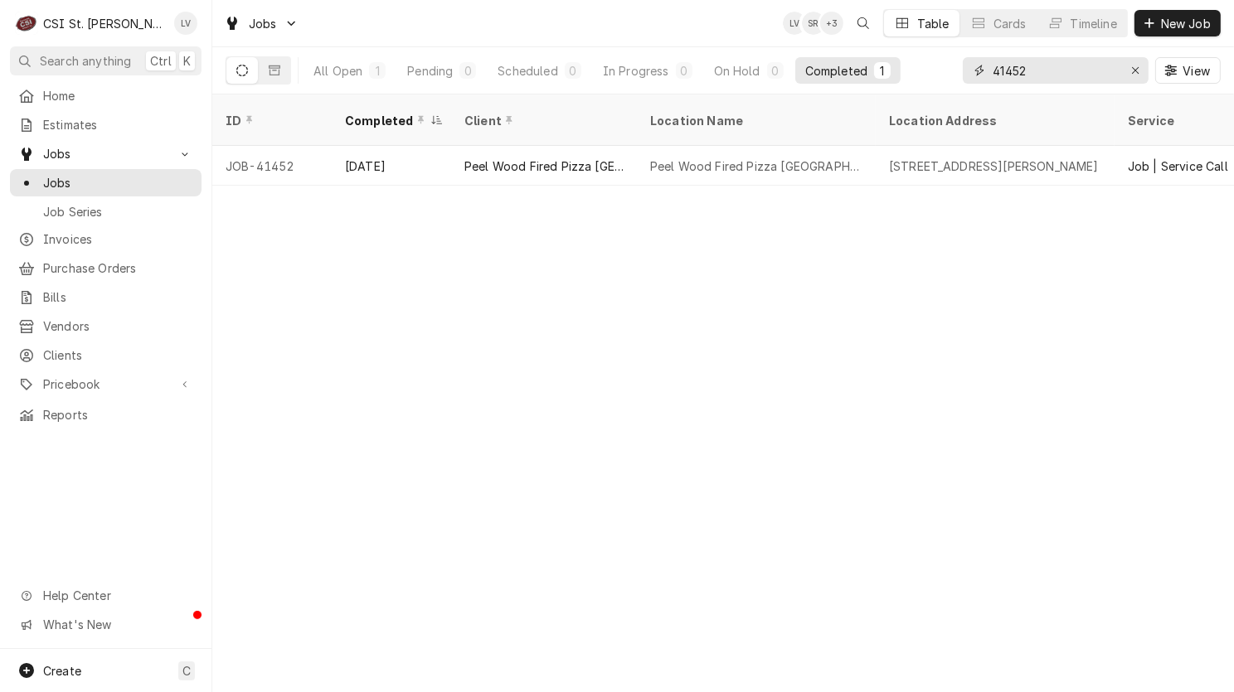
click at [1050, 72] on input "41452" at bounding box center [1054, 70] width 124 height 27
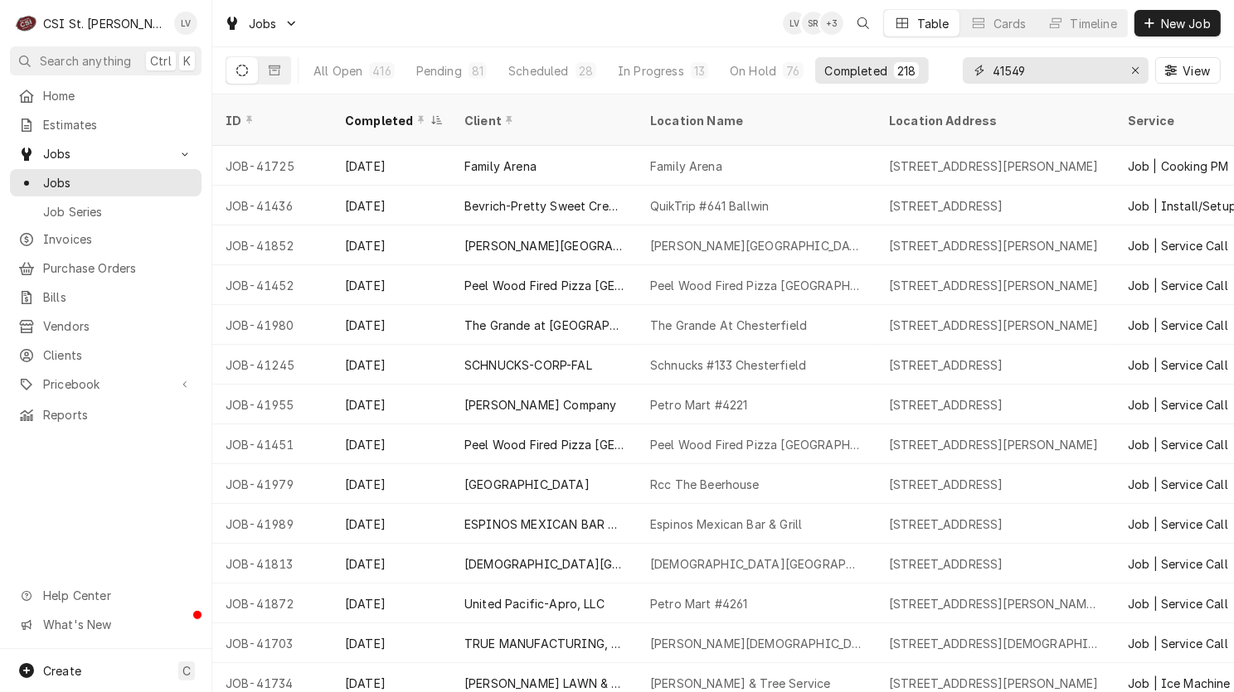
type input "41549"
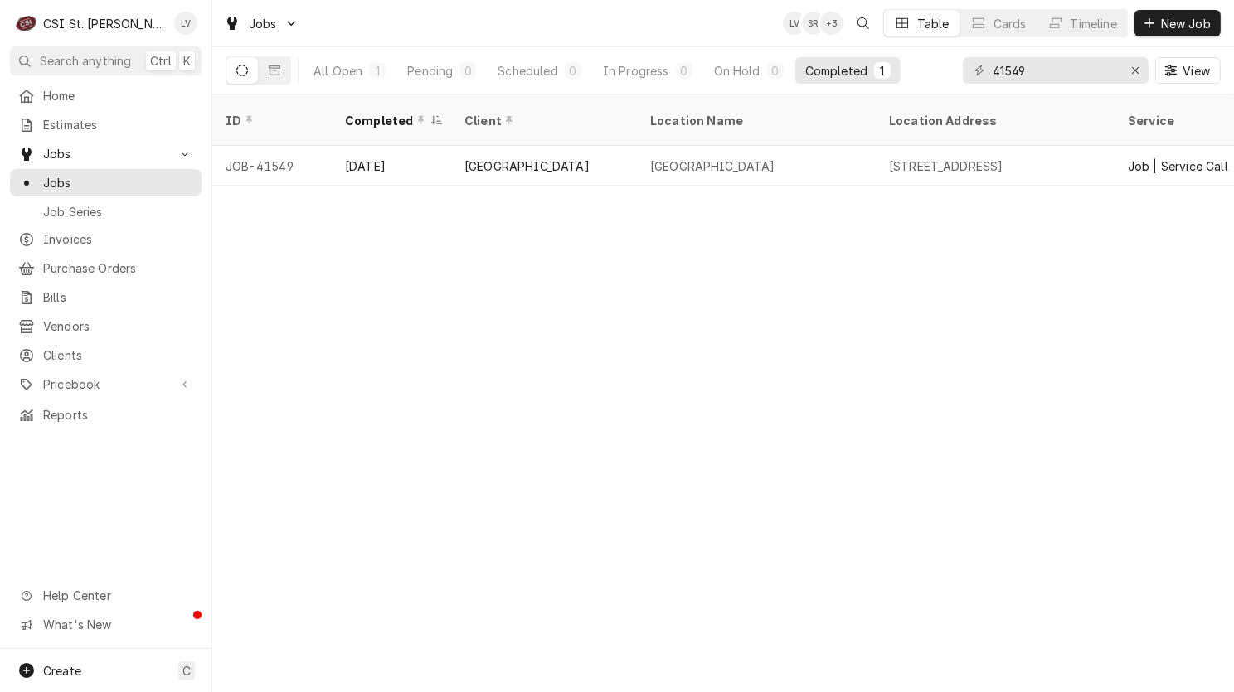
drag, startPoint x: 490, startPoint y: 154, endPoint x: 499, endPoint y: 174, distance: 21.9
click at [490, 153] on div "[GEOGRAPHIC_DATA]" at bounding box center [544, 166] width 186 height 40
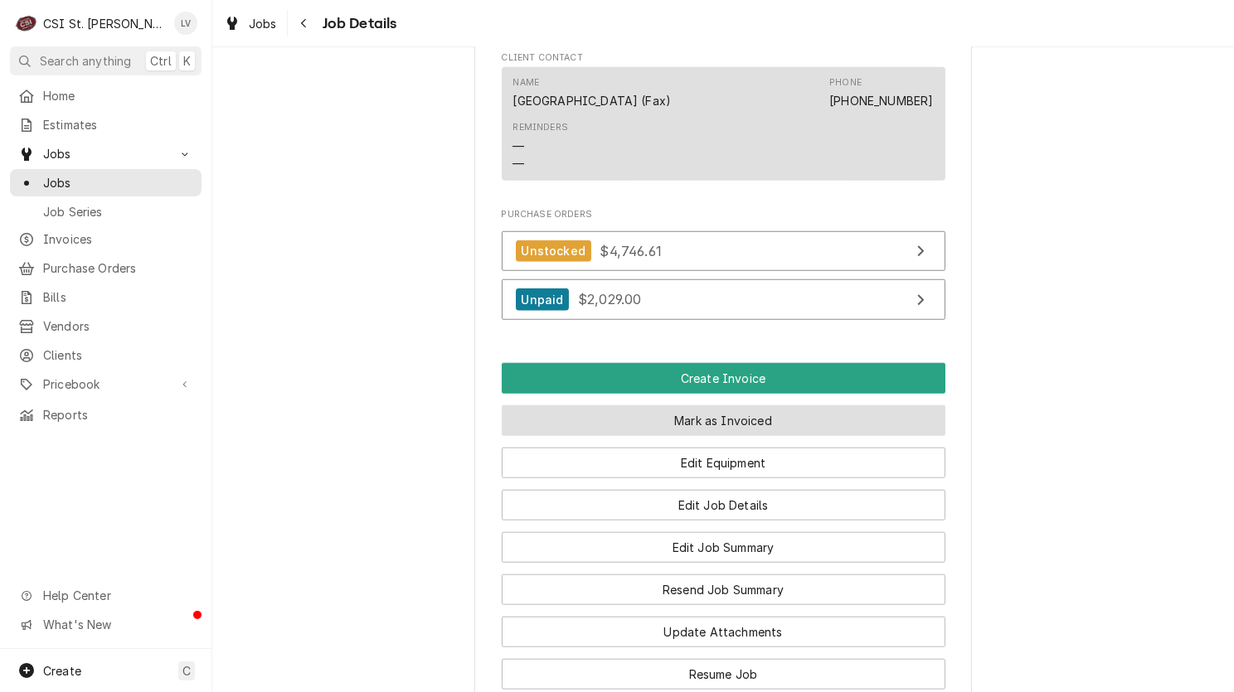
scroll to position [1409, 0]
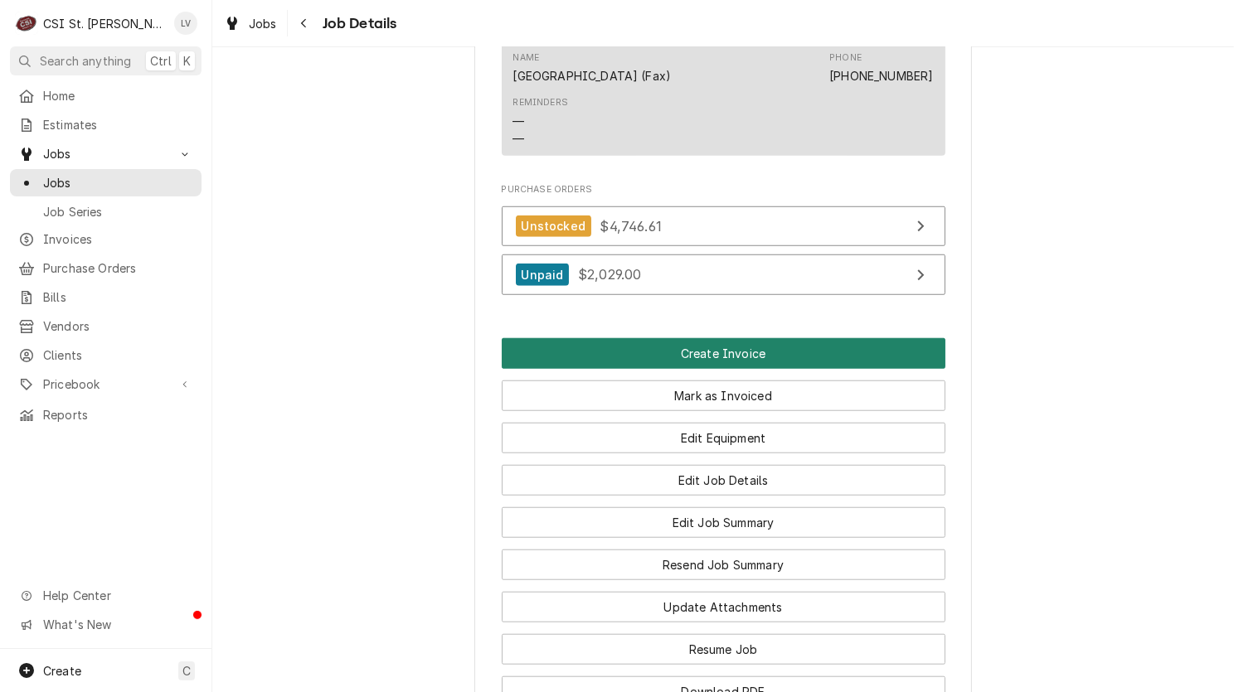
click at [655, 385] on div "Create Invoice [PERSON_NAME] as Invoiced Edit Equipment Edit Job Details Edit J…" at bounding box center [724, 522] width 444 height 369
click at [666, 369] on button "Create Invoice" at bounding box center [724, 353] width 444 height 31
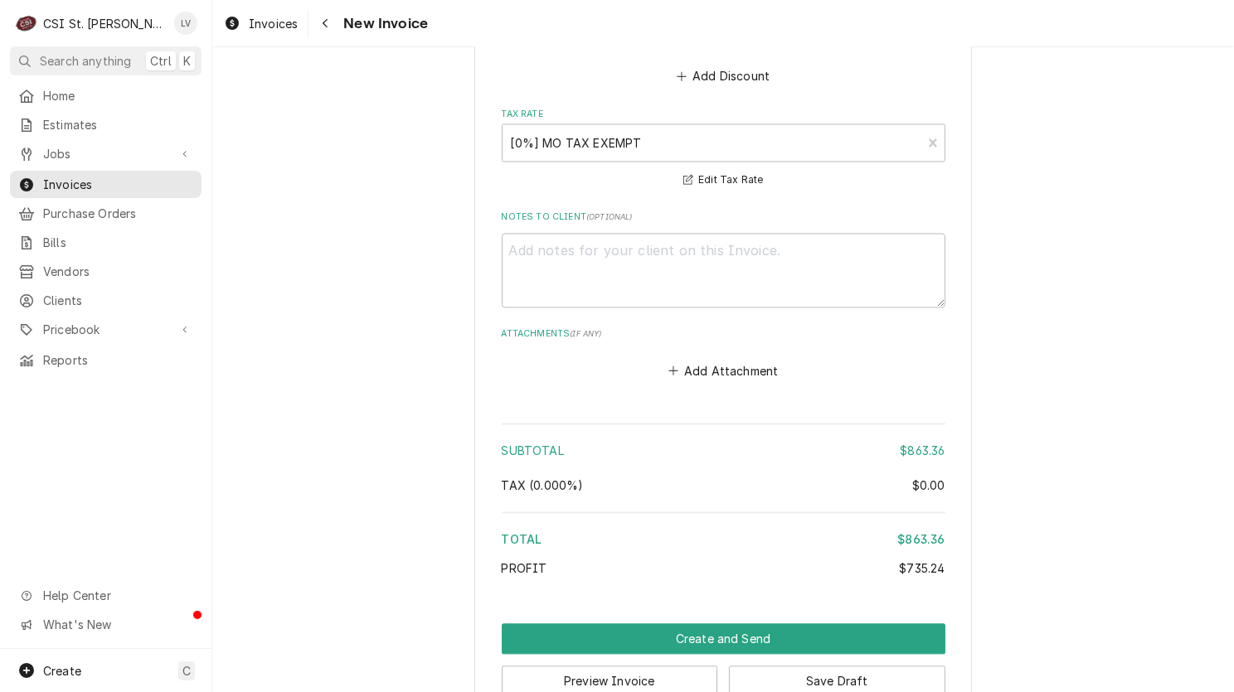
scroll to position [3747, 0]
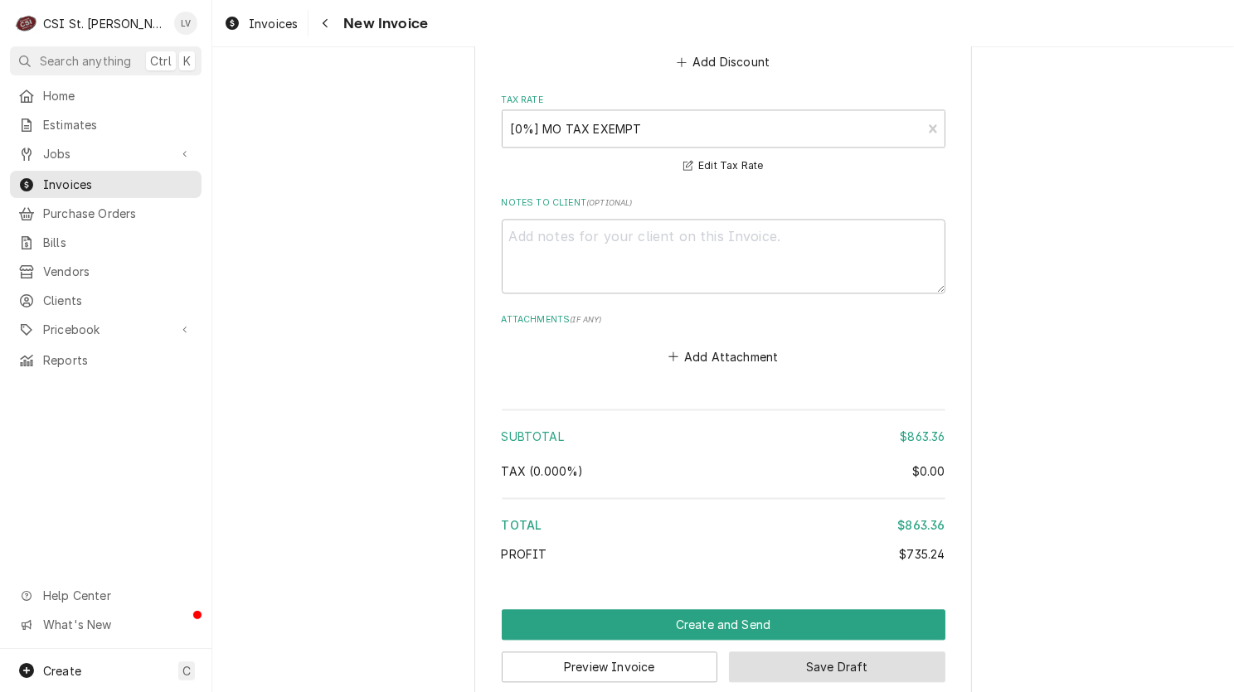
click at [853, 652] on button "Save Draft" at bounding box center [837, 667] width 216 height 31
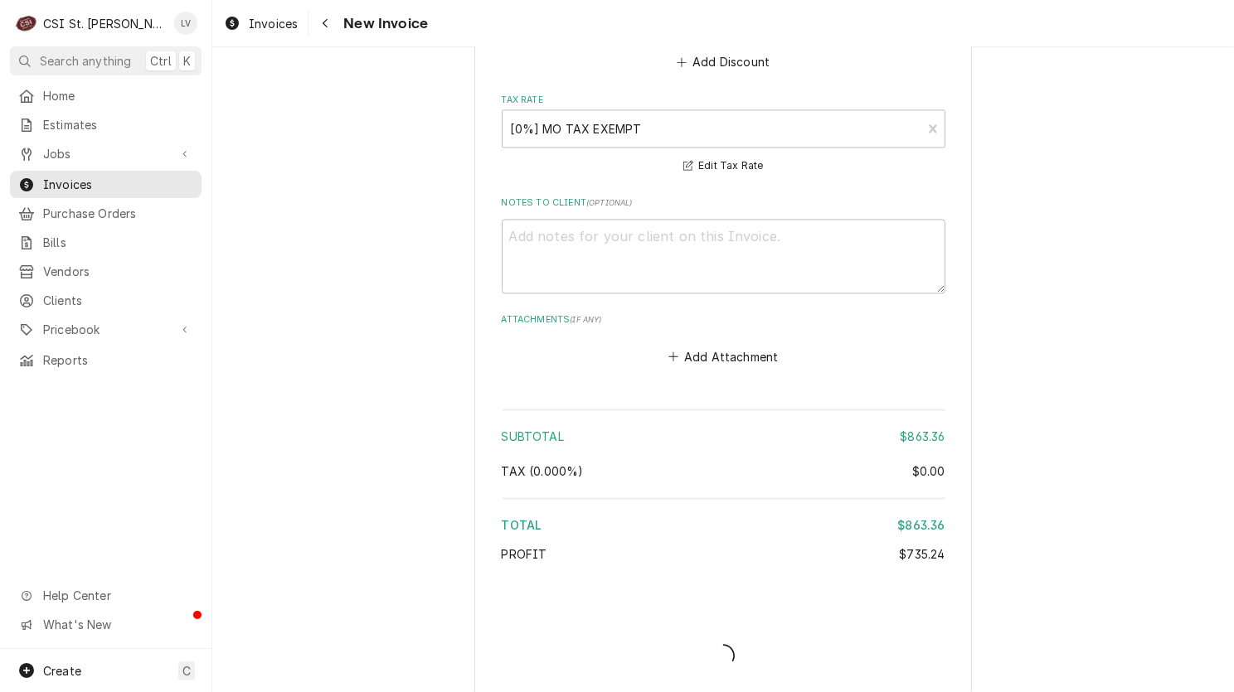
scroll to position [3739, 0]
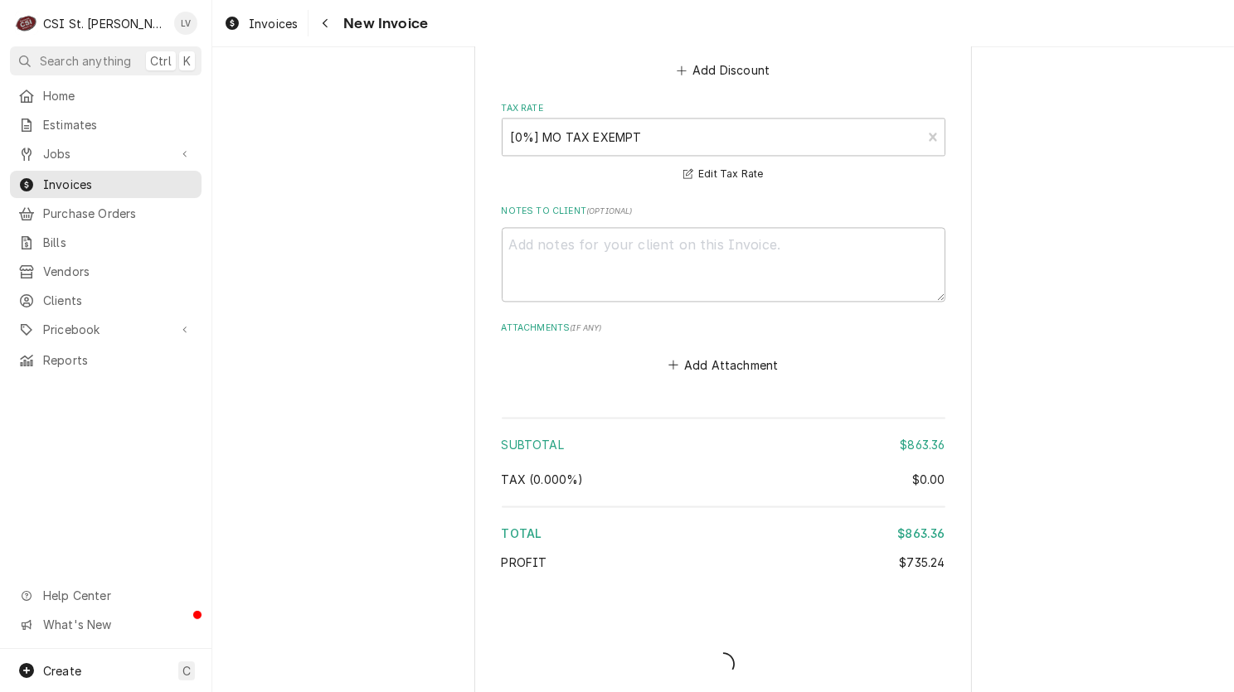
type textarea "x"
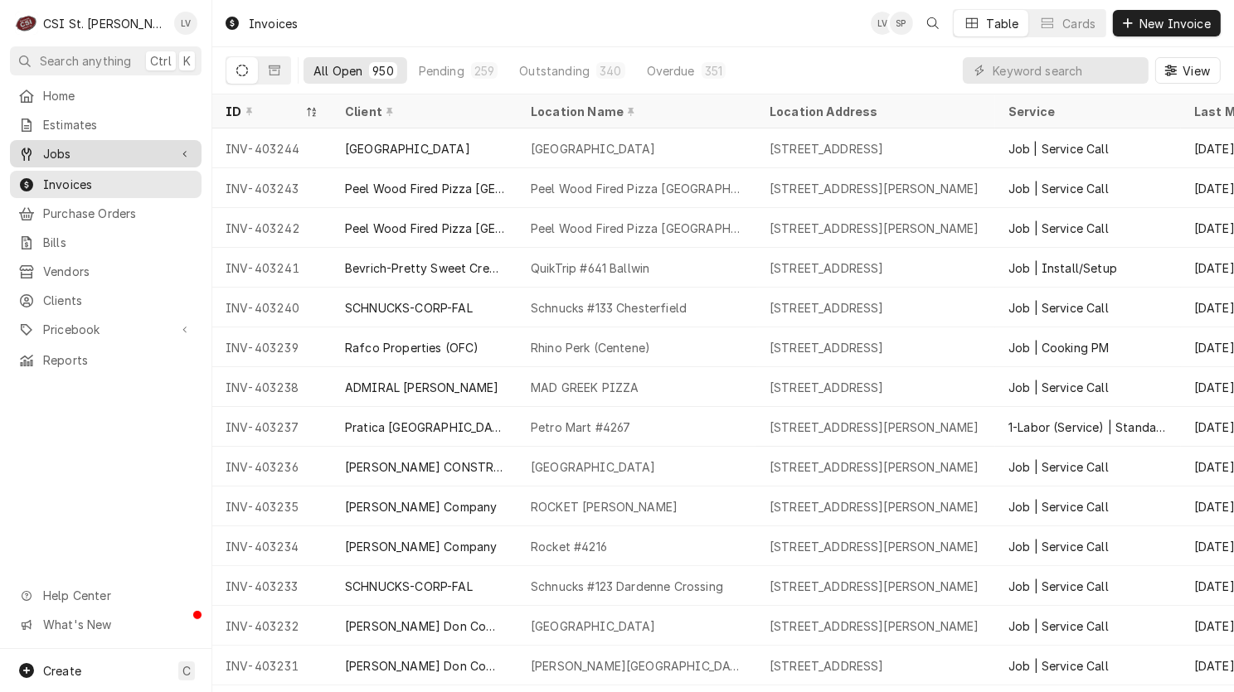
click at [42, 158] on link "Jobs" at bounding box center [106, 153] width 192 height 27
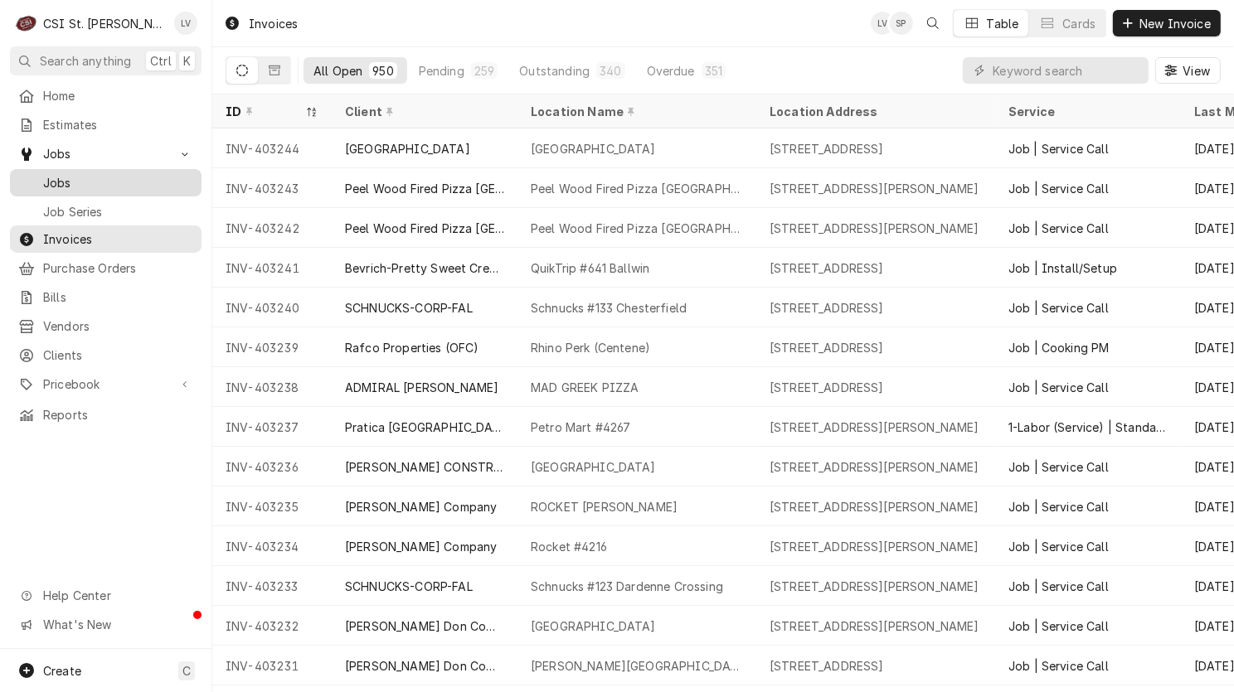
click at [50, 188] on link "Jobs" at bounding box center [106, 182] width 192 height 27
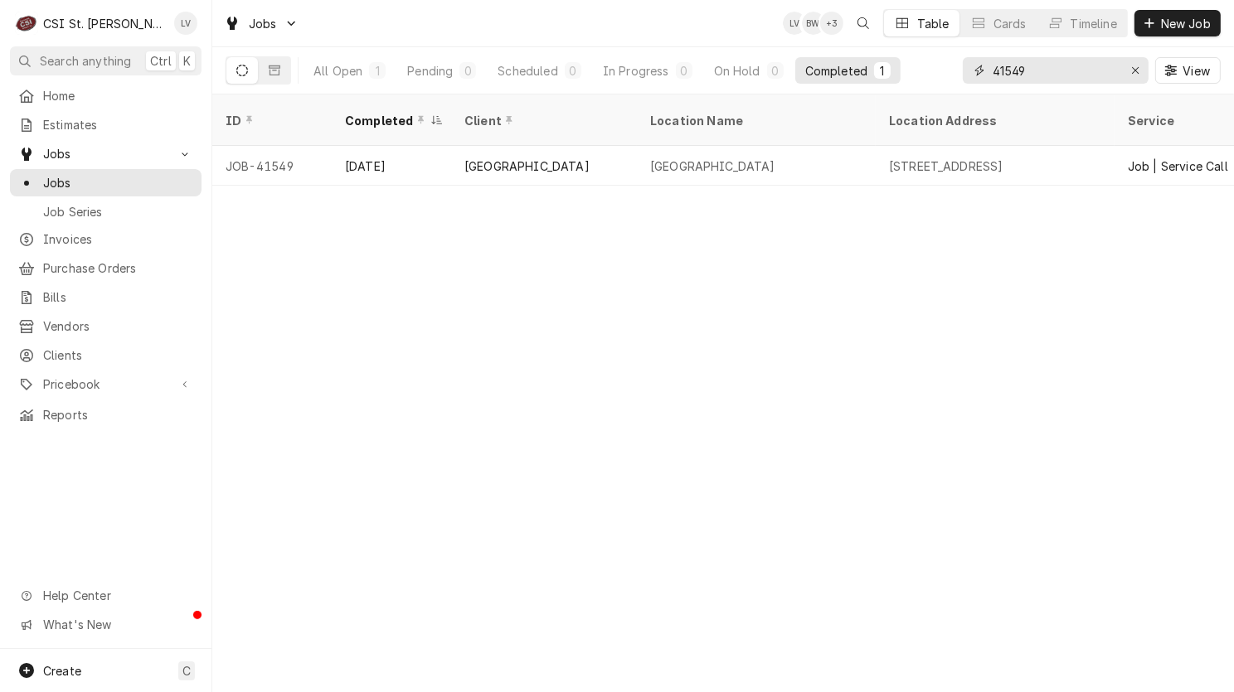
drag, startPoint x: 1049, startPoint y: 67, endPoint x: 965, endPoint y: 80, distance: 84.6
click at [965, 80] on div "41549" at bounding box center [1055, 70] width 186 height 27
type input "41703"
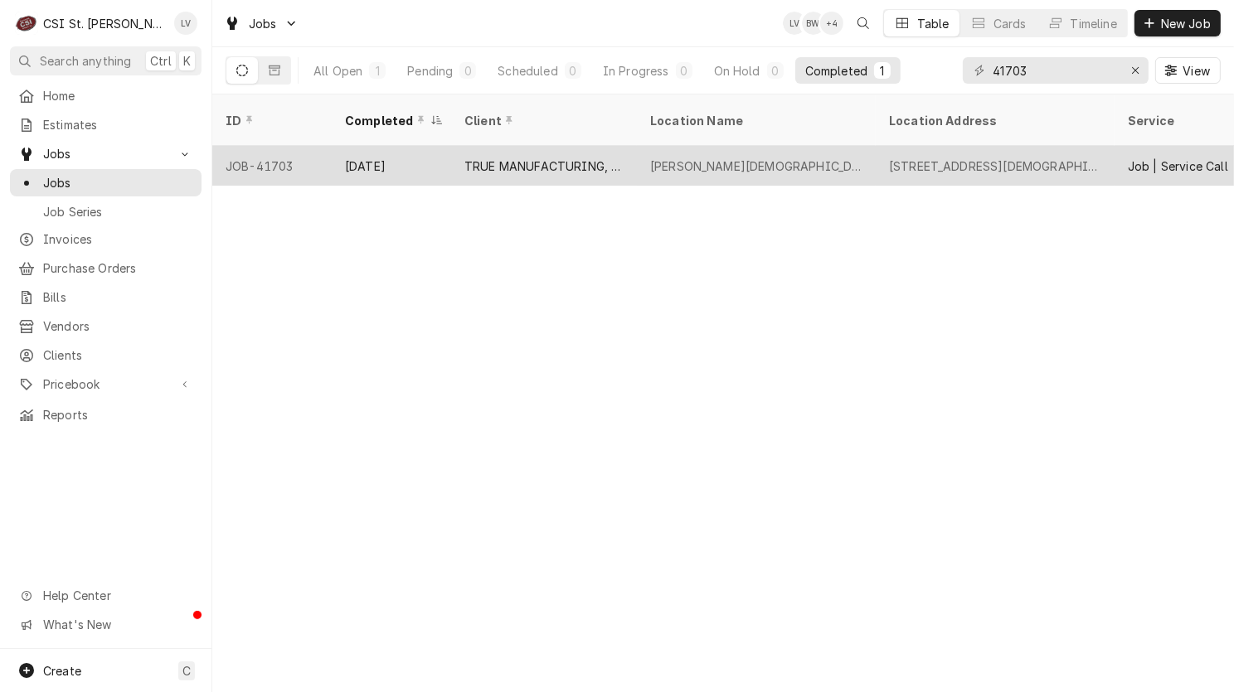
click at [507, 158] on div "TRUE MANUFACTURING, INC." at bounding box center [544, 166] width 186 height 40
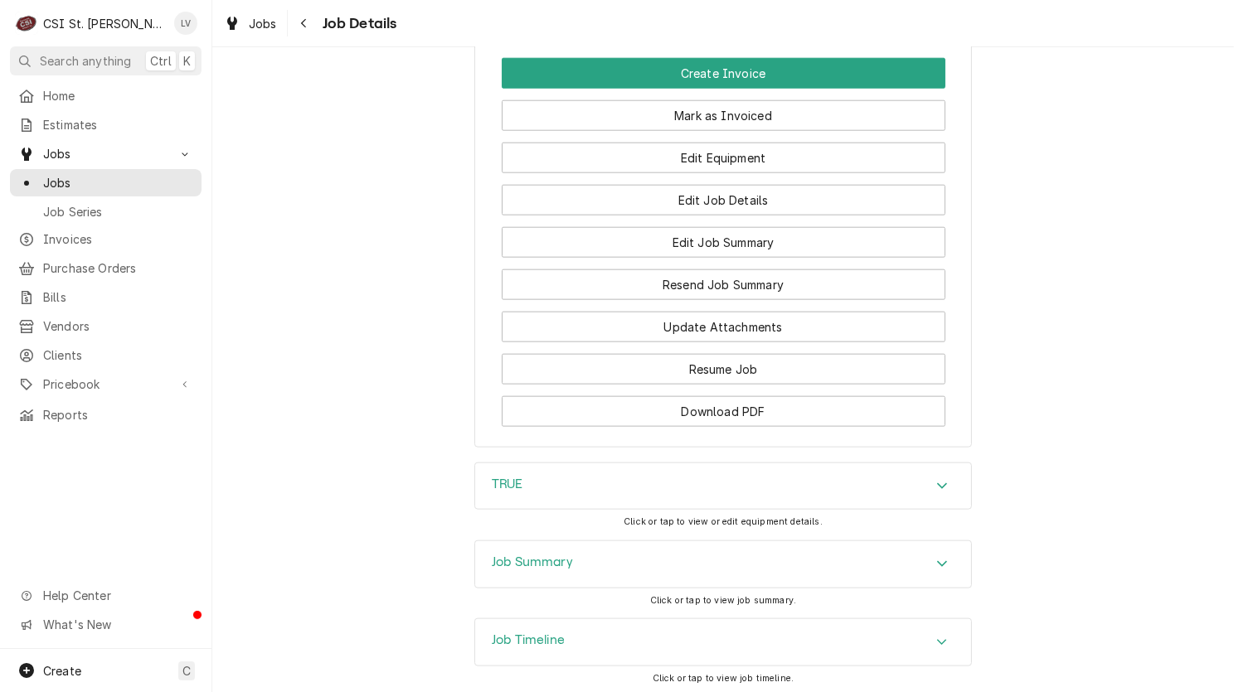
scroll to position [1800, 0]
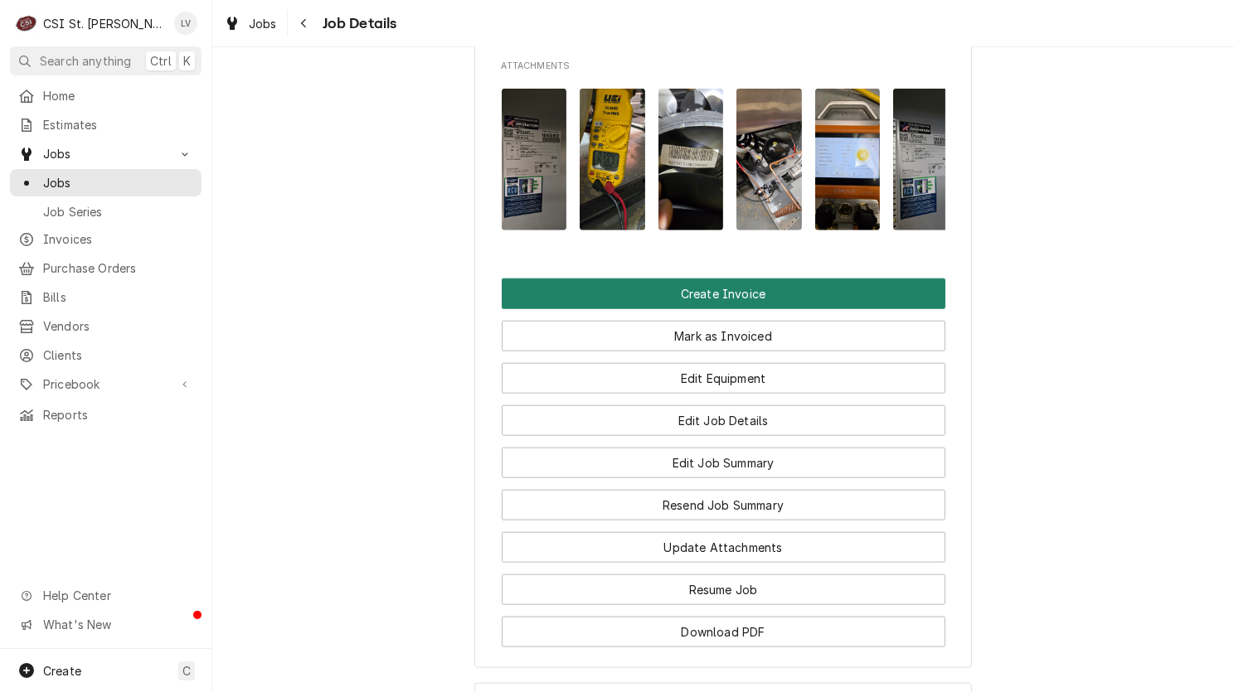
click at [706, 309] on button "Create Invoice" at bounding box center [724, 294] width 444 height 31
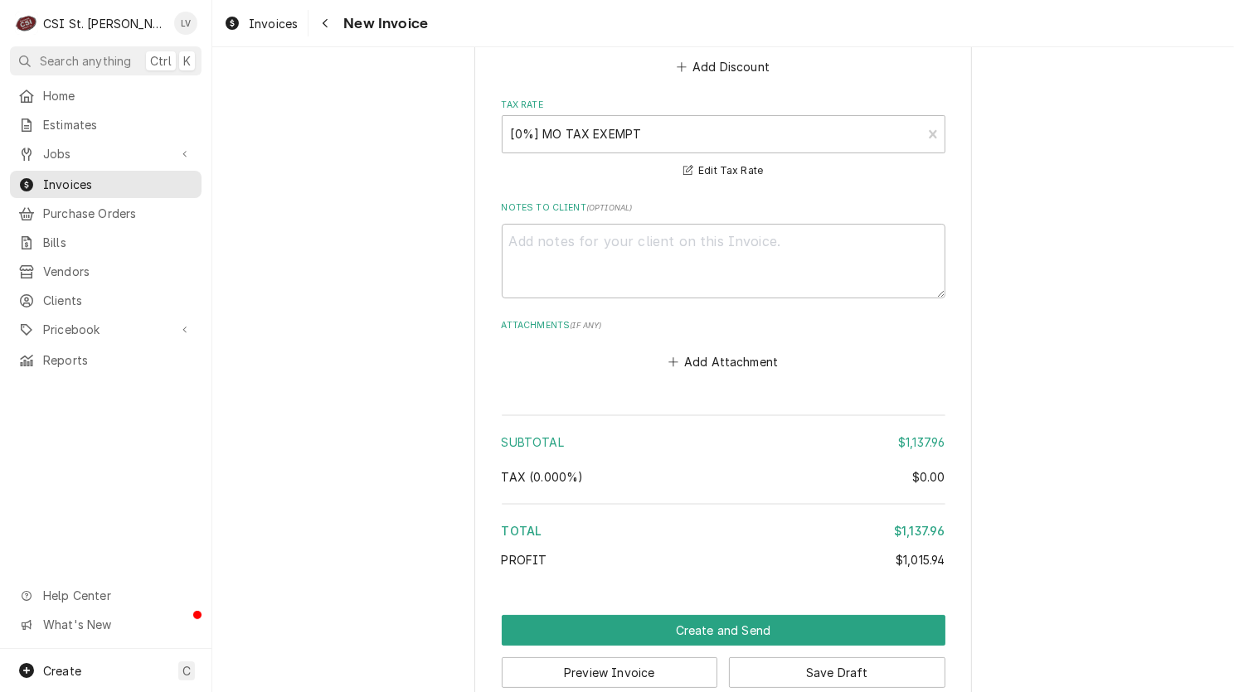
scroll to position [5210, 0]
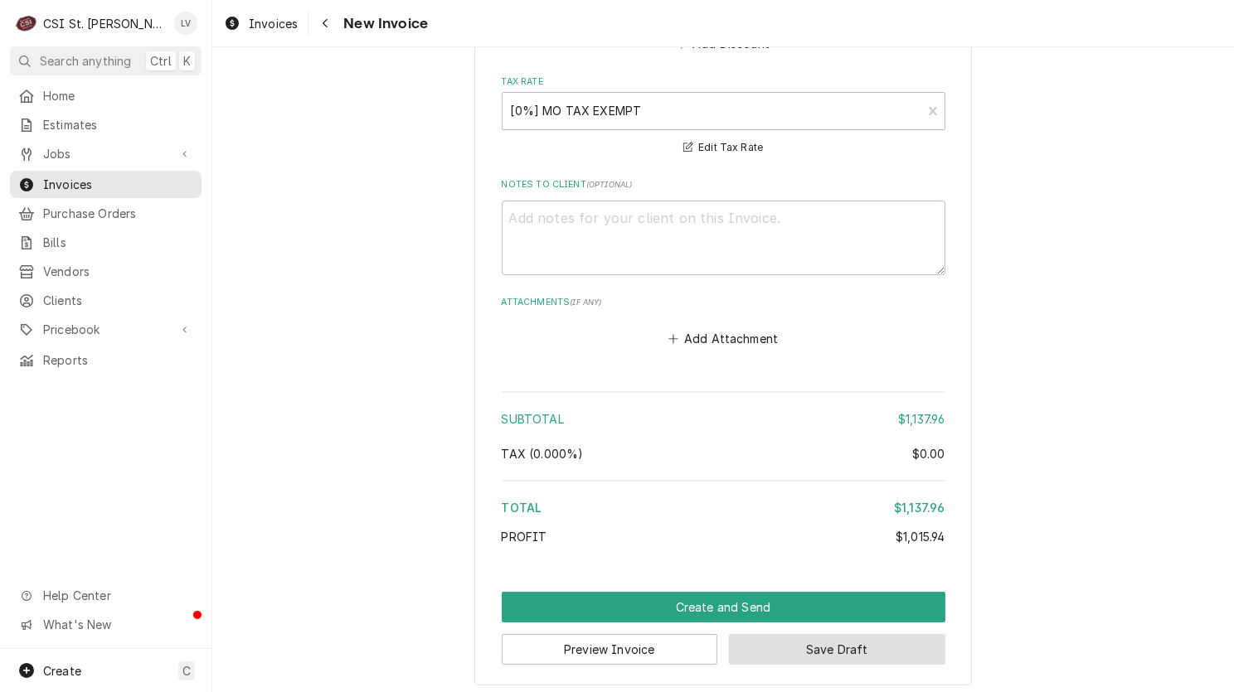
click at [755, 638] on button "Save Draft" at bounding box center [837, 649] width 216 height 31
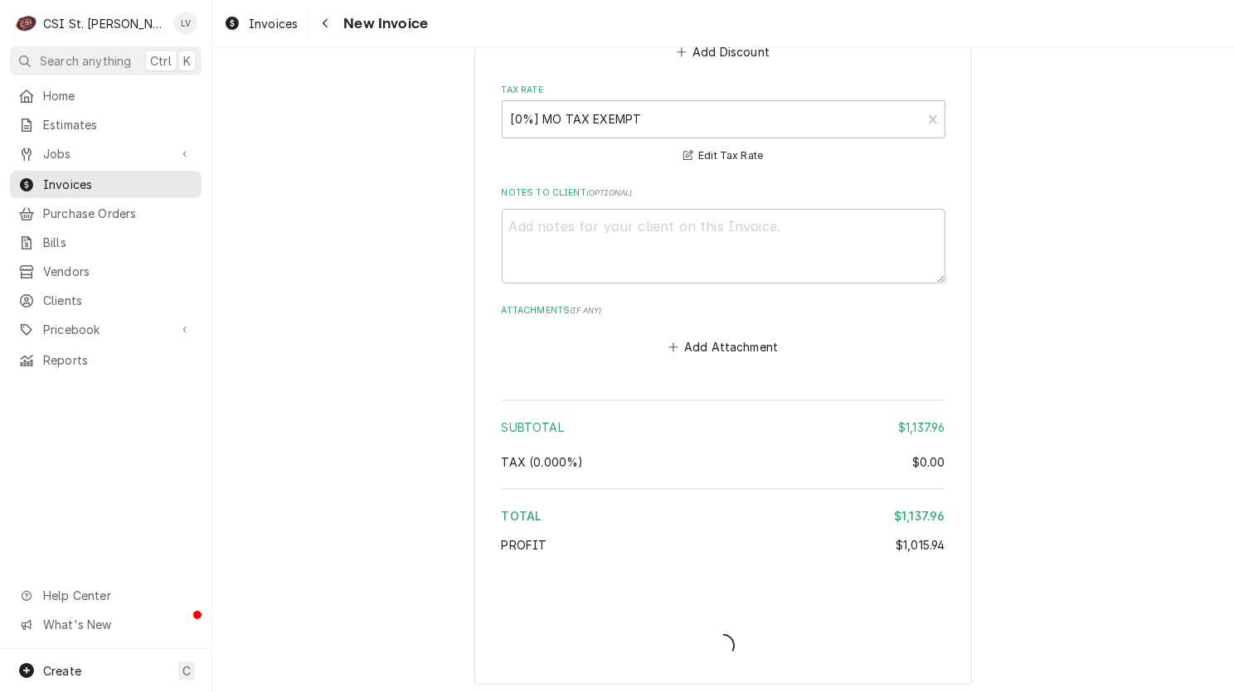
type textarea "x"
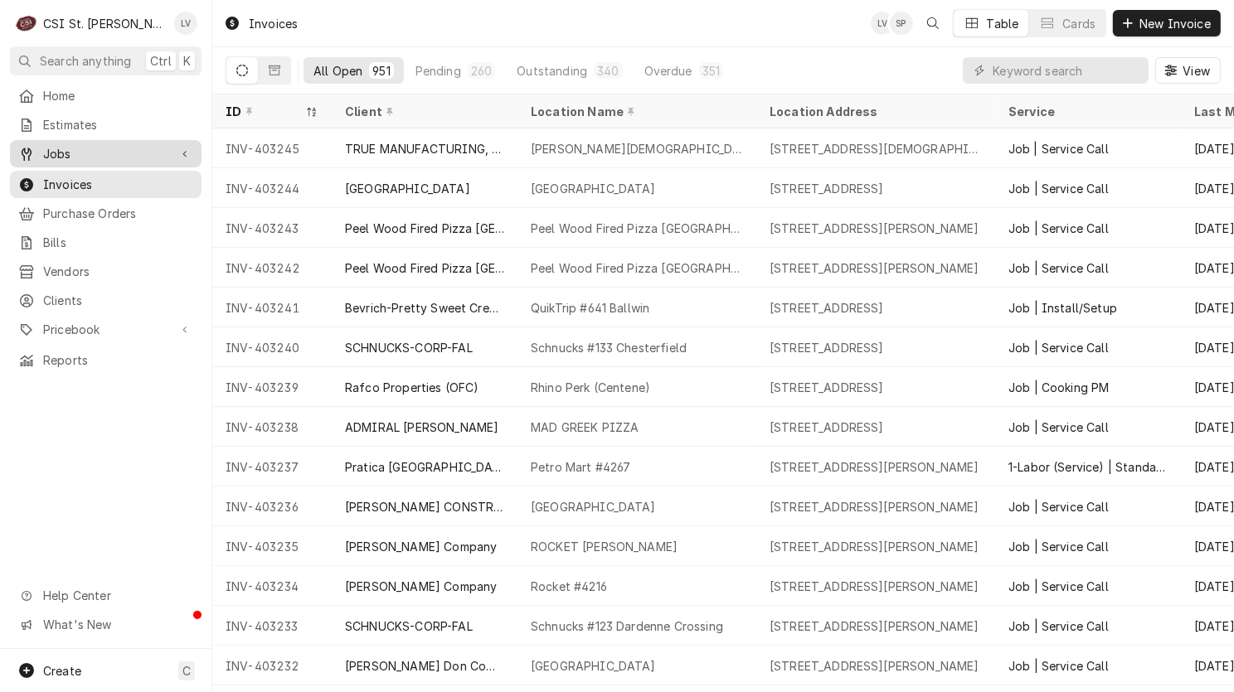
click at [87, 151] on span "Jobs" at bounding box center [105, 153] width 125 height 17
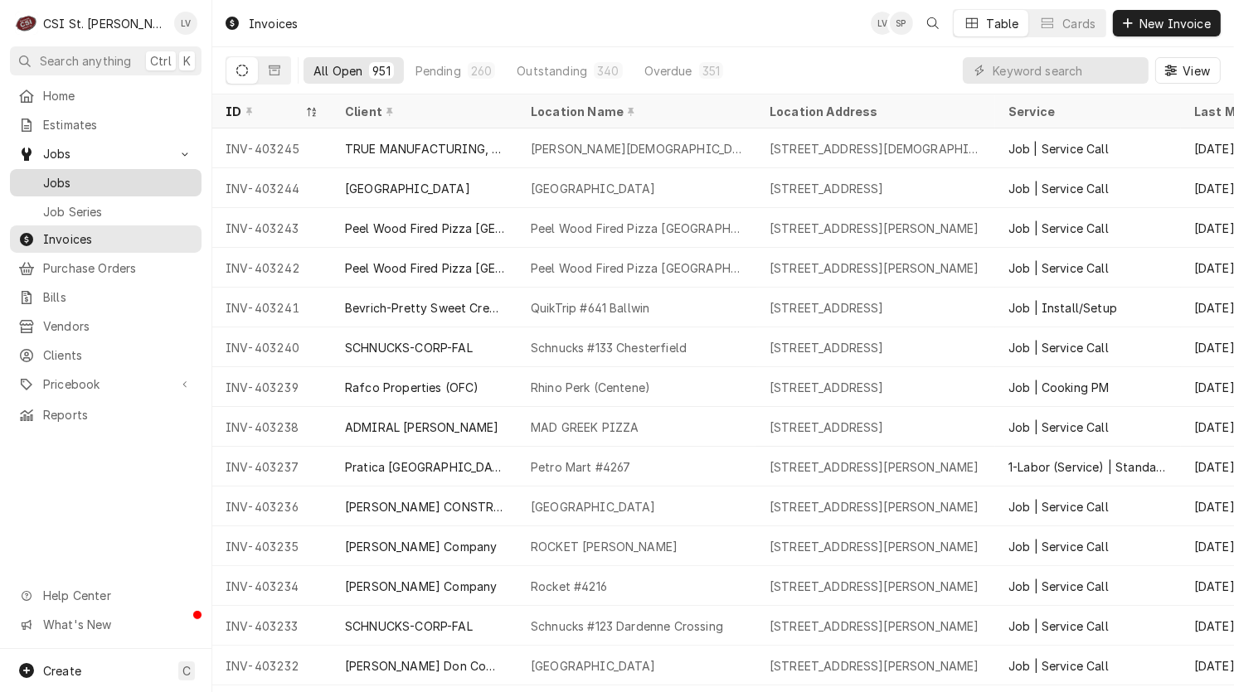
click at [76, 186] on div "Jobs" at bounding box center [105, 182] width 185 height 21
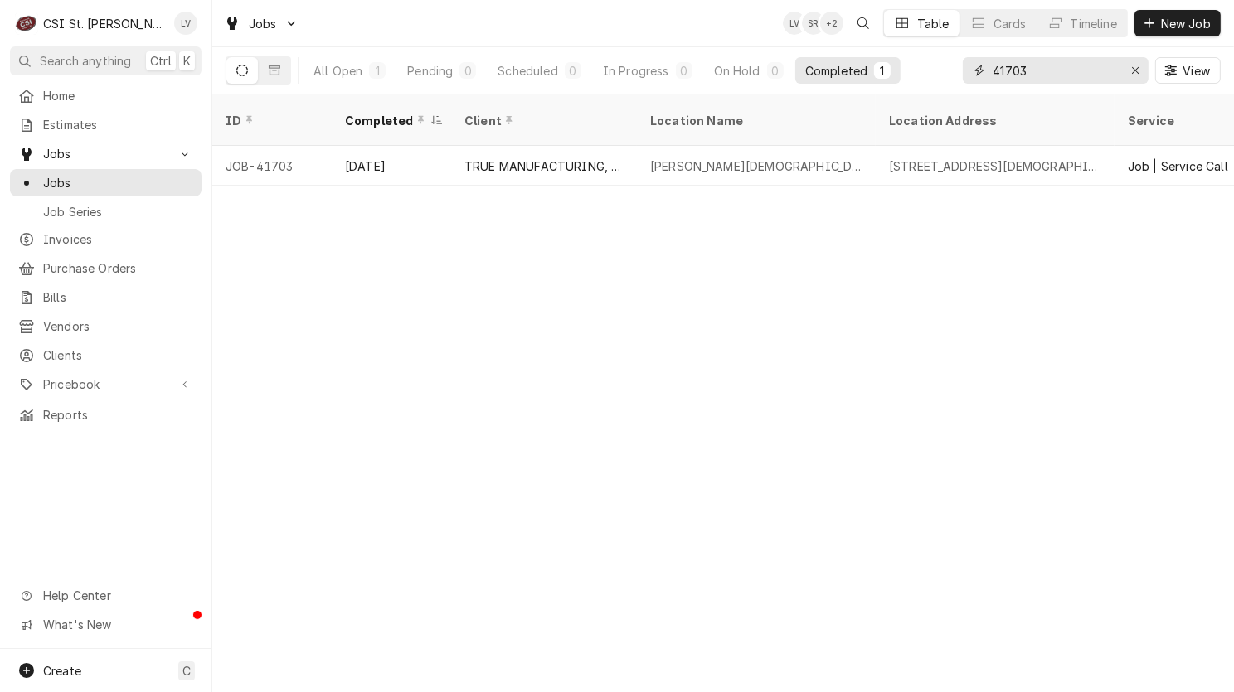
drag, startPoint x: 1045, startPoint y: 65, endPoint x: 949, endPoint y: 79, distance: 96.3
click at [949, 79] on div "All Open 1 Pending 0 Scheduled 0 In Progress 0 On Hold 0 Completed 1 41703 View" at bounding box center [722, 70] width 995 height 46
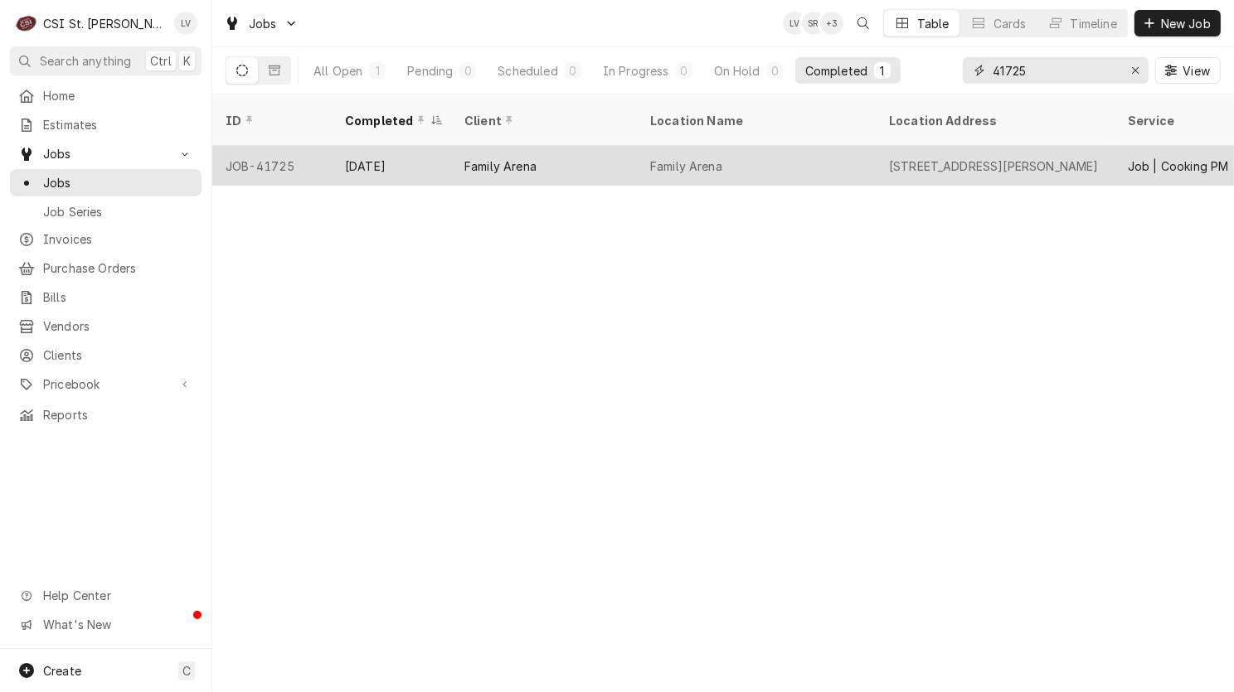
type input "41725"
click at [352, 155] on div "[DATE]" at bounding box center [391, 166] width 119 height 40
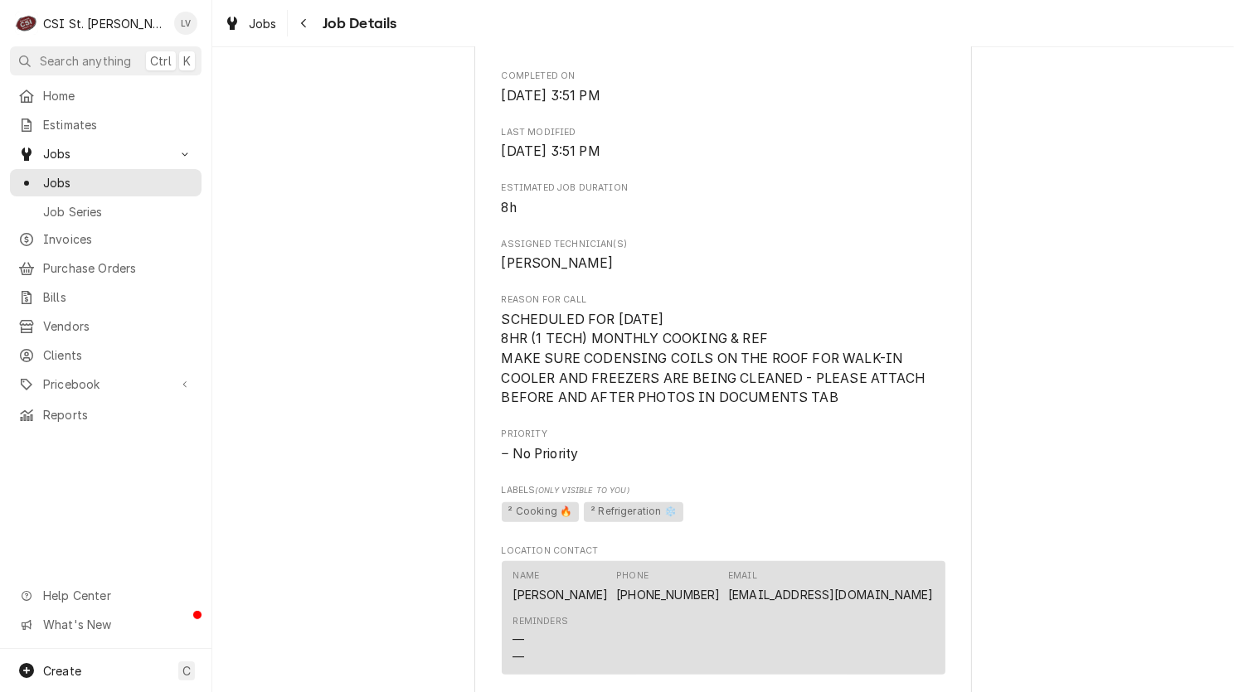
scroll to position [1326, 0]
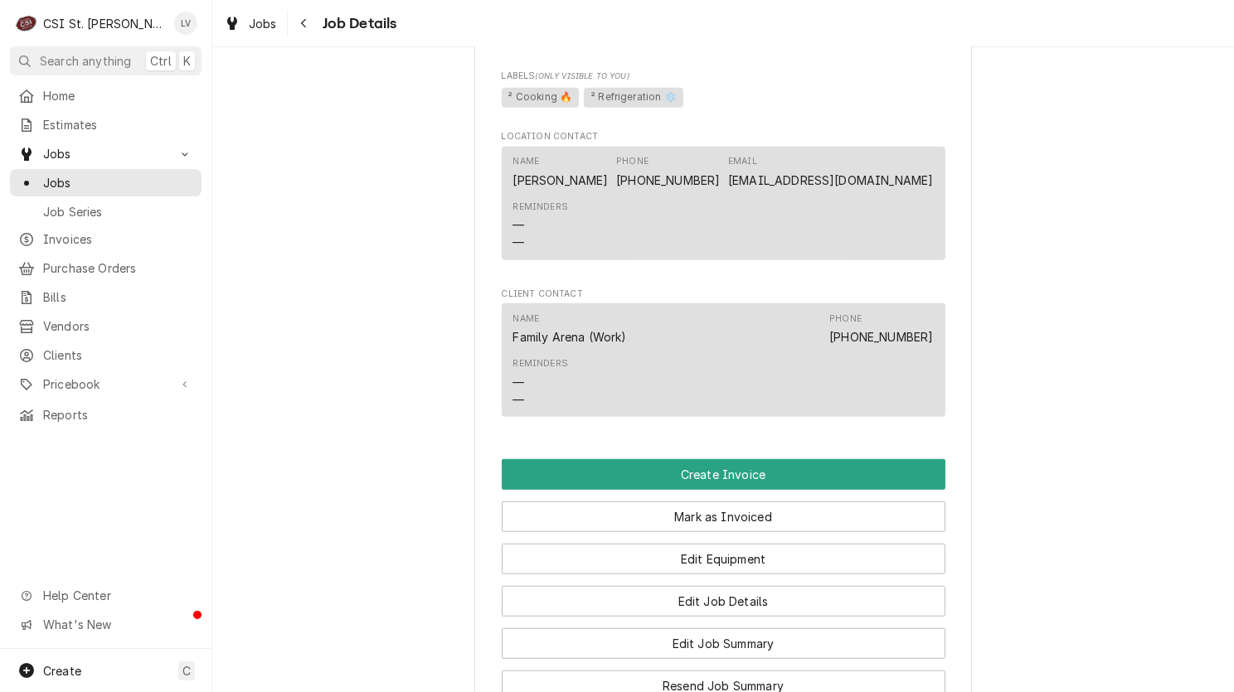
click at [583, 490] on div "Mark as Invoiced" at bounding box center [724, 511] width 444 height 42
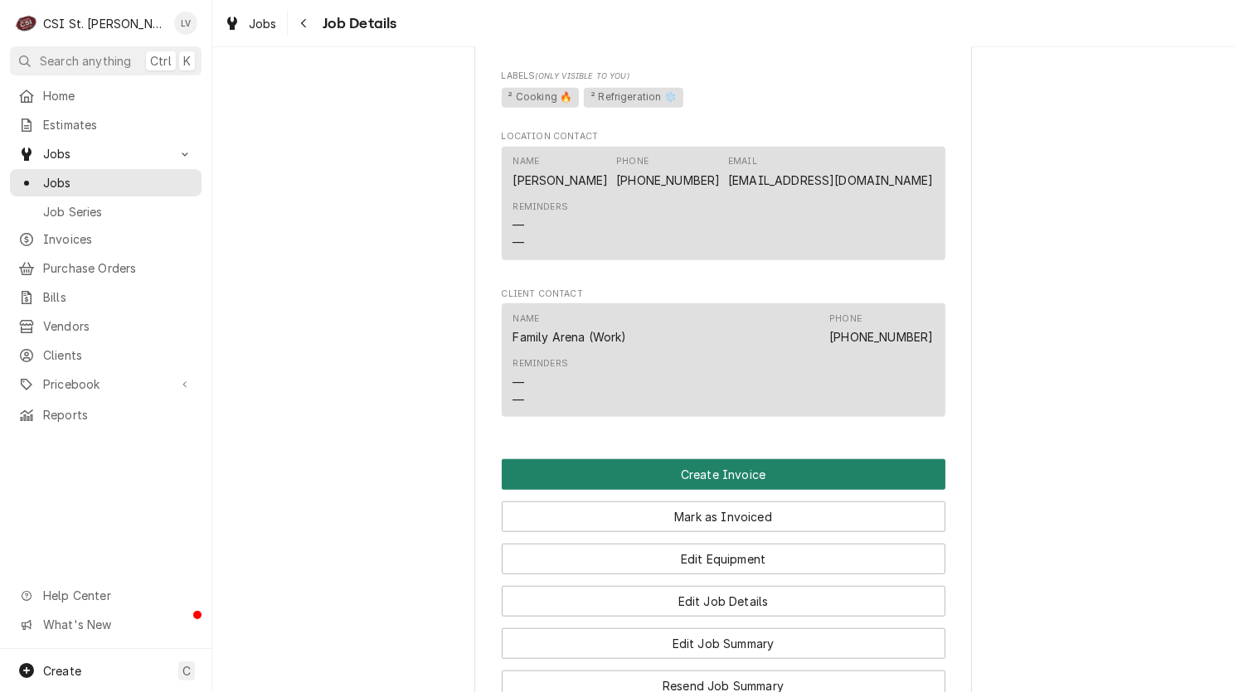
click at [582, 482] on button "Create Invoice" at bounding box center [724, 474] width 444 height 31
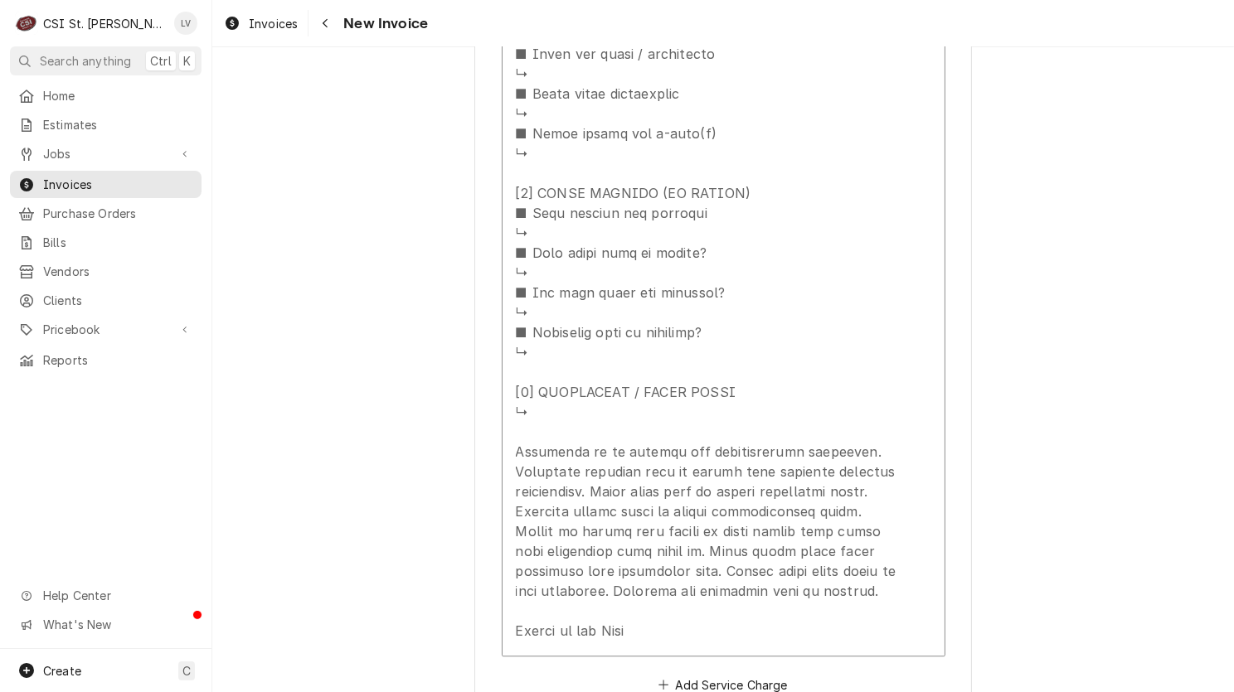
scroll to position [4477, 0]
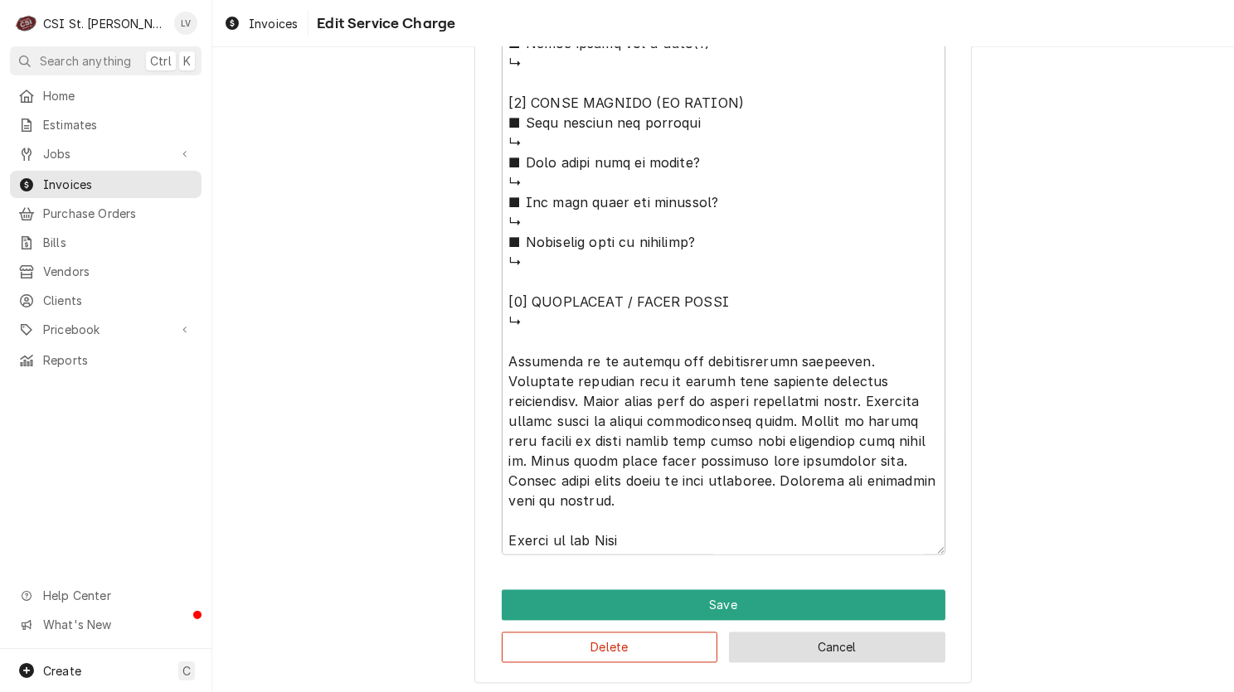
scroll to position [3085, 0]
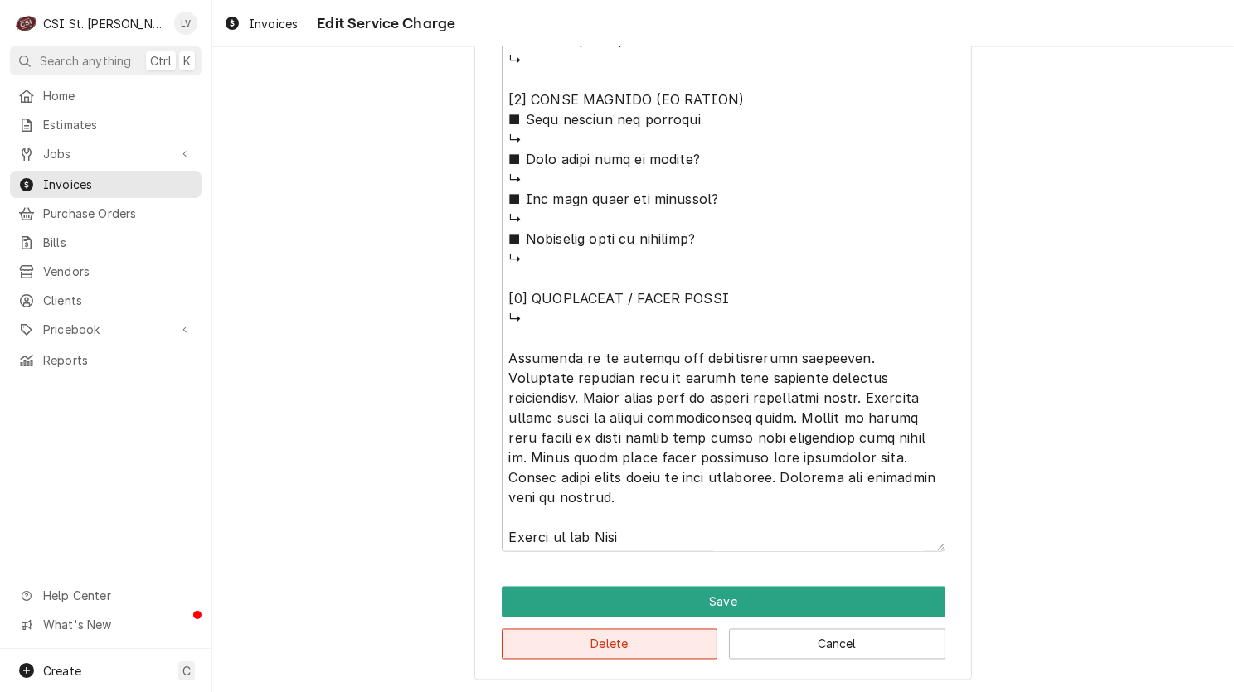
click at [589, 642] on button "Delete" at bounding box center [610, 644] width 216 height 31
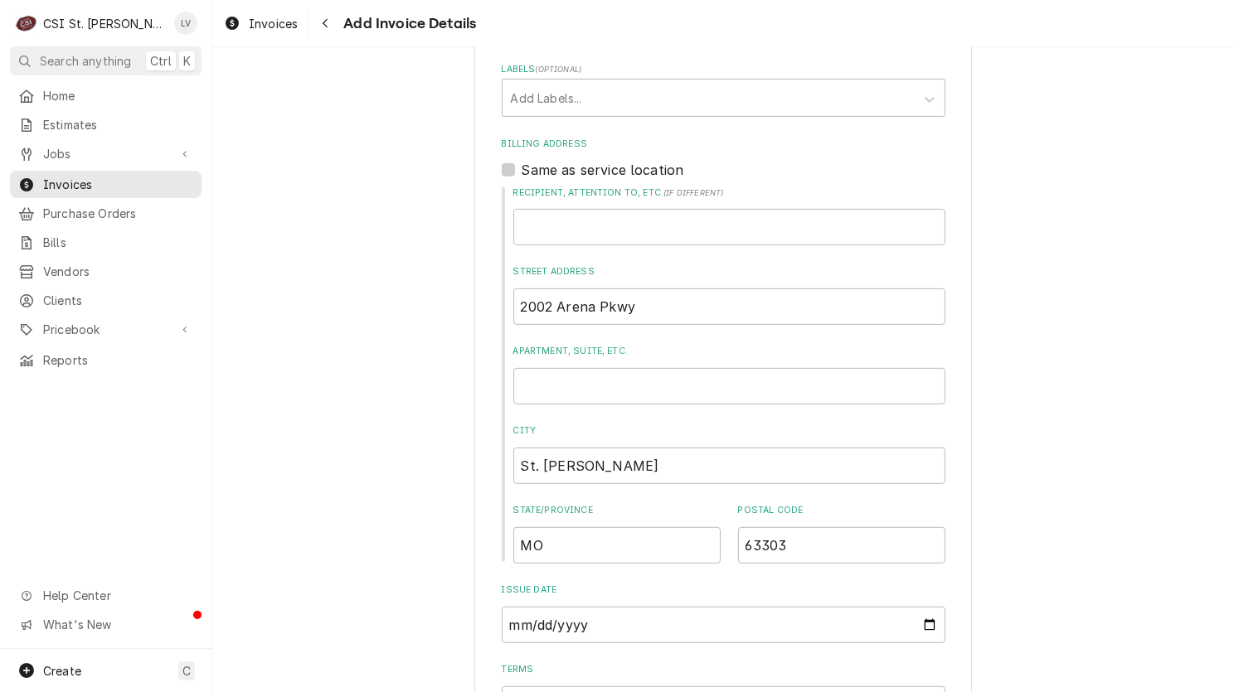
scroll to position [1200, 0]
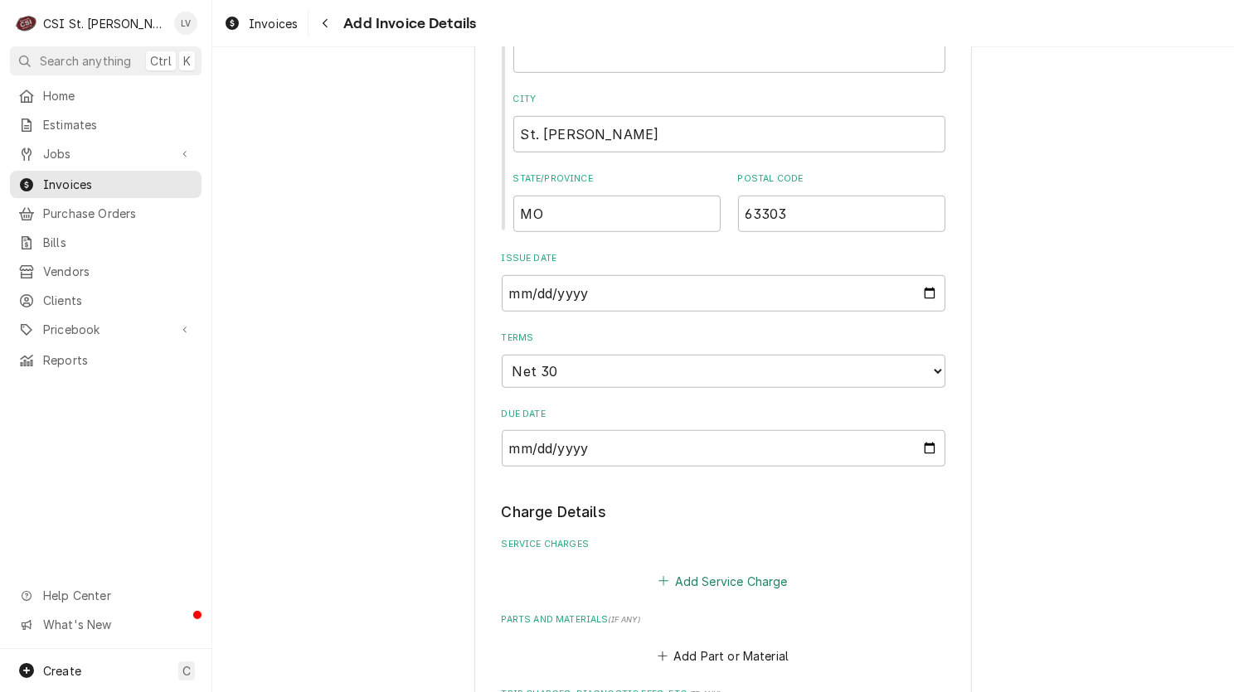
click at [687, 570] on button "Add Service Charge" at bounding box center [723, 581] width 134 height 23
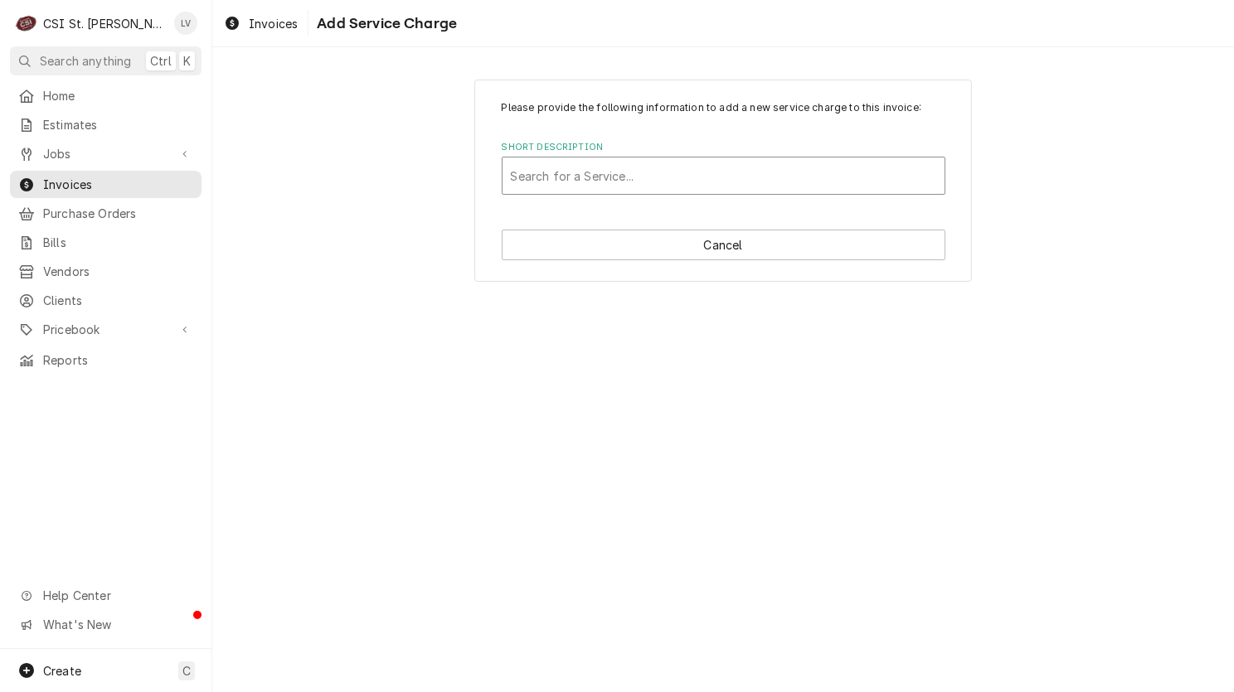
click at [565, 173] on div "Short Description" at bounding box center [723, 176] width 425 height 30
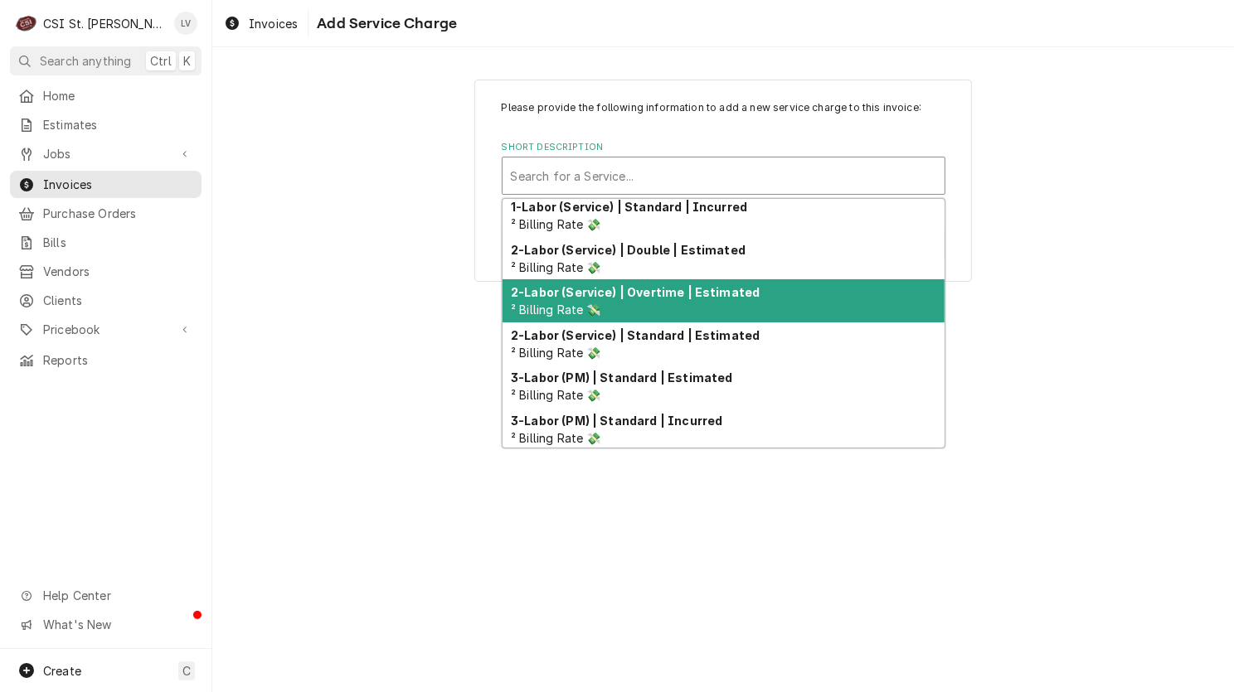
scroll to position [179, 0]
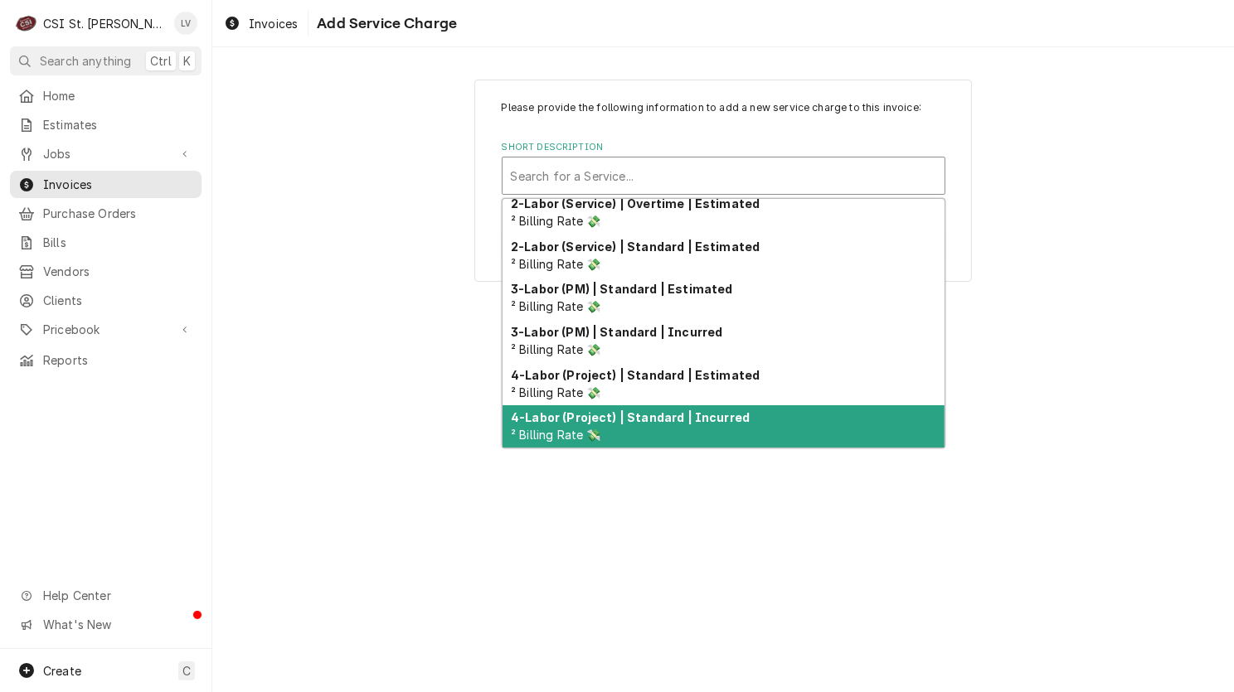
click at [691, 422] on strong "4-Labor (Project) | Standard | Incurred" at bounding box center [630, 417] width 239 height 14
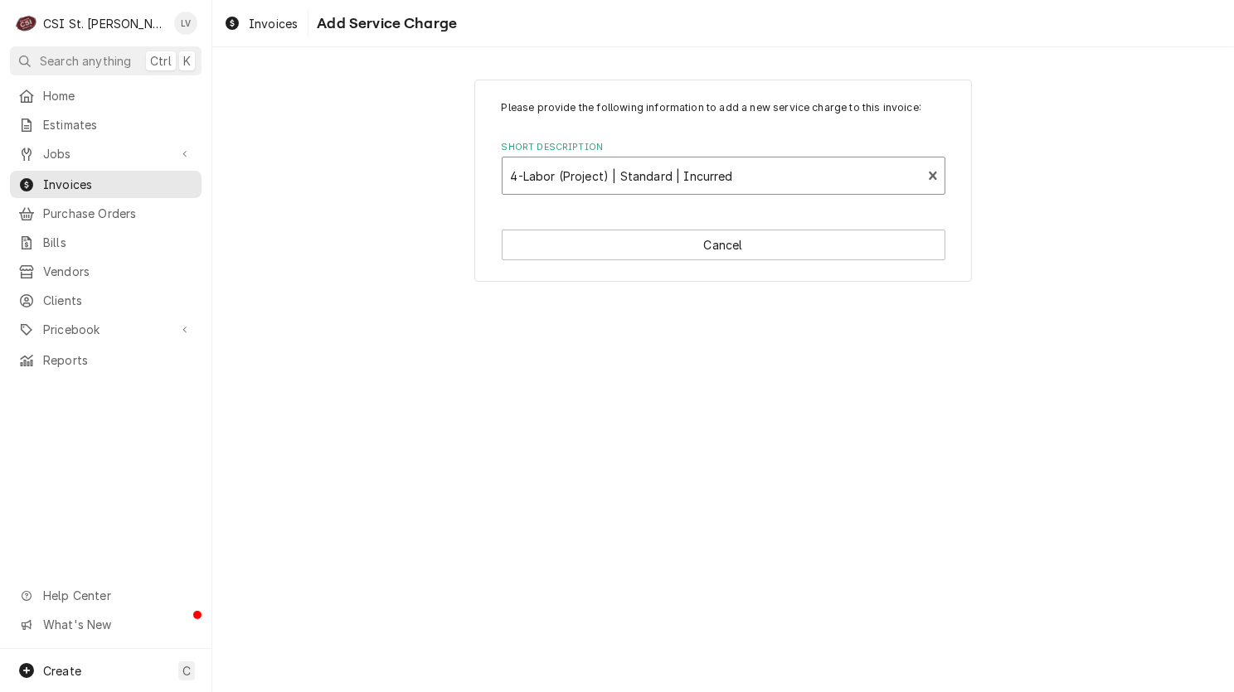
type textarea "x"
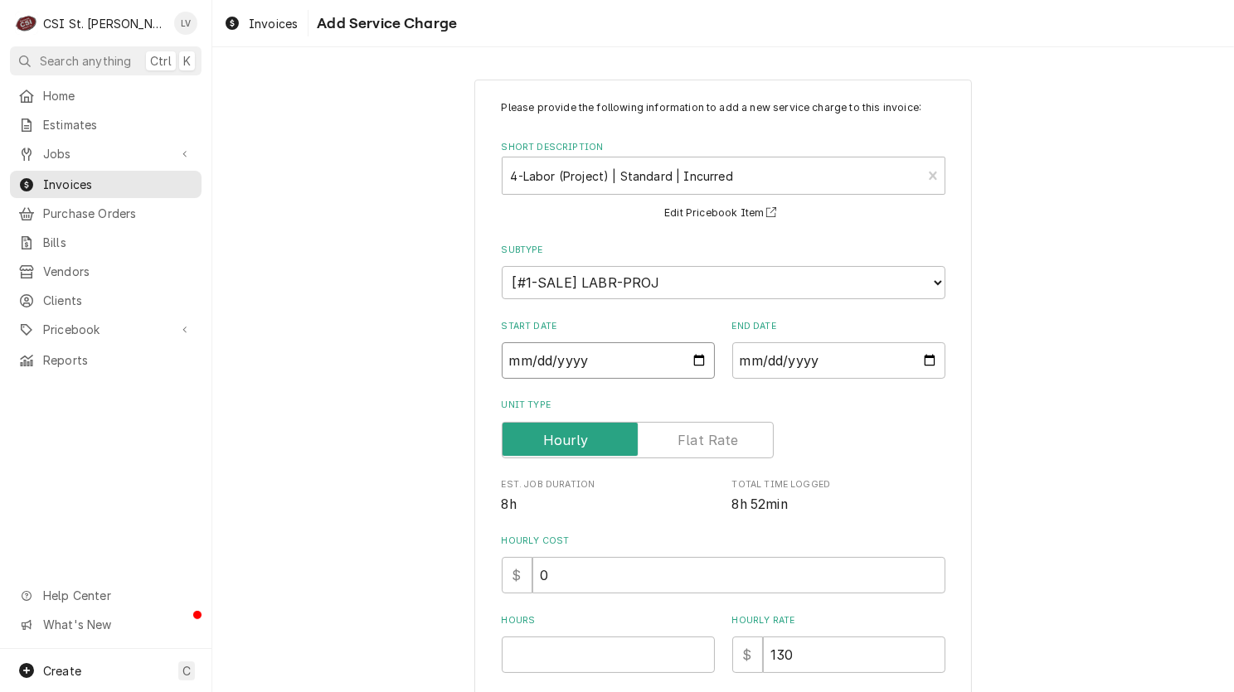
click at [516, 356] on input "Start Date" at bounding box center [608, 360] width 213 height 36
type input "0002-08-15"
type textarea "x"
type input "0020-08-15"
type textarea "x"
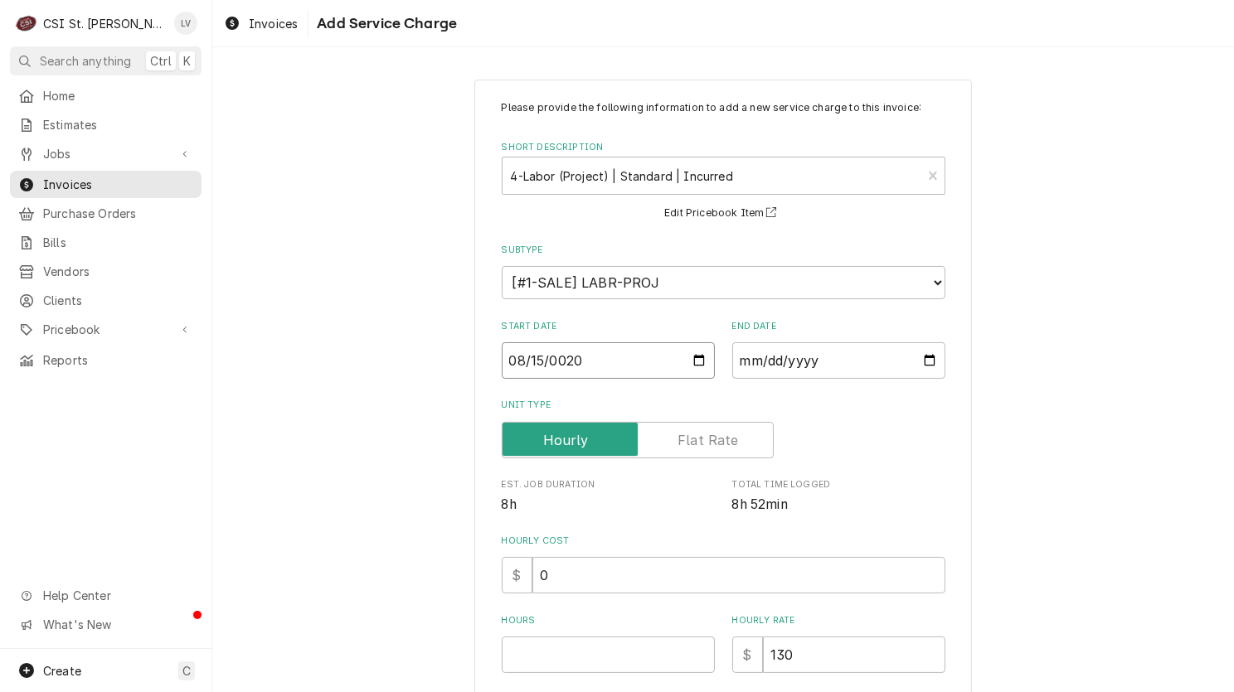
type input "0202-08-15"
type textarea "x"
type input "[DATE]"
type textarea "x"
type input "0002-08-15"
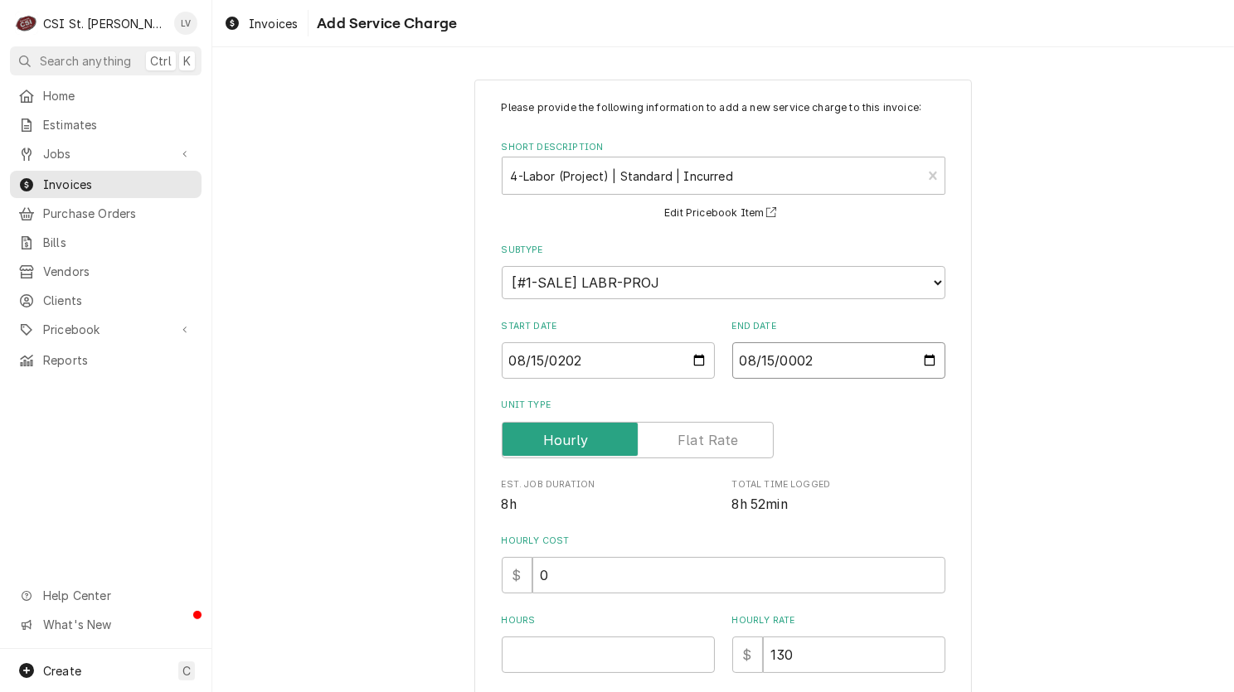
type textarea "x"
type input "0020-08-15"
type textarea "x"
type input "0202-08-15"
type textarea "x"
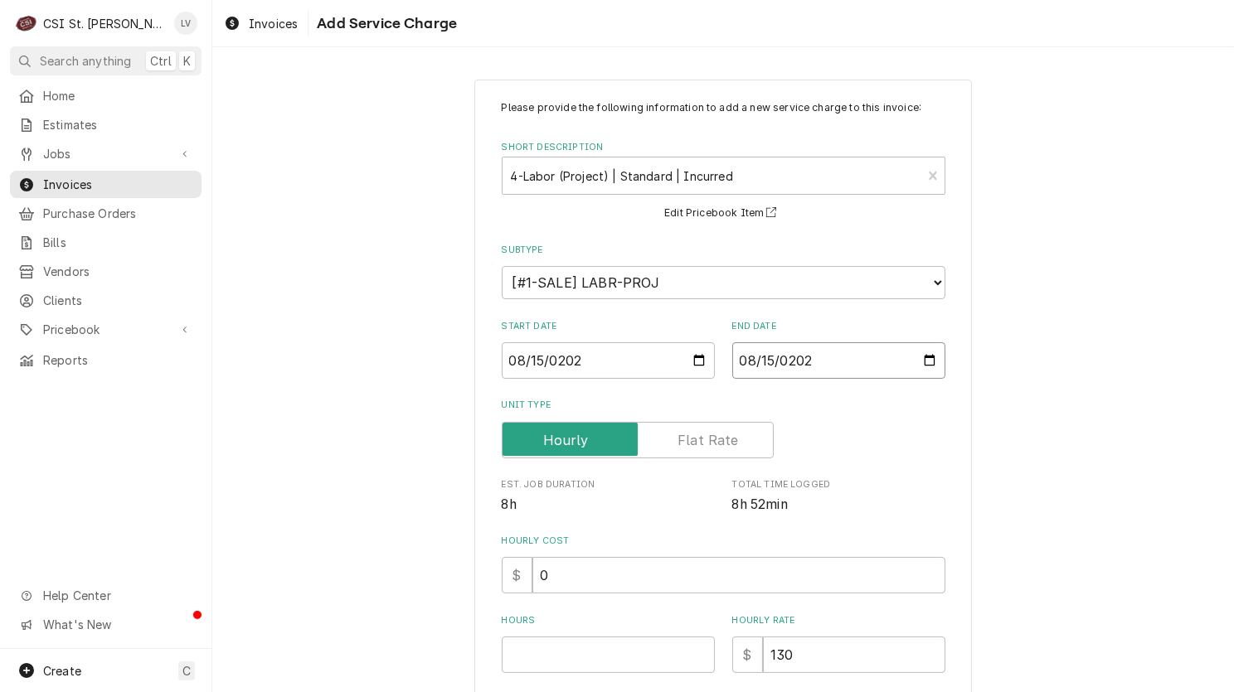
type input "[DATE]"
click at [535, 647] on input "Hours" at bounding box center [608, 655] width 213 height 36
type textarea "x"
type input "9"
type textarea "x"
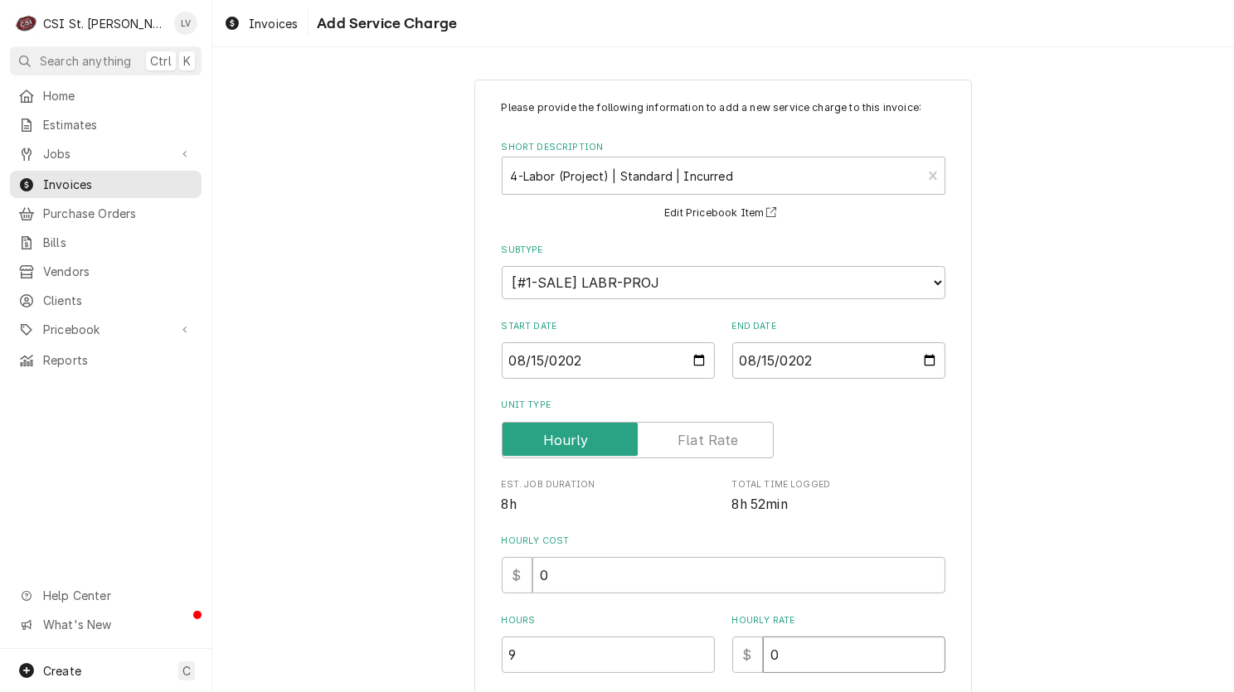
type input "0"
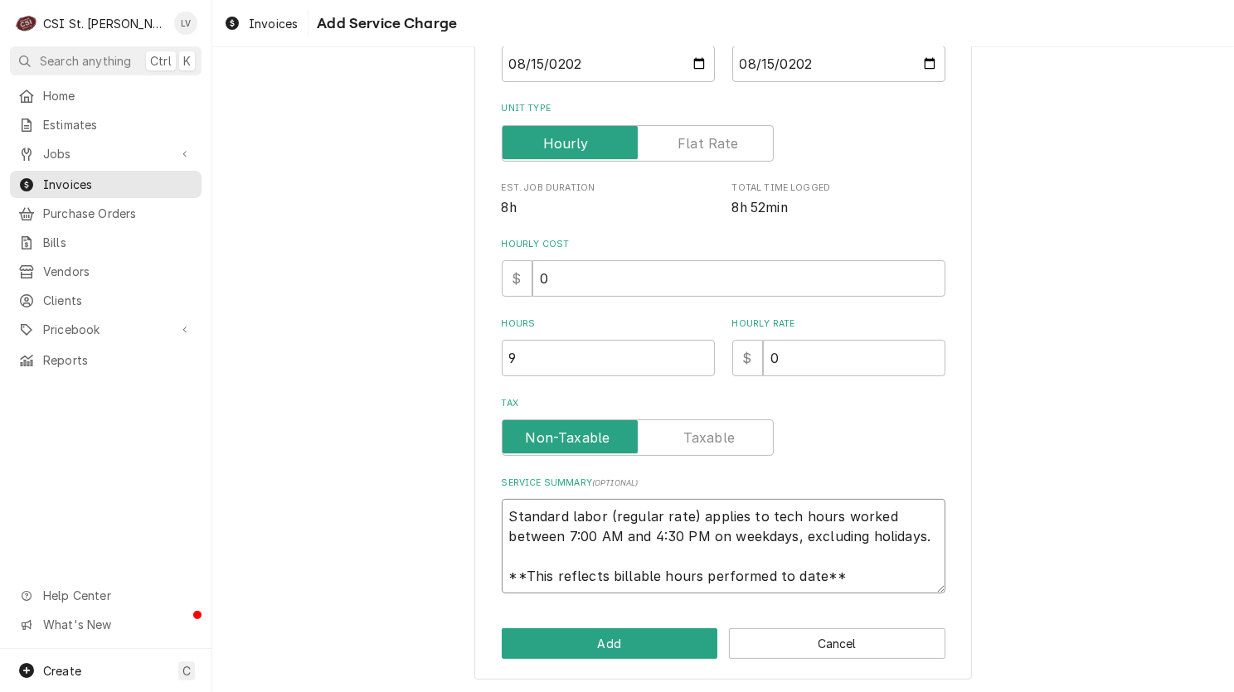
scroll to position [20, 0]
drag, startPoint x: 502, startPoint y: 516, endPoint x: 890, endPoint y: 588, distance: 395.4
click at [890, 588] on textarea "Standard labor (regular rate) applies to tech hours worked between 7:00 AM and …" at bounding box center [724, 546] width 444 height 95
paste textarea "Quote to replace door chain assembly, temperature control, probe & knob on Bott…"
type textarea "x"
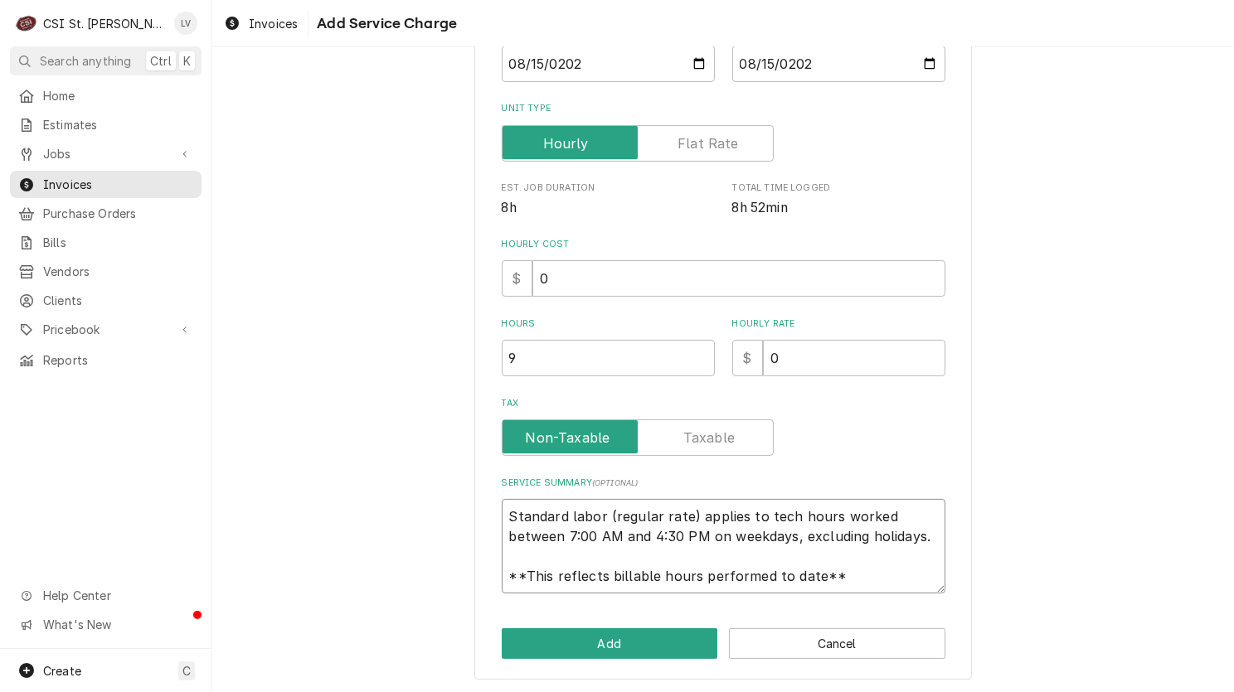
type textarea "Quote to replace door chain assembly, temperature control, probe & knob on Bott…"
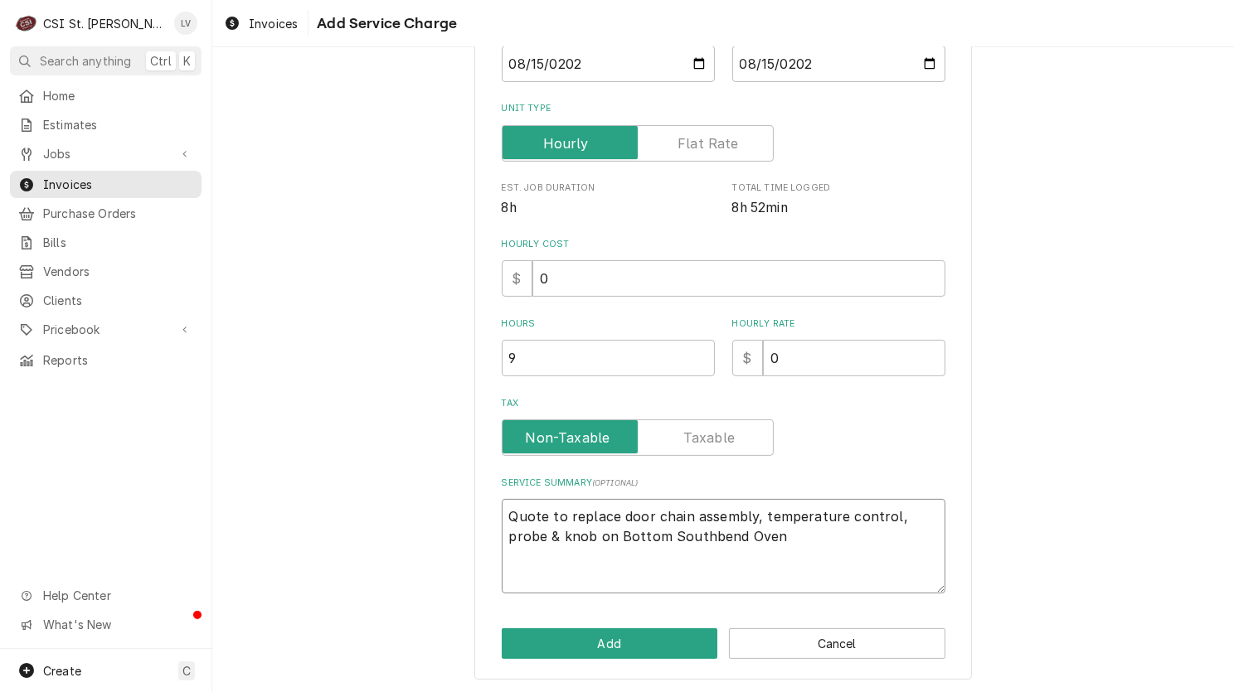
scroll to position [277, 0]
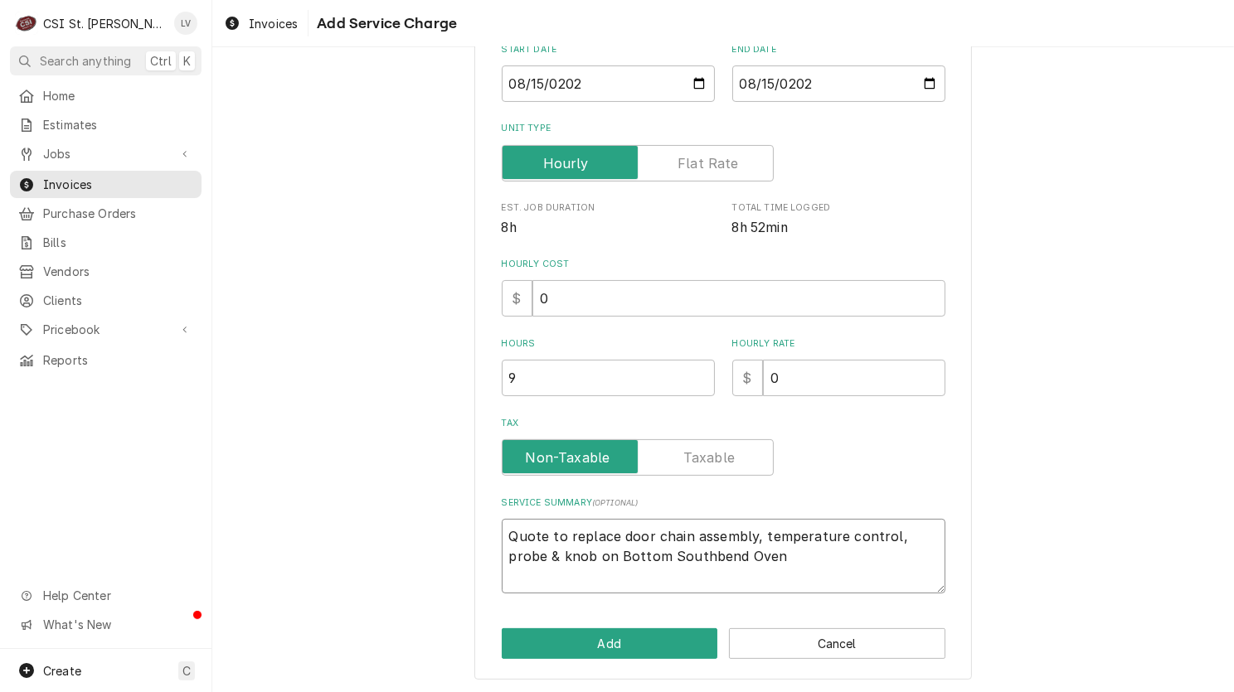
drag, startPoint x: 744, startPoint y: 560, endPoint x: 458, endPoint y: 516, distance: 288.5
click at [458, 517] on div "Please provide the following information to add a new service charge to this in…" at bounding box center [722, 241] width 1021 height 907
type textarea "x"
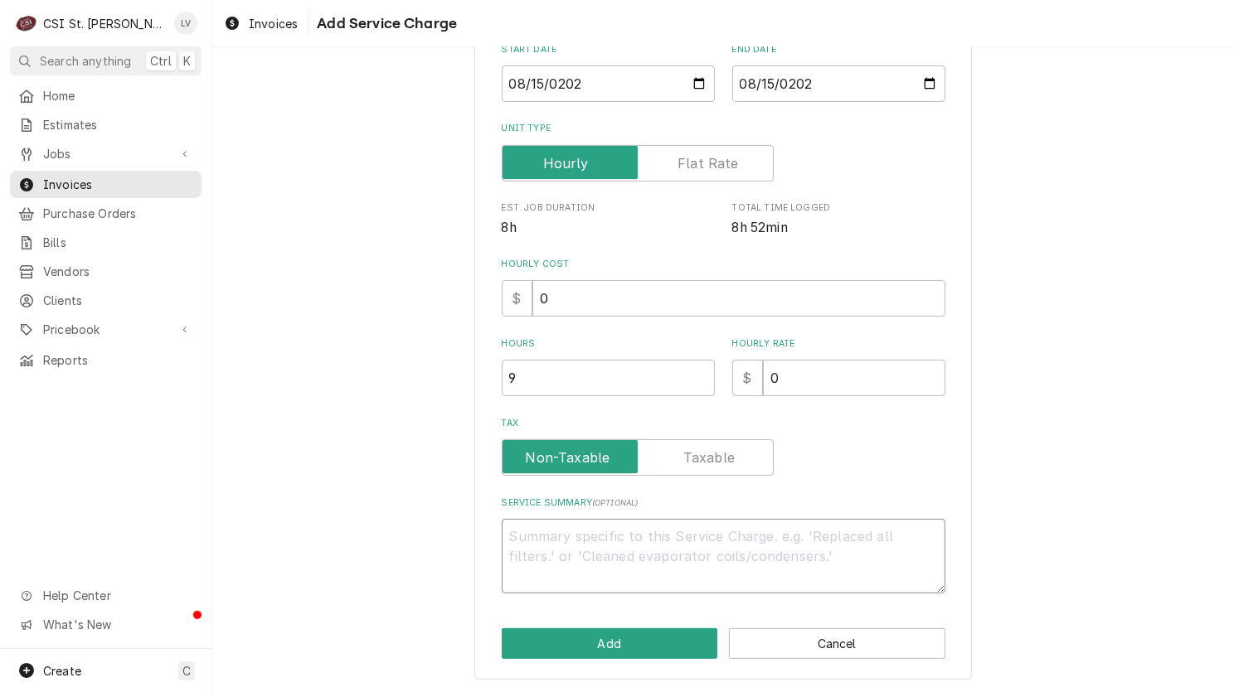
click at [506, 532] on textarea "Service Summary ( optional )" at bounding box center [724, 556] width 444 height 75
paste textarea "Performed PM service on cooking, refrigeration, and ice machine equipment as pe…"
type textarea "x"
type textarea "Performed PM service on cooking, refrigeration, and ice machine equipment as pe…"
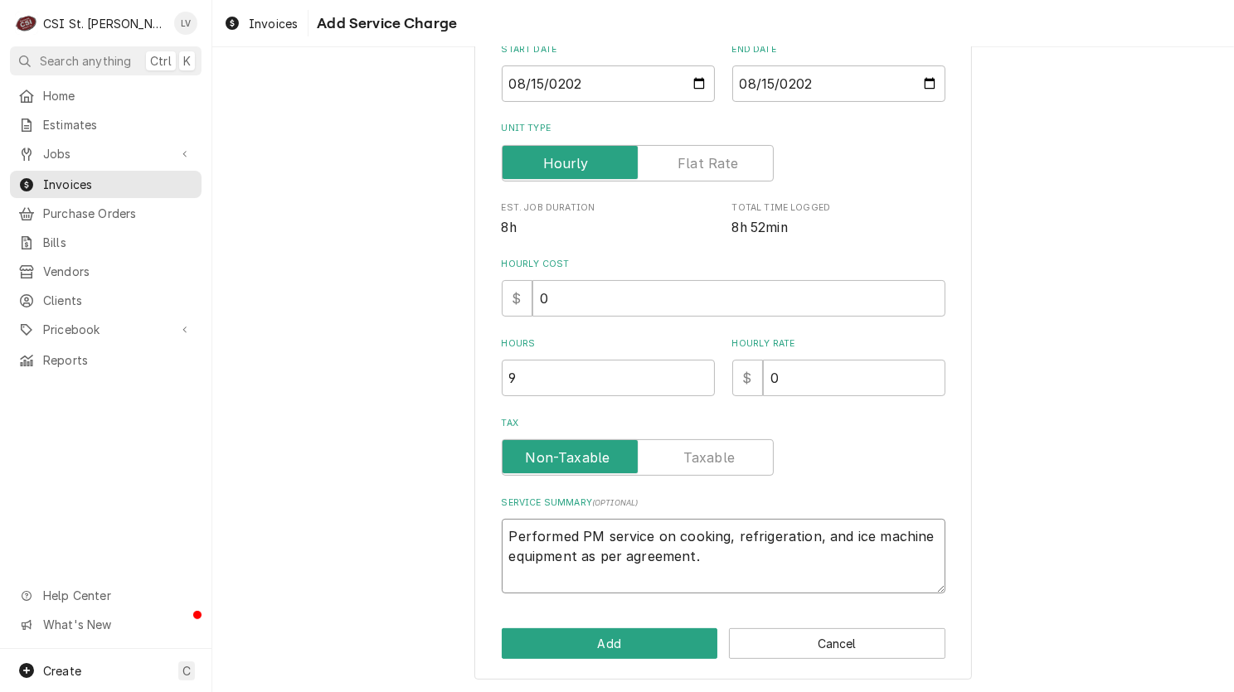
click at [719, 538] on textarea "Performed PM service on cooking, refrigeration, and ice machine equipment as pe…" at bounding box center [724, 556] width 444 height 75
type textarea "x"
type textarea "Performed PM service on cooking , refrigeration, and ice machine equipment as p…"
type textarea "x"
type textarea "Performed PM service on cooking a, refrigeration, and ice machine equipment as …"
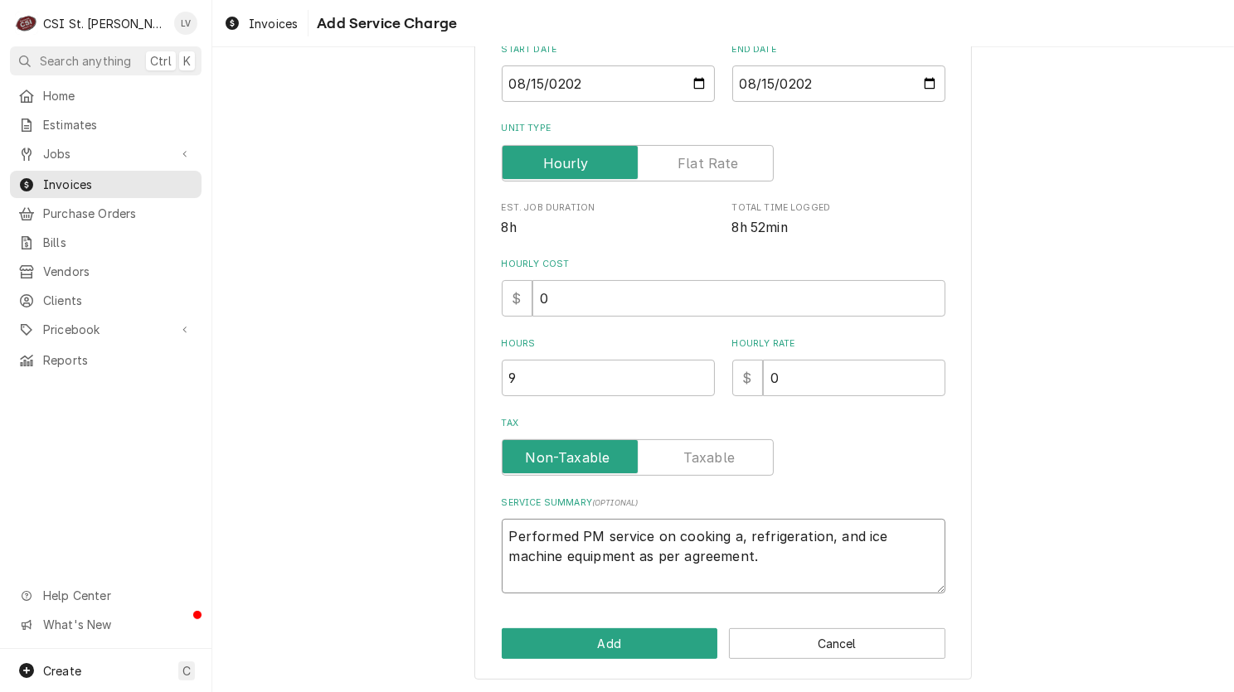
type textarea "x"
type textarea "Performed PM service on cooking am, refrigeration, and ice machine equipment as…"
type textarea "x"
type textarea "Performed PM service on cooking amd, refrigeration, and ice machine equipment a…"
type textarea "x"
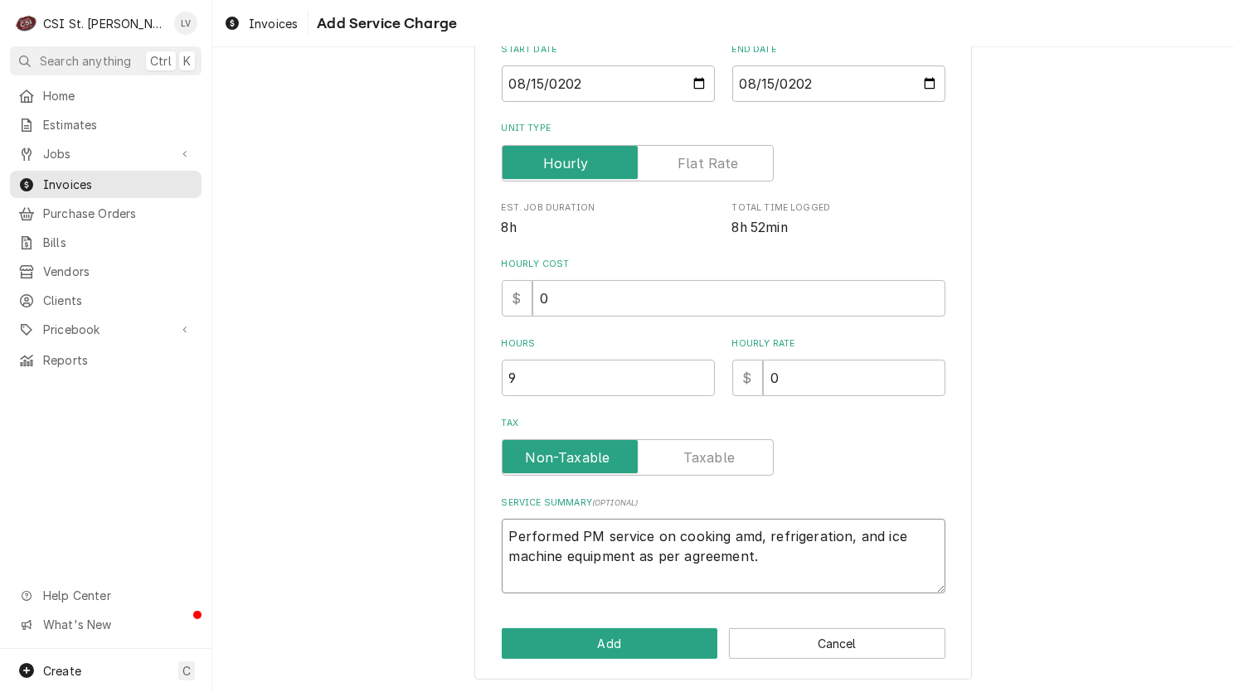
type textarea "Performed PM service on cooking am, refrigeration, and ice machine equipment as…"
type textarea "x"
type textarea "Performed PM service on cooking a, refrigeration, and ice machine equipment as …"
type textarea "x"
type textarea "Performed PM service on cooking , refrigeration, and ice machine equipment as p…"
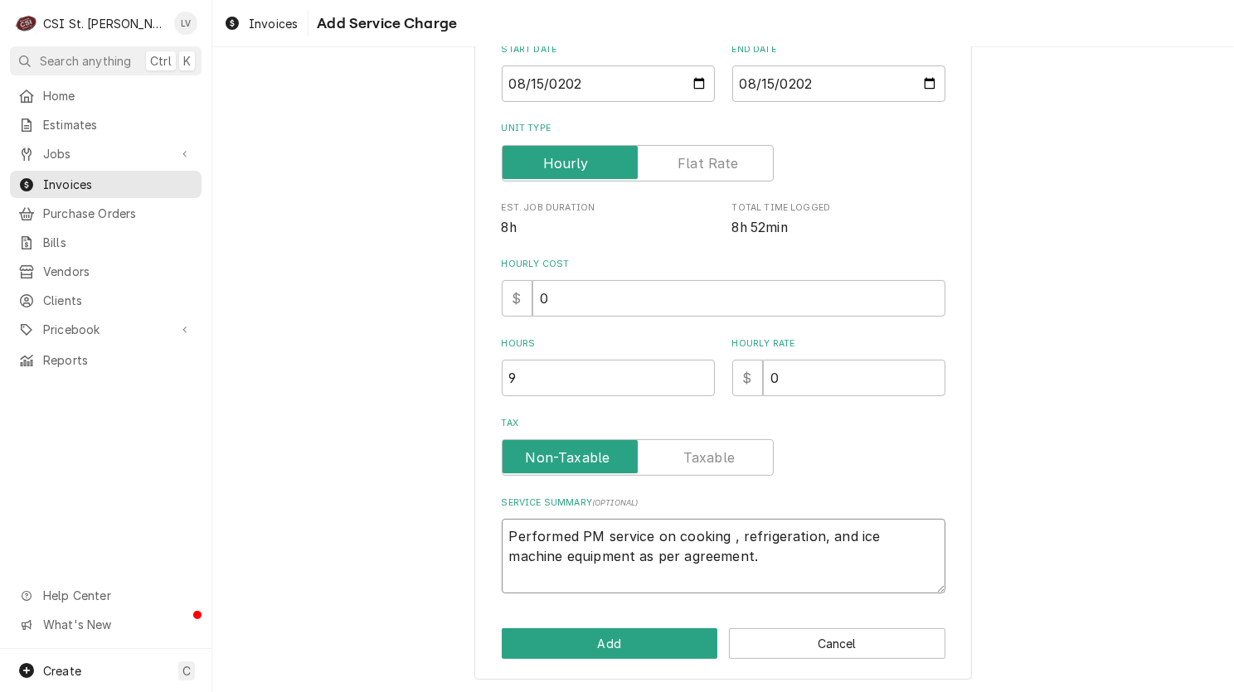
type textarea "x"
type textarea "Performed PM service on cooking a, refrigeration, and ice machine equipment as …"
type textarea "x"
type textarea "Performed PM service on cooking an, refrigeration, and ice machine equipment as…"
type textarea "x"
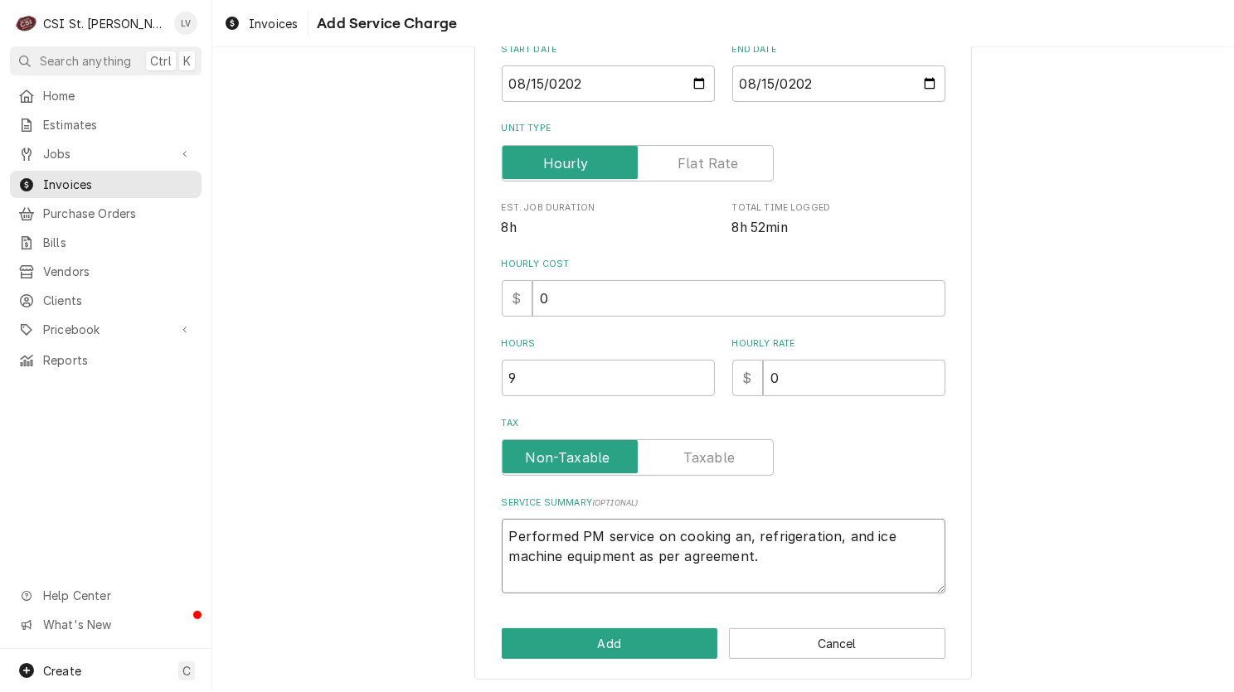
type textarea "Performed PM service on cooking and, refrigeration, and ice machine equipment a…"
type textarea "x"
type textarea "Performed PM service on cooking and , refrigeration, and ice machine equipment …"
type textarea "x"
type textarea "Performed PM service on cooking and refrigeration, and ice machine equipment as…"
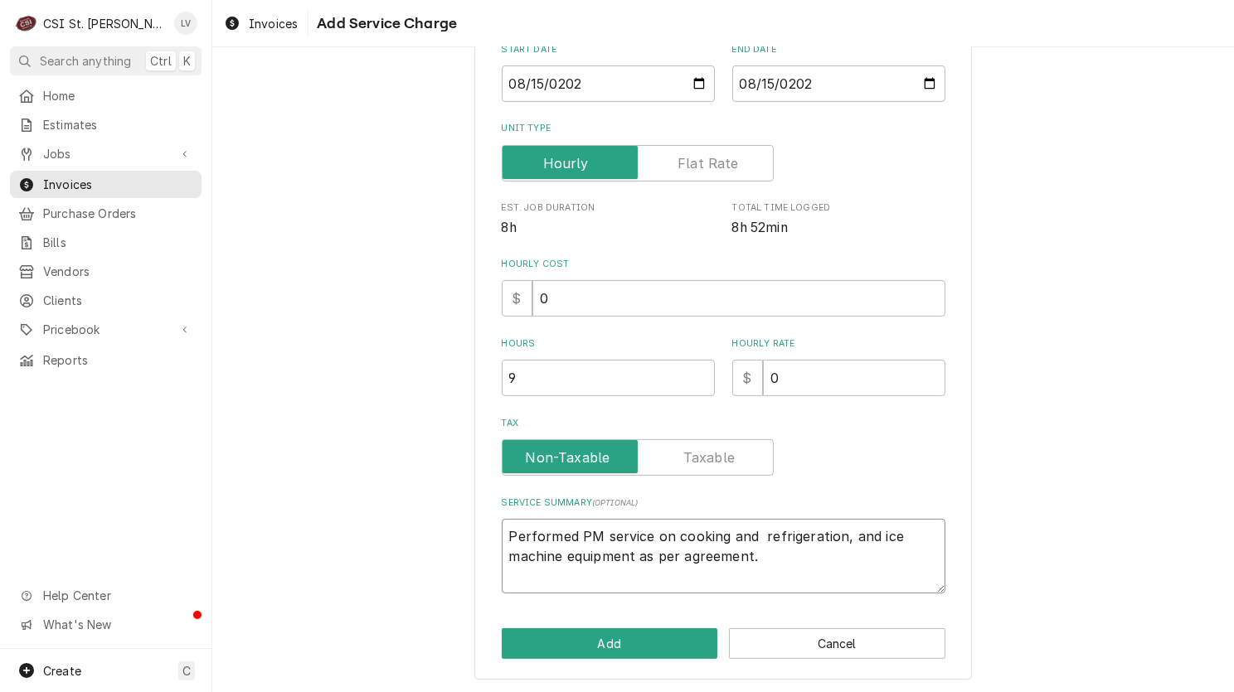
type textarea "x"
type textarea "Performed PM service on cooking and refrigeration, and ice machine equipment as…"
click at [829, 538] on textarea "Performed PM service on cooking and refrigeration, and ice machine equipment as…" at bounding box center [724, 556] width 444 height 75
type textarea "x"
type textarea "Performed PM service on cooking and refrigeration , and ice machine equipment a…"
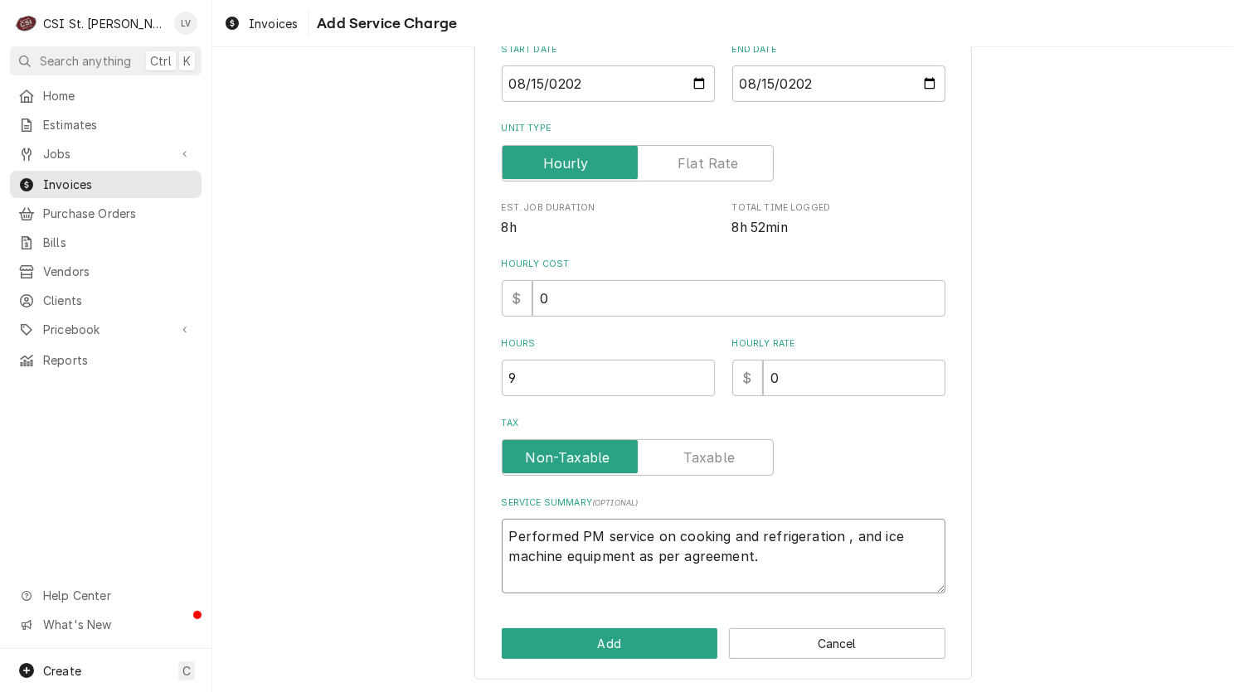
type textarea "x"
type textarea "Performed PM service on cooking and refrigeration , and ice achine equipment as…"
type textarea "x"
type textarea "Performed PM service on cooking and refrigeration , and ice chine equipment as …"
type textarea "x"
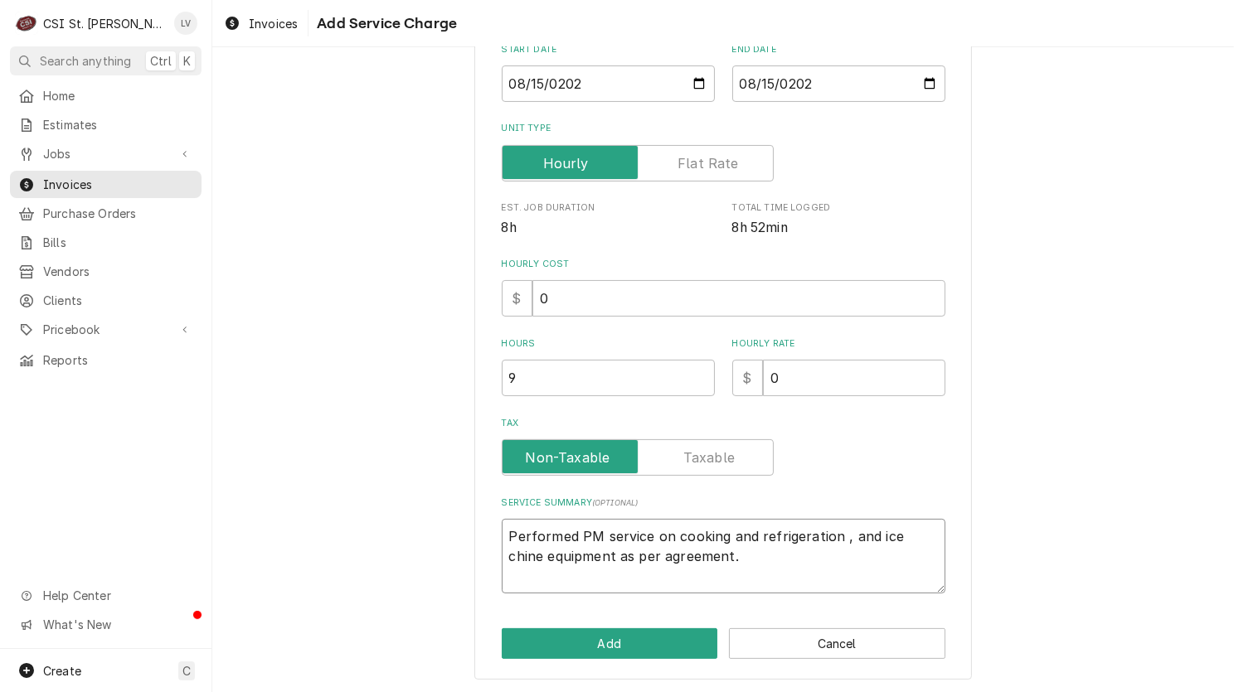
type textarea "Performed PM service on cooking and refrigeration , and ice [PERSON_NAME] equip…"
type textarea "x"
type textarea "Performed PM service on cooking and refrigeration , and ice ine equipment as pe…"
type textarea "x"
type textarea "Performed PM service on cooking and refrigeration , and iceine equipment as per…"
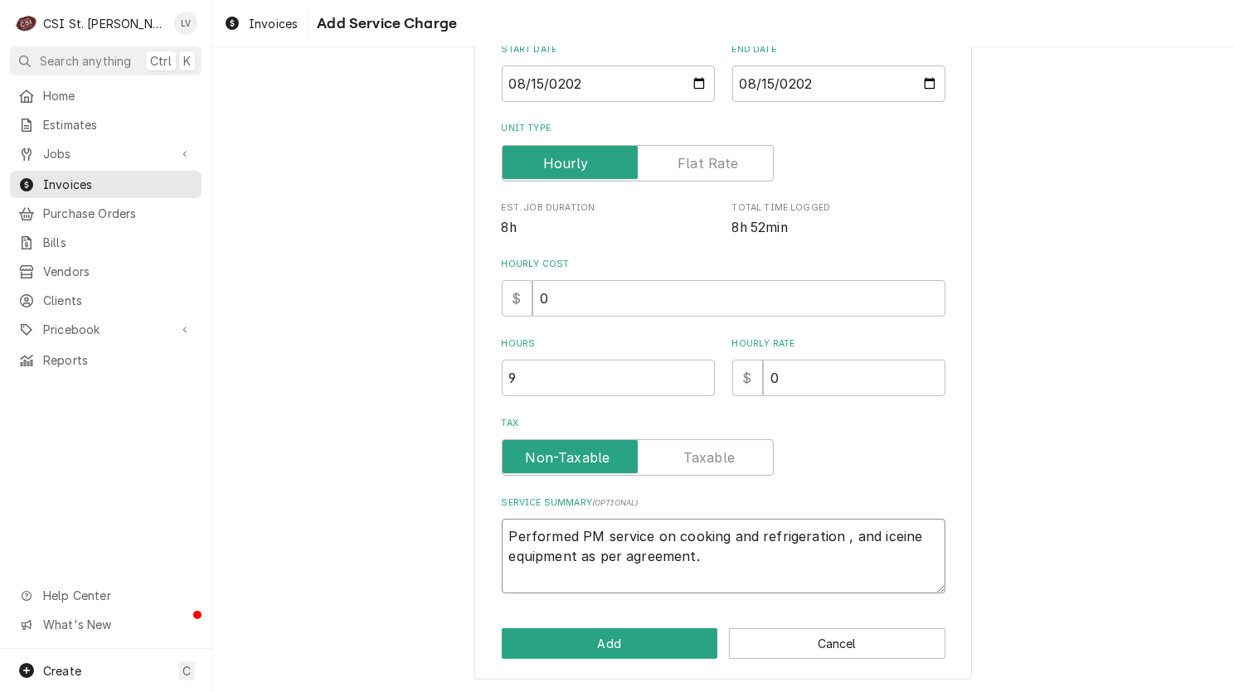
type textarea "x"
type textarea "Performed PM service on cooking and refrigeration , and icine equipment as per …"
type textarea "x"
type textarea "Performed PM service on cooking and refrigeration , and iine equipment as per a…"
type textarea "x"
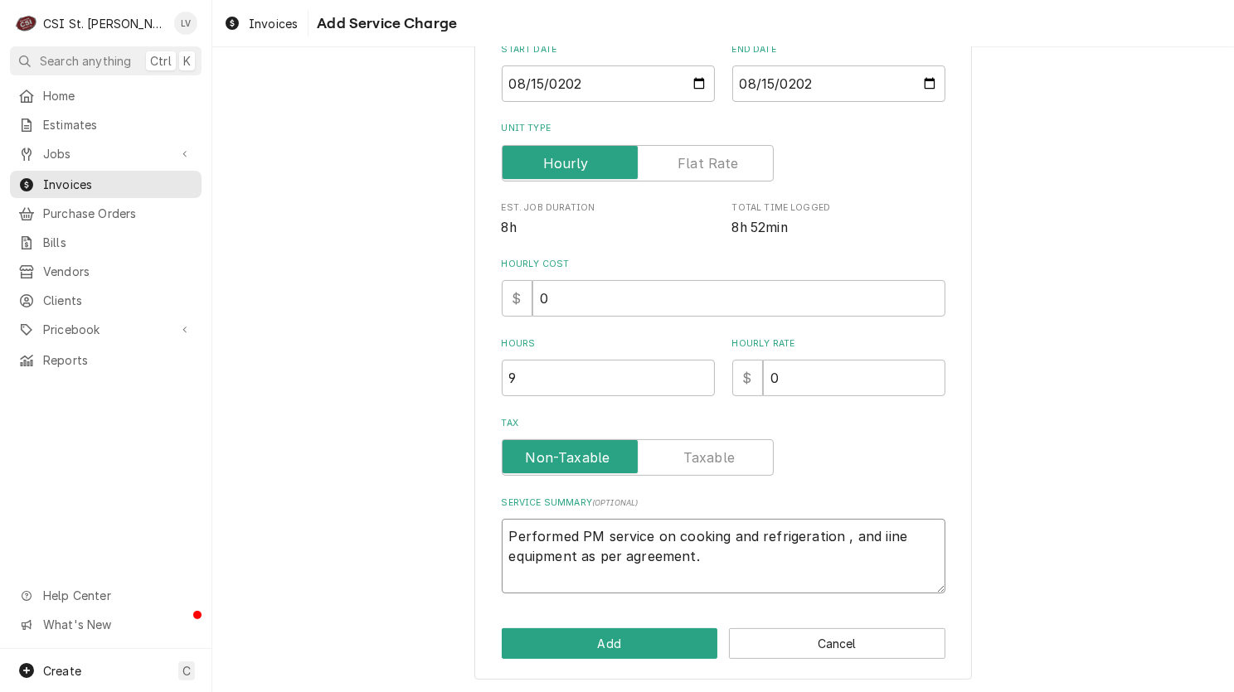
type textarea "Performed PM service on cooking and refrigeration , and ine equipment as per ag…"
type textarea "x"
type textarea "Performed PM service on cooking and refrigeration , andine equipment as per agr…"
type textarea "x"
type textarea "Performed PM service on cooking and refrigeration , anine equipment as per agre…"
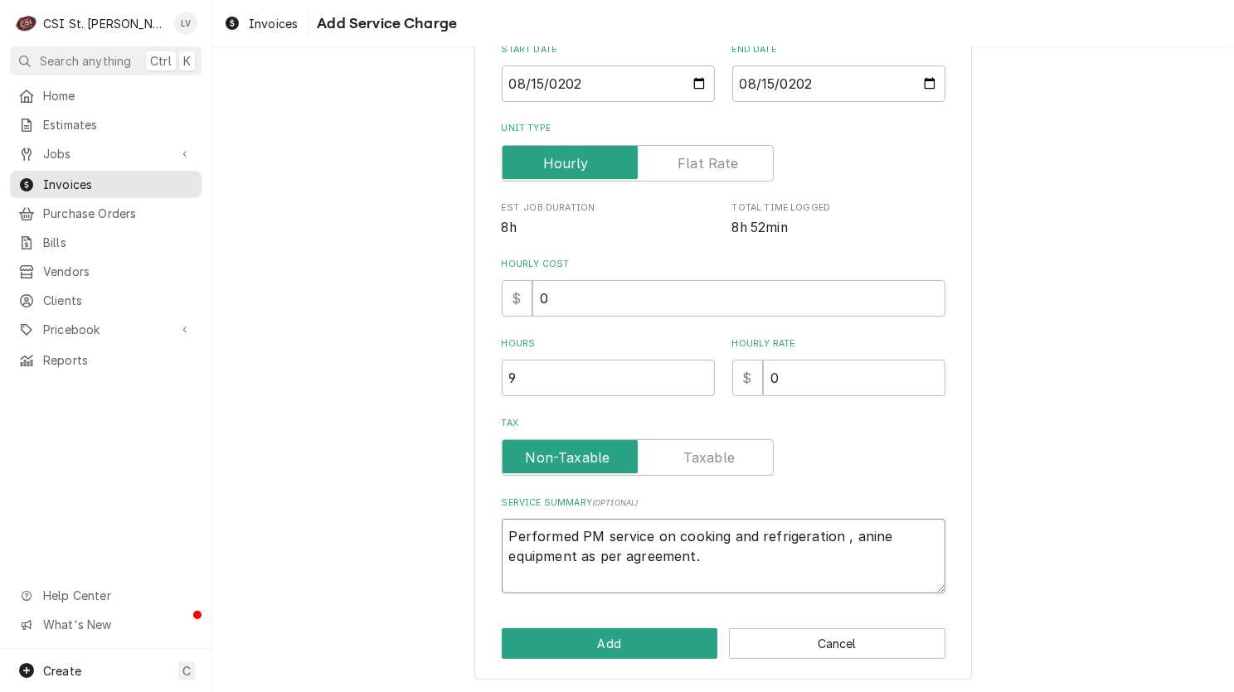
type textarea "x"
type textarea "Performed PM service on cooking and refrigeration , aine equipment as per agree…"
type textarea "x"
type textarea "Performed PM service on cooking and refrigeration , ine equipment as per agreem…"
type textarea "x"
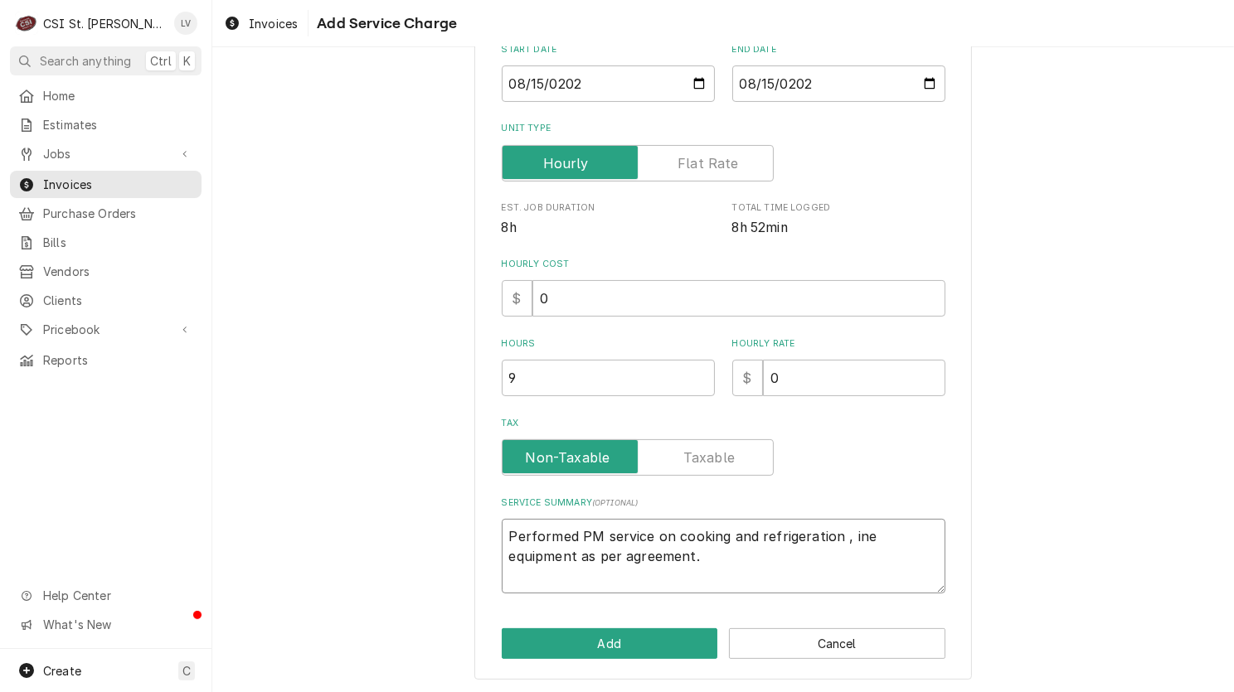
type textarea "Performed PM service on cooking and refrigeration ,ine equipment as per agreeme…"
type textarea "x"
type textarea "Performed PM service on cooking and refrigeration ine equipment as per agreemen…"
type textarea "x"
type textarea "Performed PM service on cooking and refrigeration ne equipment as per agreement."
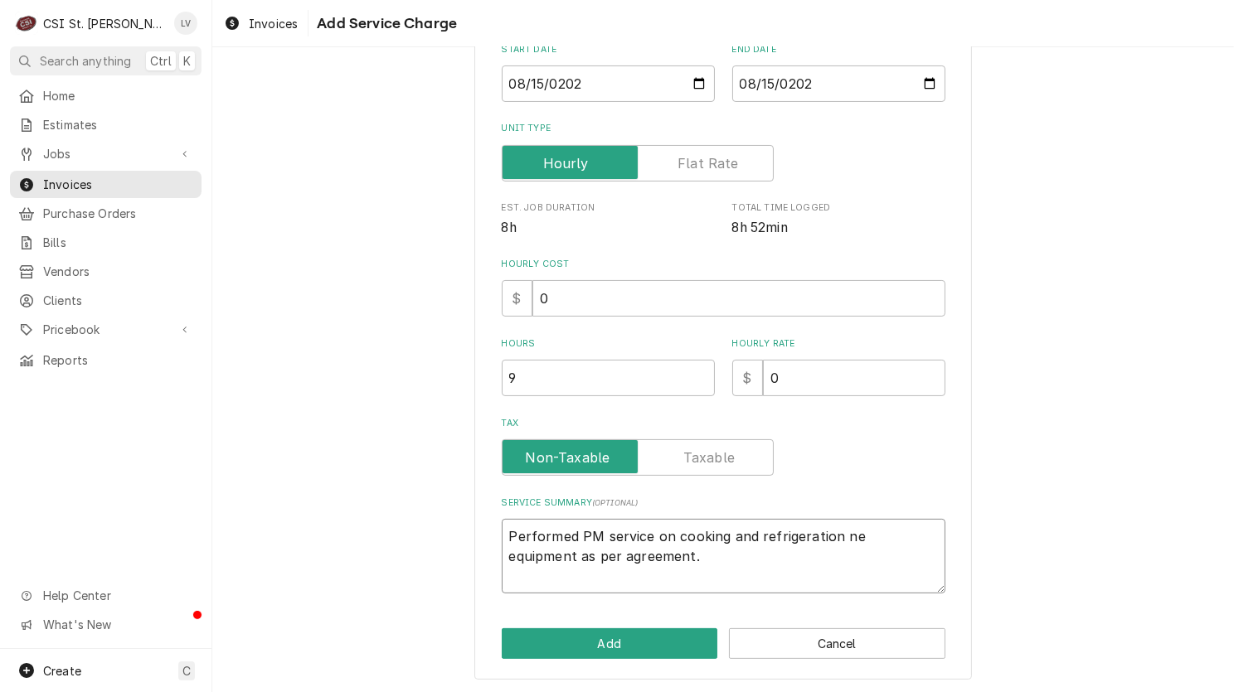
type textarea "x"
type textarea "Performed PM service on cooking and refrigeration e equipment as per agreement."
type textarea "x"
type textarea "Performed PM service on cooking and refrigeration equipment as per agreement."
type textarea "x"
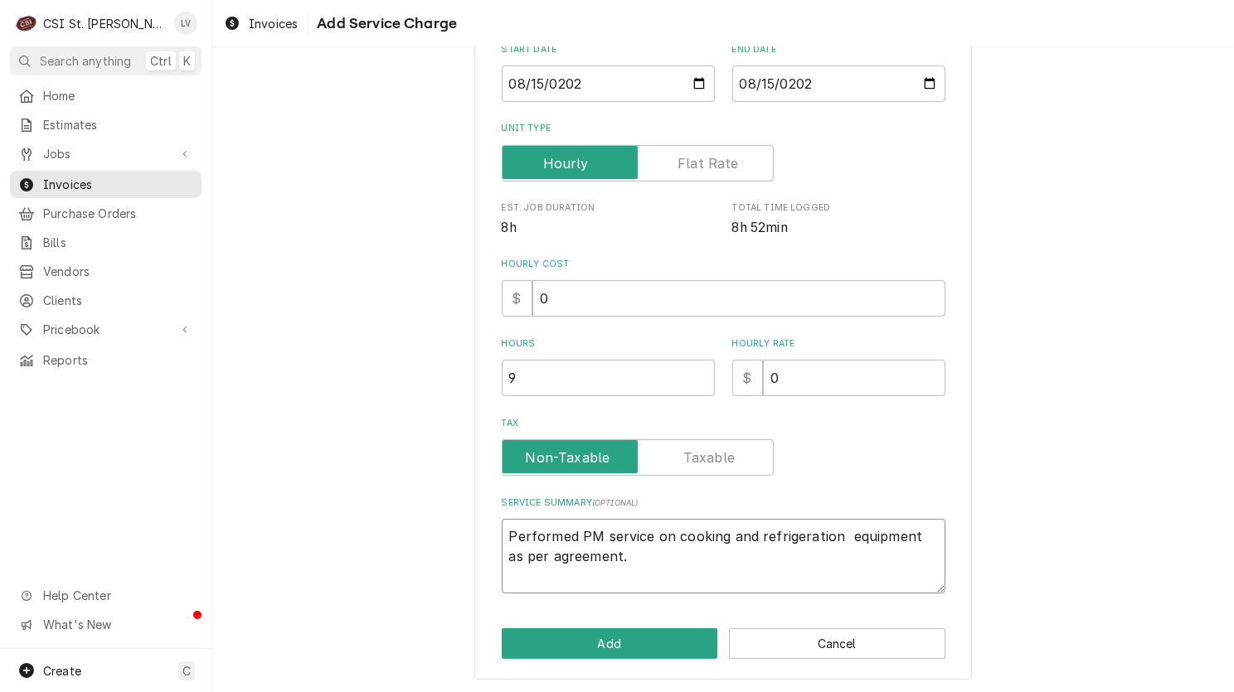
type textarea "Performed PM service on cooking and refrigeration equipment as per agreement."
type textarea "x"
type textarea "Performed PM service on cooking and refrigeration quipment as per agreement."
type textarea "x"
type textarea "Performed PM service on cooking and refrigeration uipment as per agreement."
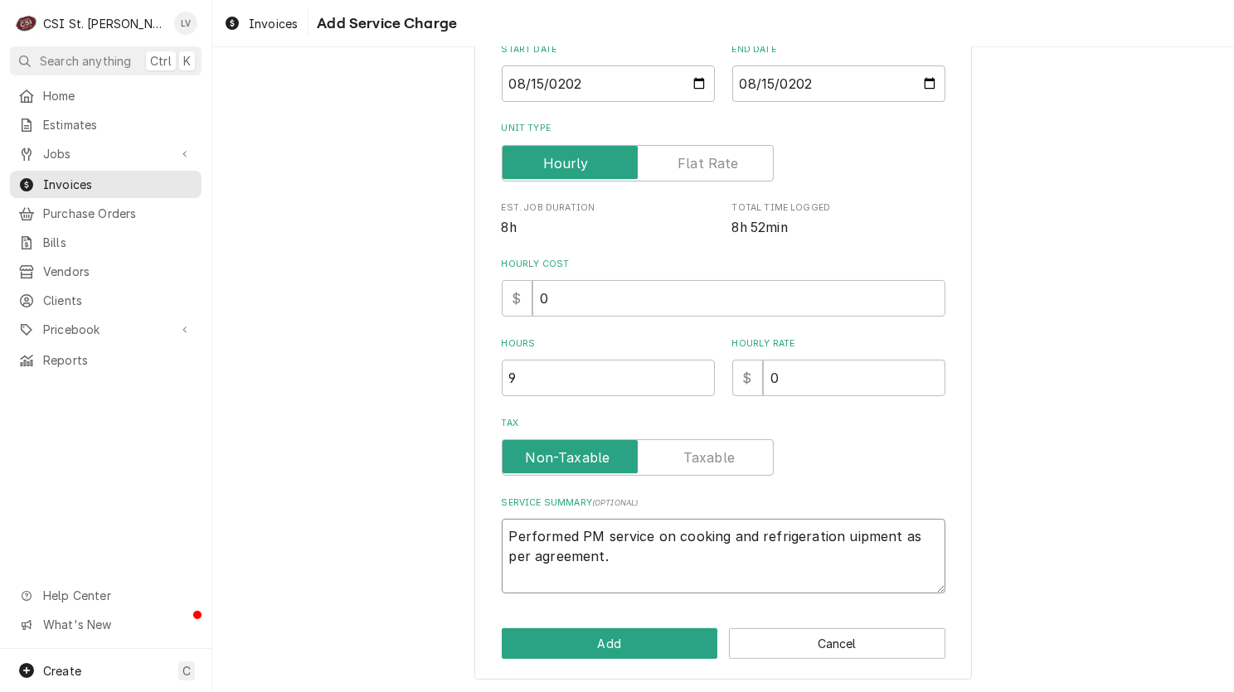
type textarea "x"
type textarea "Performed PM service on cooking and refrigeration ipment as per agreement."
type textarea "x"
type textarea "Performed PM service on cooking and refrigeration eipment as per agreement."
type textarea "x"
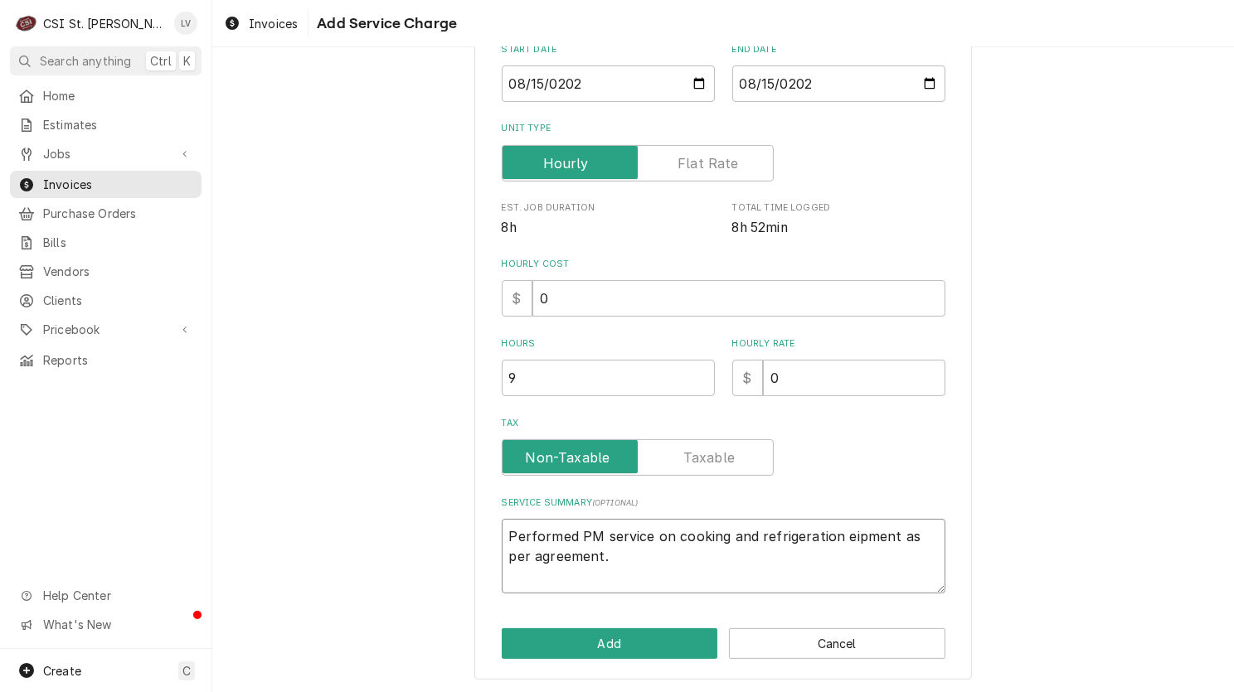
type textarea "Performed PM service on cooking and refrigeration eqipment as per agreement."
type textarea "x"
type textarea "Performed PM service on cooking and refrigeration equipment as per agreement."
type textarea "x"
type textarea "Performed PM service on cooking and refrigeration equiipment as per agreement."
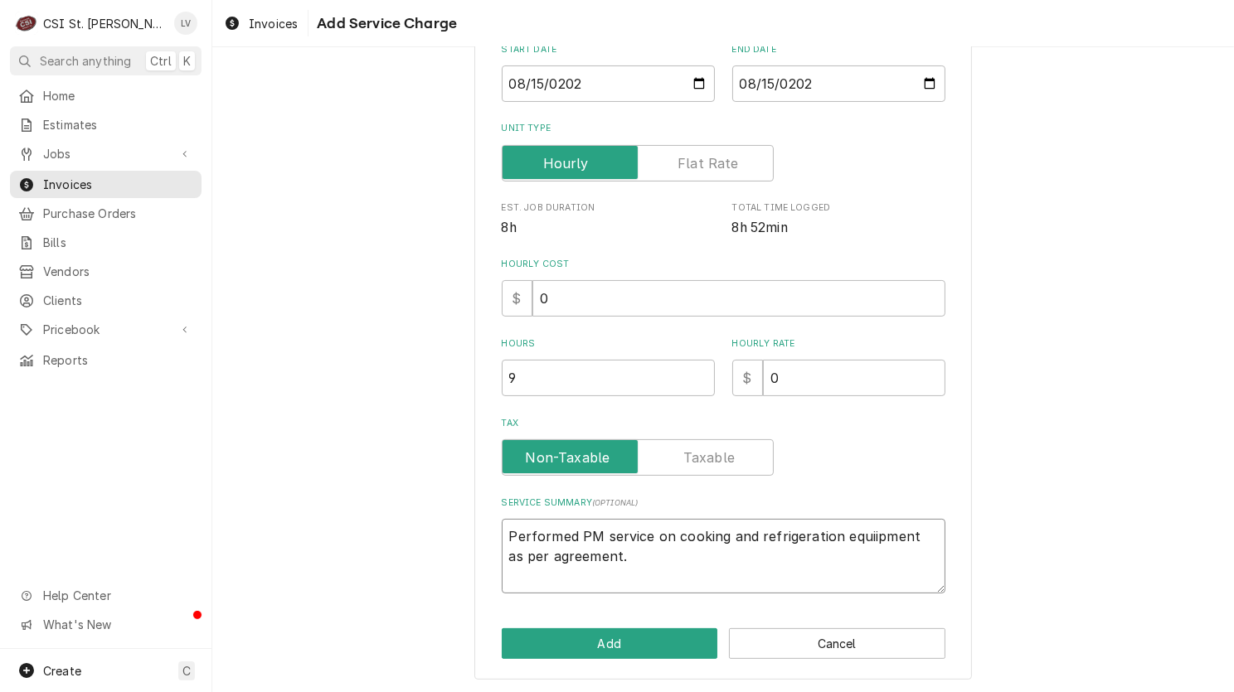
type textarea "x"
type textarea "Performed PM service on cooking and refrigeration equipment as per agreement."
click at [647, 645] on button "Add" at bounding box center [610, 643] width 216 height 31
type textarea "x"
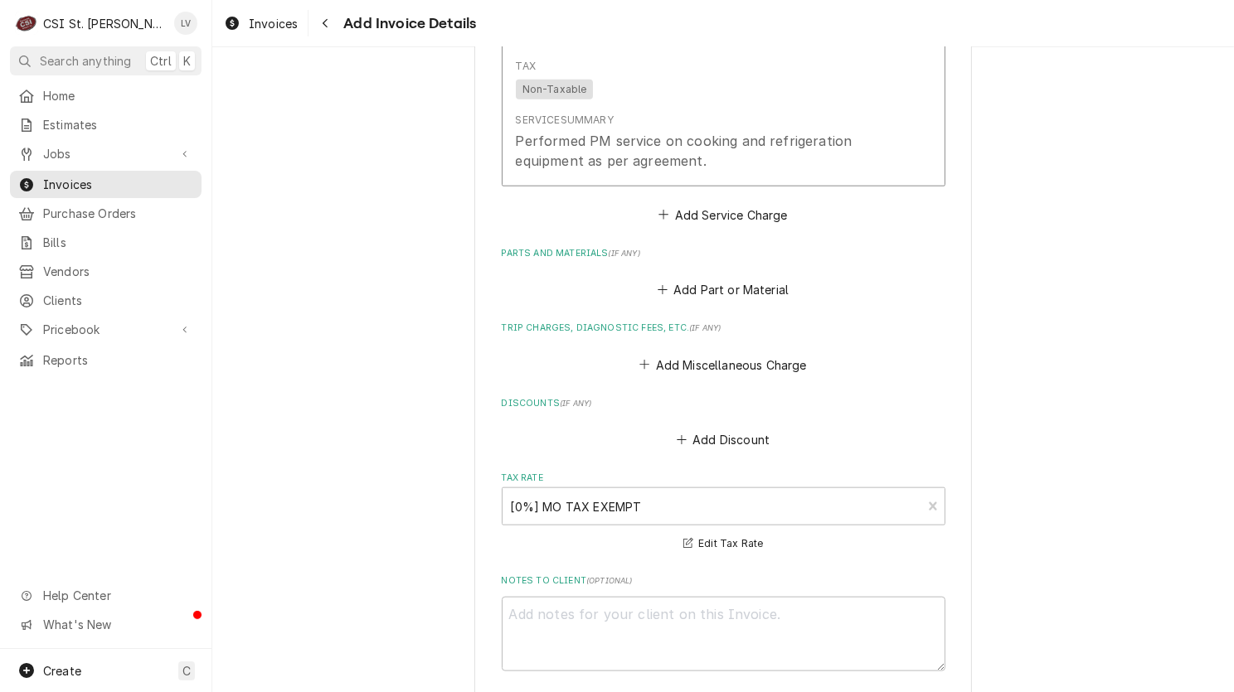
scroll to position [1926, 0]
click at [705, 276] on button "Add Part or Material" at bounding box center [722, 287] width 137 height 23
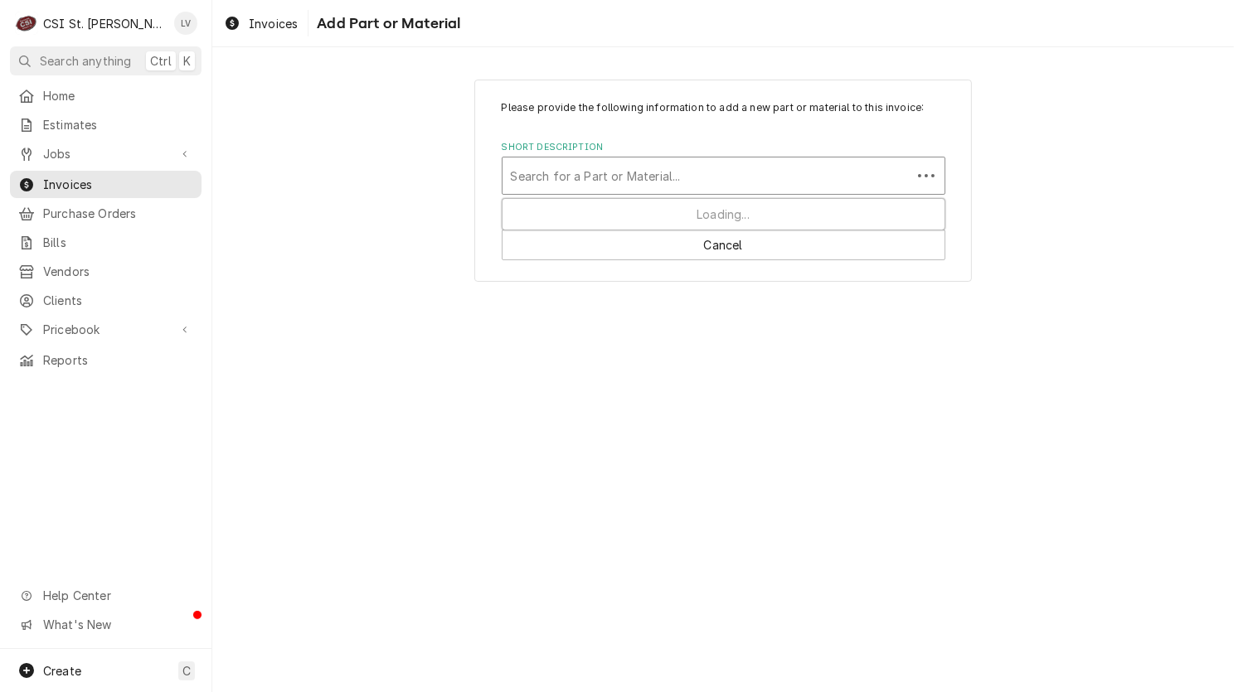
click at [605, 173] on div "Short Description" at bounding box center [707, 176] width 392 height 30
type input "filter media"
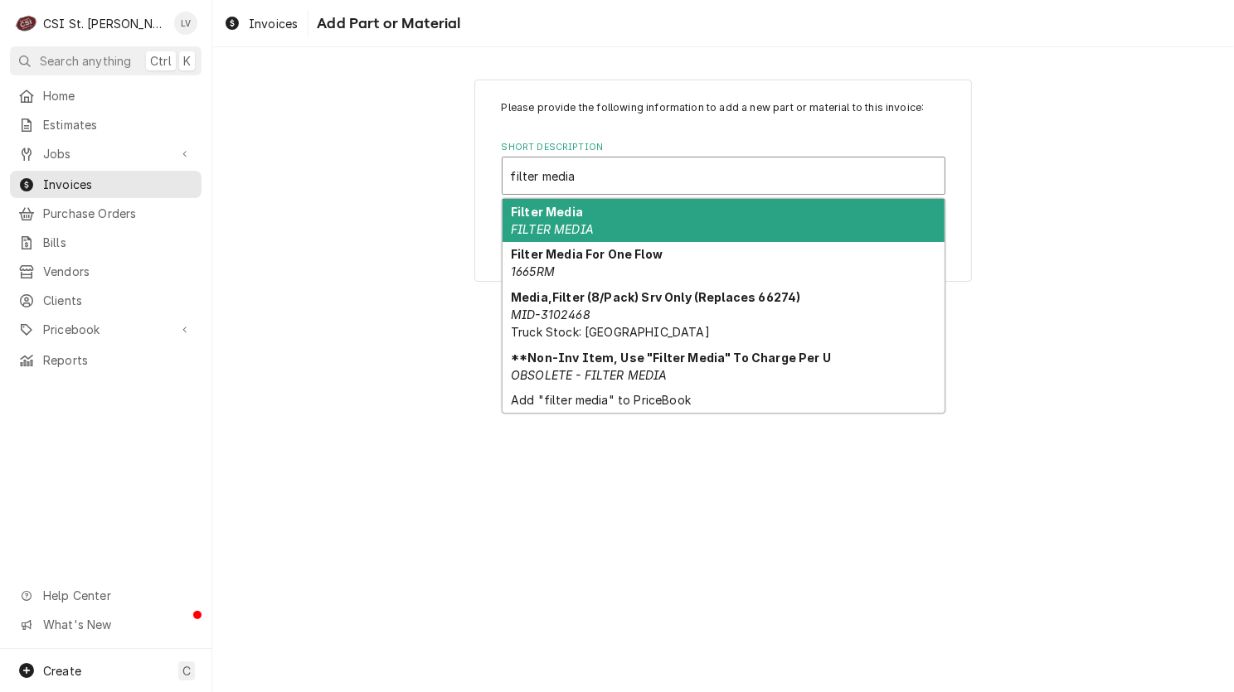
click at [589, 216] on div "Filter Media FILTER MEDIA" at bounding box center [723, 220] width 442 height 43
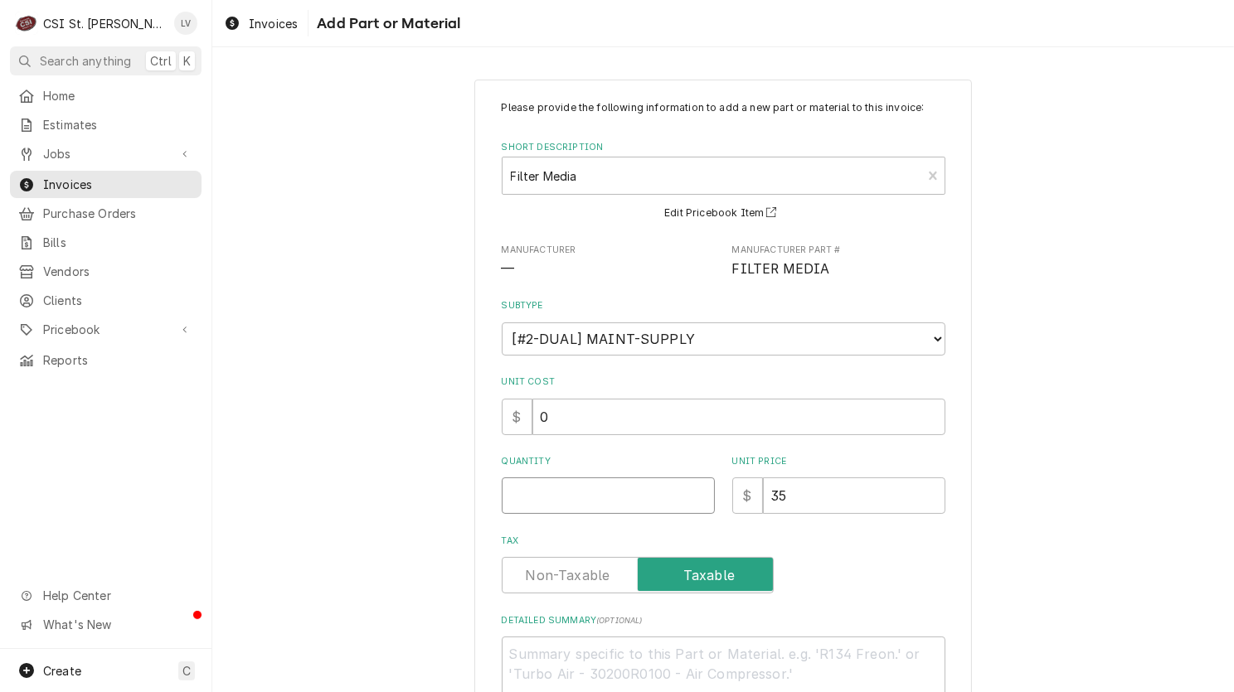
click at [566, 496] on input "Quantity" at bounding box center [608, 496] width 213 height 36
type textarea "x"
type input "1"
type textarea "x"
type input "0"
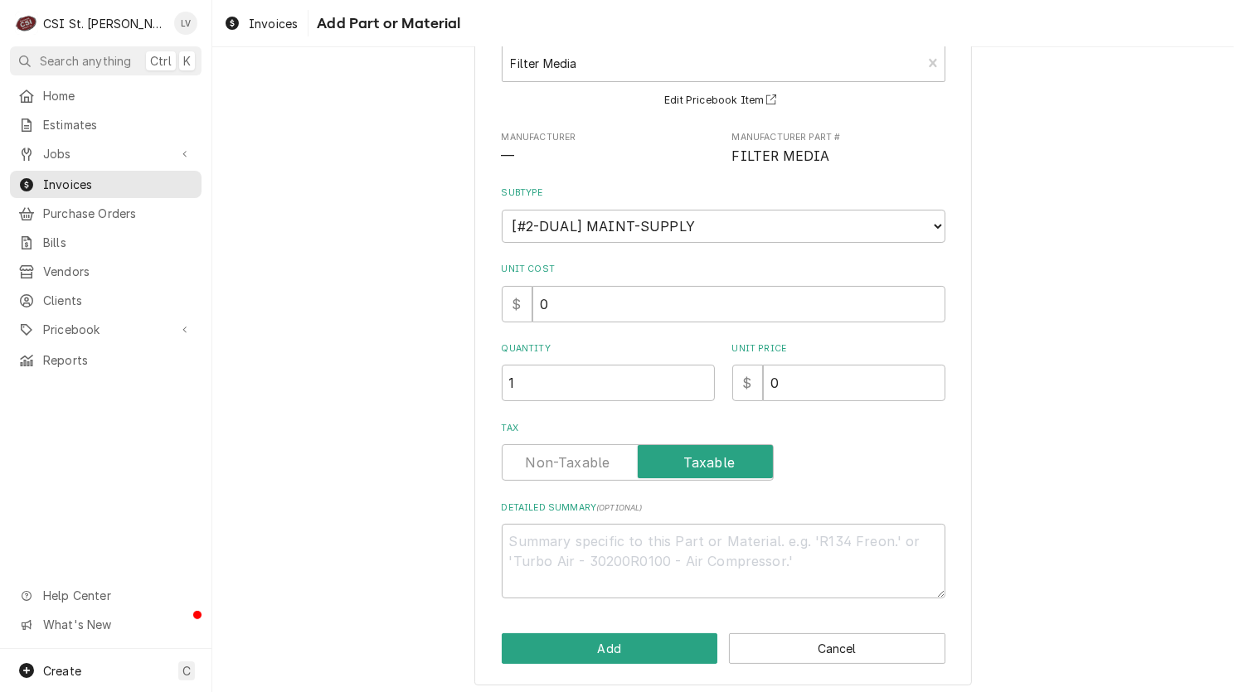
scroll to position [118, 0]
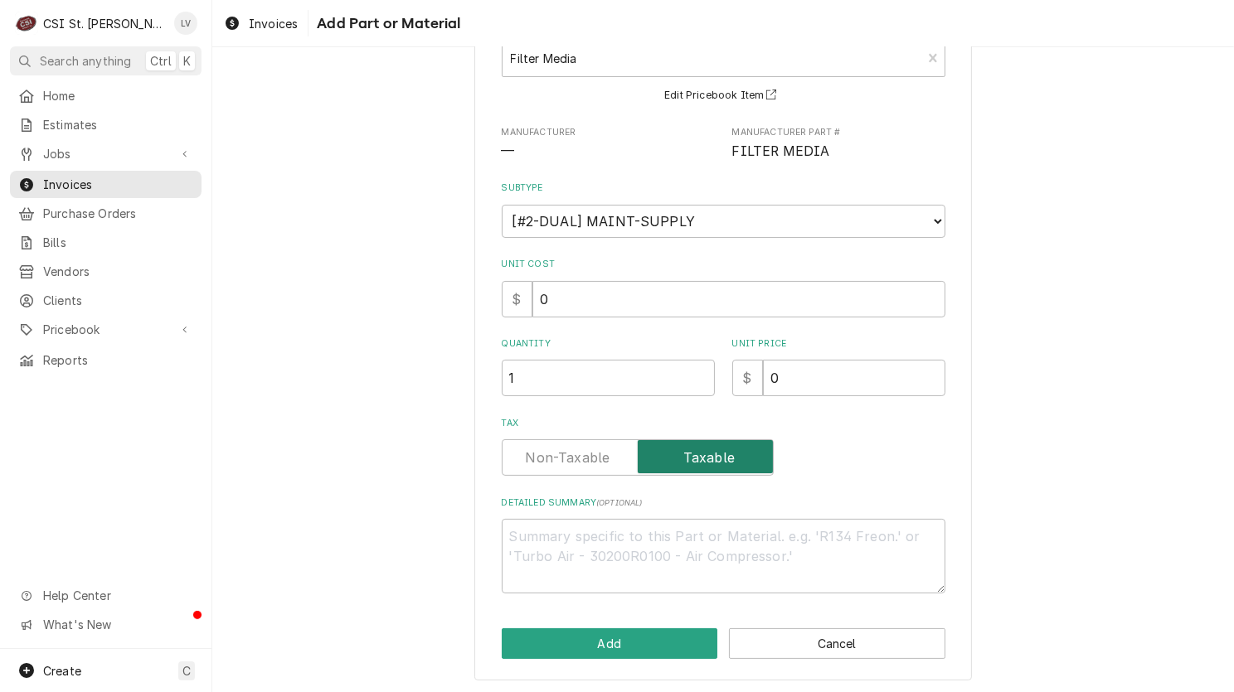
click at [671, 460] on span "Tax" at bounding box center [705, 456] width 135 height 33
click at [671, 460] on input "Tax" at bounding box center [637, 457] width 257 height 36
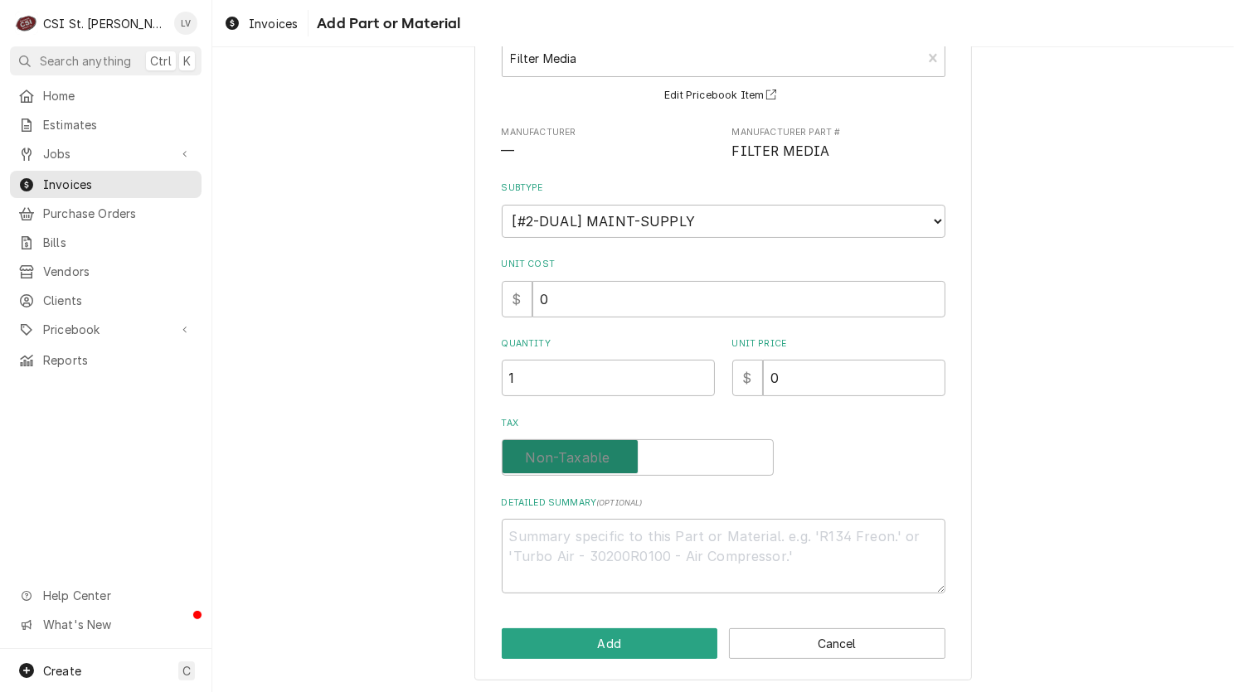
checkbox input "false"
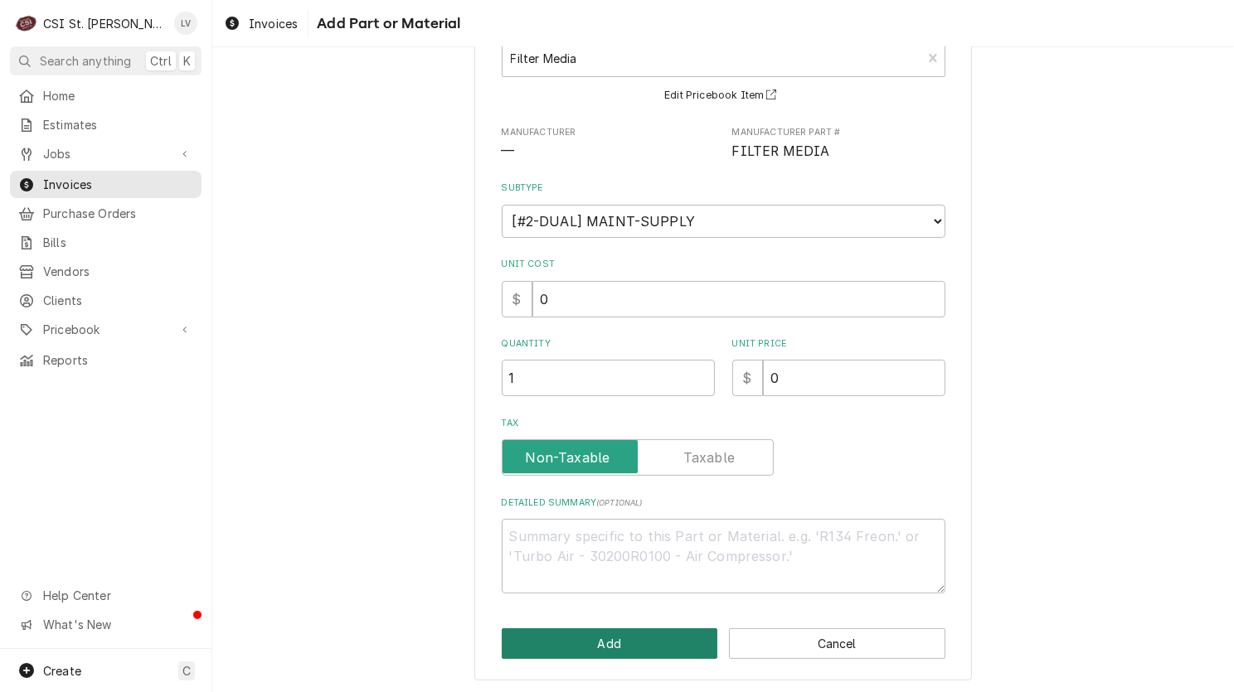
click at [608, 640] on button "Add" at bounding box center [610, 643] width 216 height 31
type textarea "x"
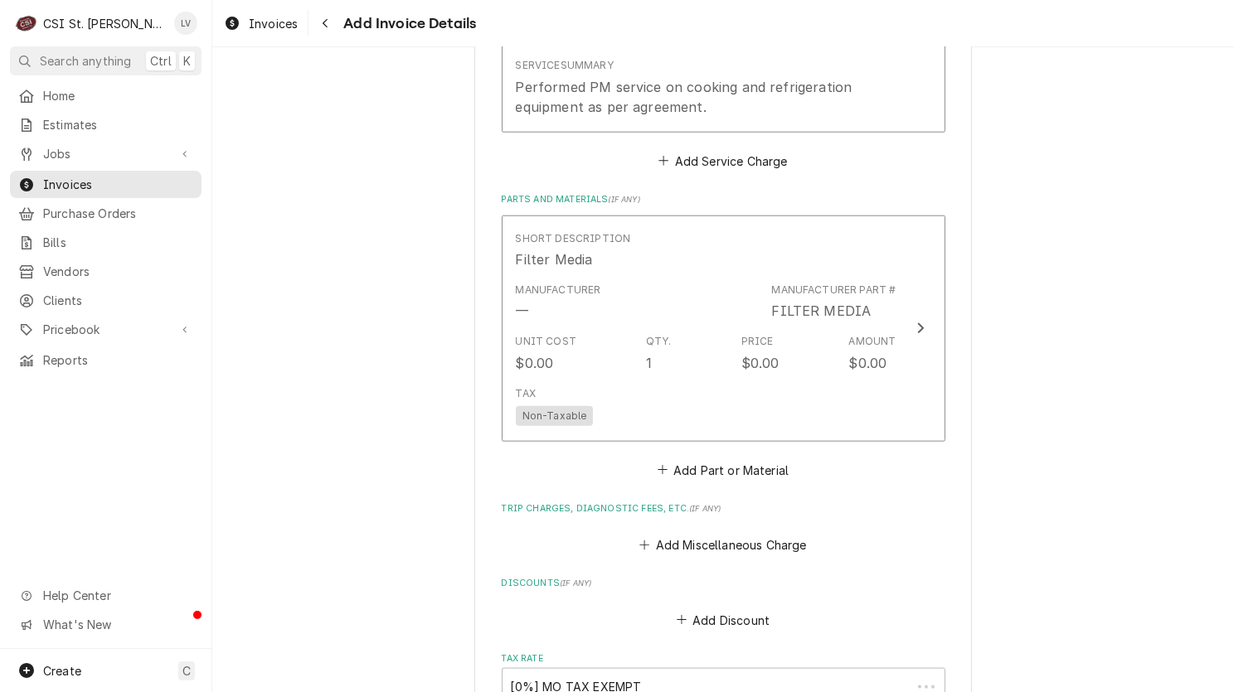
scroll to position [1957, 0]
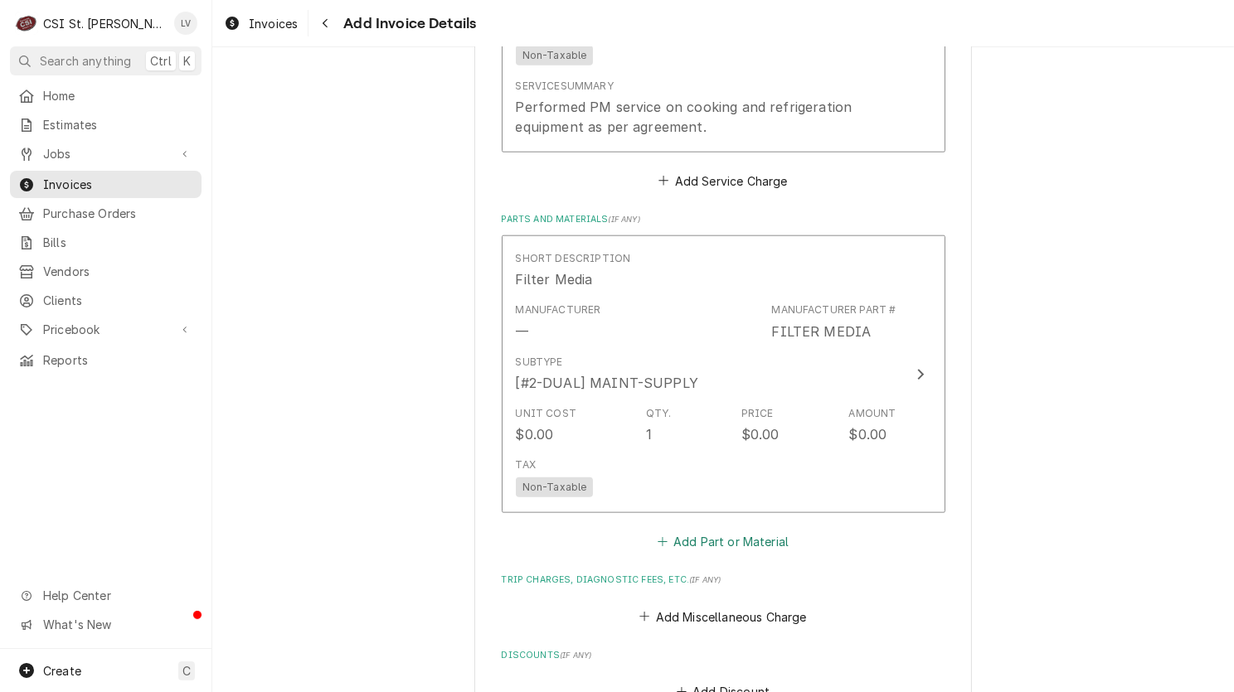
click at [693, 531] on button "Add Part or Material" at bounding box center [722, 542] width 137 height 23
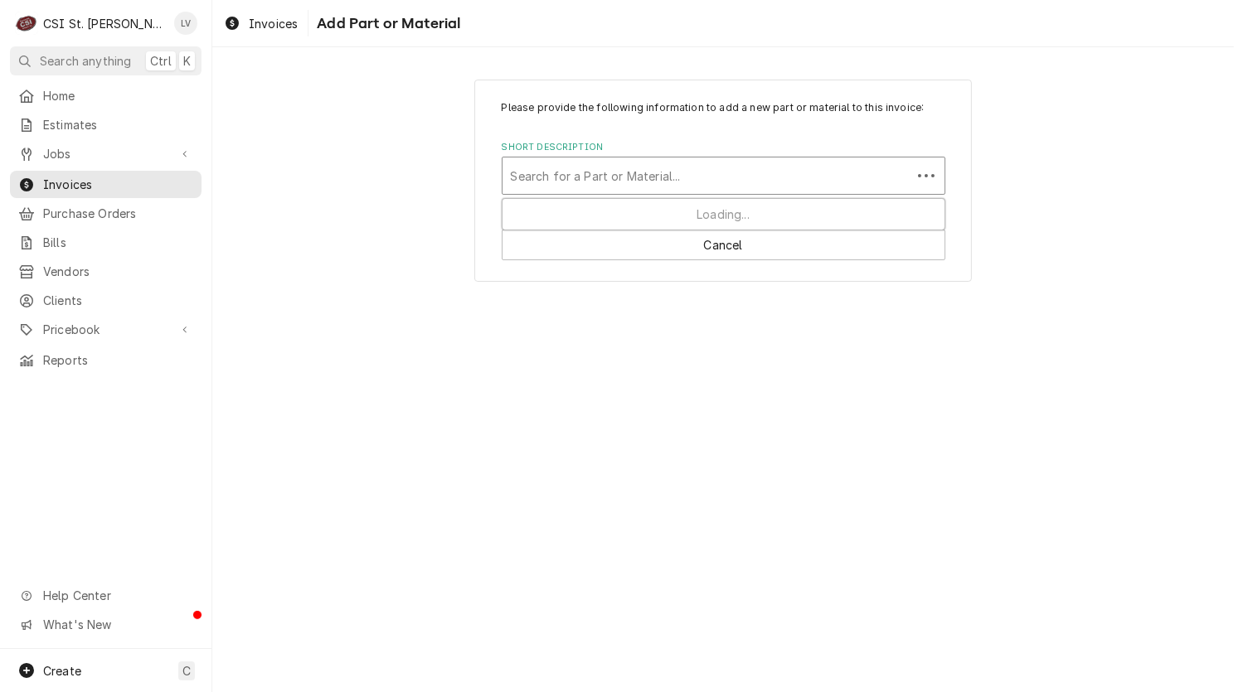
click at [560, 192] on div "Search for a Part or Material..." at bounding box center [706, 176] width 409 height 36
type input "nitrogen"
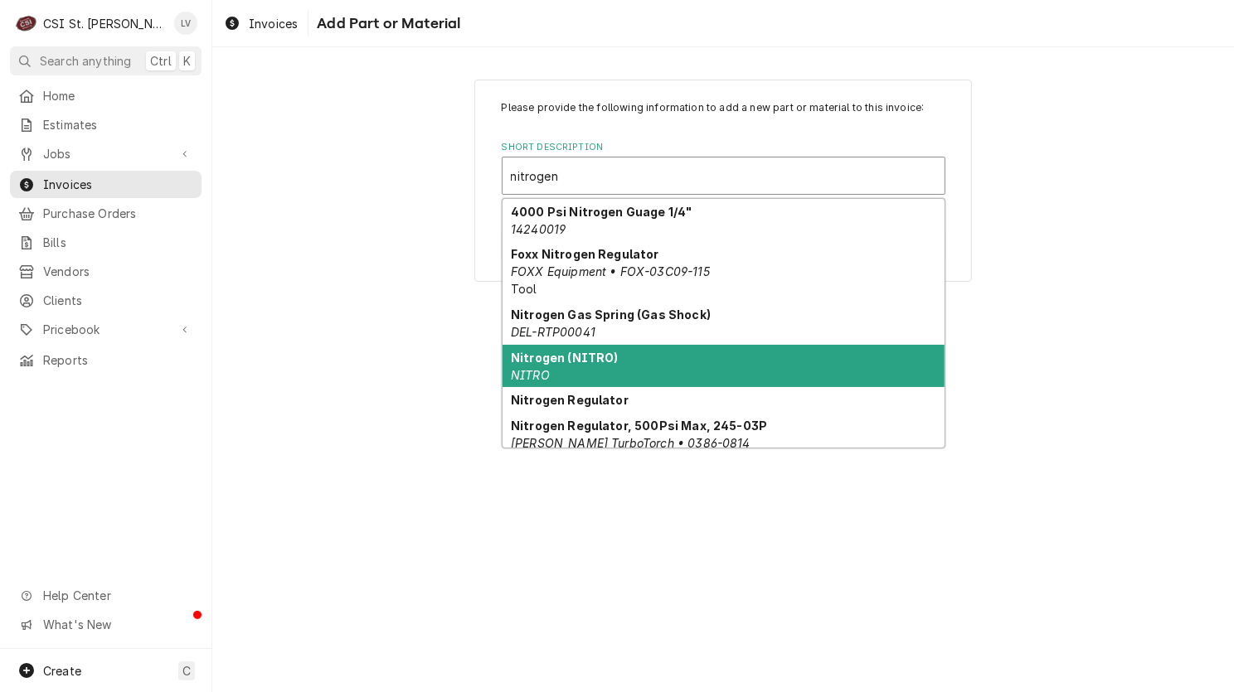
click at [560, 364] on div "Nitrogen (NITRO) NITRO" at bounding box center [723, 366] width 442 height 43
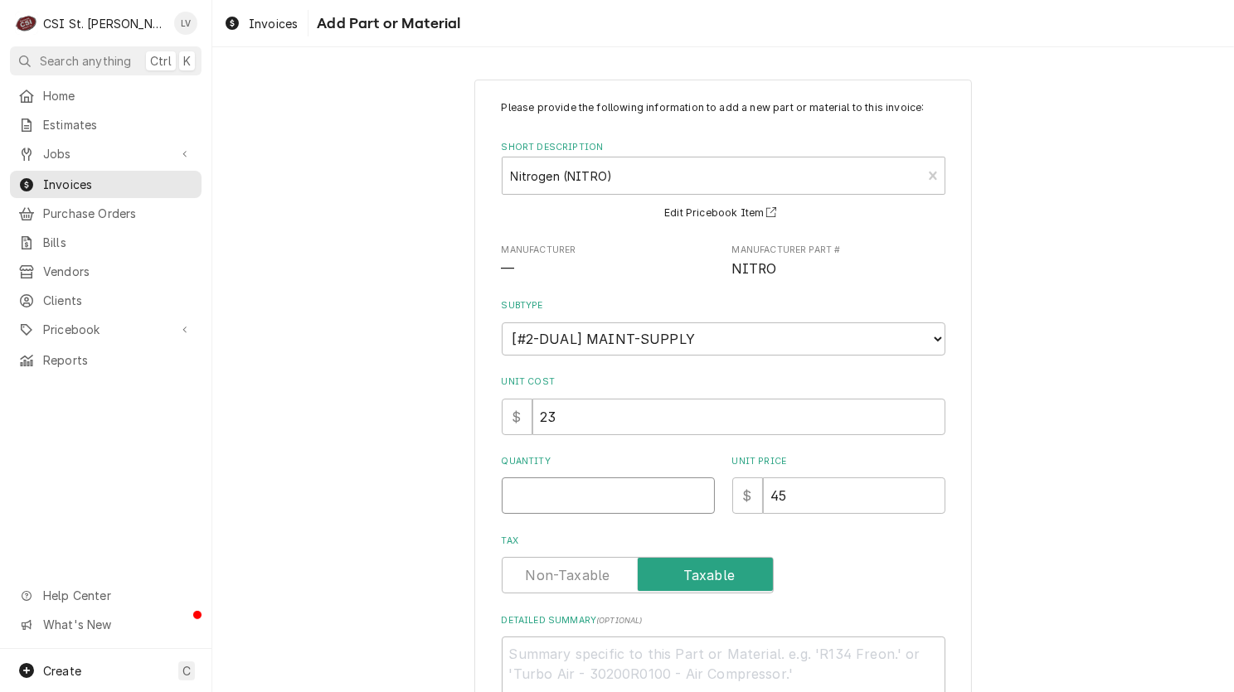
click at [511, 502] on input "Quantity" at bounding box center [608, 496] width 213 height 36
type textarea "x"
type input "1"
type textarea "x"
type input "0"
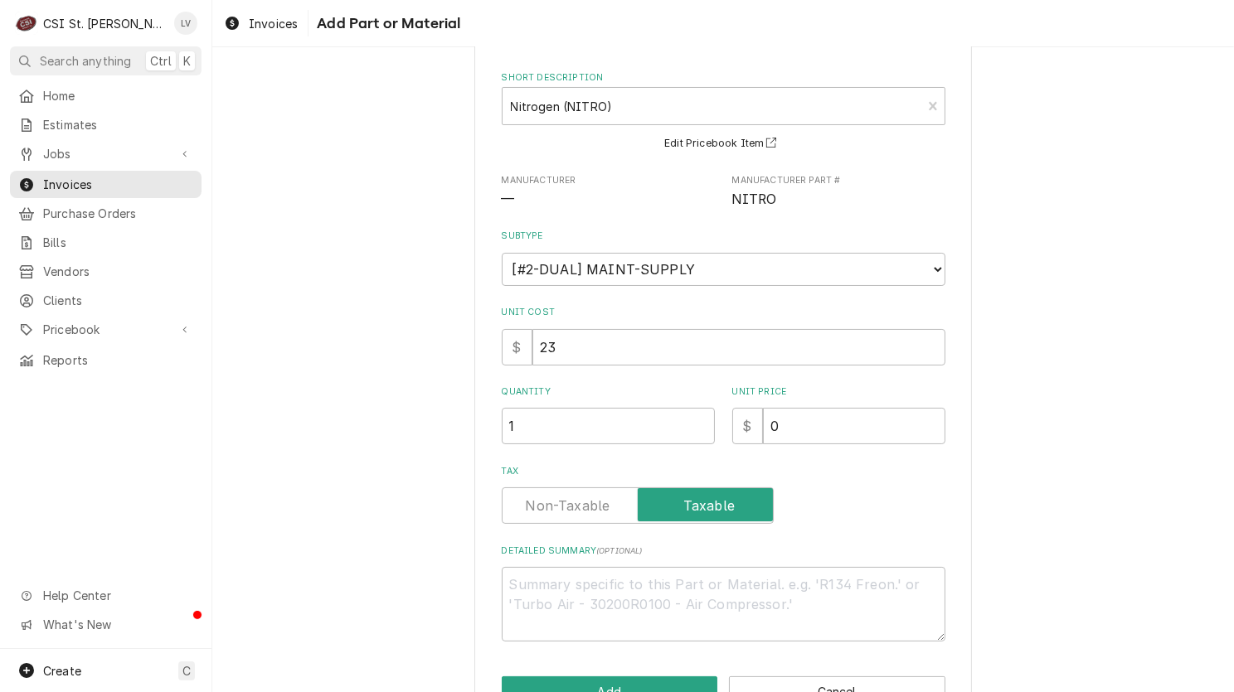
scroll to position [118, 0]
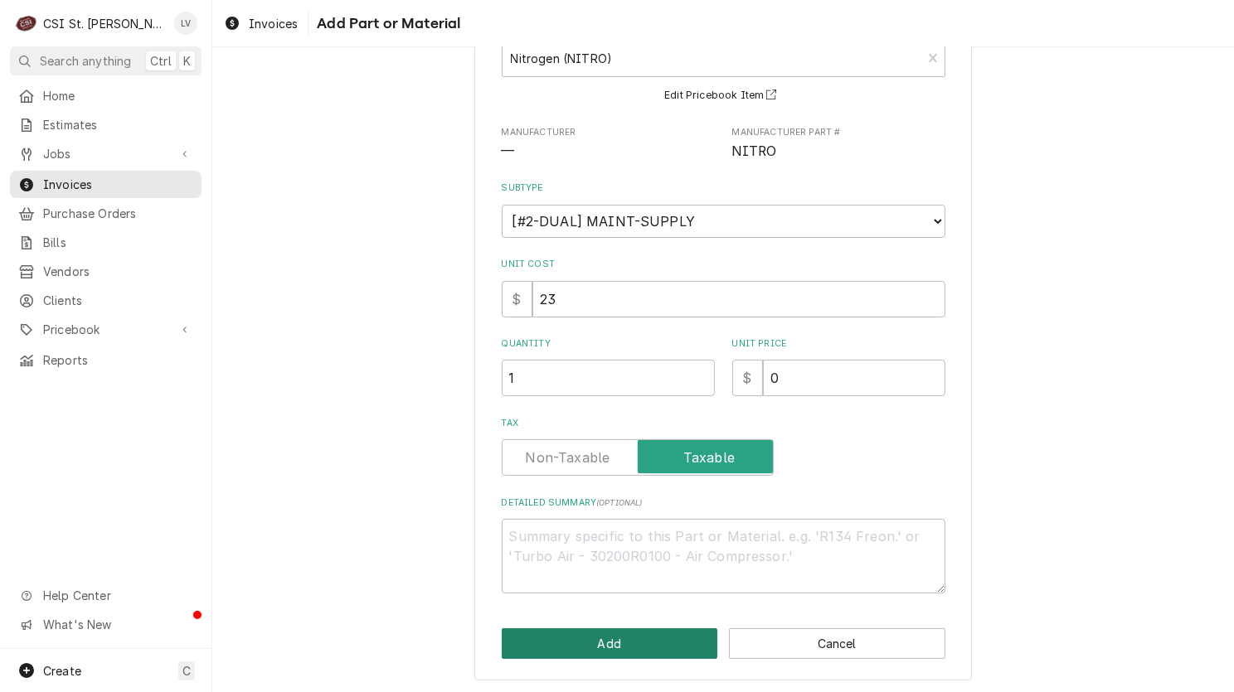
click at [603, 637] on button "Add" at bounding box center [610, 643] width 216 height 31
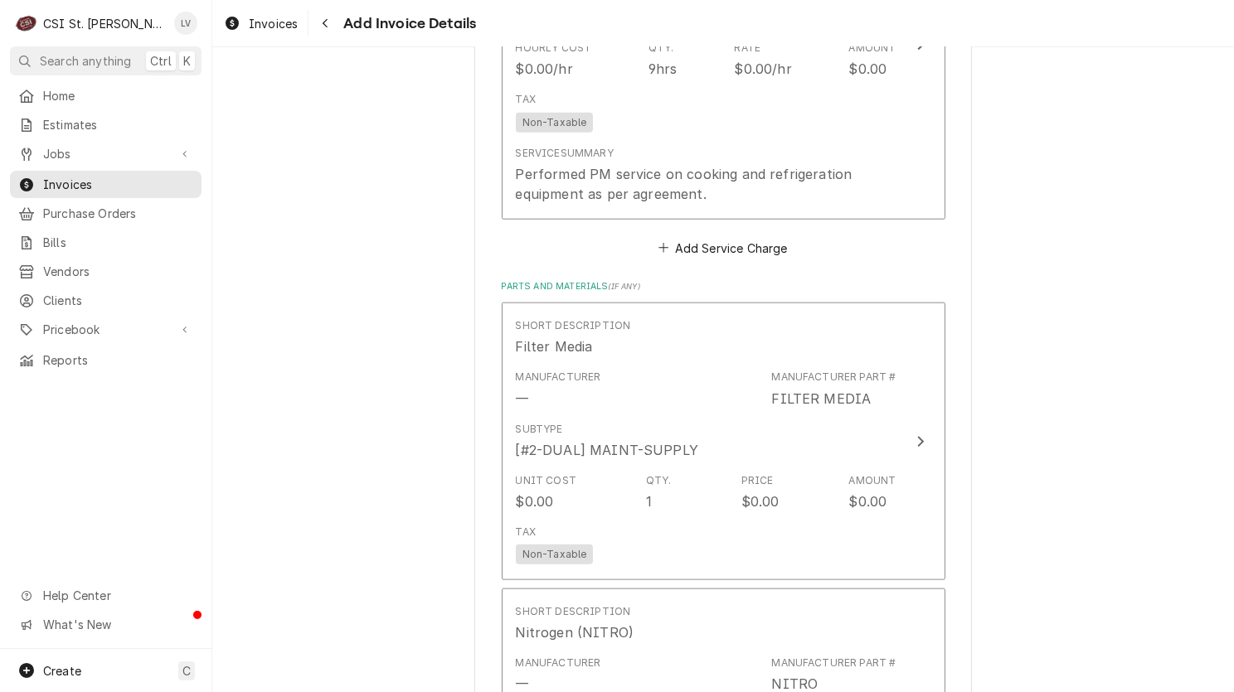
scroll to position [1658, 0]
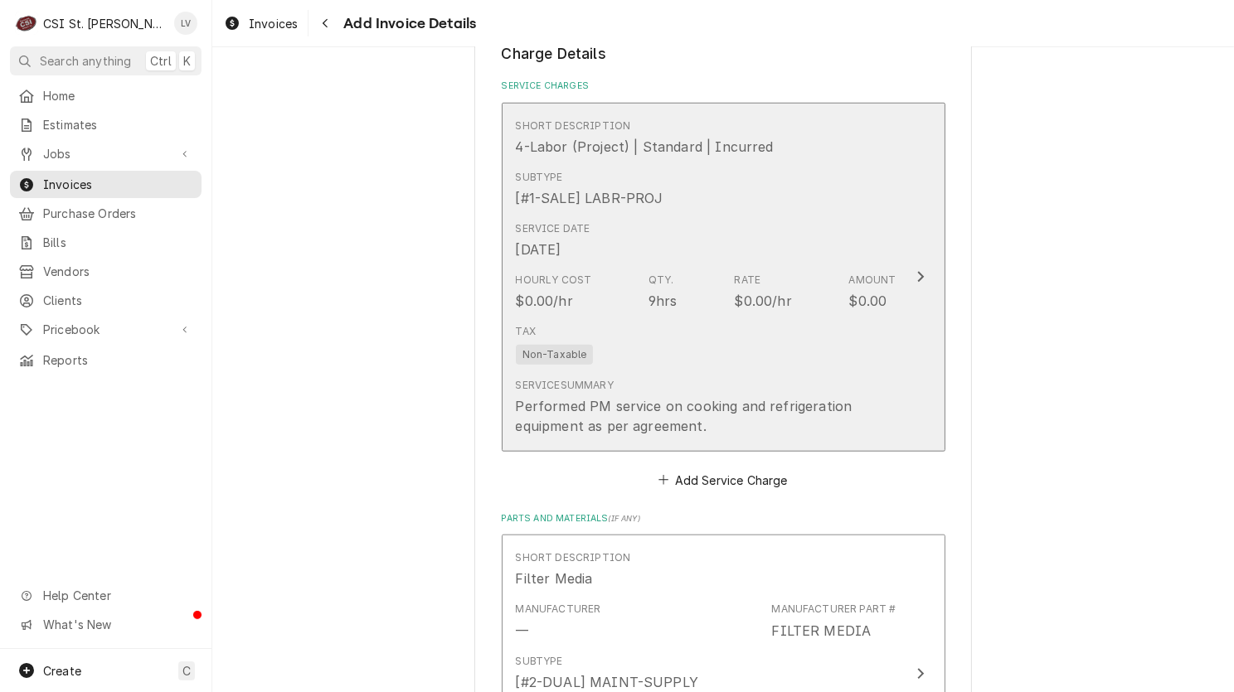
click at [516, 345] on span "Non-Taxable" at bounding box center [555, 355] width 78 height 20
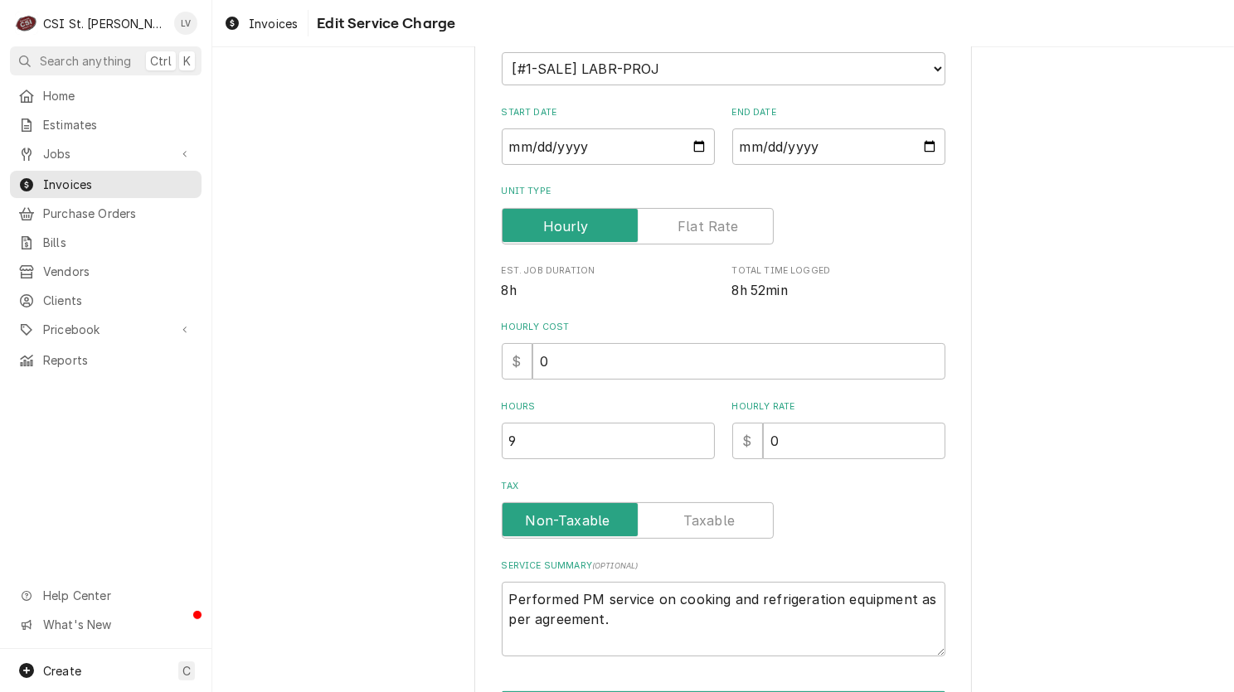
scroll to position [318, 0]
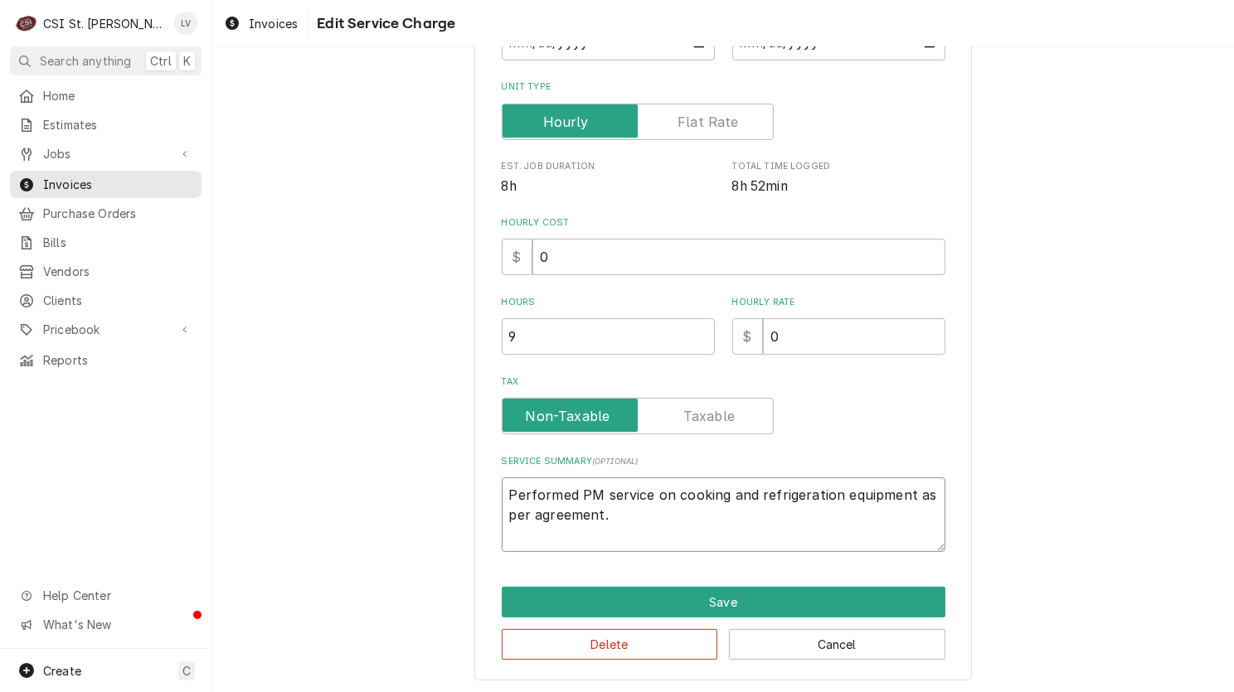
drag, startPoint x: 618, startPoint y: 512, endPoint x: 400, endPoint y: 444, distance: 228.4
click at [400, 445] on div "Use the fields below to edit this service charge Short Description 4-Labor (Pro…" at bounding box center [722, 220] width 1021 height 949
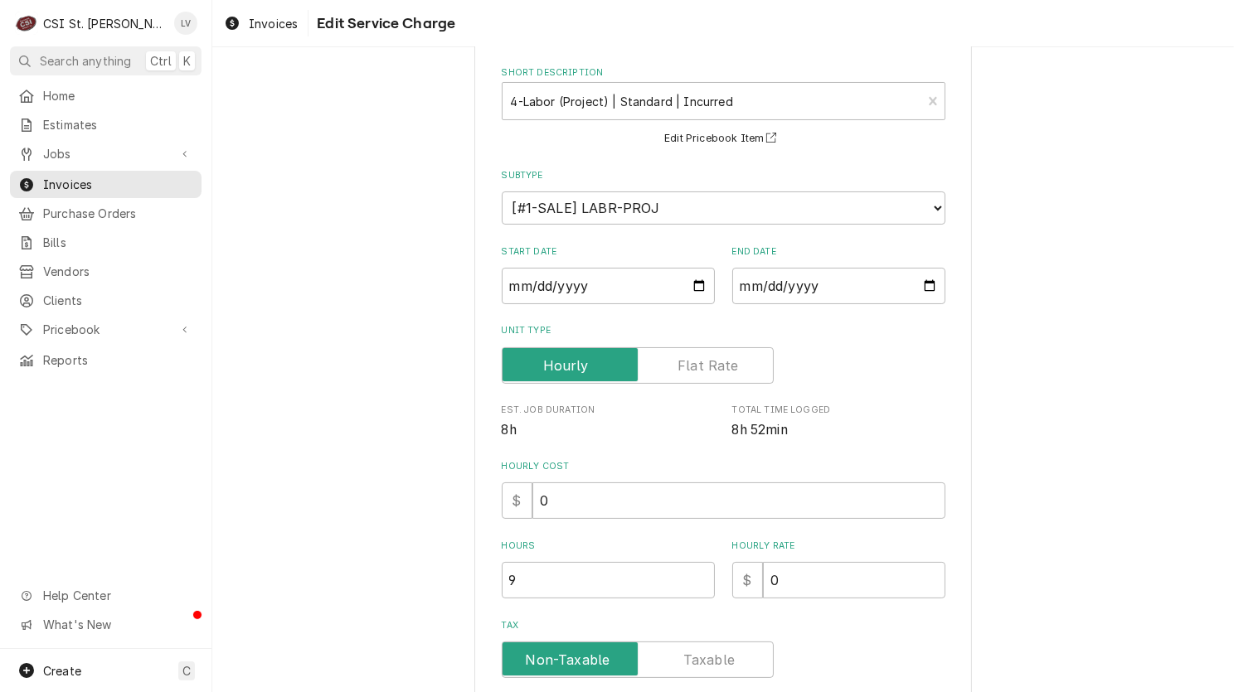
scroll to position [70, 0]
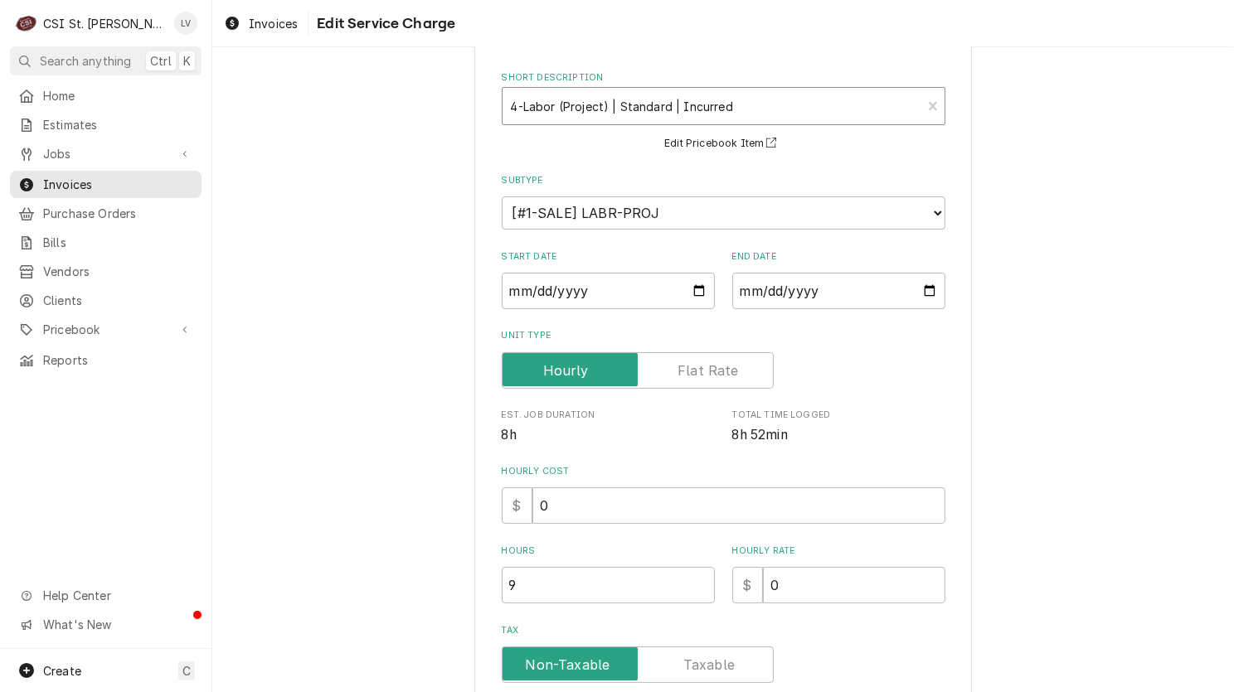
click at [584, 97] on div "Short Description" at bounding box center [712, 106] width 403 height 30
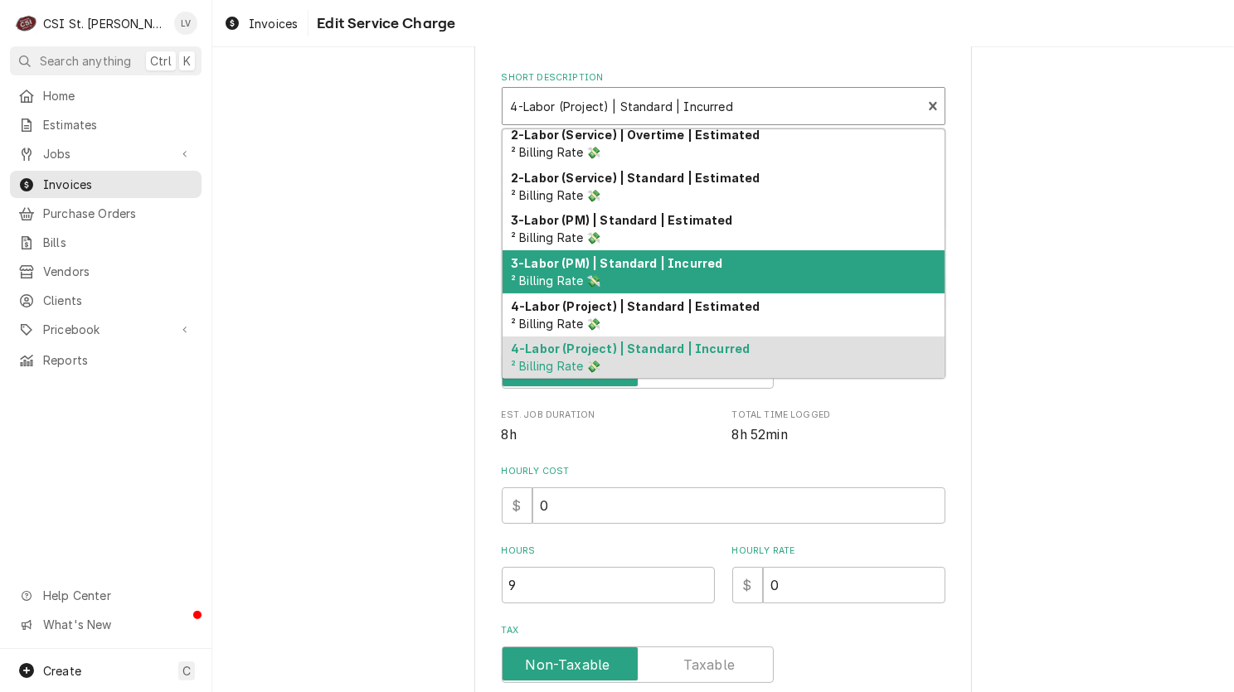
scroll to position [179, 0]
click at [613, 269] on div "3-Labor (PM) | Standard | Incurred ² Billing Rate 💸" at bounding box center [723, 271] width 442 height 43
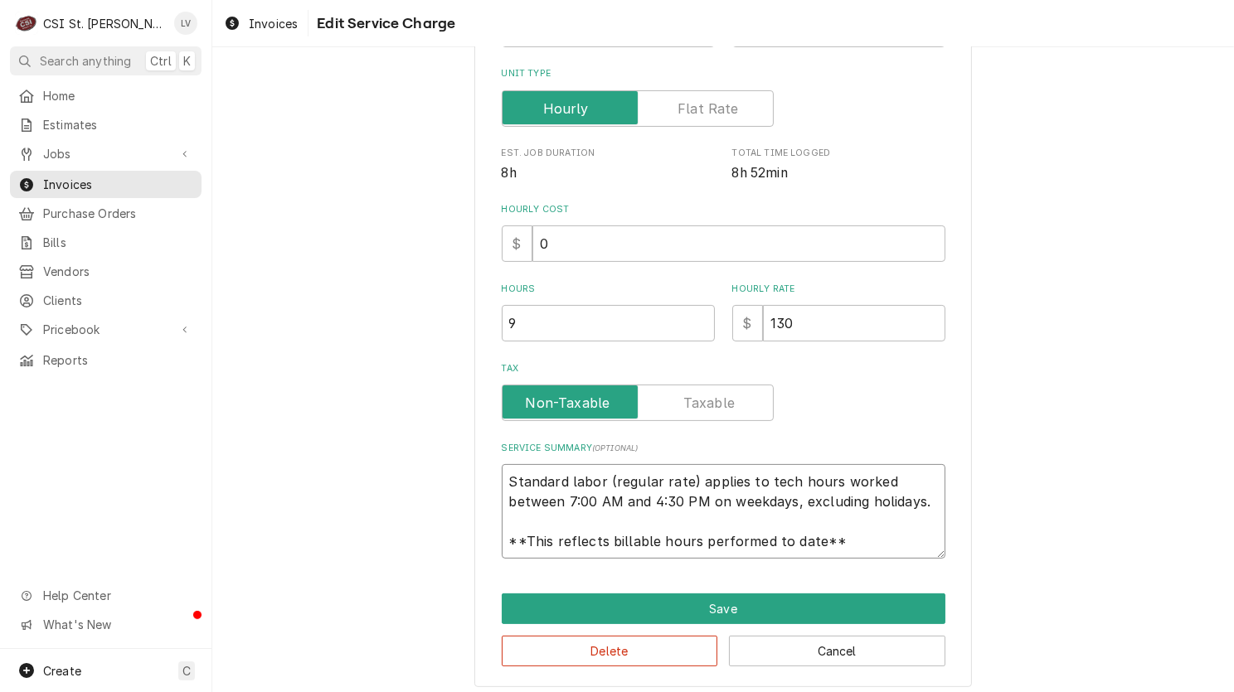
scroll to position [20, 0]
drag, startPoint x: 500, startPoint y: 478, endPoint x: 852, endPoint y: 550, distance: 359.6
click at [852, 550] on textarea "Standard labor (regular rate) applies to tech hours worked between 7:00 AM and …" at bounding box center [724, 511] width 444 height 95
paste textarea "Performed PM service on cooking and refrigeration equipment as per agreement."
type textarea "x"
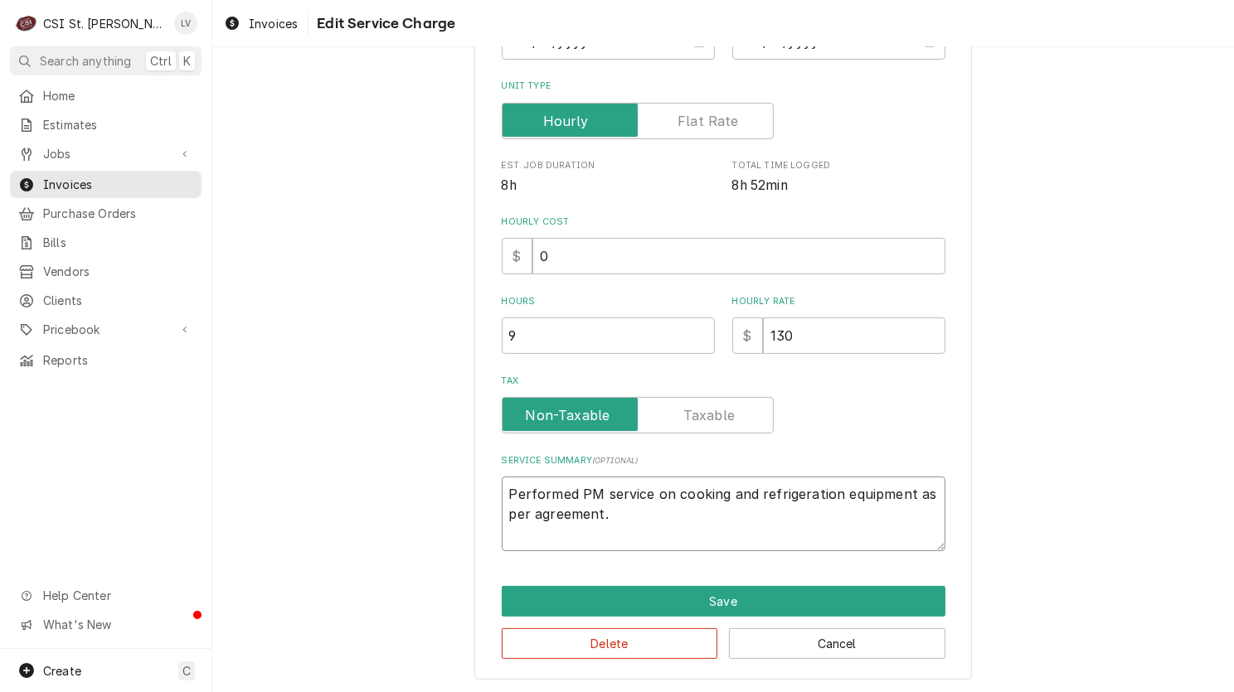
scroll to position [318, 0]
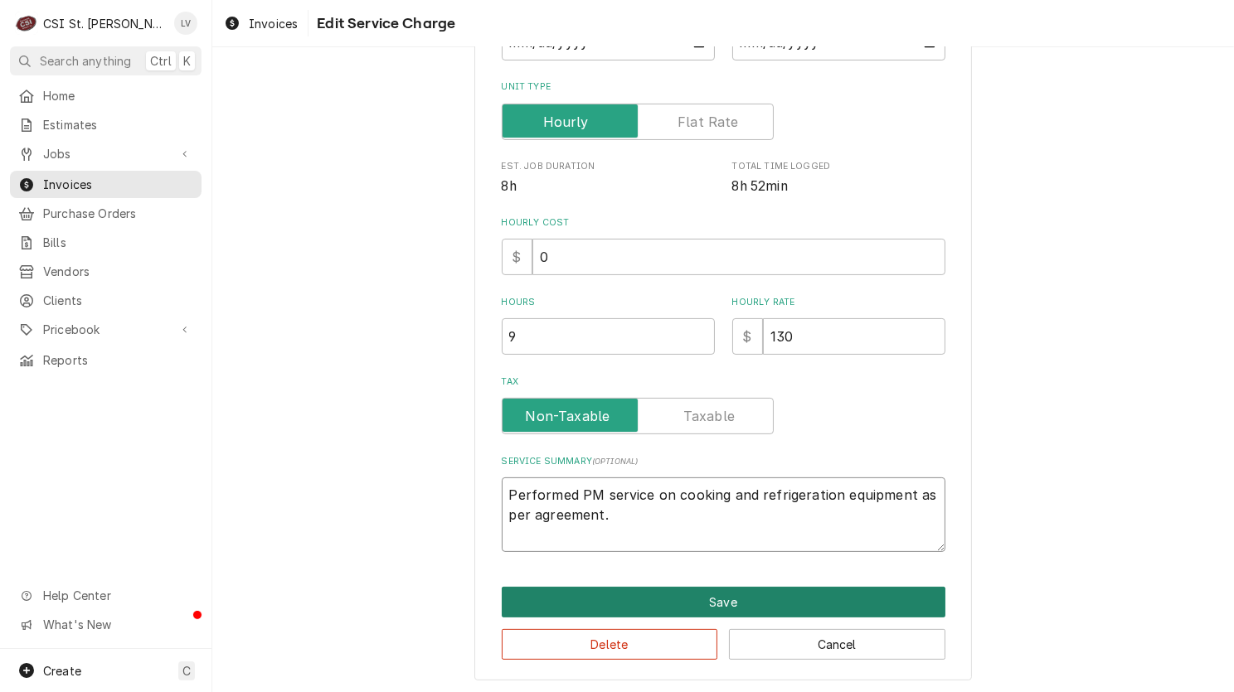
type textarea "Performed PM service on cooking and refrigeration equipment as per agreement."
click at [742, 587] on button "Save" at bounding box center [724, 602] width 444 height 31
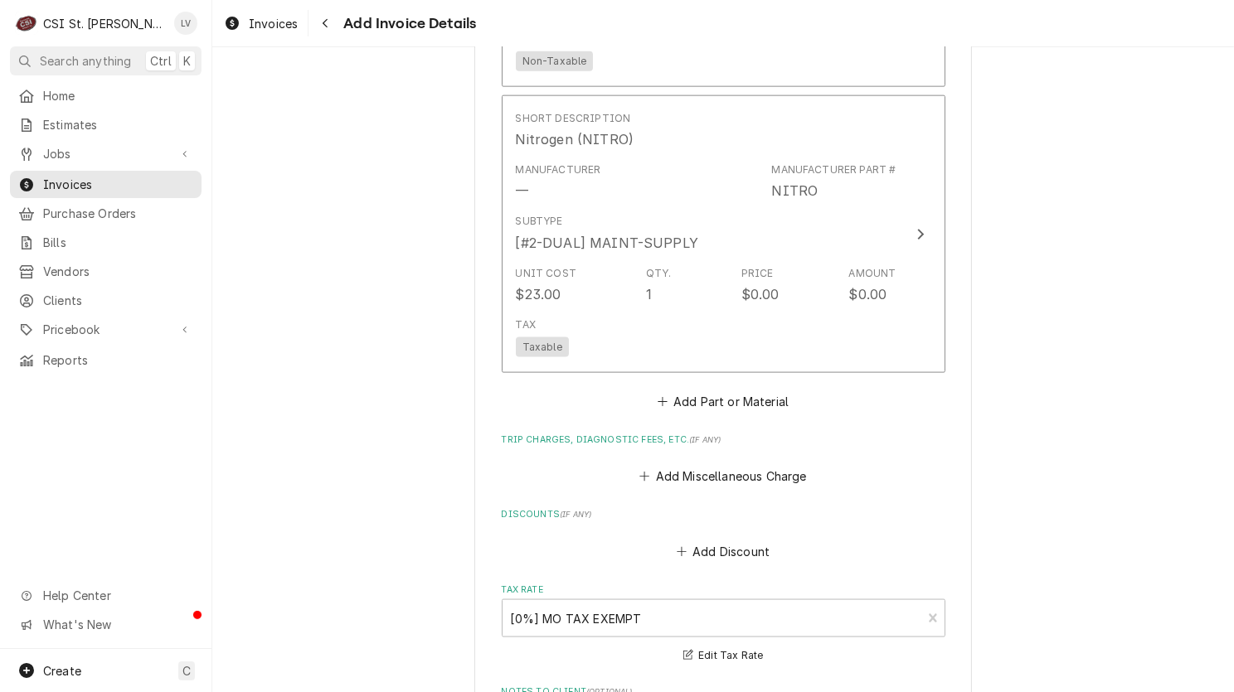
scroll to position [2873, 0]
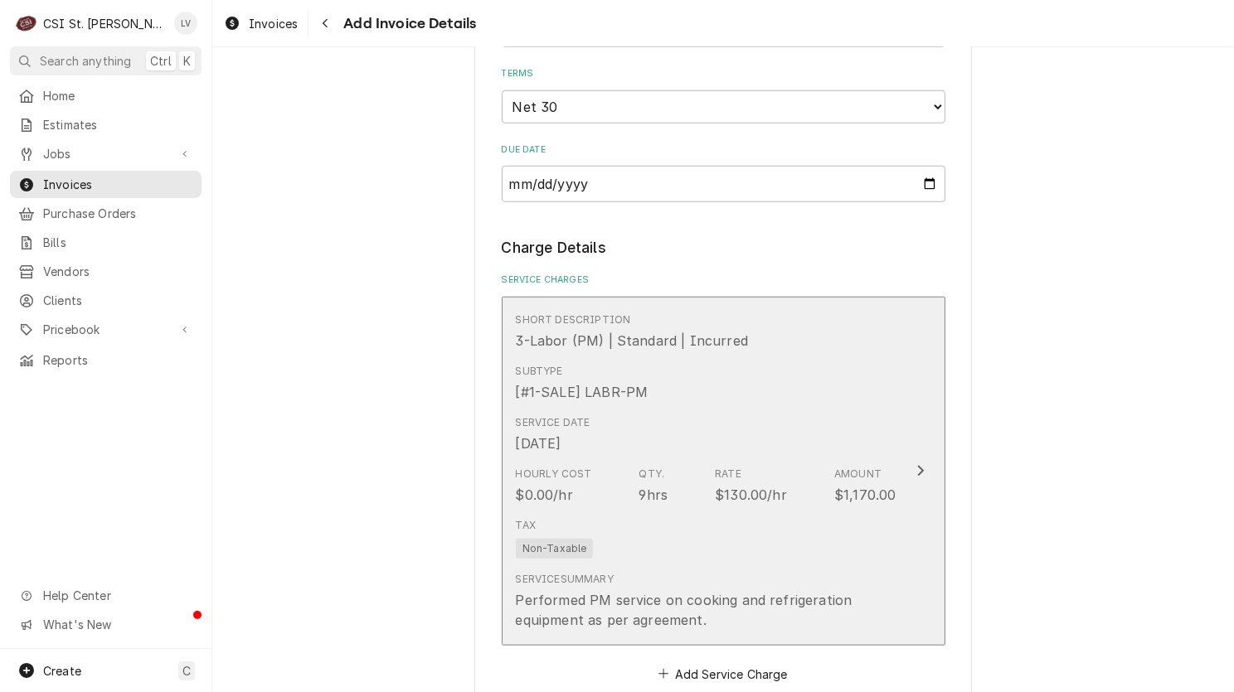
click at [721, 467] on div "Rate" at bounding box center [728, 474] width 27 height 15
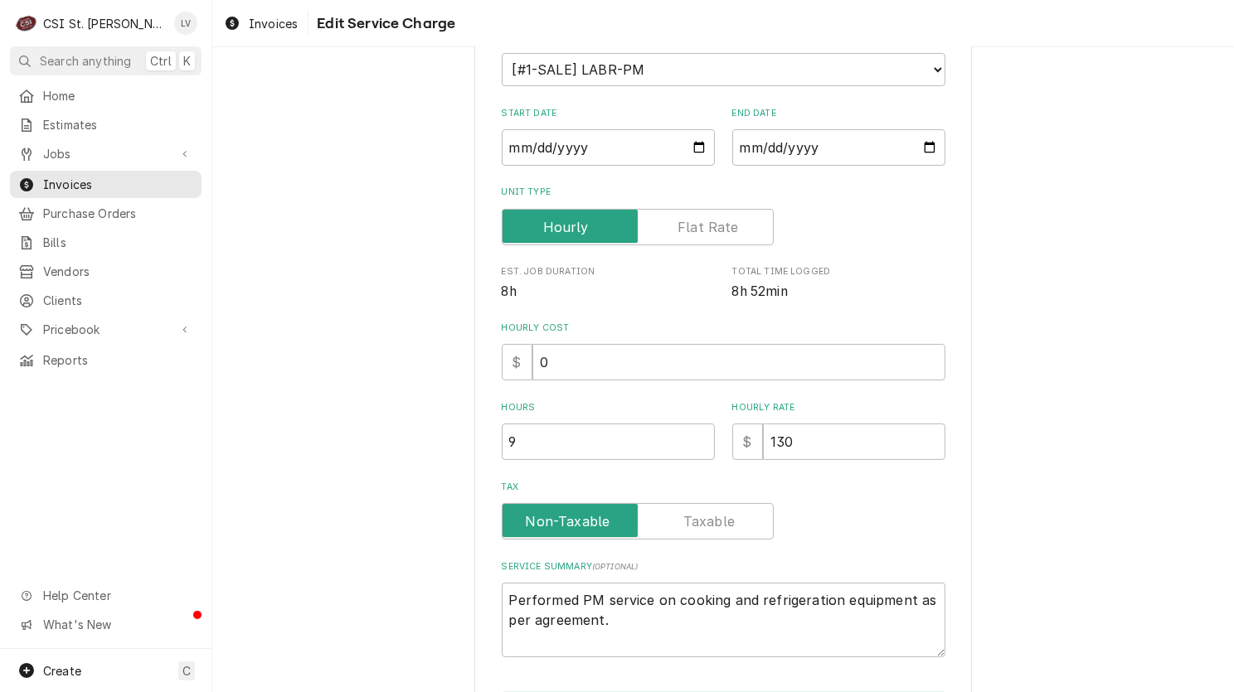
scroll to position [318, 0]
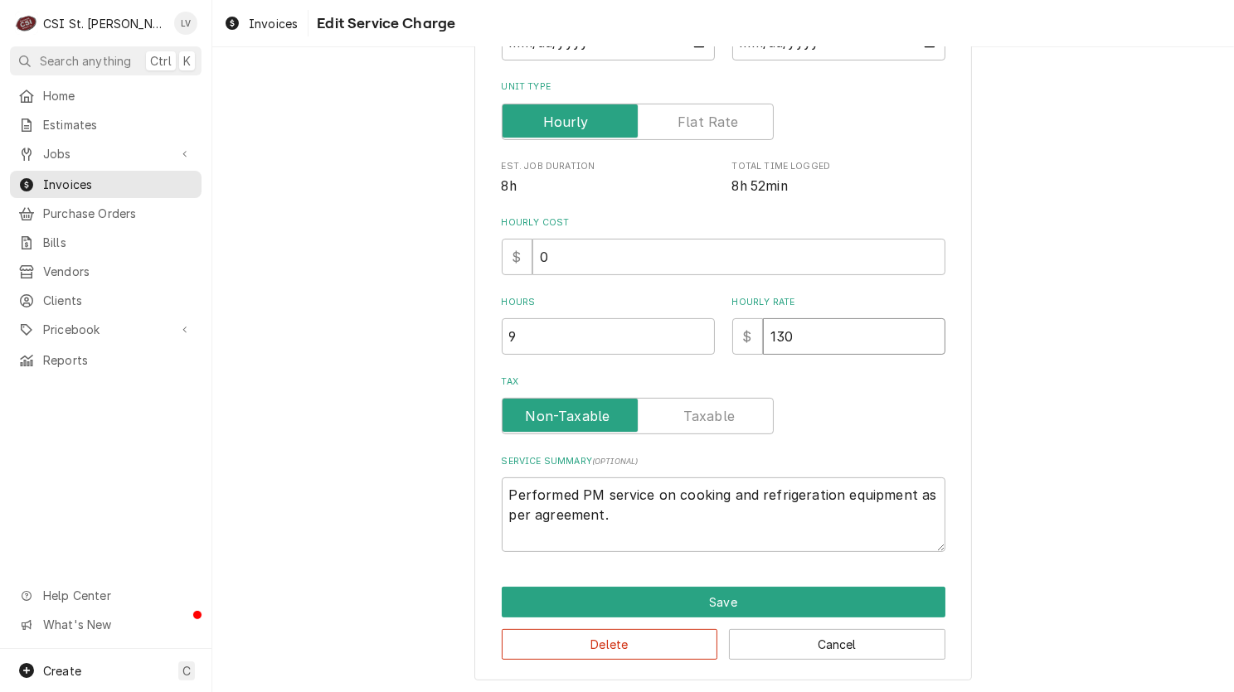
drag, startPoint x: 809, startPoint y: 331, endPoint x: 723, endPoint y: 322, distance: 86.7
click at [719, 326] on div "Hours 9 Hourly Rate $ 130" at bounding box center [724, 325] width 444 height 59
type textarea "x"
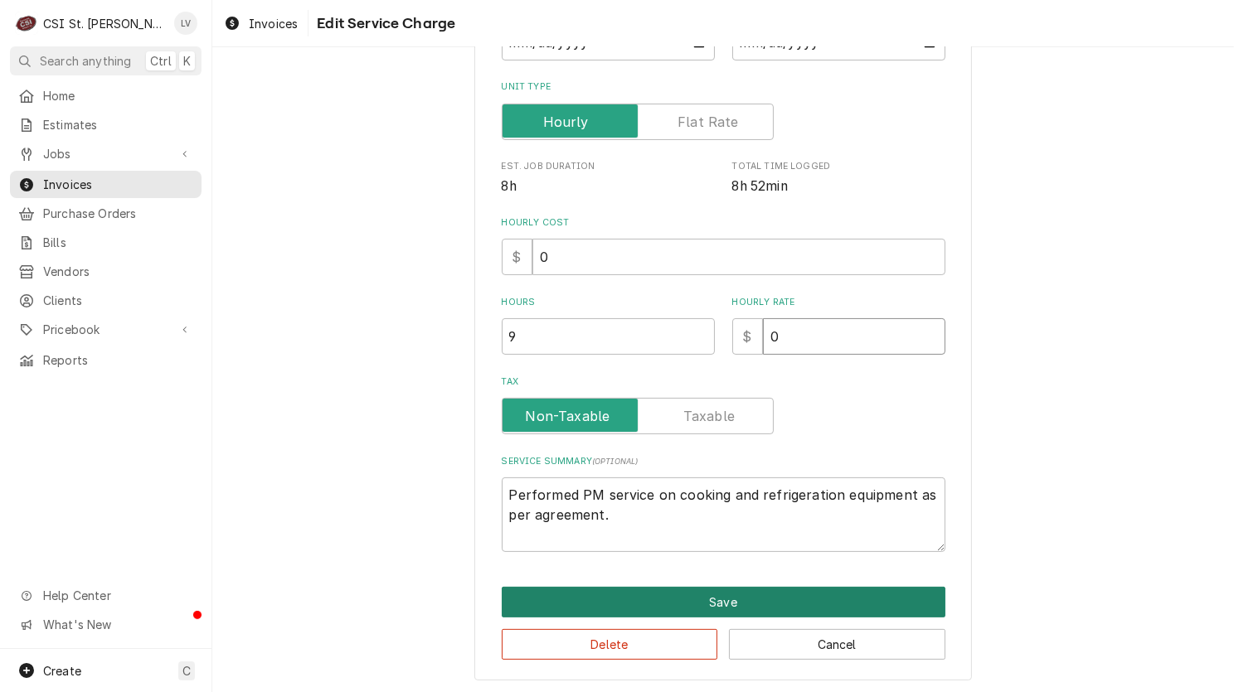
type input "0"
click at [697, 593] on button "Save" at bounding box center [724, 602] width 444 height 31
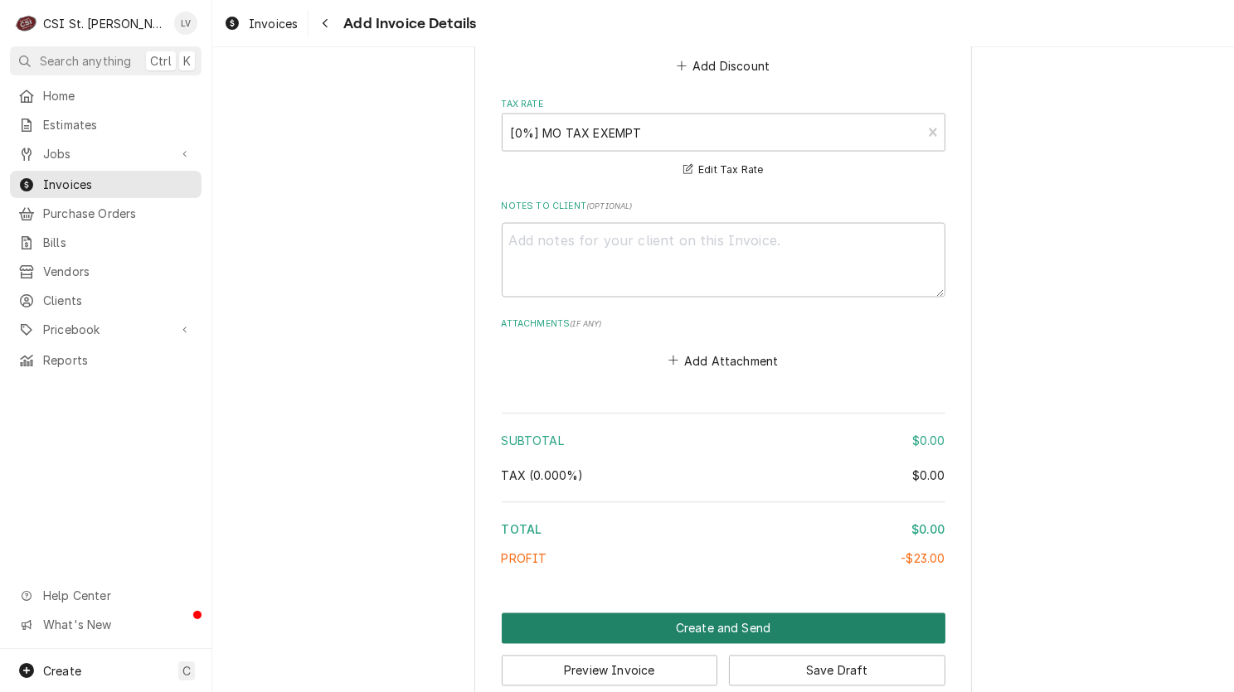
scroll to position [2873, 0]
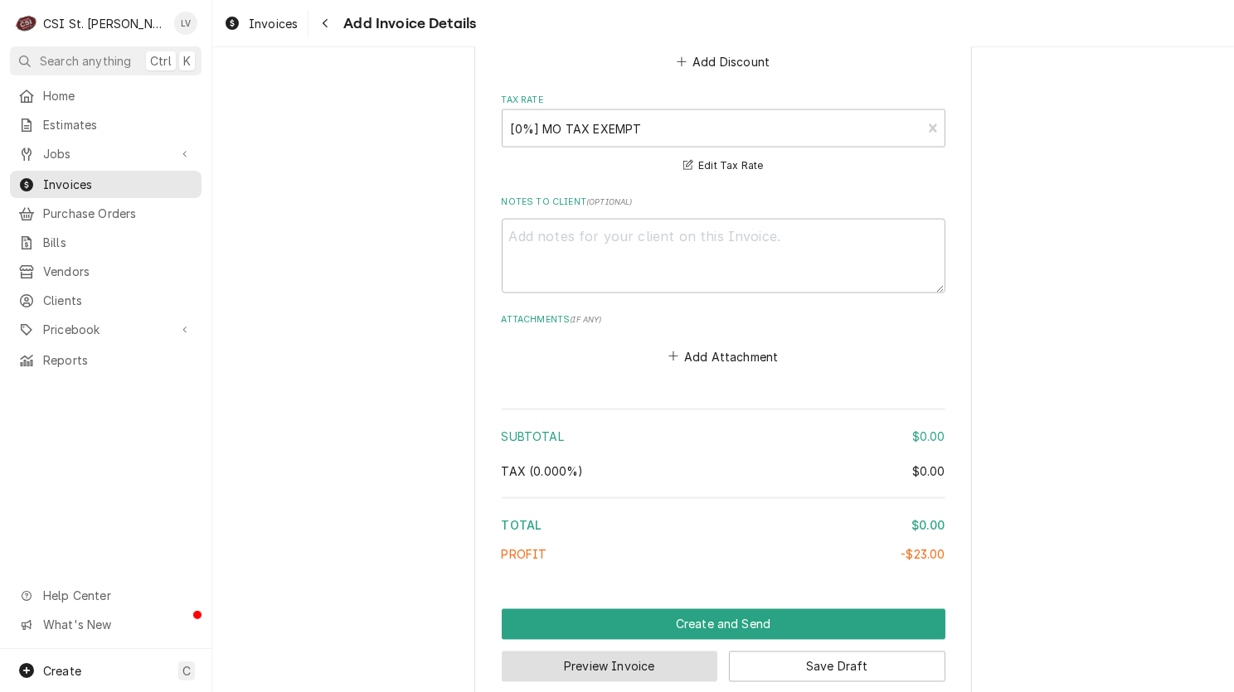
click at [643, 652] on button "Preview Invoice" at bounding box center [610, 667] width 216 height 31
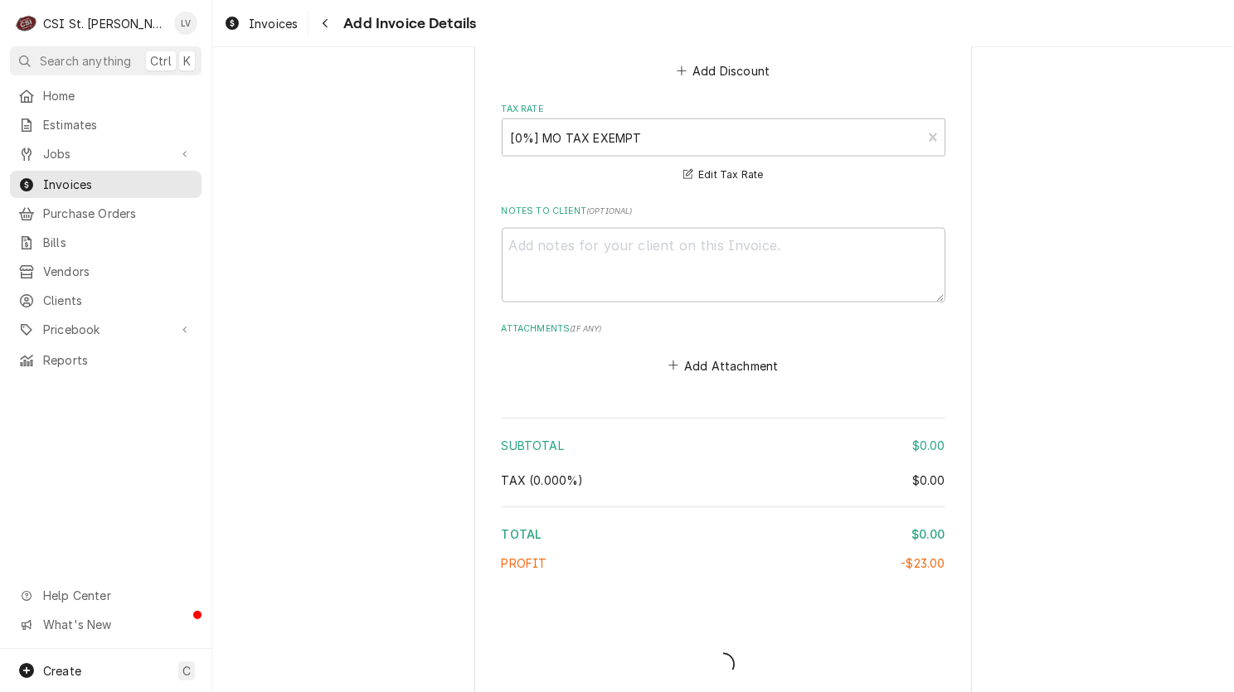
type textarea "x"
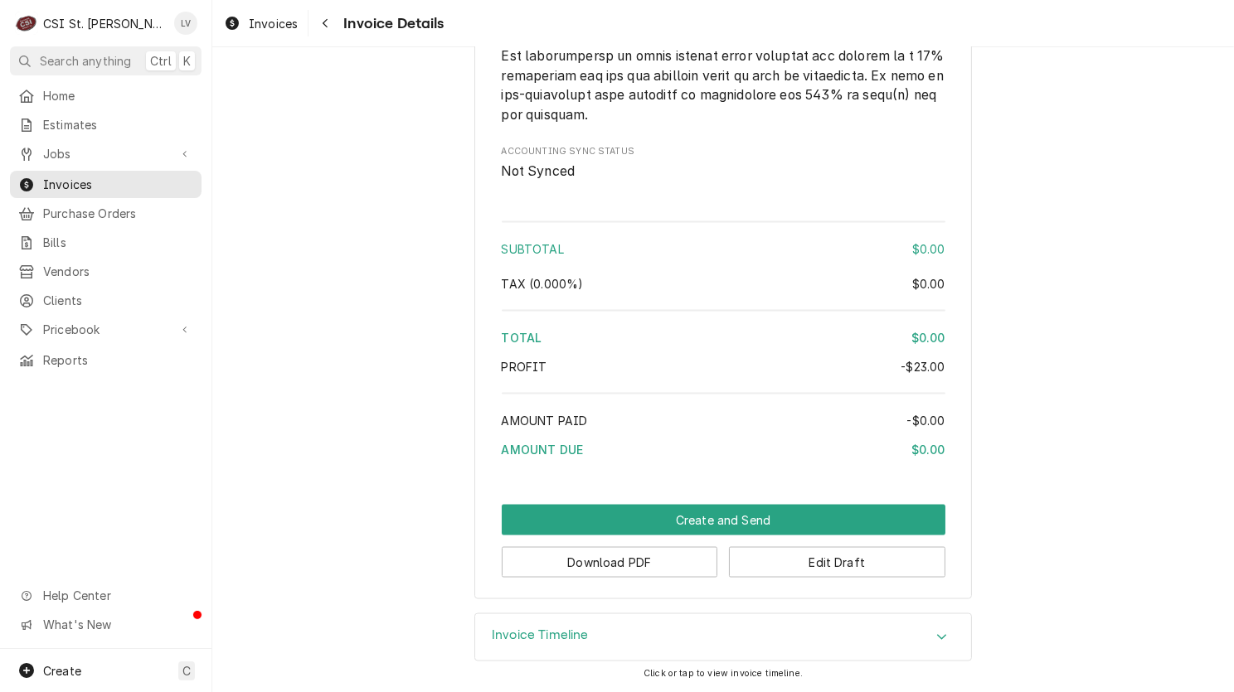
scroll to position [2694, 0]
click at [654, 566] on button "Download PDF" at bounding box center [610, 562] width 216 height 31
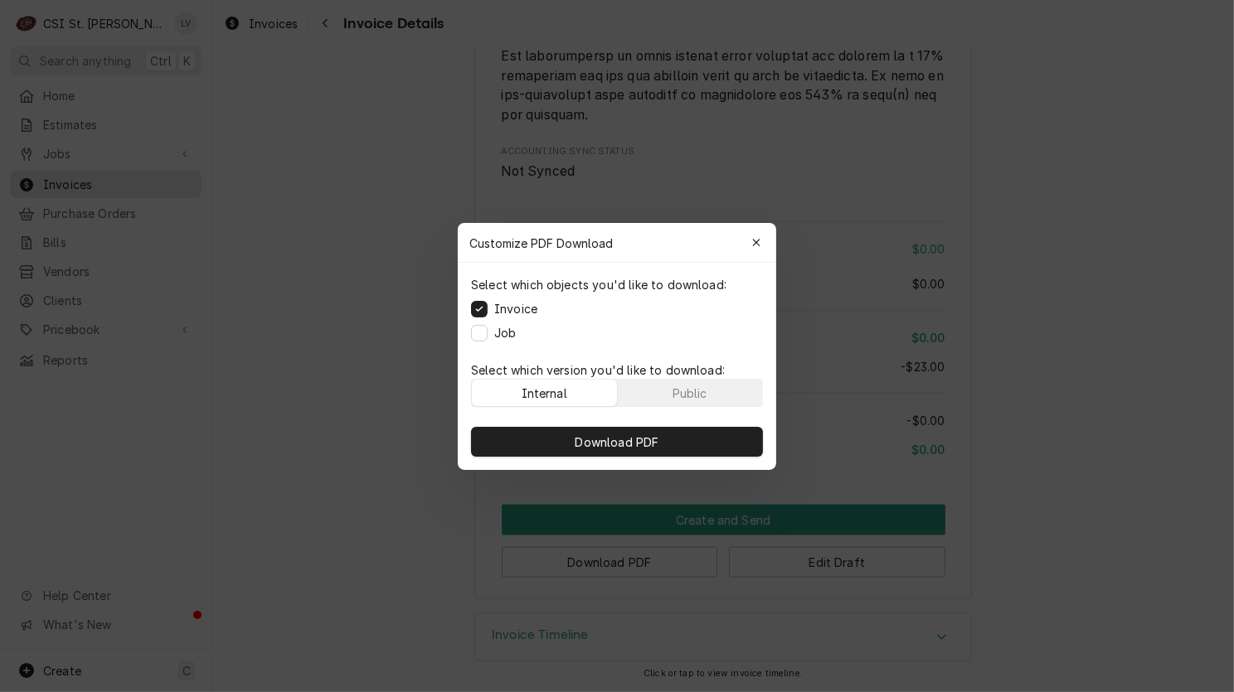
click at [471, 325] on div "Job" at bounding box center [493, 332] width 45 height 17
click at [478, 329] on button "Job" at bounding box center [479, 332] width 17 height 17
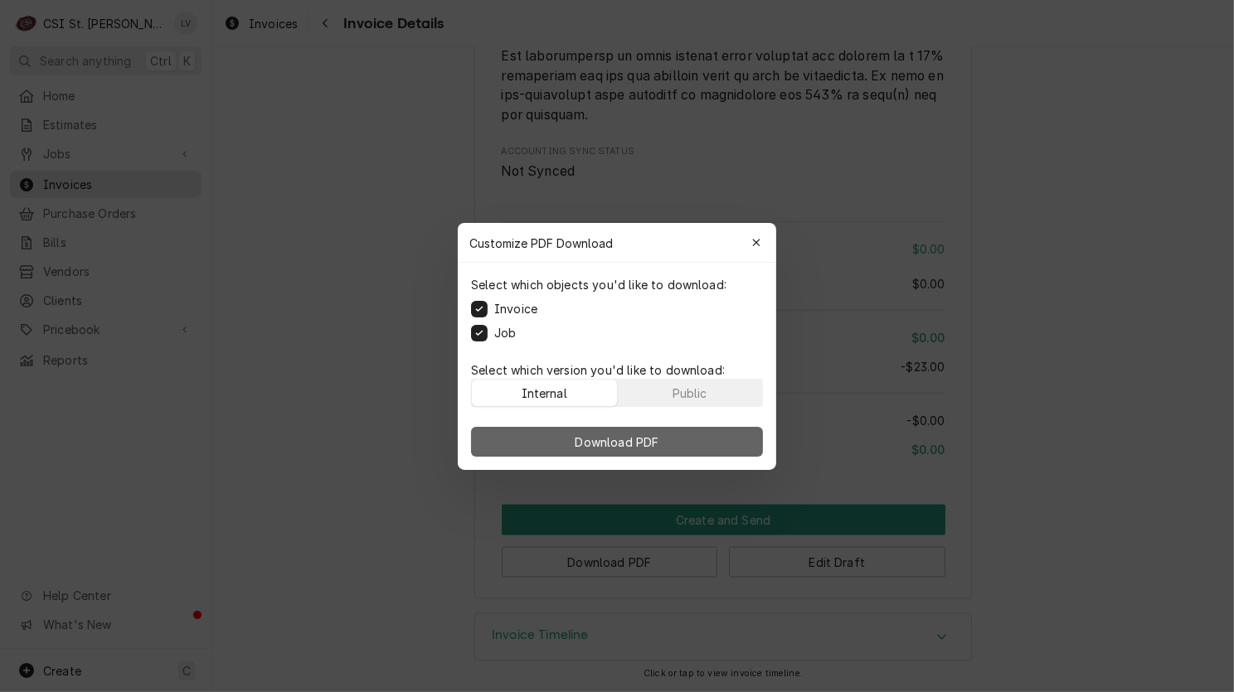
click at [583, 437] on span "Download PDF" at bounding box center [617, 441] width 90 height 17
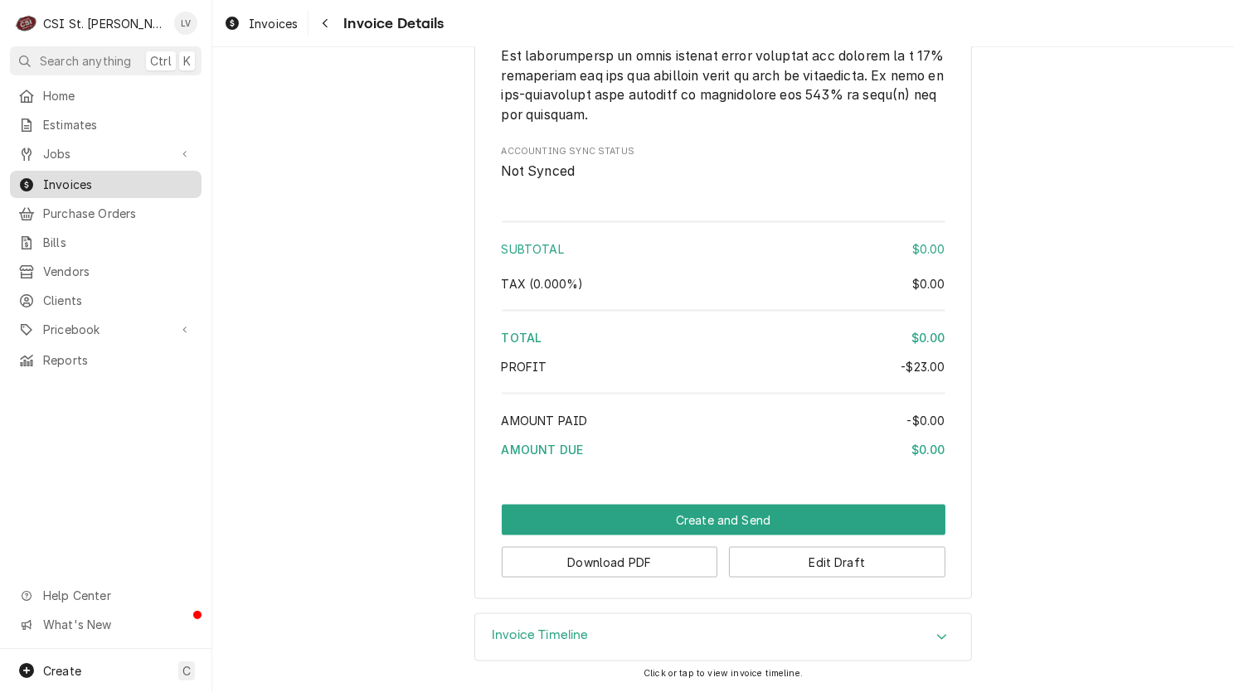
click at [46, 178] on span "Invoices" at bounding box center [118, 184] width 150 height 17
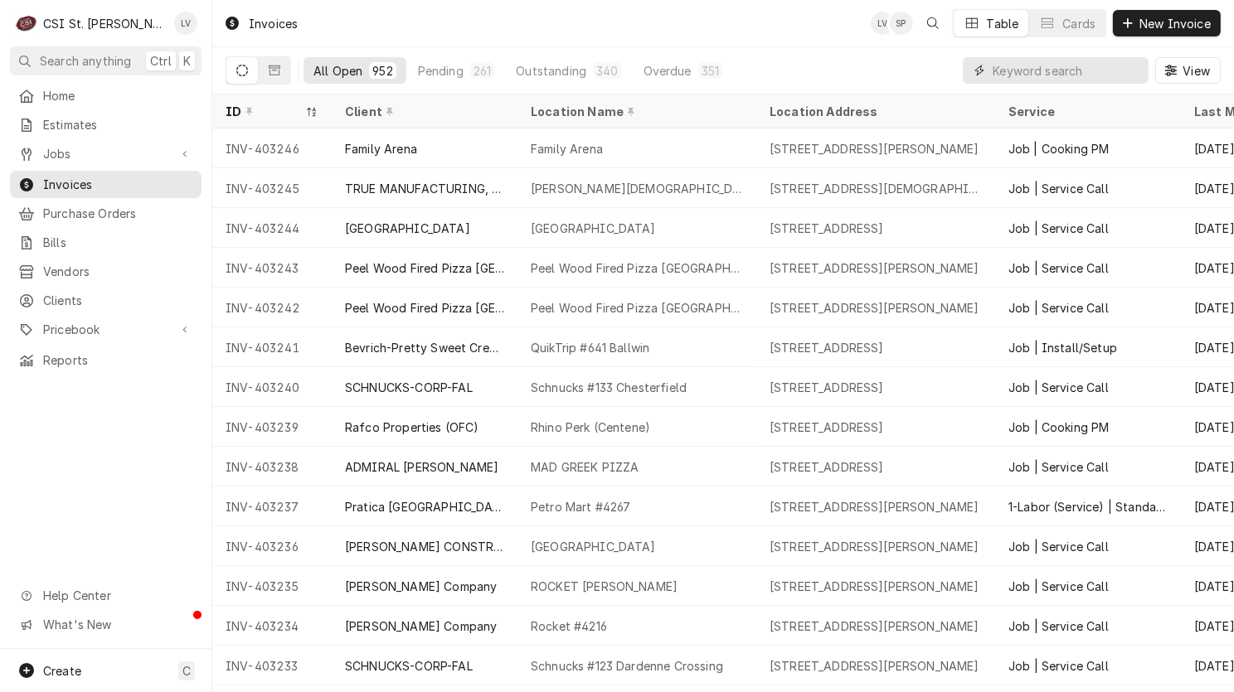
click at [1030, 69] on input "Dynamic Content Wrapper" at bounding box center [1066, 70] width 148 height 27
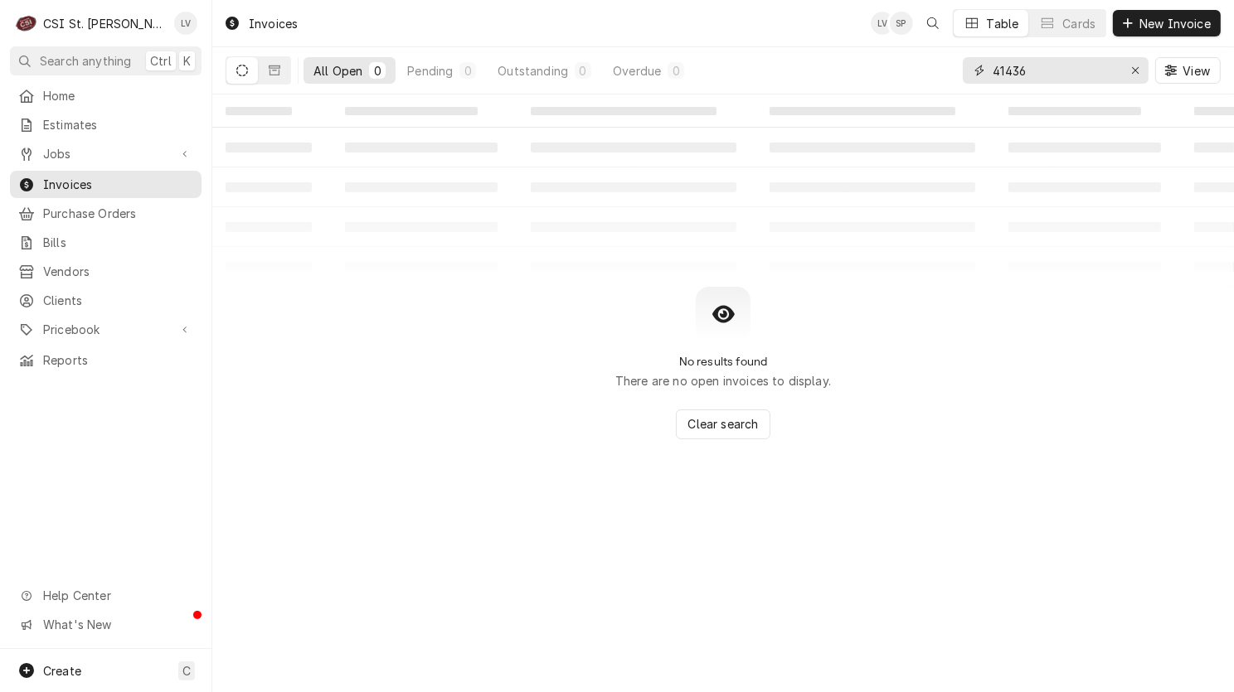
drag, startPoint x: 999, startPoint y: 74, endPoint x: 935, endPoint y: 80, distance: 64.1
click at [935, 80] on div "All Open 0 Pending 0 Outstanding 0 Overdue 0 41436 View" at bounding box center [722, 70] width 995 height 46
type input "403241"
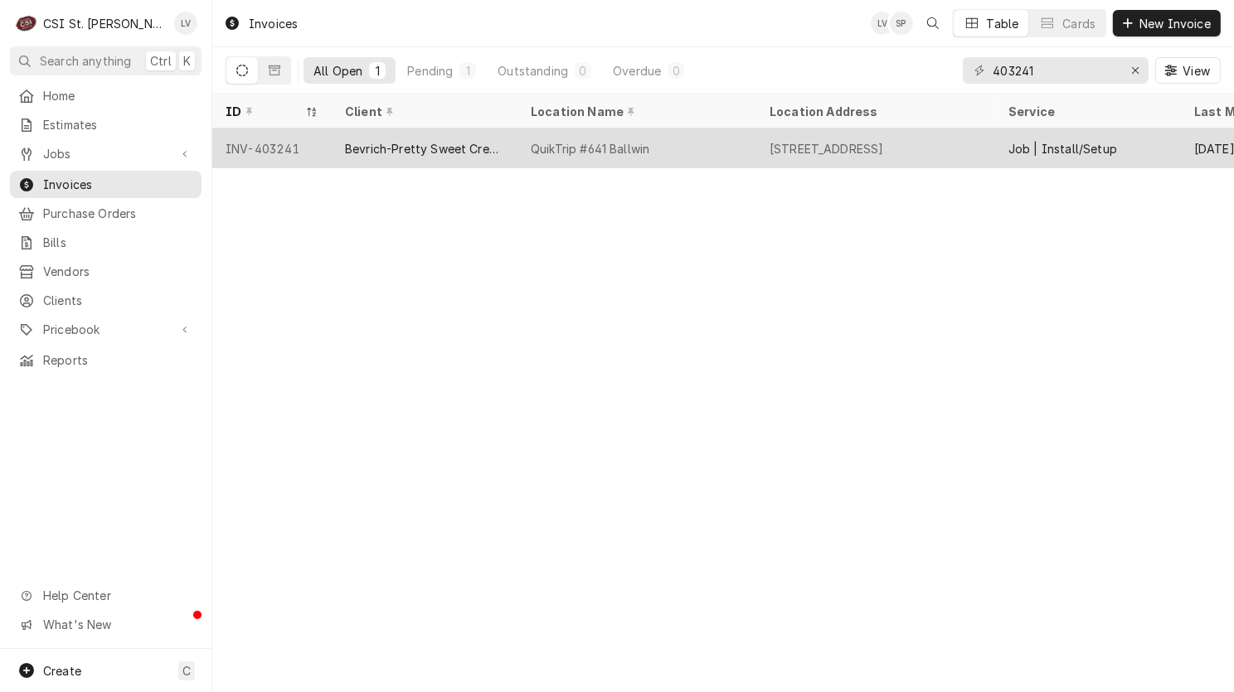
click at [755, 164] on tr "INV-403241 Bevrich-Pretty Sweet Creations QuikTrip #641 Ballwin 604 Big Bend Rd…" at bounding box center [862, 148] width 1300 height 40
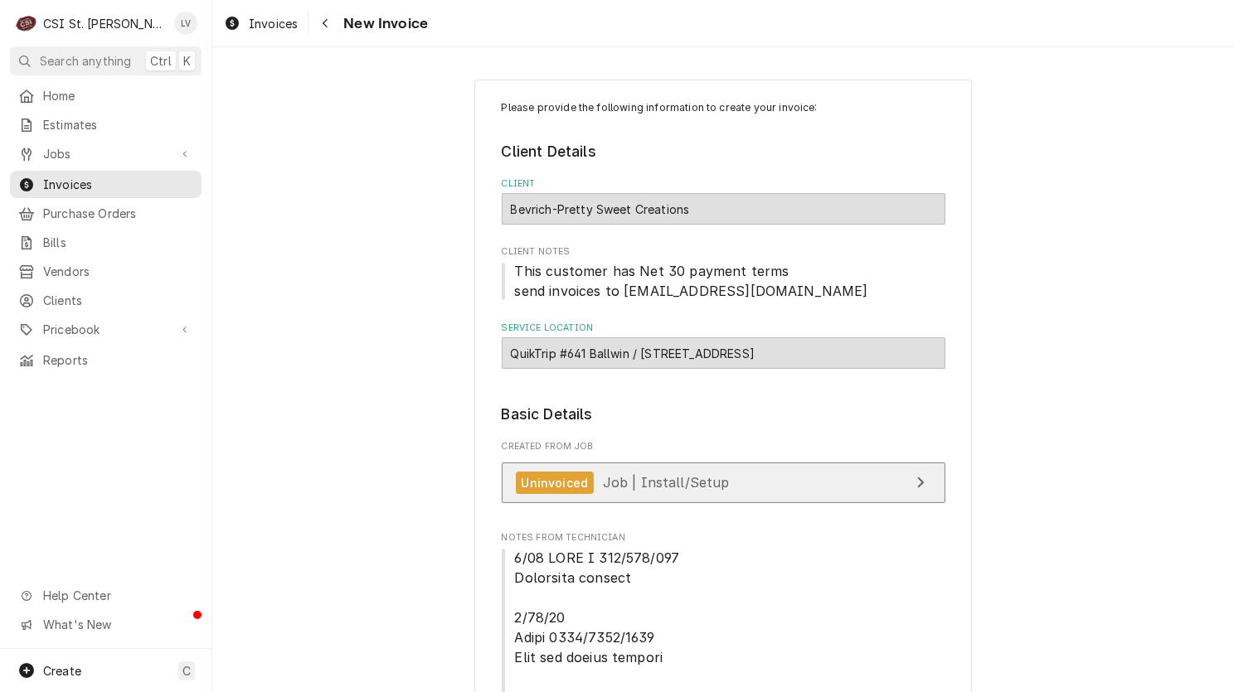
click at [870, 479] on link "Uninvoiced Job | Install/Setup" at bounding box center [724, 483] width 444 height 41
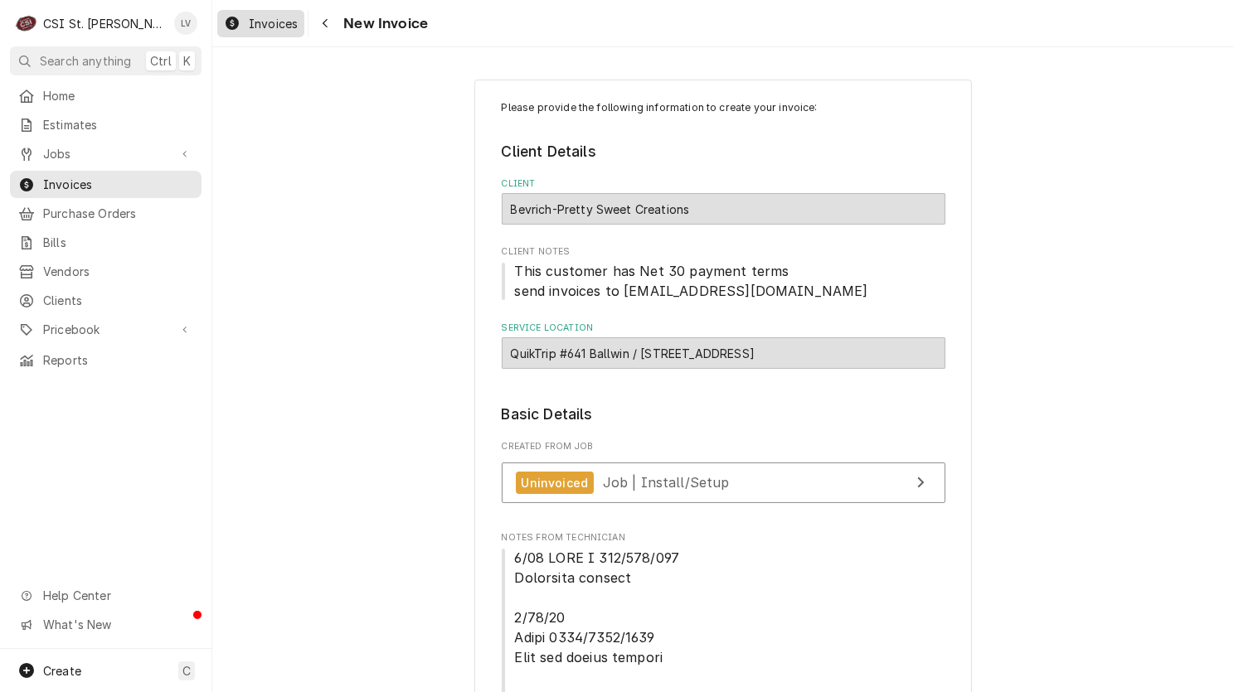
click at [260, 17] on span "Invoices" at bounding box center [273, 23] width 49 height 17
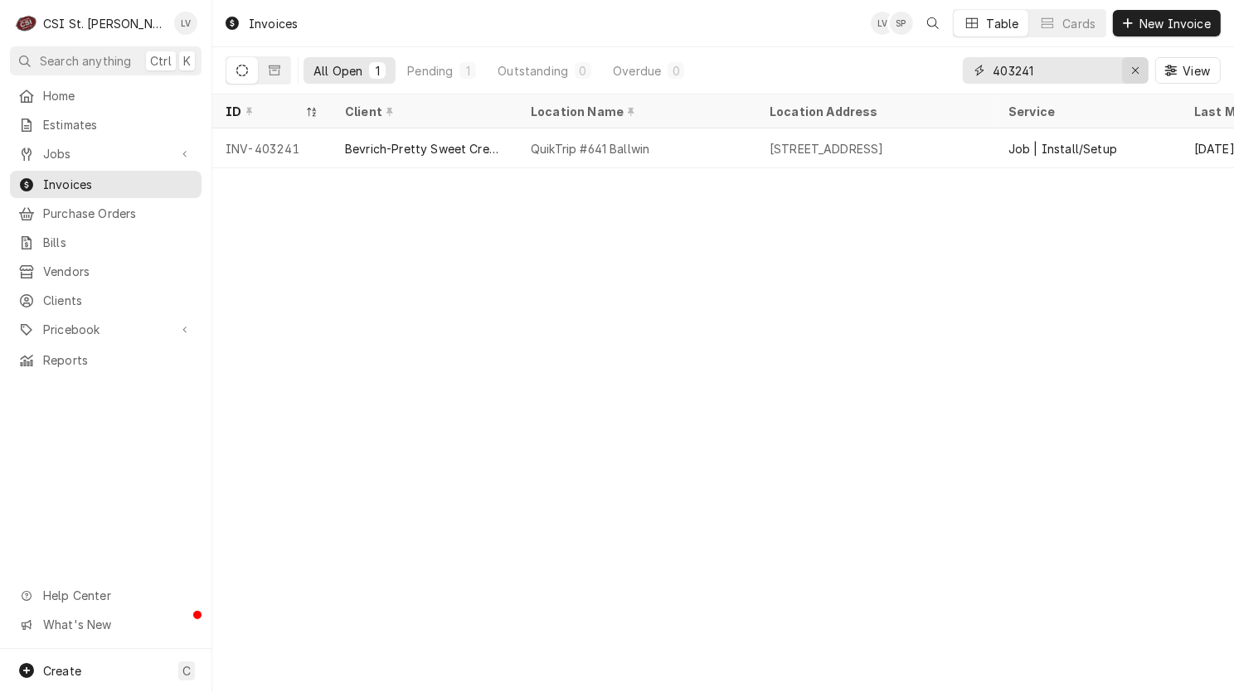
click at [1134, 76] on div "Erase input" at bounding box center [1135, 70] width 17 height 17
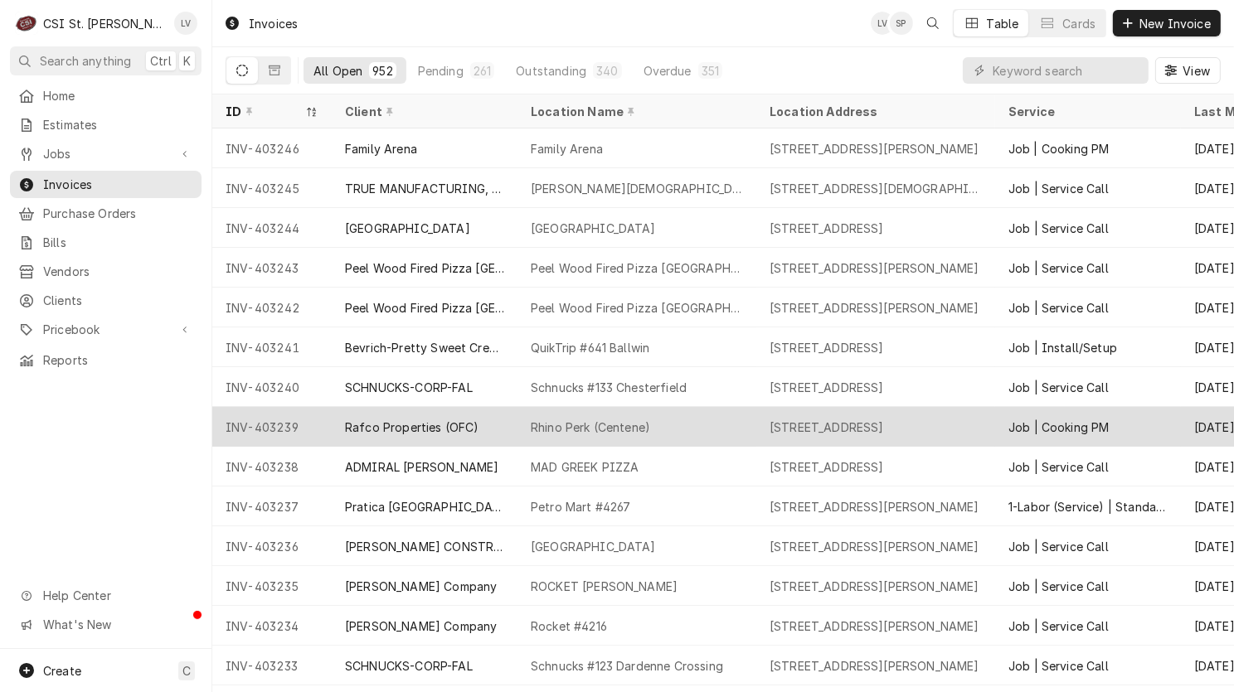
click at [680, 410] on div "Rhino Perk (Centene)" at bounding box center [636, 427] width 239 height 40
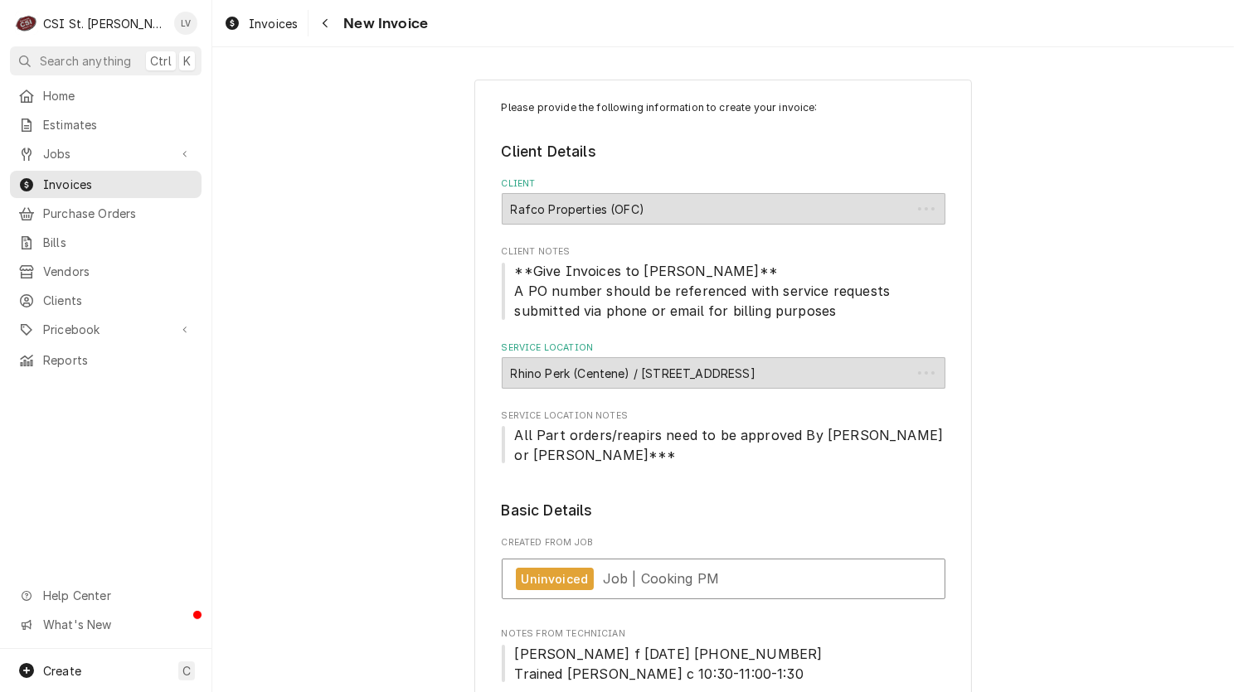
type textarea "x"
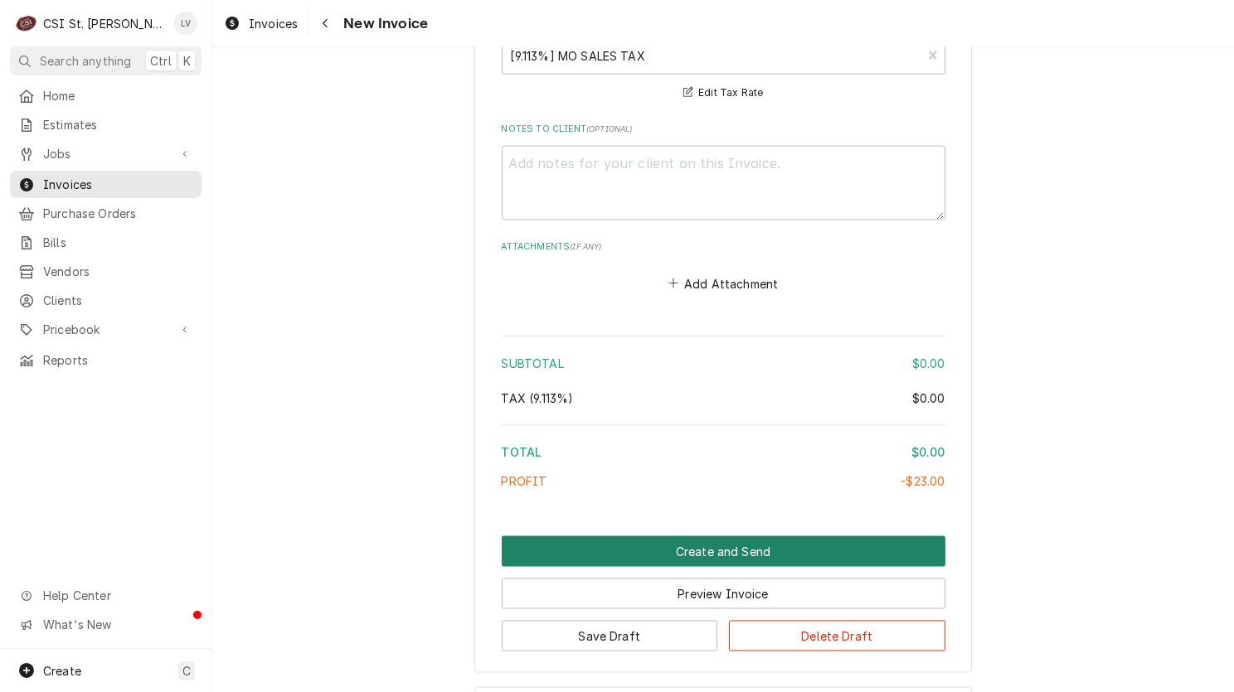
scroll to position [2874, 0]
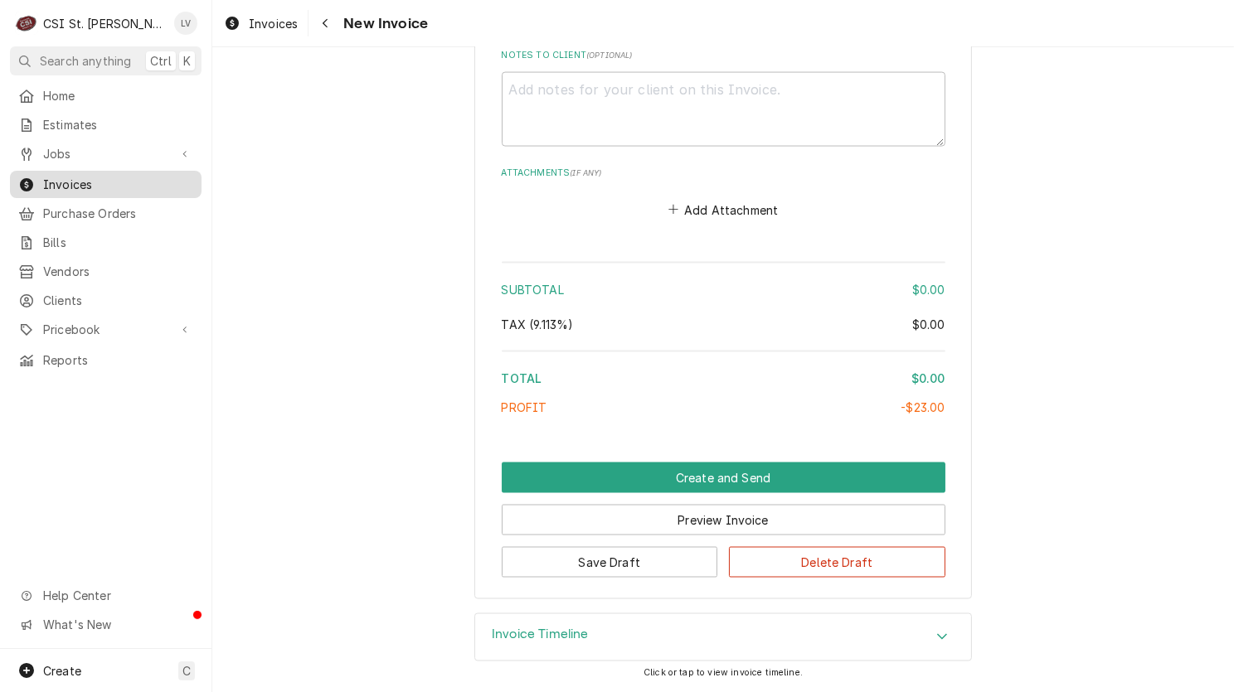
click at [55, 177] on span "Invoices" at bounding box center [118, 184] width 150 height 17
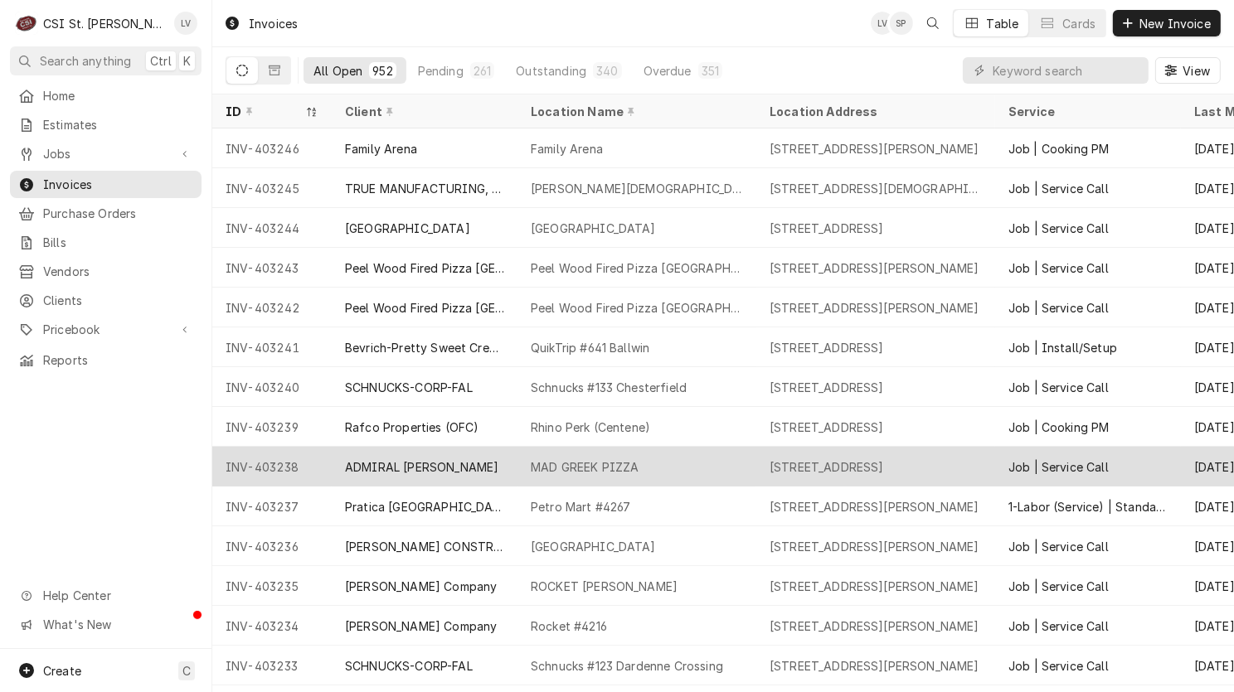
click at [421, 462] on div "ADMIRAL CRAFT" at bounding box center [421, 466] width 153 height 17
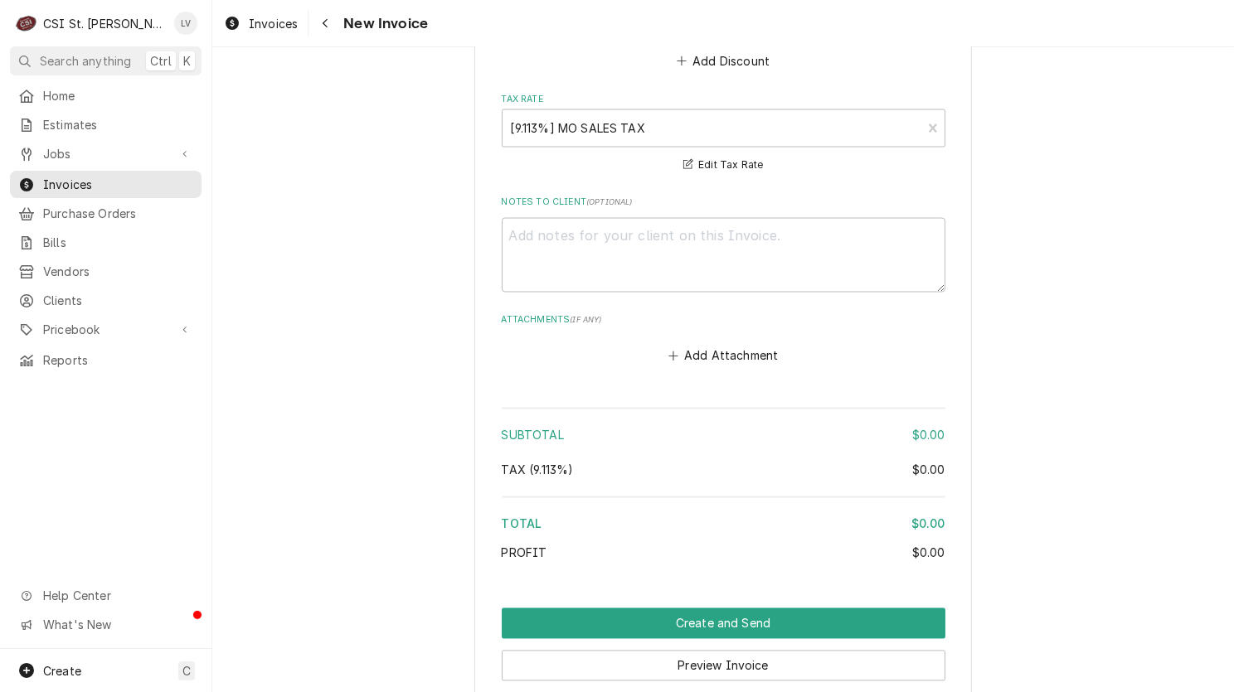
scroll to position [3233, 0]
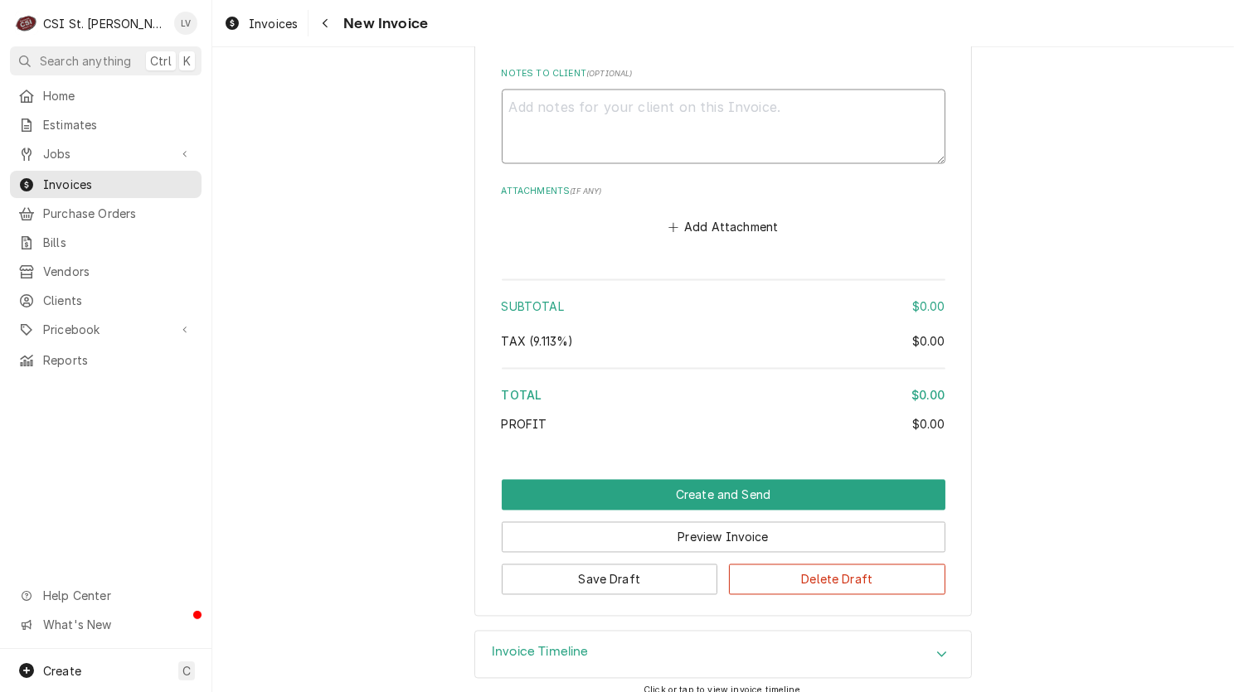
click at [555, 119] on textarea "Notes to Client ( optional )" at bounding box center [724, 127] width 444 height 75
type textarea "x"
type textarea "z"
type textarea "x"
type textarea "ze"
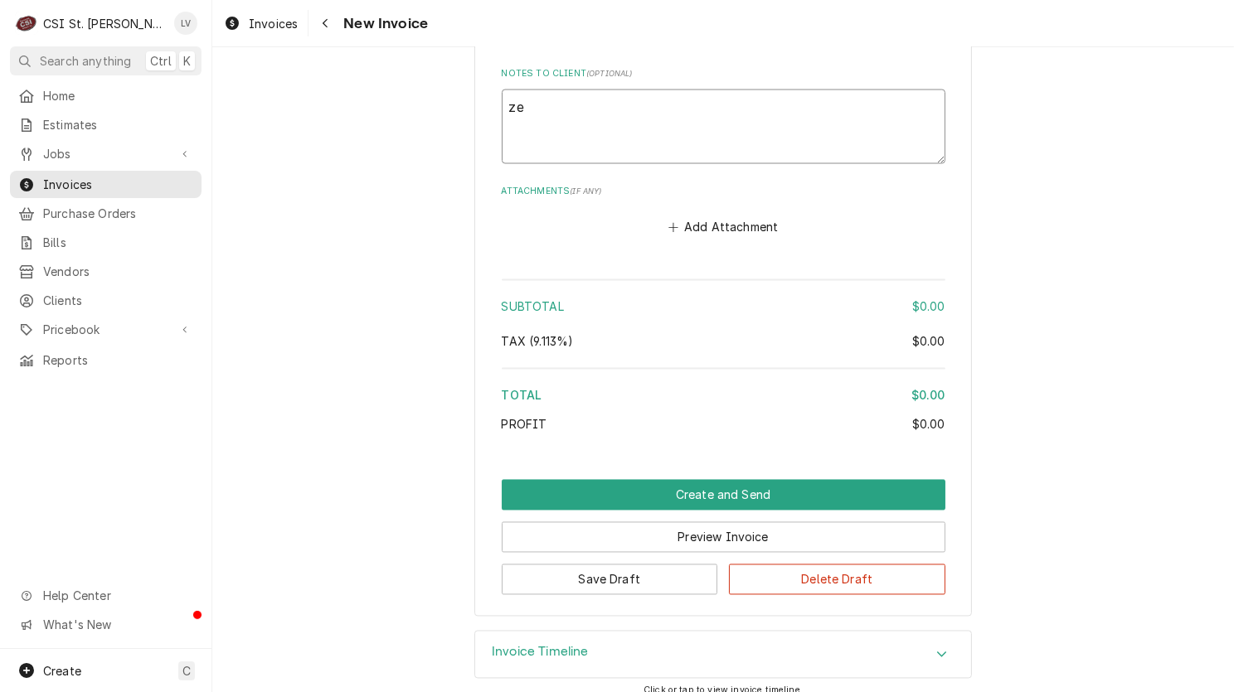
type textarea "x"
type textarea "zer"
type textarea "x"
type textarea "zero"
type textarea "x"
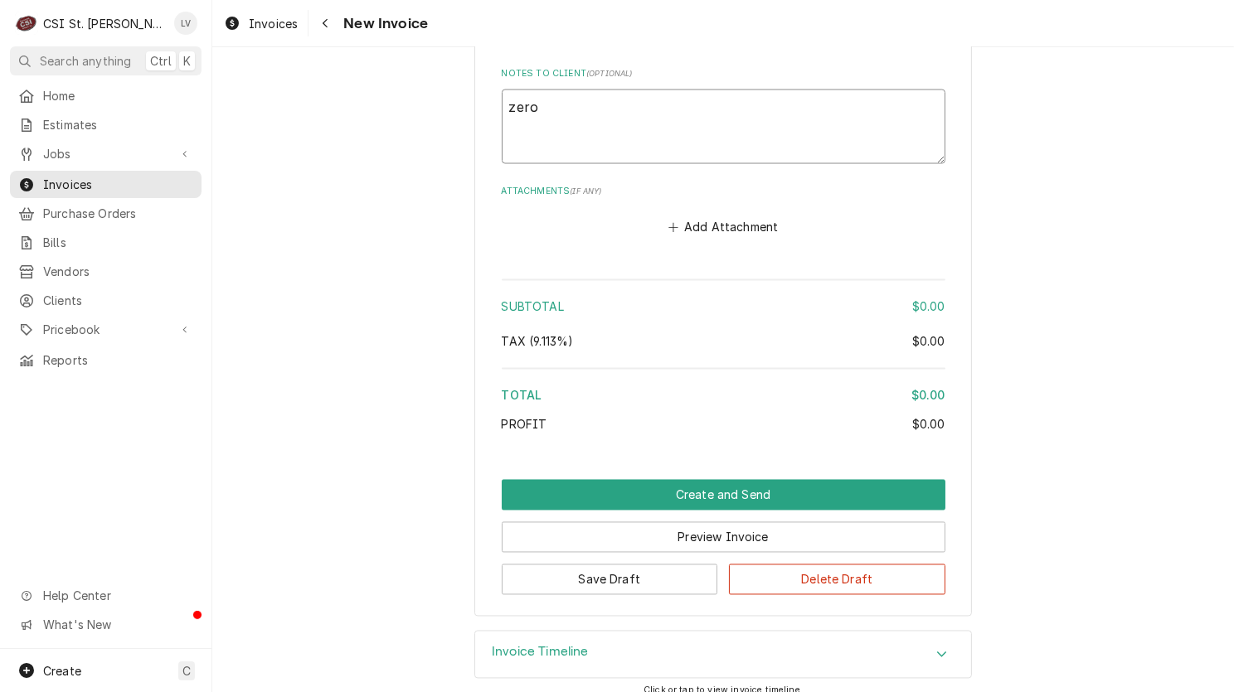
type textarea "zero-"
type textarea "x"
type textarea "zero-d"
type textarea "x"
type textarea "zero-do"
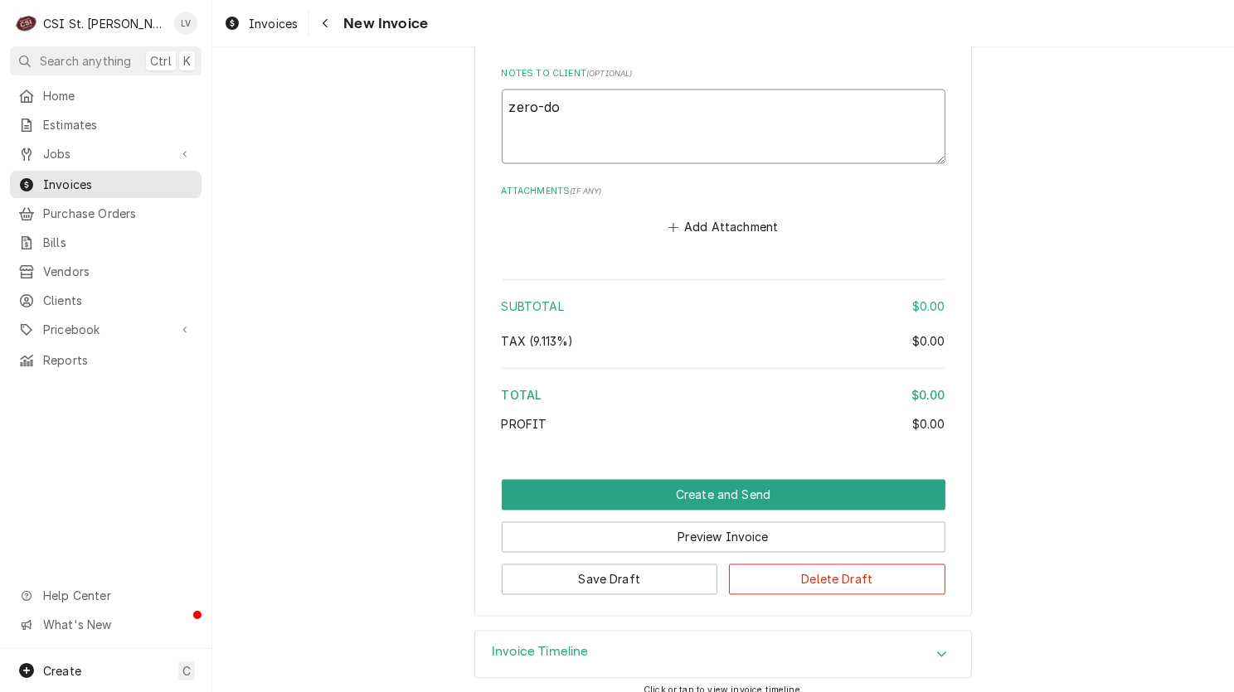
type textarea "x"
type textarea "zero-dol"
type textarea "x"
type textarea "zero-doll"
type textarea "x"
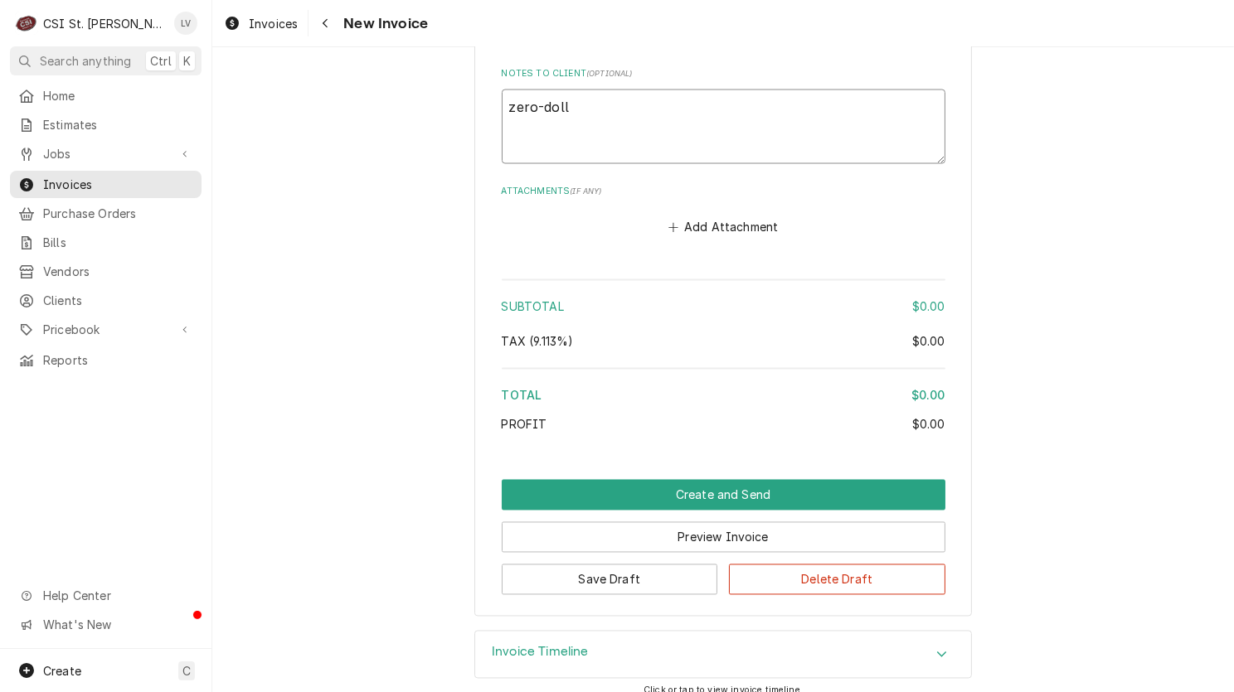
type textarea "zero-dolla"
type textarea "x"
type textarea "zero-dollar"
click at [619, 571] on button "Save Draft" at bounding box center [610, 580] width 216 height 31
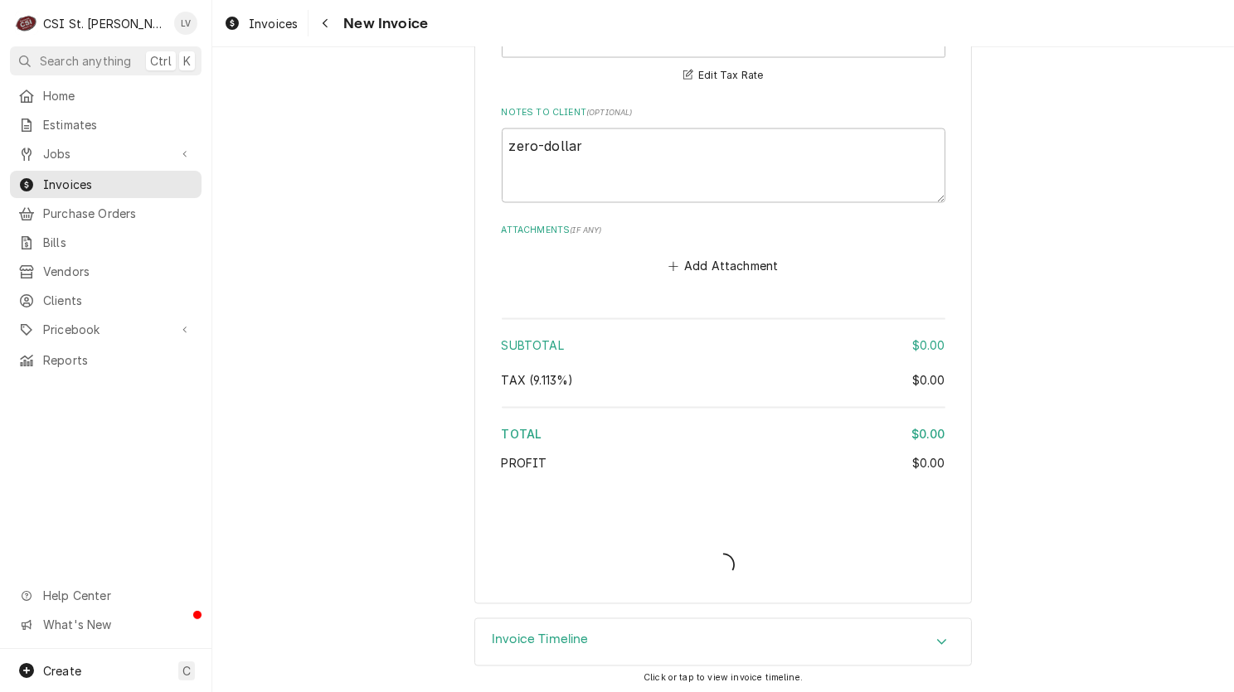
type textarea "x"
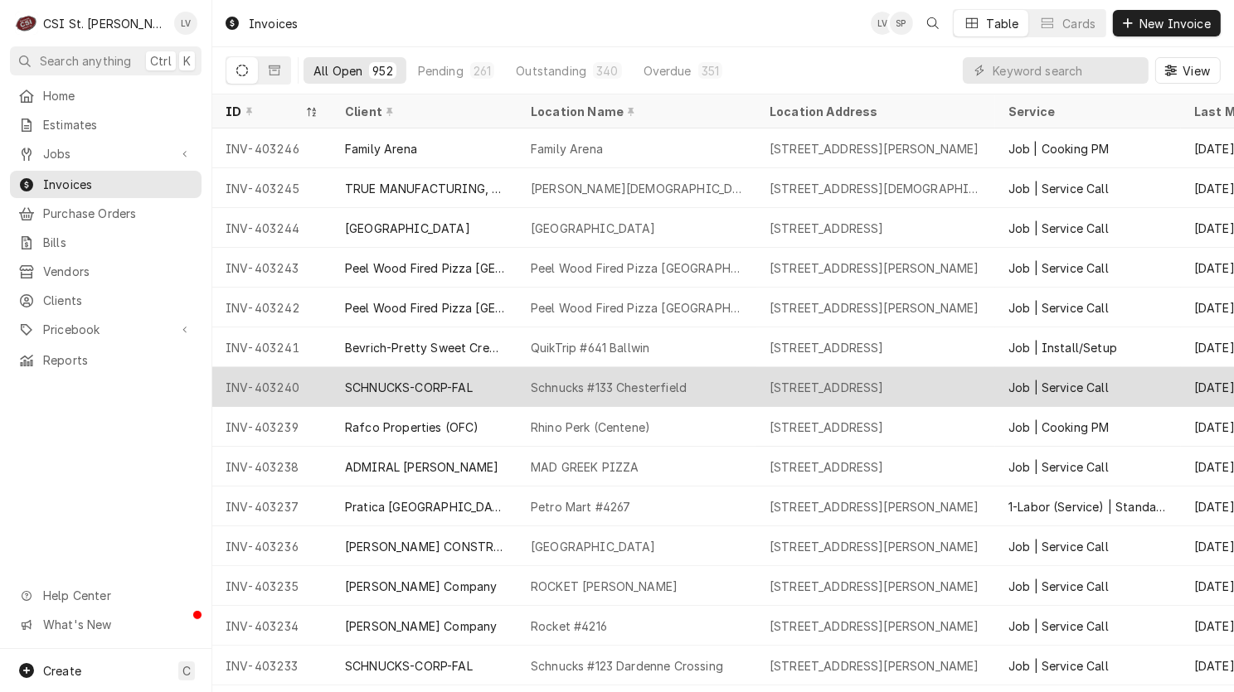
click at [361, 387] on div "SCHNUCKS-CORP-FAL" at bounding box center [409, 387] width 128 height 17
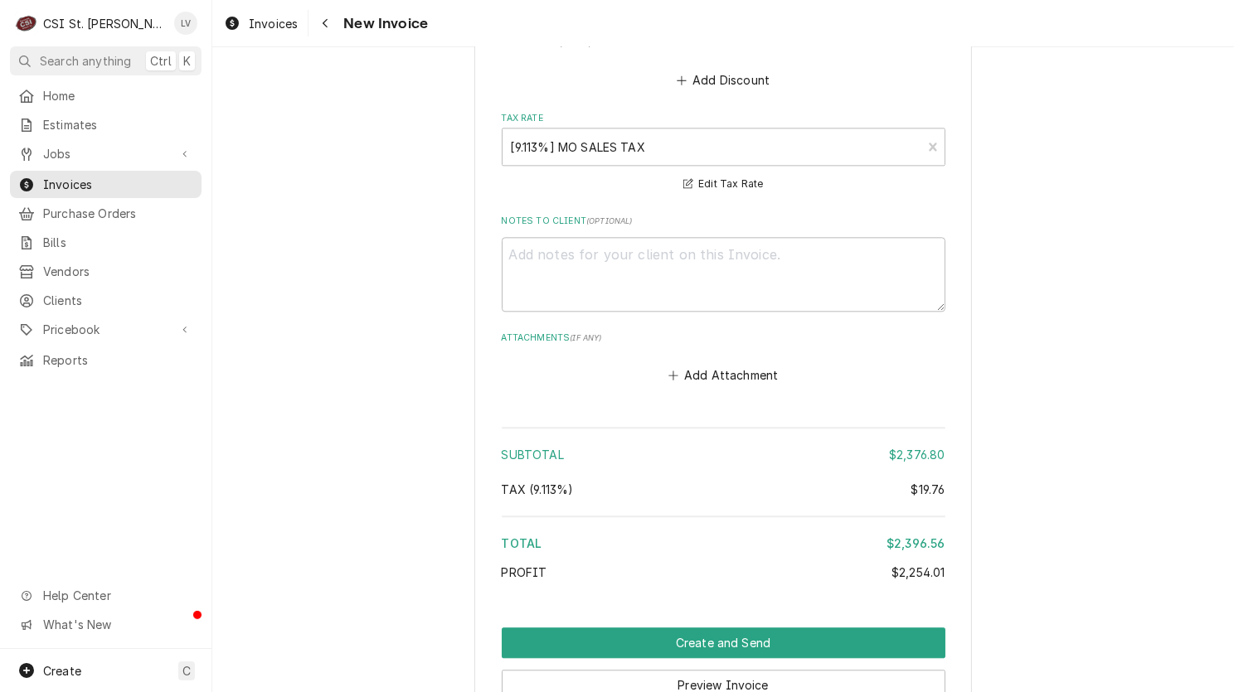
scroll to position [4410, 0]
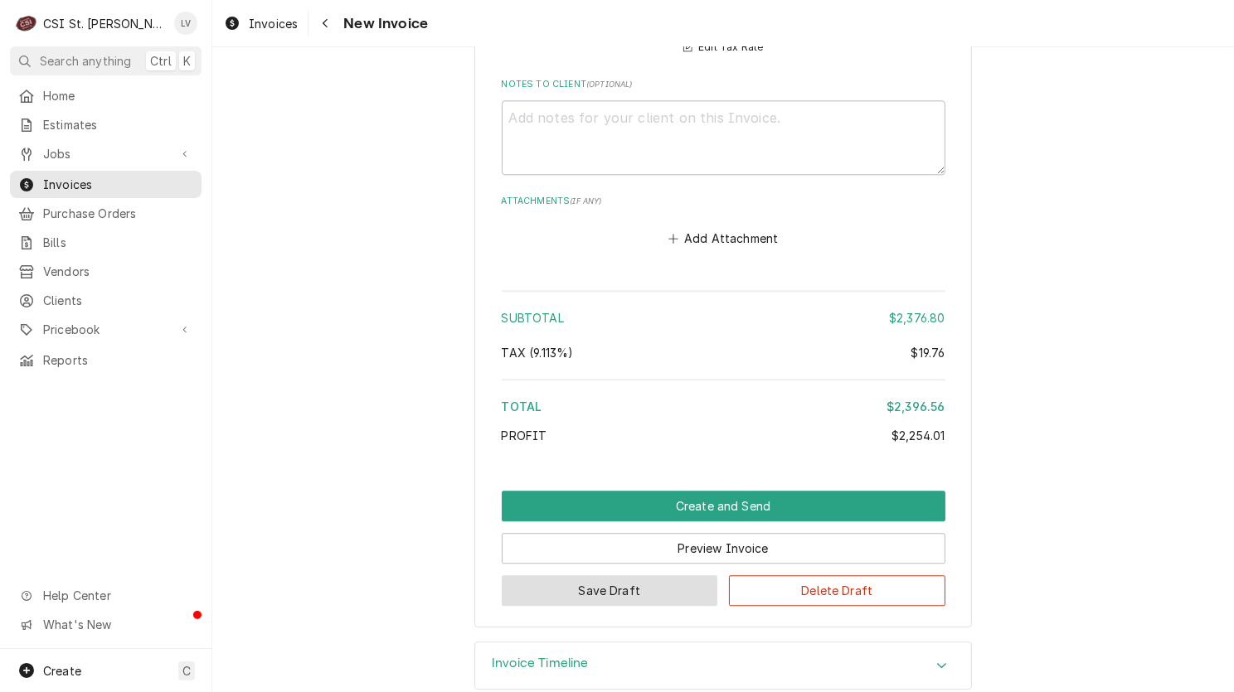
click at [592, 575] on button "Save Draft" at bounding box center [610, 590] width 216 height 31
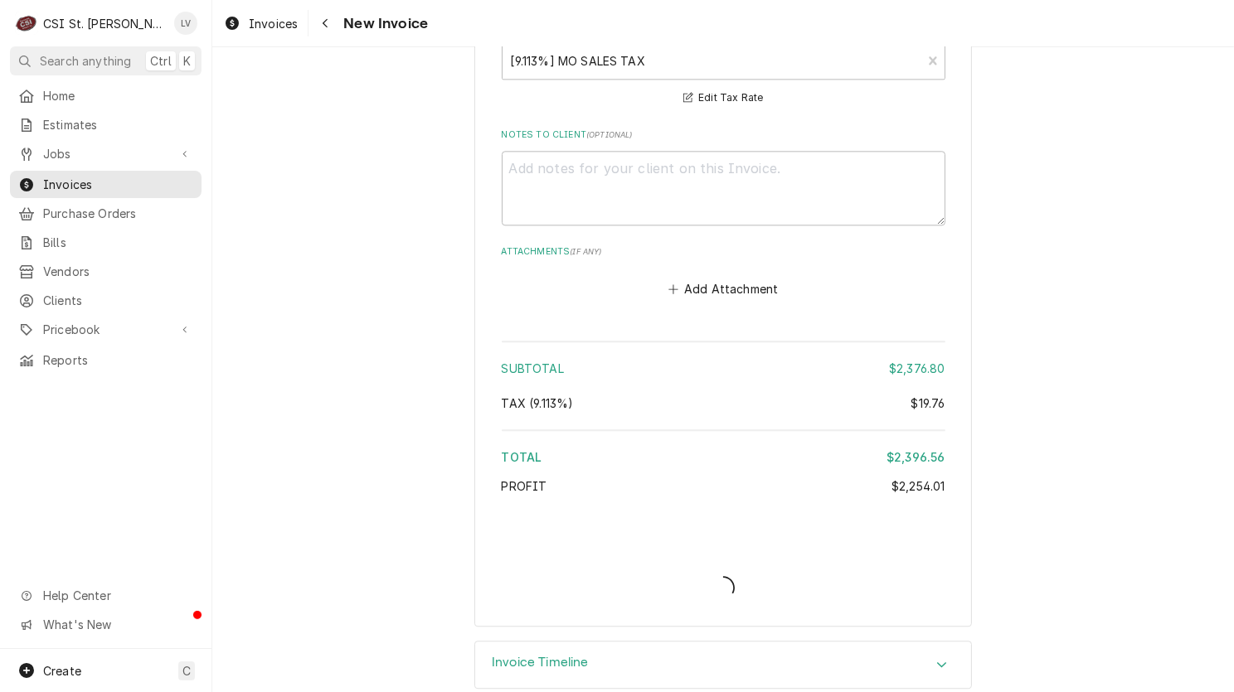
type textarea "x"
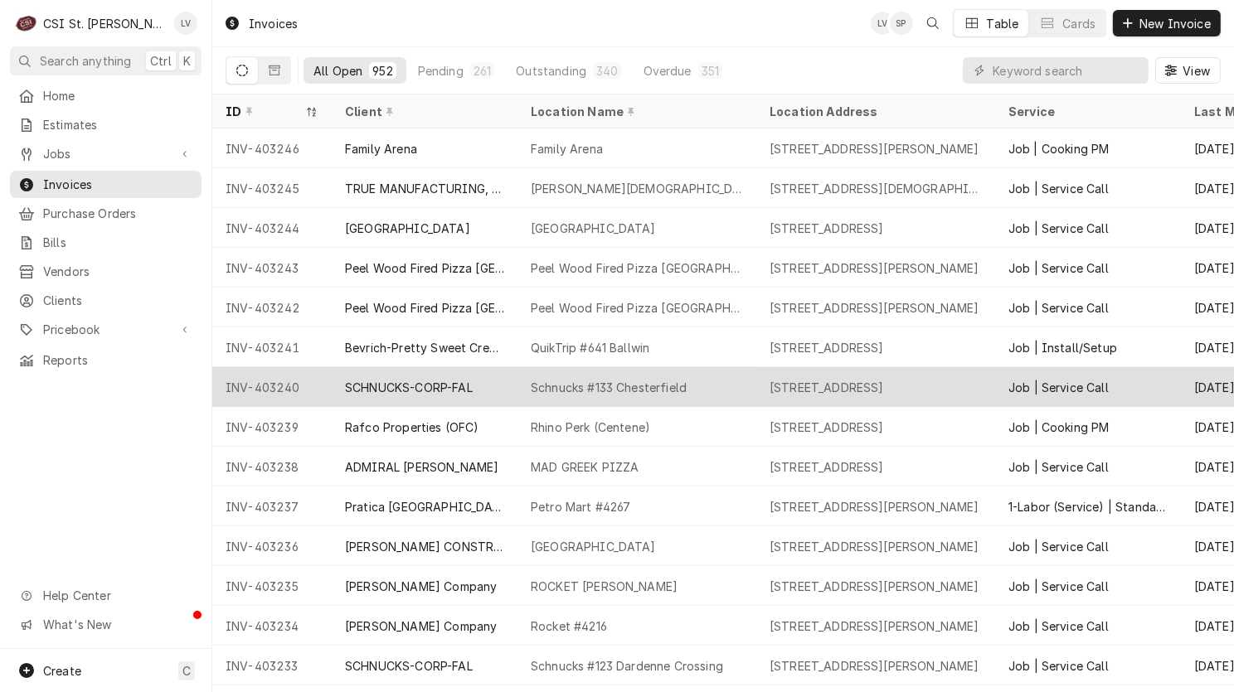
click at [422, 400] on div "SCHNUCKS-CORP-FAL" at bounding box center [425, 387] width 186 height 40
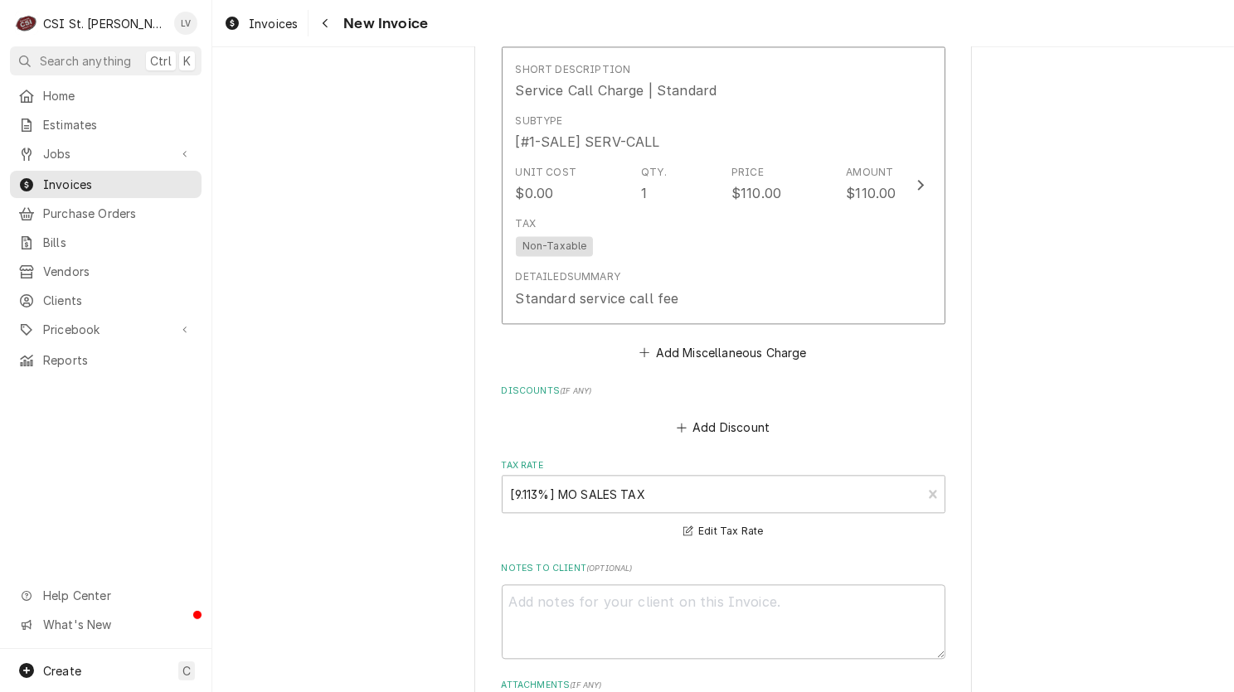
scroll to position [4311, 0]
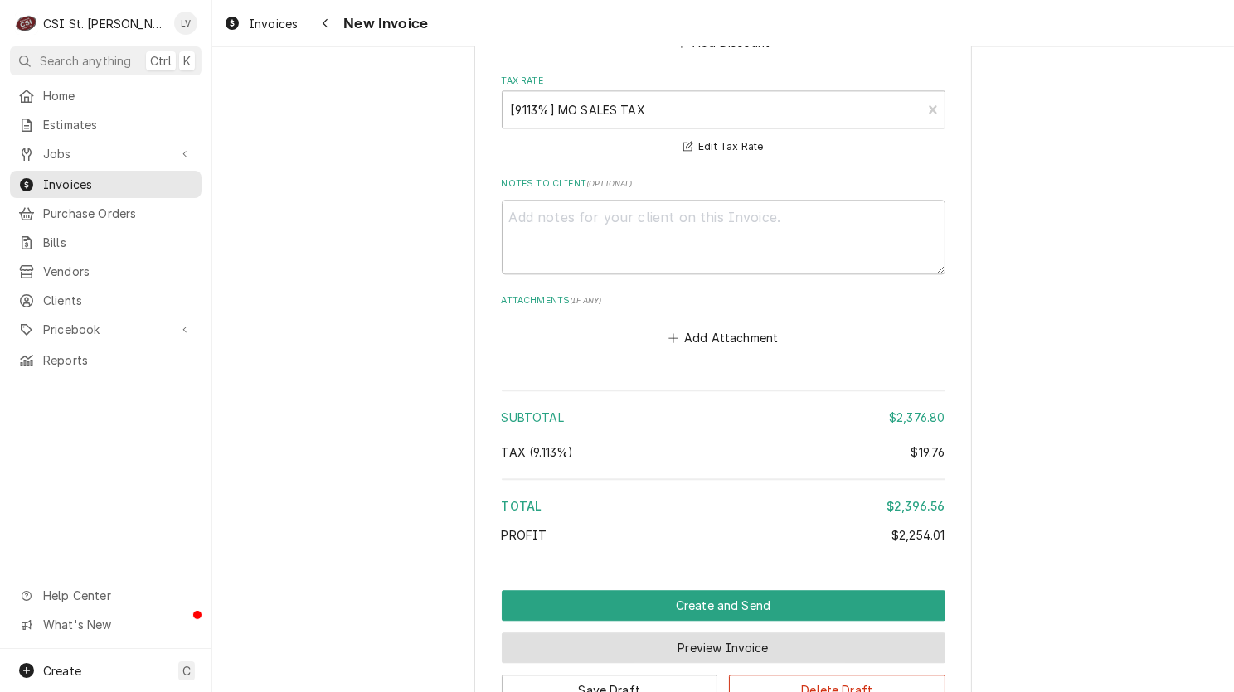
click at [641, 633] on button "Preview Invoice" at bounding box center [724, 648] width 444 height 31
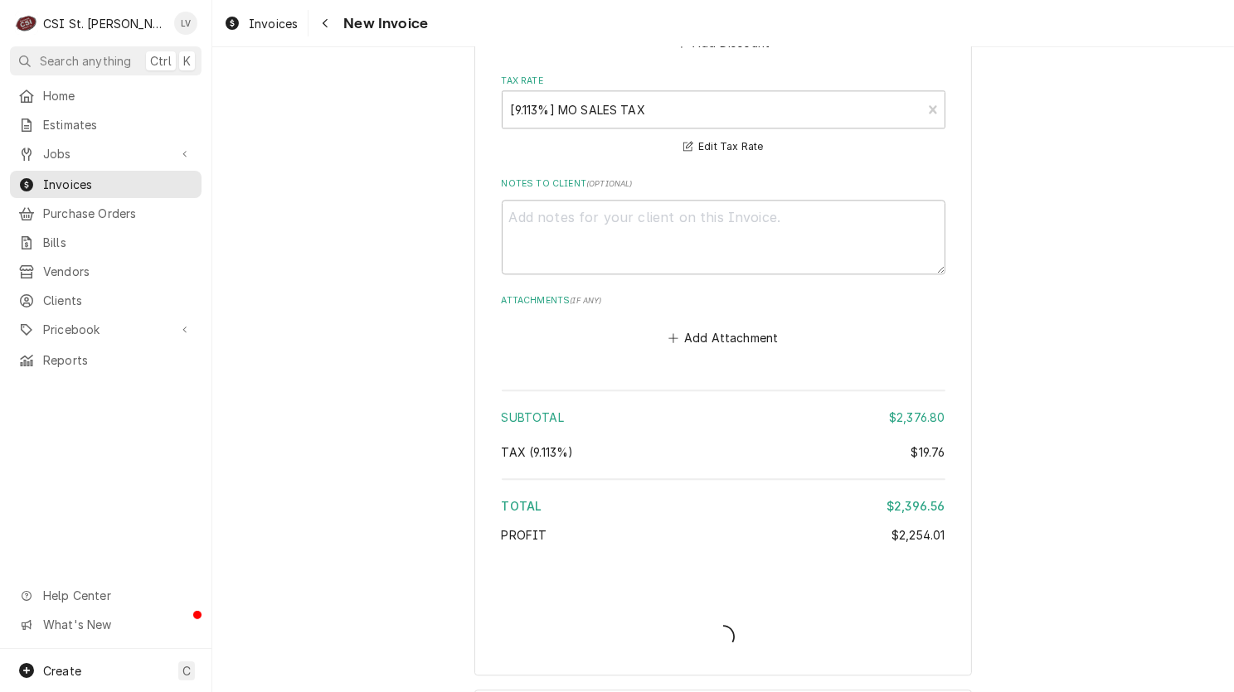
type textarea "x"
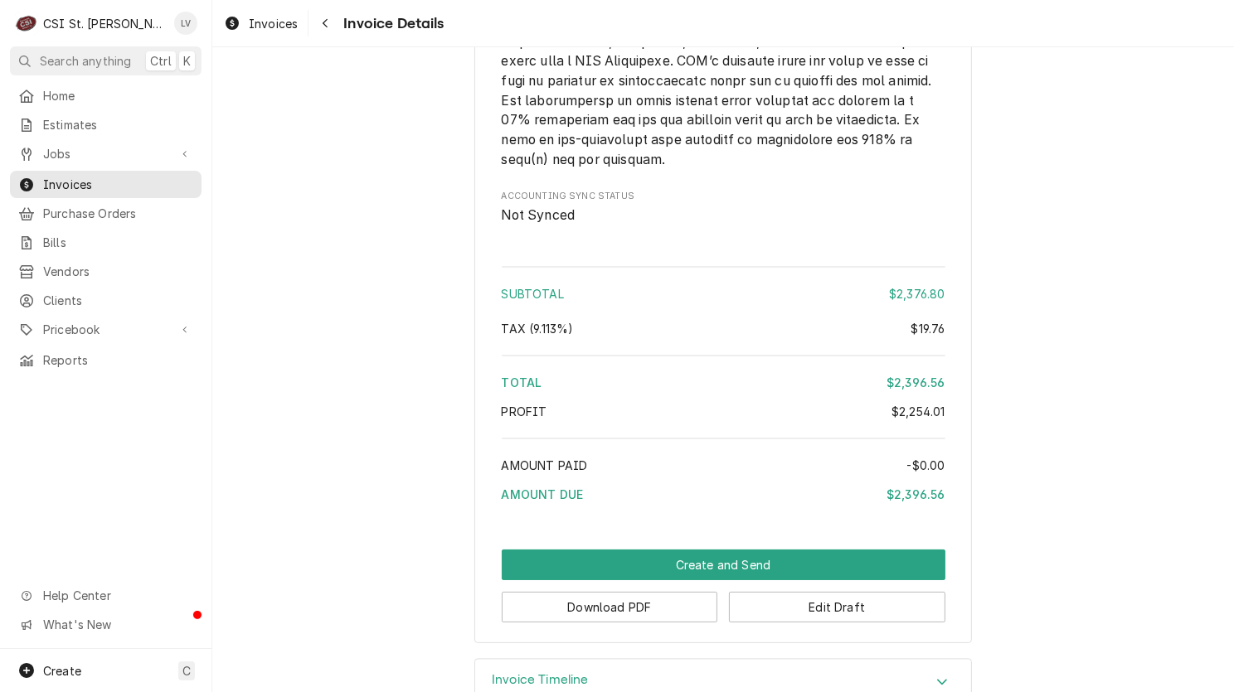
scroll to position [3602, 0]
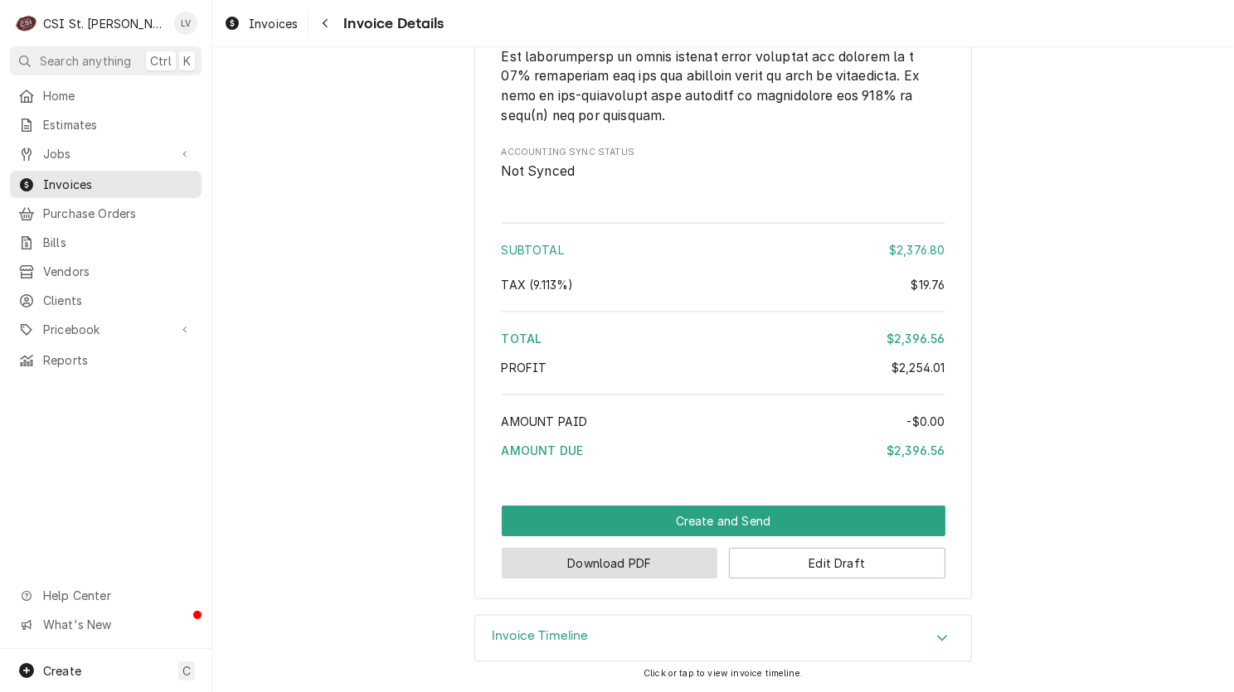
click at [617, 570] on button "Download PDF" at bounding box center [610, 563] width 216 height 31
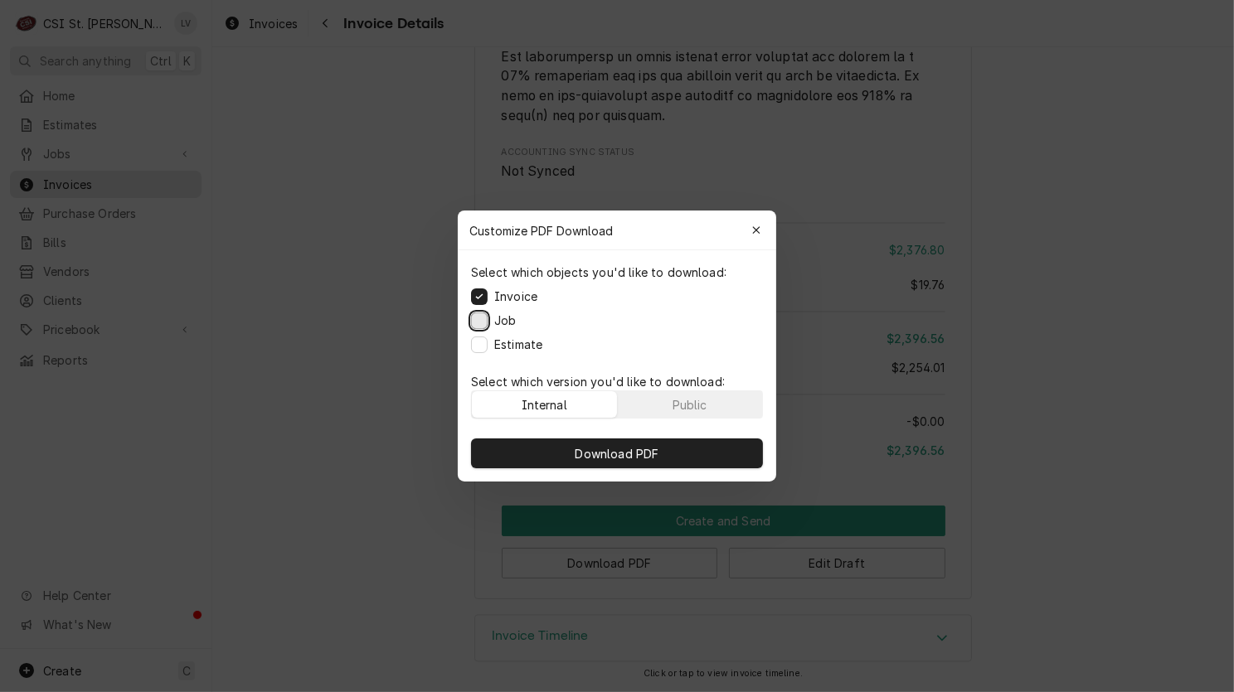
click at [478, 319] on button "Job" at bounding box center [479, 321] width 17 height 17
click at [477, 342] on button "Estimate" at bounding box center [479, 345] width 17 height 17
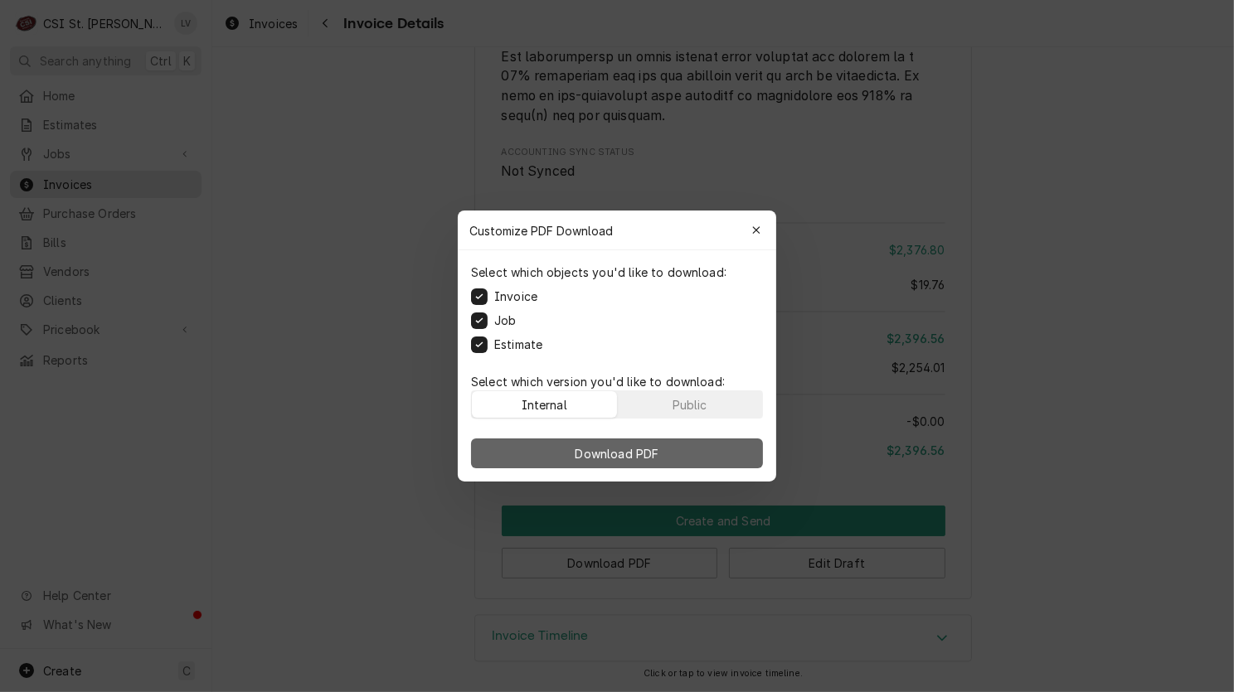
click at [628, 454] on span "Download PDF" at bounding box center [617, 453] width 90 height 17
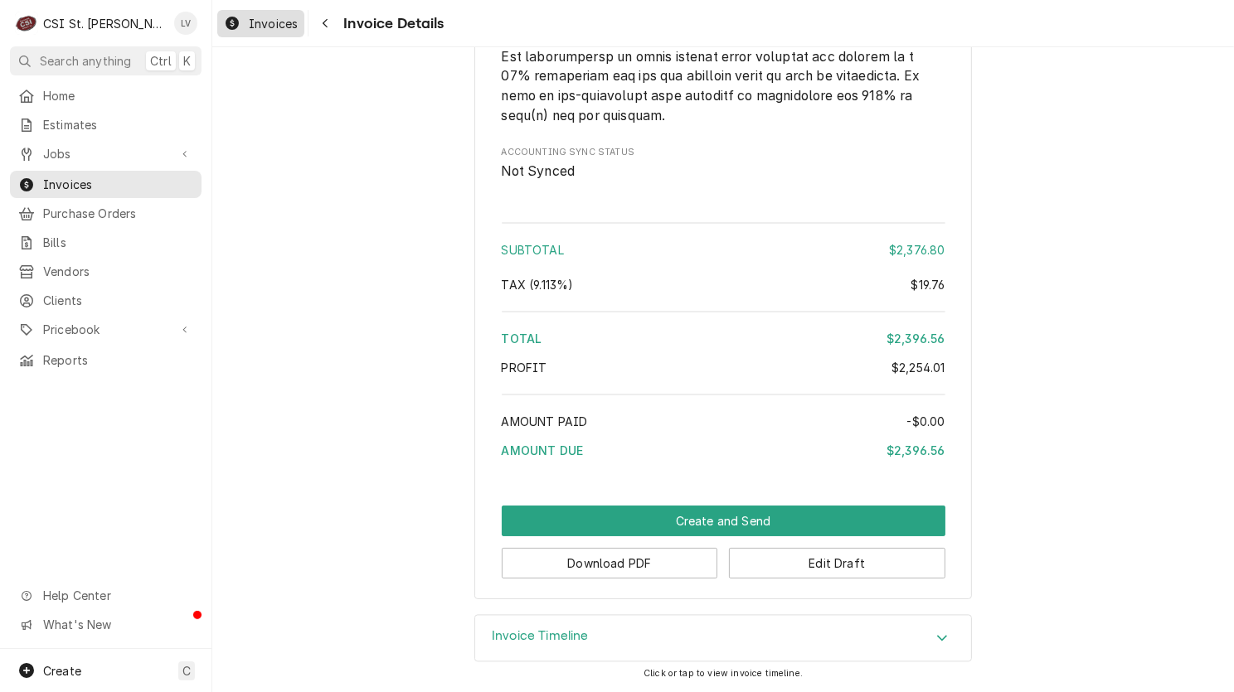
click at [269, 32] on div "Invoices" at bounding box center [261, 23] width 80 height 21
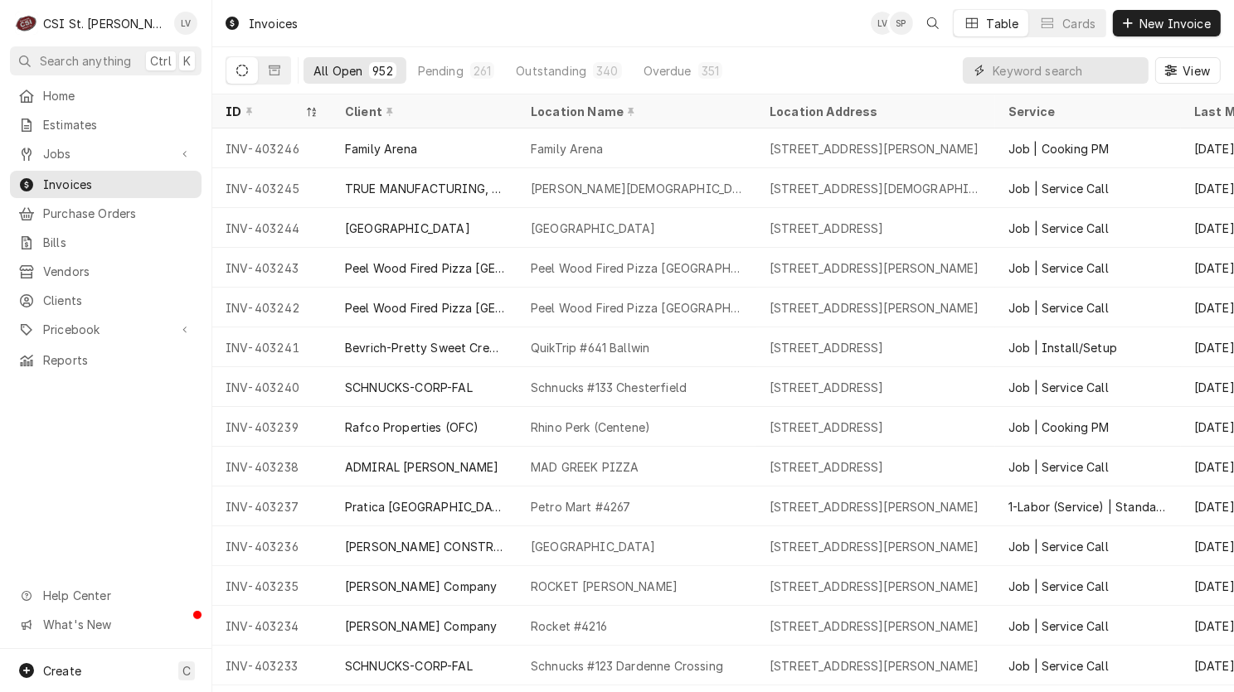
click at [1035, 75] on input "Dynamic Content Wrapper" at bounding box center [1066, 70] width 148 height 27
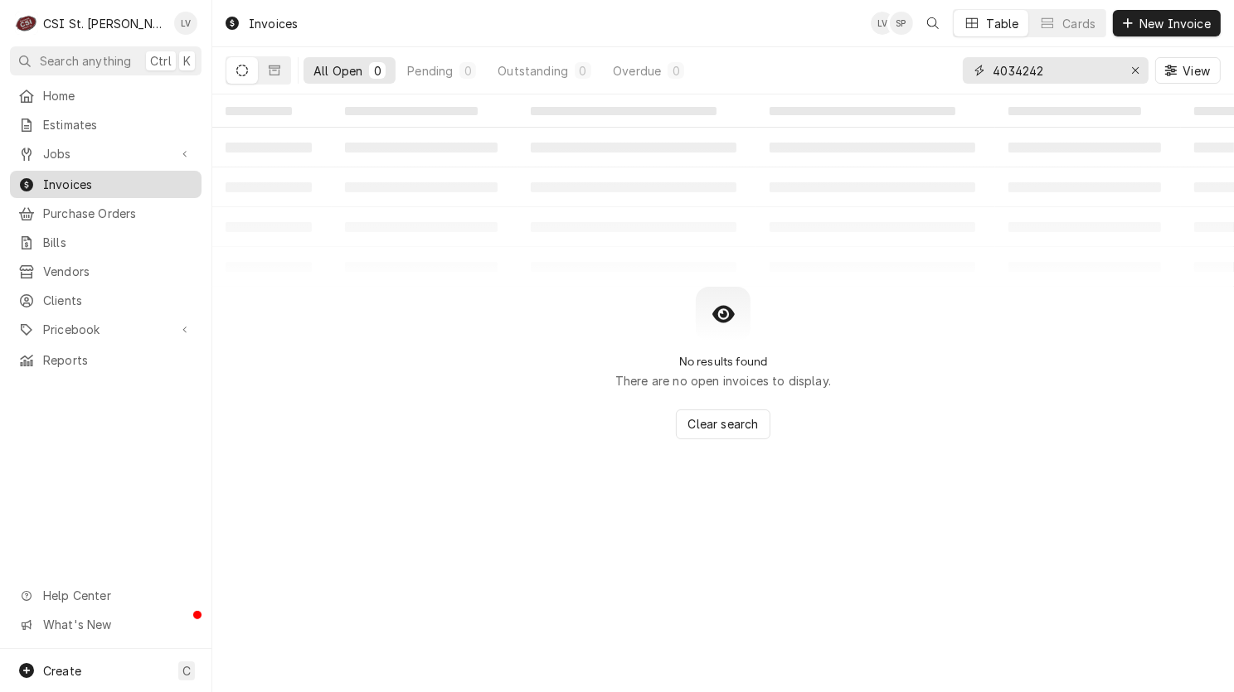
type input "4034242"
click at [98, 176] on span "Invoices" at bounding box center [118, 184] width 150 height 17
click at [1134, 70] on icon "Erase input" at bounding box center [1135, 71] width 9 height 12
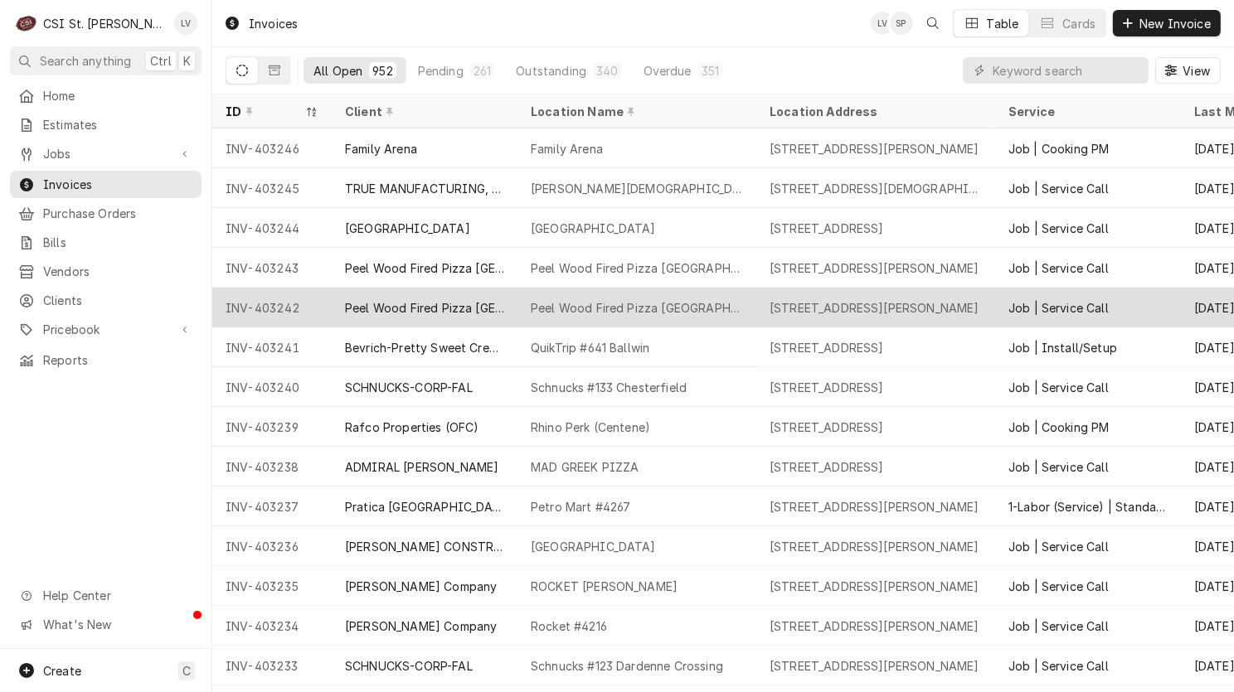
click at [399, 312] on div "Peel Wood Fired Pizza [GEOGRAPHIC_DATA]" at bounding box center [424, 307] width 159 height 17
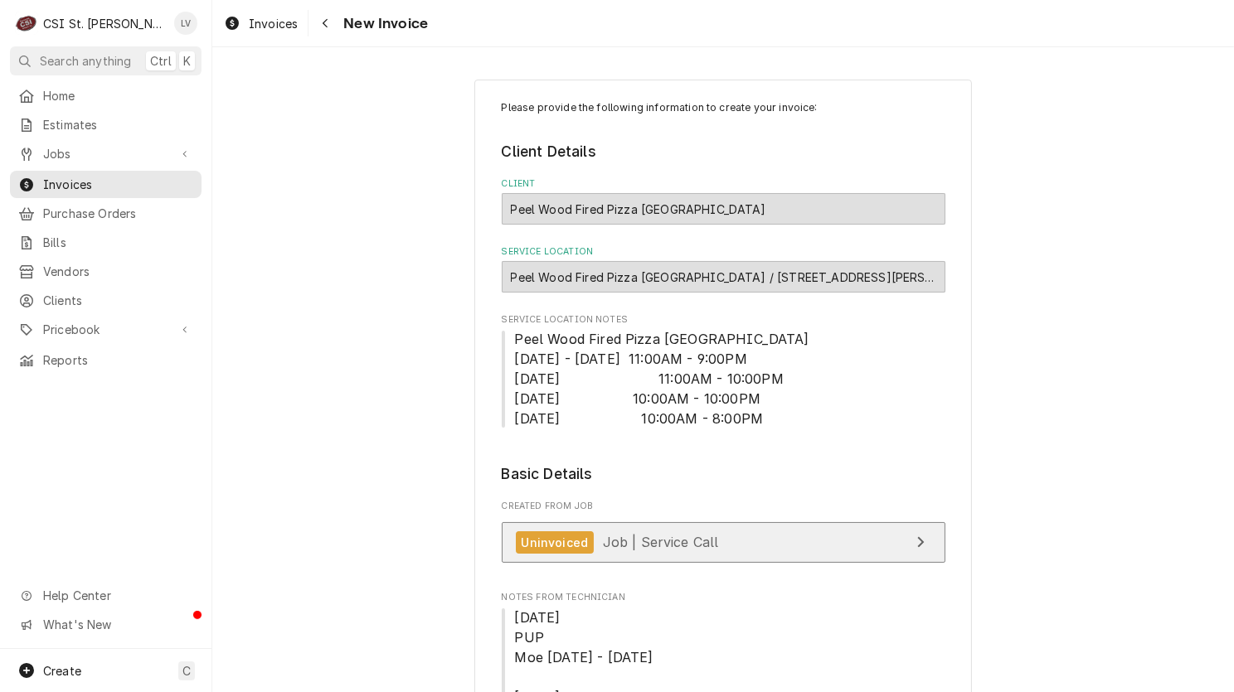
click at [768, 556] on link "Uninvoiced Job | Service Call" at bounding box center [724, 542] width 444 height 41
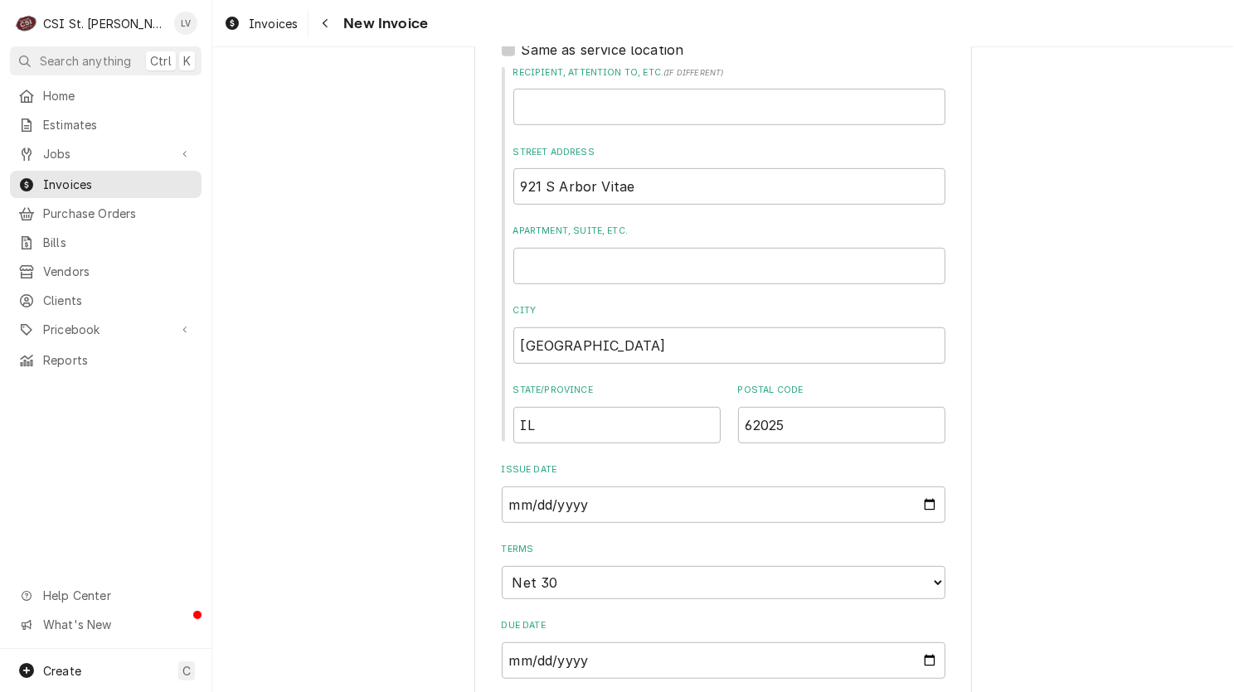
scroll to position [497, 0]
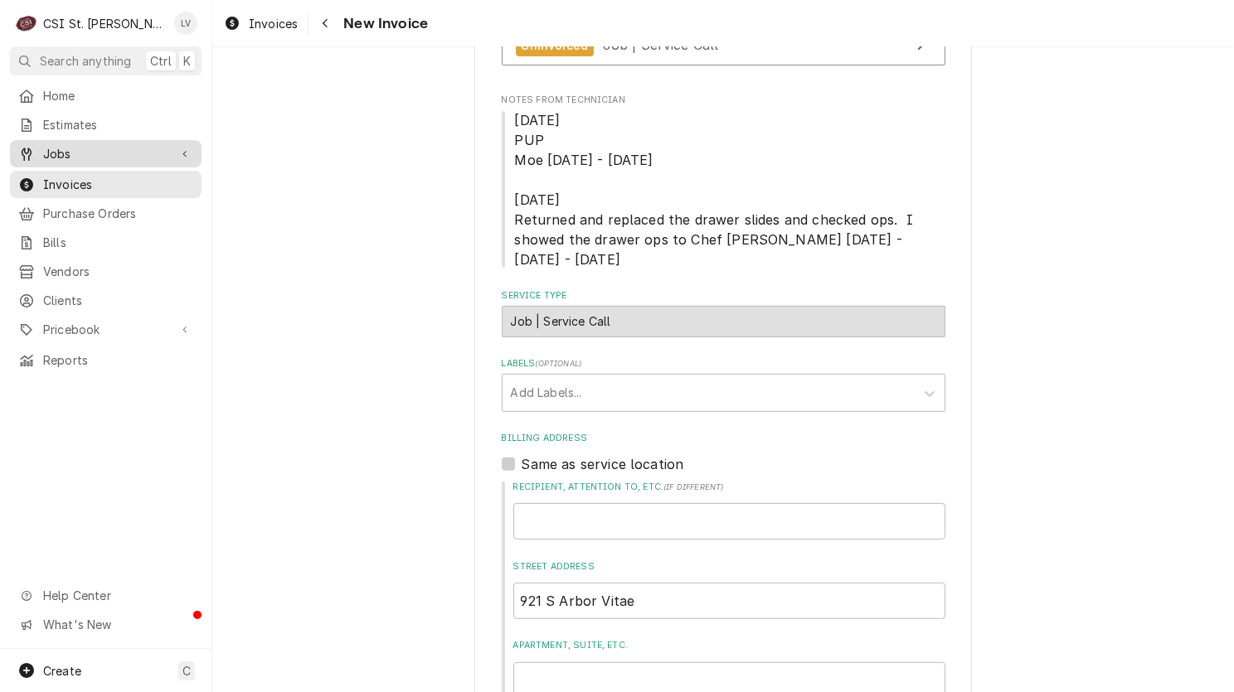
click at [90, 150] on span "Jobs" at bounding box center [105, 153] width 125 height 17
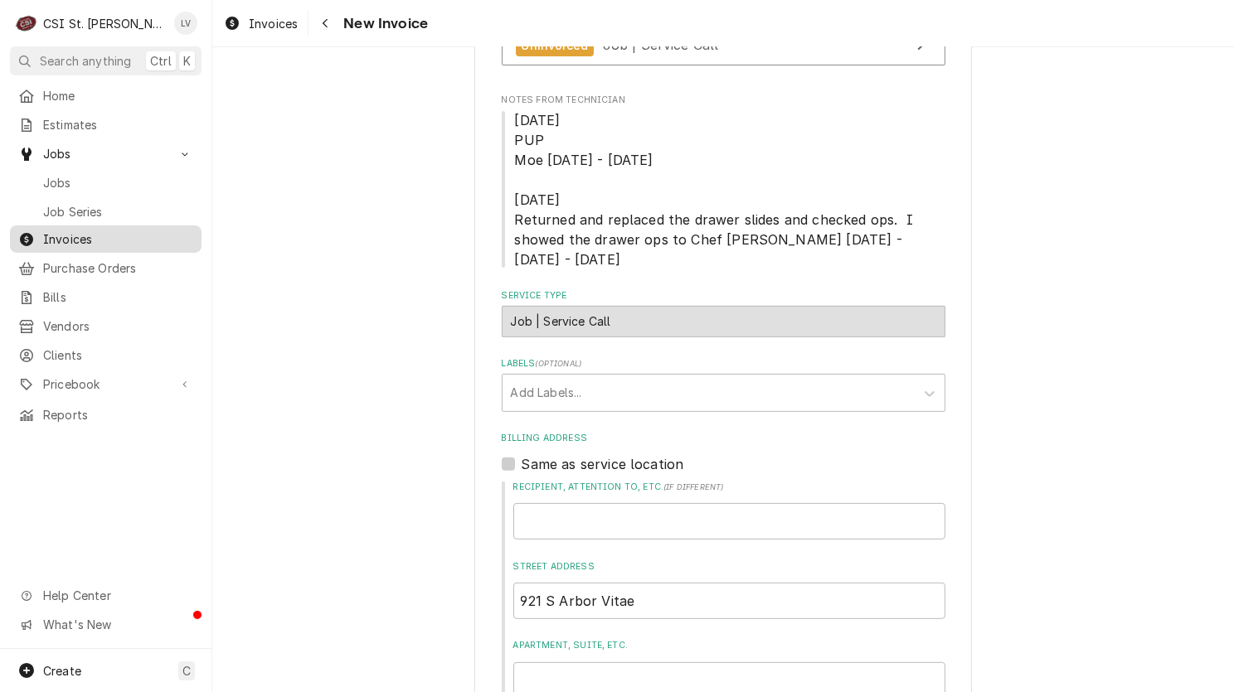
click at [41, 230] on div "Invoices" at bounding box center [105, 238] width 175 height 17
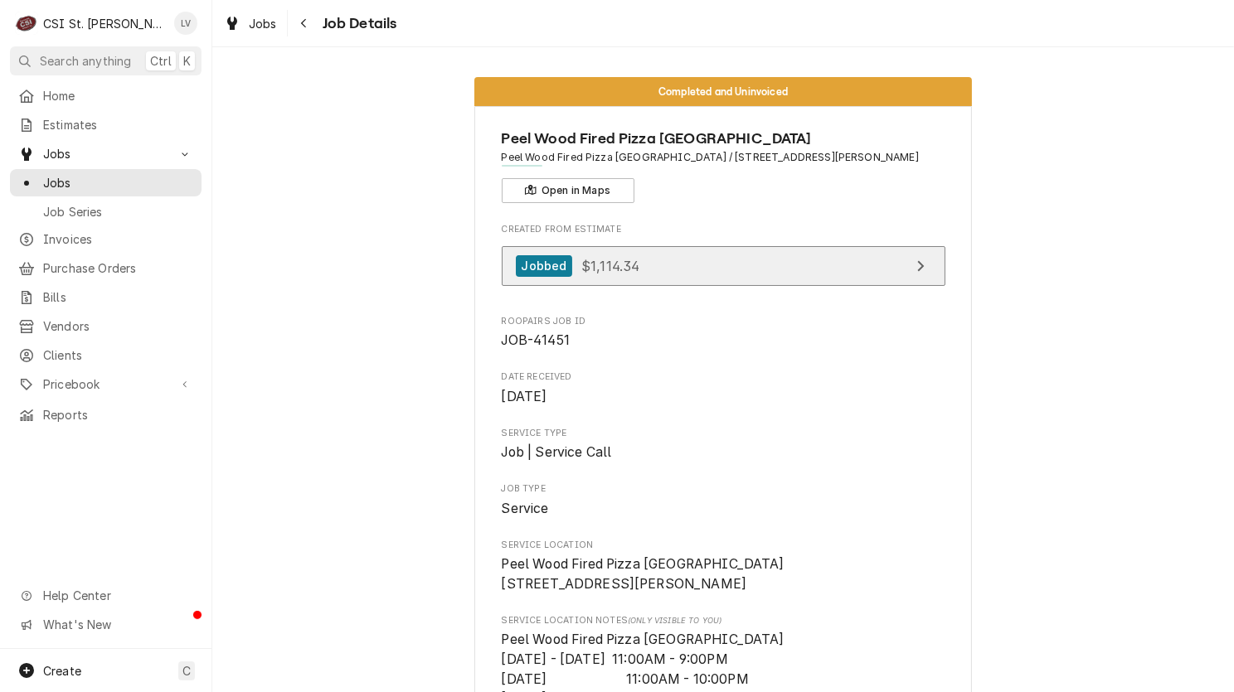
click at [696, 271] on link "Jobbed $1,114.34" at bounding box center [724, 266] width 444 height 41
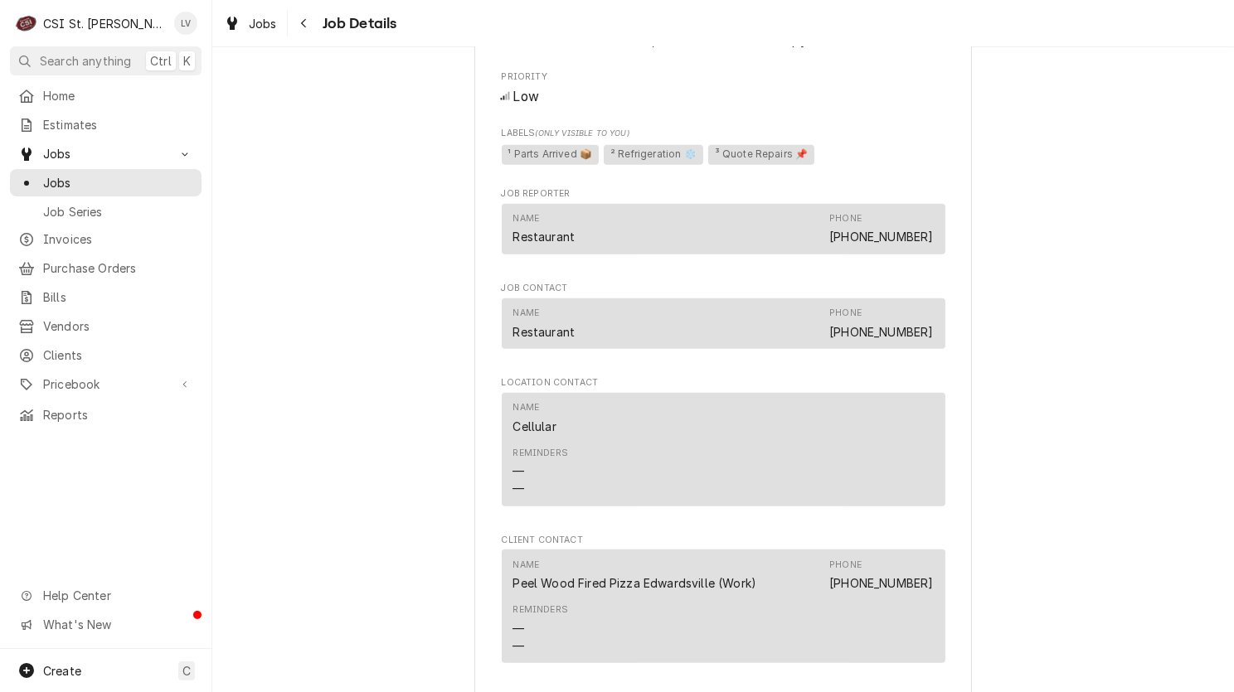
scroll to position [1575, 0]
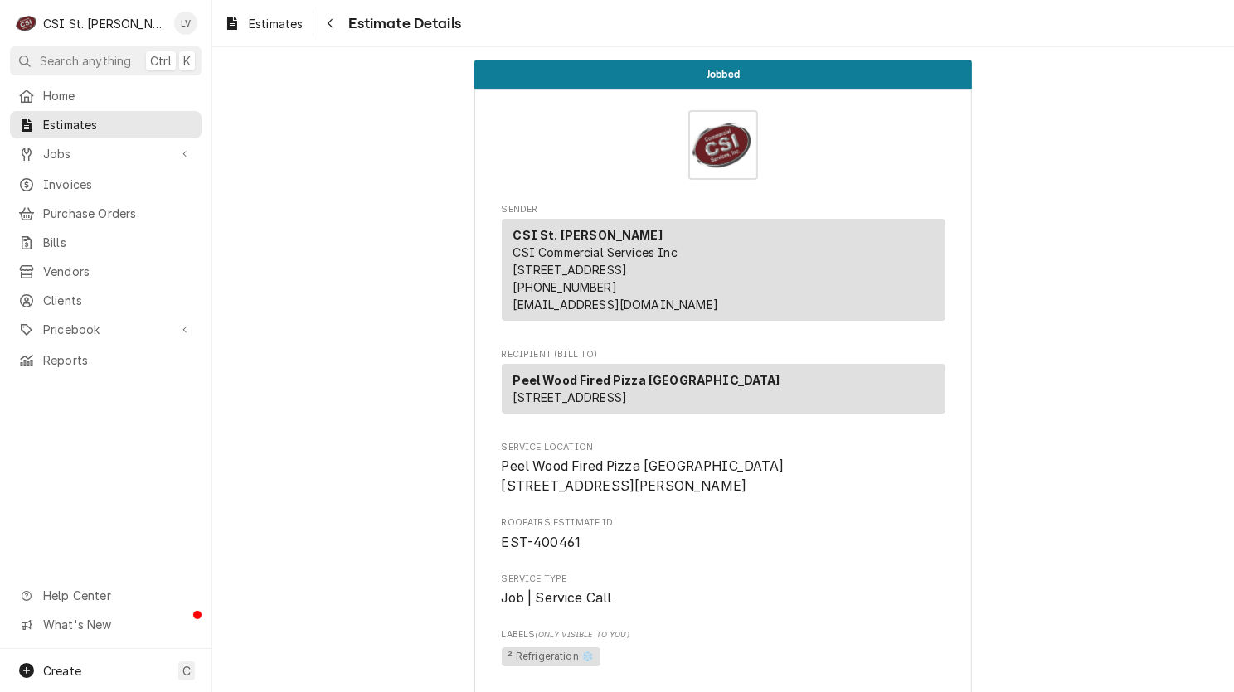
scroll to position [332, 0]
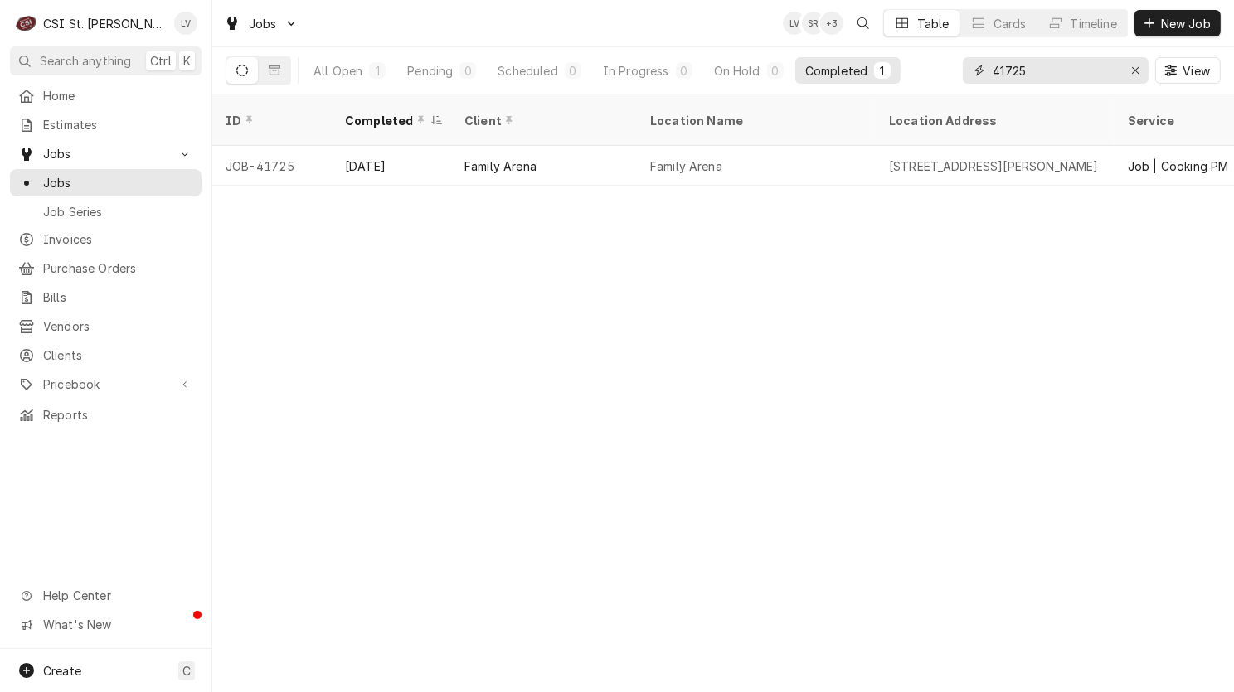
drag, startPoint x: 1038, startPoint y: 74, endPoint x: 953, endPoint y: 76, distance: 84.6
click at [953, 76] on div "All Open 1 Pending 0 Scheduled 0 In Progress 0 On Hold 0 Completed 1 41725 View" at bounding box center [722, 70] width 995 height 46
type input "40972"
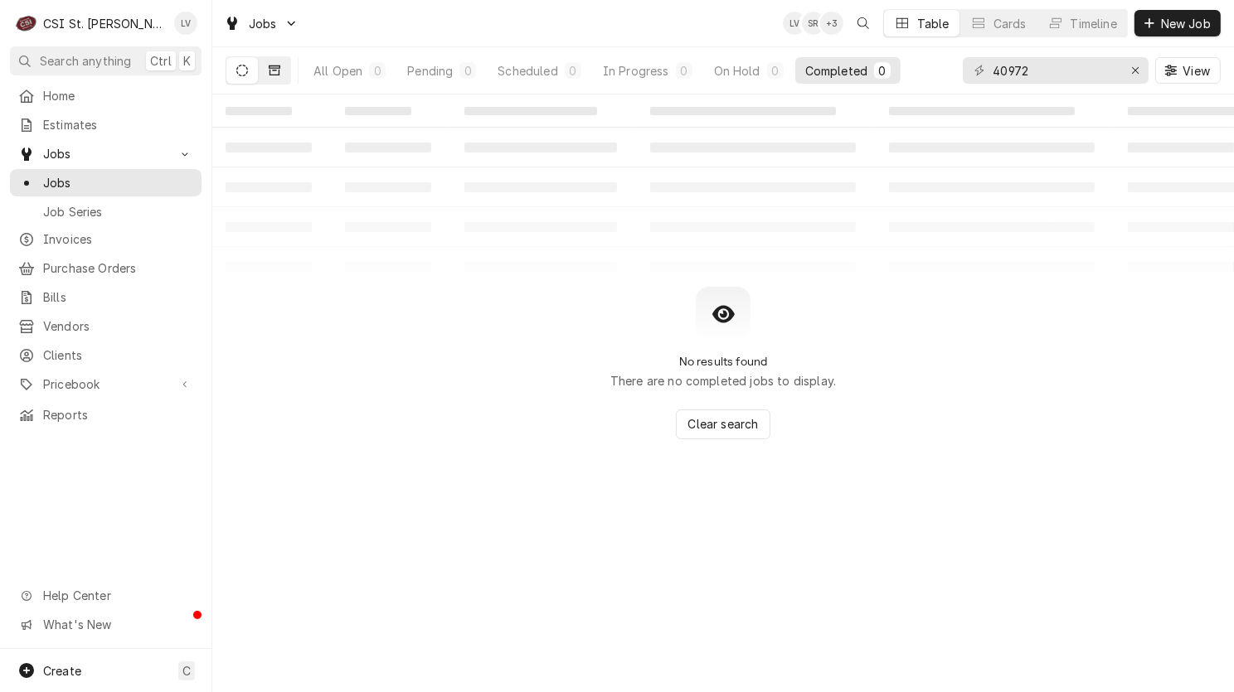
click at [279, 65] on icon "Dynamic Content Wrapper" at bounding box center [275, 70] width 12 height 10
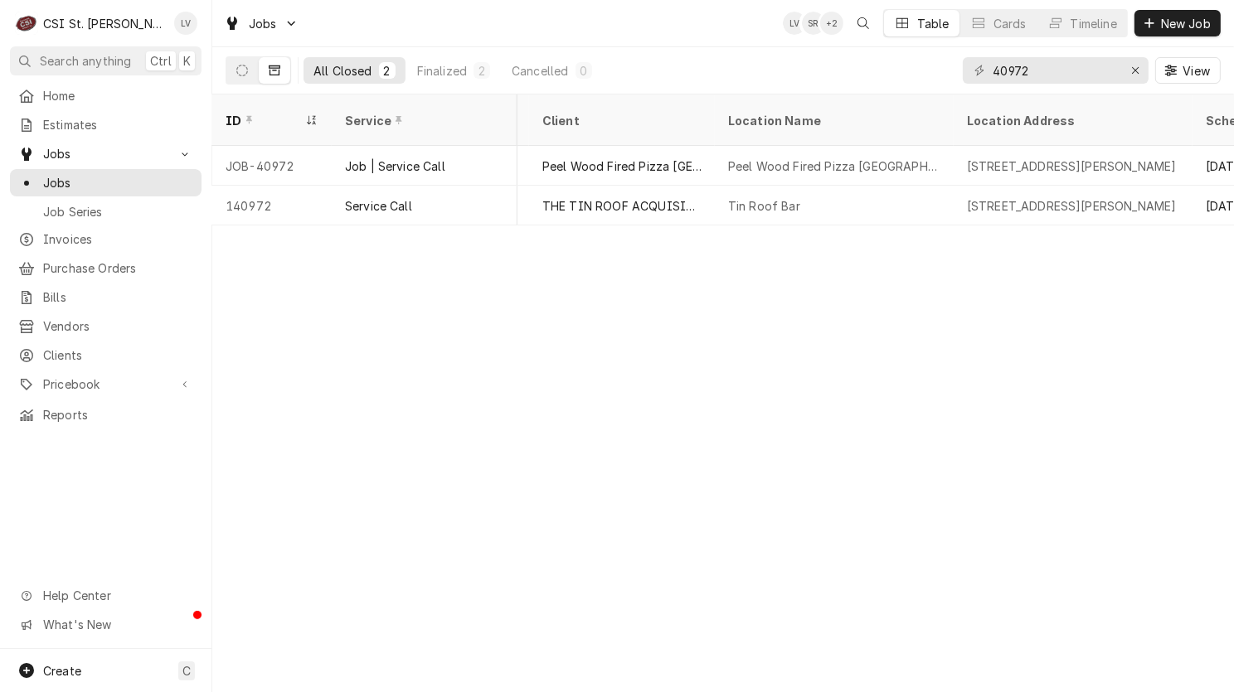
scroll to position [0, 771]
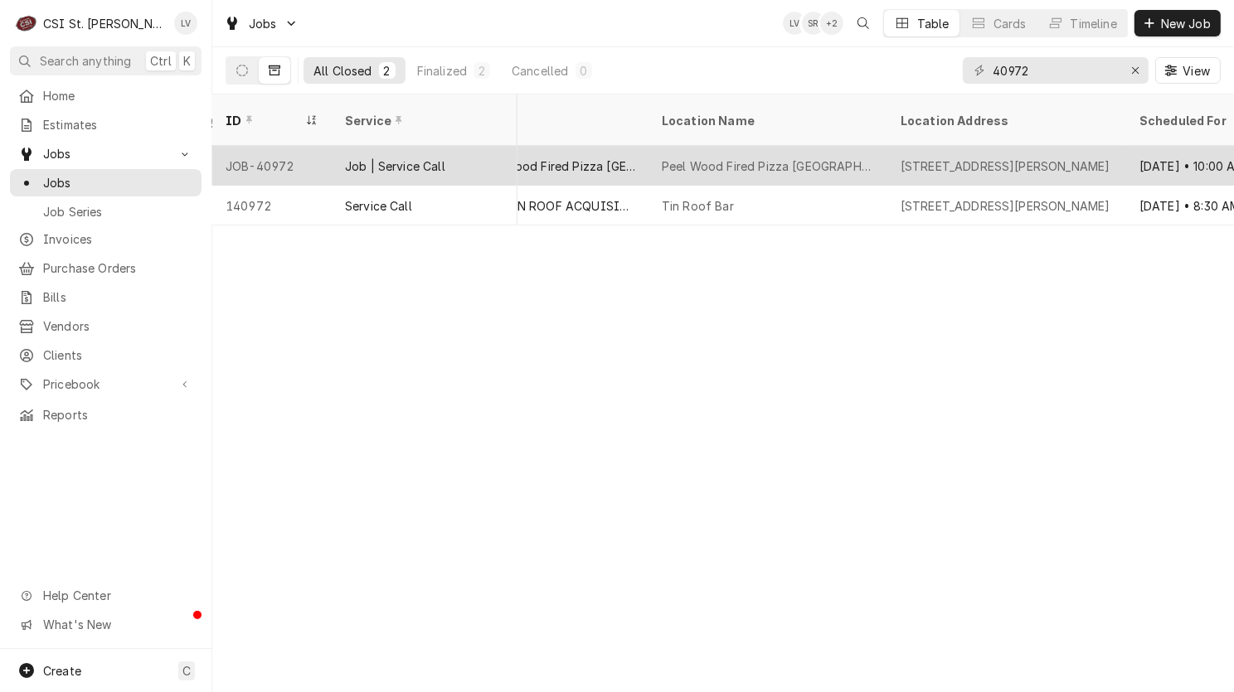
click at [332, 148] on div "Job | Service Call" at bounding box center [425, 166] width 186 height 40
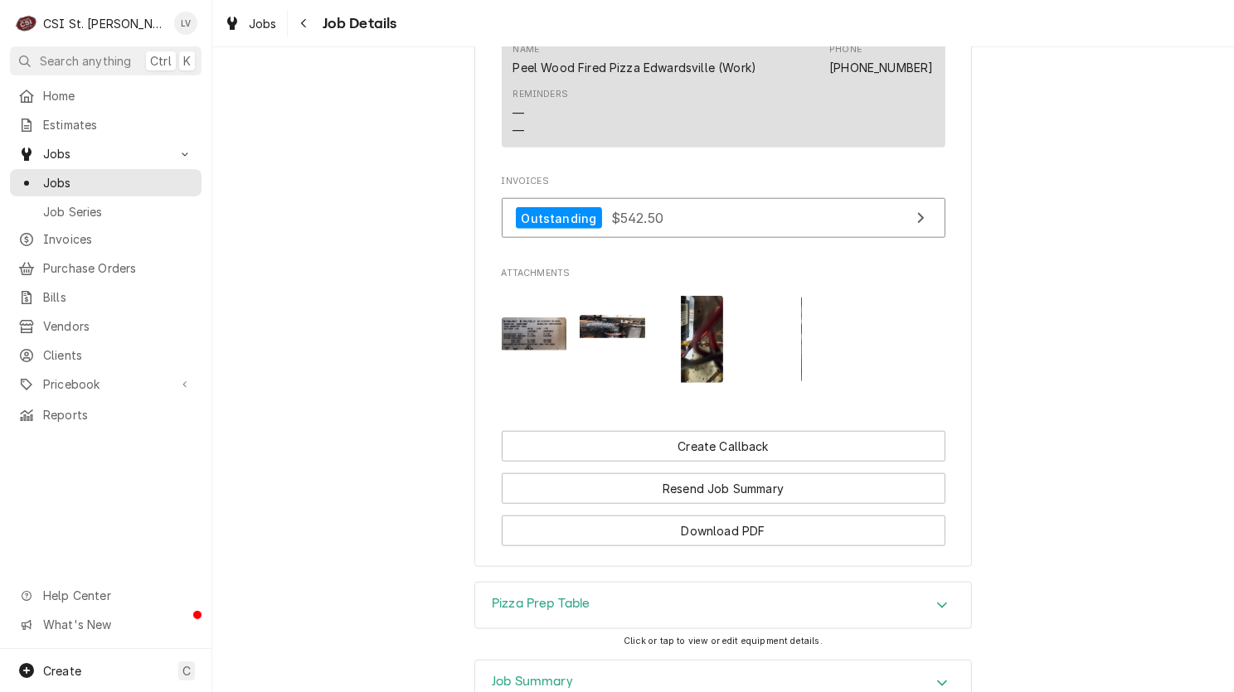
scroll to position [1824, 0]
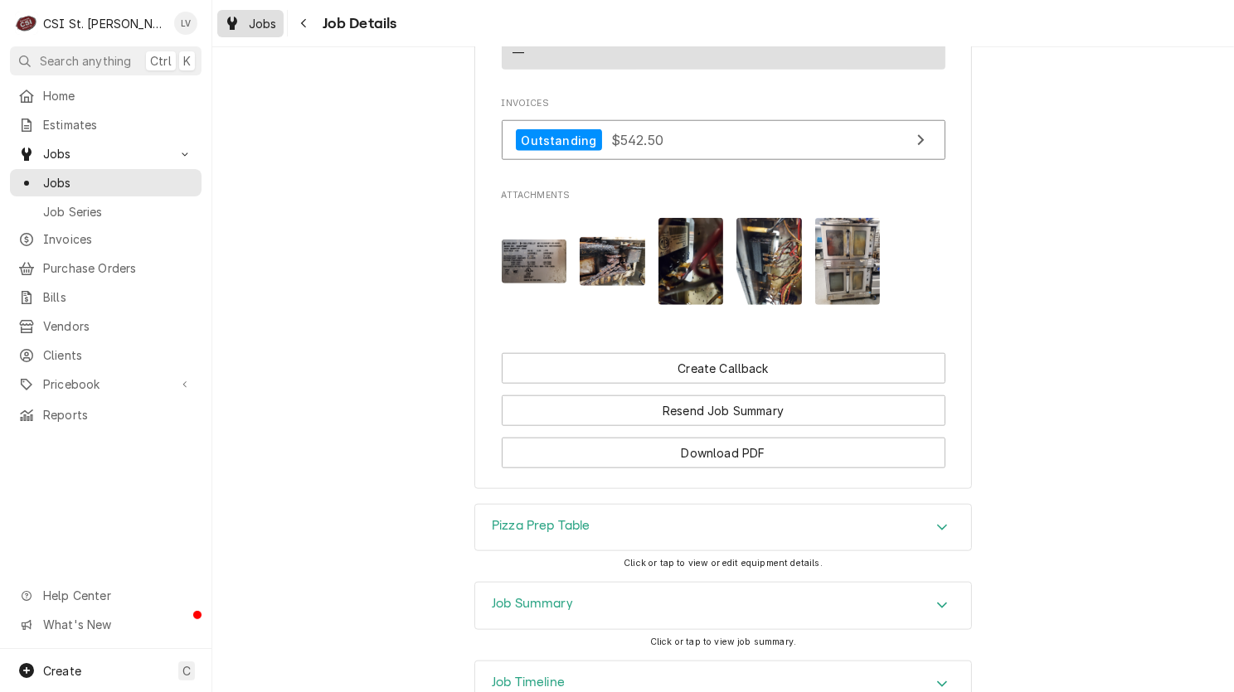
click at [244, 28] on div "Jobs" at bounding box center [251, 23] width 60 height 21
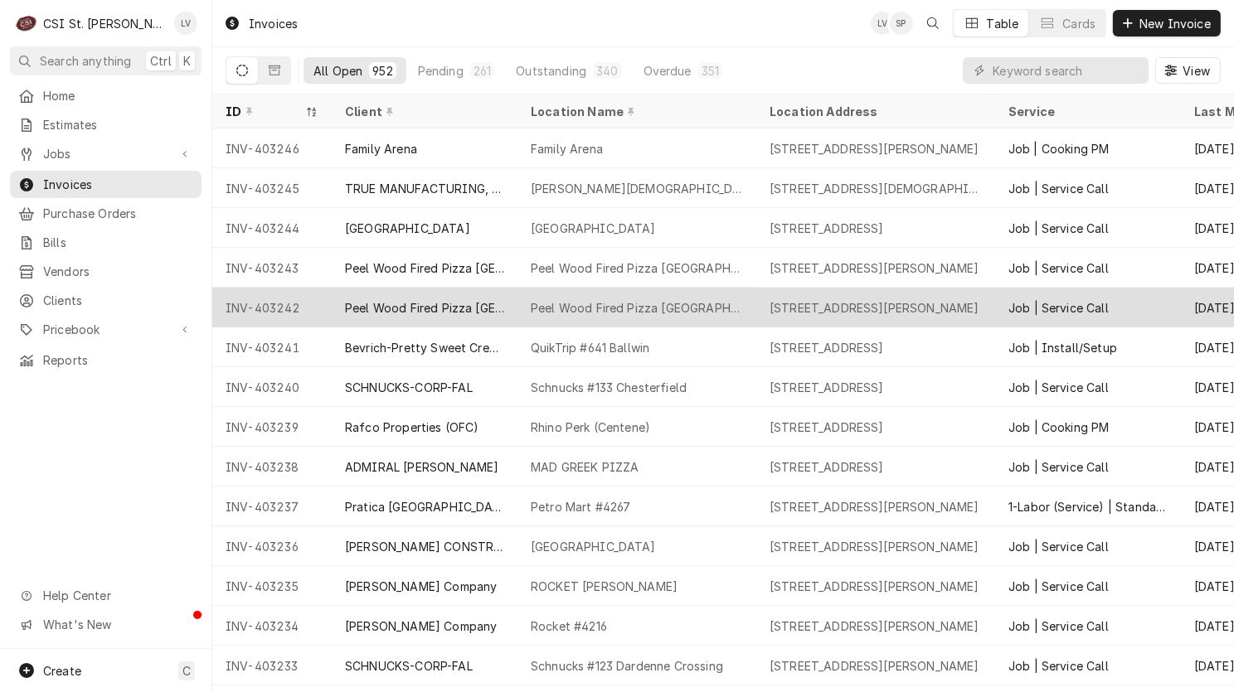
click at [509, 308] on div "Peel Wood Fired Pizza [GEOGRAPHIC_DATA]" at bounding box center [425, 308] width 186 height 40
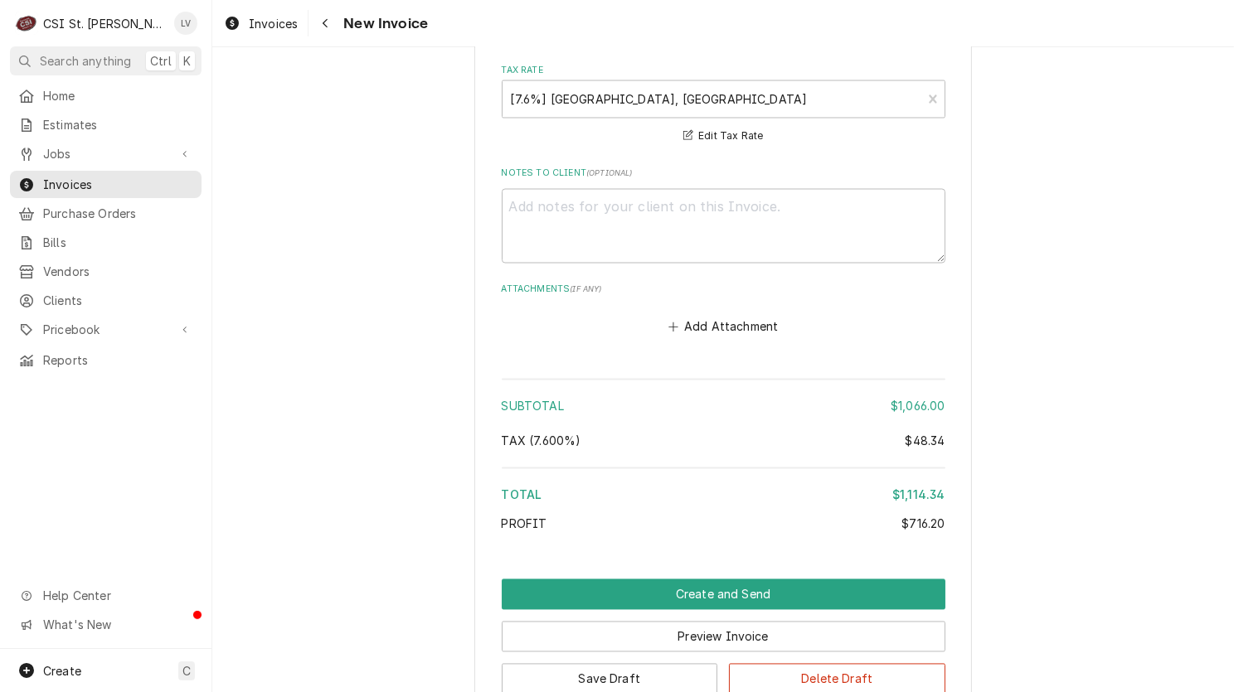
scroll to position [3314, 0]
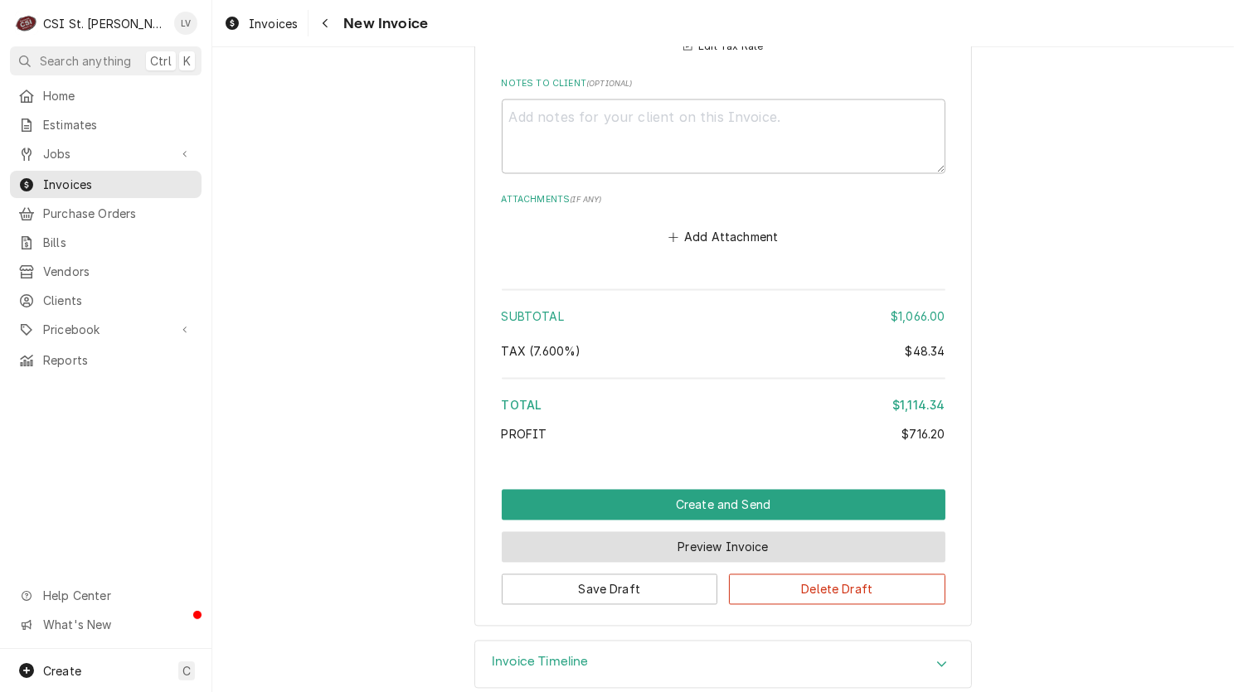
click at [634, 532] on button "Preview Invoice" at bounding box center [724, 547] width 444 height 31
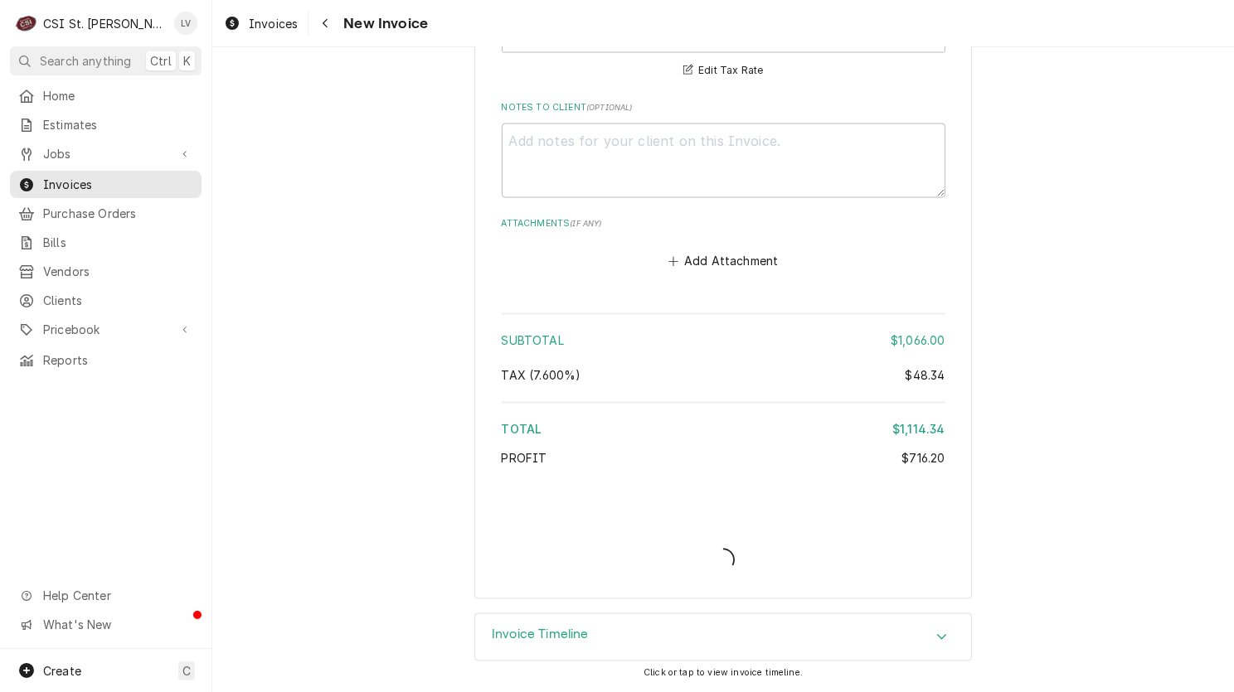
scroll to position [3263, 0]
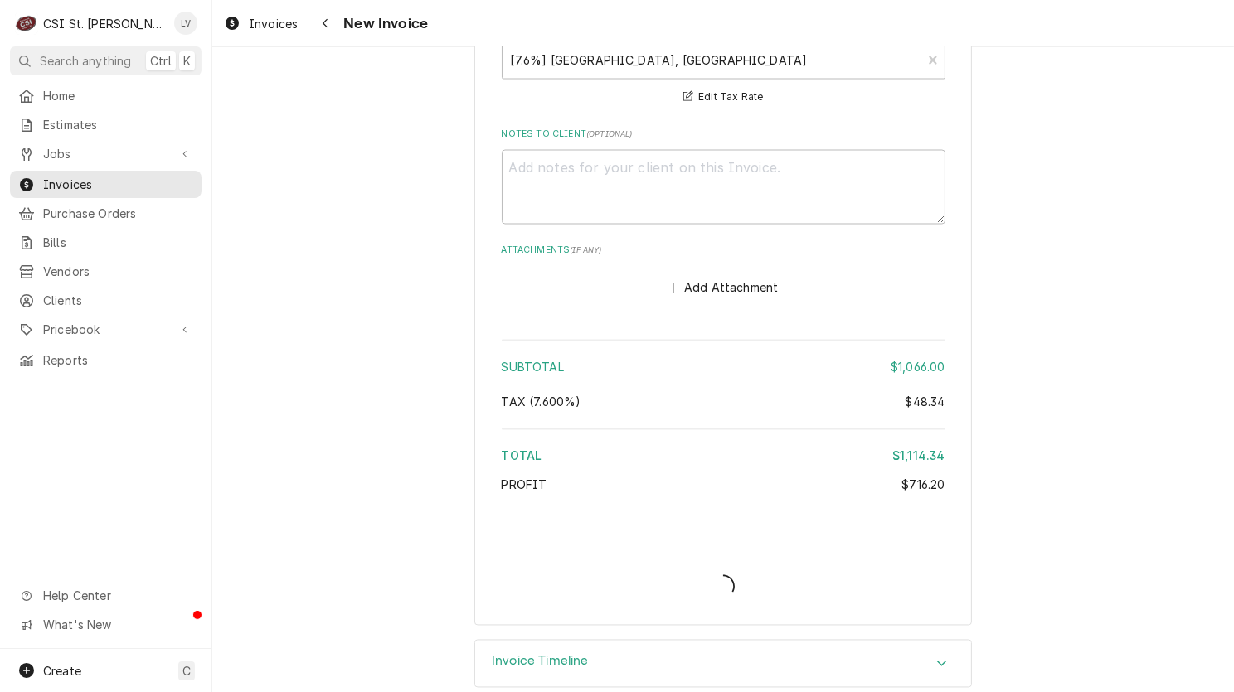
type textarea "x"
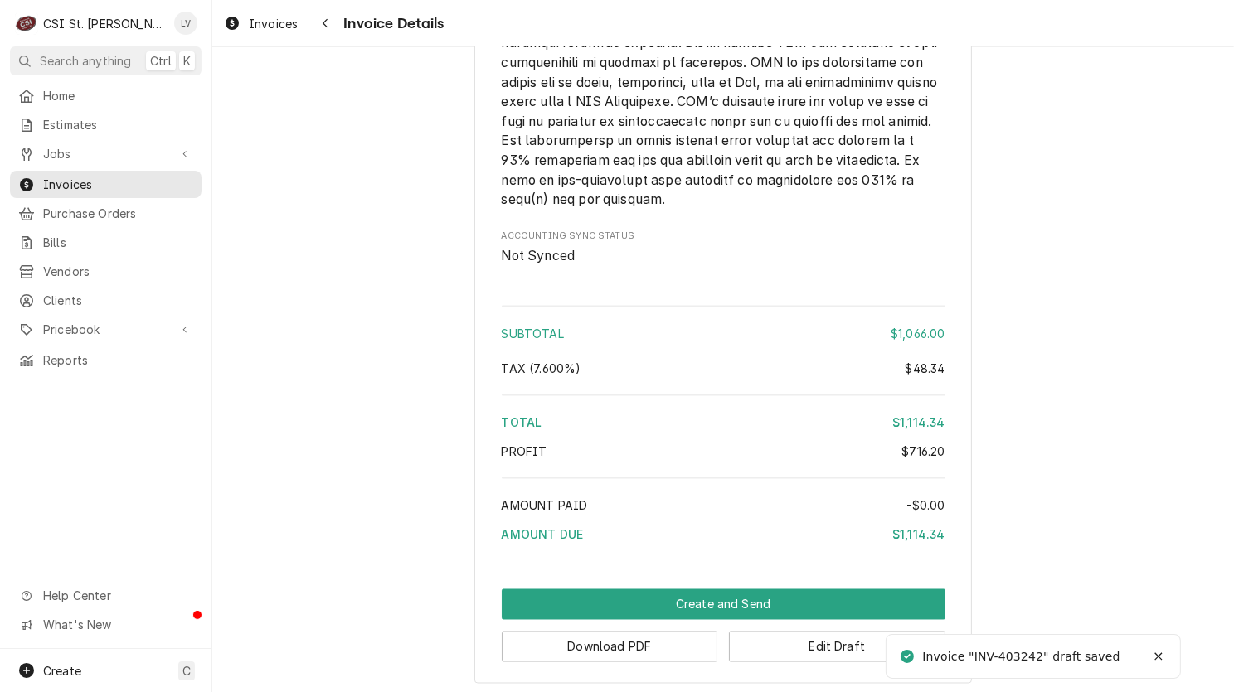
scroll to position [3006, 0]
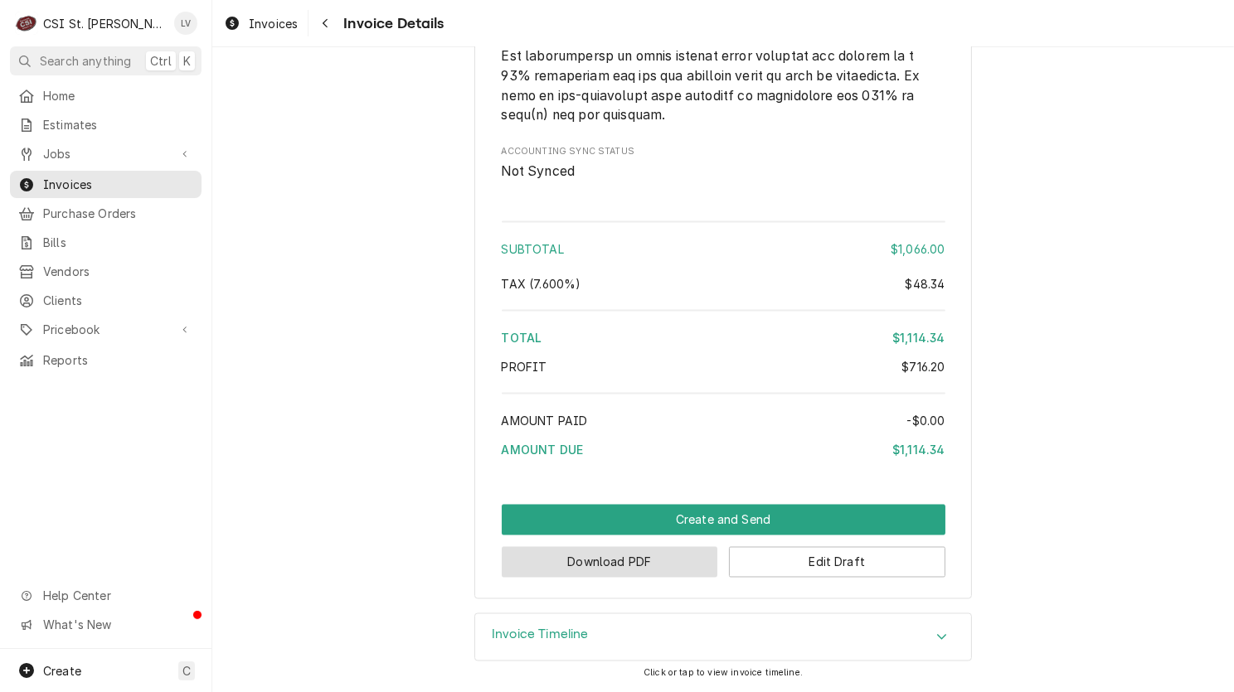
click at [628, 570] on button "Download PDF" at bounding box center [610, 562] width 216 height 31
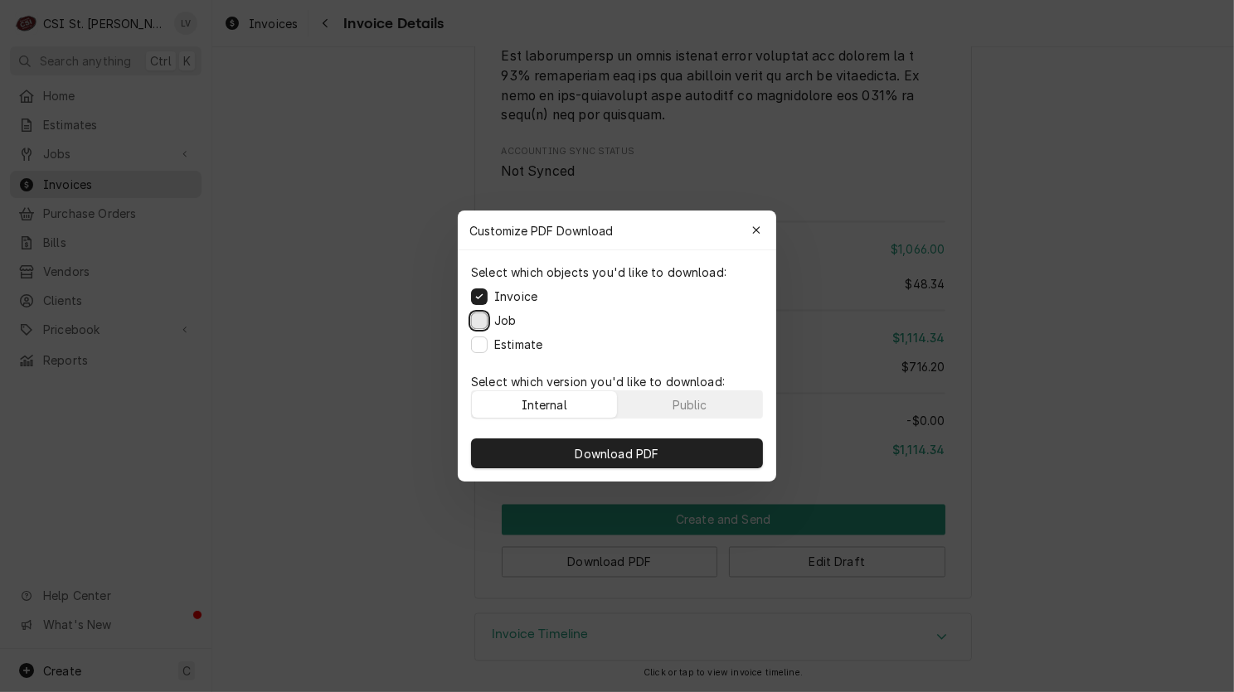
click at [478, 322] on button "Job" at bounding box center [479, 321] width 17 height 17
click at [482, 339] on button "Estimate" at bounding box center [479, 345] width 17 height 17
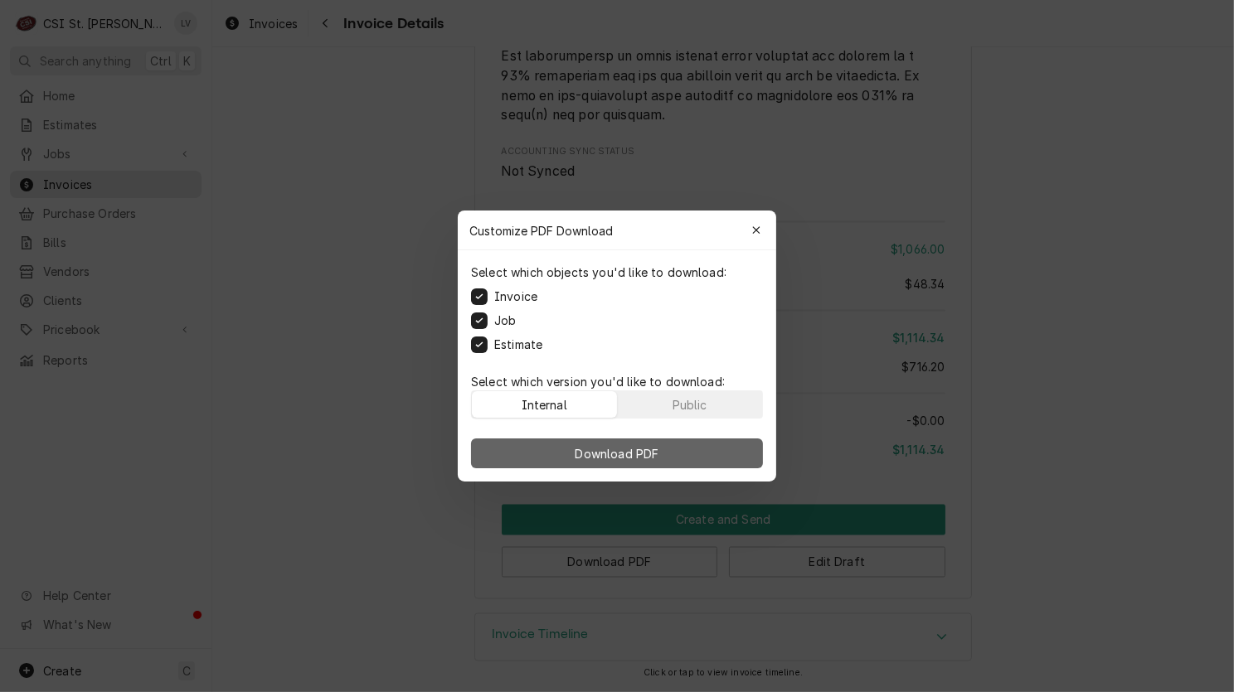
click at [620, 449] on span "Download PDF" at bounding box center [617, 453] width 90 height 17
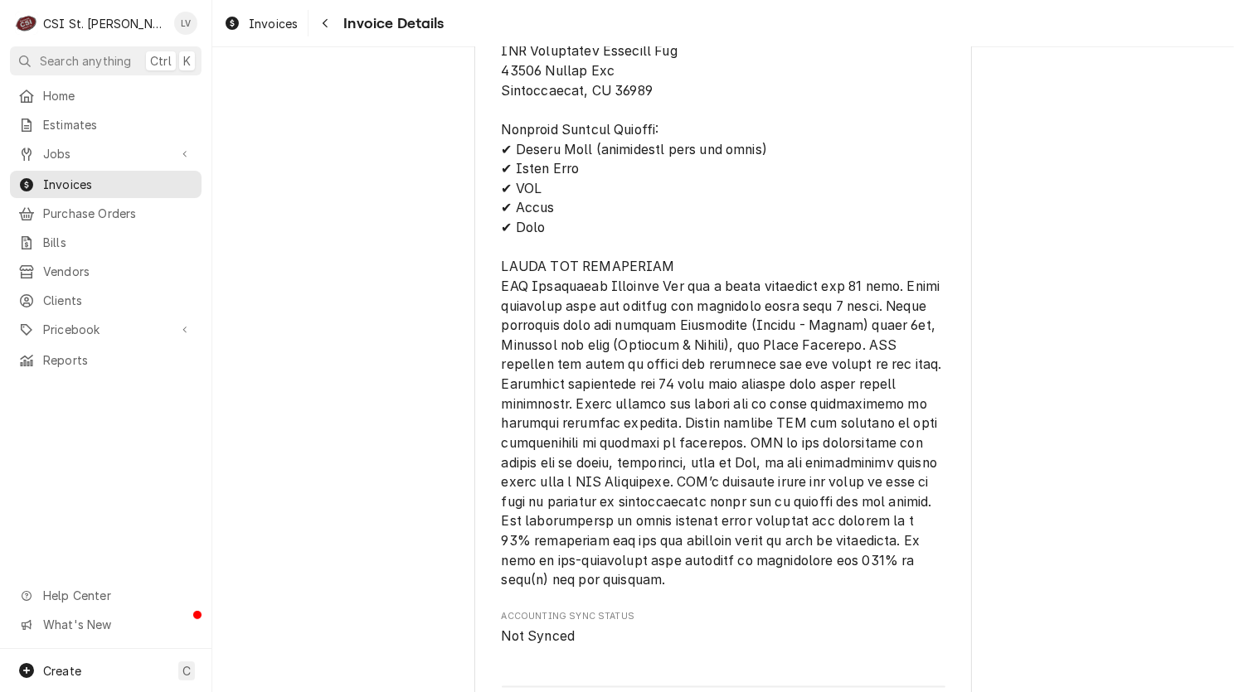
scroll to position [2426, 0]
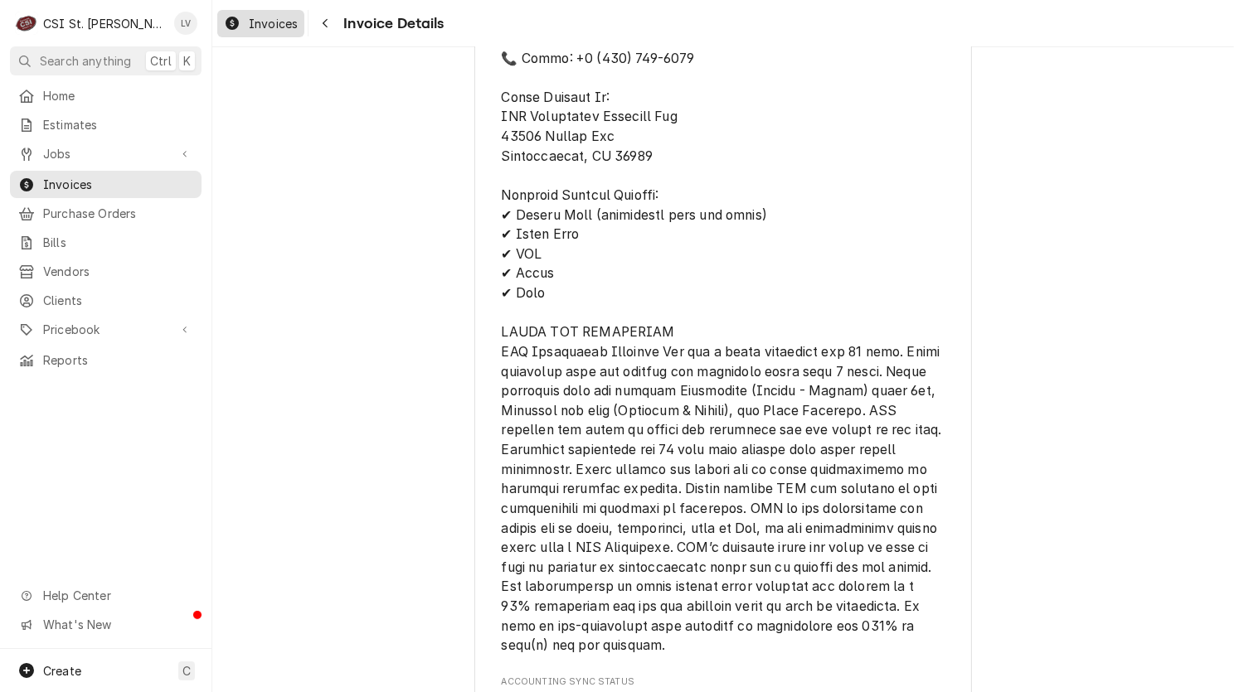
click at [249, 12] on link "Invoices" at bounding box center [260, 23] width 87 height 27
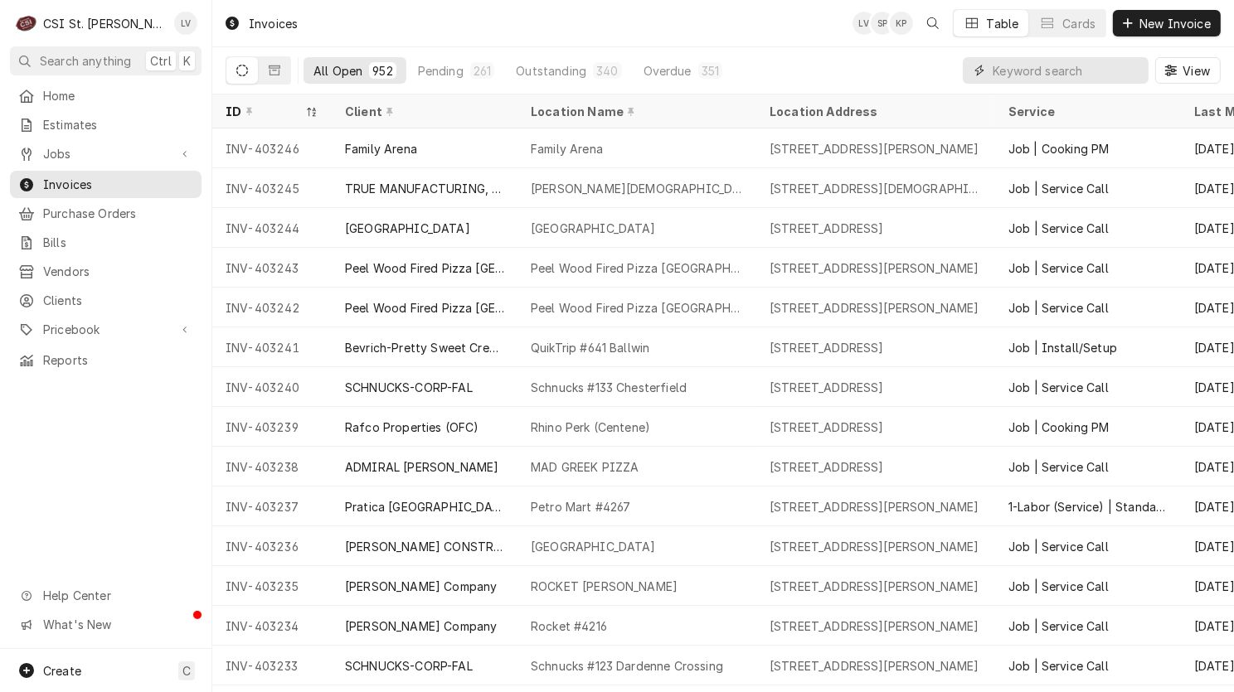
click at [1053, 71] on input "Dynamic Content Wrapper" at bounding box center [1066, 70] width 148 height 27
type input "403243"
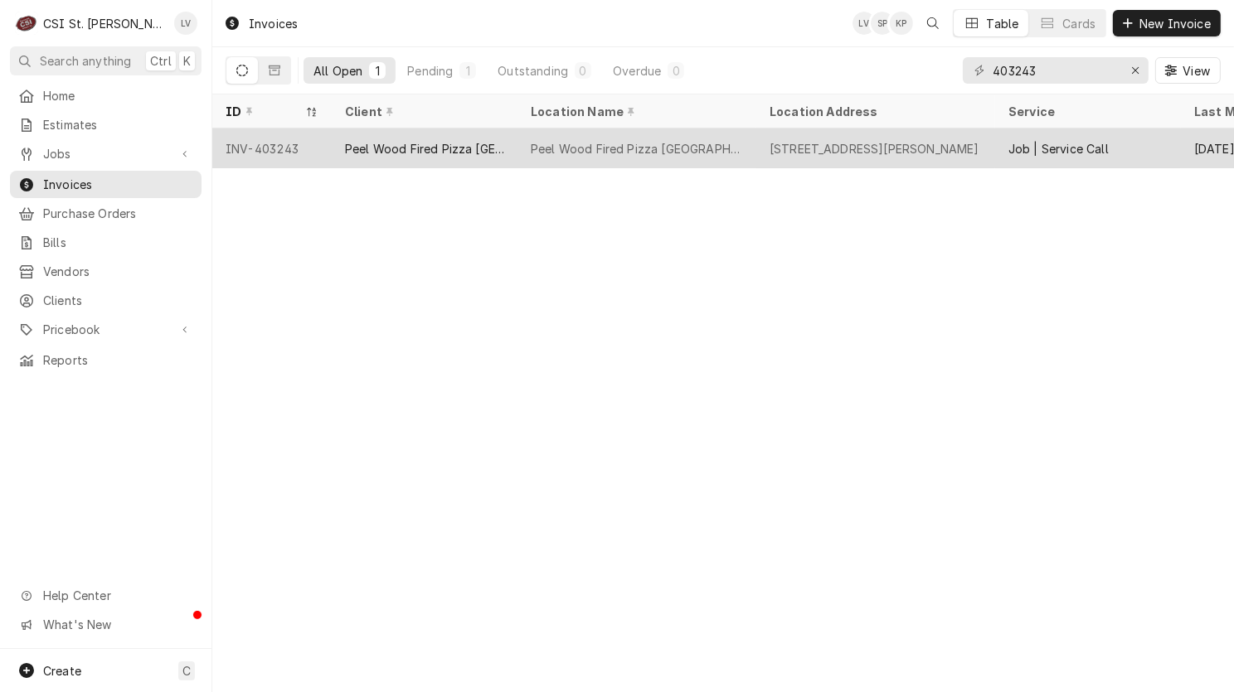
click at [324, 128] on div "INV-403243" at bounding box center [271, 148] width 119 height 40
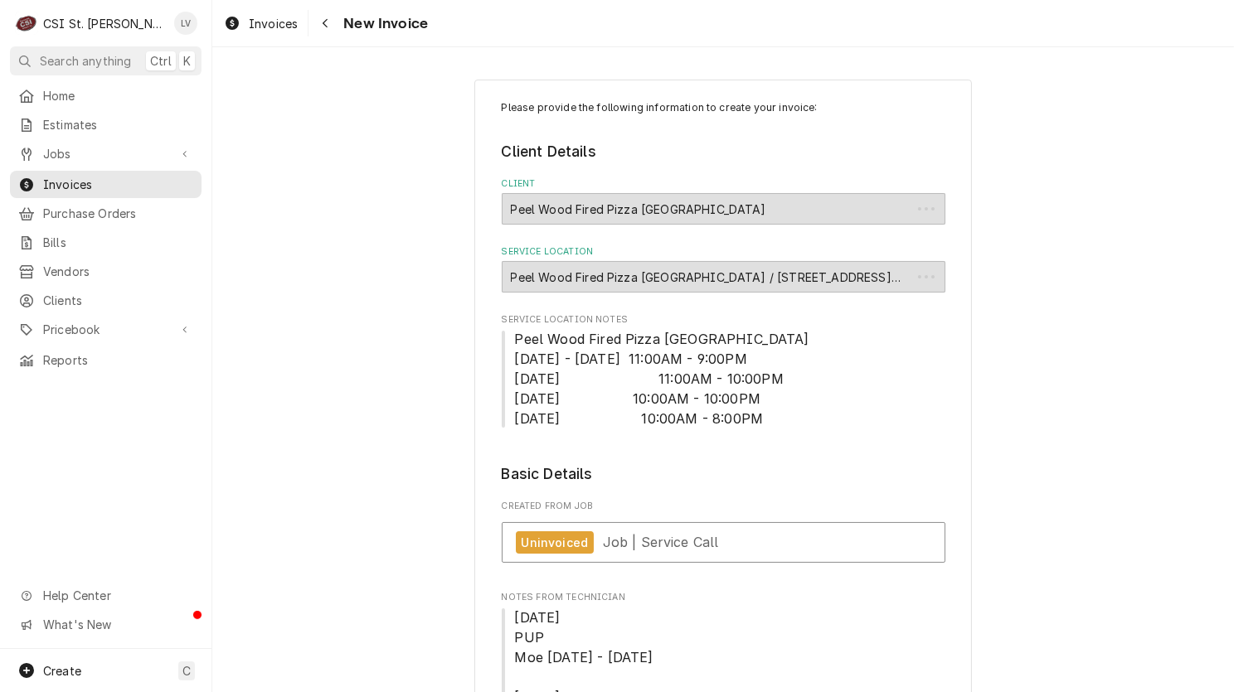
type textarea "x"
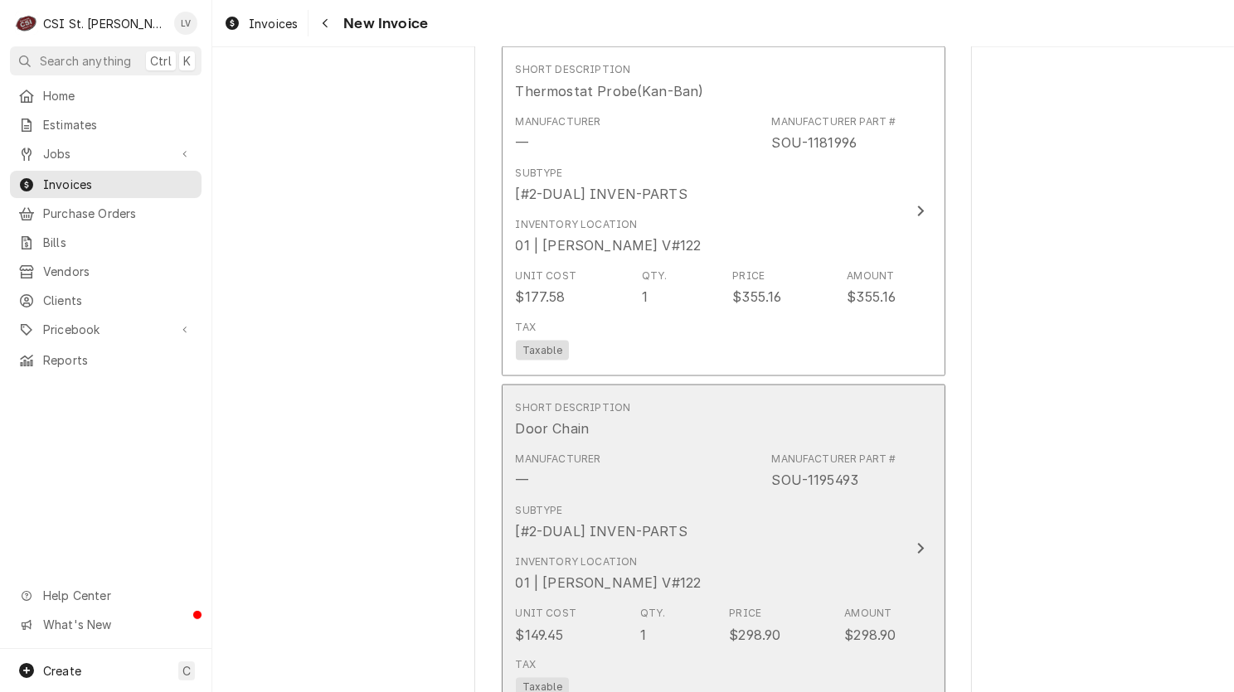
scroll to position [2902, 0]
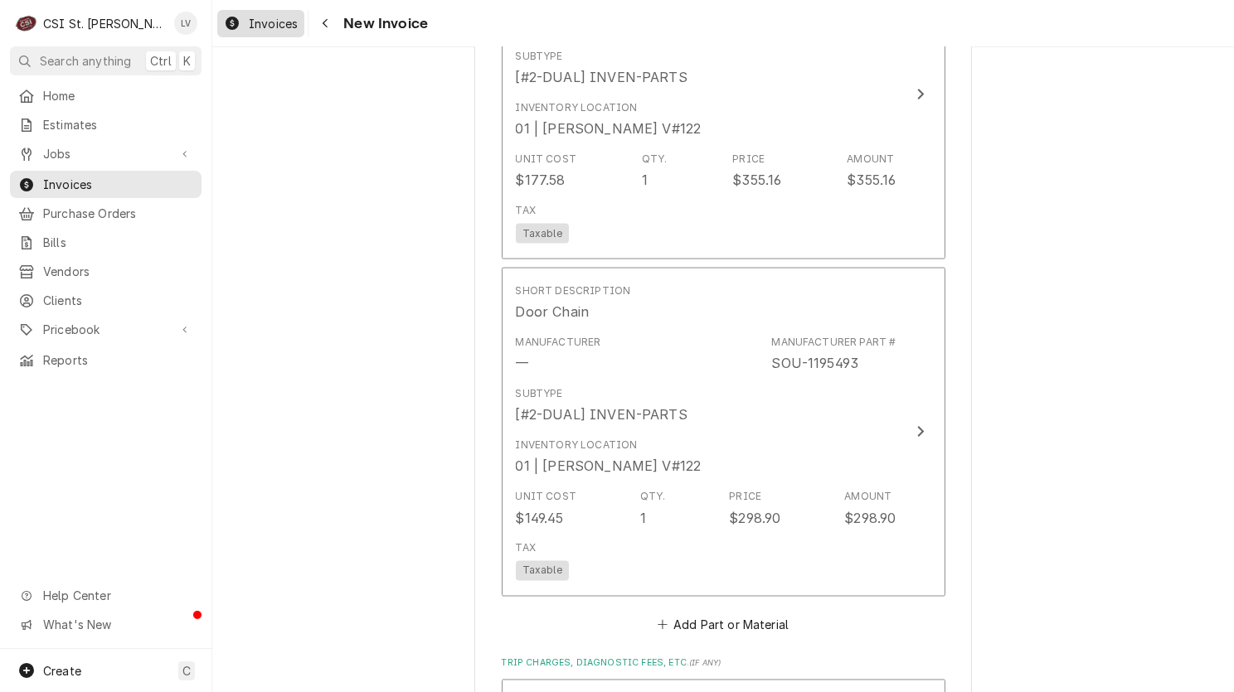
click at [269, 24] on span "Invoices" at bounding box center [273, 23] width 49 height 17
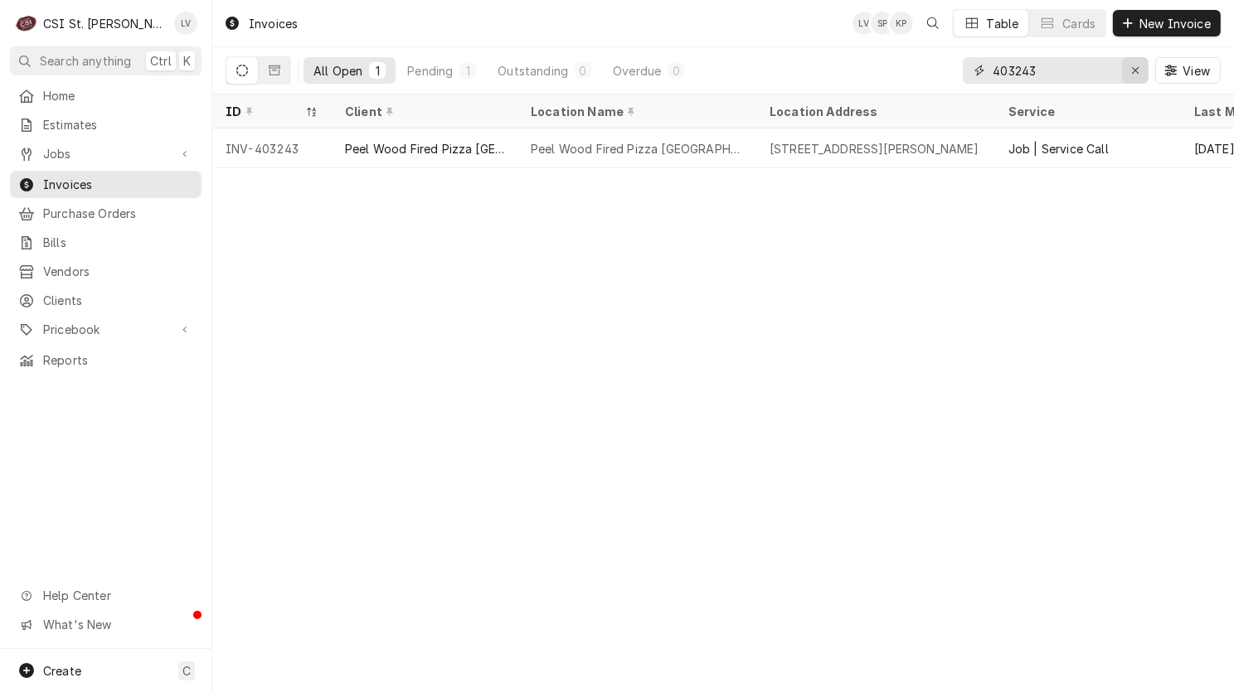
click at [1136, 71] on icon "Erase input" at bounding box center [1135, 71] width 9 height 12
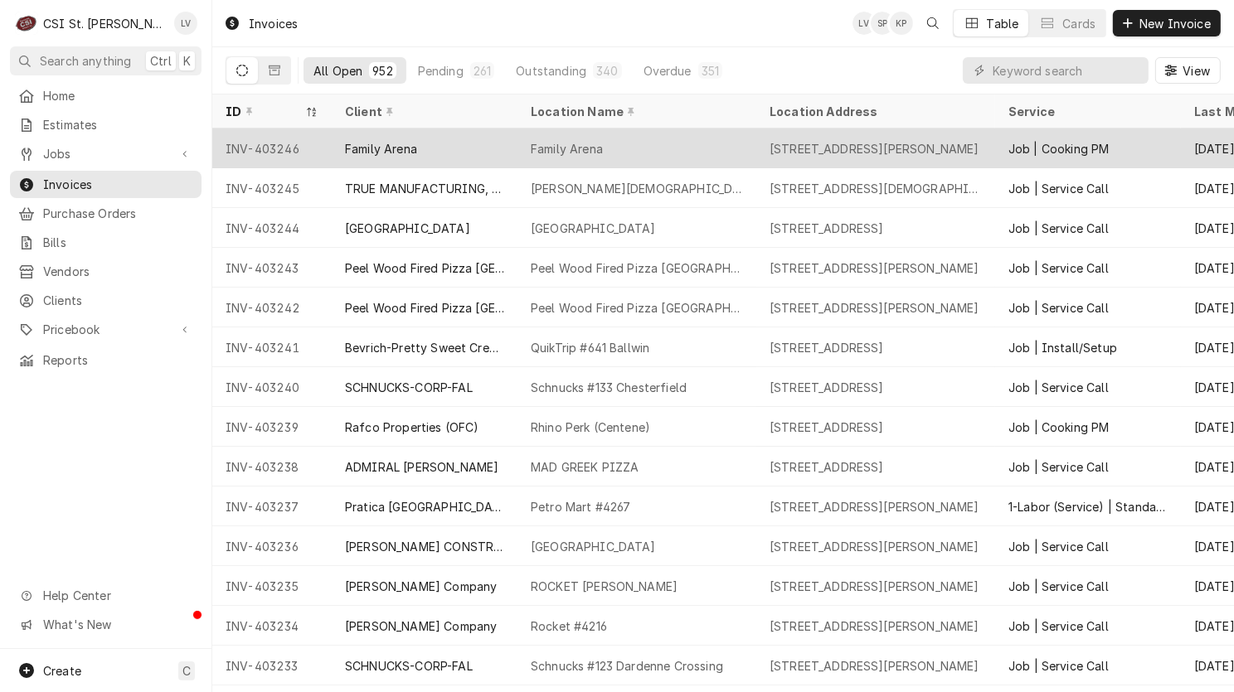
click at [290, 128] on div "INV-403246" at bounding box center [271, 148] width 119 height 40
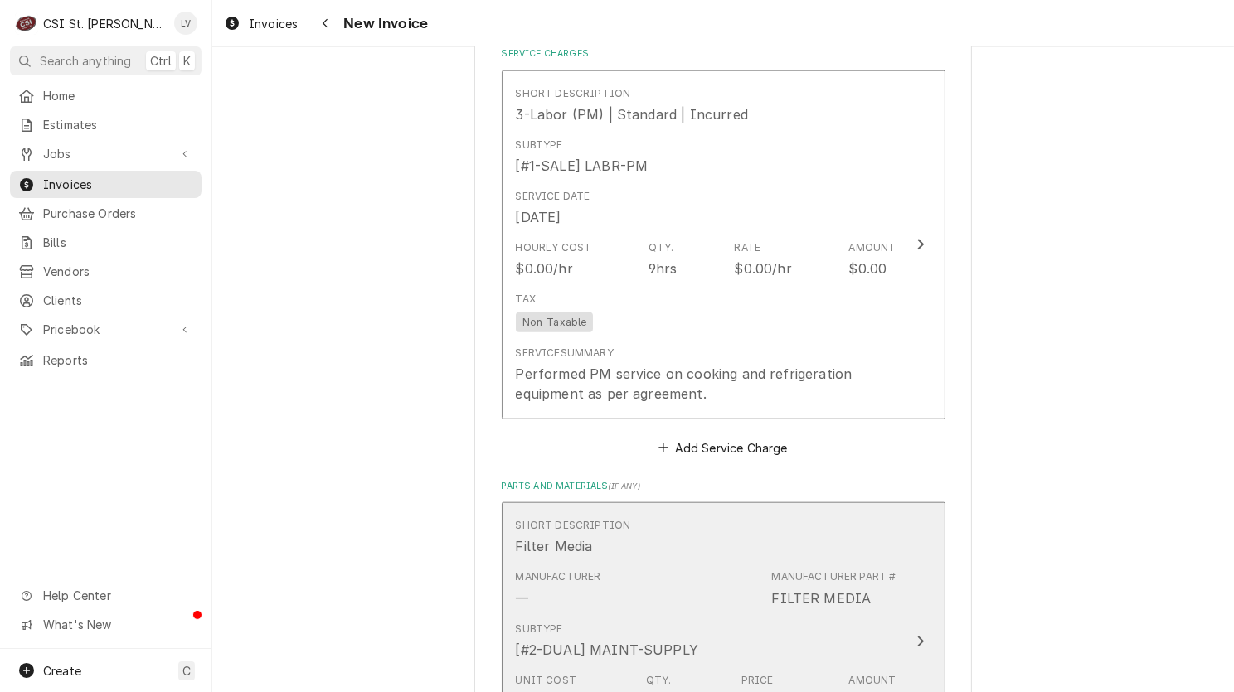
scroll to position [1824, 0]
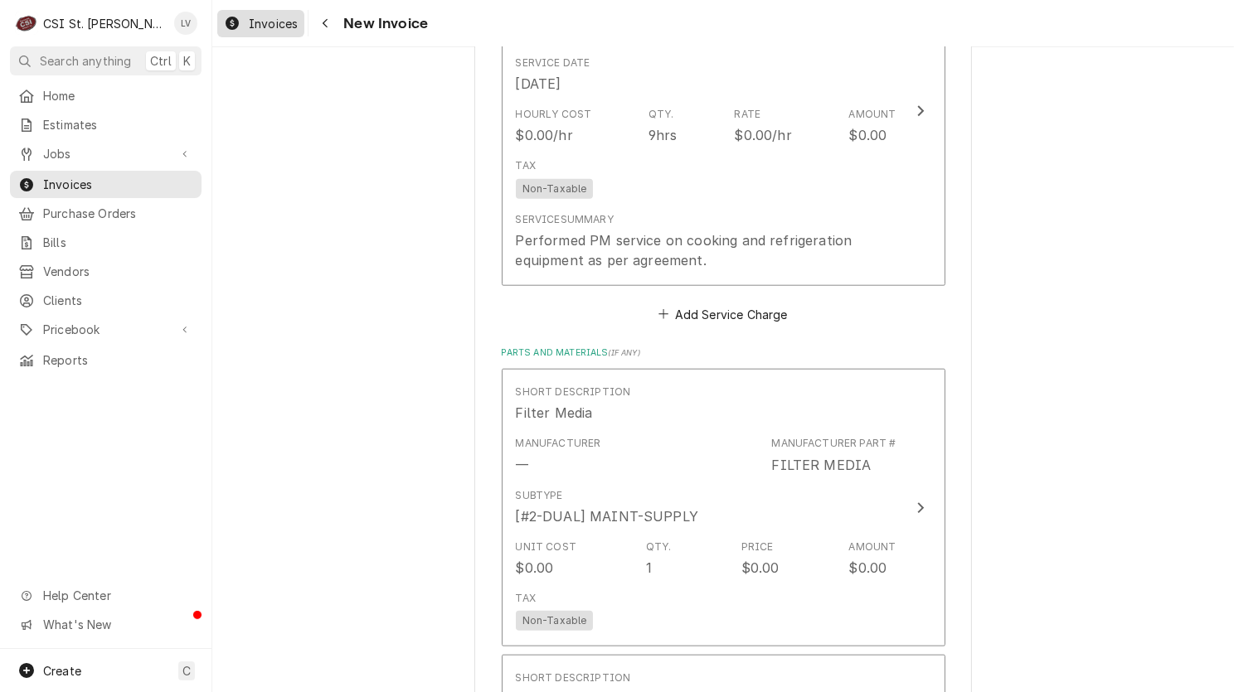
click at [279, 27] on span "Invoices" at bounding box center [273, 23] width 49 height 17
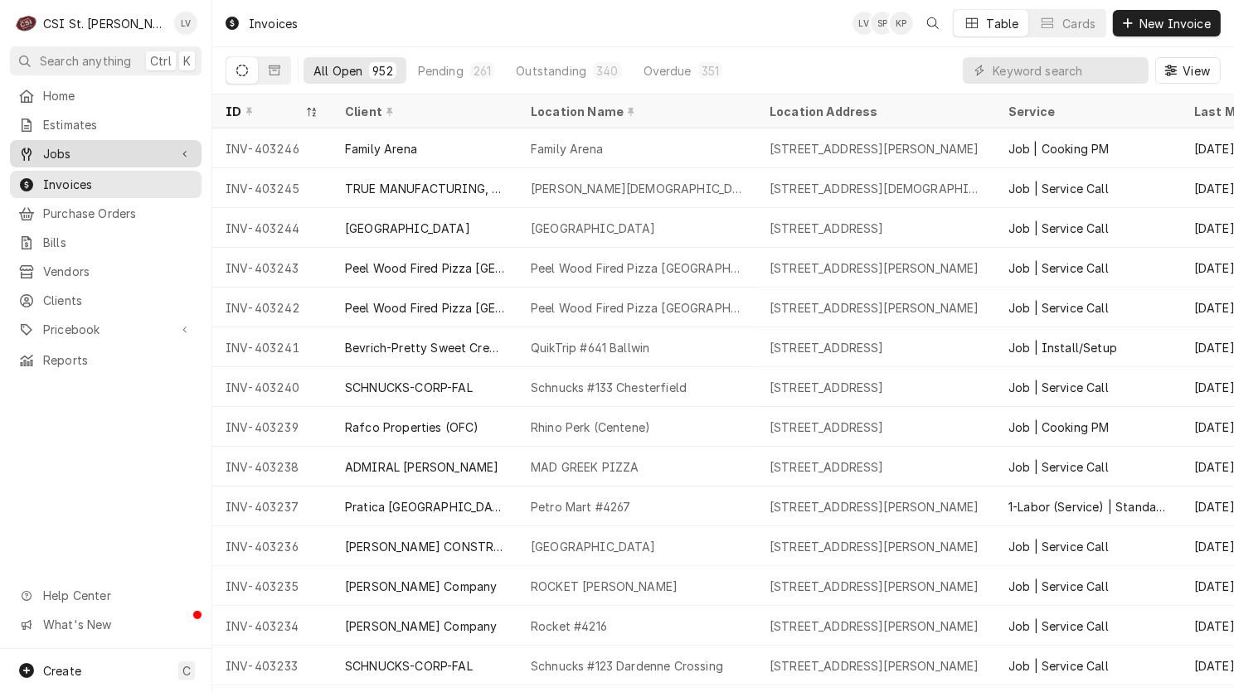
click at [44, 148] on span "Jobs" at bounding box center [105, 153] width 125 height 17
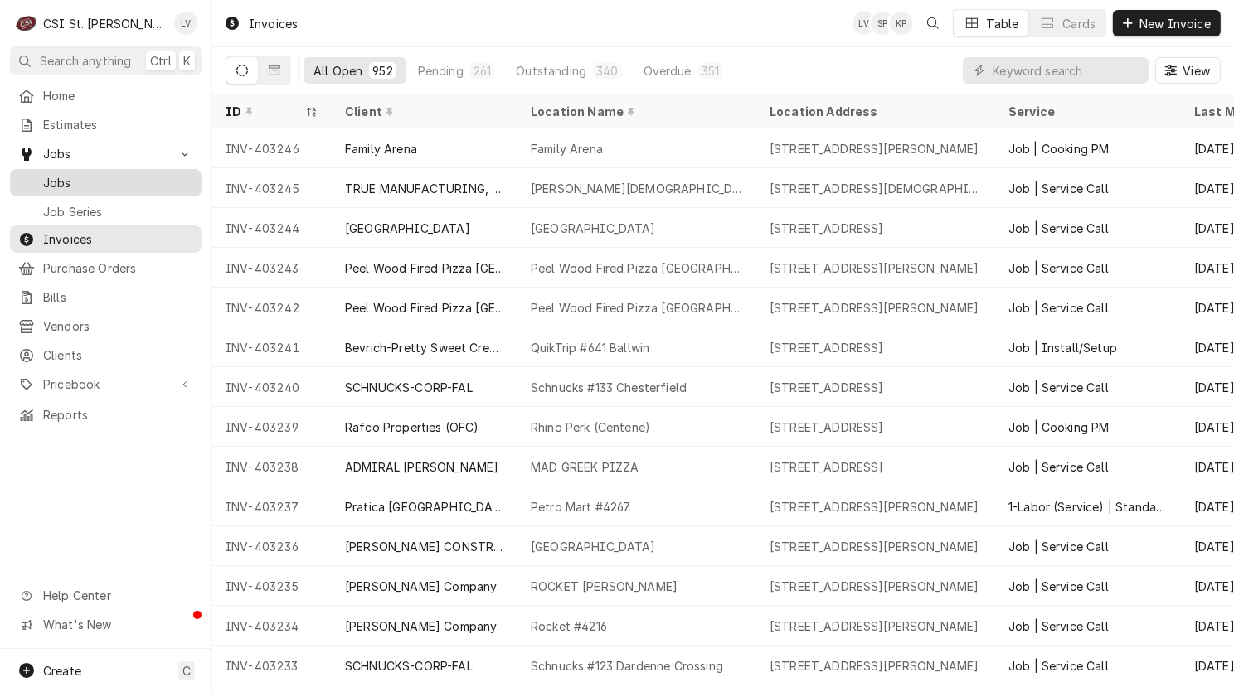
click at [36, 174] on div "Jobs" at bounding box center [105, 182] width 175 height 17
